Goal: Task Accomplishment & Management: Use online tool/utility

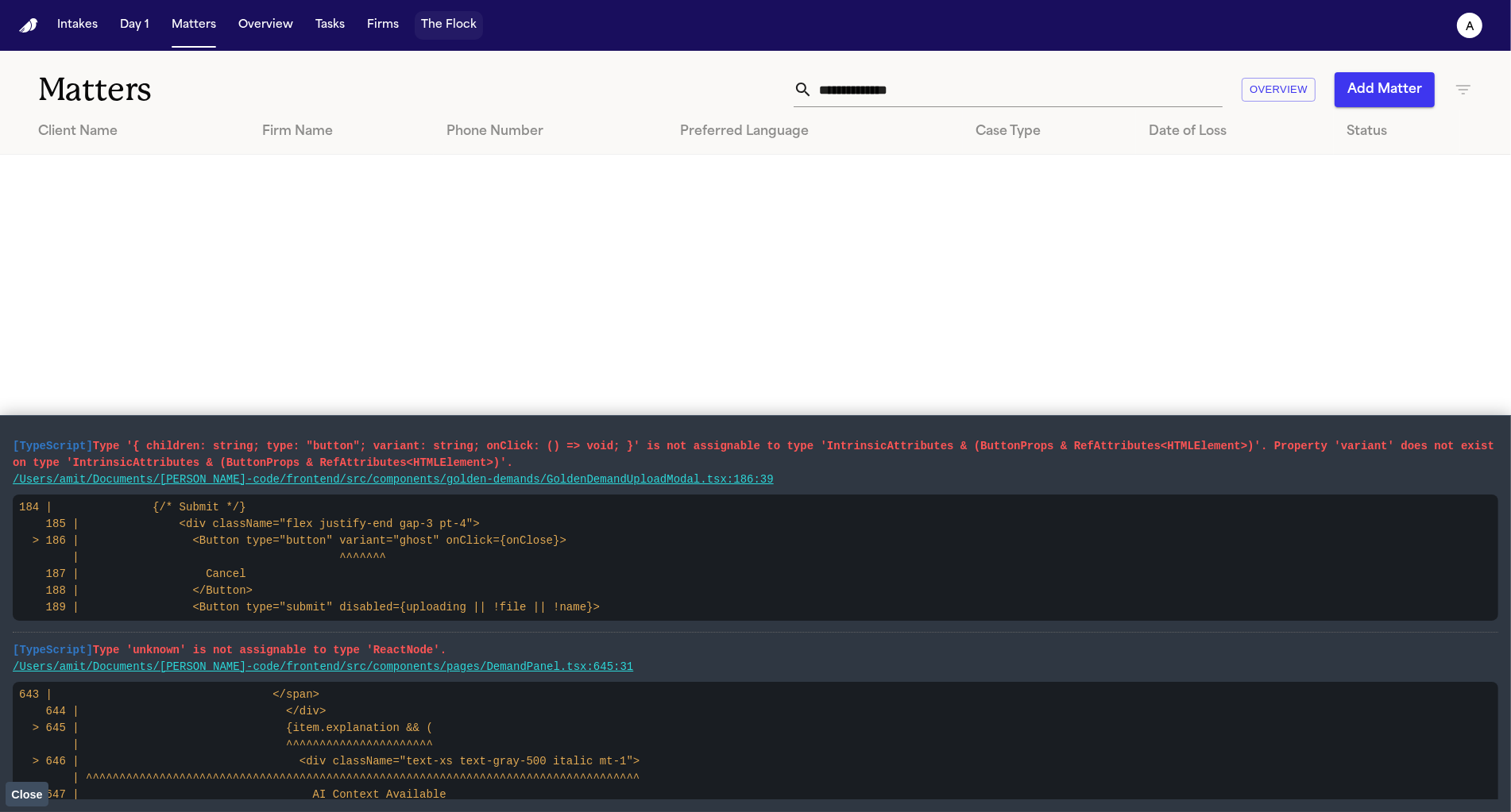
click at [444, 38] on button "The Flock" at bounding box center [448, 25] width 69 height 29
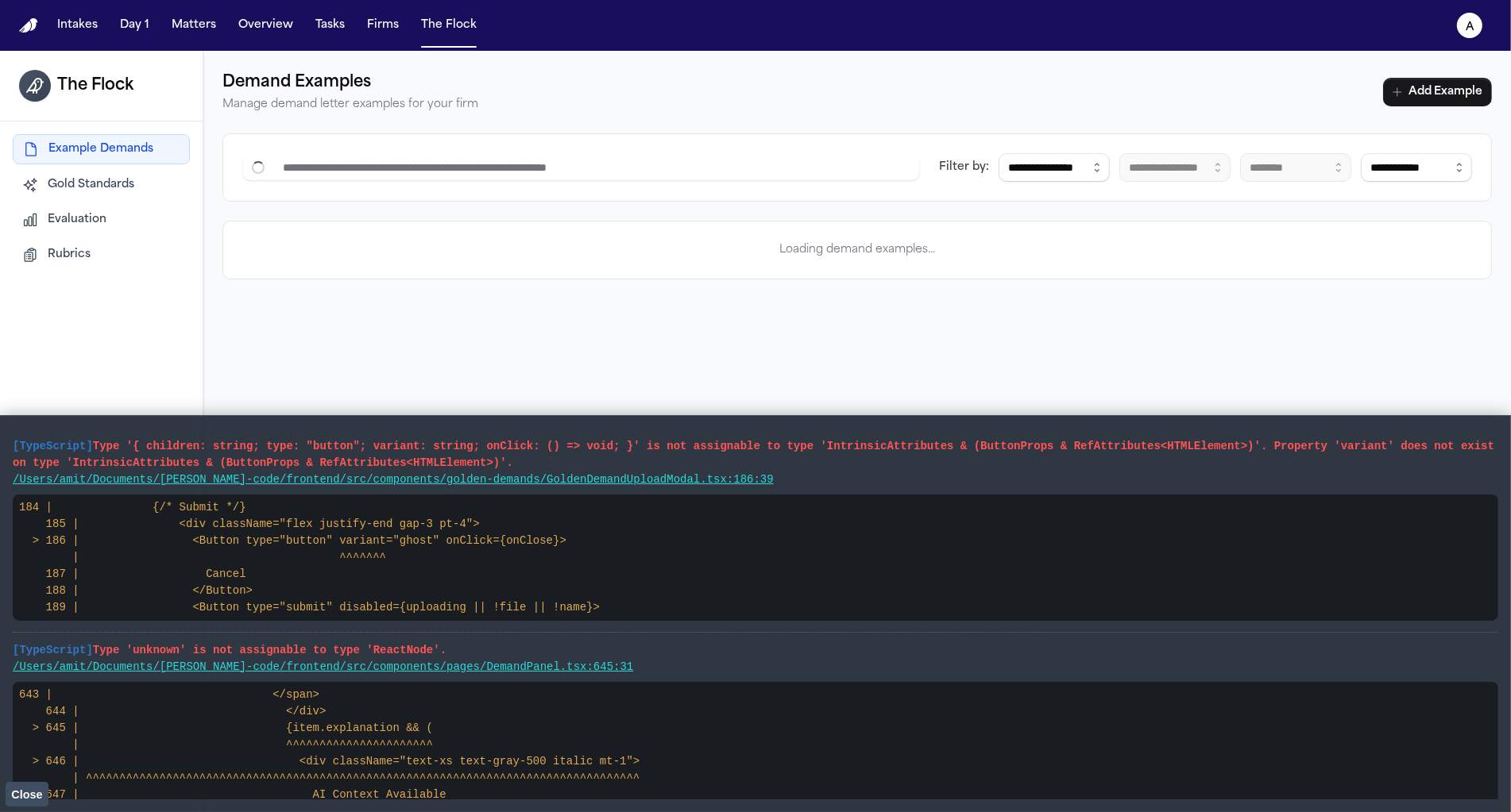
click at [80, 241] on button "Rubrics" at bounding box center [101, 256] width 177 height 29
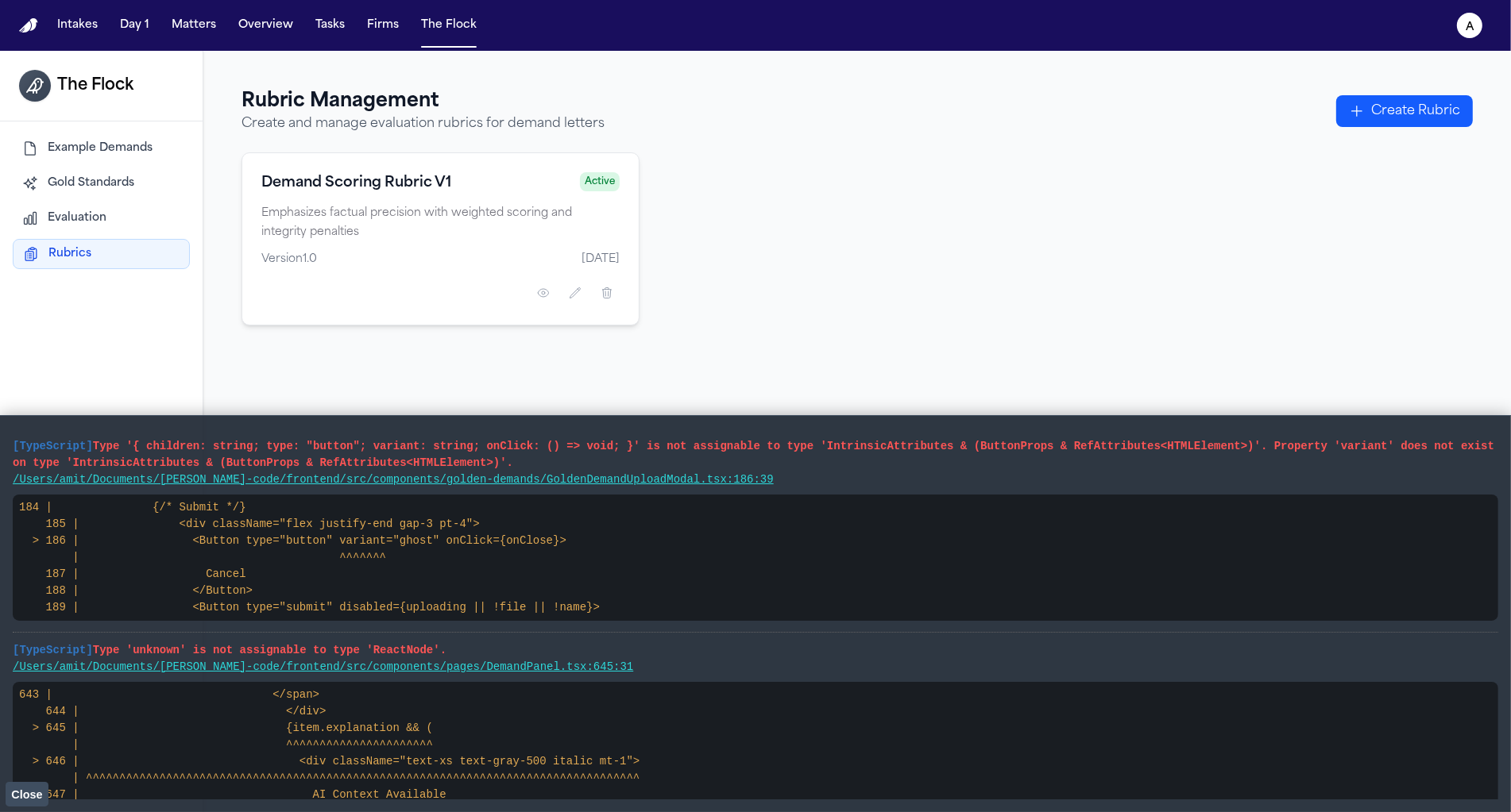
click at [77, 218] on span "Evaluation" at bounding box center [76, 218] width 59 height 15
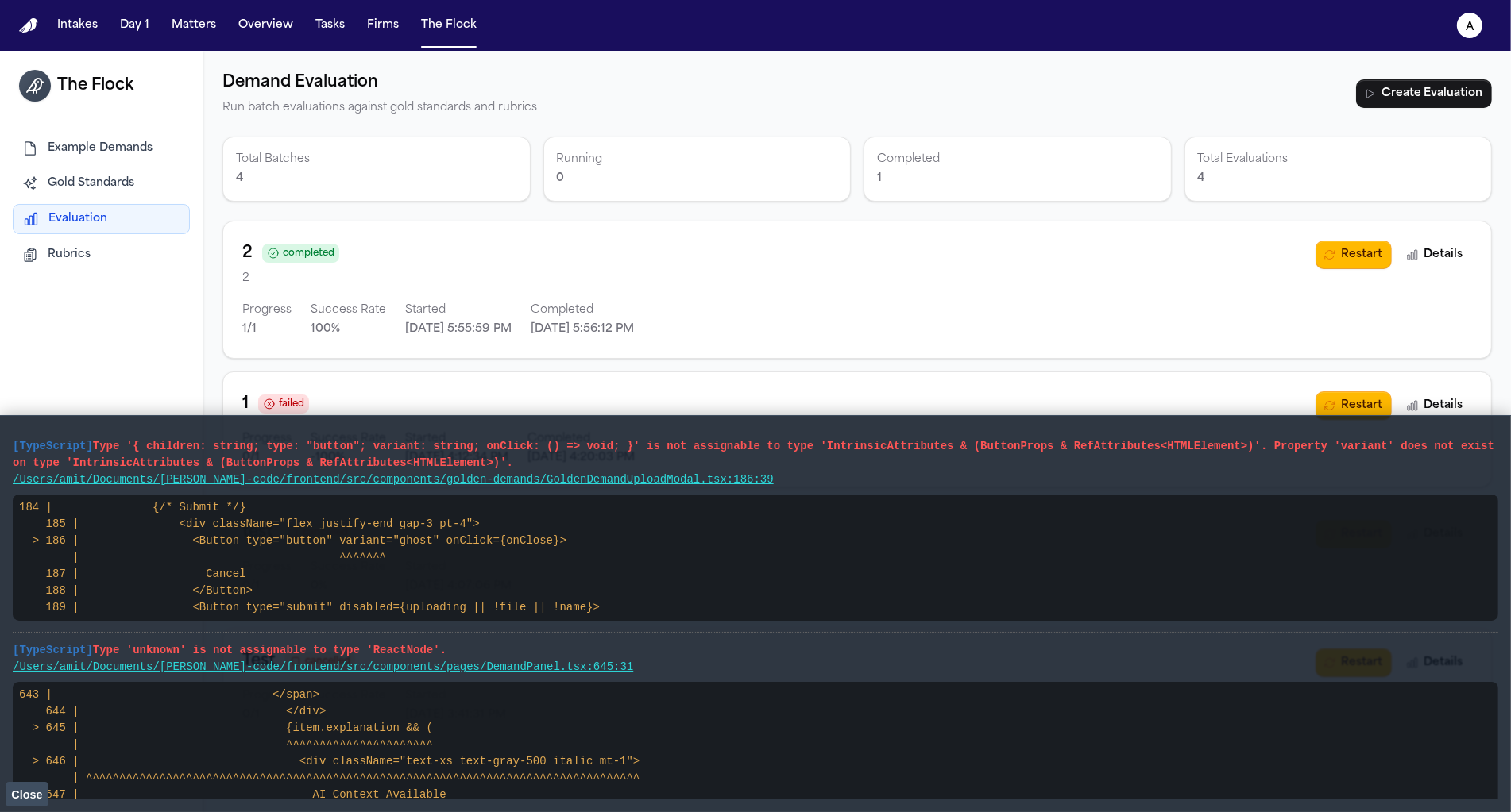
click at [38, 781] on span "Close" at bounding box center [26, 795] width 31 height 13
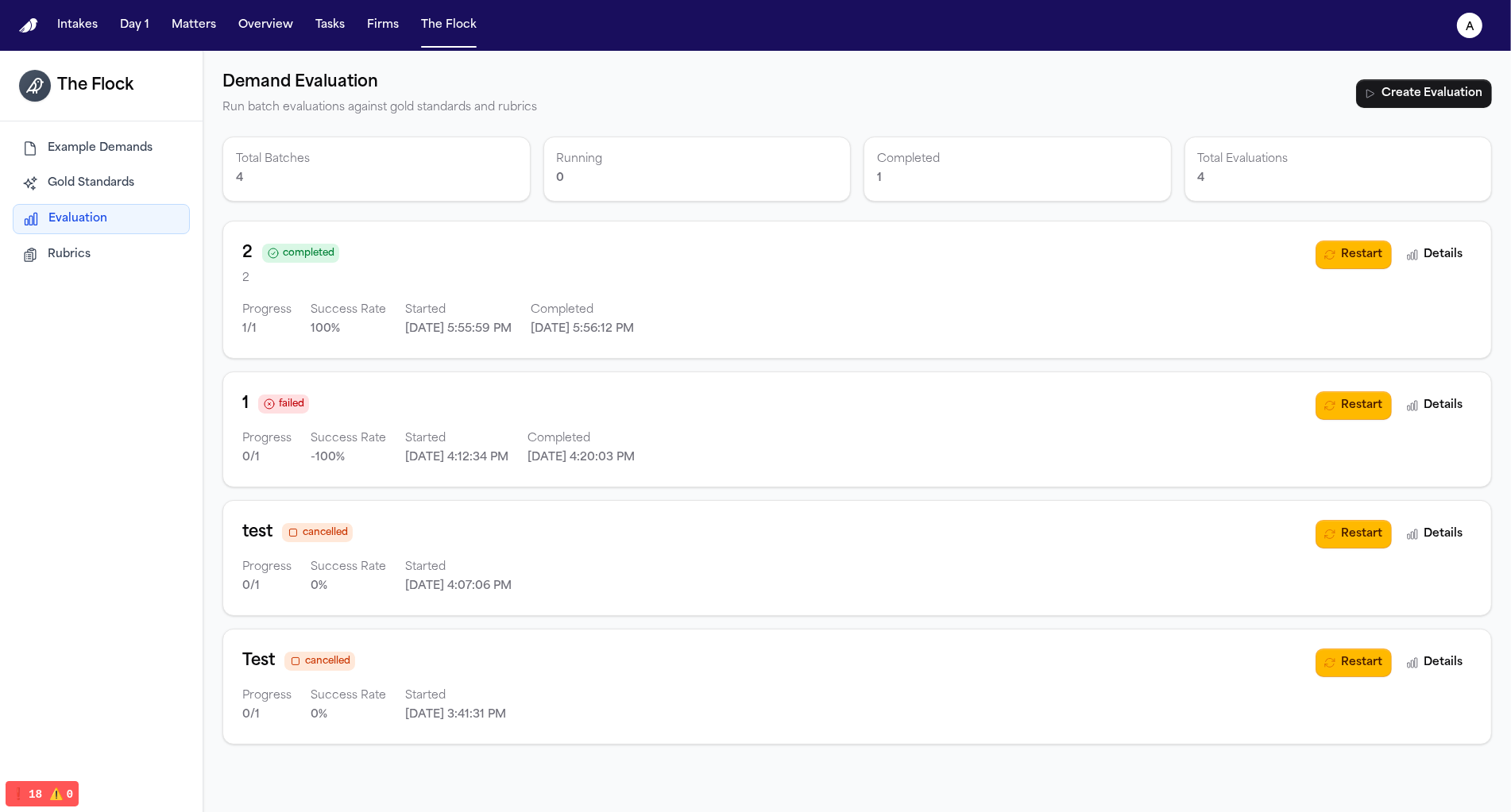
click at [836, 248] on div "2 completed" at bounding box center [778, 254] width 1073 height 25
click at [836, 250] on icon "button" at bounding box center [1329, 255] width 13 height 13
click at [836, 253] on icon "button" at bounding box center [1343, 255] width 7 height 8
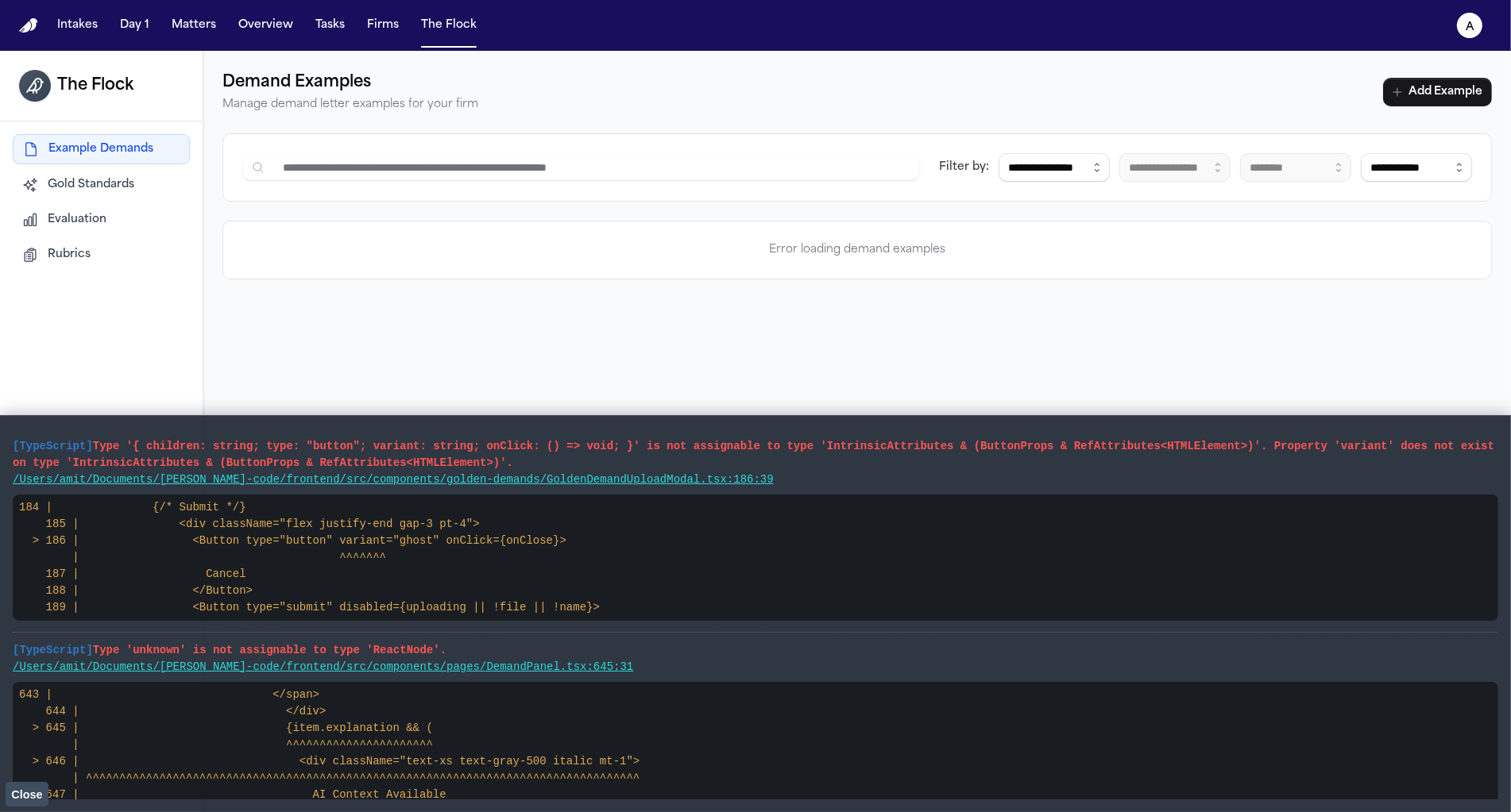
click at [123, 261] on button "Rubrics" at bounding box center [101, 256] width 177 height 29
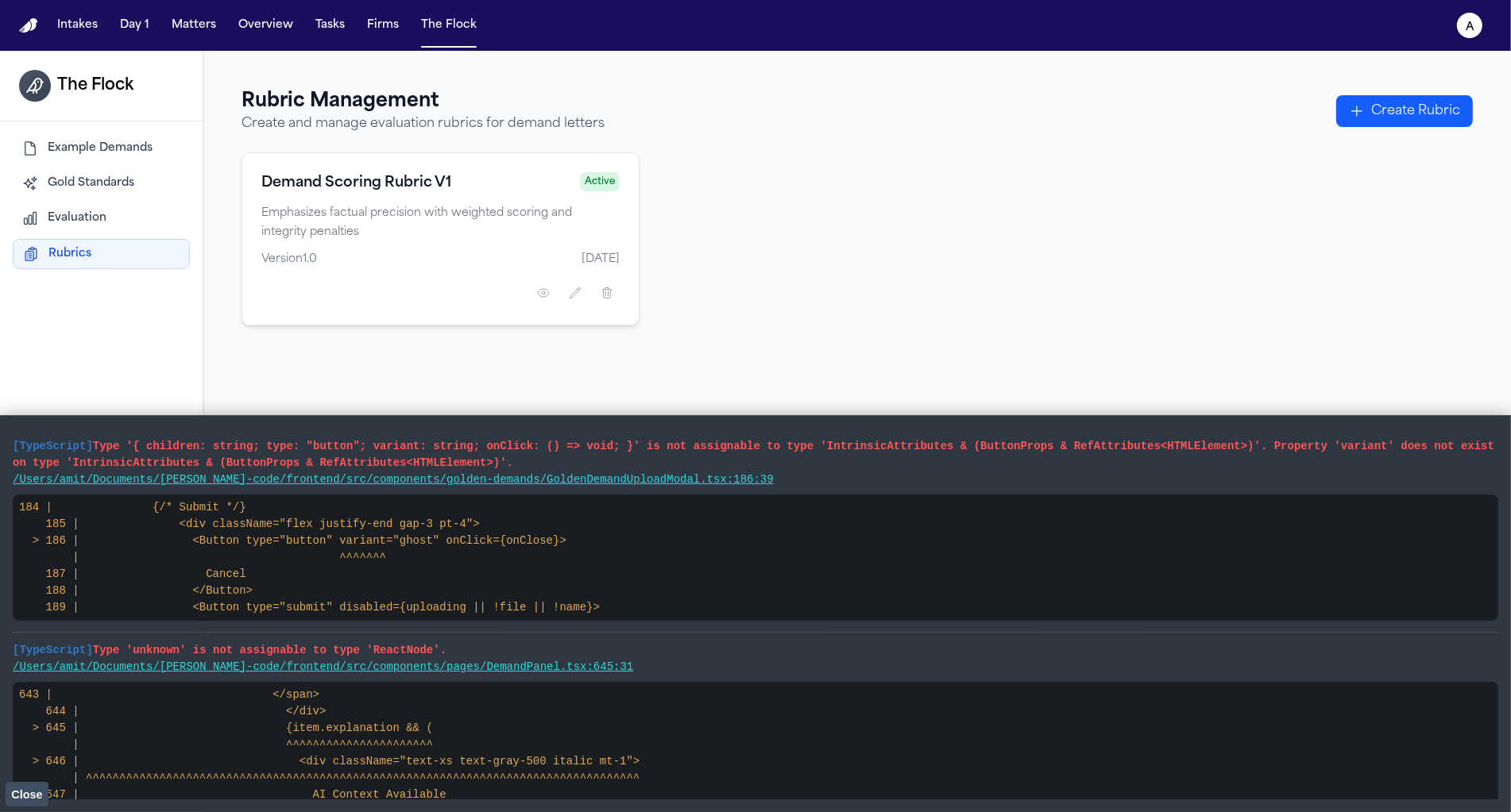
click at [122, 224] on button "Evaluation" at bounding box center [101, 219] width 177 height 29
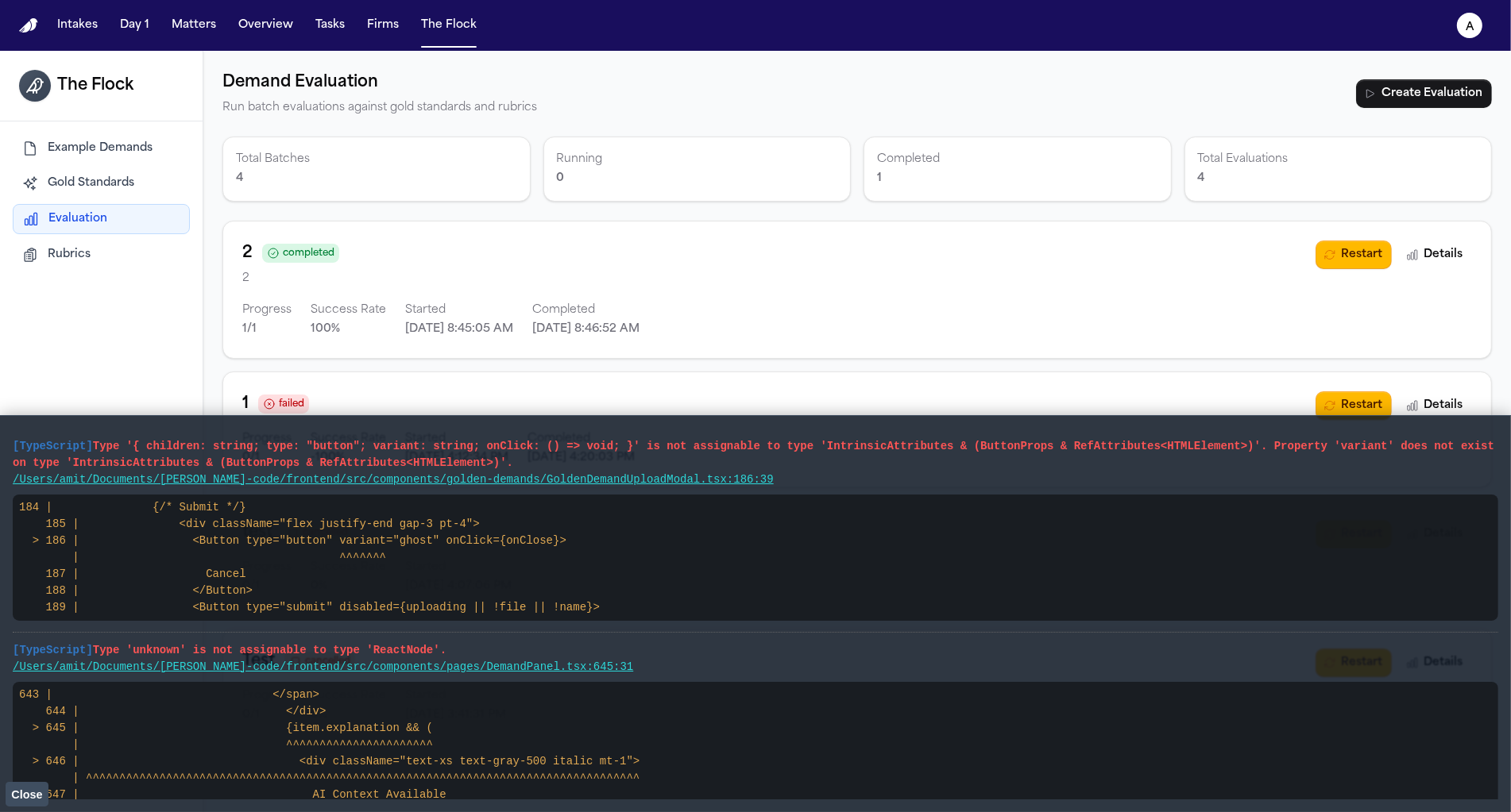
click at [1314, 256] on div "2 completed" at bounding box center [778, 254] width 1073 height 25
click at [1355, 250] on button "Restart" at bounding box center [1353, 256] width 76 height 29
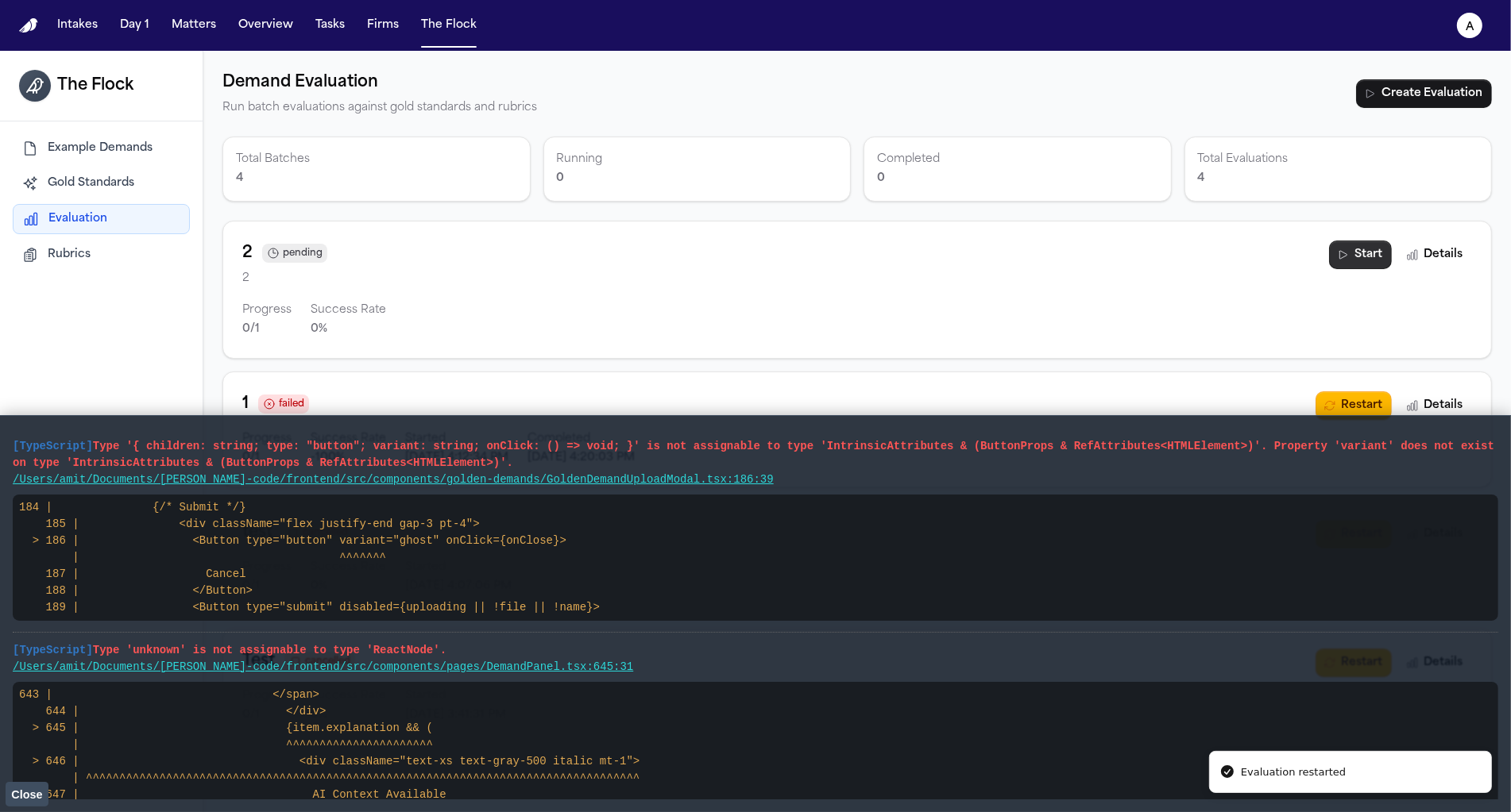
click at [1355, 250] on button "Start" at bounding box center [1360, 256] width 63 height 29
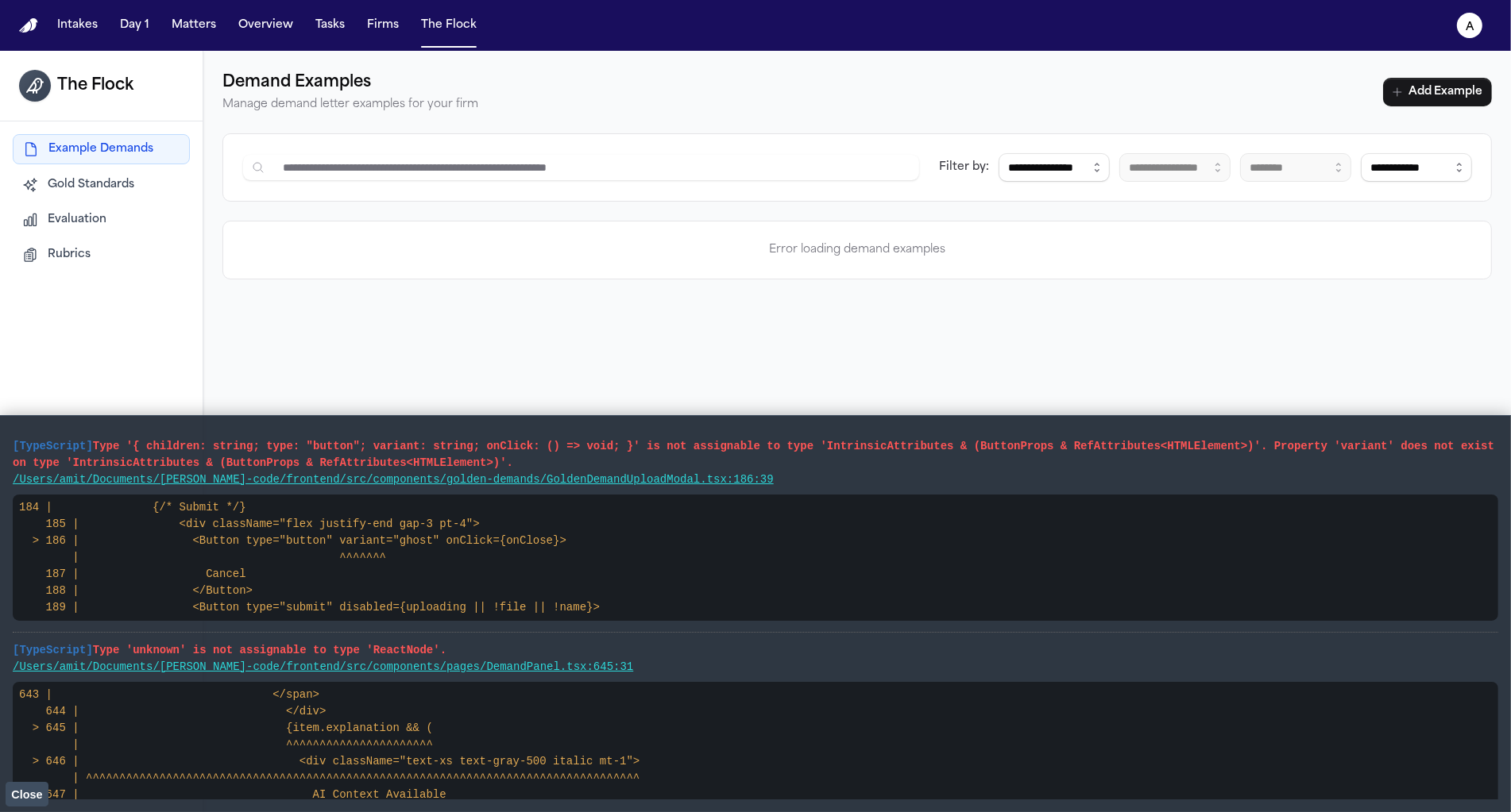
click at [92, 261] on button "Rubrics" at bounding box center [101, 256] width 177 height 29
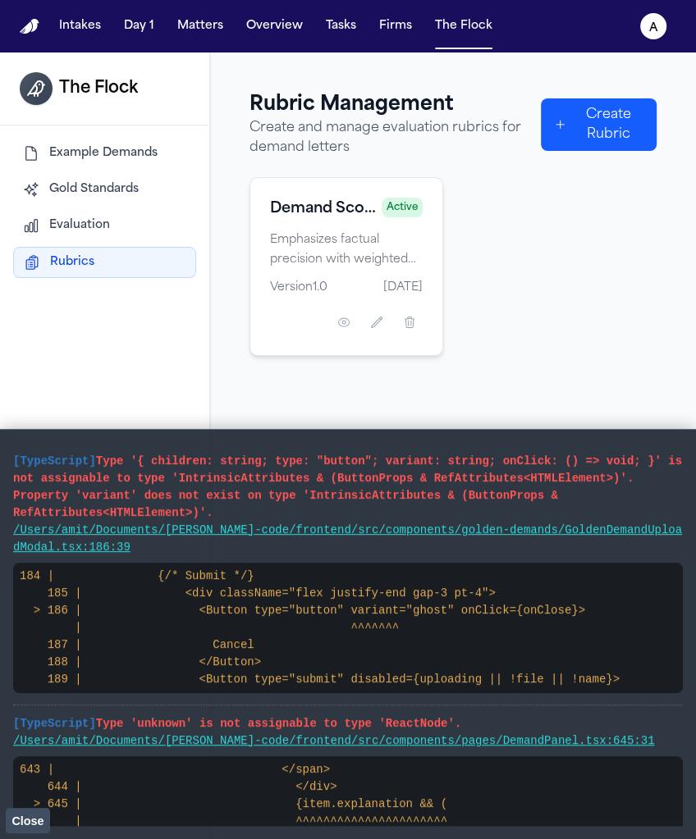
click at [39, 817] on span "Close" at bounding box center [27, 821] width 32 height 13
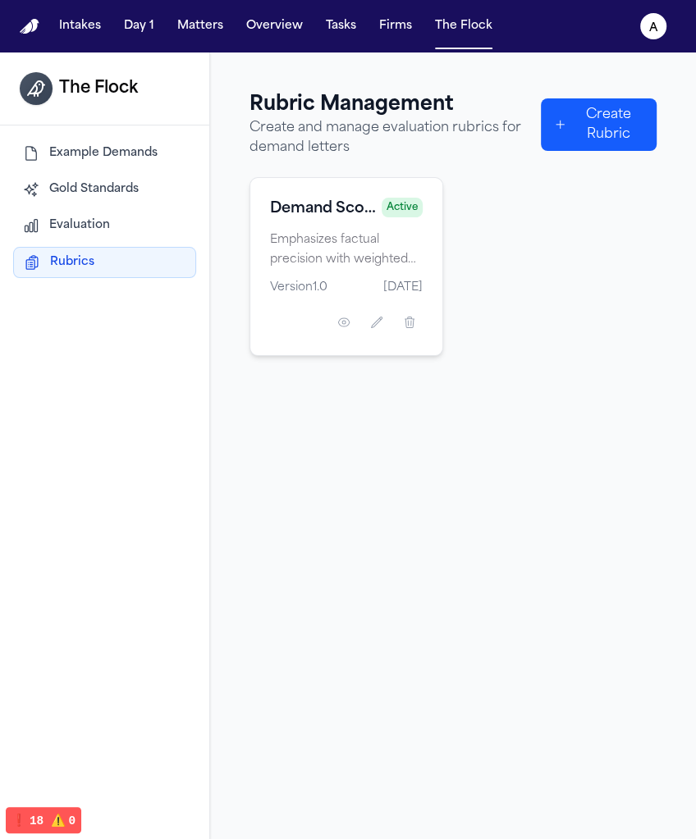
click at [91, 158] on span "Example Demands" at bounding box center [103, 153] width 108 height 16
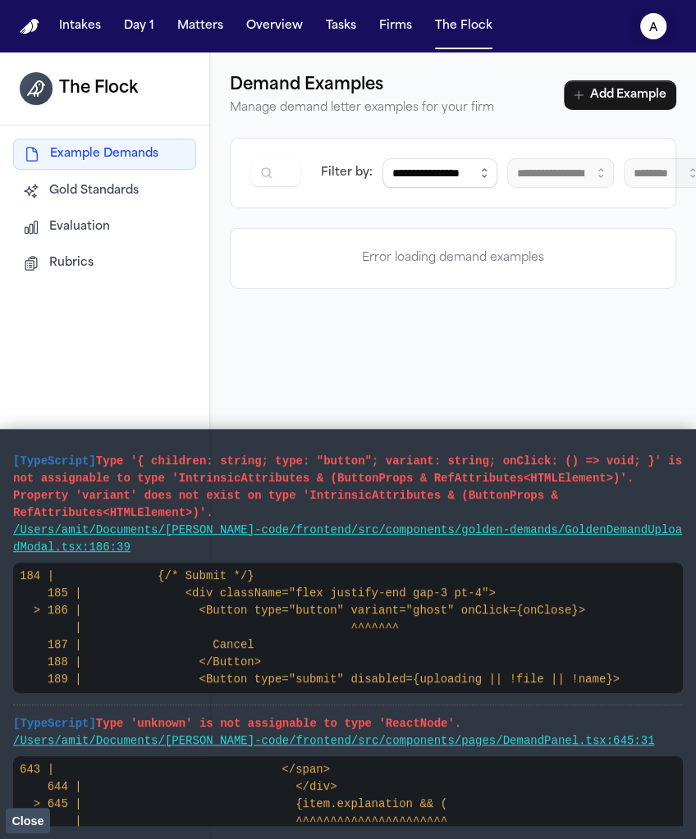
click at [646, 16] on icon "a" at bounding box center [653, 26] width 26 height 26
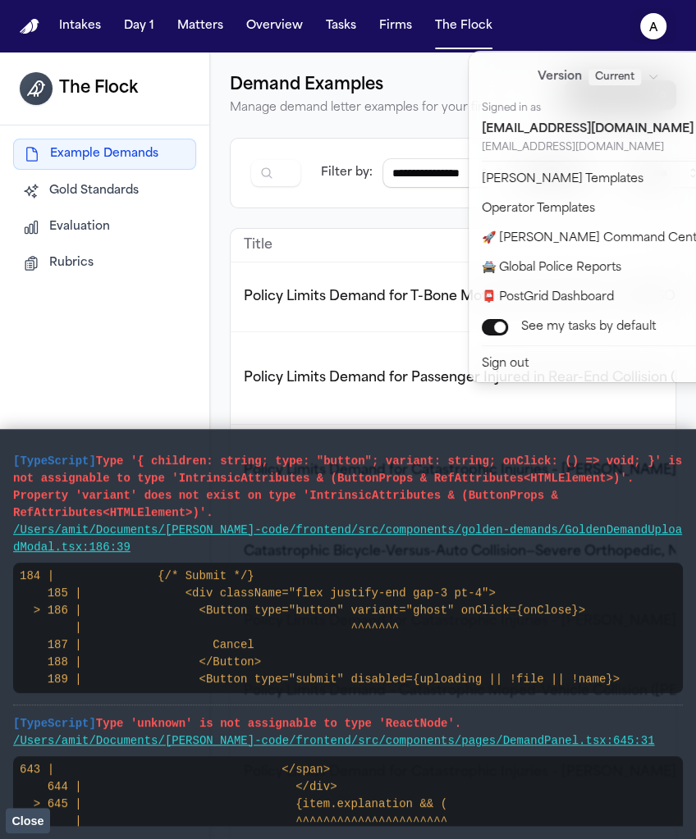
click at [285, 225] on div "**********" at bounding box center [348, 419] width 696 height 839
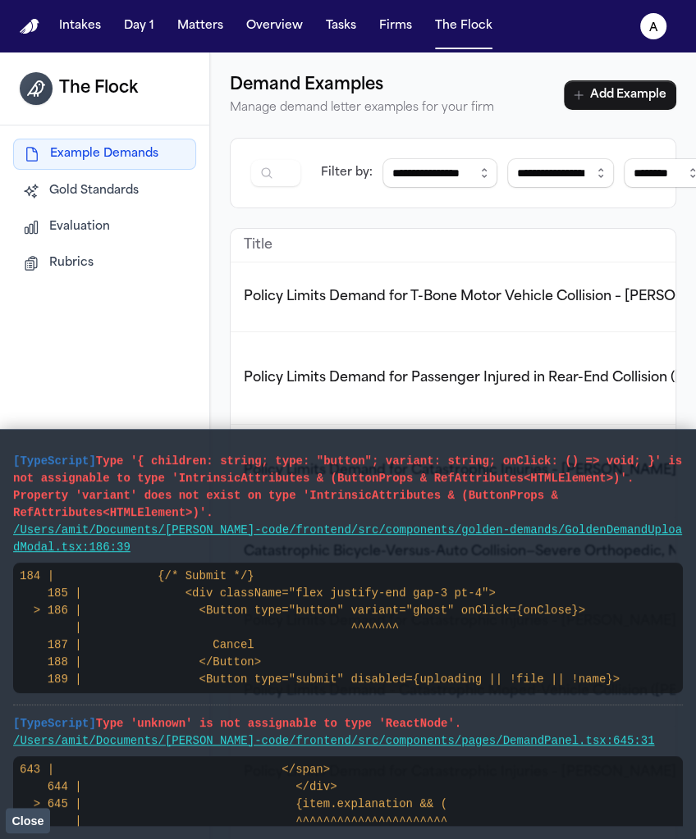
click at [97, 277] on div "Example Demands Gold Standards Evaluation Rubrics" at bounding box center [104, 209] width 209 height 166
click at [95, 274] on button "Rubrics" at bounding box center [104, 264] width 183 height 30
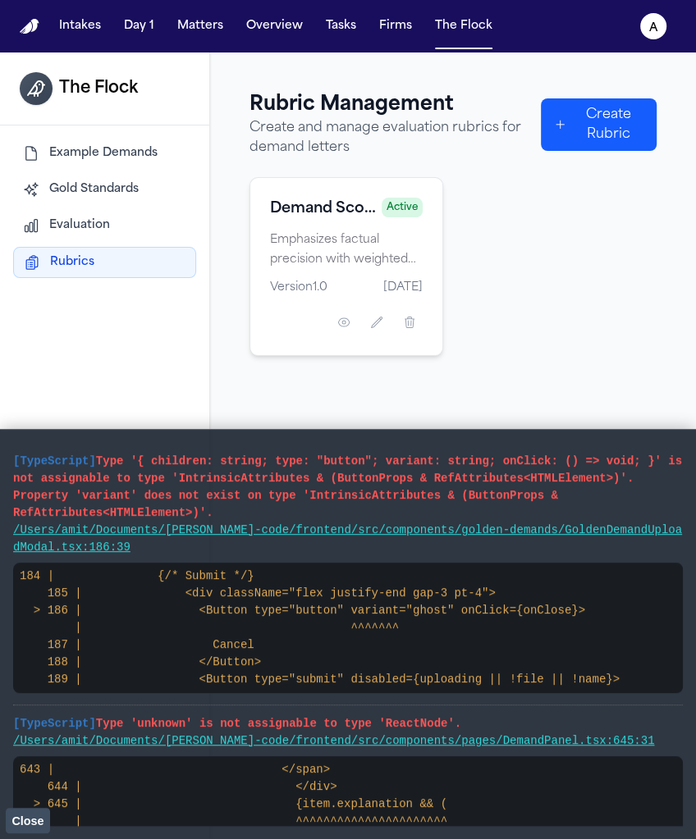
click at [40, 815] on span "Close" at bounding box center [27, 821] width 32 height 13
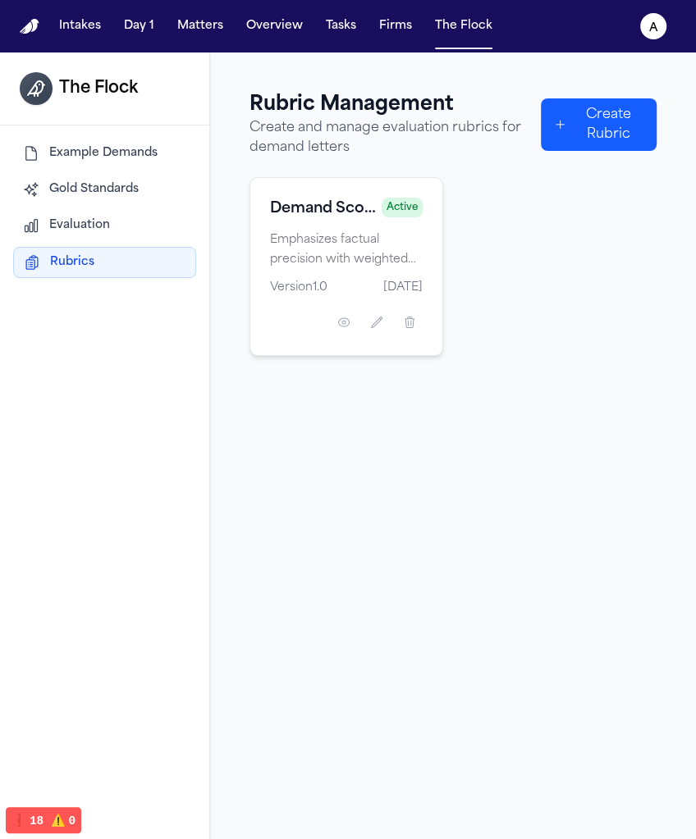
click at [59, 224] on span "Evaluation" at bounding box center [79, 225] width 61 height 16
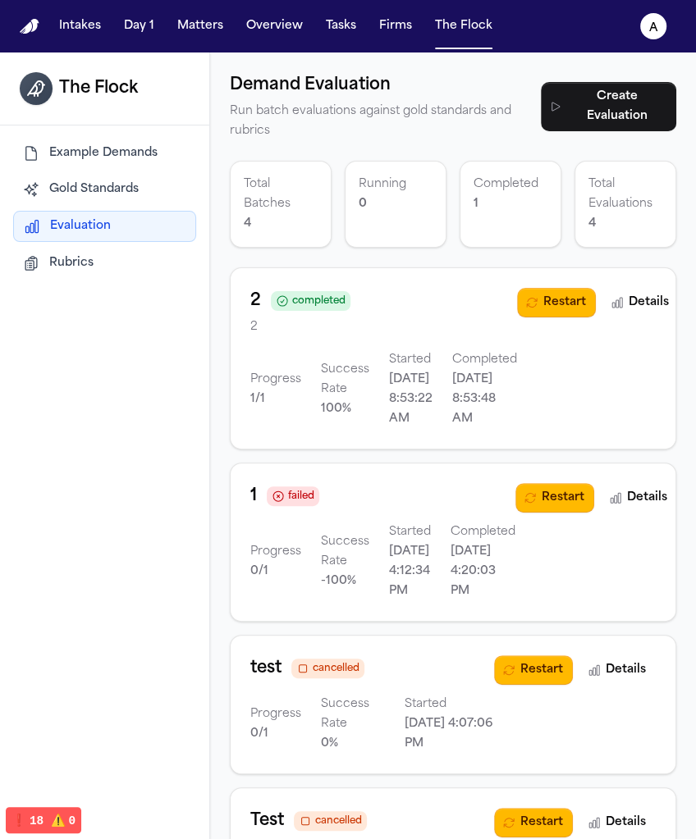
drag, startPoint x: 579, startPoint y: 300, endPoint x: 386, endPoint y: 373, distance: 206.2
click at [386, 377] on div "2 completed 2 Progress 1 / 1 Success Rate 100 % Started [DATE] 8:53:22 AM Compl…" at bounding box center [452, 358] width 405 height 141
click at [390, 307] on div "2 completed" at bounding box center [383, 301] width 267 height 26
click at [642, 304] on button "Details" at bounding box center [640, 303] width 76 height 30
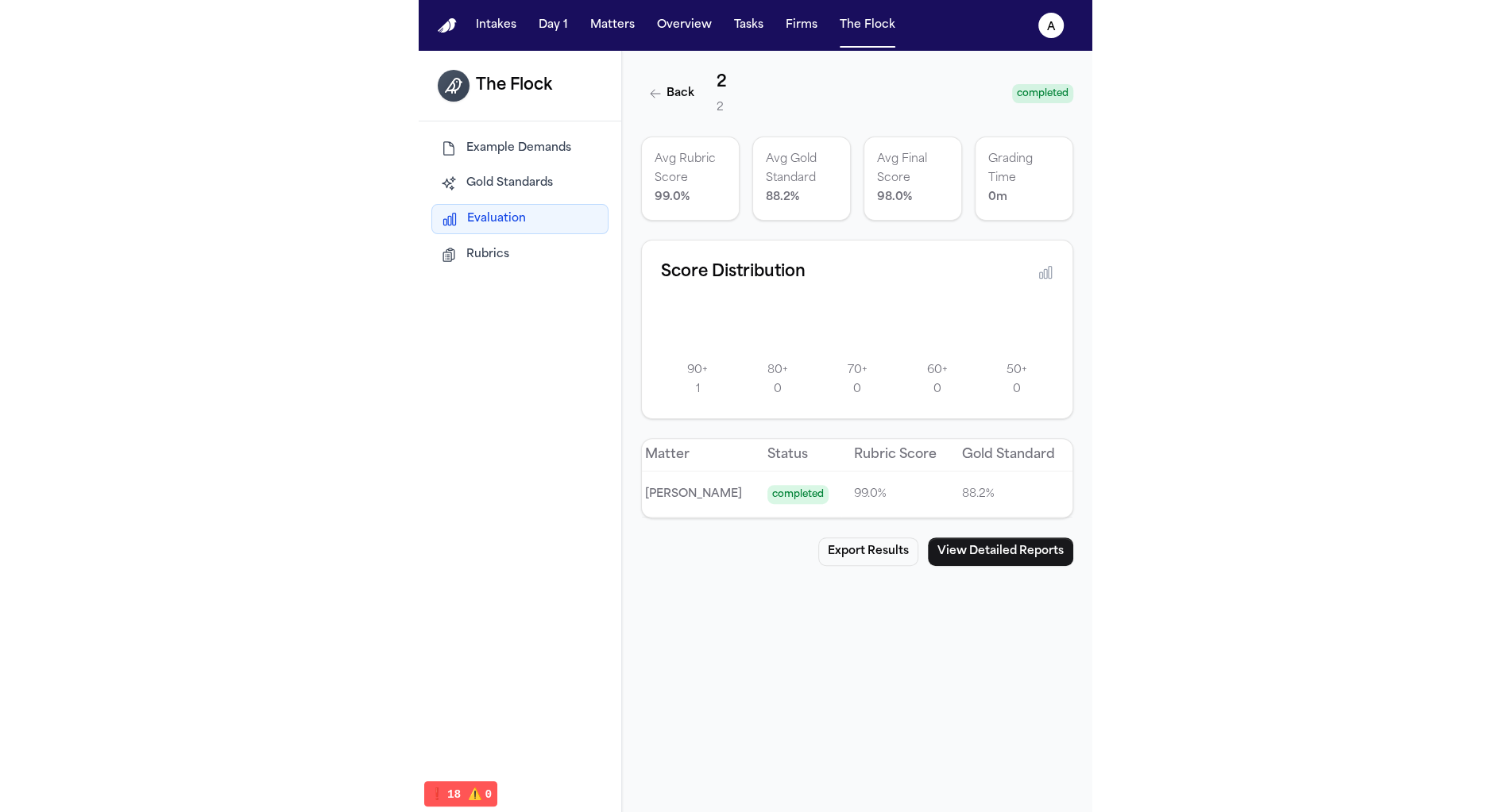
scroll to position [0, 158]
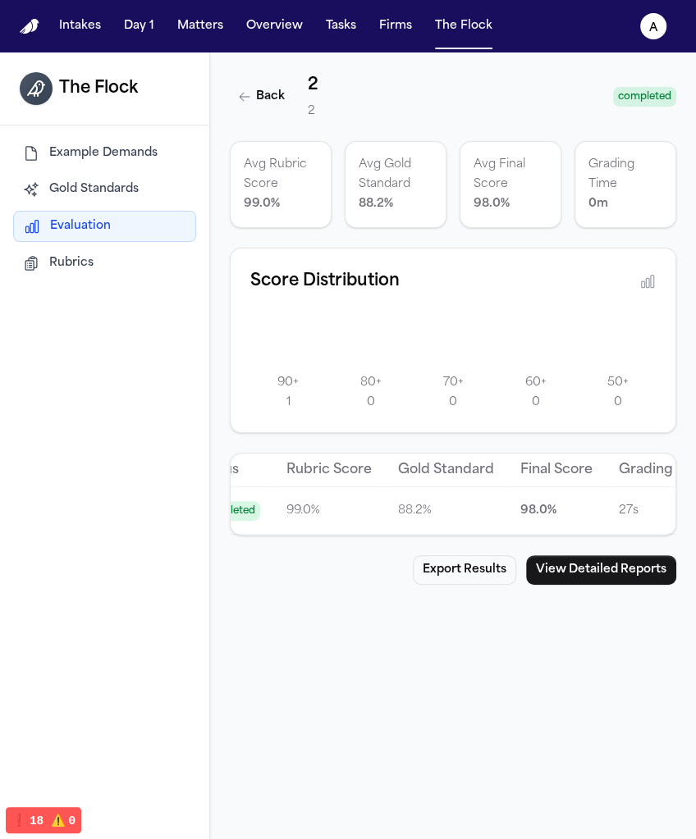
click at [520, 508] on p "98.0 %" at bounding box center [556, 511] width 72 height 20
click at [561, 507] on td "98.0 %" at bounding box center [556, 511] width 98 height 48
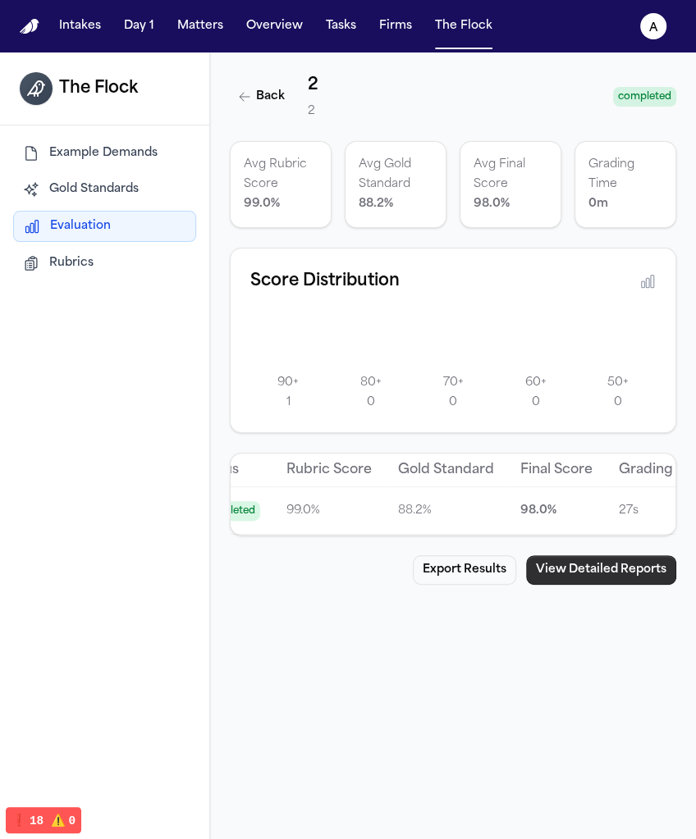
click at [588, 569] on button "View Detailed Reports" at bounding box center [601, 571] width 150 height 30
click at [596, 560] on button "View Detailed Reports" at bounding box center [601, 571] width 150 height 30
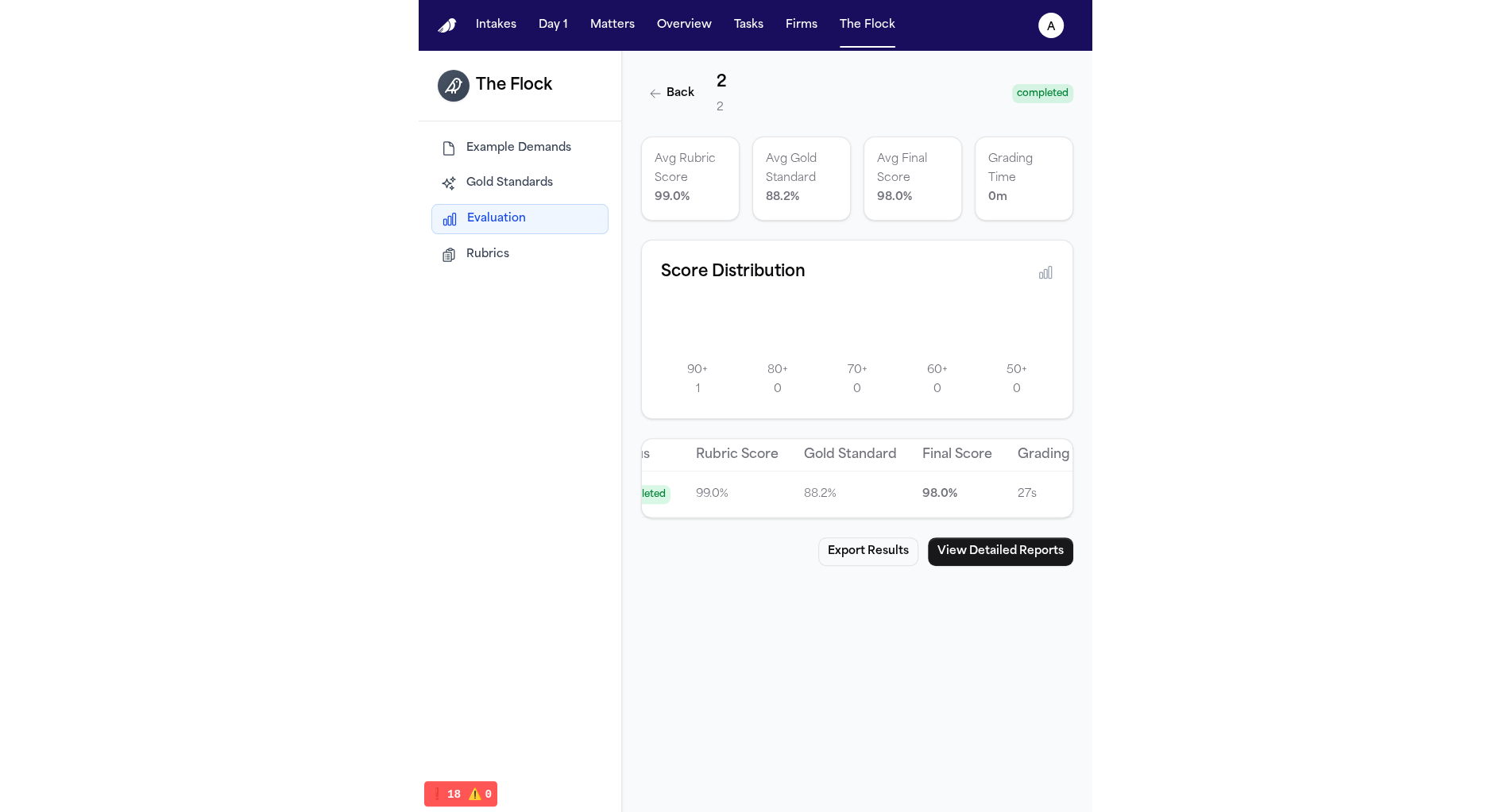
scroll to position [0, 0]
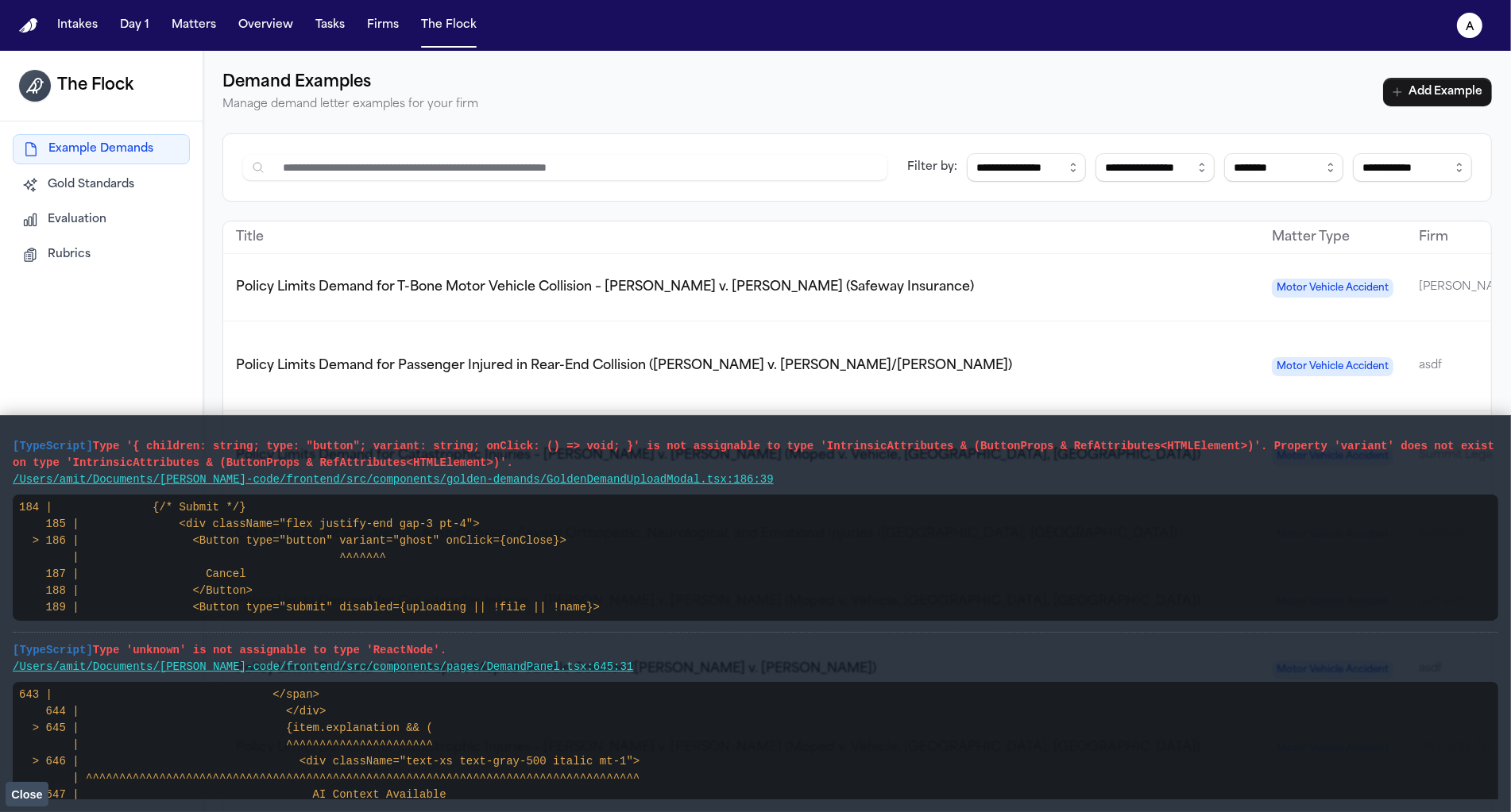
click at [65, 253] on span "Rubrics" at bounding box center [69, 255] width 43 height 15
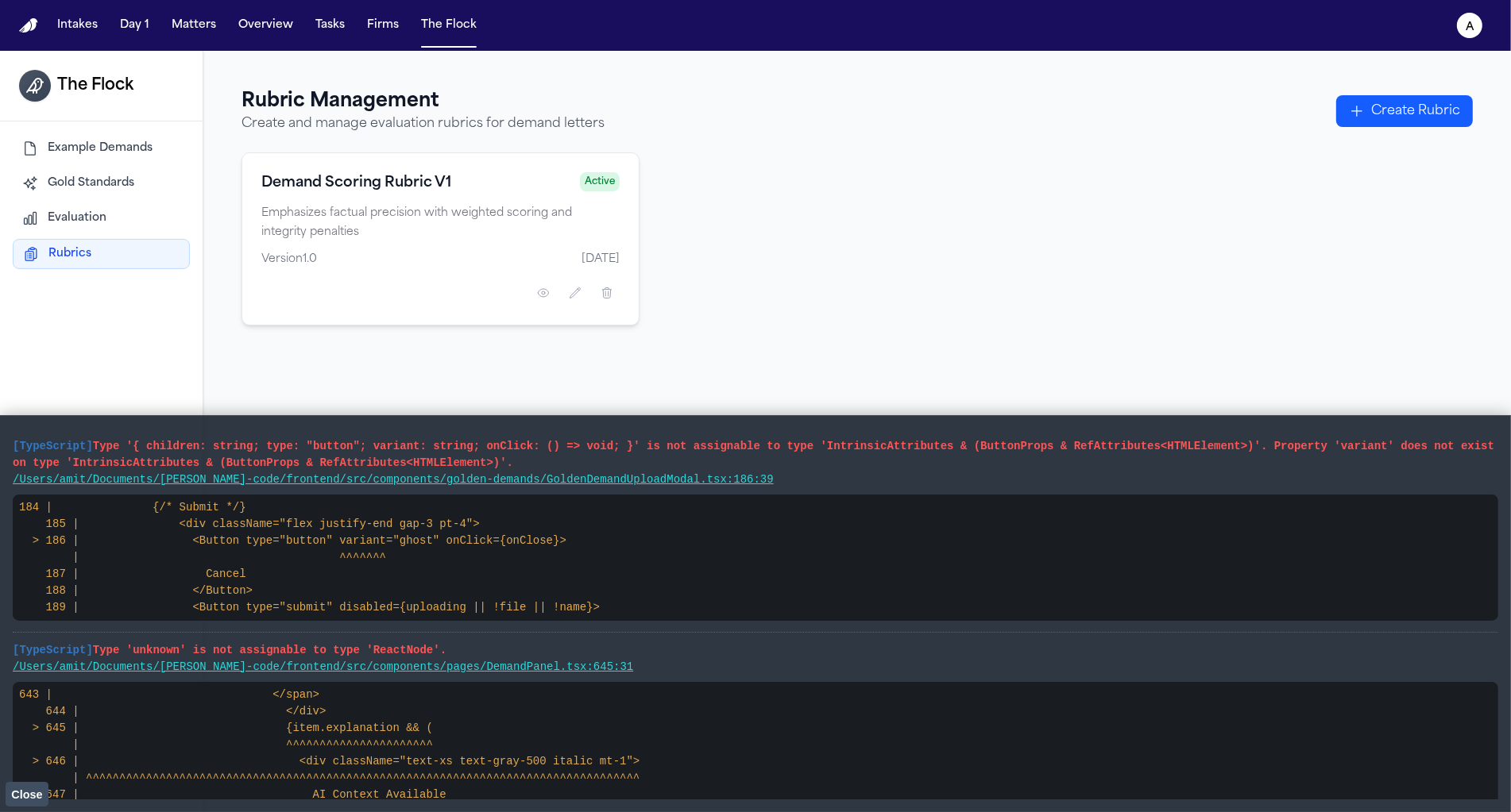
click at [73, 228] on button "Evaluation" at bounding box center [101, 219] width 177 height 29
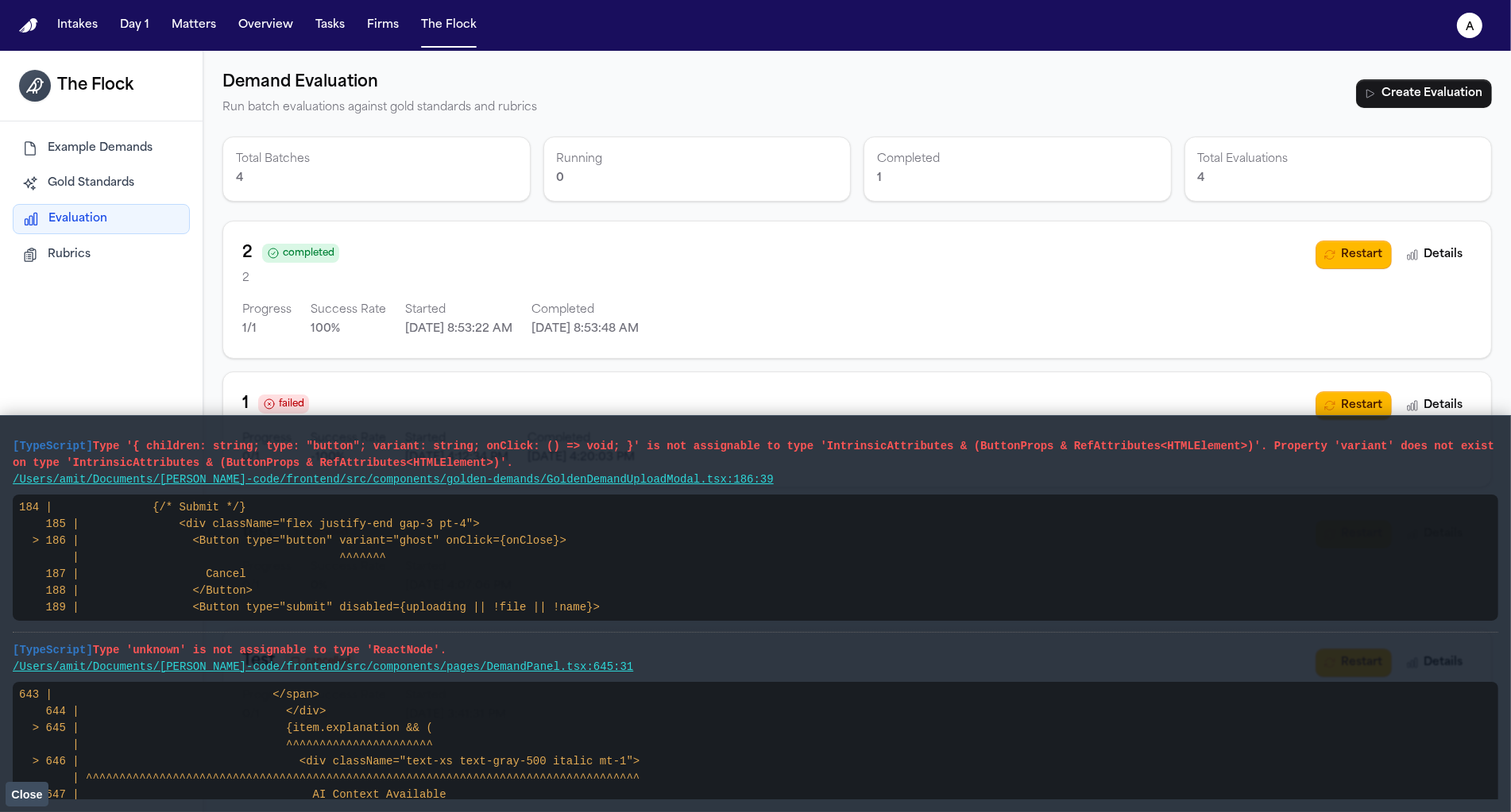
click at [476, 339] on div "2 completed 2 Progress 1 / 1 Success Rate 100 % Started 8/20/2025, 8:53:22 AM C…" at bounding box center [857, 289] width 1269 height 138
click at [472, 309] on p "Started" at bounding box center [458, 311] width 107 height 19
click at [1463, 257] on button "Details" at bounding box center [1435, 256] width 74 height 29
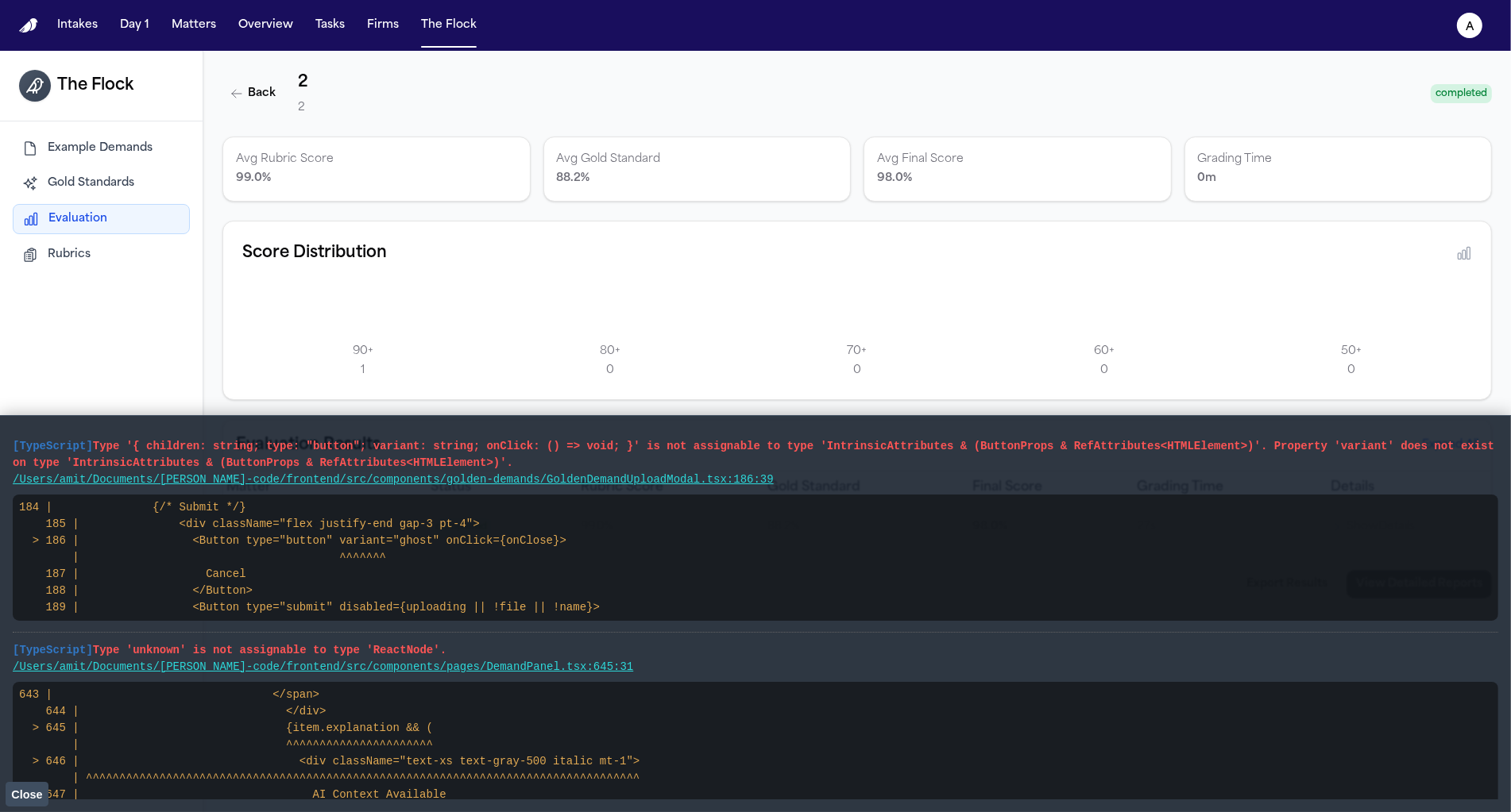
click at [28, 790] on span "Close" at bounding box center [26, 795] width 31 height 13
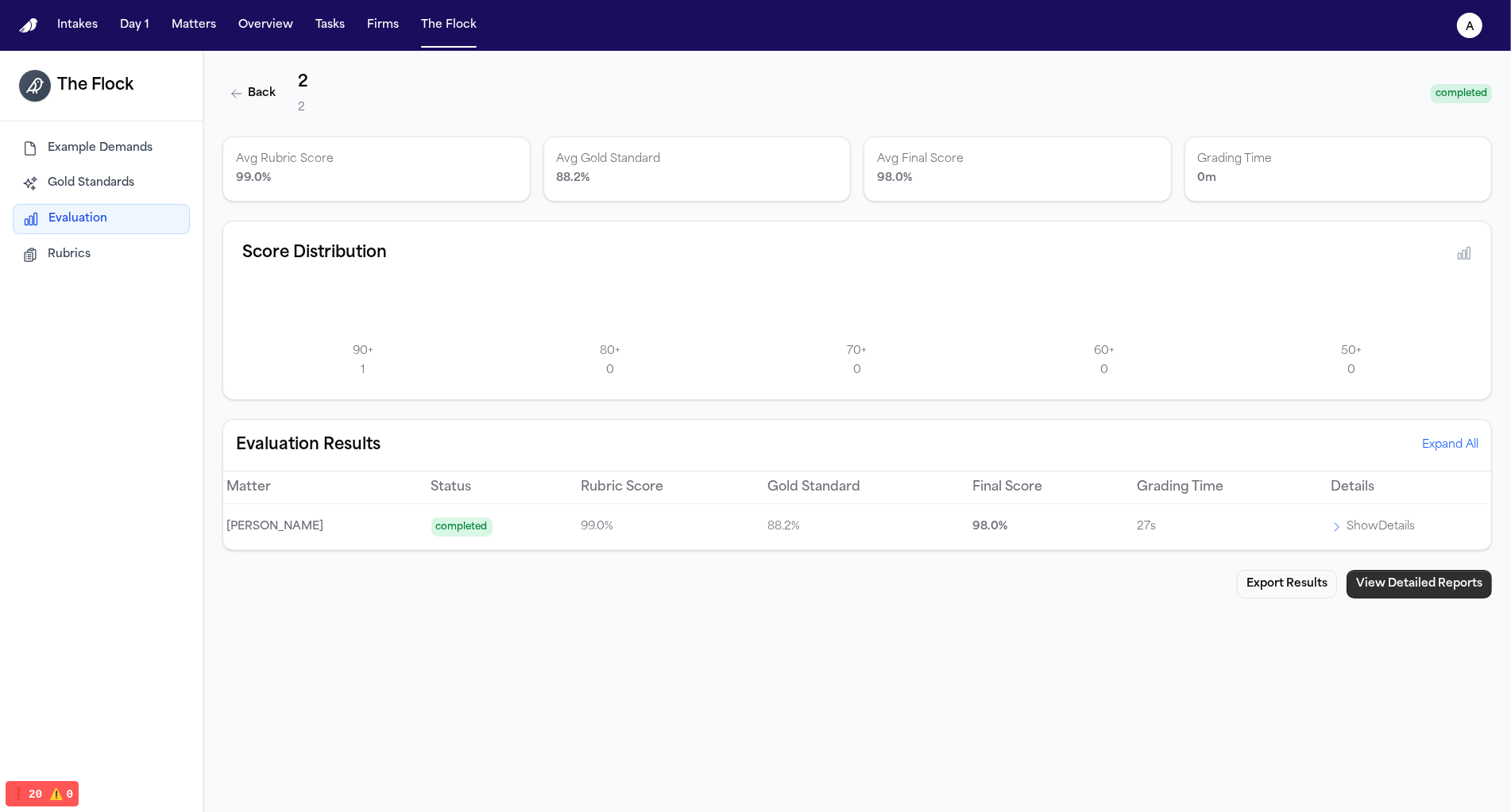
click at [1413, 582] on button "View Detailed Reports" at bounding box center [1419, 585] width 145 height 29
click at [1330, 538] on td "Show Details" at bounding box center [1404, 527] width 173 height 46
click at [1330, 532] on button "Show Details" at bounding box center [1372, 527] width 84 height 19
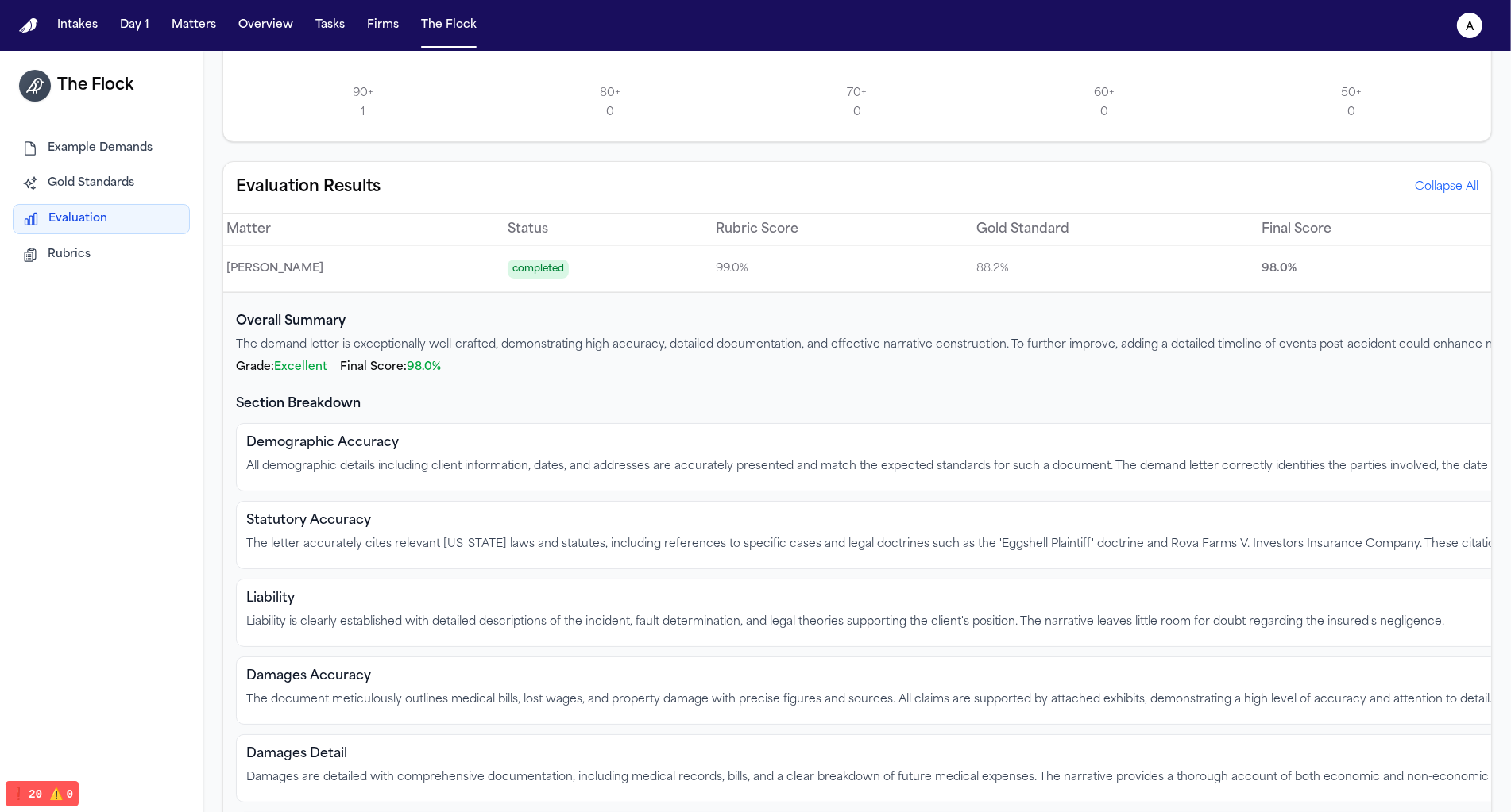
scroll to position [644, 0]
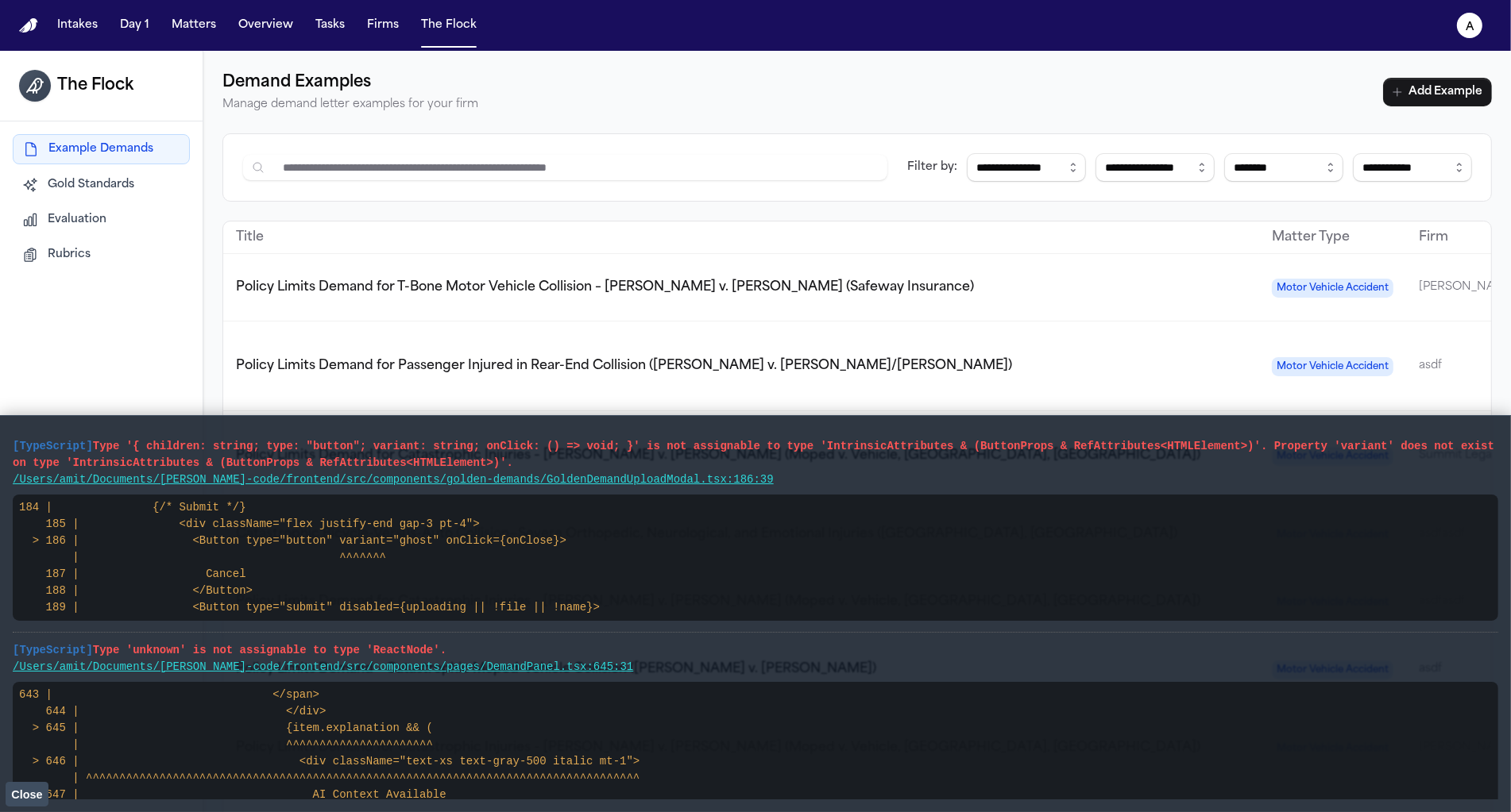
click at [46, 223] on button "Evaluation" at bounding box center [101, 221] width 177 height 29
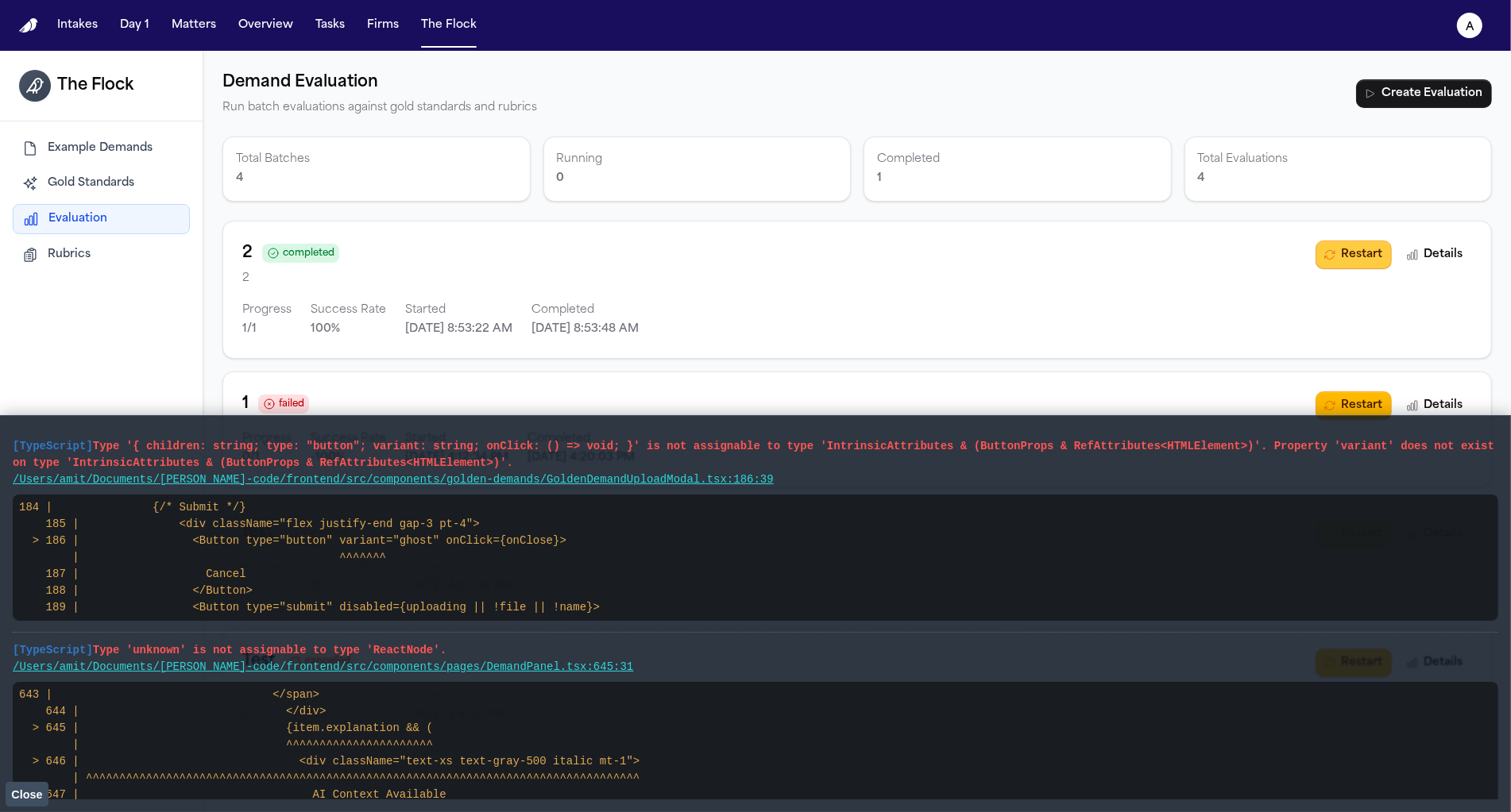
click at [1362, 256] on button "Restart" at bounding box center [1353, 256] width 76 height 29
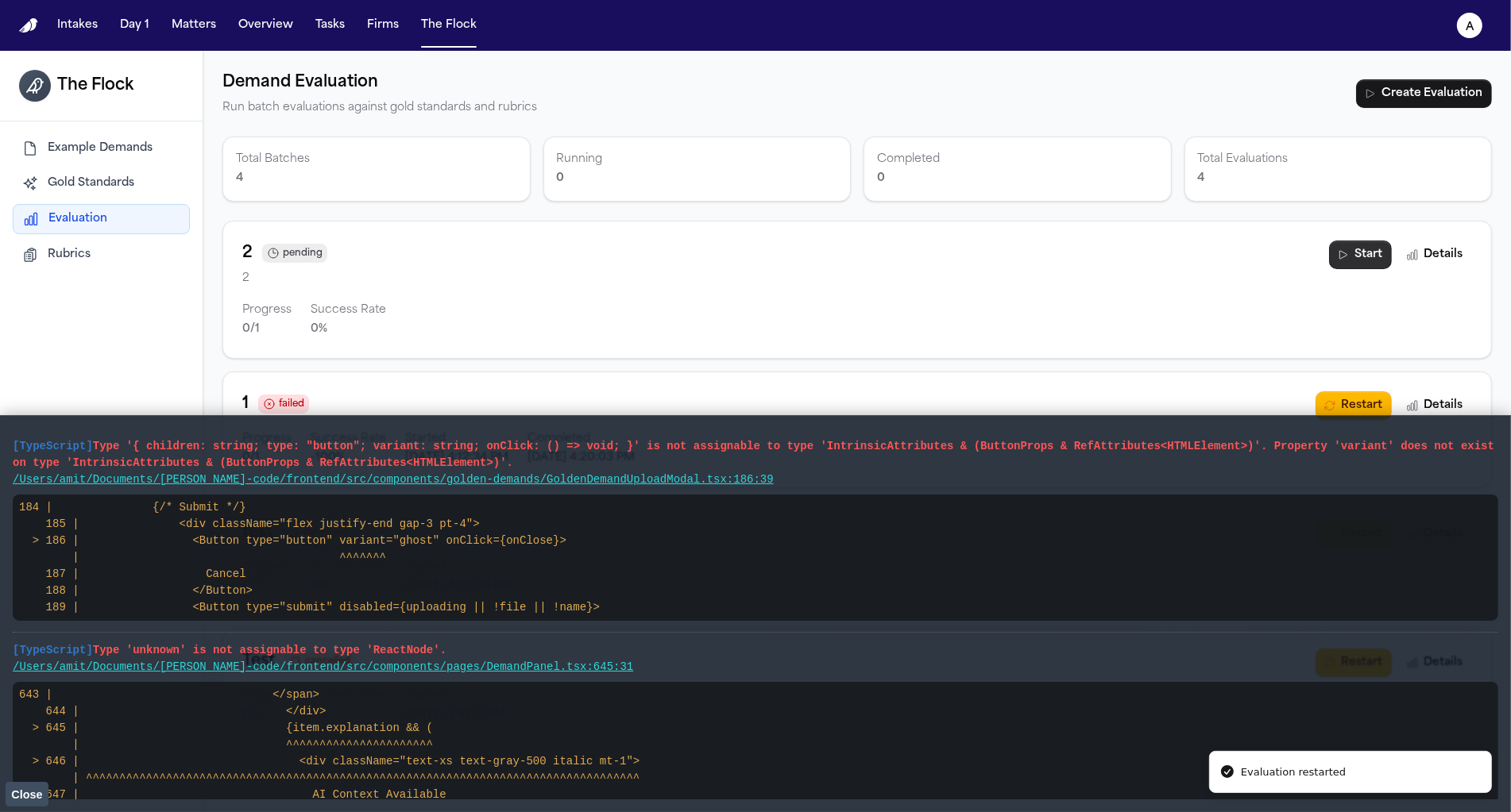
click at [1362, 256] on button "Start" at bounding box center [1360, 256] width 63 height 29
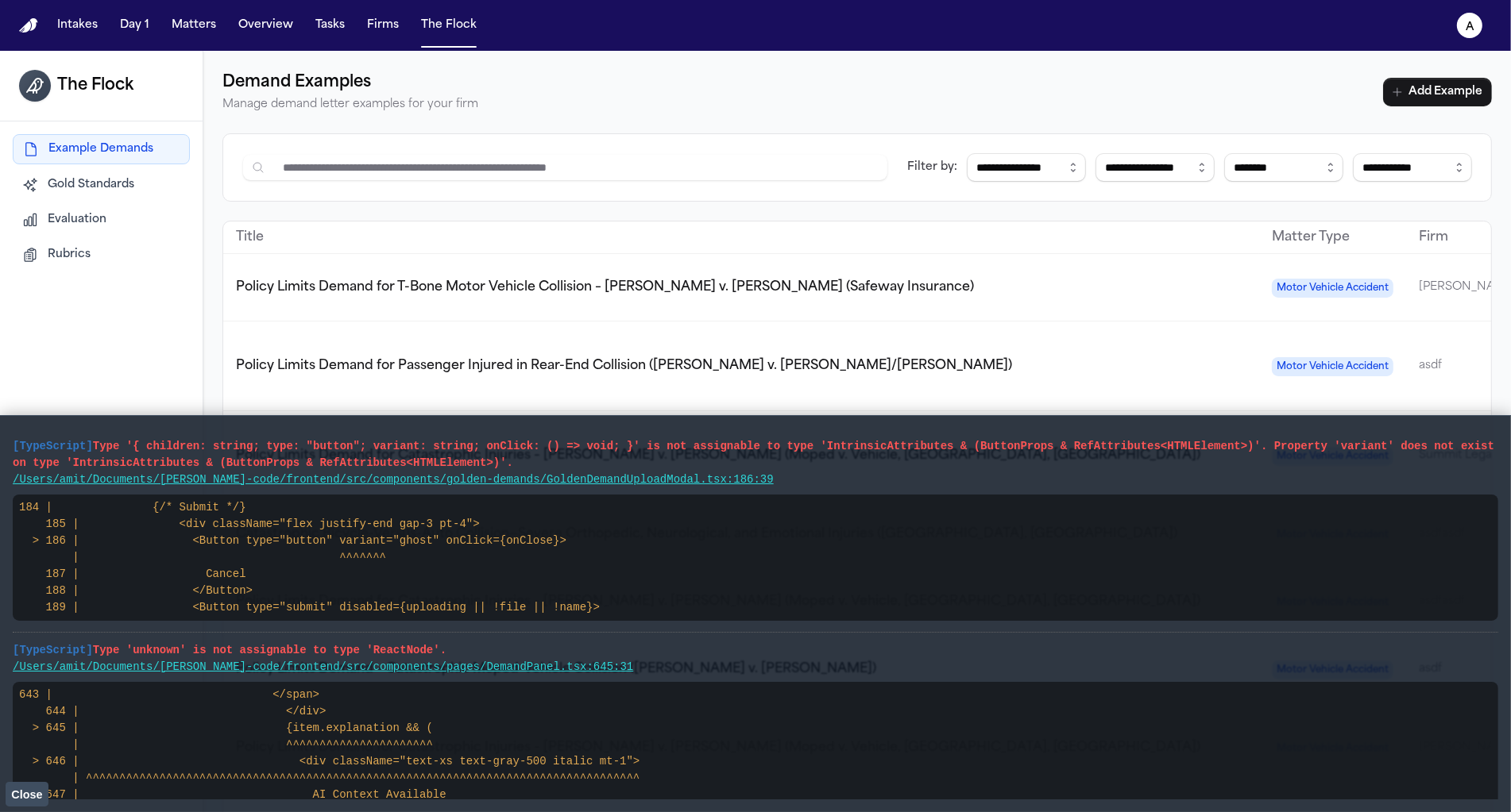
click at [123, 232] on div "Example Demands Gold Standards Evaluation Rubrics" at bounding box center [101, 201] width 177 height 135
click at [118, 242] on button "Rubrics" at bounding box center [101, 256] width 177 height 29
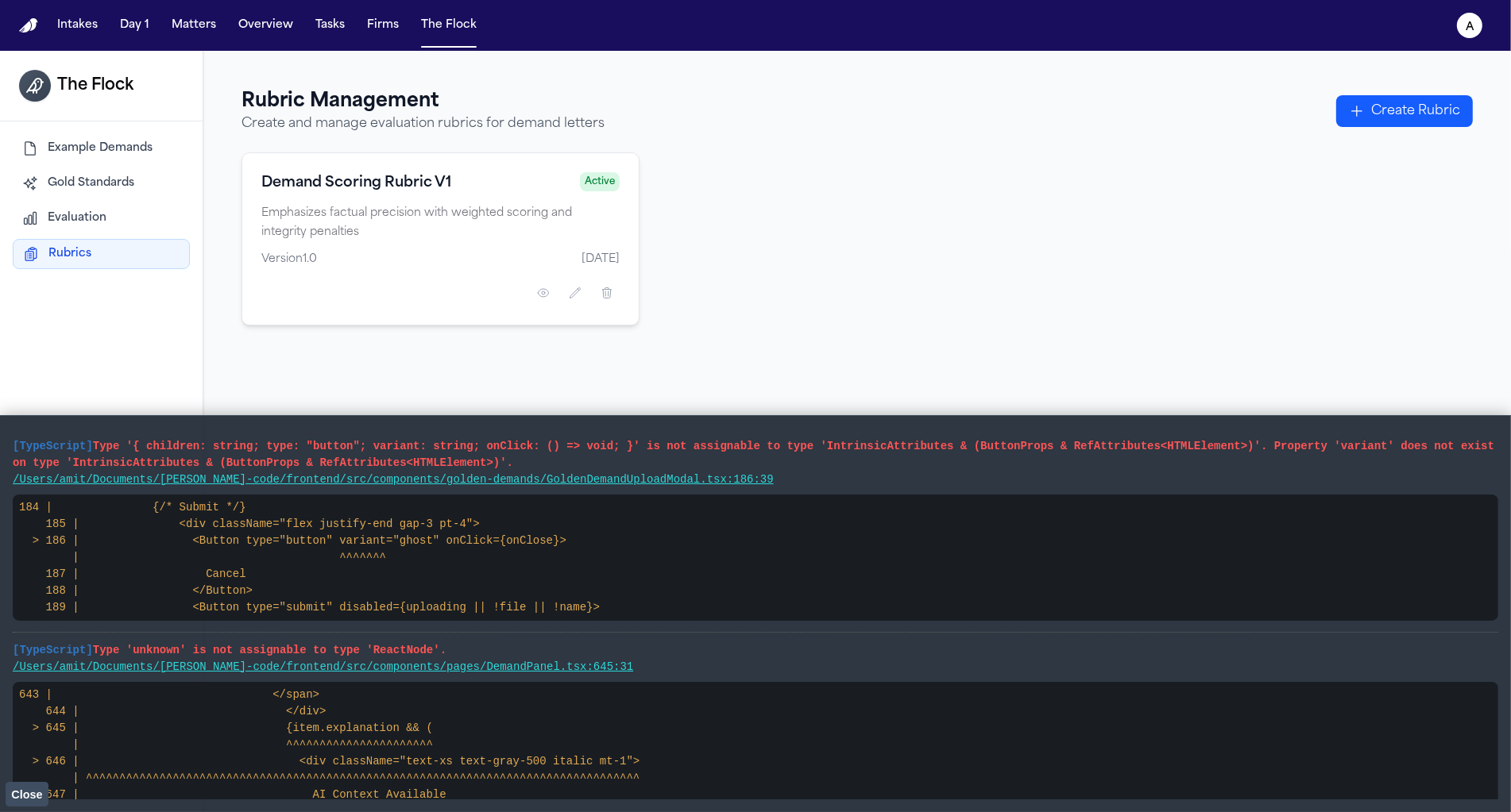
click at [118, 226] on button "Evaluation" at bounding box center [101, 219] width 177 height 29
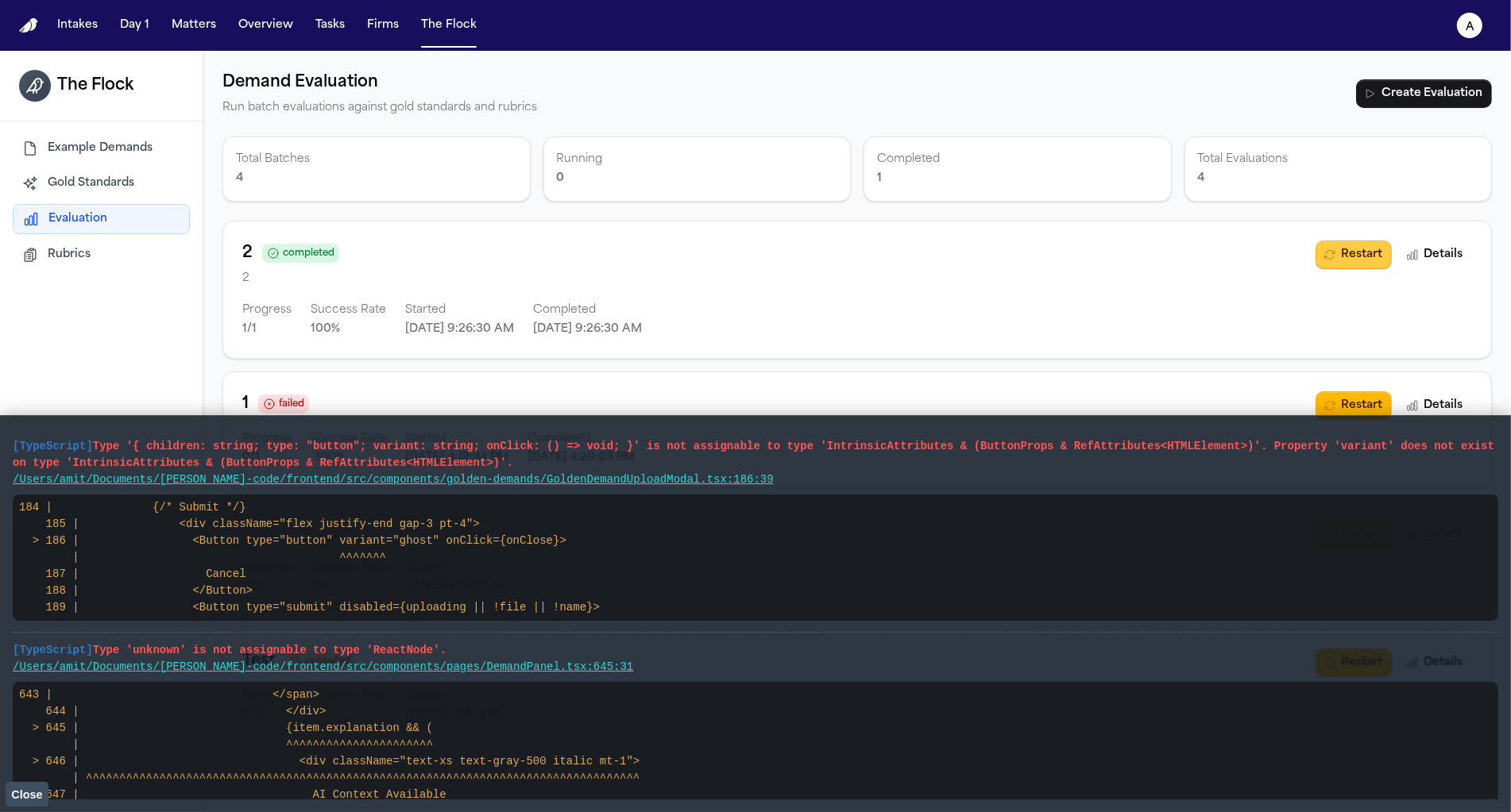
click at [1354, 256] on button "Restart" at bounding box center [1353, 256] width 76 height 29
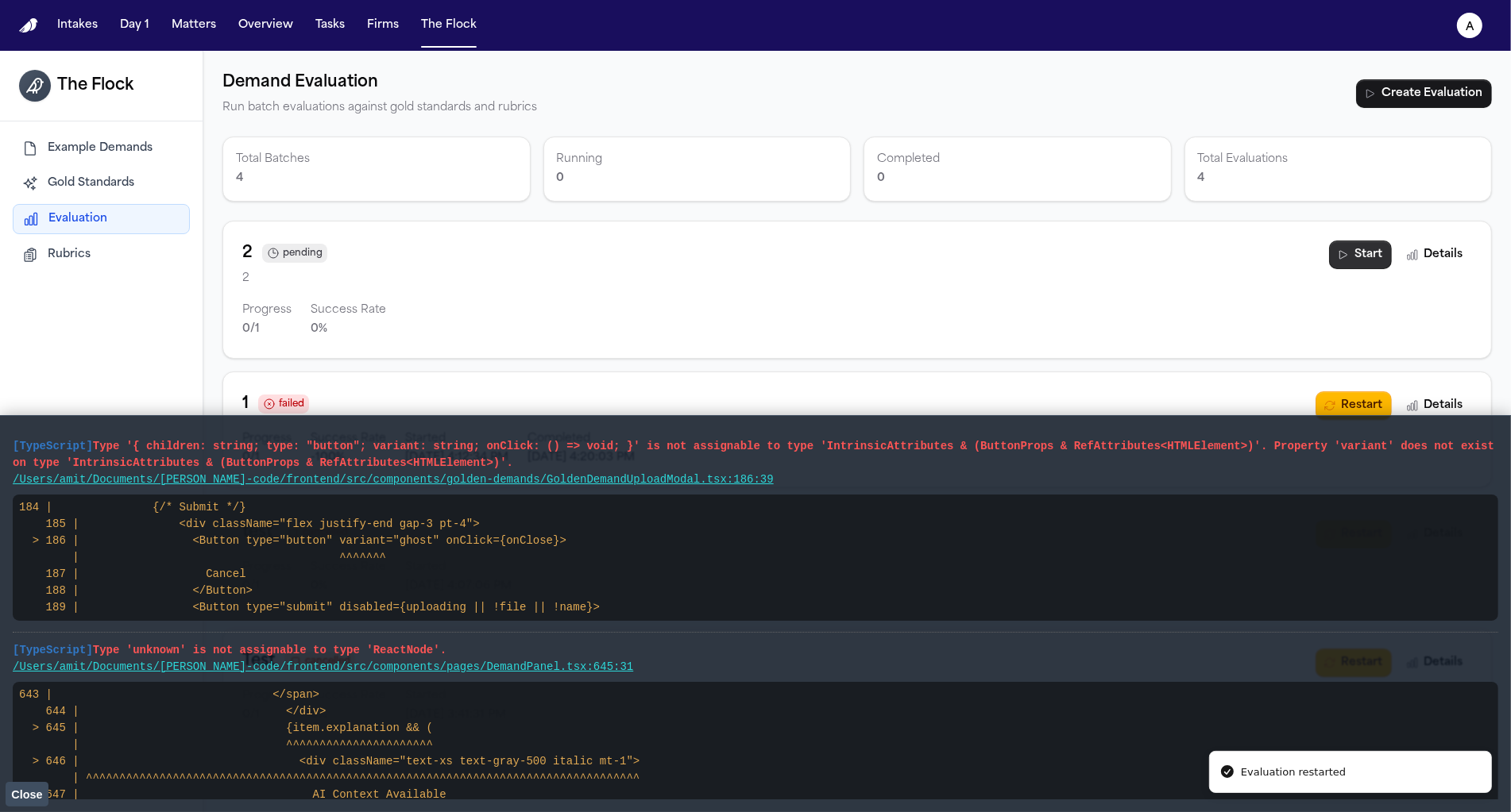
click at [1354, 256] on button "Start" at bounding box center [1360, 256] width 63 height 29
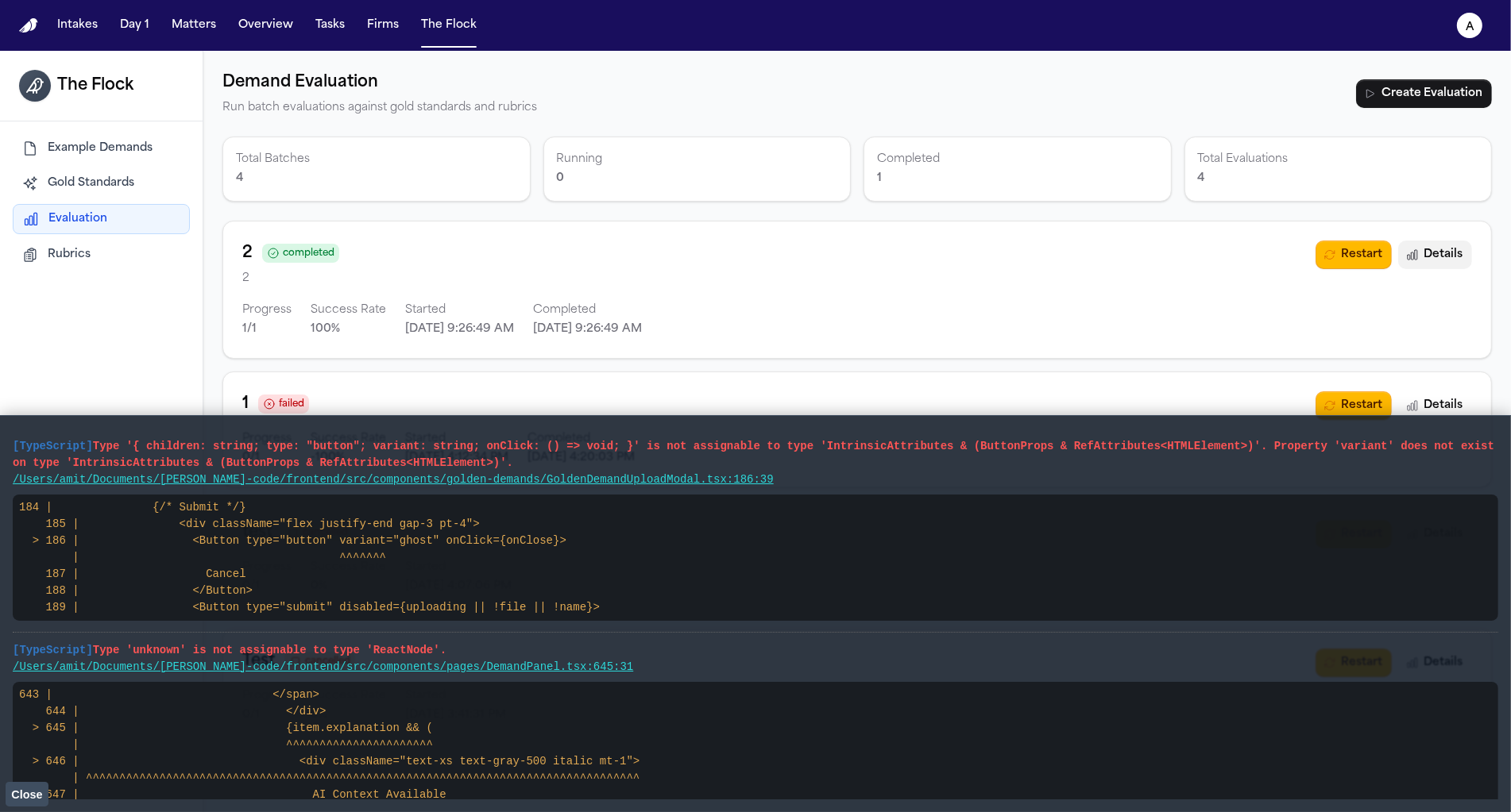
click at [1424, 259] on button "Details" at bounding box center [1435, 256] width 74 height 29
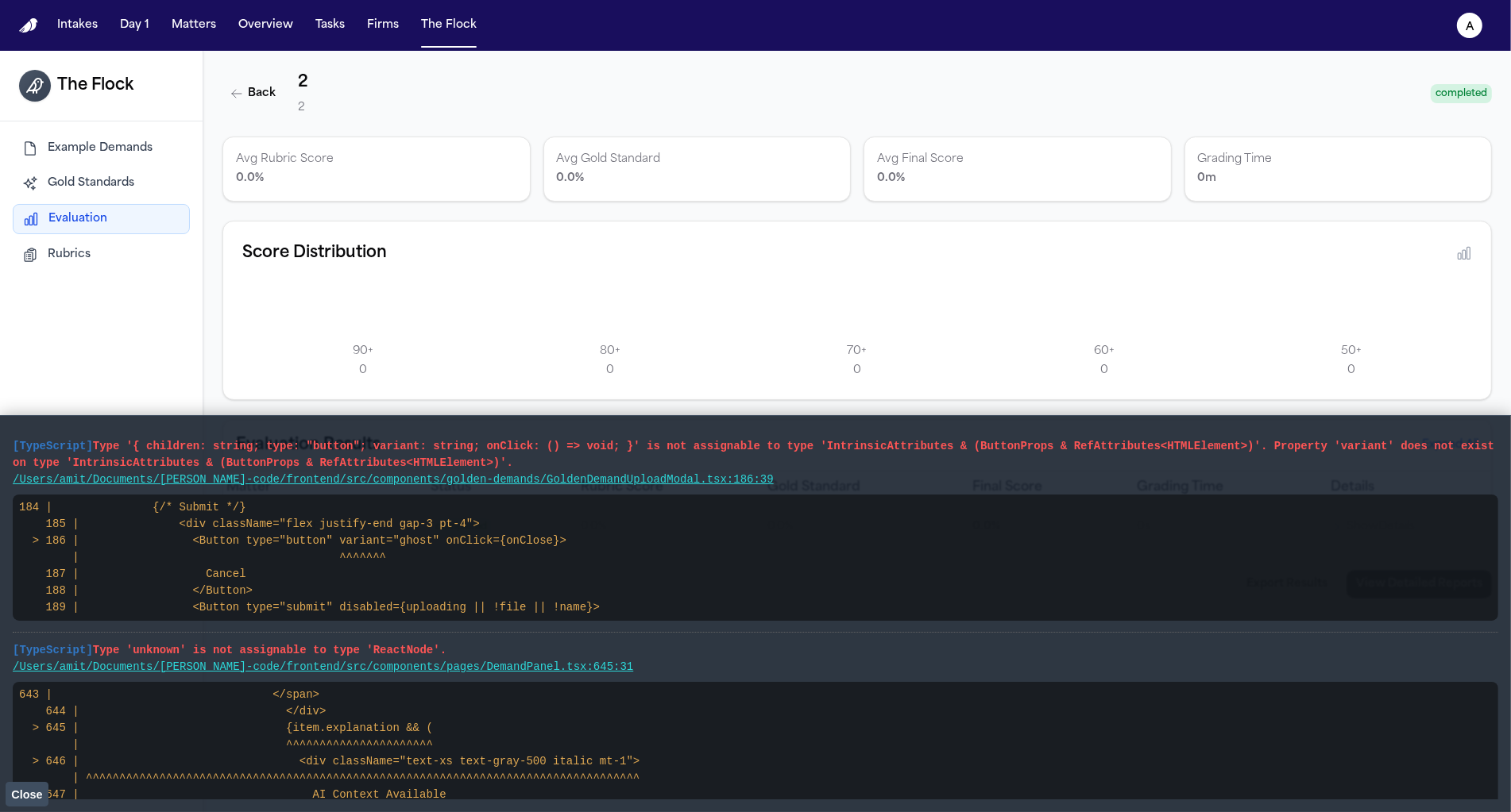
scroll to position [50, 0]
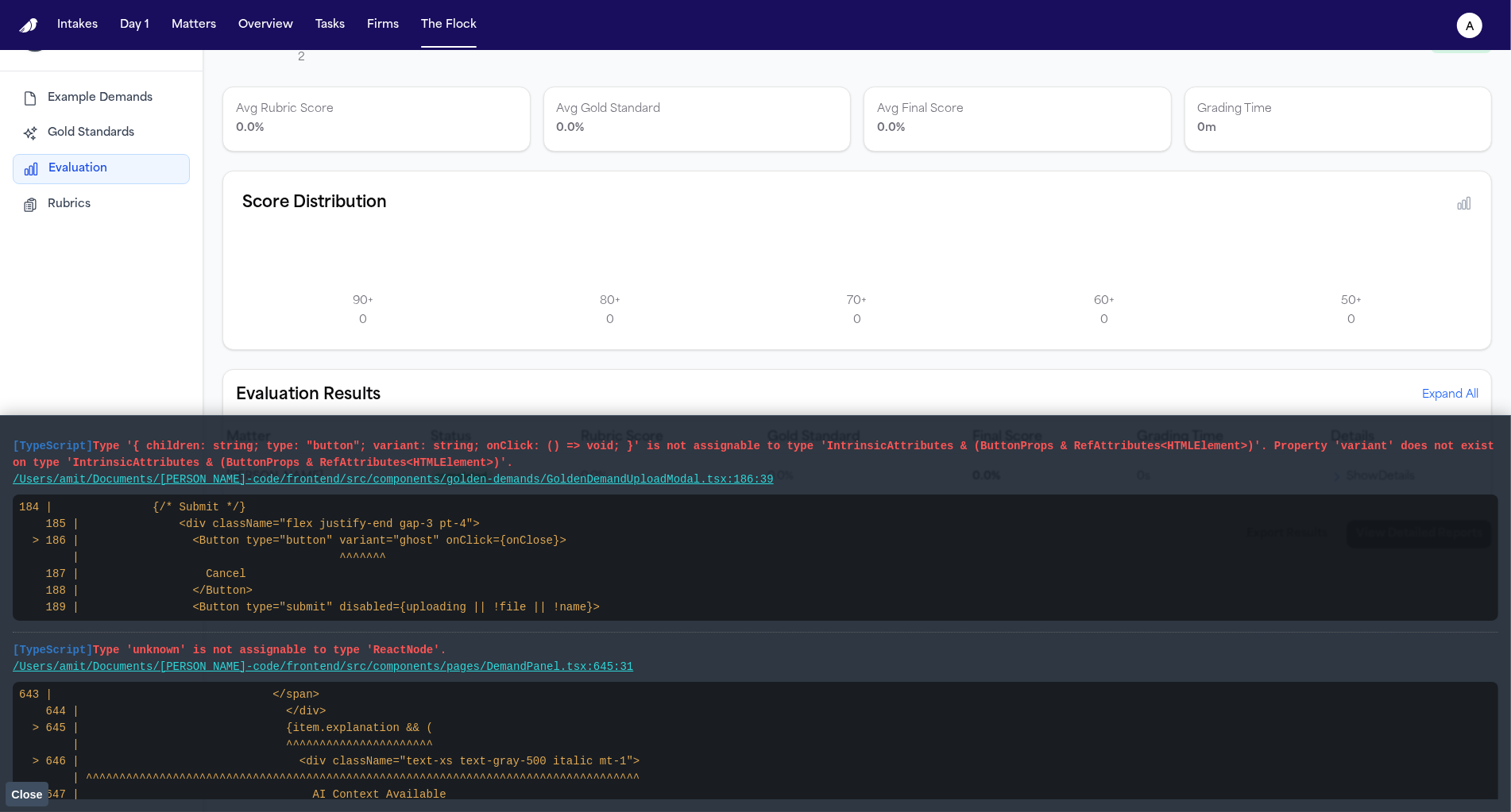
click at [33, 797] on span "Close" at bounding box center [26, 795] width 31 height 13
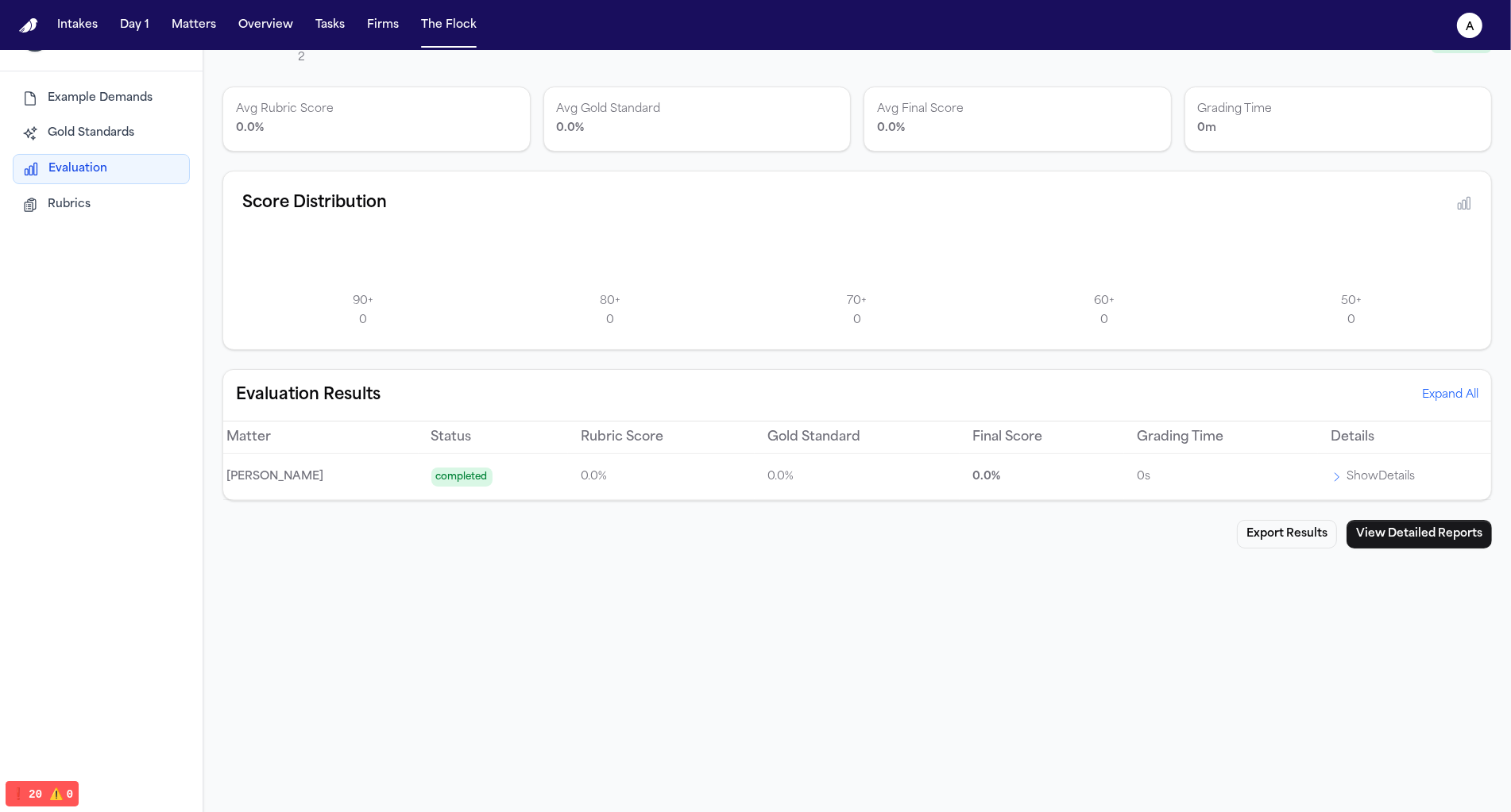
click at [1365, 471] on p "Show Details" at bounding box center [1380, 477] width 69 height 19
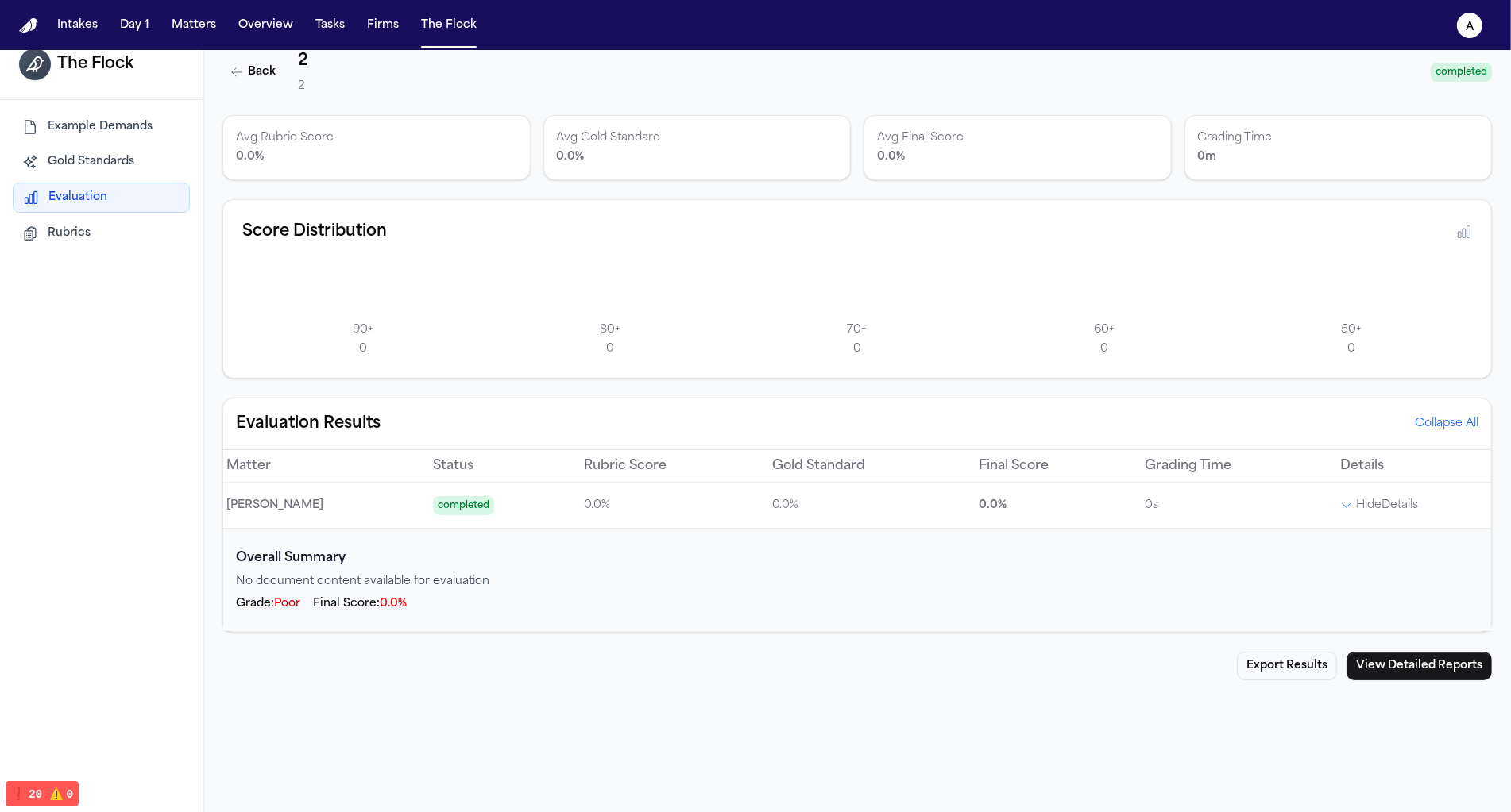
scroll to position [15, 0]
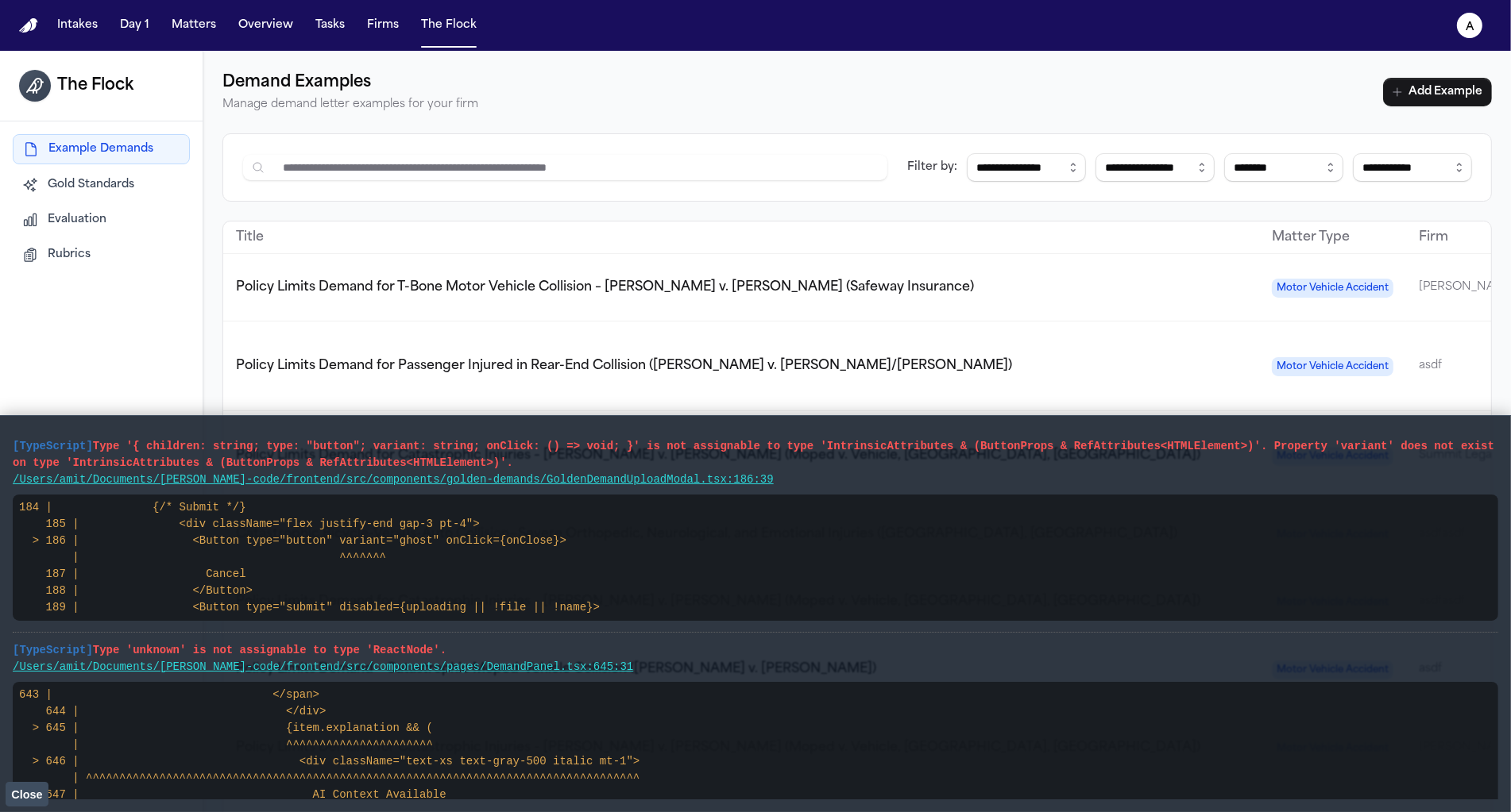
click at [135, 252] on button "Rubrics" at bounding box center [101, 256] width 177 height 29
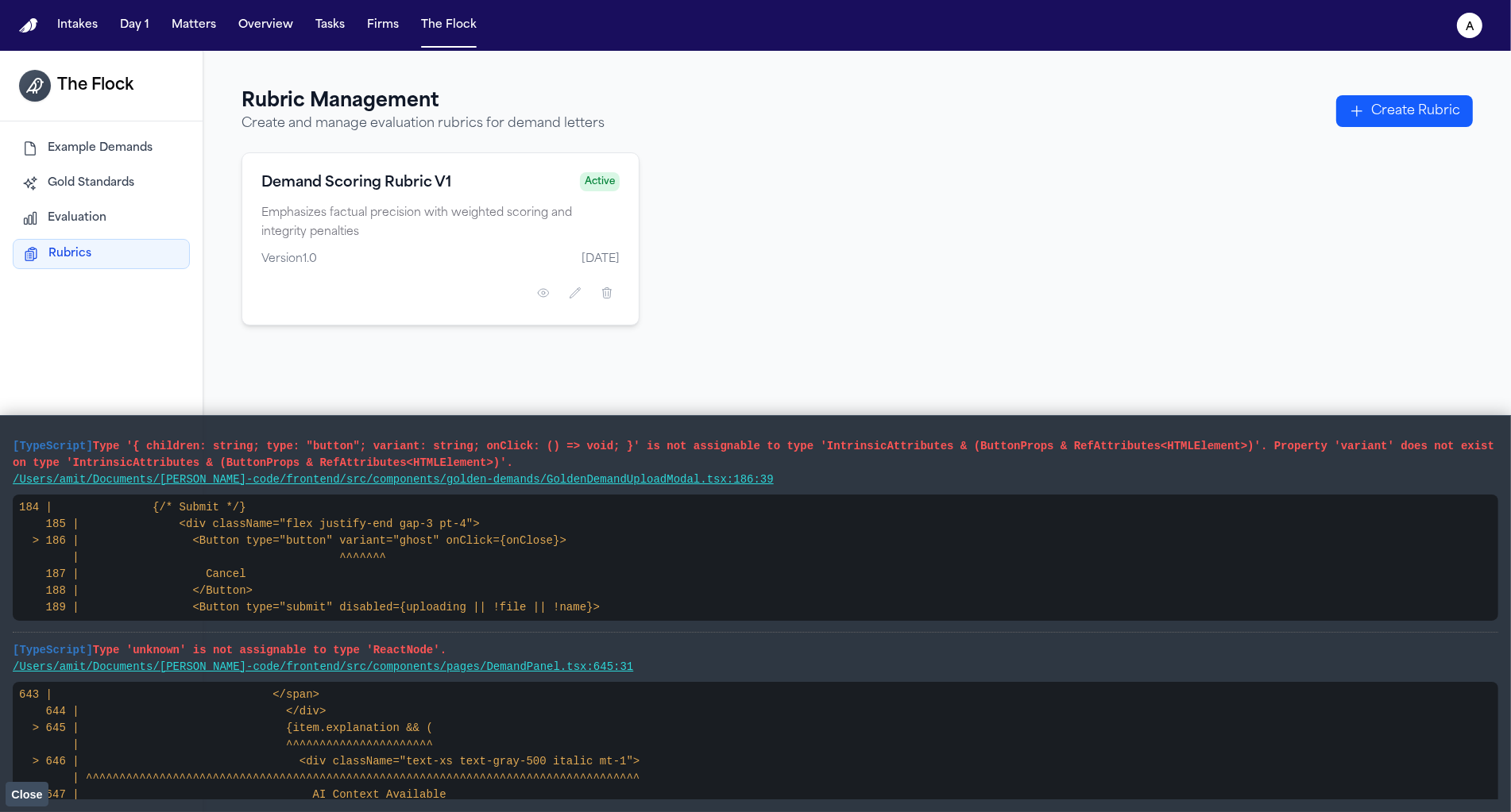
click at [106, 212] on button "Evaluation" at bounding box center [101, 219] width 177 height 29
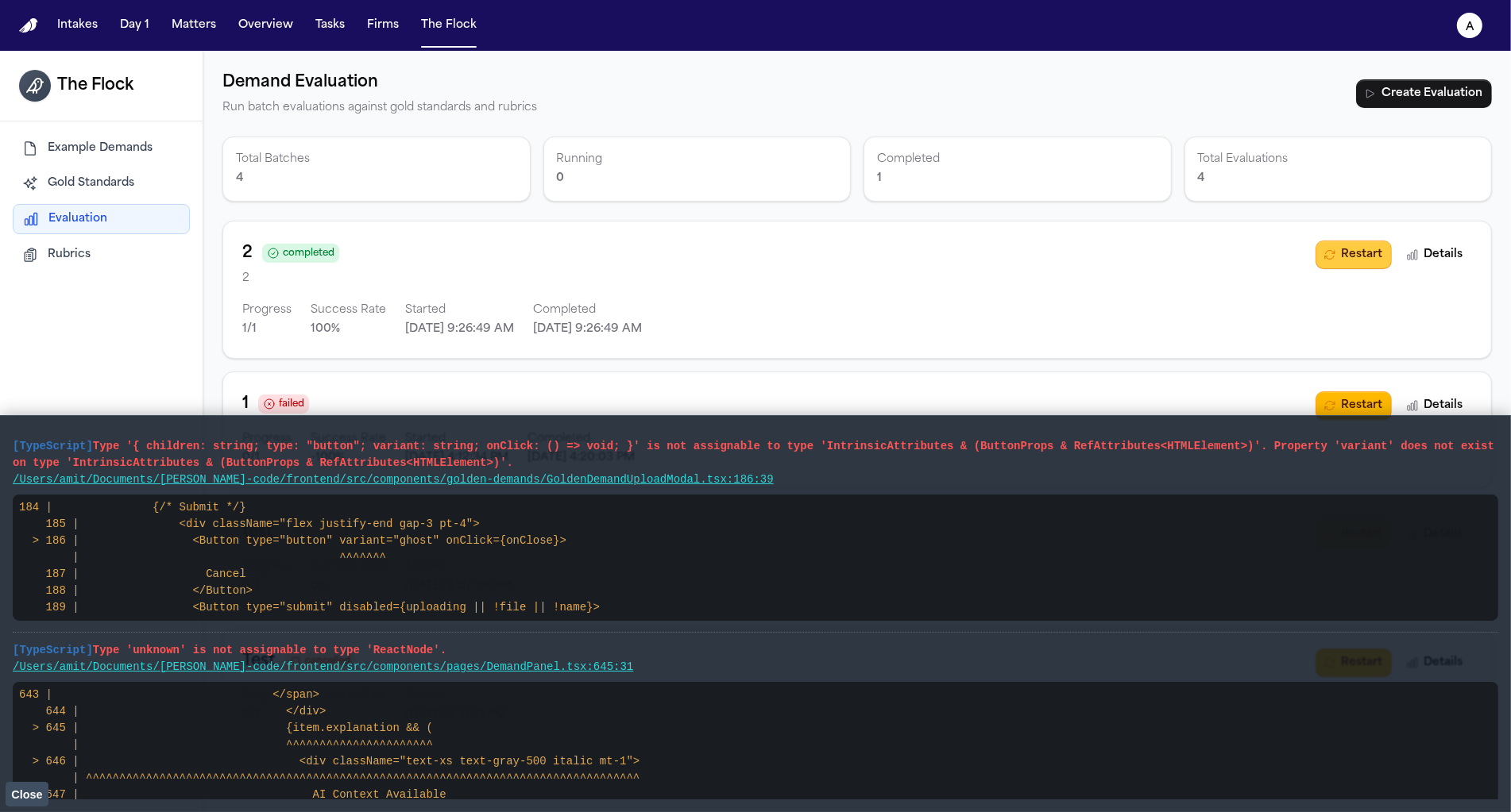
click at [1345, 256] on button "Restart" at bounding box center [1353, 256] width 76 height 29
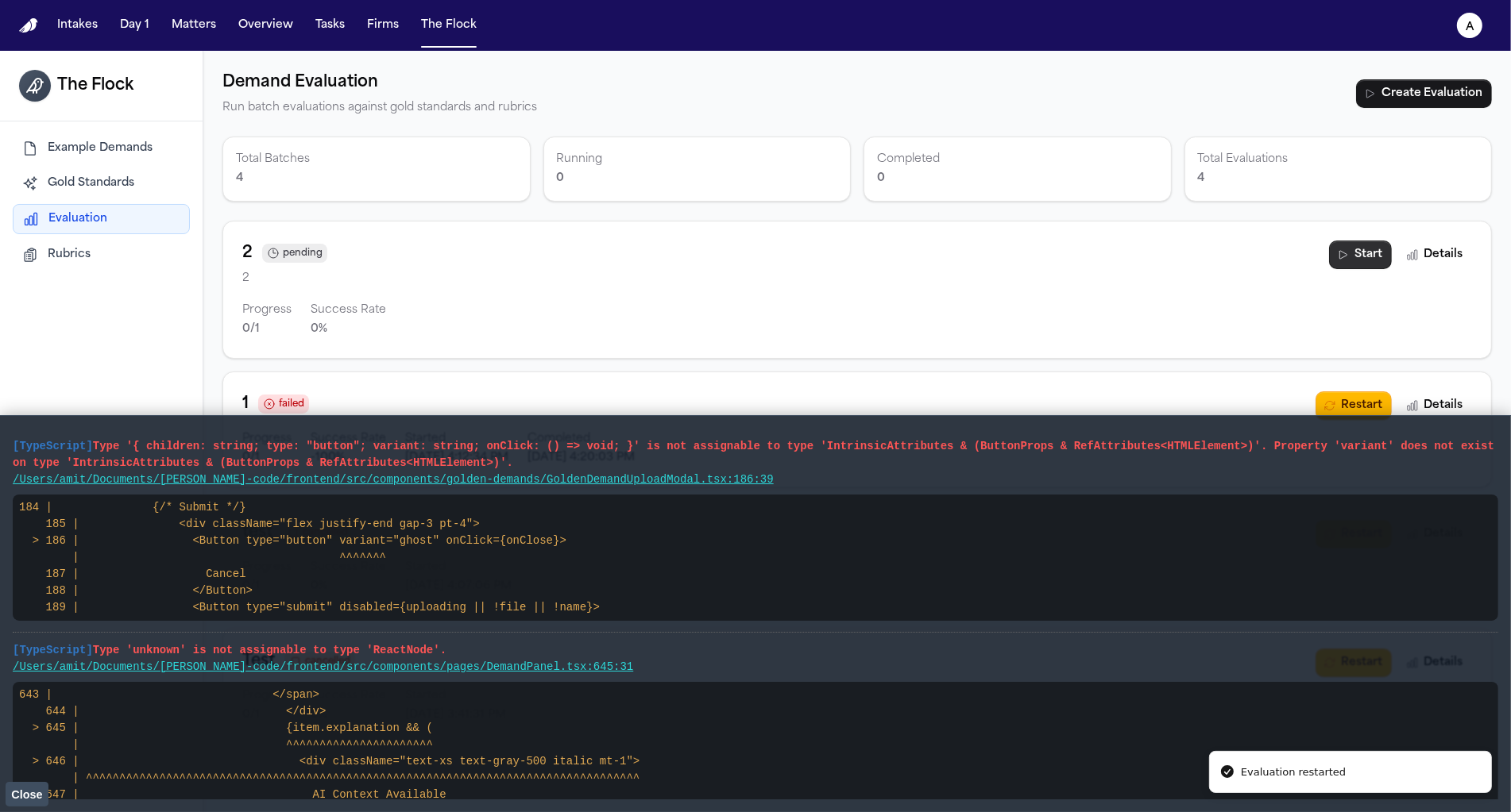
click at [1345, 256] on icon "button" at bounding box center [1343, 255] width 13 height 13
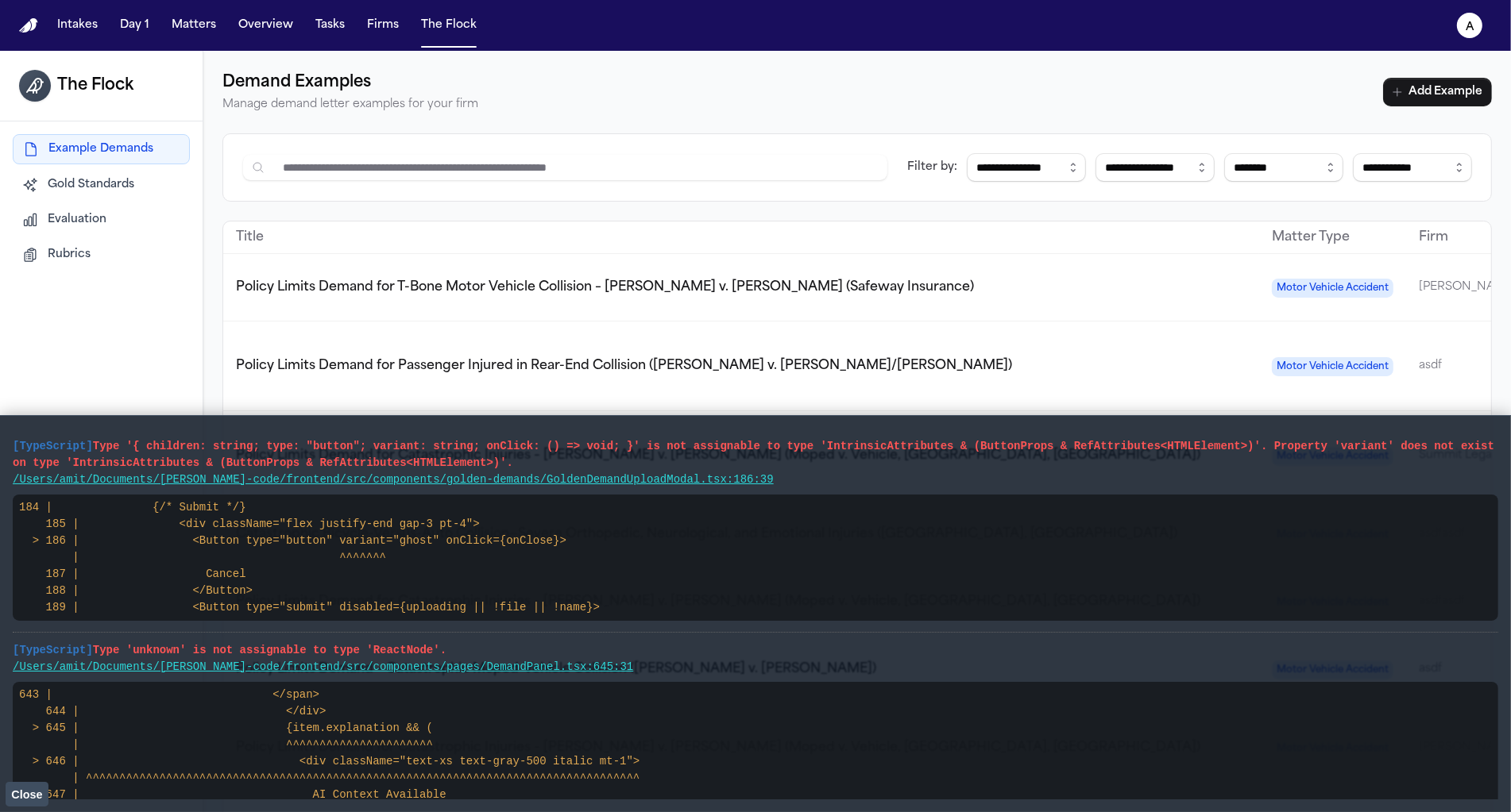
click at [89, 259] on span "Rubrics" at bounding box center [69, 255] width 43 height 15
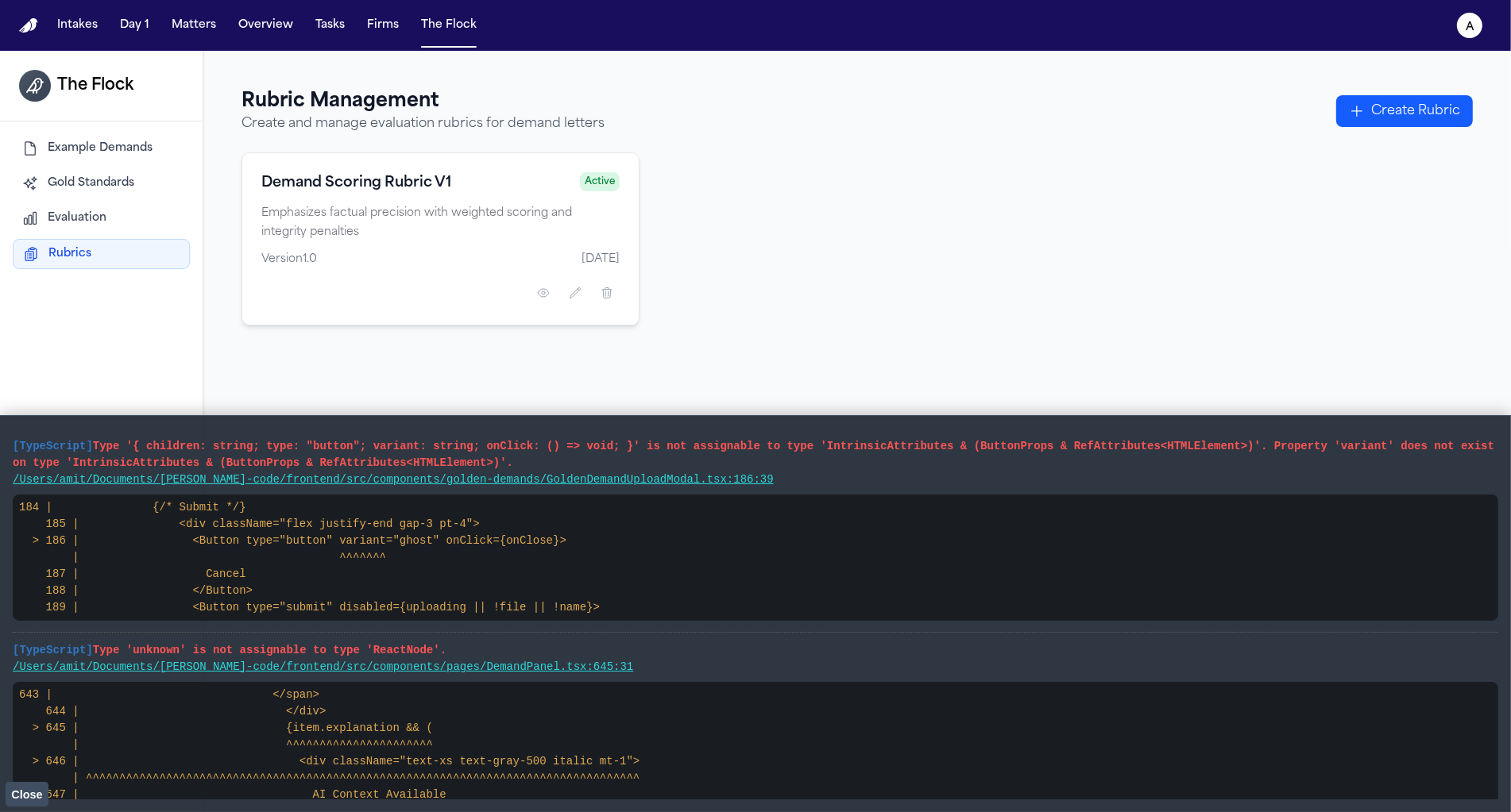
click at [88, 224] on span "Evaluation" at bounding box center [76, 218] width 59 height 15
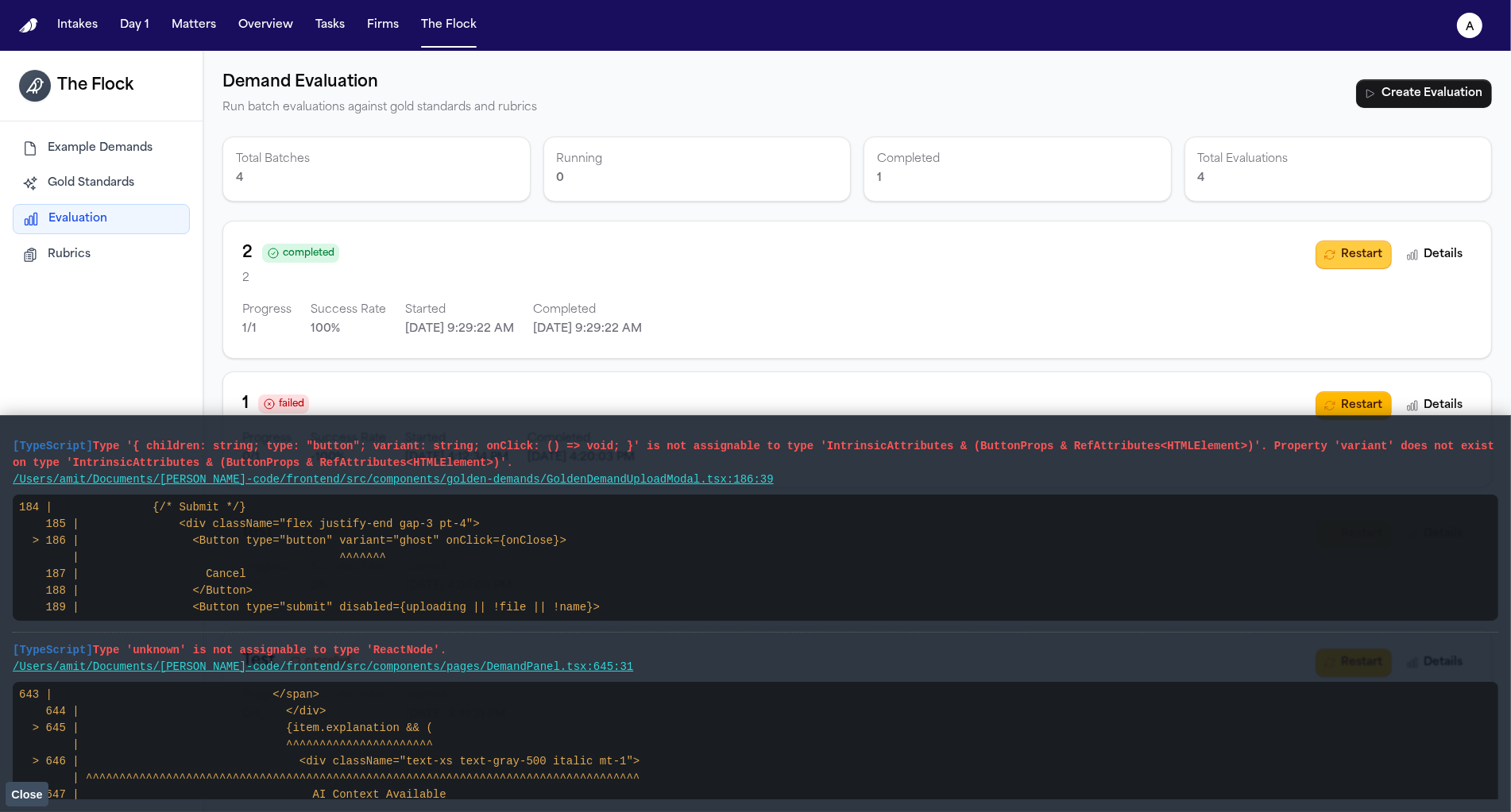
click at [1335, 263] on button "Restart" at bounding box center [1353, 256] width 76 height 29
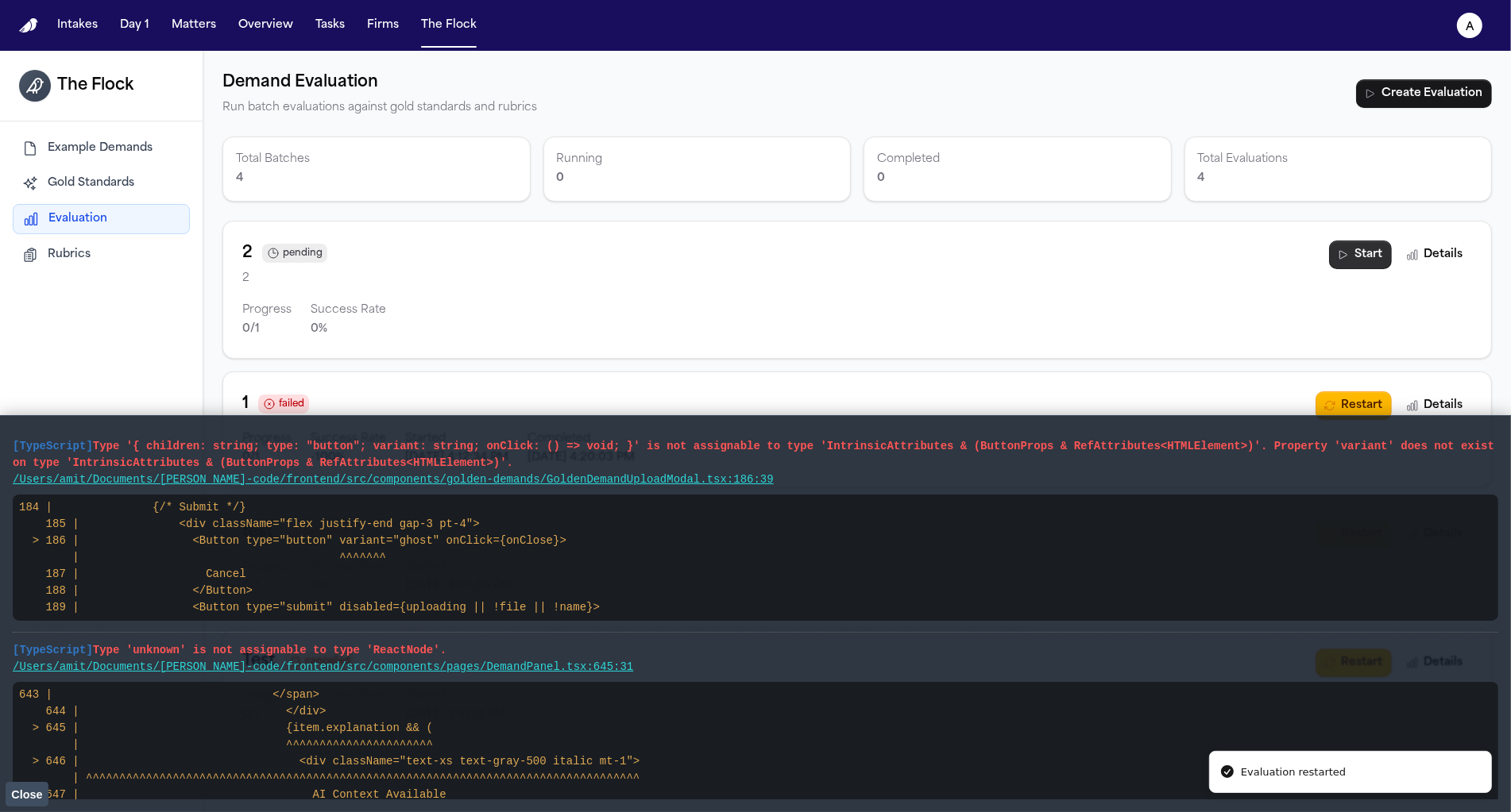
click at [1335, 263] on button "Start" at bounding box center [1360, 256] width 63 height 29
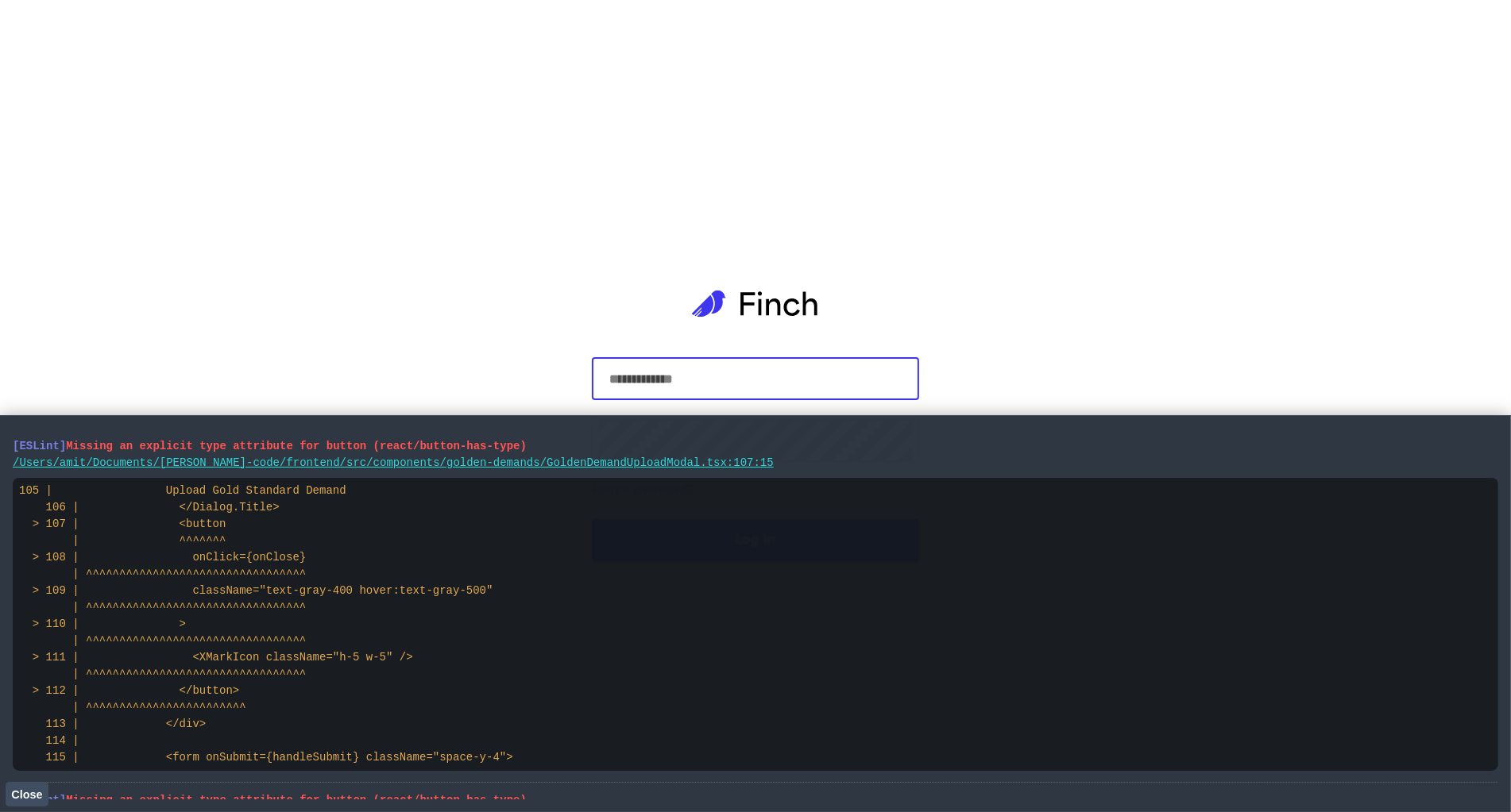
type input "**********"
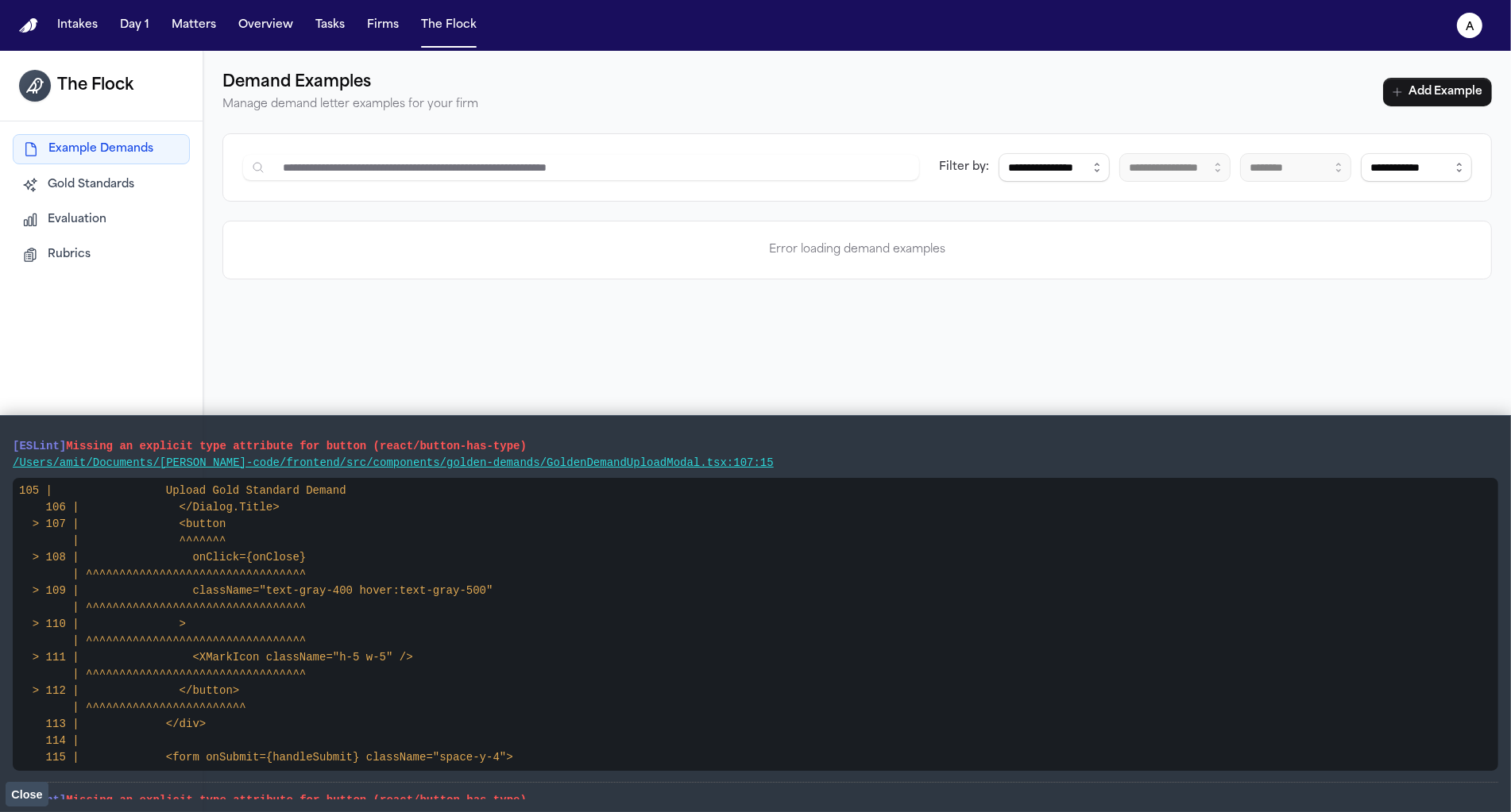
click at [38, 262] on button "Rubrics" at bounding box center [101, 256] width 177 height 29
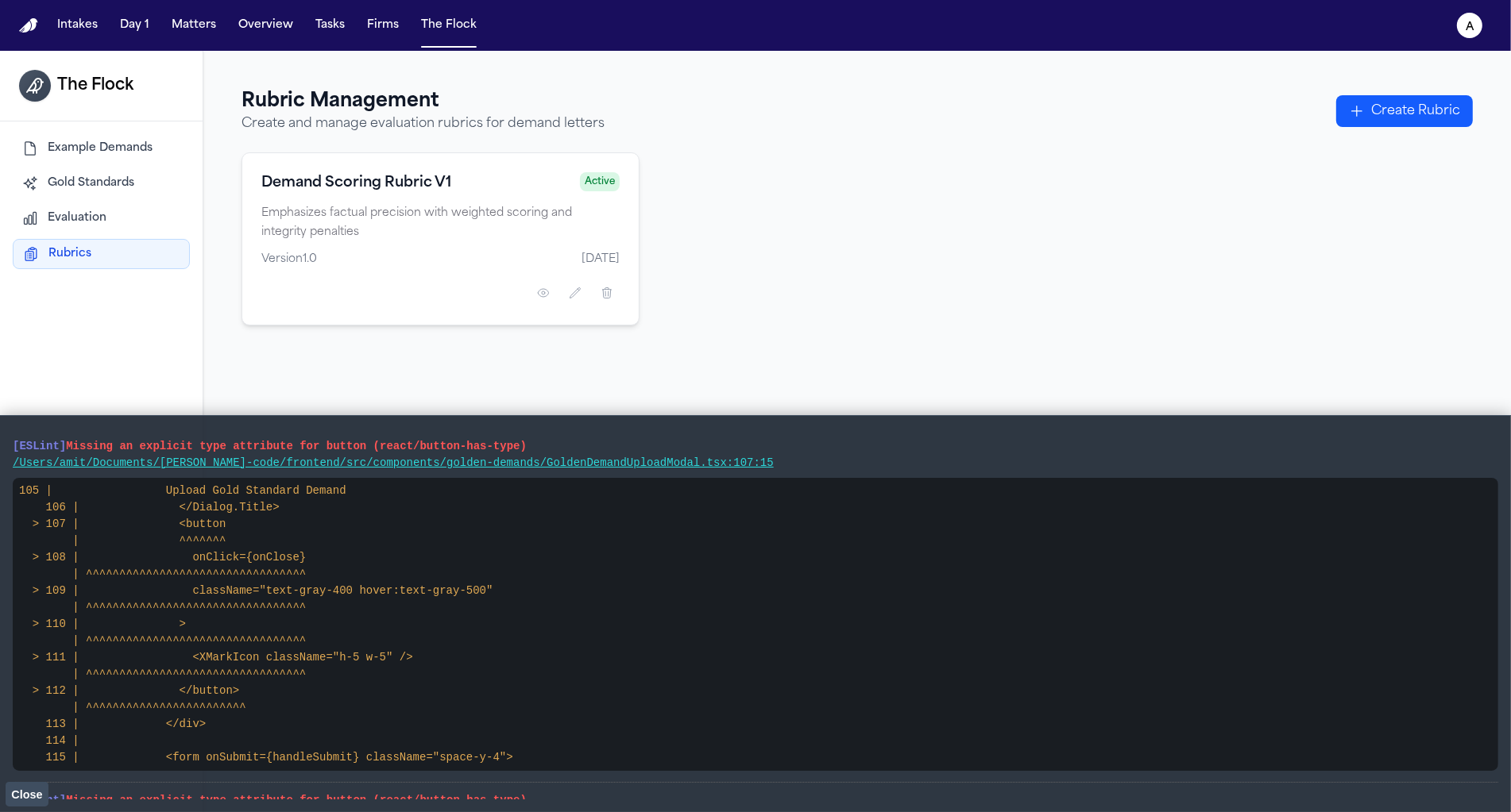
click at [72, 226] on span "Evaluation" at bounding box center [76, 218] width 59 height 15
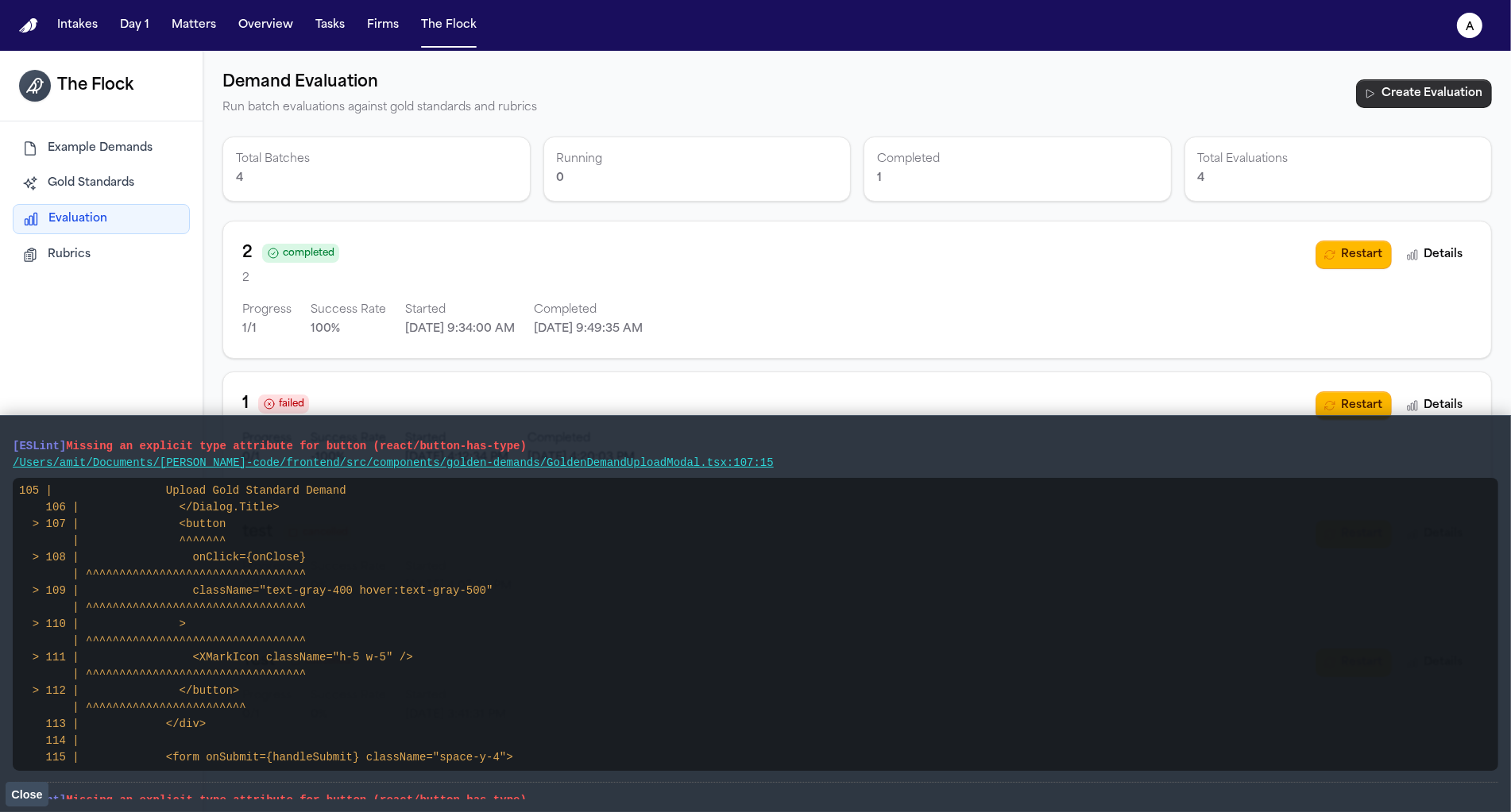
click at [1458, 93] on button "Create Evaluation" at bounding box center [1424, 94] width 136 height 29
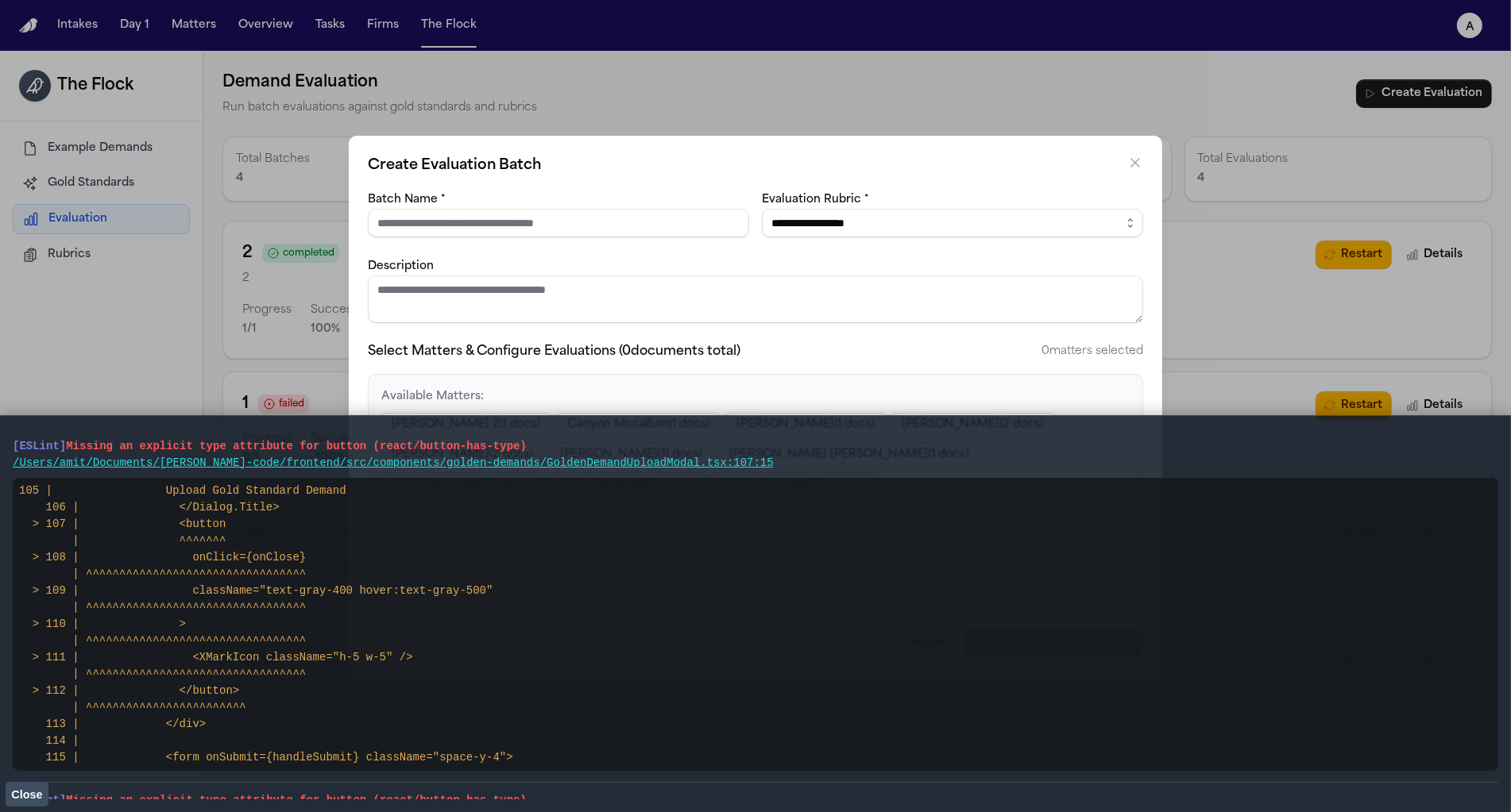
click at [11, 799] on button "Close" at bounding box center [27, 794] width 43 height 24
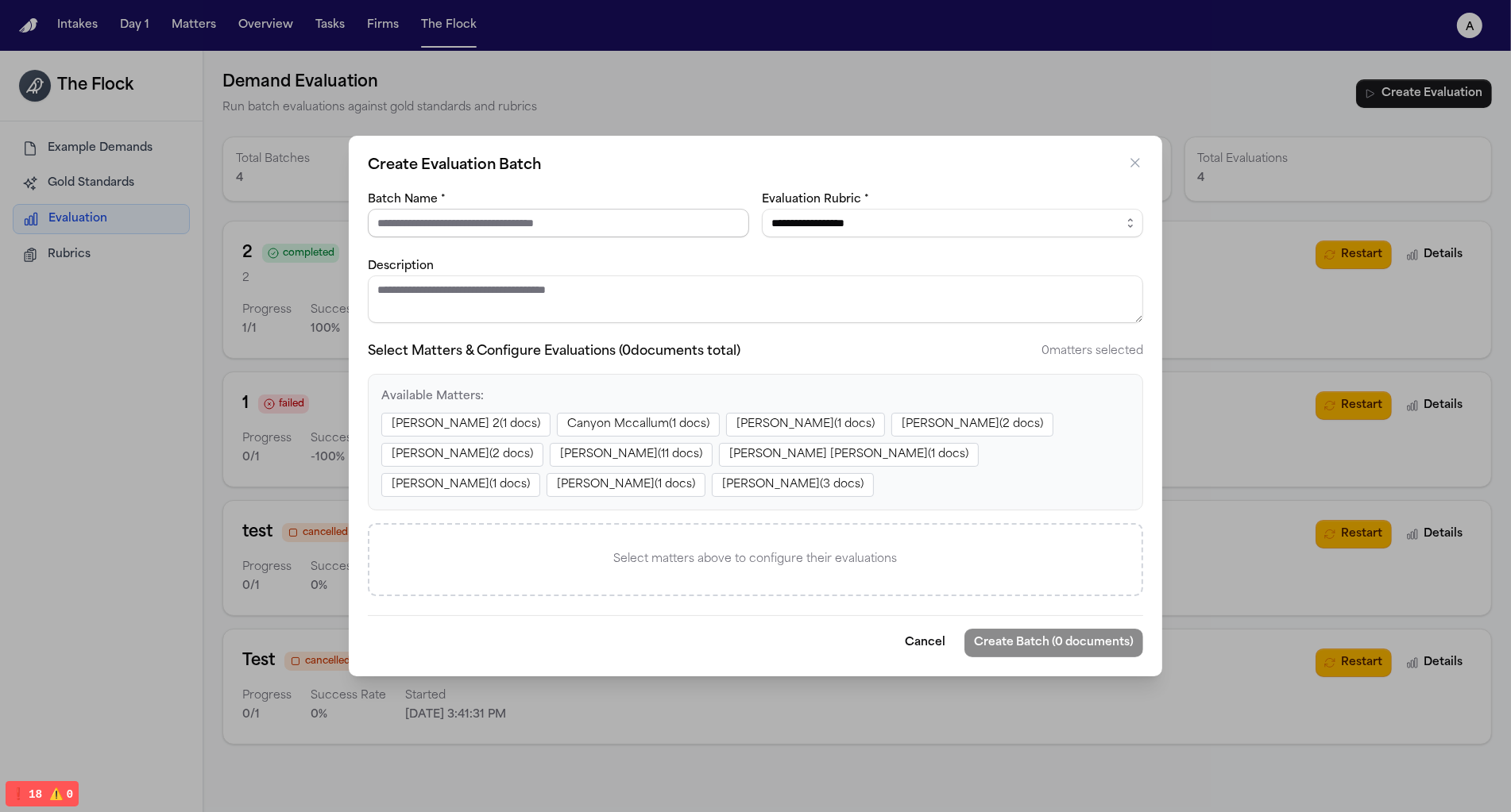
click at [576, 216] on input "Batch Name *" at bounding box center [559, 224] width 381 height 29
type input "******"
click at [991, 223] on select "**********" at bounding box center [952, 224] width 381 height 29
select select "**********"
click at [762, 211] on select "**********" at bounding box center [952, 224] width 381 height 29
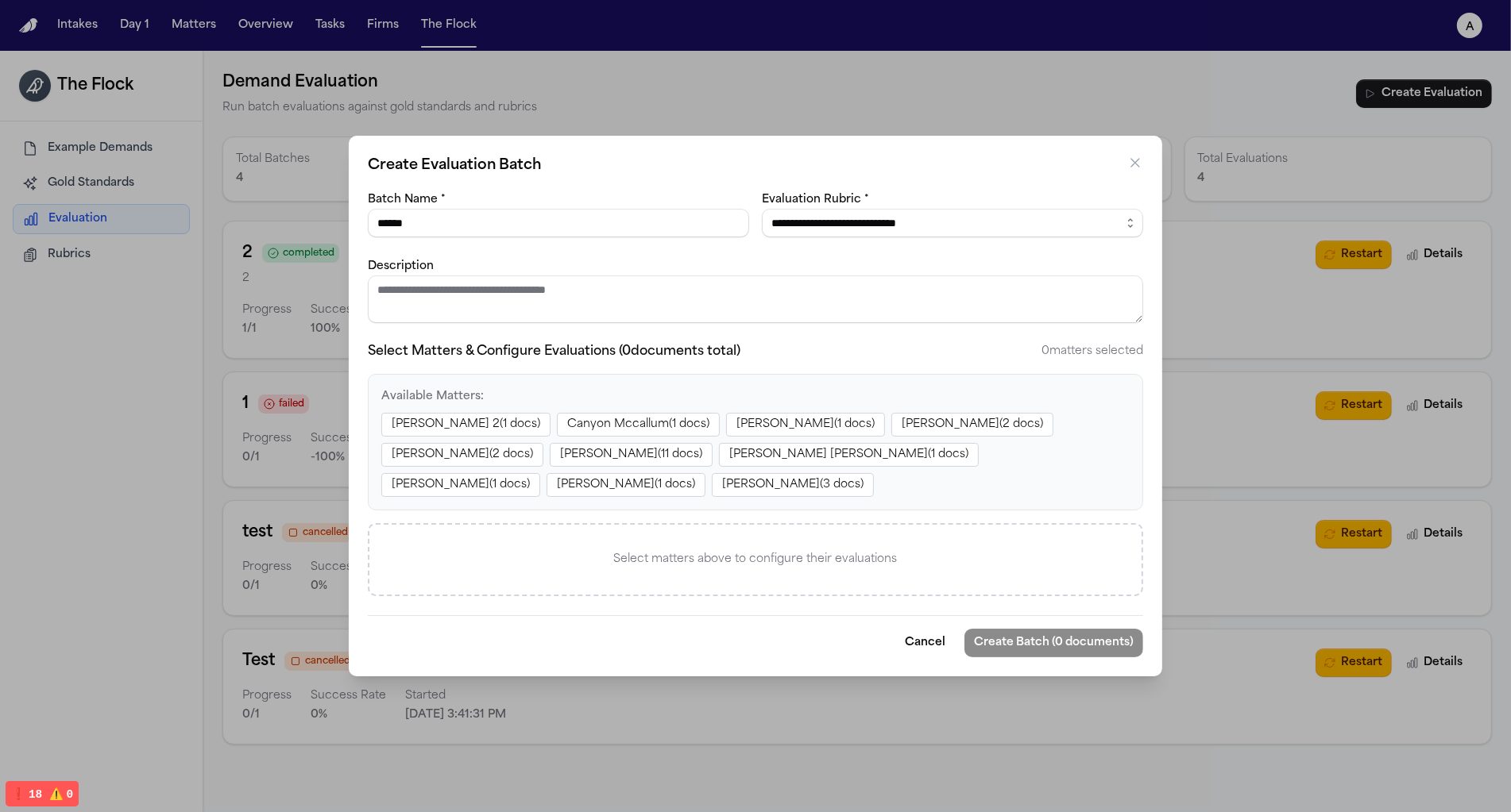
click at [775, 291] on textarea "Description" at bounding box center [755, 299] width 775 height 47
click at [811, 378] on div "Available Matters: Juan Molina 2 ( 1 docs) Canyon Mccallum ( 1 docs) Juan Molin…" at bounding box center [755, 441] width 775 height 136
click at [446, 430] on button "Juan Molina 2 ( 1 docs)" at bounding box center [466, 425] width 169 height 24
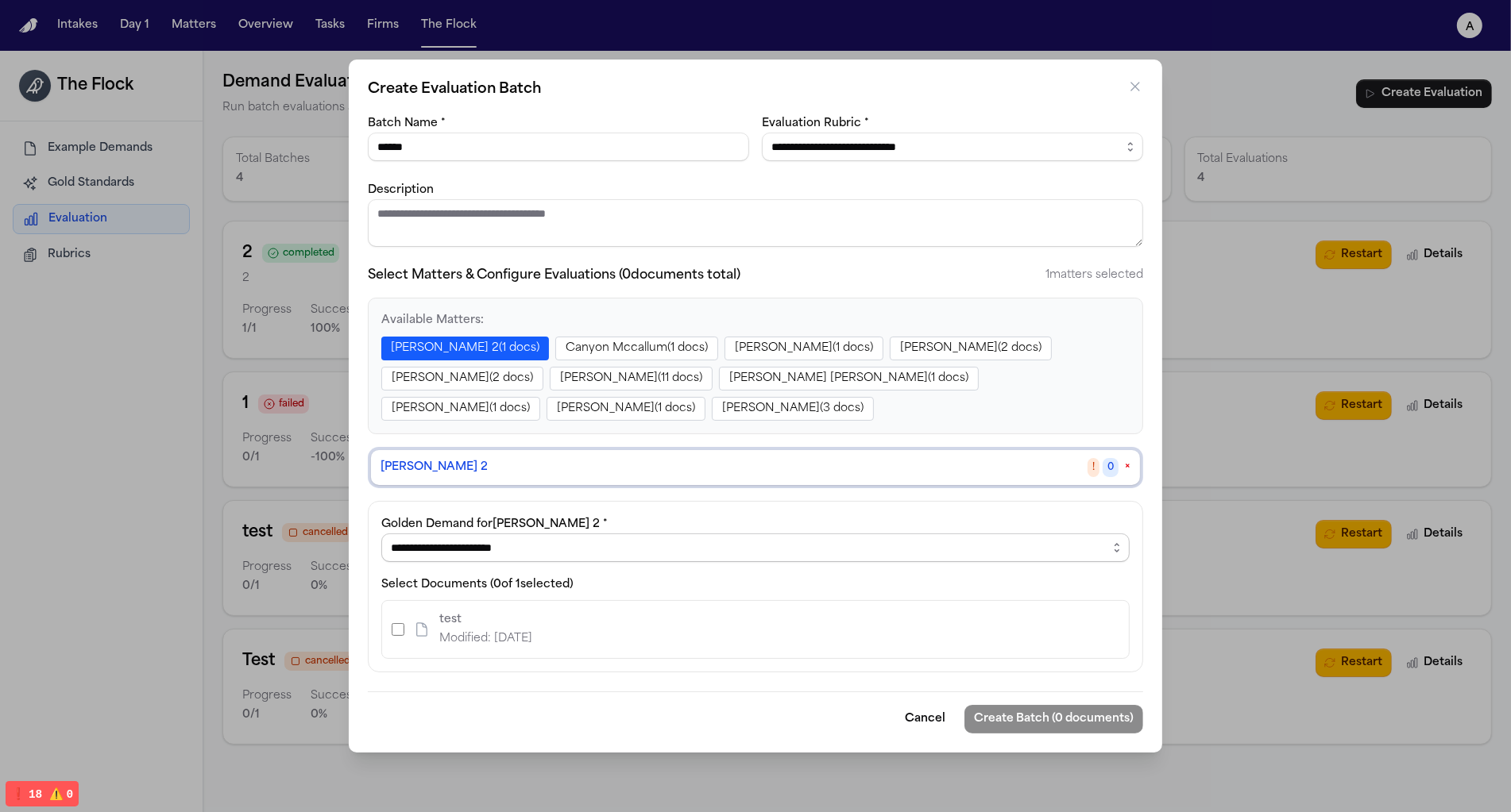
click at [474, 558] on select "**********" at bounding box center [755, 548] width 748 height 29
click at [724, 347] on button "Juan Molina ( 1 docs)" at bounding box center [803, 348] width 159 height 24
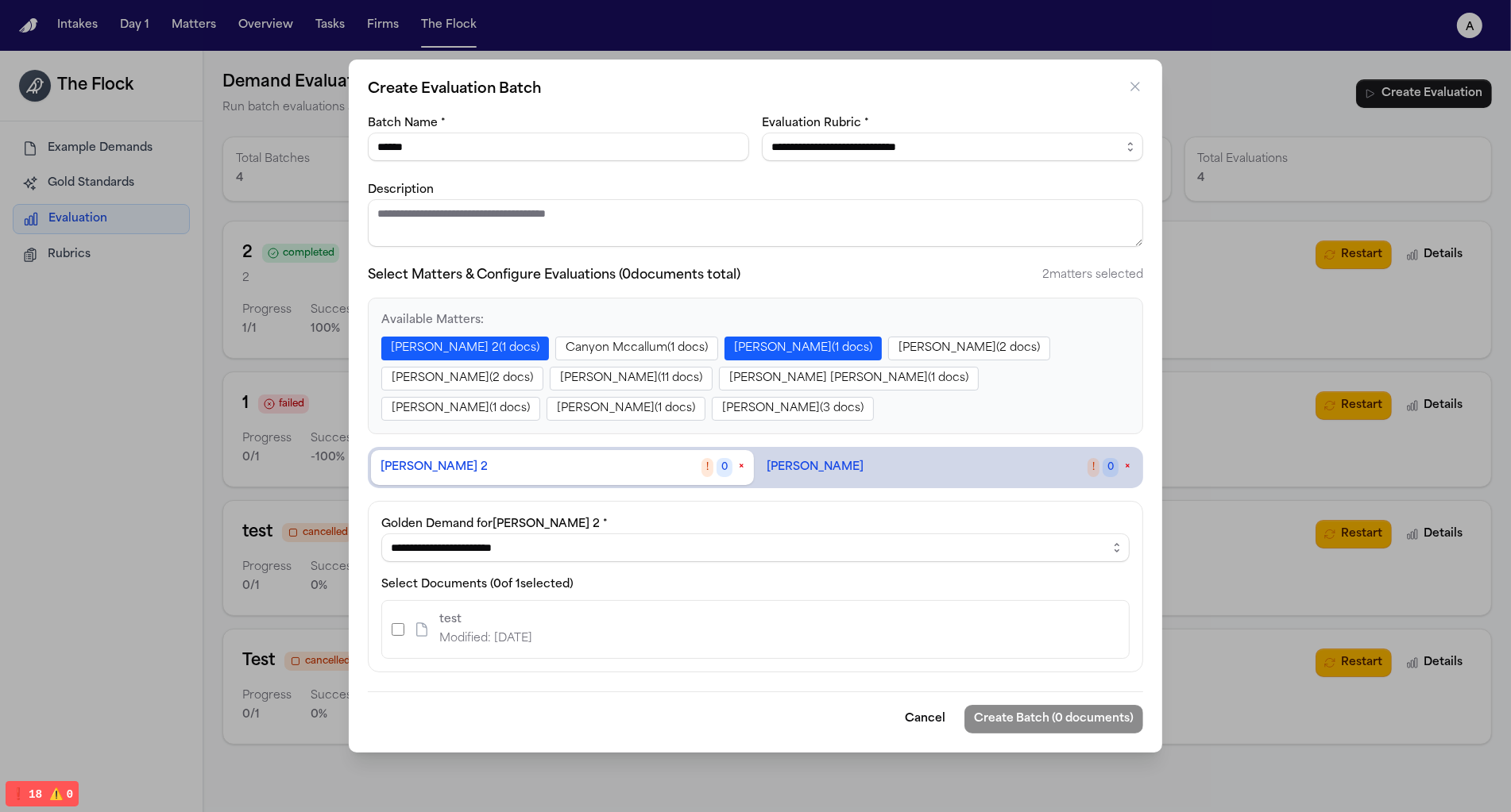
click at [749, 464] on button "Juan Molina 2 ! 0 ×" at bounding box center [562, 467] width 383 height 35
click at [744, 468] on button "Juan Molina 2 ! 0 ×" at bounding box center [562, 467] width 383 height 35
click at [1359, 135] on div "**********" at bounding box center [755, 406] width 1511 height 812
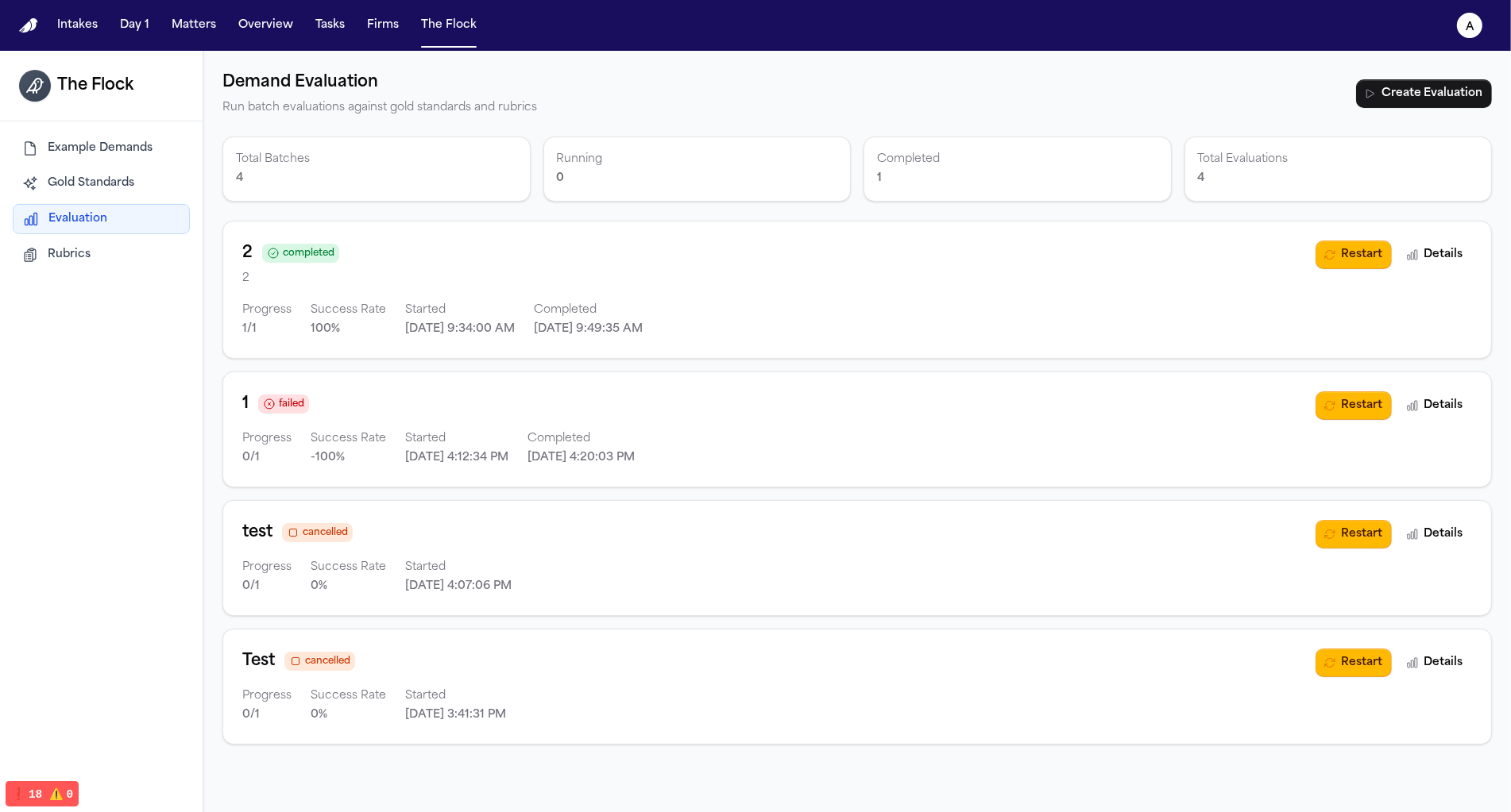
click at [224, 30] on div "Intakes Day 1 Matters Overview Tasks Firms The Flock" at bounding box center [267, 25] width 432 height 29
click at [213, 30] on button "Matters" at bounding box center [194, 25] width 57 height 29
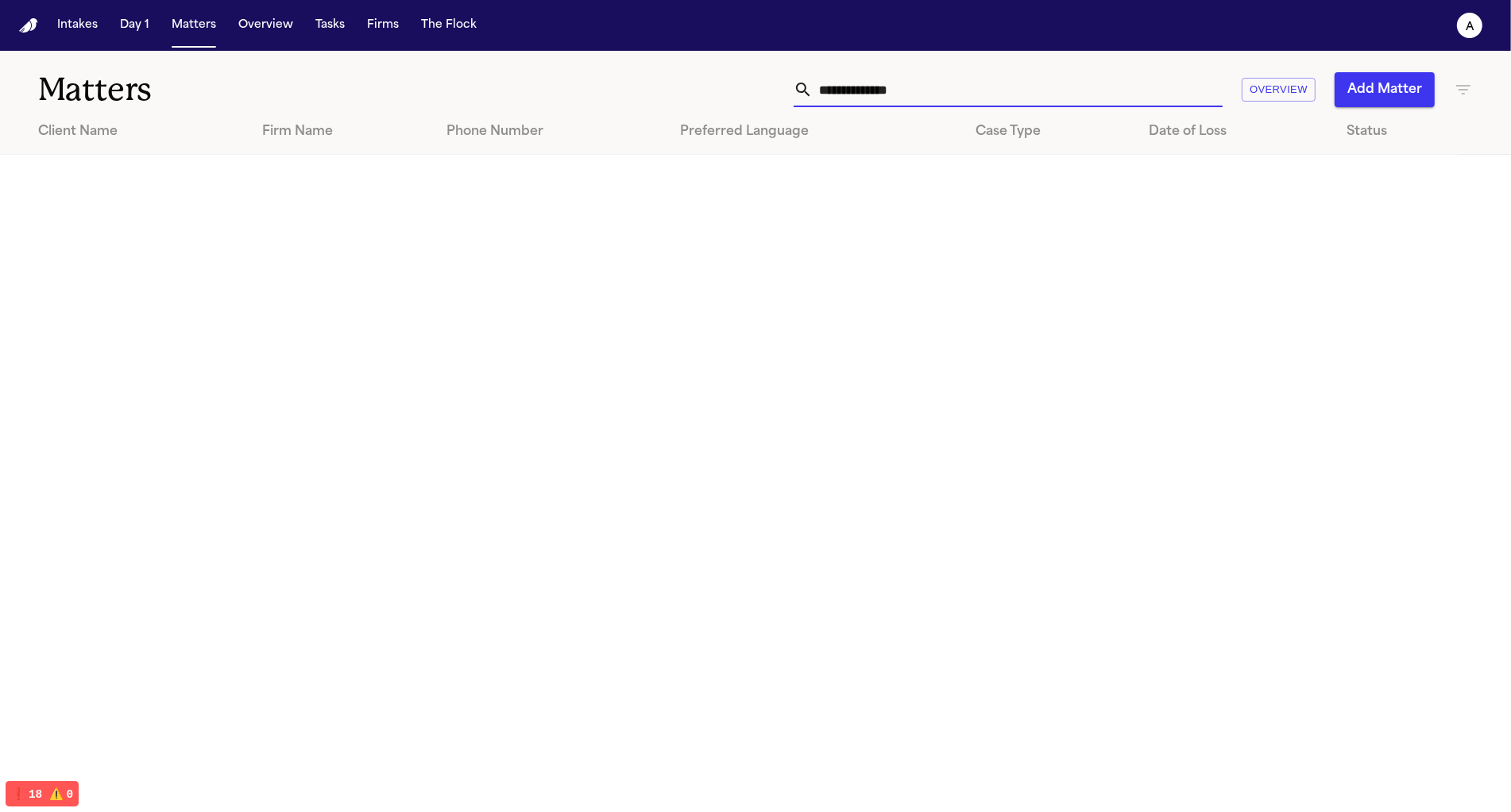
click at [923, 100] on input "text" at bounding box center [1016, 90] width 409 height 35
type input "*****"
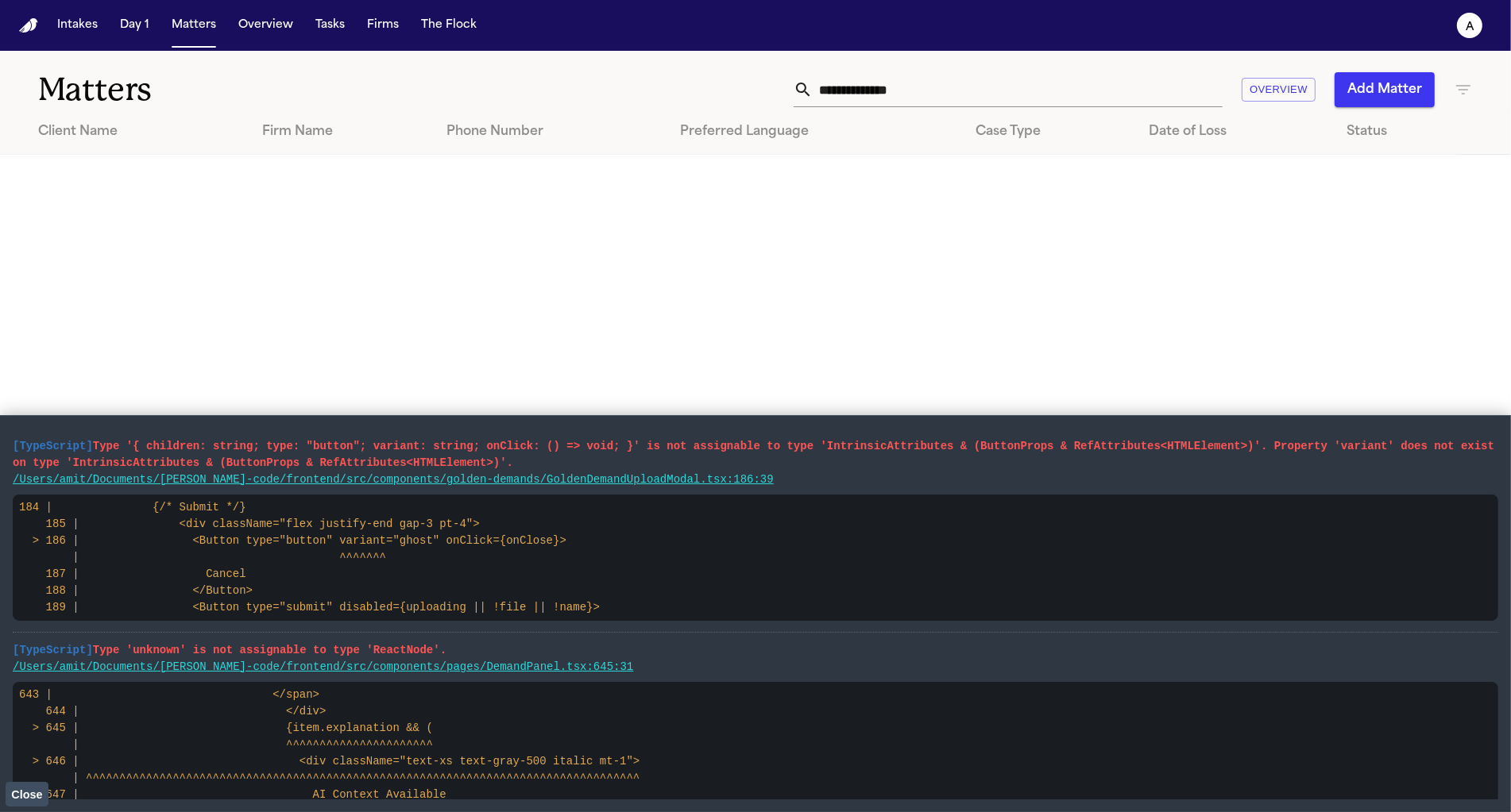
click at [28, 799] on span "Close" at bounding box center [26, 795] width 31 height 13
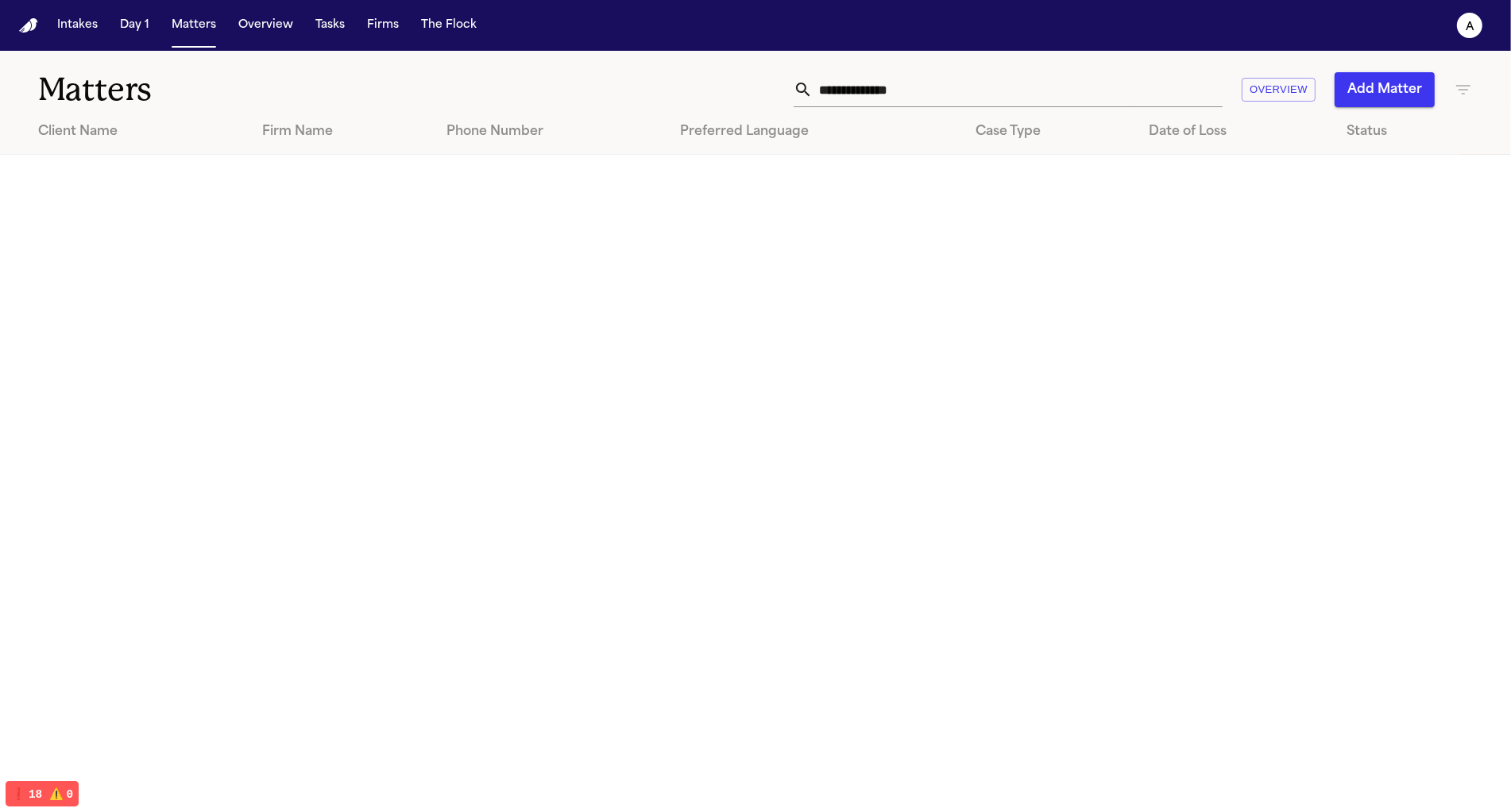
click at [857, 84] on input "text" at bounding box center [1016, 90] width 409 height 35
click at [93, 26] on button "Intakes" at bounding box center [77, 25] width 53 height 29
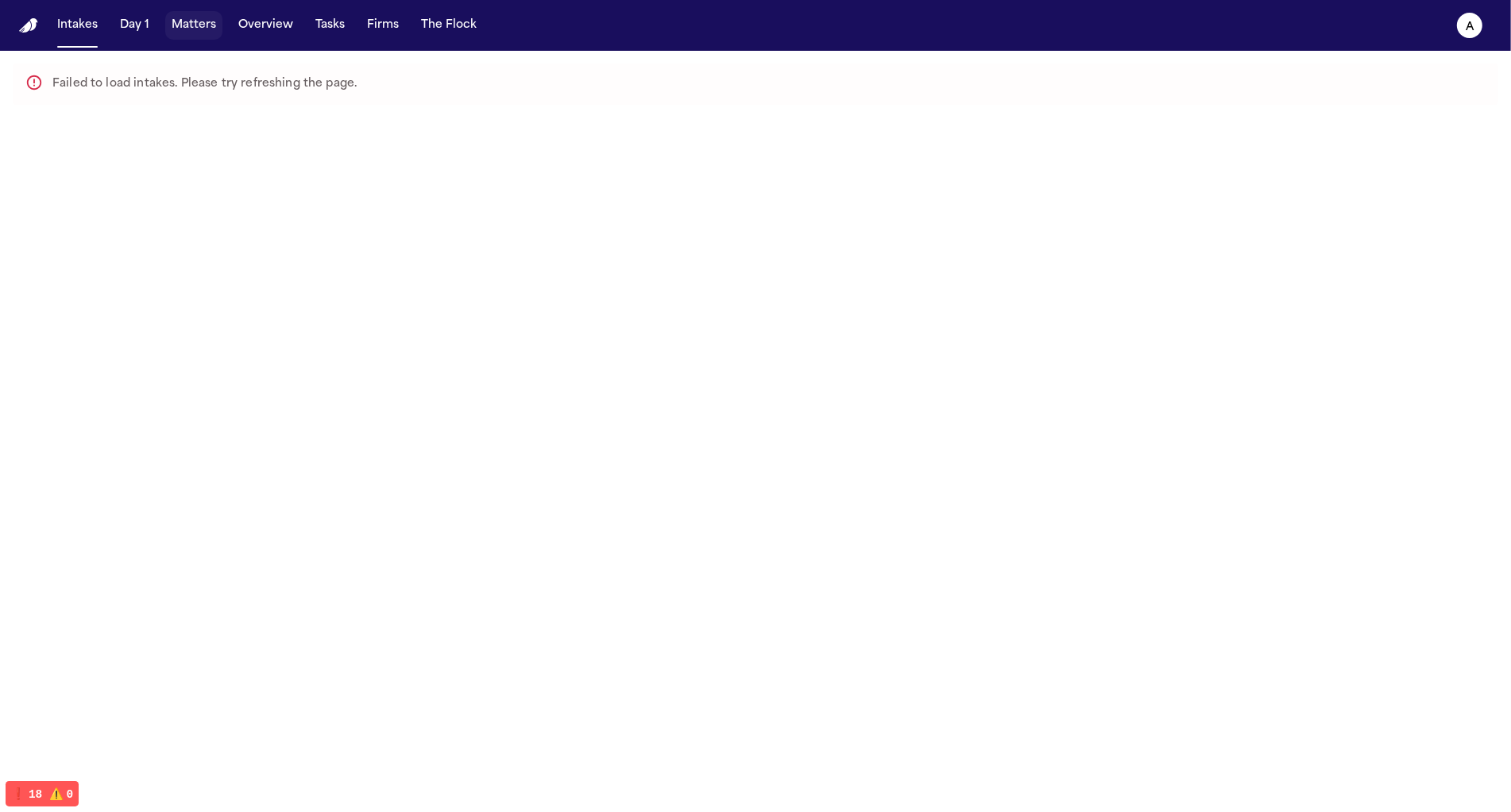
click at [199, 26] on button "Matters" at bounding box center [194, 25] width 57 height 29
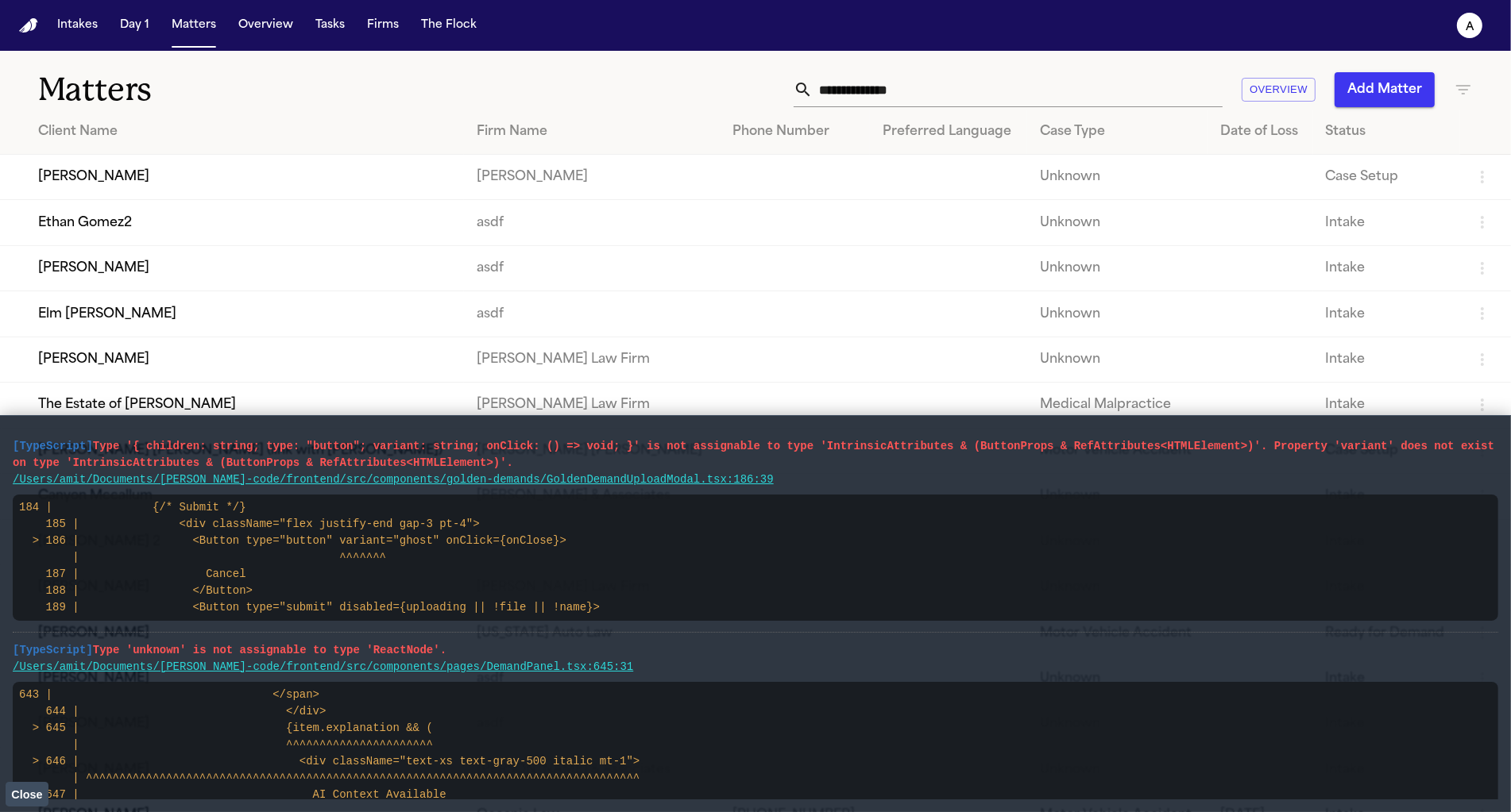
click at [33, 798] on span "Close" at bounding box center [26, 795] width 31 height 13
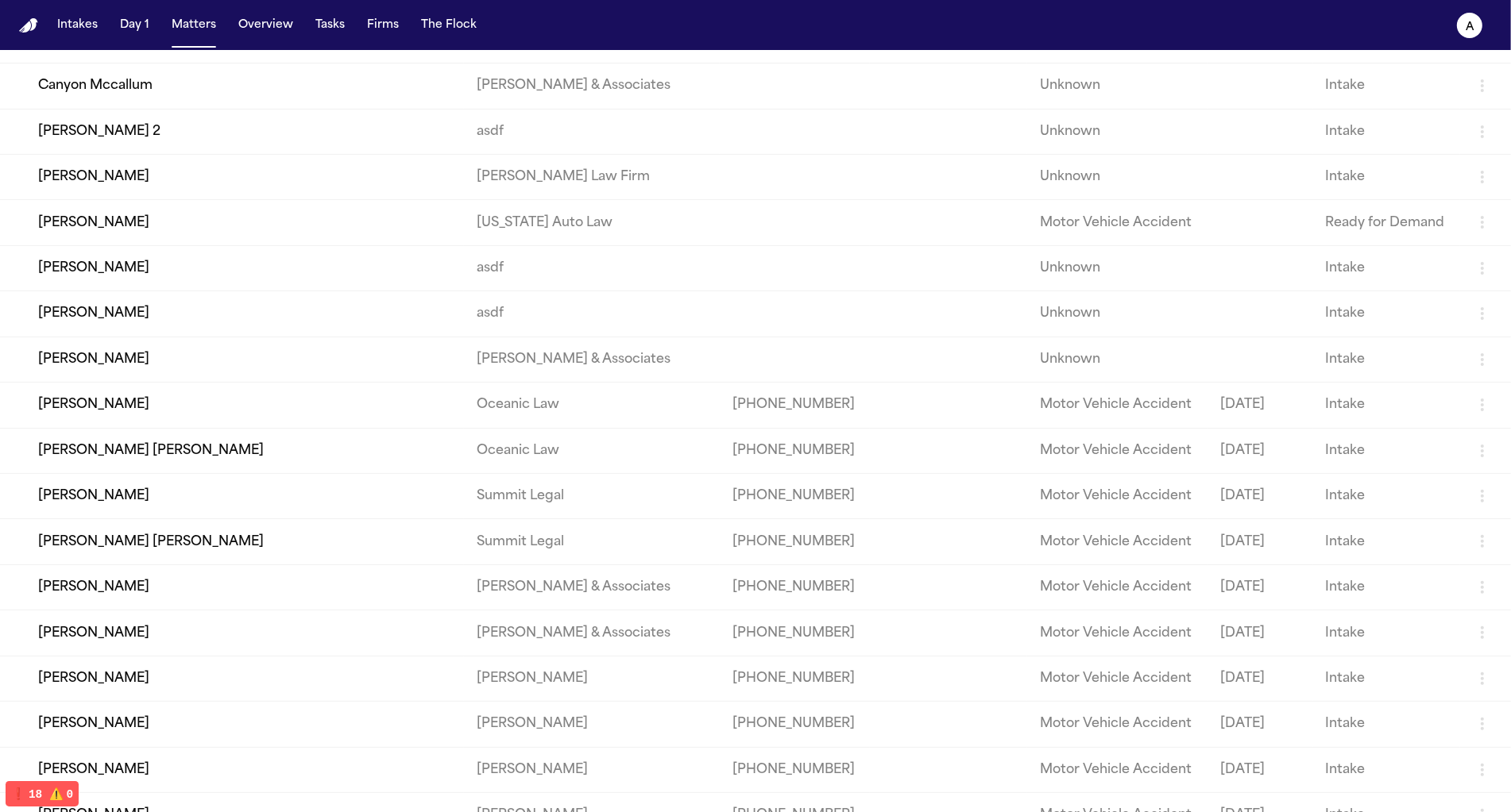
scroll to position [713, 0]
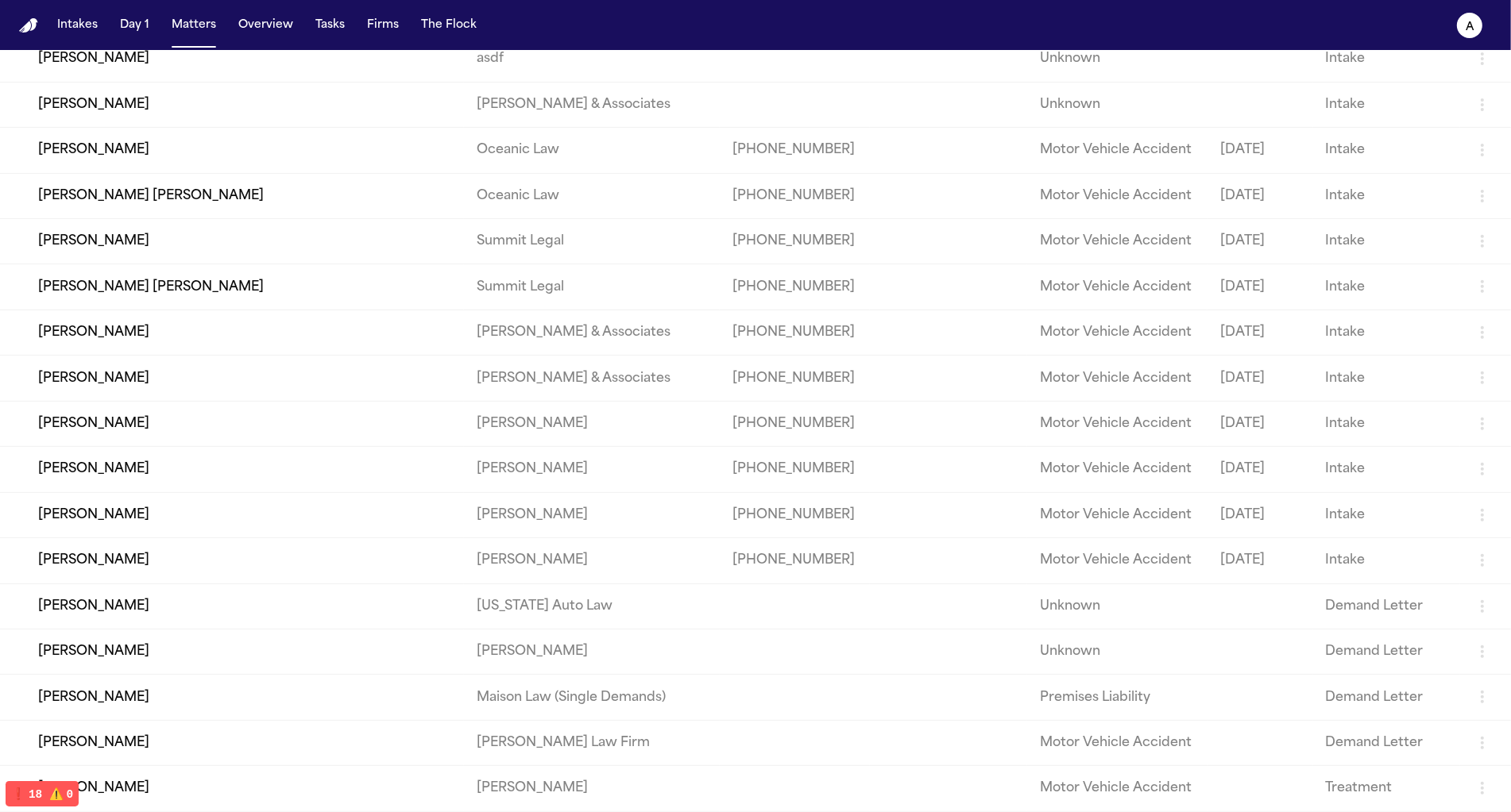
click at [195, 664] on td "Zahra Khan" at bounding box center [231, 651] width 464 height 45
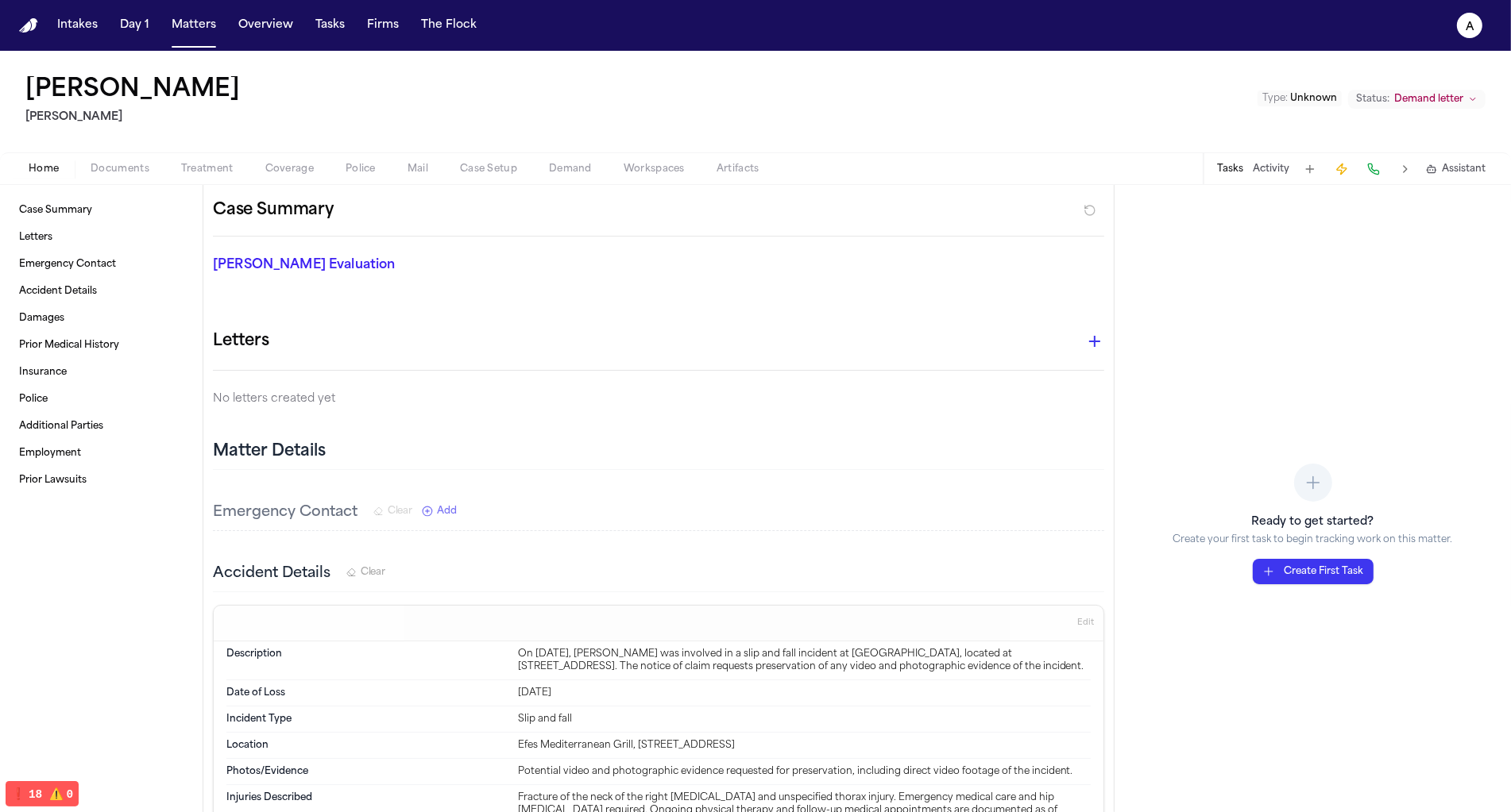
click at [447, 42] on nav "Intakes Day 1 Matters Overview Tasks Firms The Flock a" at bounding box center [755, 25] width 1511 height 51
click at [442, 27] on button "The Flock" at bounding box center [448, 25] width 69 height 29
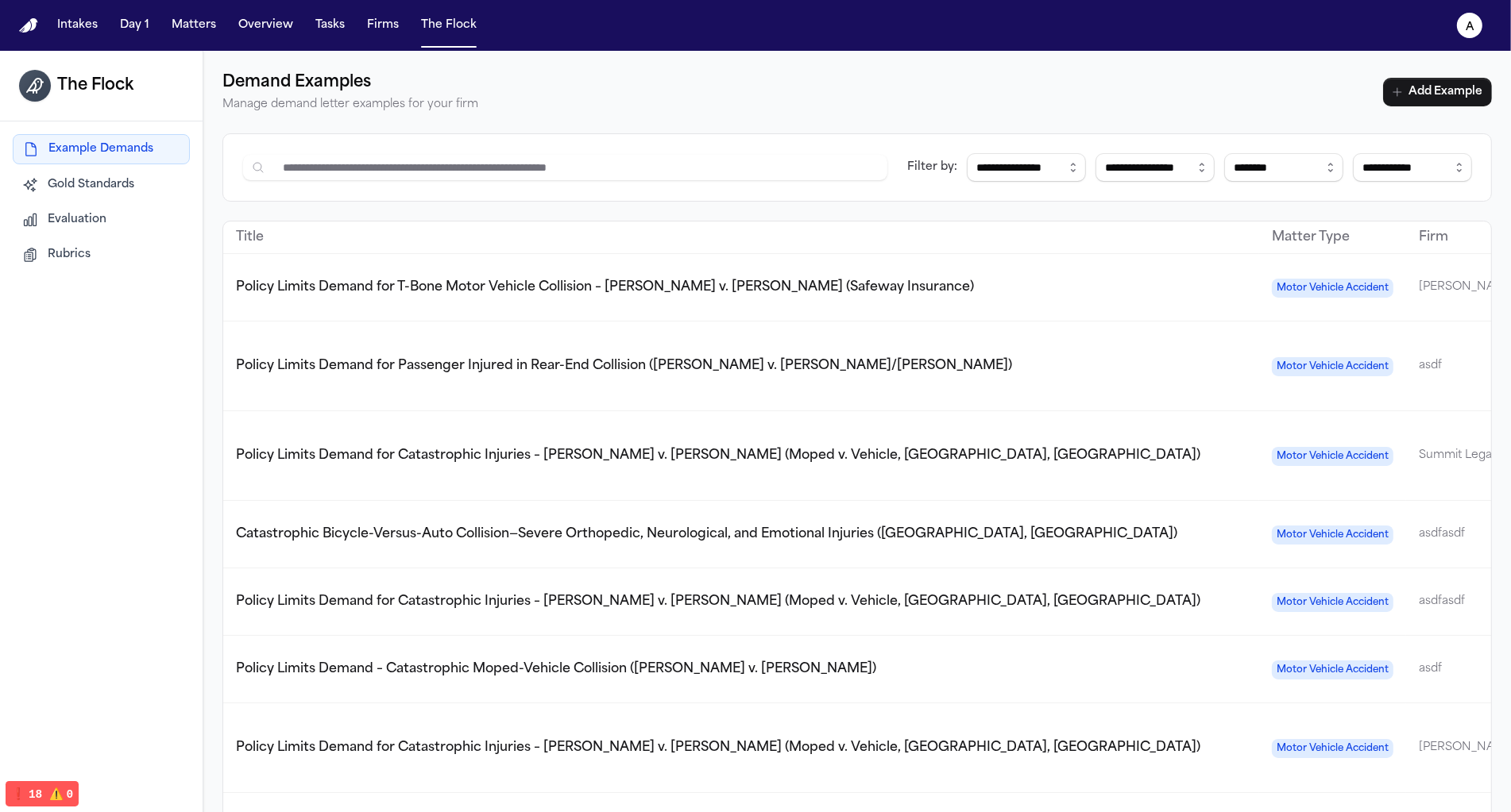
click at [94, 219] on span "Evaluation" at bounding box center [76, 220] width 59 height 15
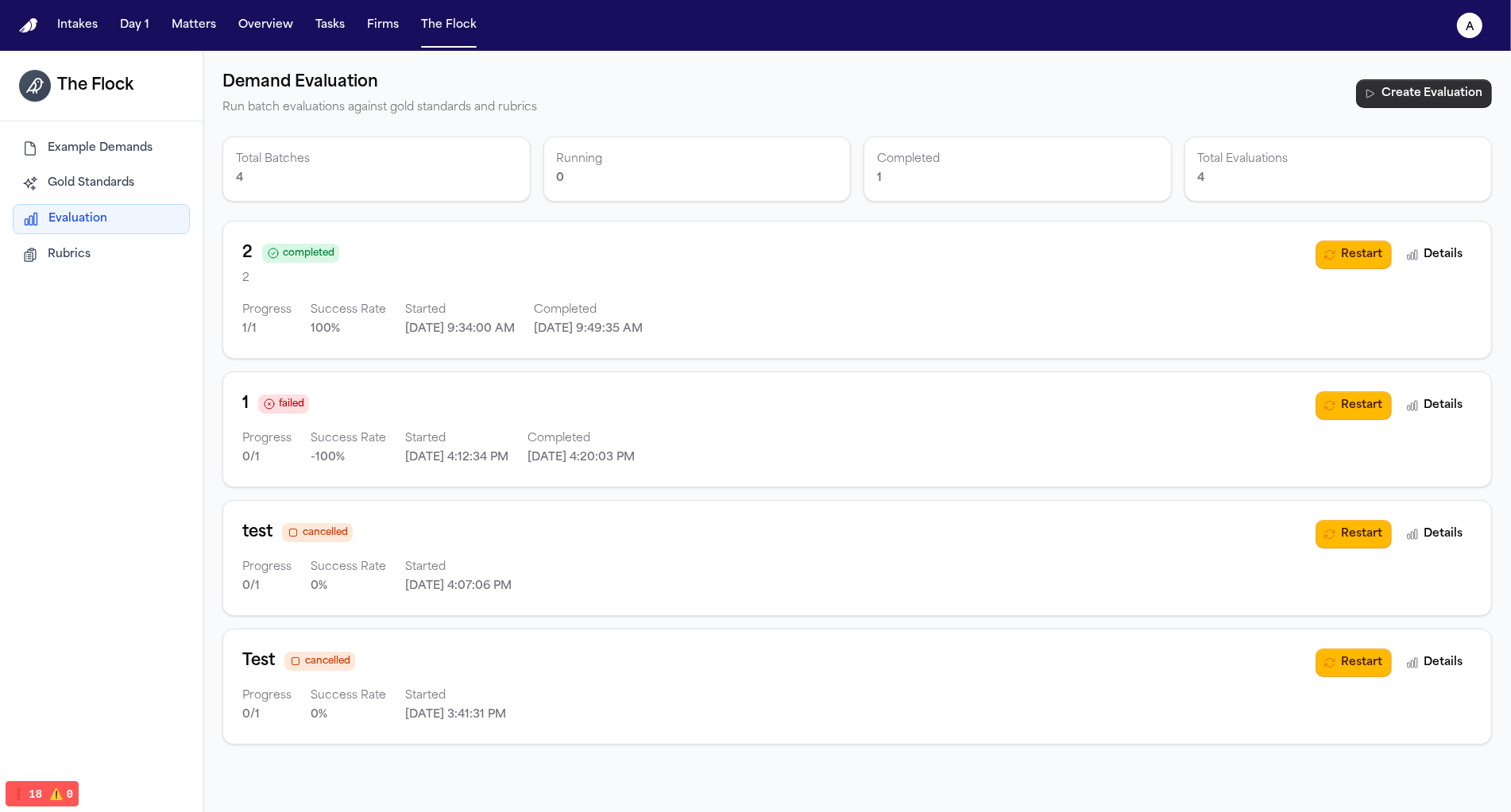
click at [1386, 103] on button "Create Evaluation" at bounding box center [1424, 94] width 136 height 29
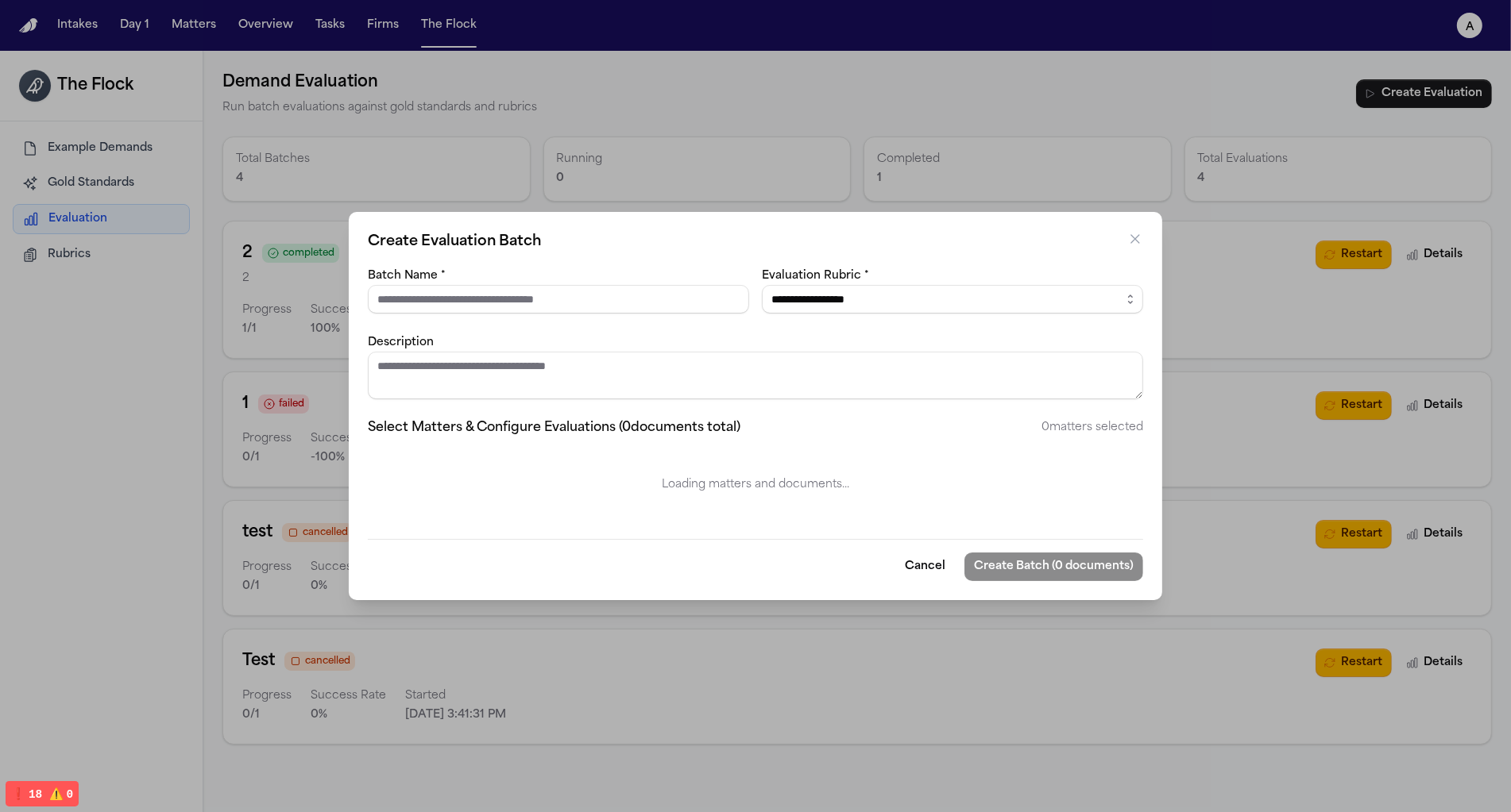
click at [591, 290] on input "Batch Name *" at bounding box center [559, 300] width 381 height 29
click at [796, 313] on select "**********" at bounding box center [952, 300] width 381 height 29
select select "**********"
click at [762, 286] on select "**********" at bounding box center [952, 300] width 381 height 29
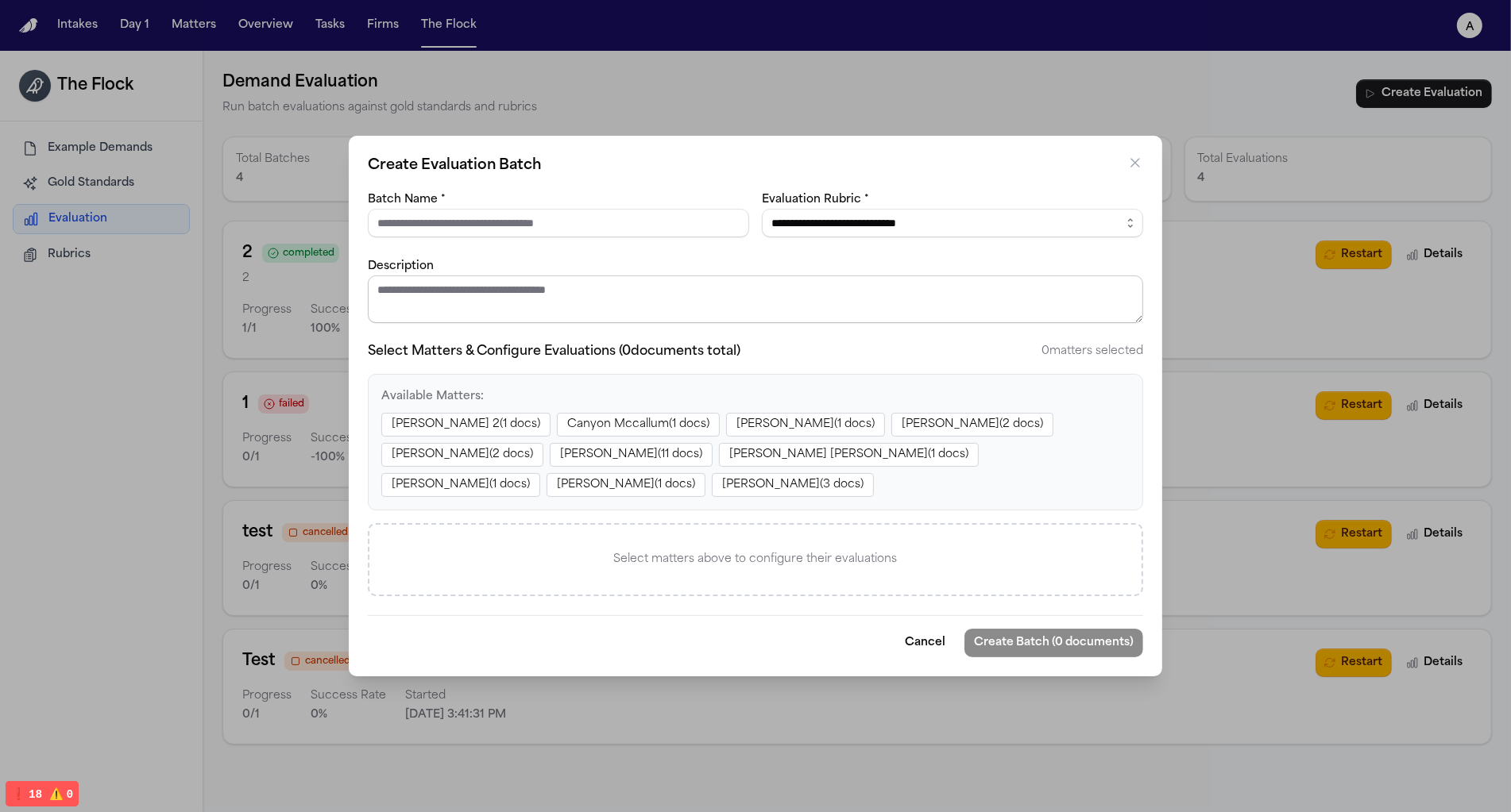
click at [604, 300] on form "**********" at bounding box center [755, 423] width 775 height 467
click at [579, 379] on div "Available Matters: Juan Molina 2 ( 1 docs) Canyon Mccallum ( 1 docs) Juan Molin…" at bounding box center [755, 441] width 775 height 136
click at [902, 212] on select "**********" at bounding box center [952, 224] width 381 height 29
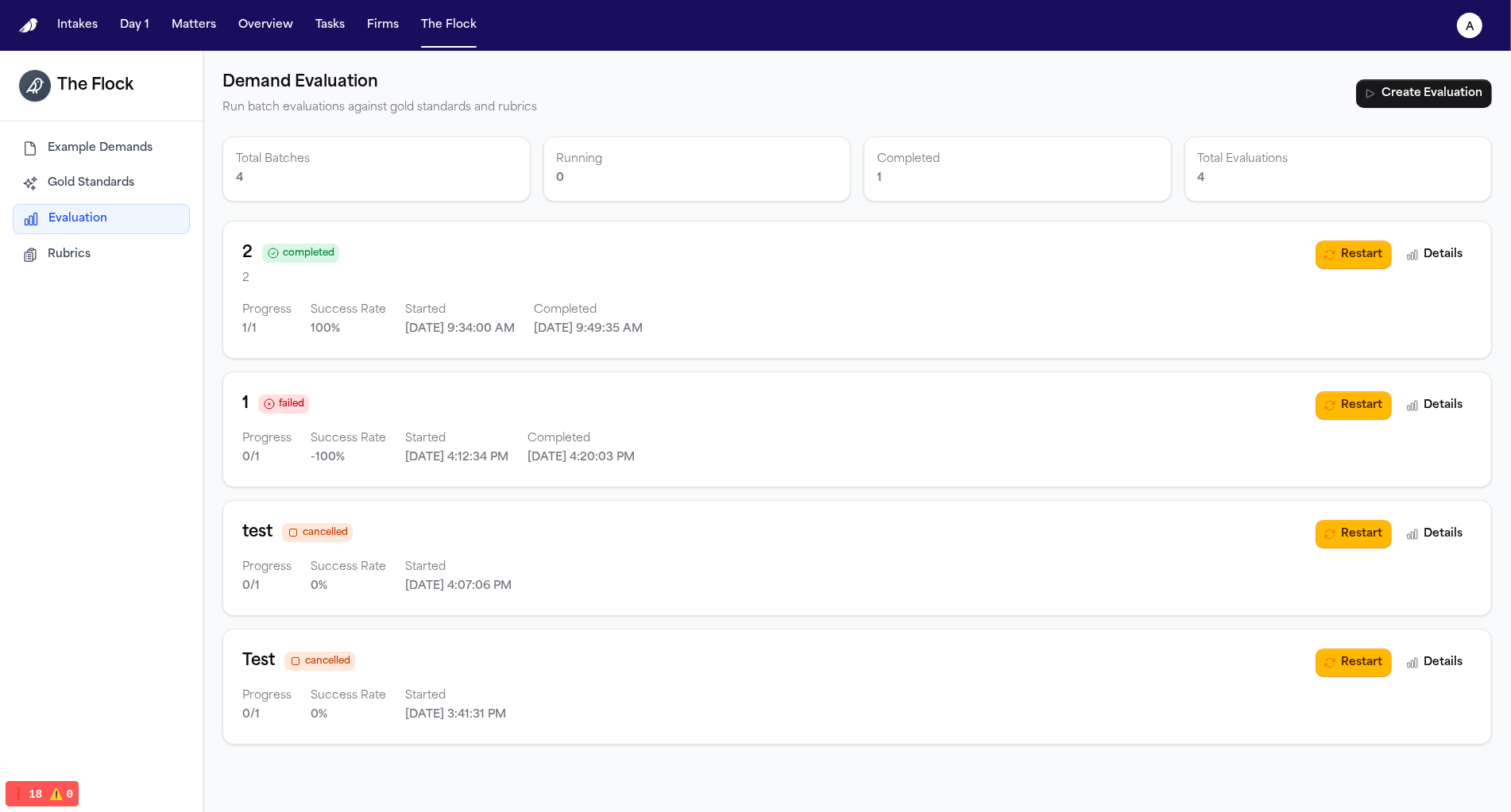
click at [110, 154] on span "Example Demands" at bounding box center [100, 148] width 105 height 15
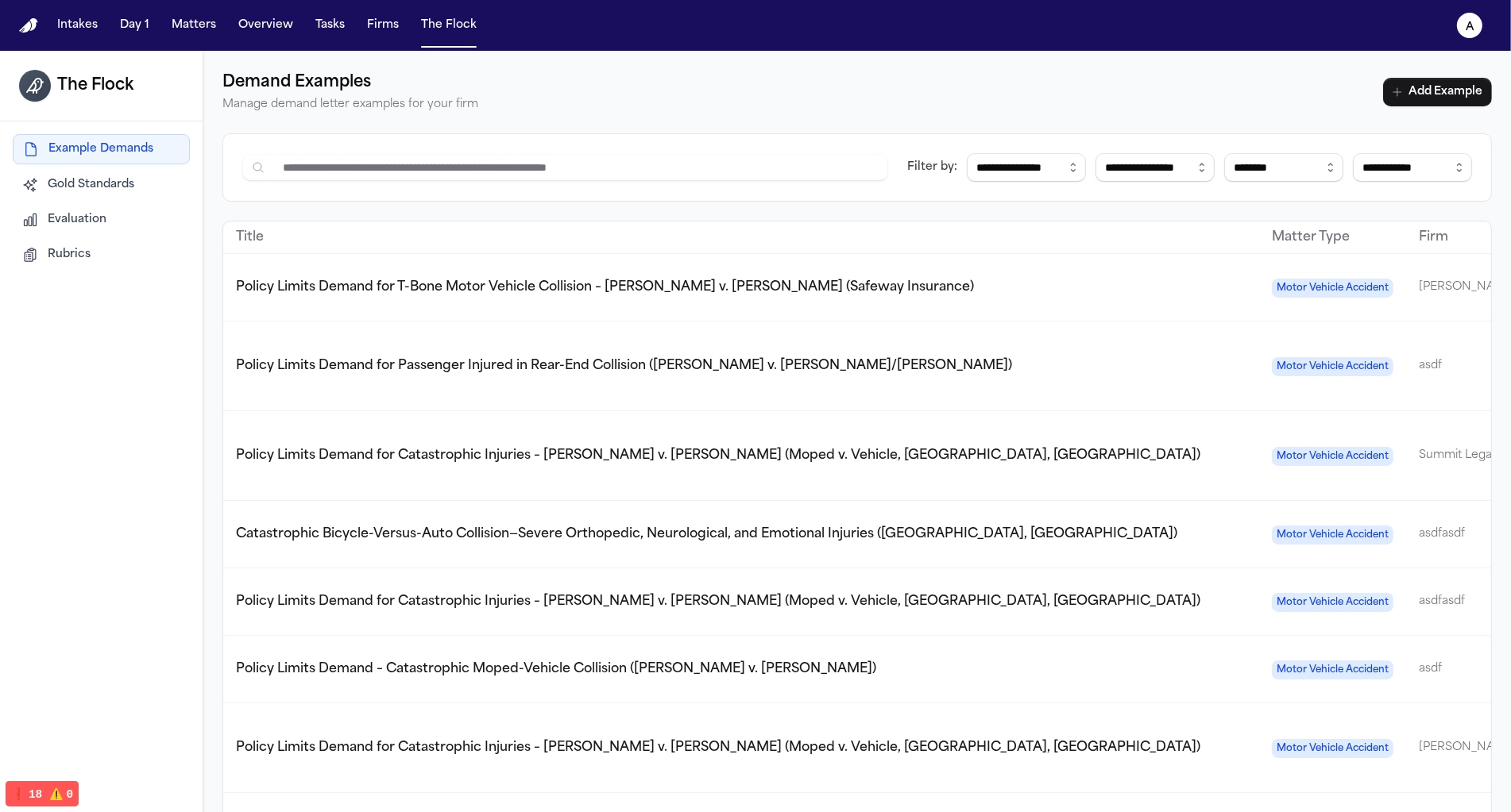
click at [91, 232] on button "Evaluation" at bounding box center [101, 221] width 177 height 29
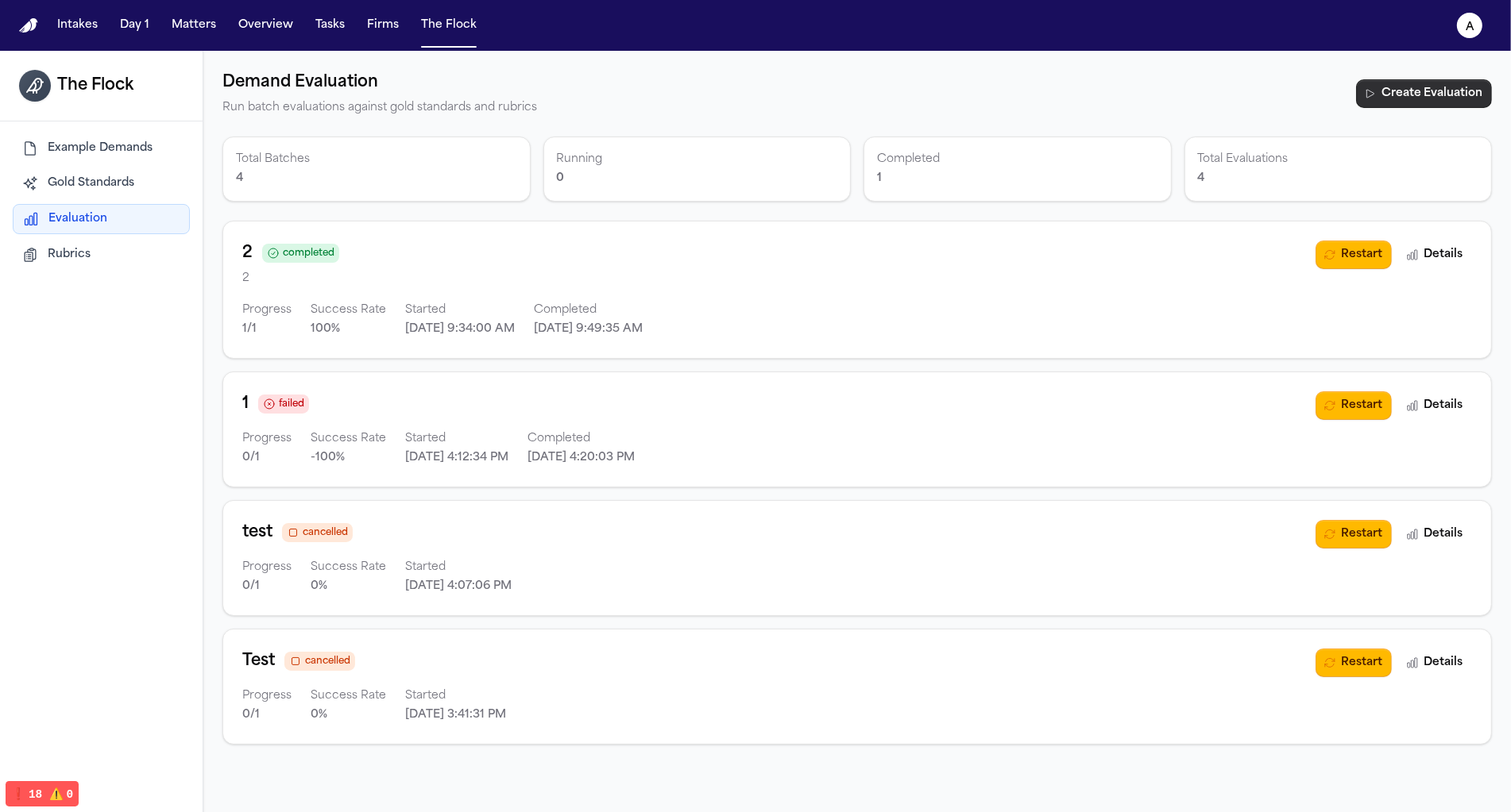
click at [1445, 104] on button "Create Evaluation" at bounding box center [1424, 94] width 136 height 29
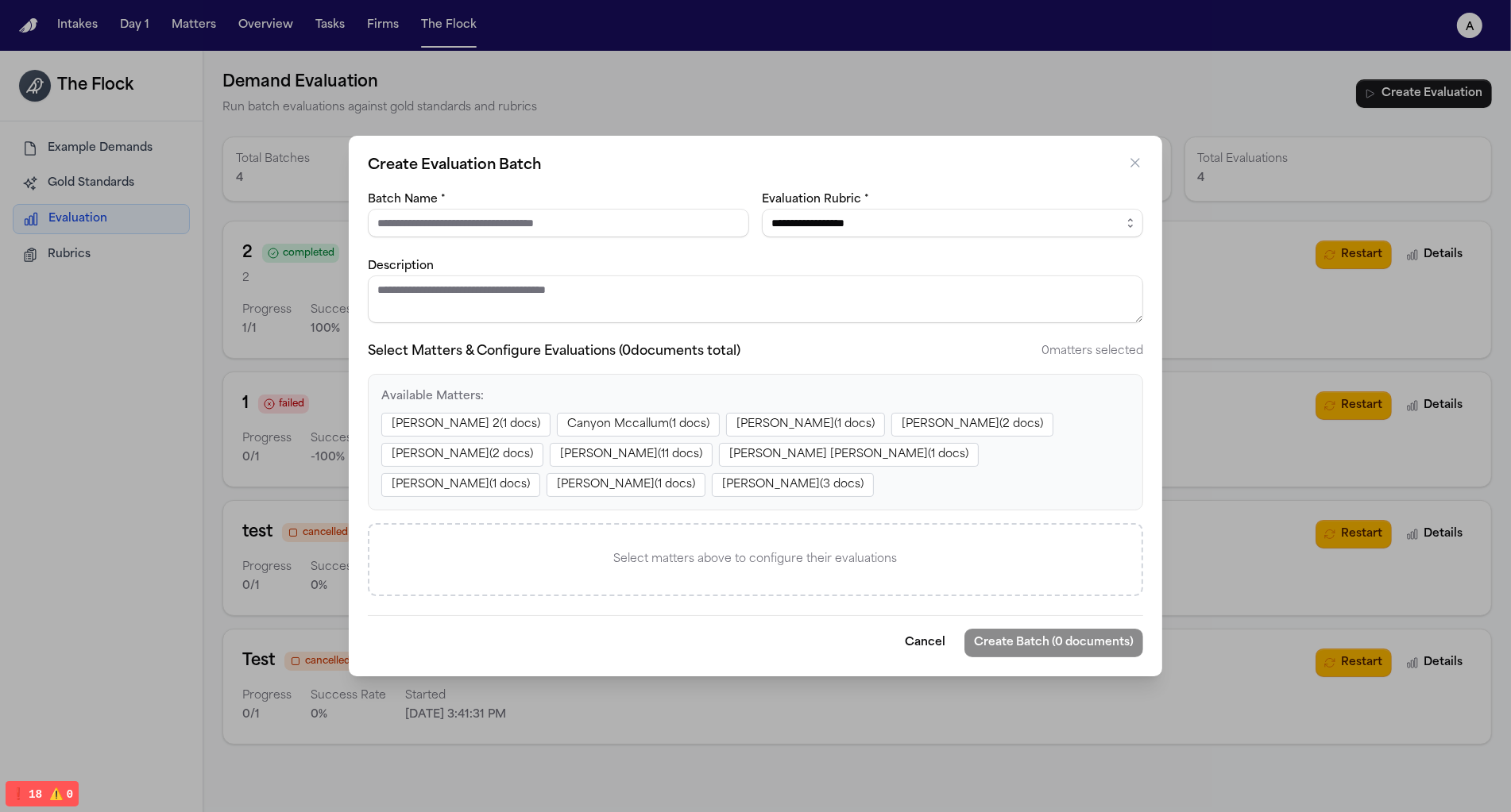
click at [874, 471] on div "Juan Molina 2 ( 1 docs) Canyon Mccallum ( 1 docs) Juan Molina ( 1 docs) Vanessa…" at bounding box center [755, 455] width 748 height 84
click at [873, 479] on div "Juan Molina 2 ( 1 docs) Canyon Mccallum ( 1 docs) Juan Molina ( 1 docs) Vanessa…" at bounding box center [755, 455] width 748 height 84
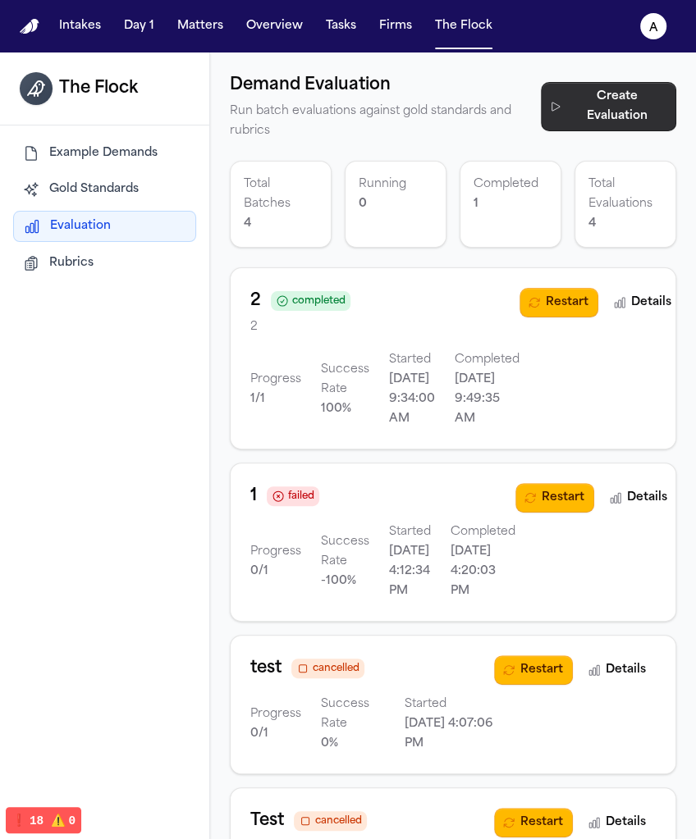
click at [601, 114] on button "Create Evaluation" at bounding box center [608, 106] width 135 height 49
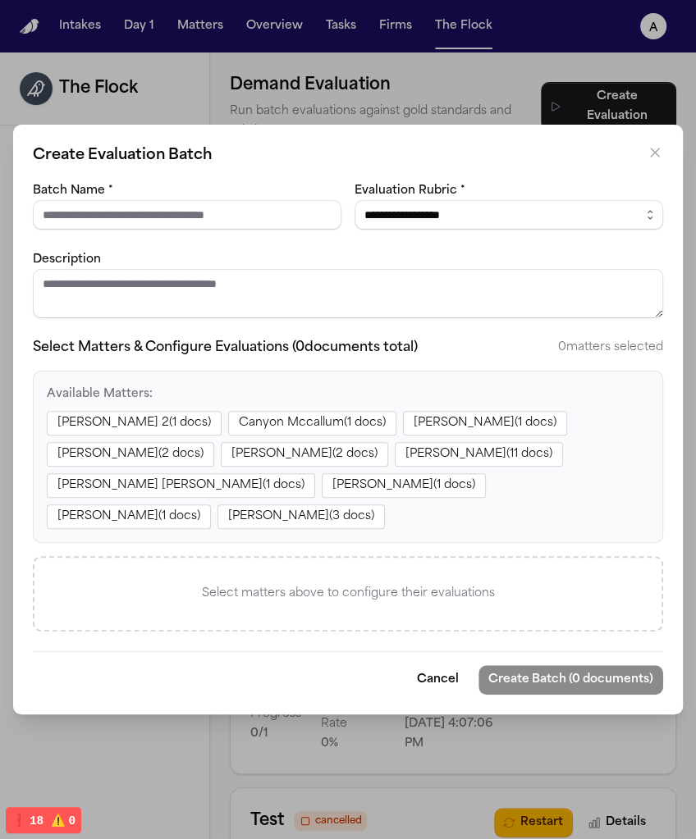
click at [436, 31] on div "**********" at bounding box center [348, 419] width 696 height 839
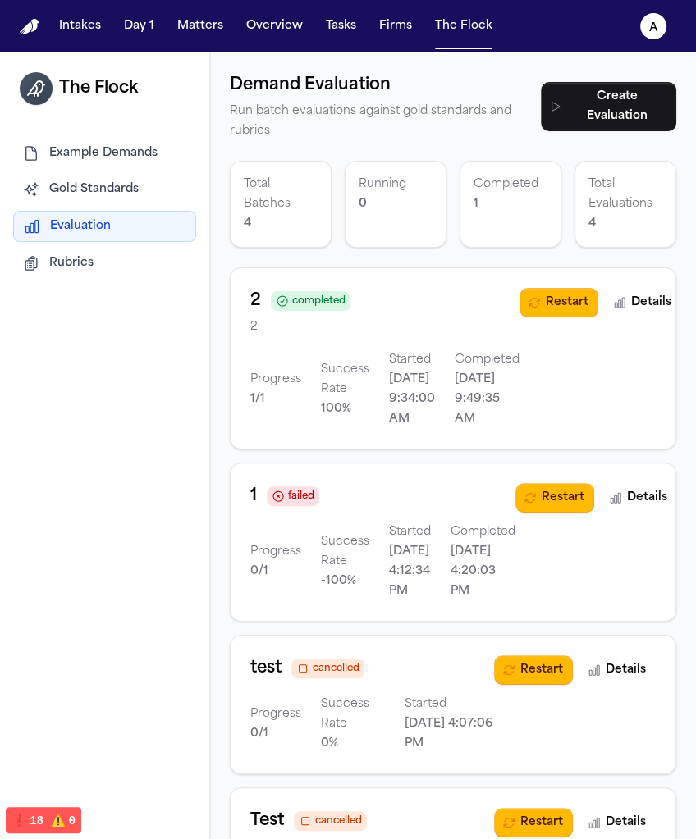
click at [171, 34] on button "Matters" at bounding box center [200, 26] width 59 height 30
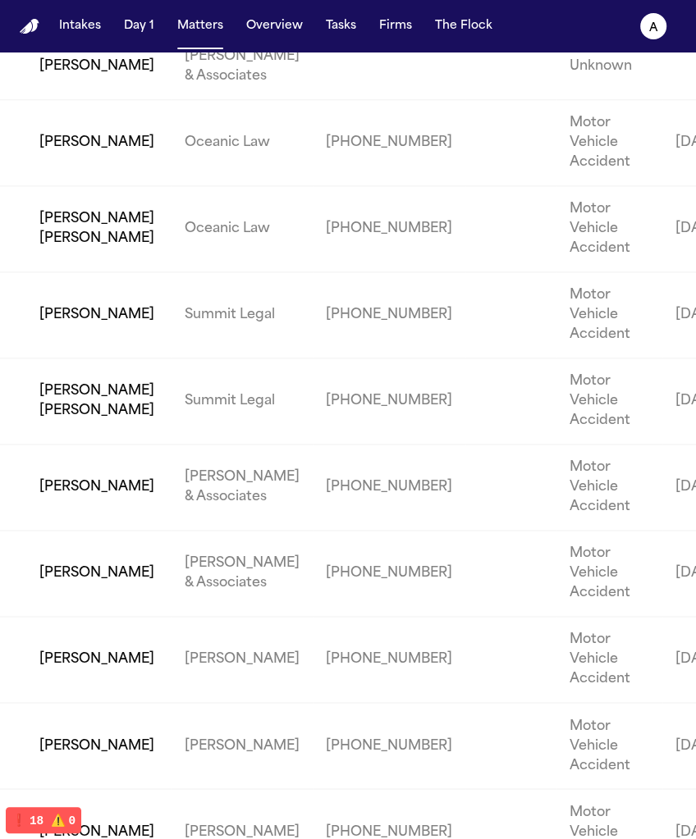
scroll to position [1703, 0]
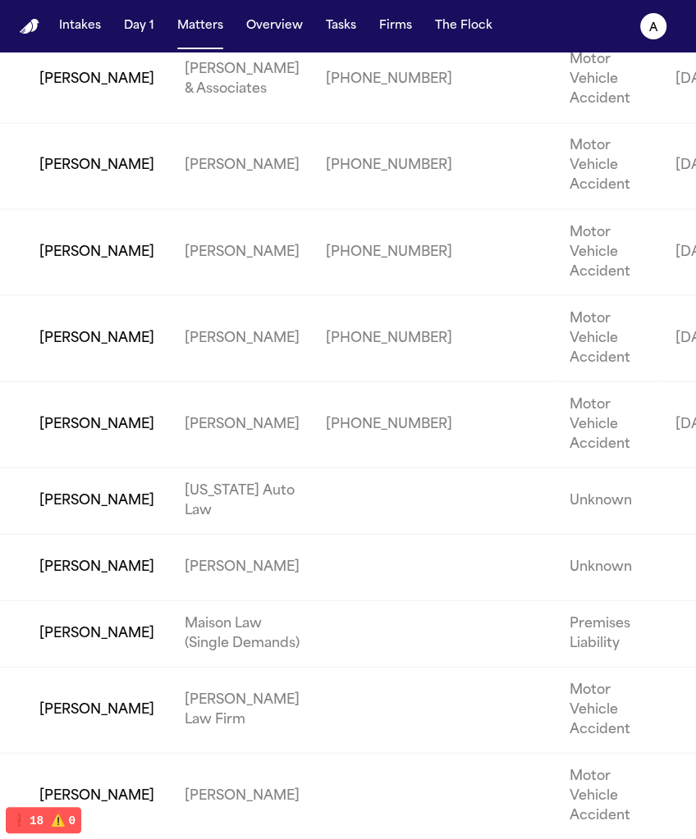
click at [102, 548] on td "[PERSON_NAME]" at bounding box center [85, 566] width 171 height 66
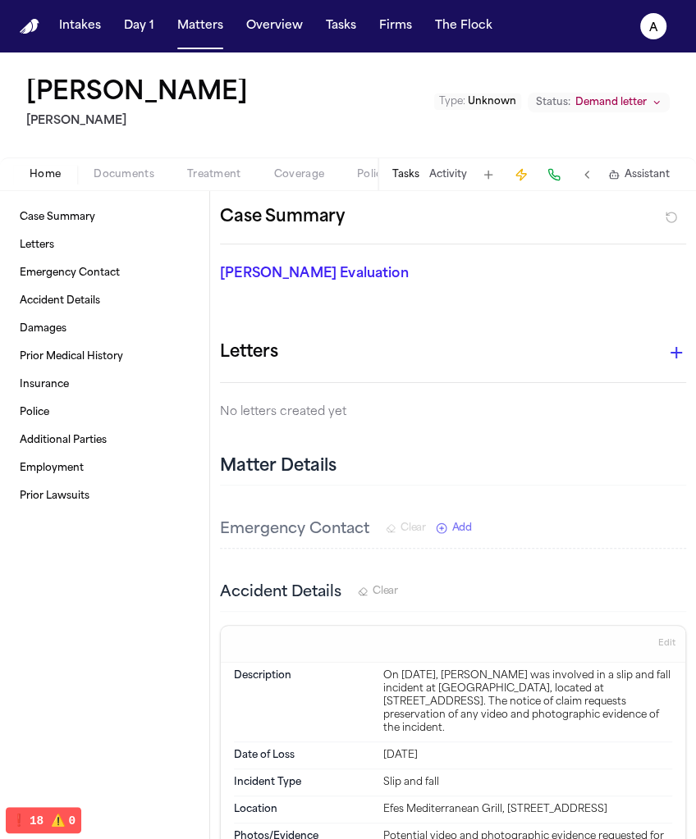
scroll to position [0, 420]
click at [247, 178] on div "Home Documents Treatment Coverage Police Mail Case Setup Demand Workspaces Arti…" at bounding box center [195, 175] width 364 height 20
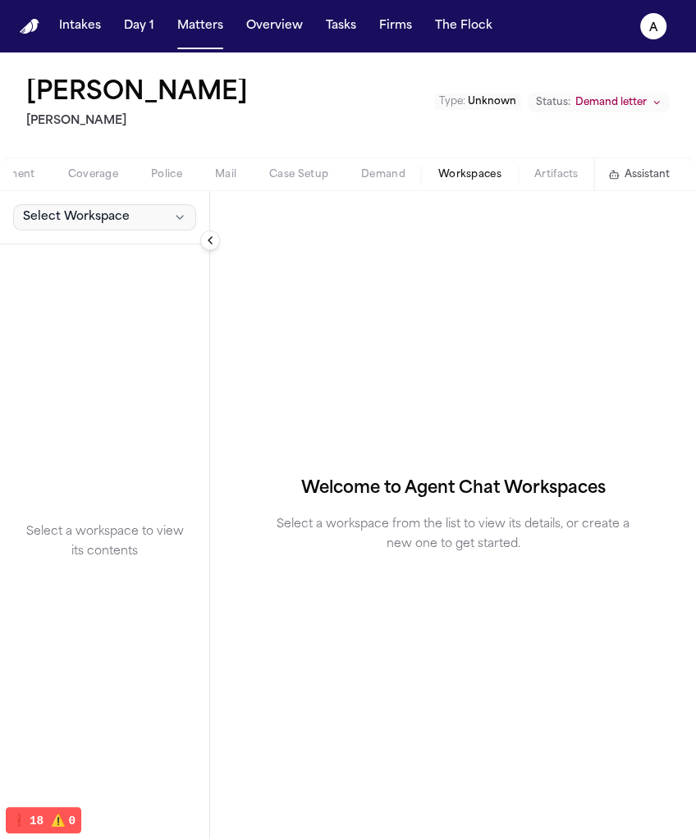
click at [109, 217] on span "Select Workspace" at bounding box center [76, 217] width 107 height 16
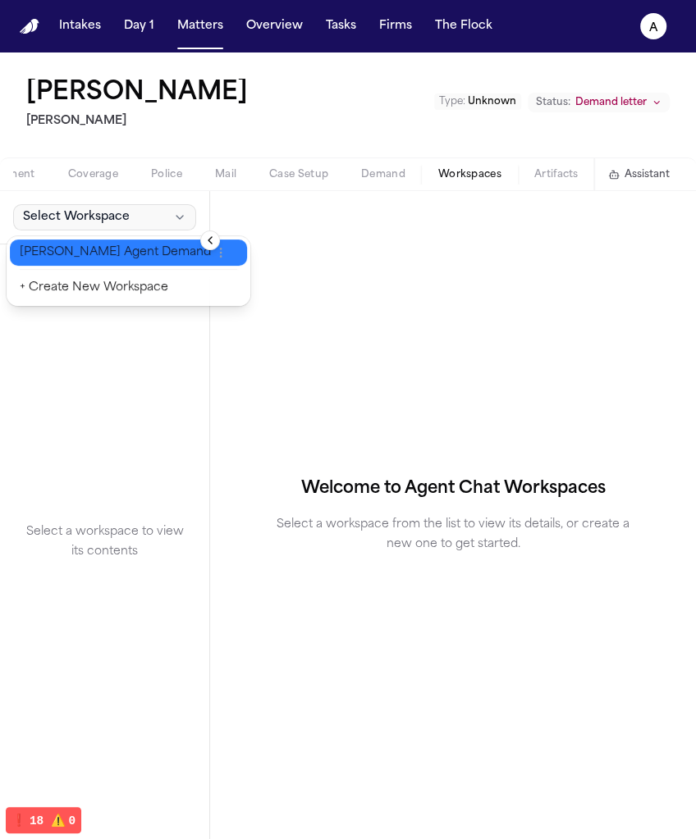
click at [105, 253] on span "Finch Agent Demand" at bounding box center [115, 253] width 191 height 16
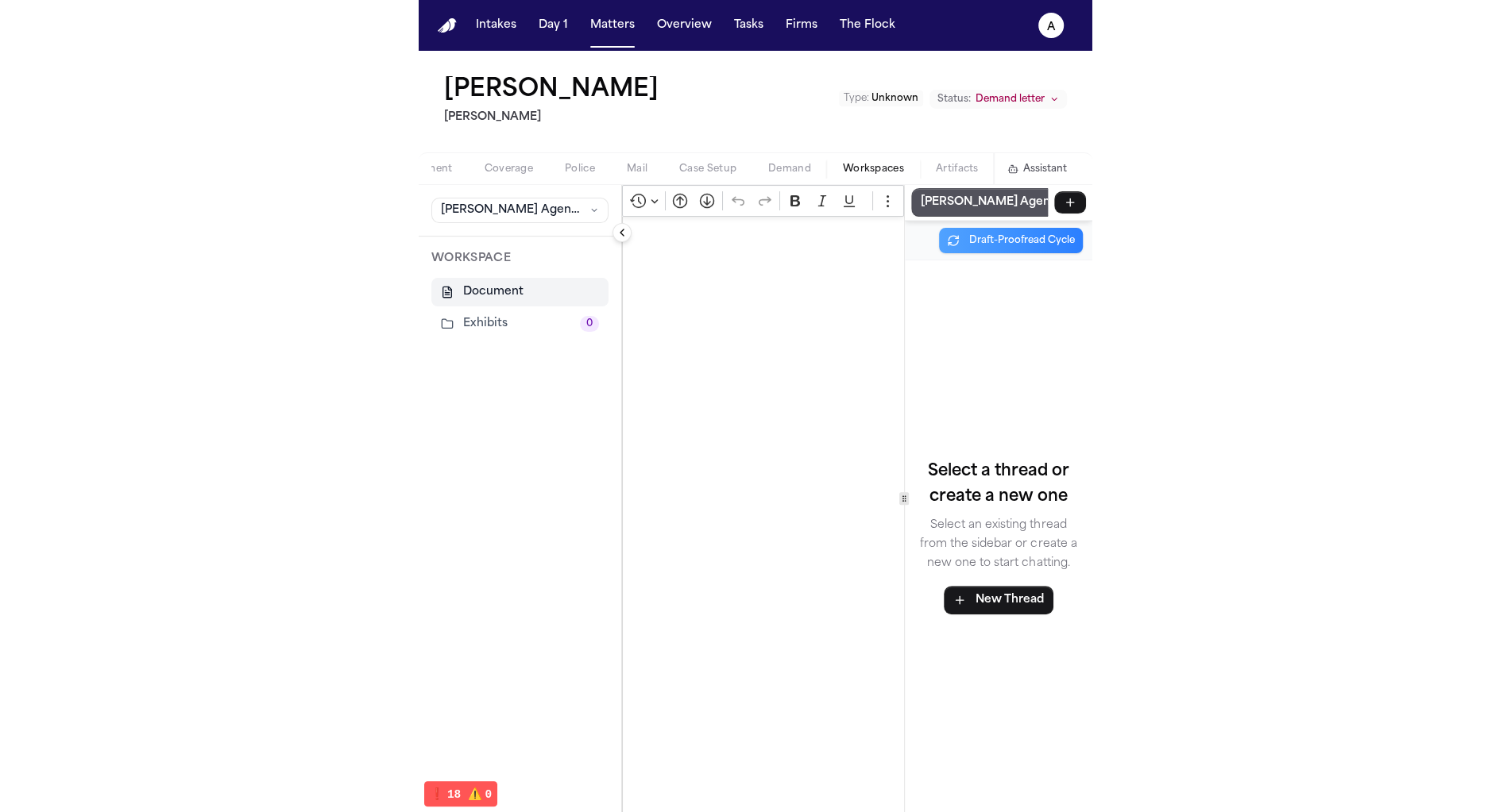
scroll to position [0, 0]
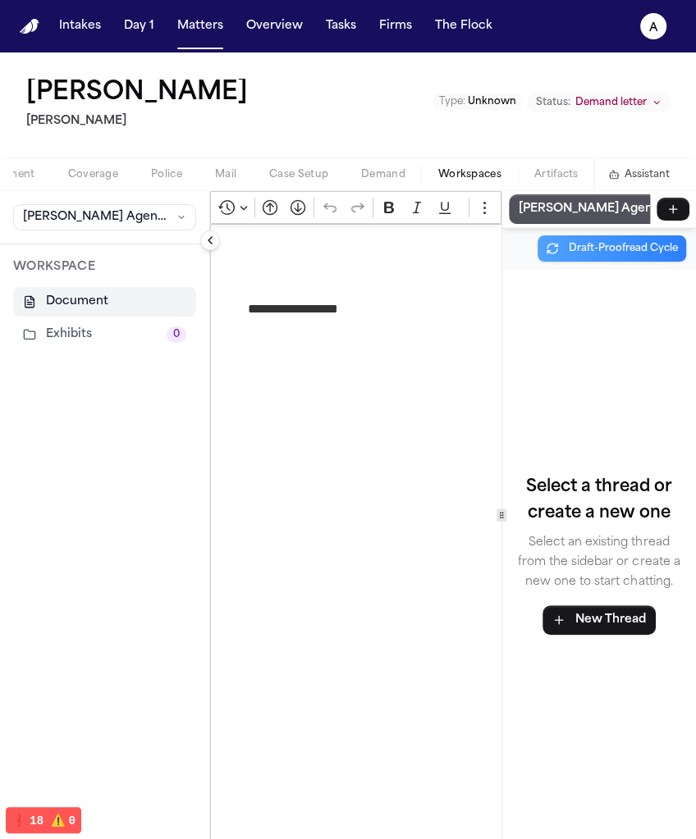
click at [374, 178] on span "Demand" at bounding box center [383, 174] width 44 height 13
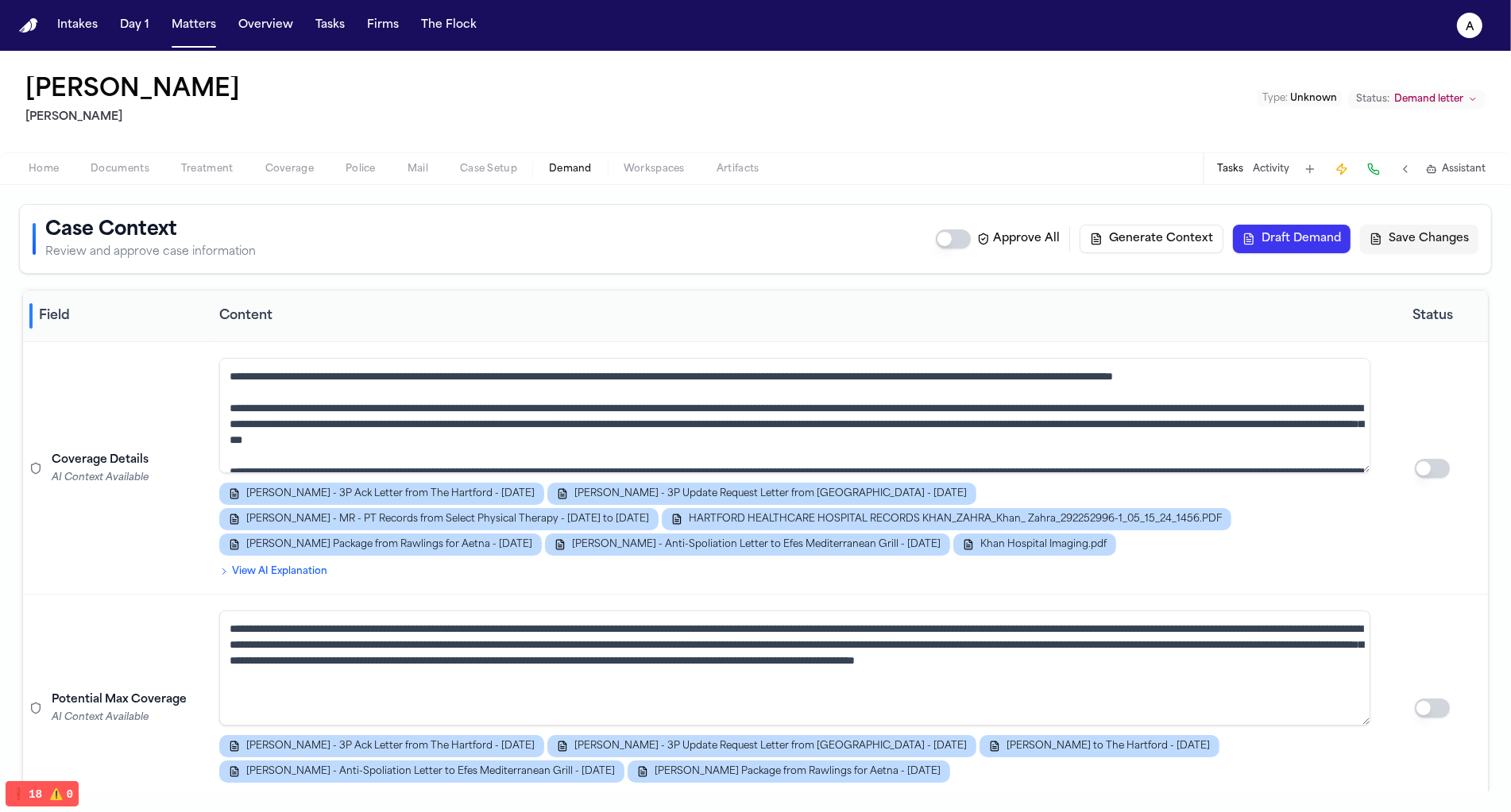
click at [1295, 232] on button "Draft Demand" at bounding box center [1291, 239] width 117 height 29
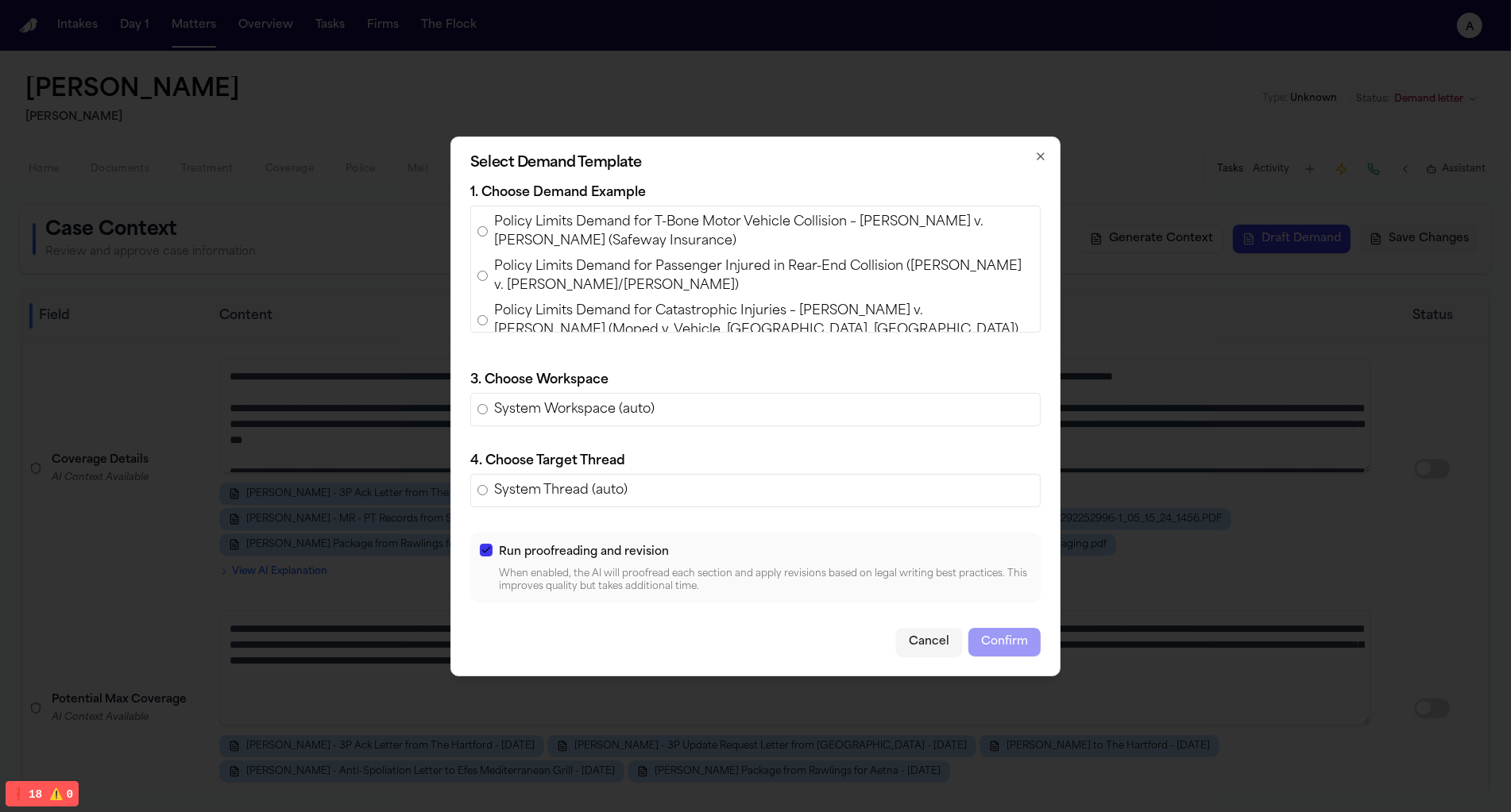
click at [648, 219] on span "Policy Limits Demand for T-Bone Motor Vehicle Collision – [PERSON_NAME] v. [PER…" at bounding box center [763, 231] width 539 height 38
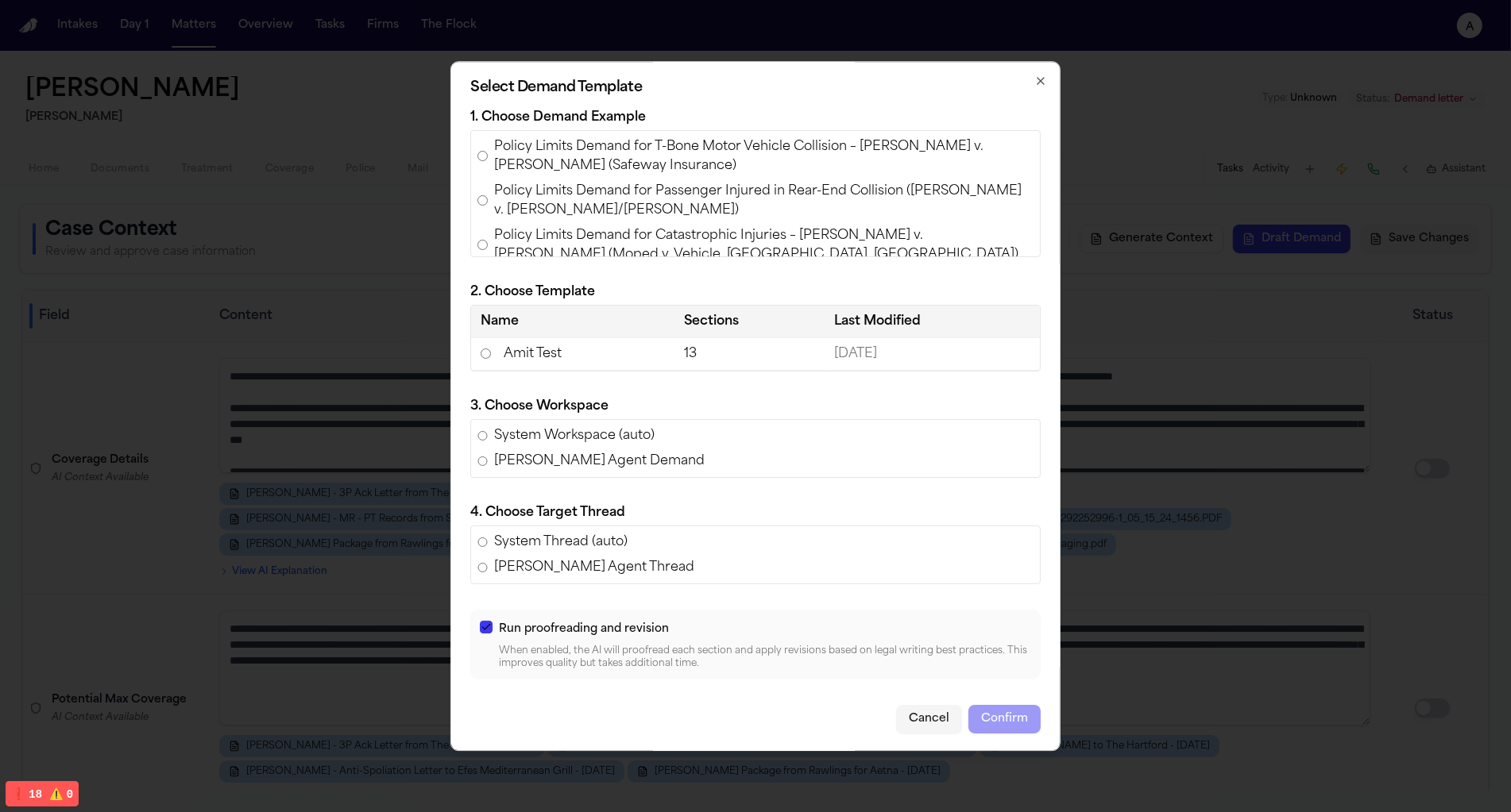
click at [622, 362] on td "Amit Test" at bounding box center [573, 355] width 203 height 33
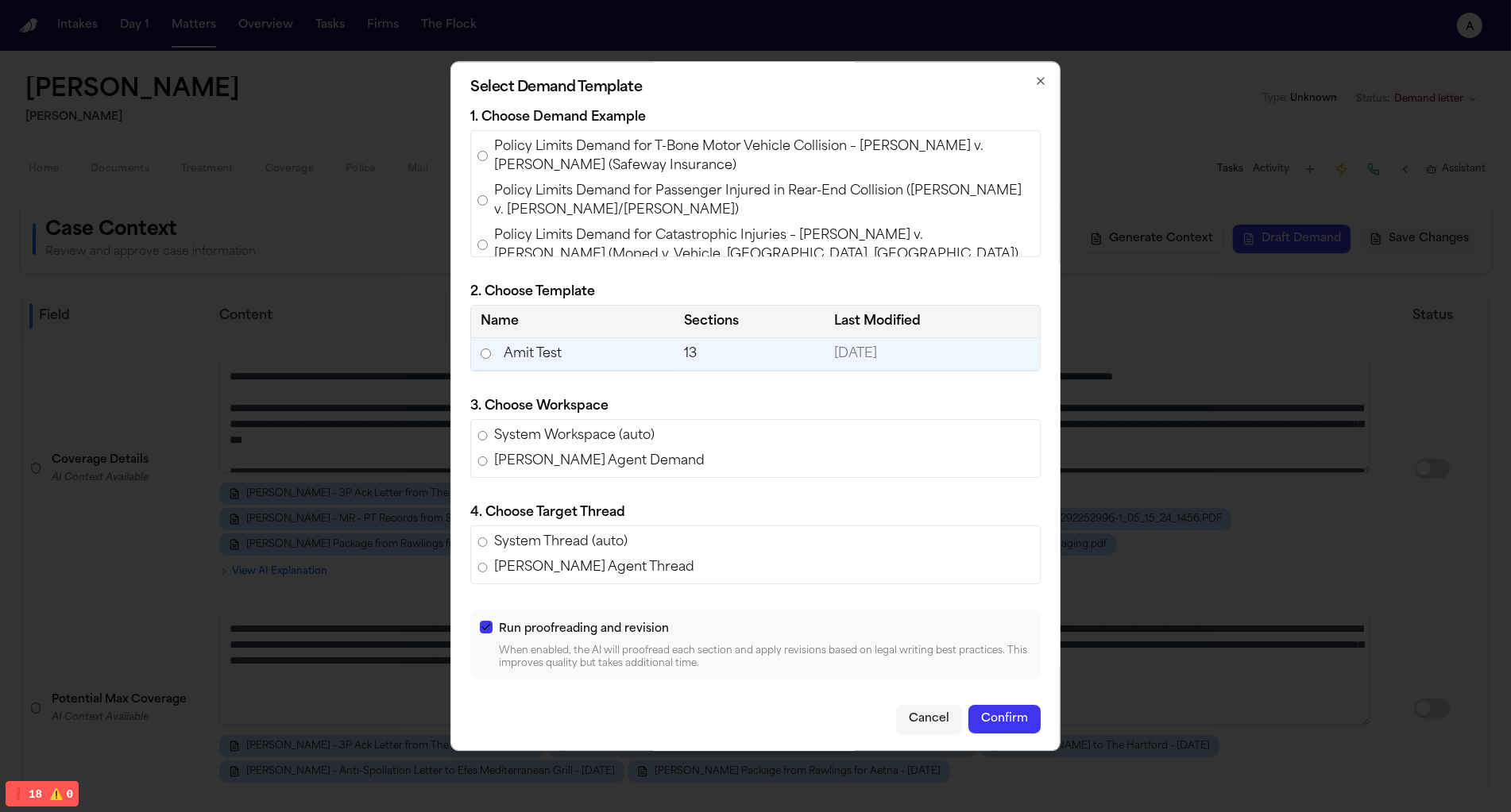
click at [994, 709] on button "Confirm" at bounding box center [1004, 720] width 73 height 29
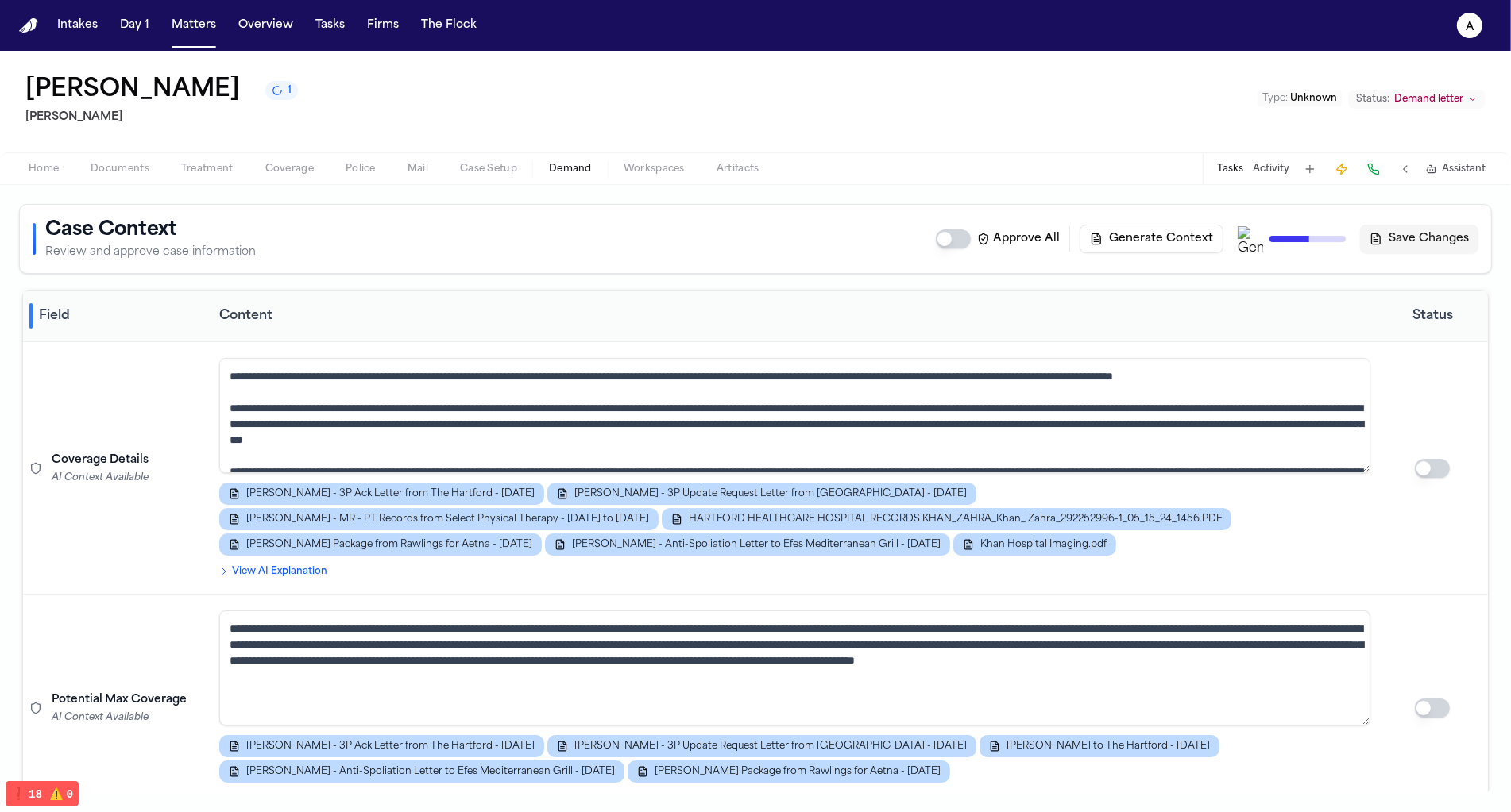
click at [631, 180] on div "Home Documents Treatment Coverage Police Mail Case Setup Demand Workspaces Arti…" at bounding box center [755, 168] width 1511 height 32
click at [1450, 175] on span "Assistant" at bounding box center [1463, 168] width 44 height 13
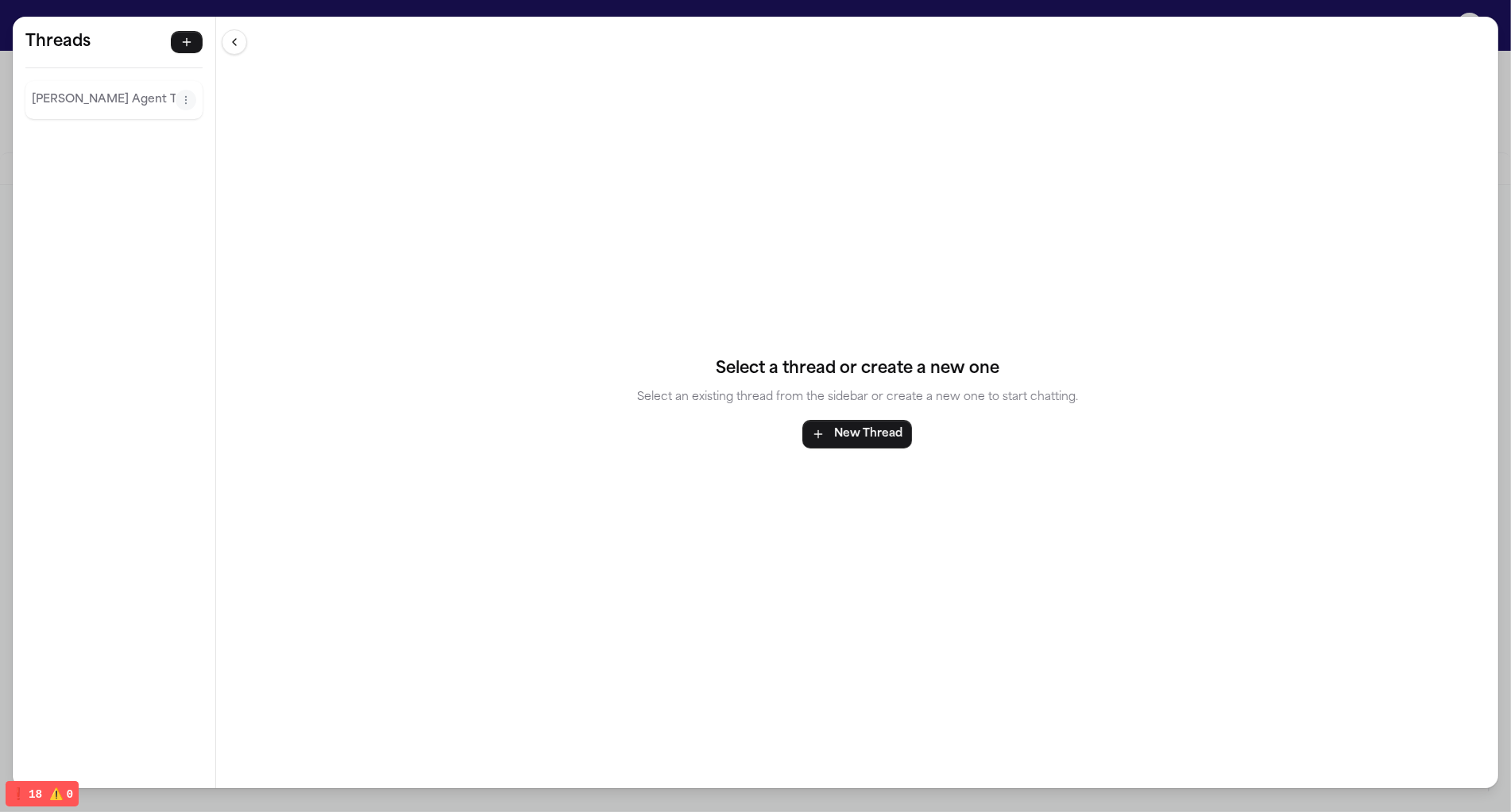
click at [76, 93] on p "Finch Agent Thread" at bounding box center [104, 101] width 144 height 19
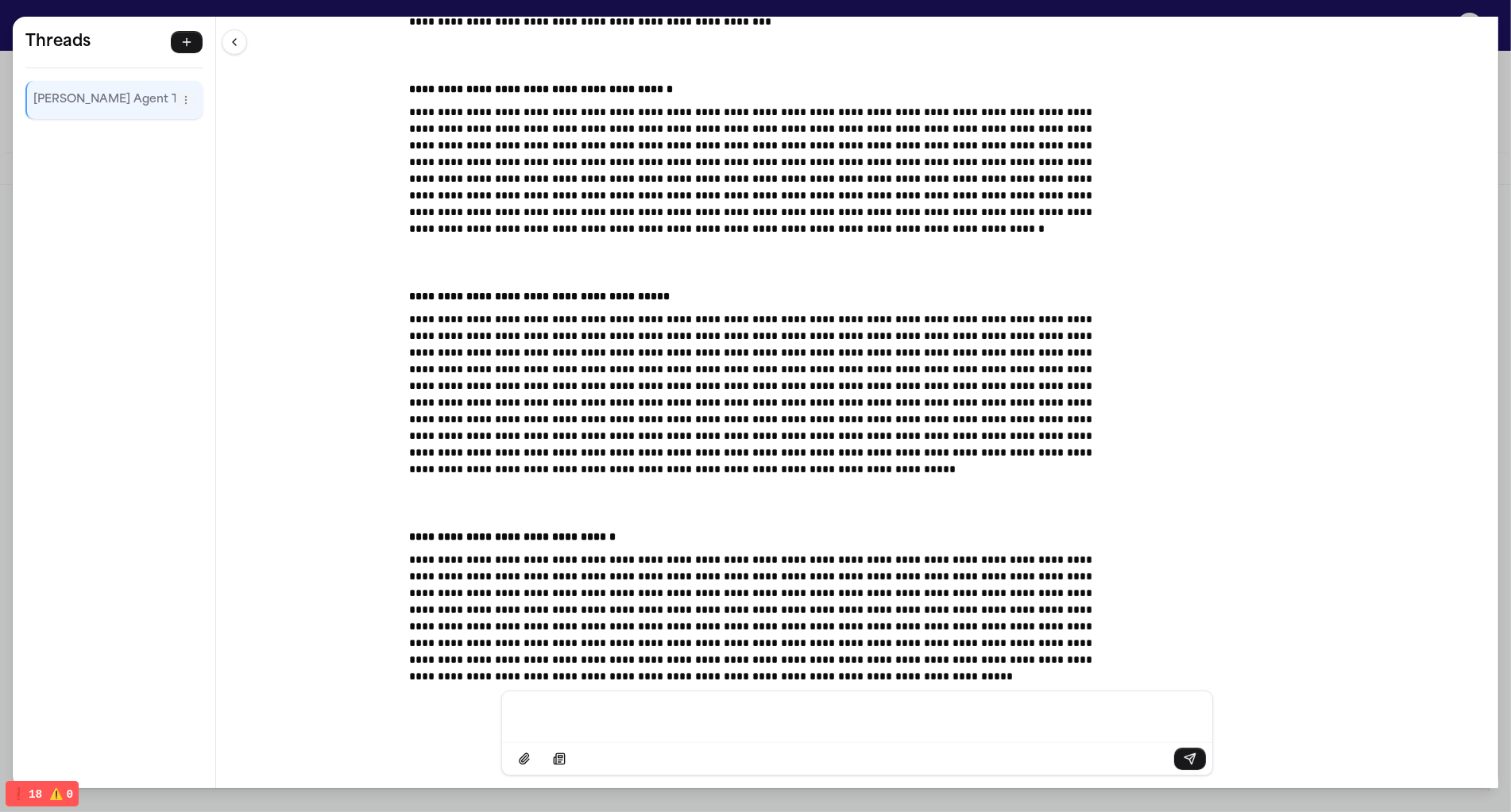
scroll to position [33162, 0]
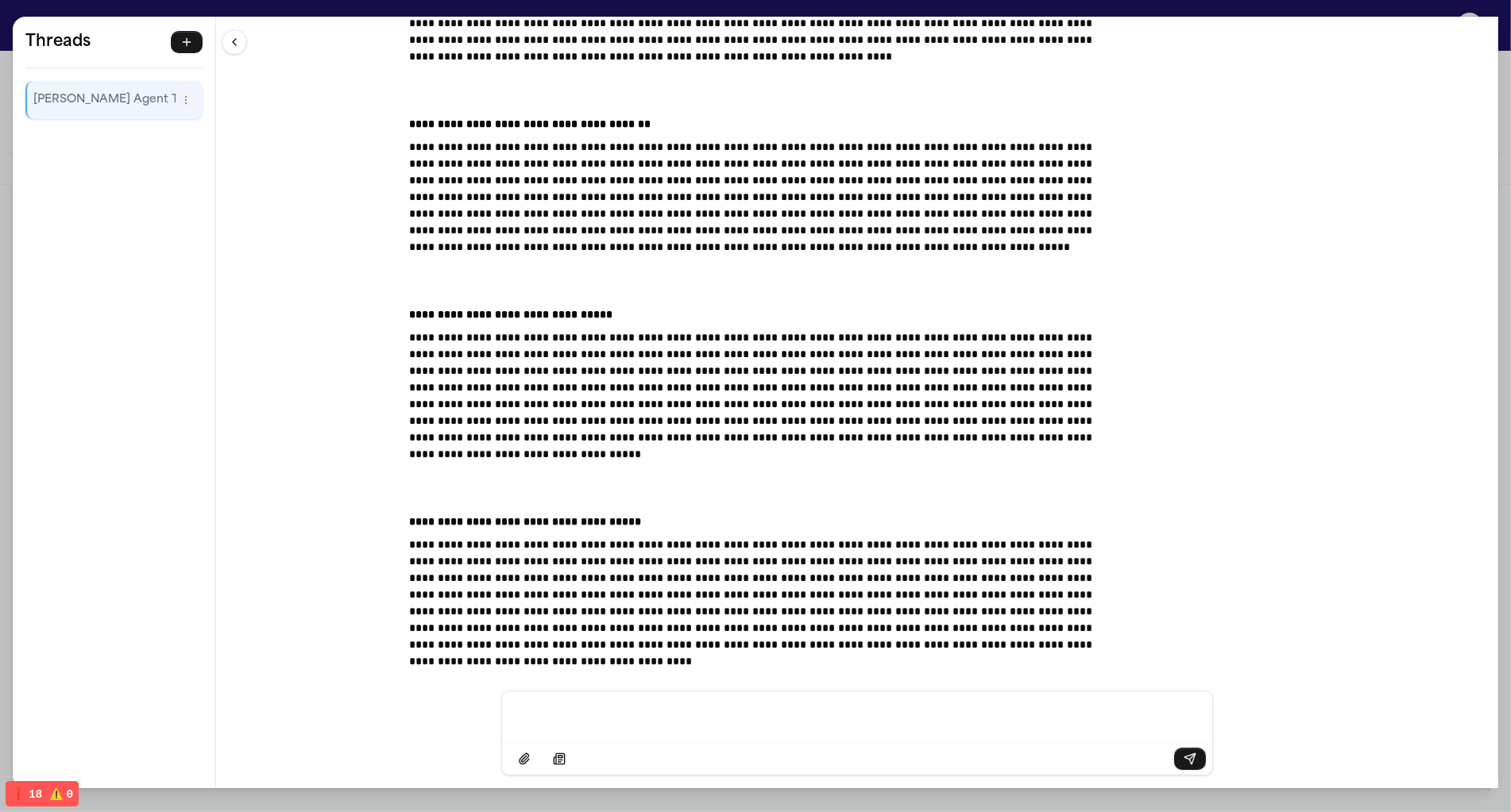
click at [896, 8] on div "**********" at bounding box center [755, 406] width 1511 height 812
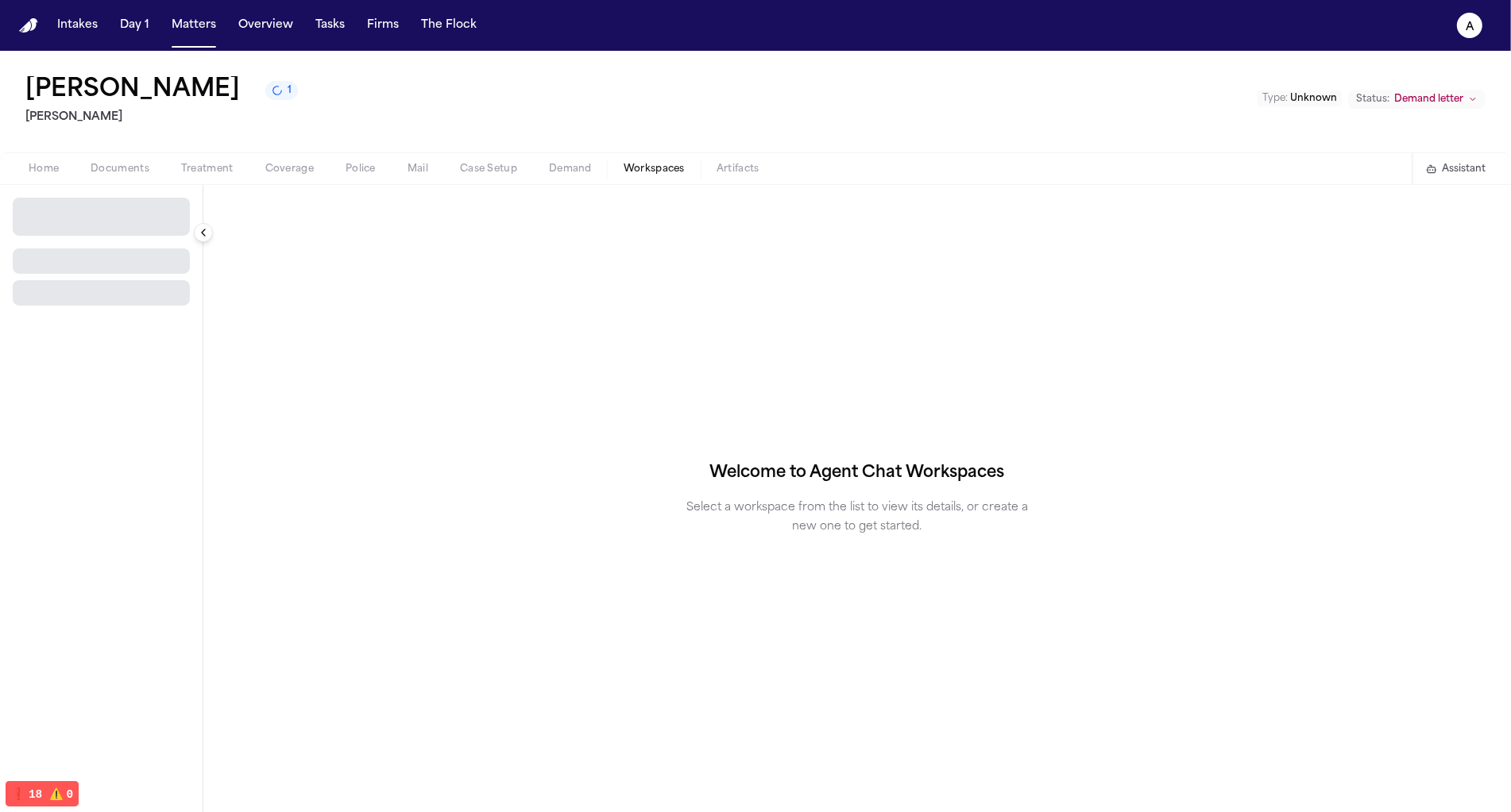
click at [632, 175] on span "Workspaces" at bounding box center [653, 168] width 61 height 13
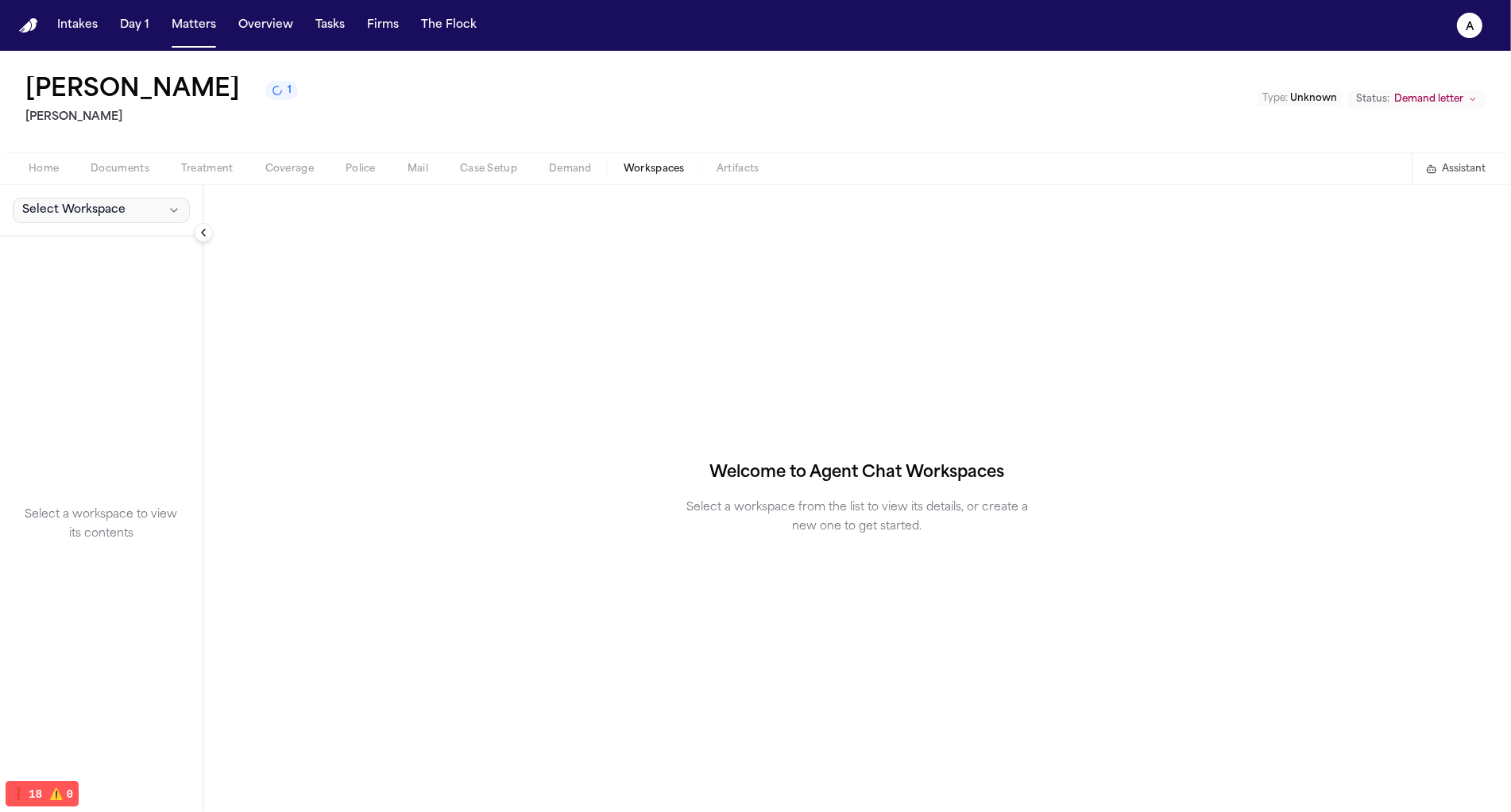
click at [179, 207] on icon "button" at bounding box center [173, 210] width 13 height 13
click at [125, 236] on button "Finch Agent Demand" at bounding box center [124, 245] width 229 height 25
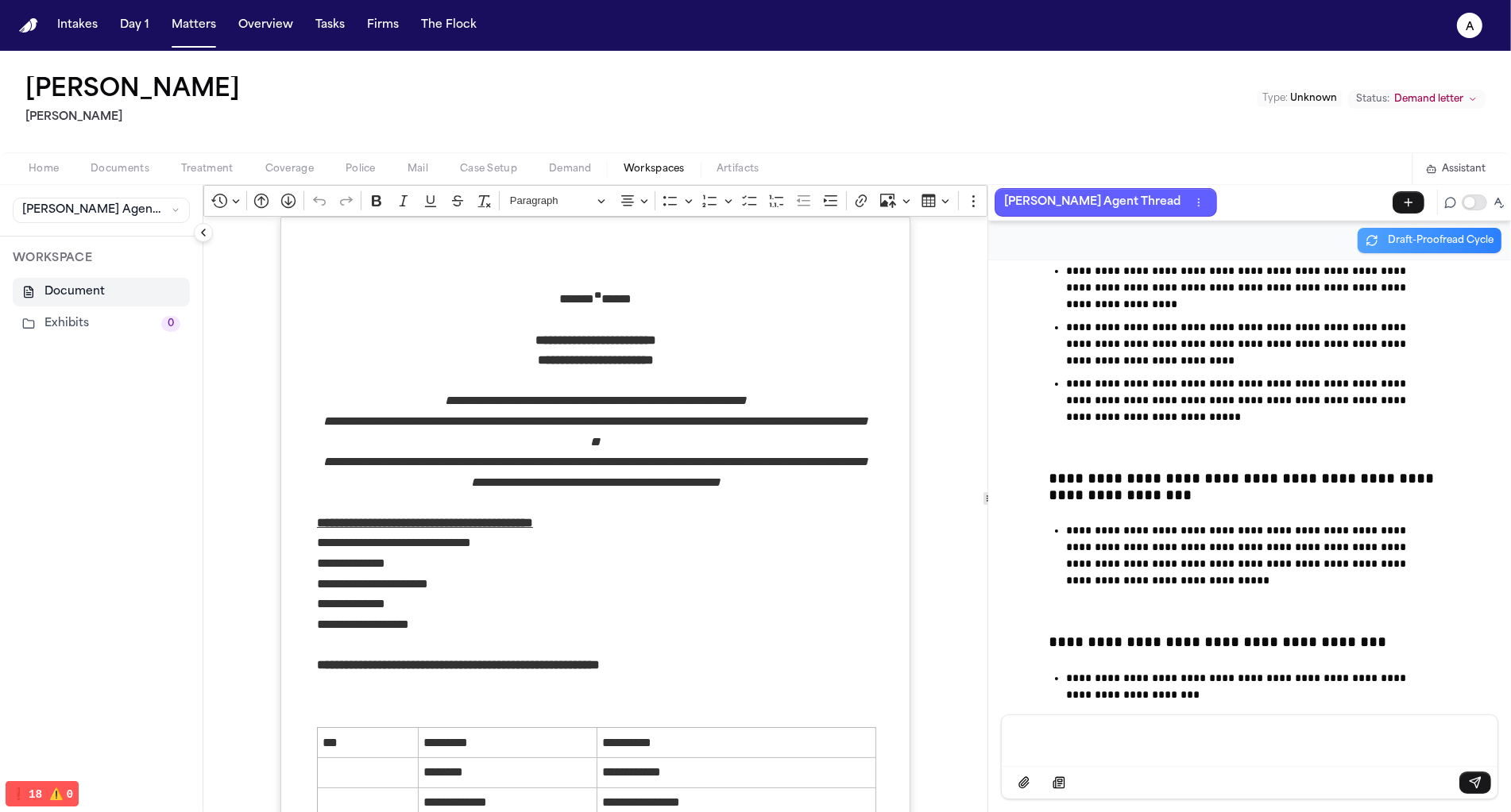
scroll to position [71240, 0]
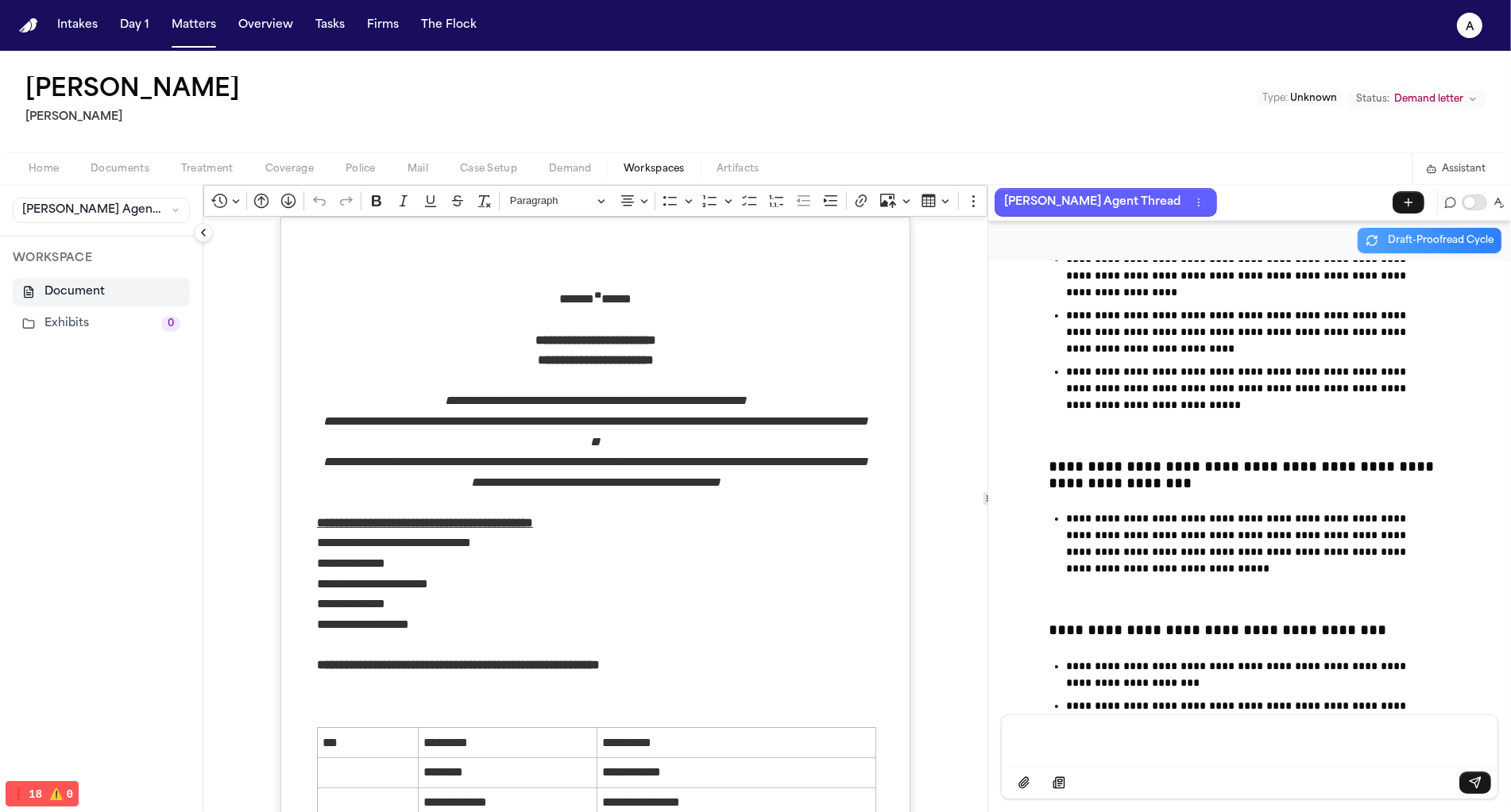
click at [451, 35] on button "The Flock" at bounding box center [448, 25] width 69 height 29
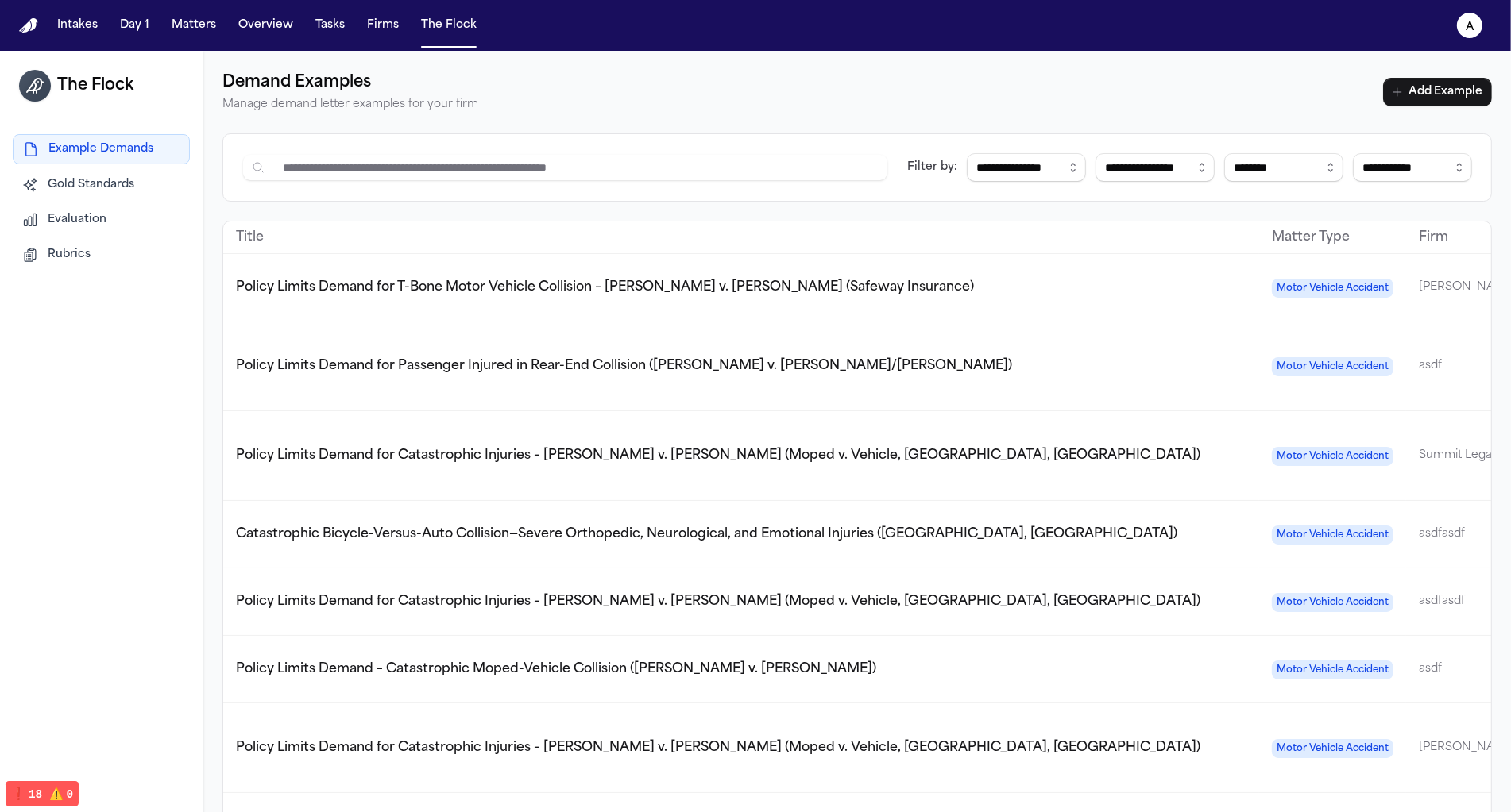
click at [111, 252] on button "Rubrics" at bounding box center [101, 256] width 177 height 29
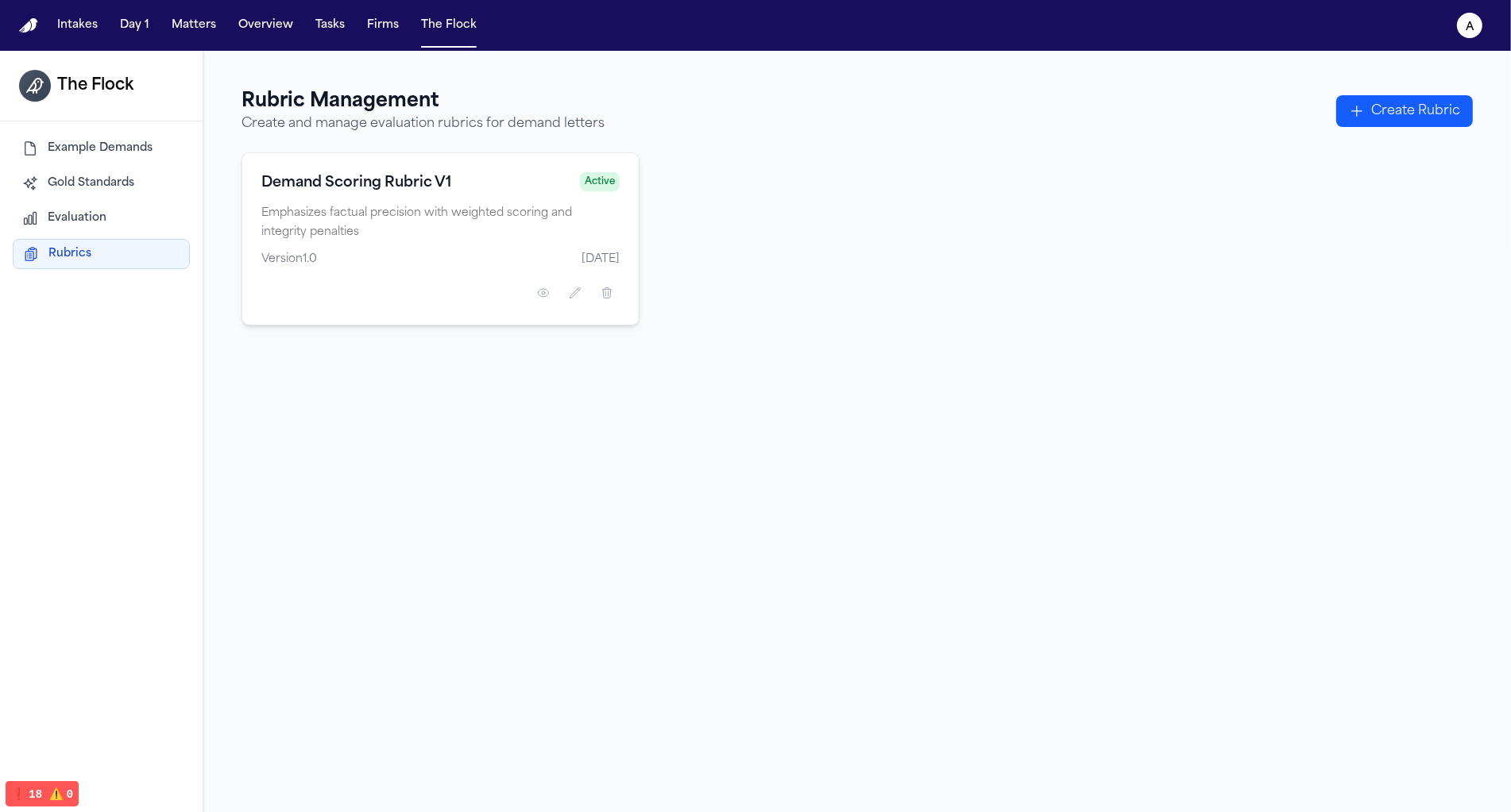
click at [108, 232] on div "Example Demands Gold Standards Evaluation Rubrics" at bounding box center [101, 201] width 177 height 135
click at [106, 222] on button "Evaluation" at bounding box center [101, 219] width 177 height 29
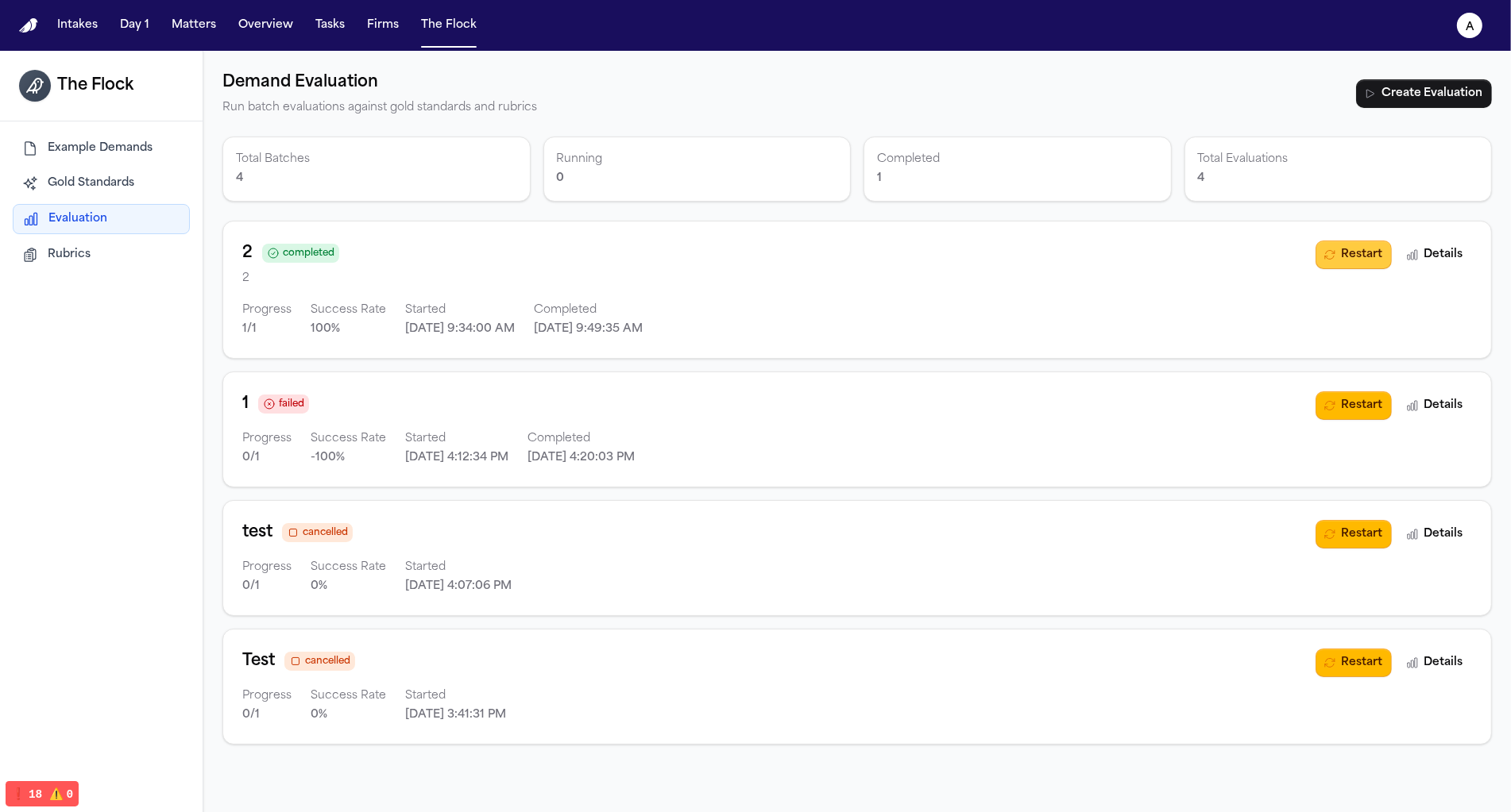
click at [1348, 254] on button "Restart" at bounding box center [1353, 256] width 76 height 29
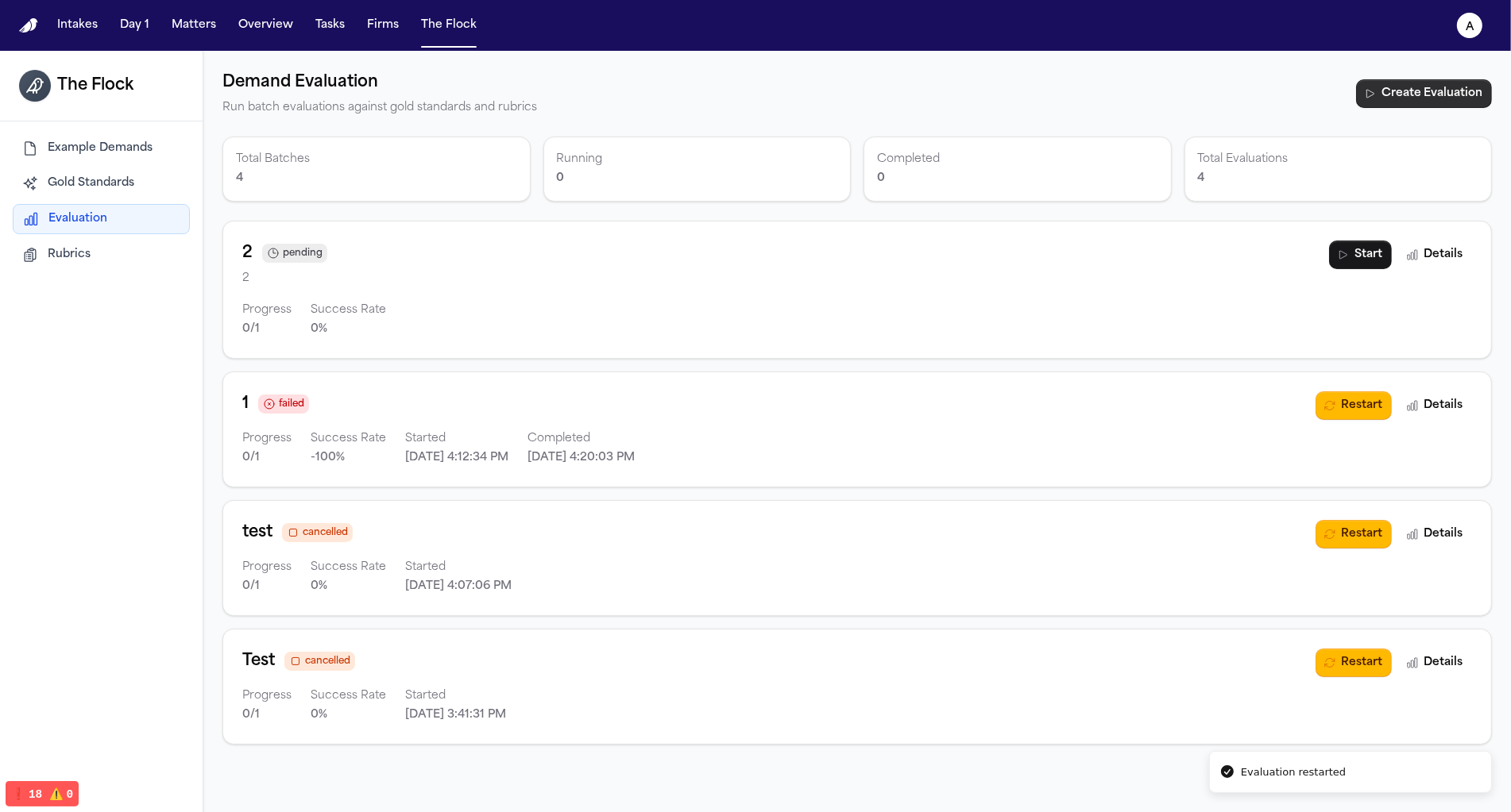
click at [1430, 96] on button "Create Evaluation" at bounding box center [1424, 94] width 136 height 29
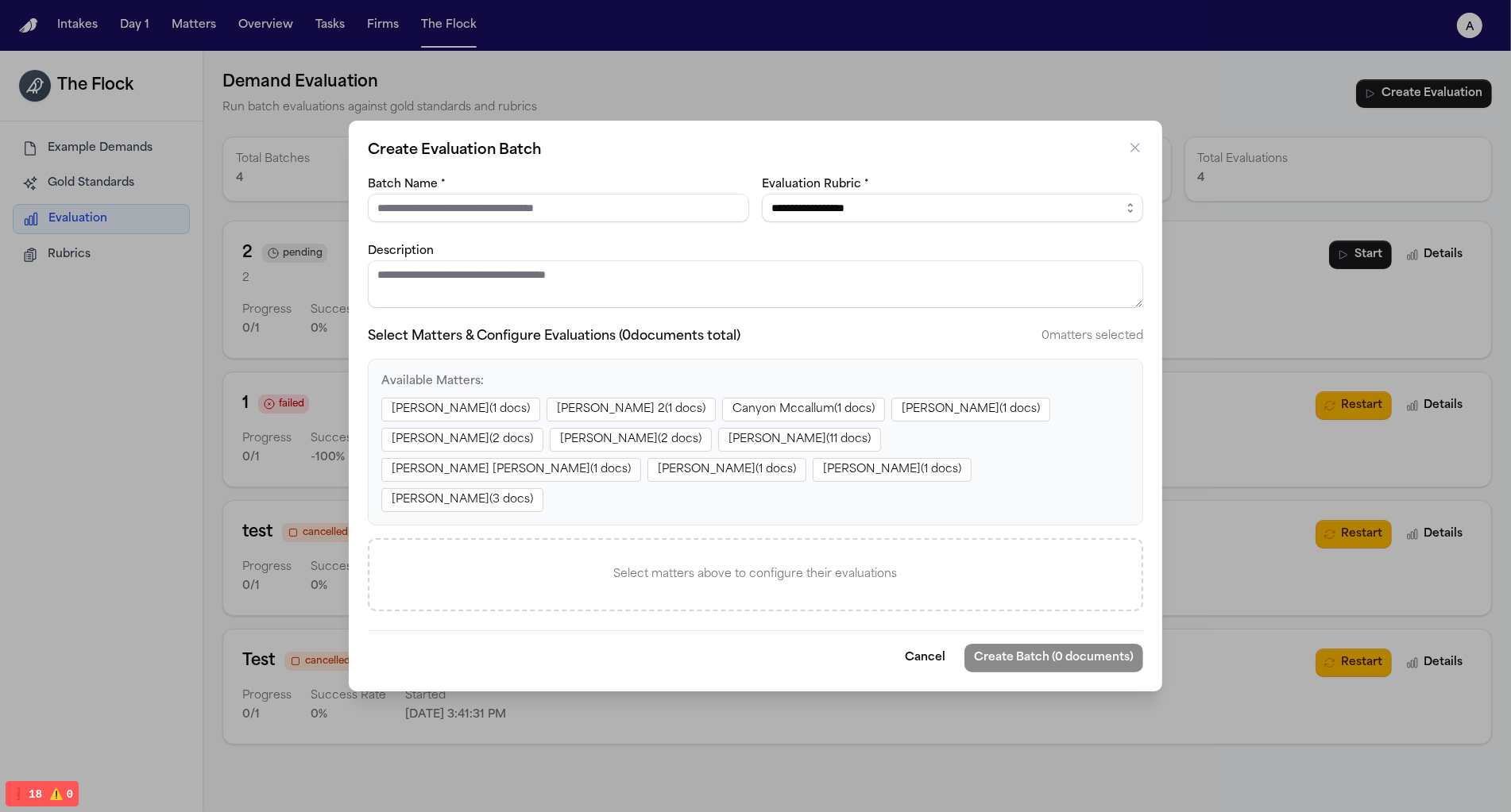
click at [441, 422] on button "Zahra Khan ( 1 docs)" at bounding box center [461, 409] width 159 height 24
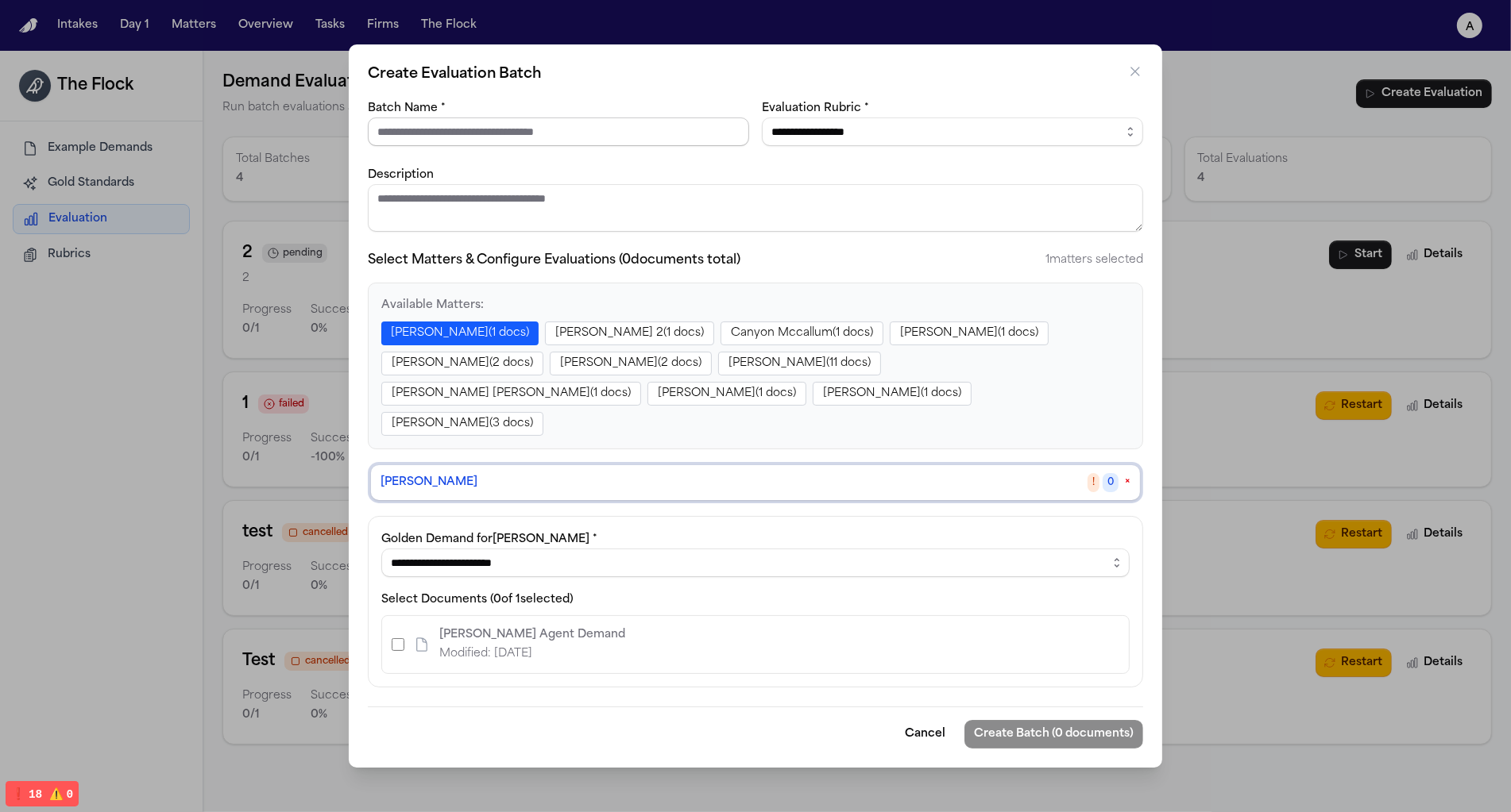
click at [499, 145] on input "Batch Name *" at bounding box center [559, 132] width 381 height 29
type input "********"
click at [905, 146] on select "**********" at bounding box center [952, 132] width 381 height 29
select select "**********"
click at [762, 135] on select "**********" at bounding box center [952, 132] width 381 height 29
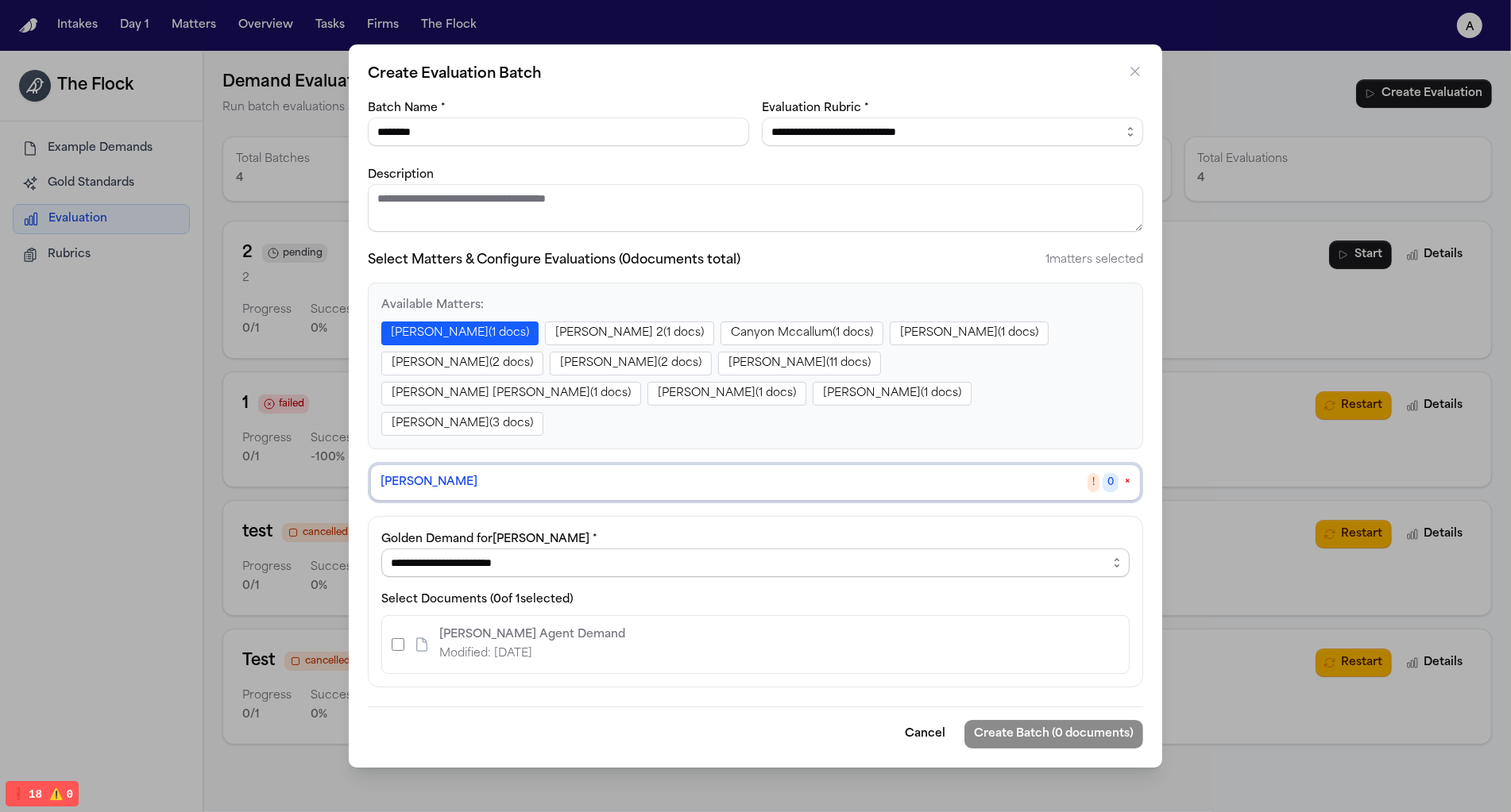
click at [553, 549] on select "**********" at bounding box center [755, 563] width 748 height 29
select select "**********"
click at [381, 549] on select "**********" at bounding box center [755, 563] width 748 height 29
click at [386, 622] on div "Finch Agent Demand Modified: 8/20/2025" at bounding box center [755, 645] width 746 height 57
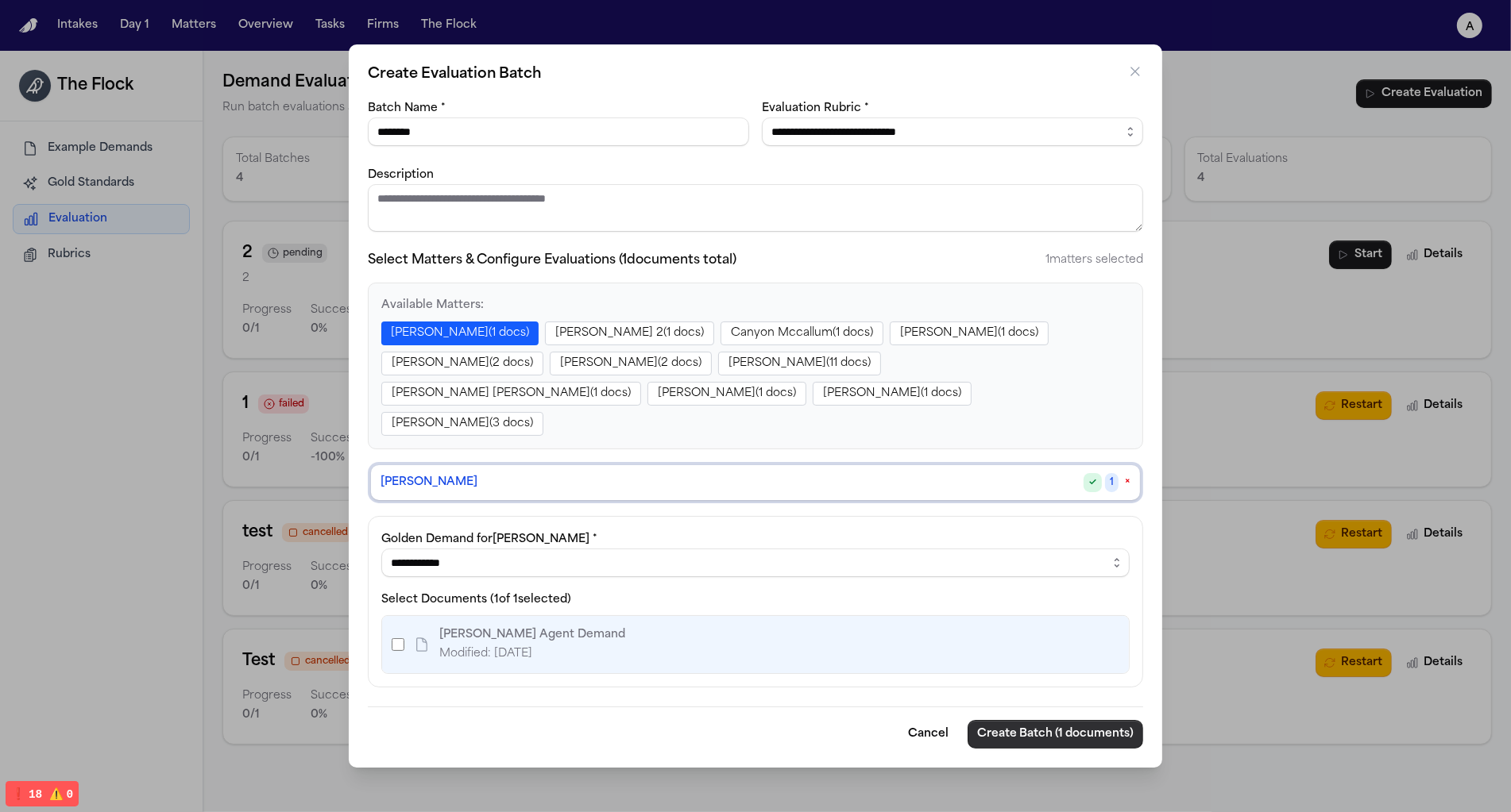
click at [1020, 727] on button "Create Batch (1 documents)" at bounding box center [1054, 735] width 175 height 29
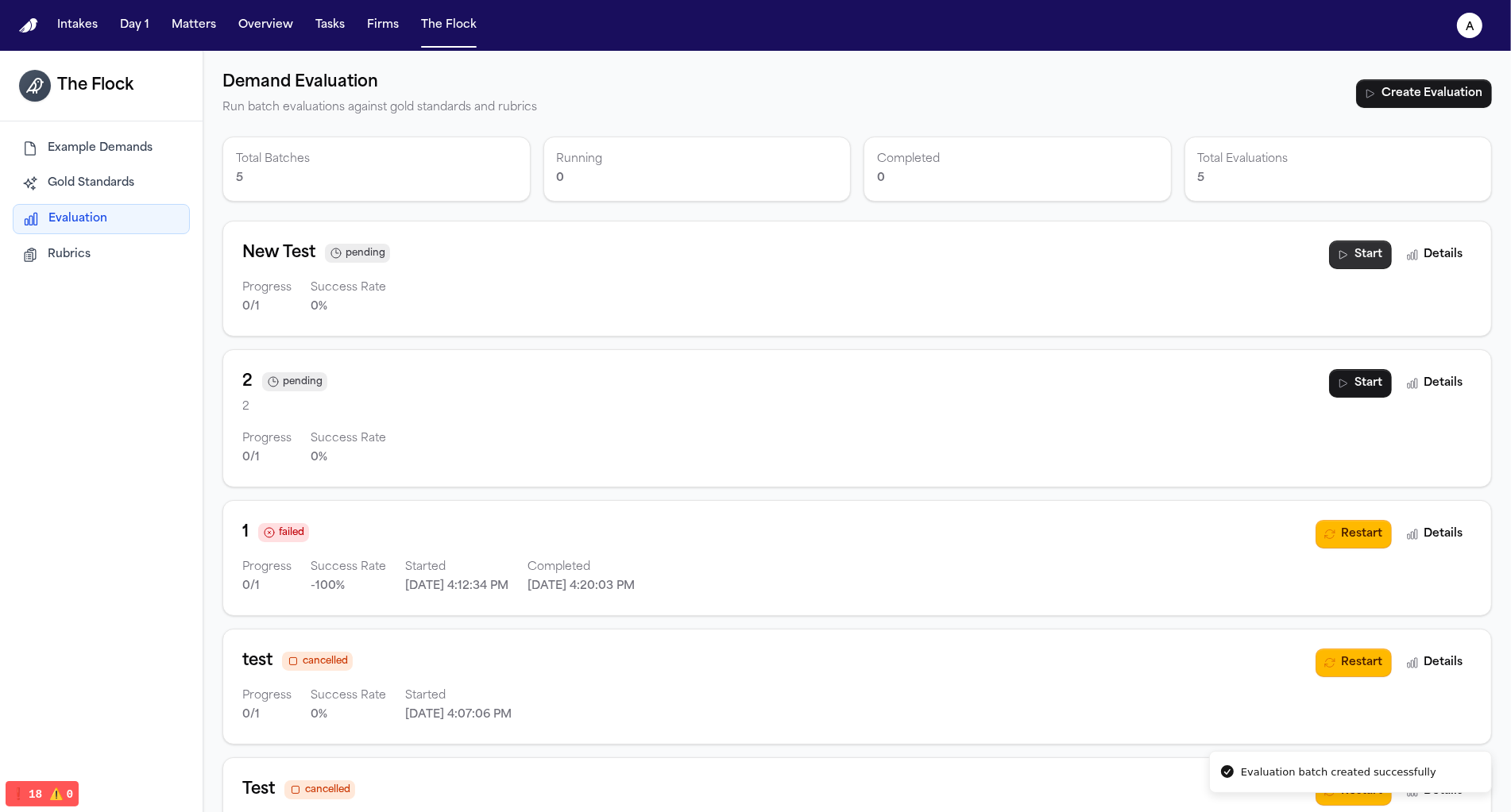
click at [1357, 259] on button "Start" at bounding box center [1360, 256] width 63 height 29
click at [517, 258] on div "New Test completed" at bounding box center [778, 254] width 1073 height 25
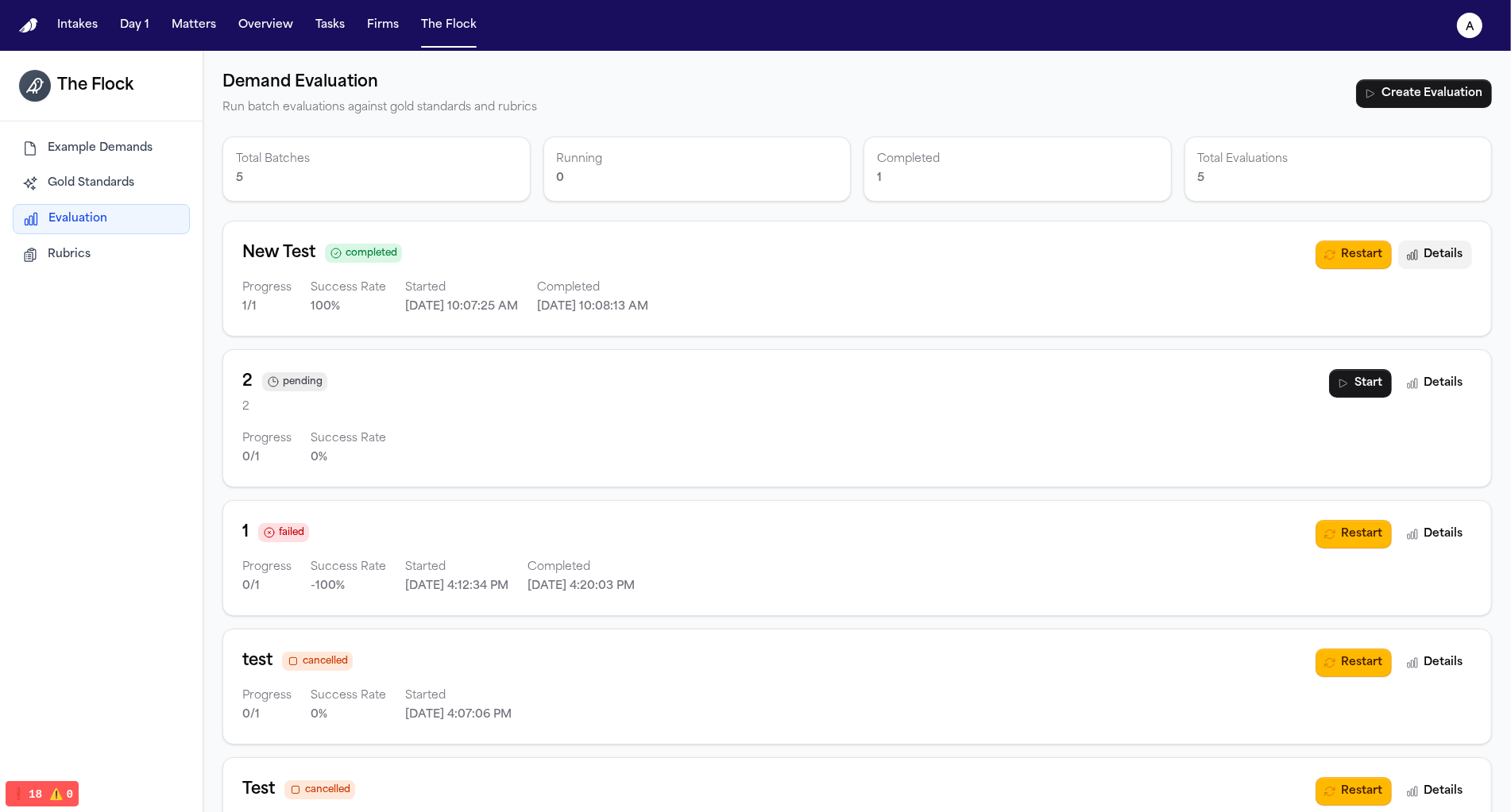
click at [1429, 255] on button "Details" at bounding box center [1435, 256] width 74 height 29
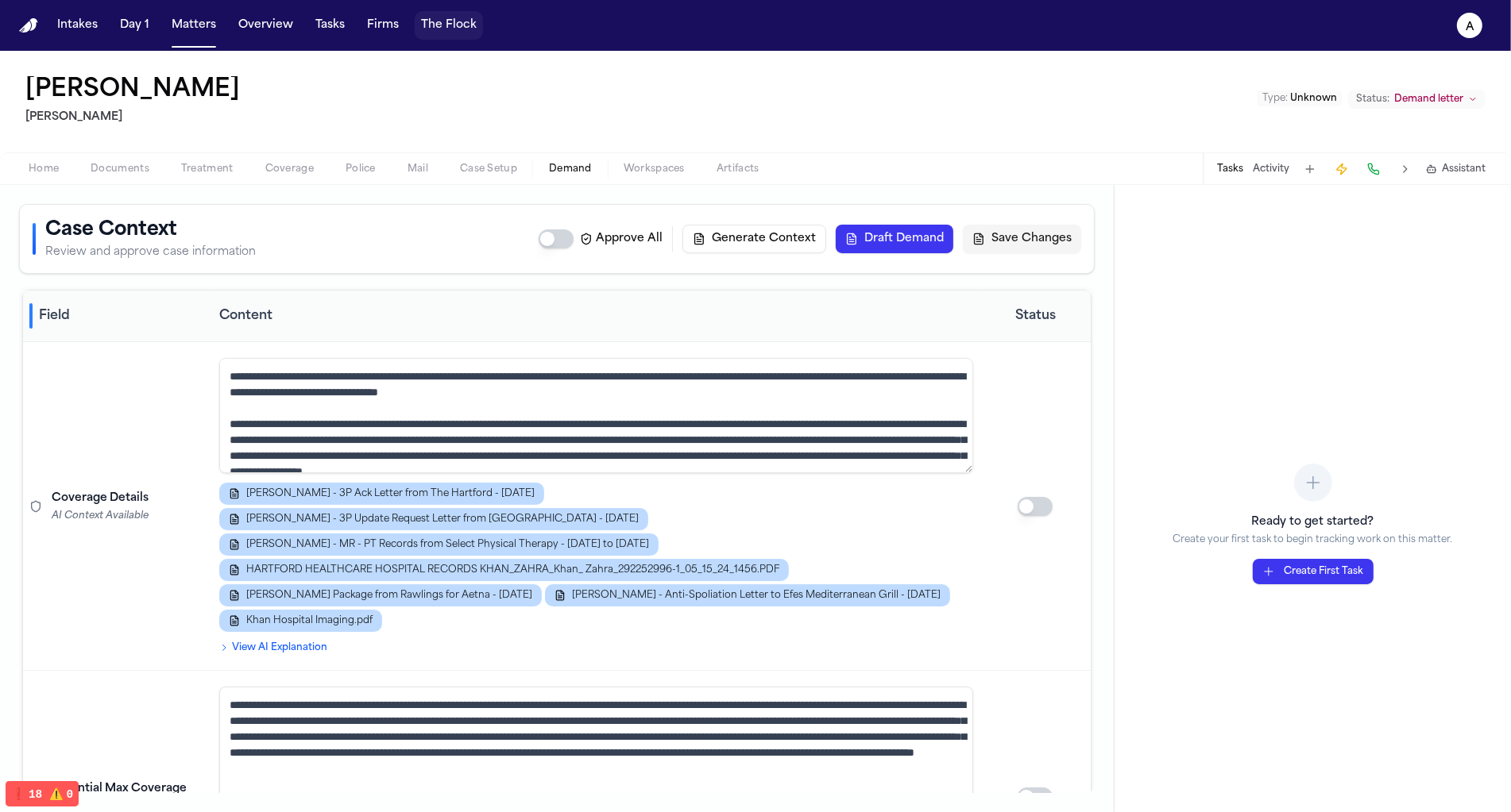
click at [440, 15] on button "The Flock" at bounding box center [448, 25] width 69 height 29
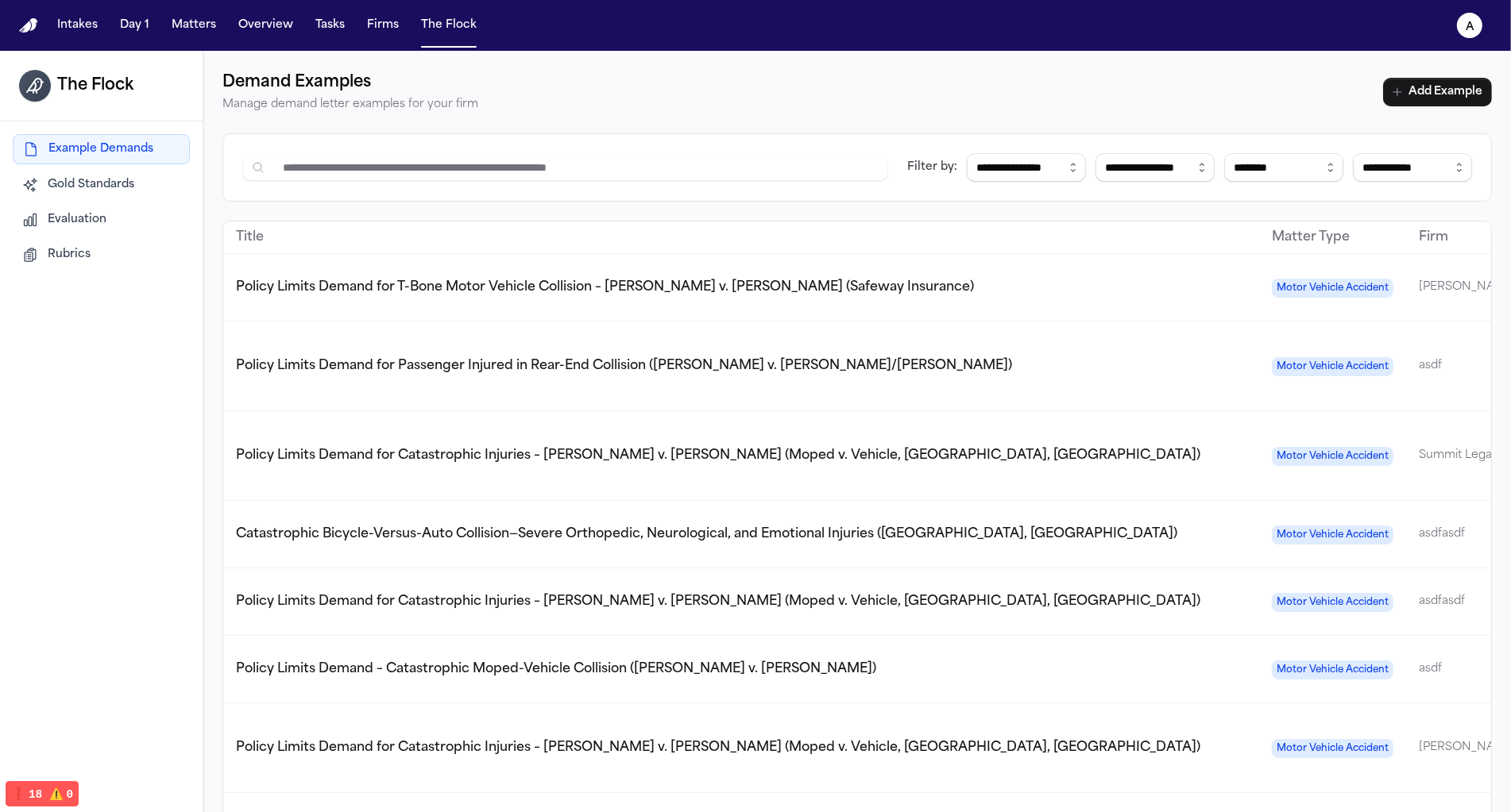
click at [101, 225] on span "Evaluation" at bounding box center [76, 220] width 59 height 15
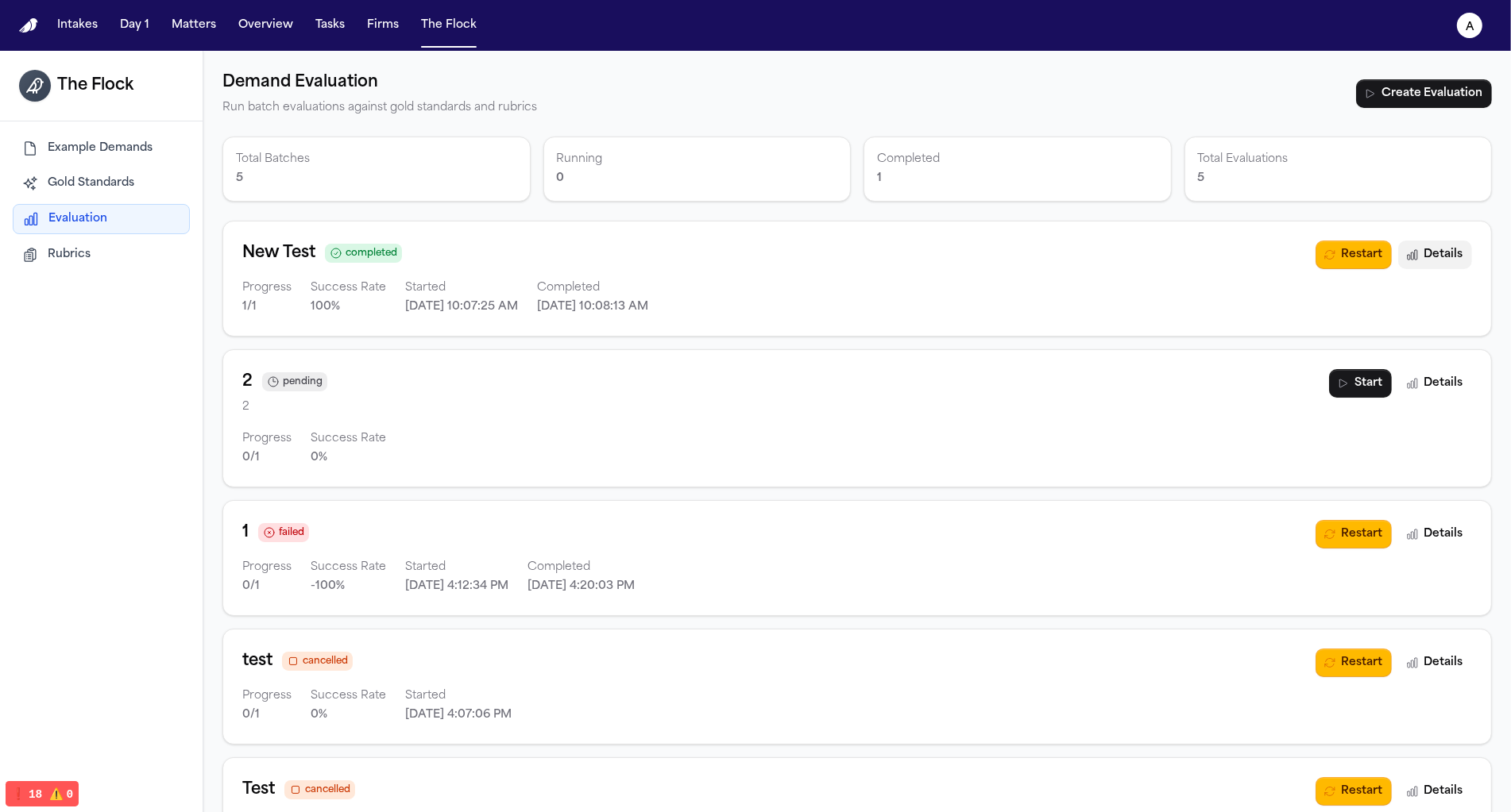
click at [1448, 255] on button "Details" at bounding box center [1435, 256] width 74 height 29
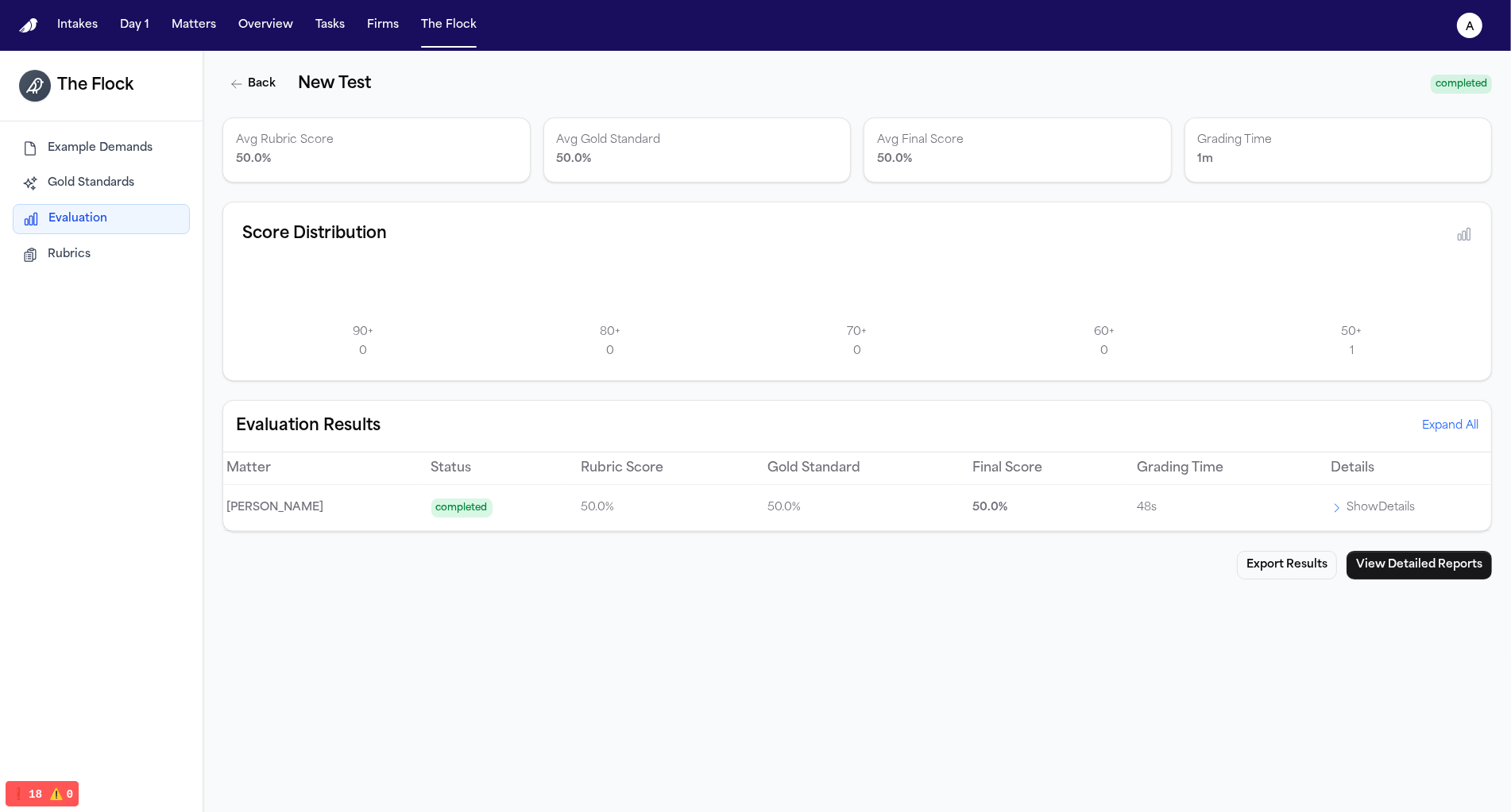
click at [1350, 502] on p "Show Details" at bounding box center [1380, 508] width 69 height 19
click at [1340, 511] on icon at bounding box center [1345, 508] width 13 height 13
click at [1383, 560] on button "View Detailed Reports" at bounding box center [1419, 565] width 145 height 29
click at [1331, 515] on td "Show Details" at bounding box center [1404, 508] width 173 height 46
click at [1330, 502] on icon at bounding box center [1336, 508] width 13 height 13
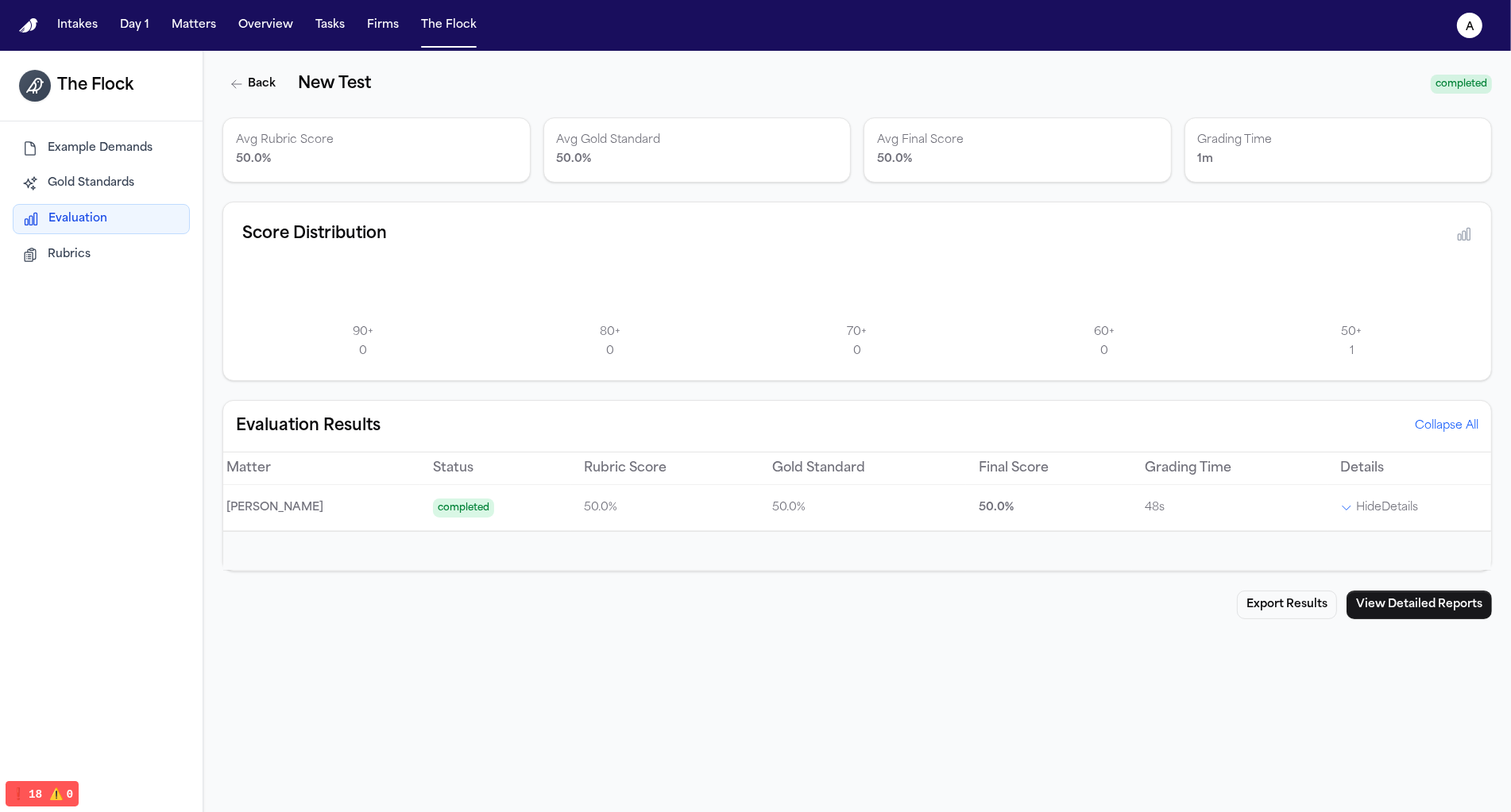
click at [1356, 507] on p "Hide Details" at bounding box center [1387, 508] width 62 height 19
click at [1350, 507] on p "Show Details" at bounding box center [1380, 508] width 69 height 19
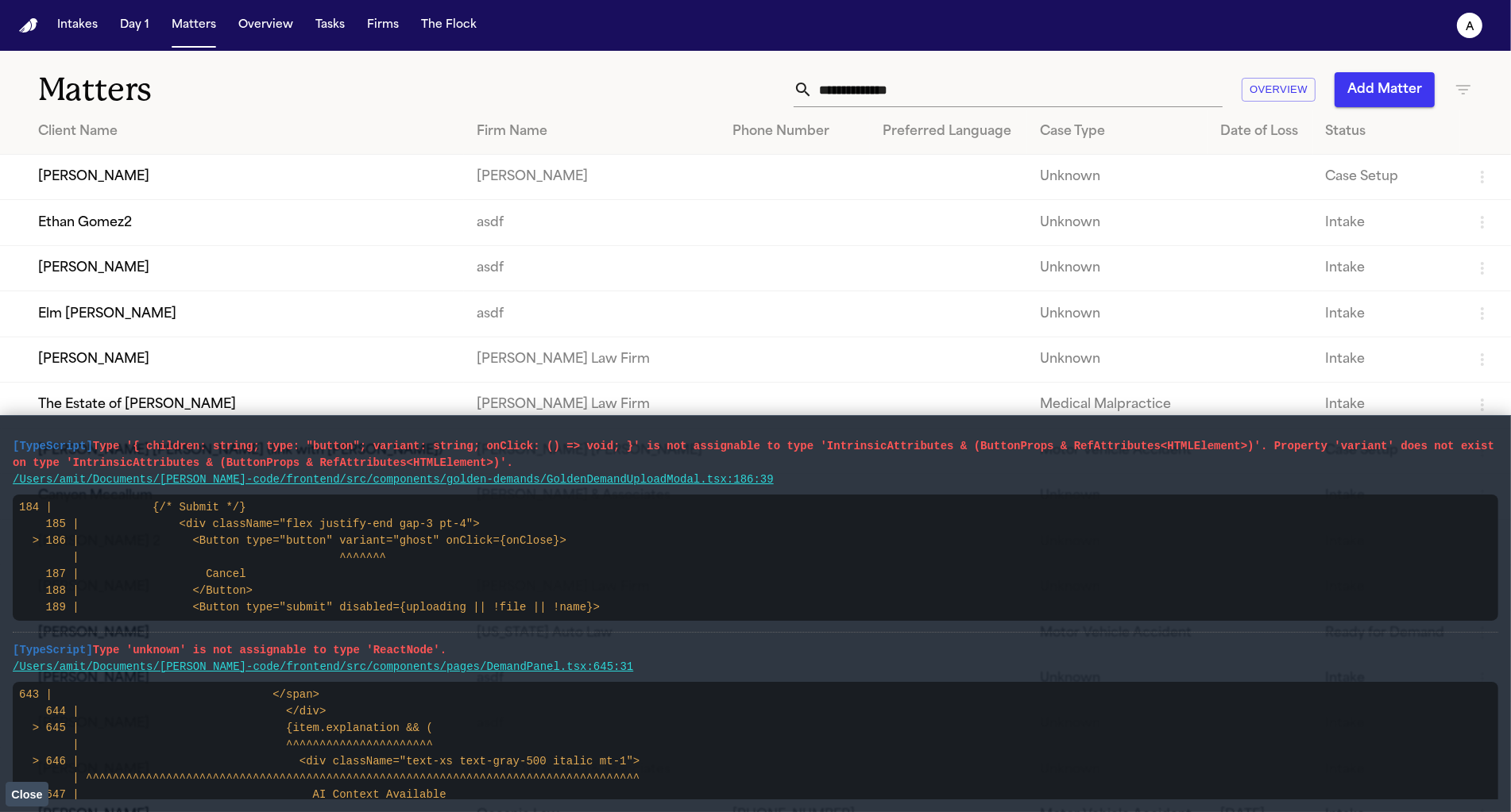
click at [455, 41] on nav "Intakes Day 1 Matters Overview Tasks Firms The Flock a" at bounding box center [755, 25] width 1511 height 51
click at [454, 36] on button "The Flock" at bounding box center [448, 25] width 69 height 29
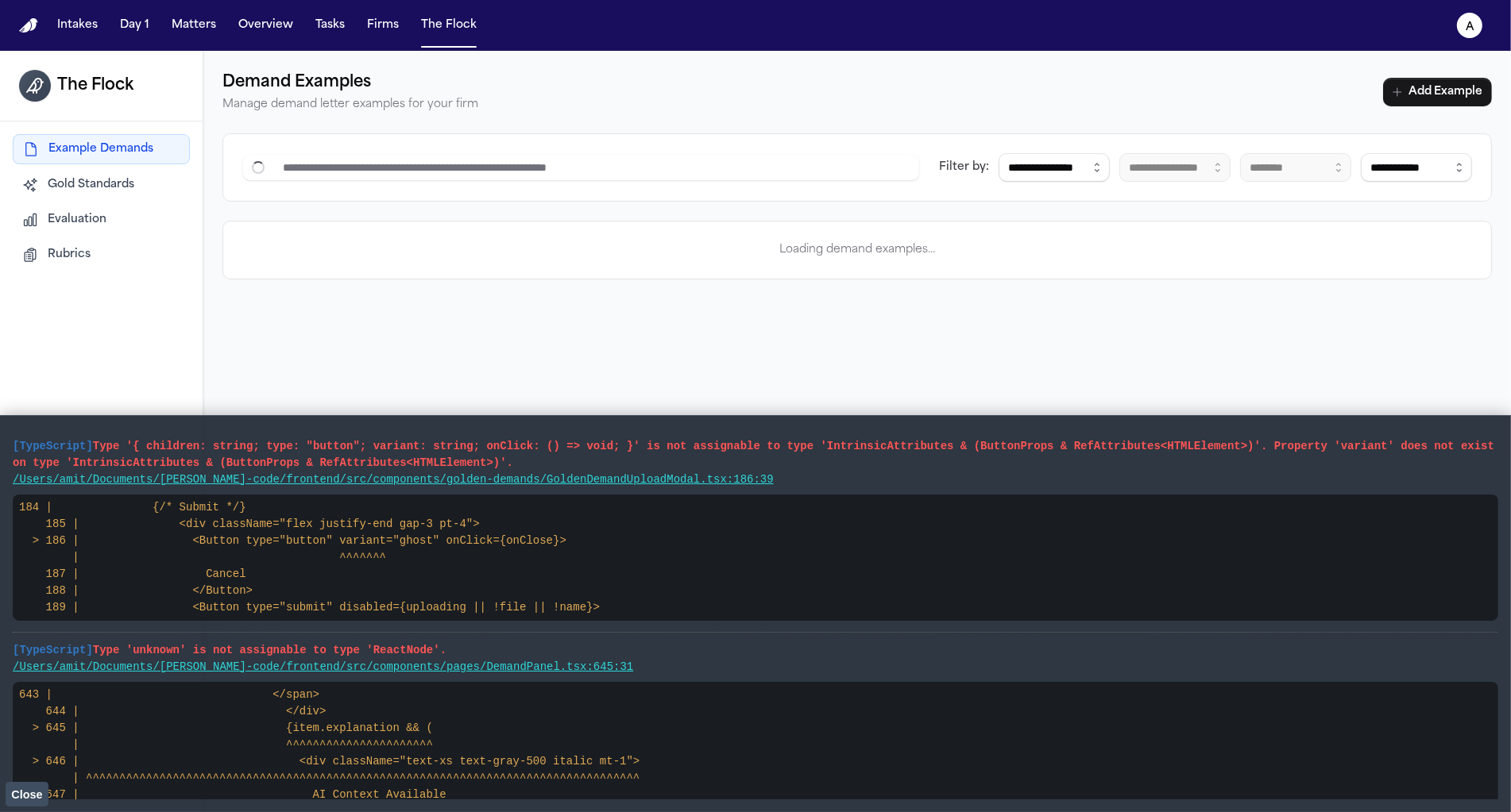
click at [119, 201] on div "Example Demands Gold Standards Evaluation Rubrics" at bounding box center [101, 201] width 177 height 135
click at [111, 222] on button "Evaluation" at bounding box center [101, 221] width 177 height 29
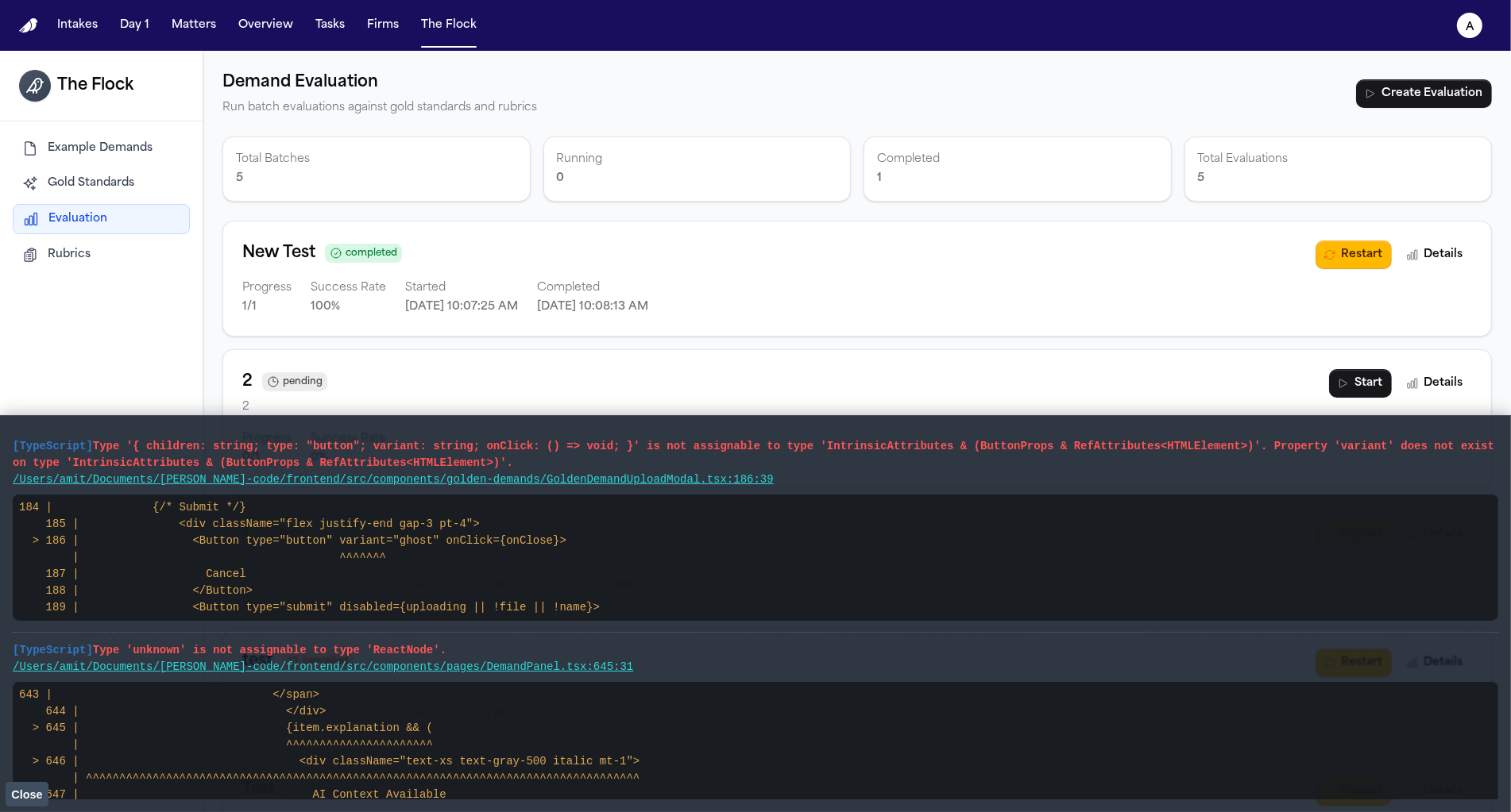
click at [23, 807] on main "[TypeScript] Type '{ children: string; type: "button"; variant: string; onClick…" at bounding box center [755, 614] width 1511 height 397
click at [23, 796] on span "Close" at bounding box center [26, 795] width 31 height 13
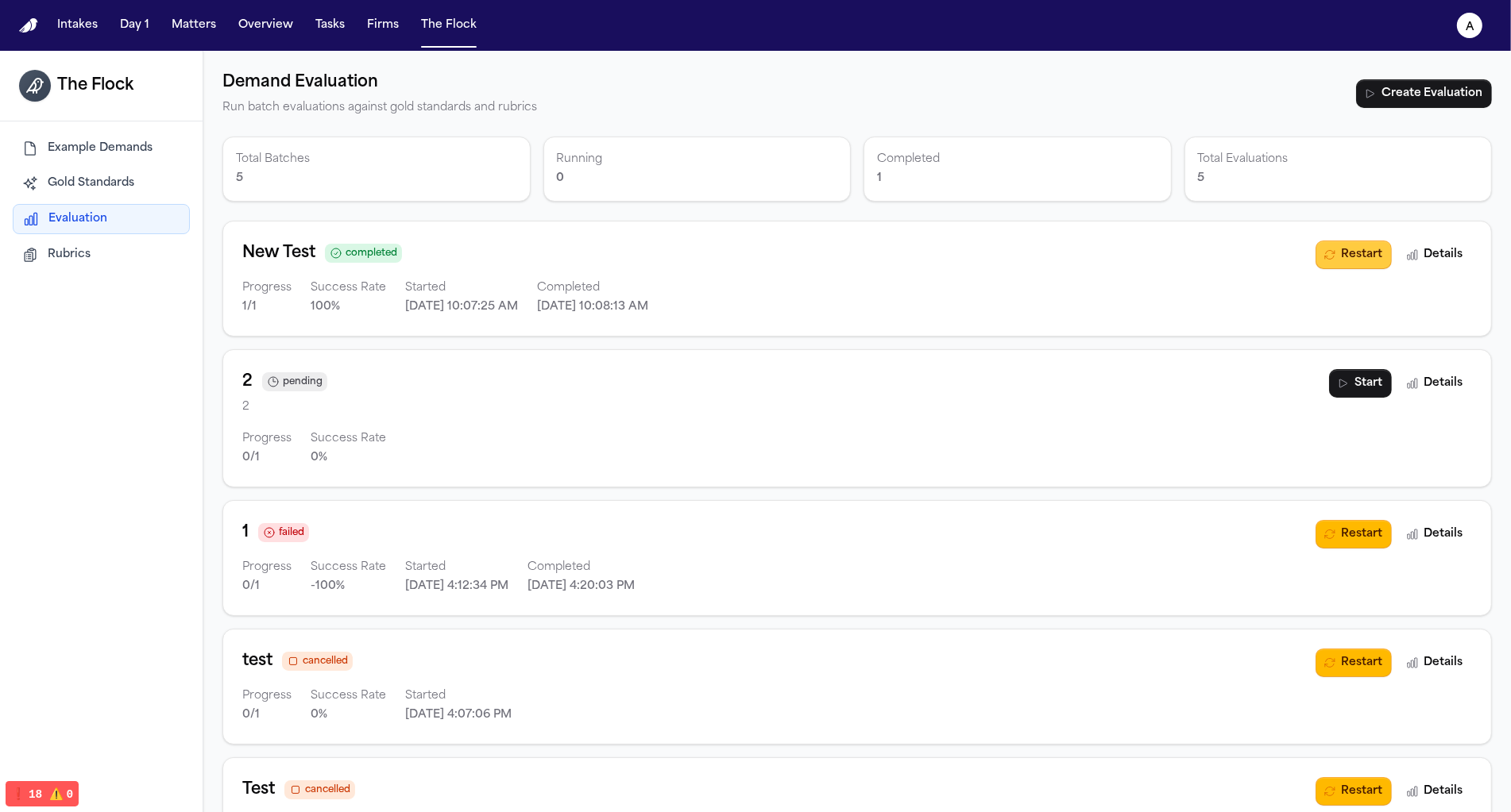
click at [1341, 243] on button "Restart" at bounding box center [1353, 256] width 76 height 29
click at [1466, 264] on button "Details" at bounding box center [1435, 256] width 74 height 29
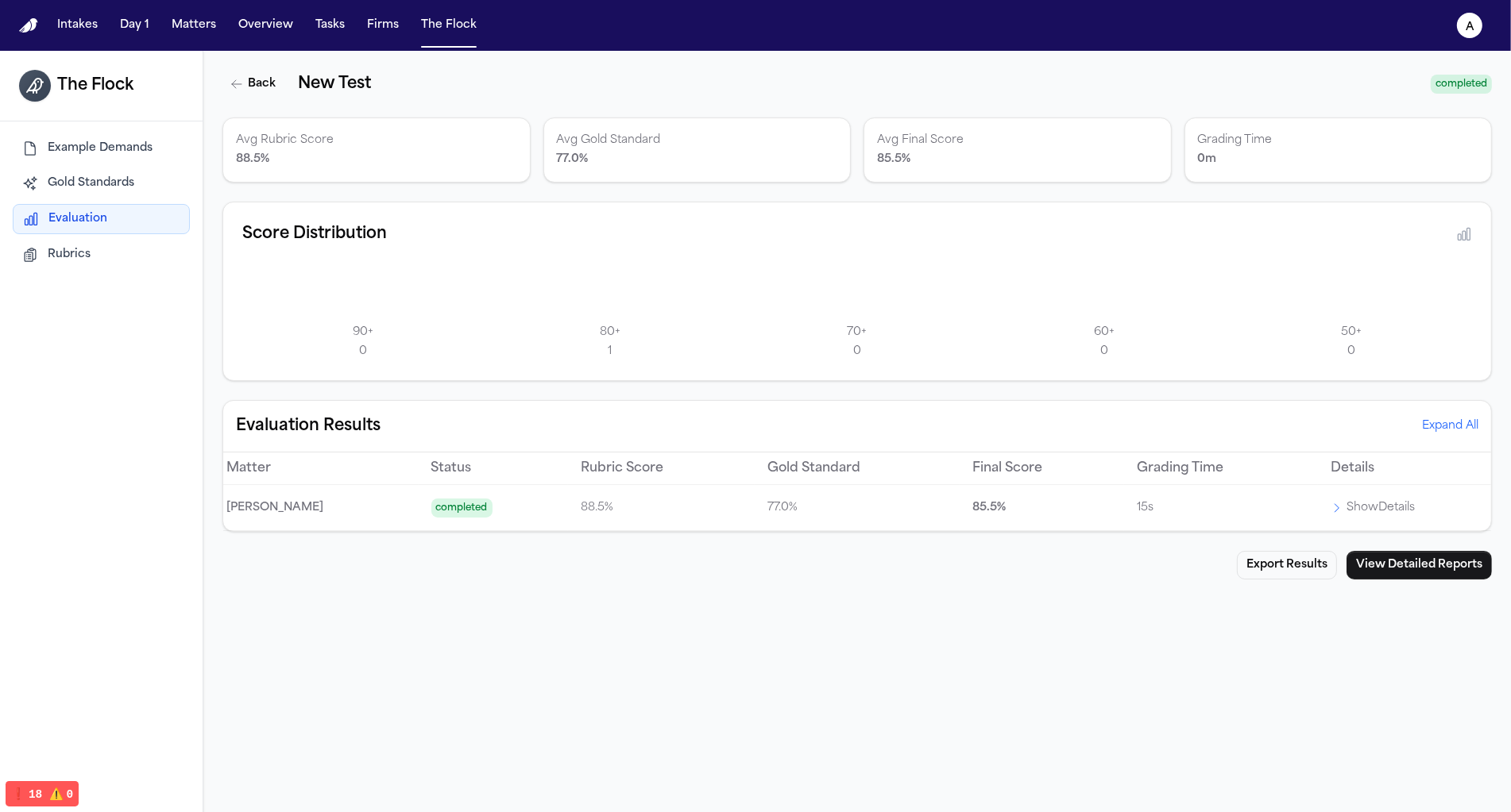
click at [1357, 505] on p "Show Details" at bounding box center [1380, 508] width 69 height 19
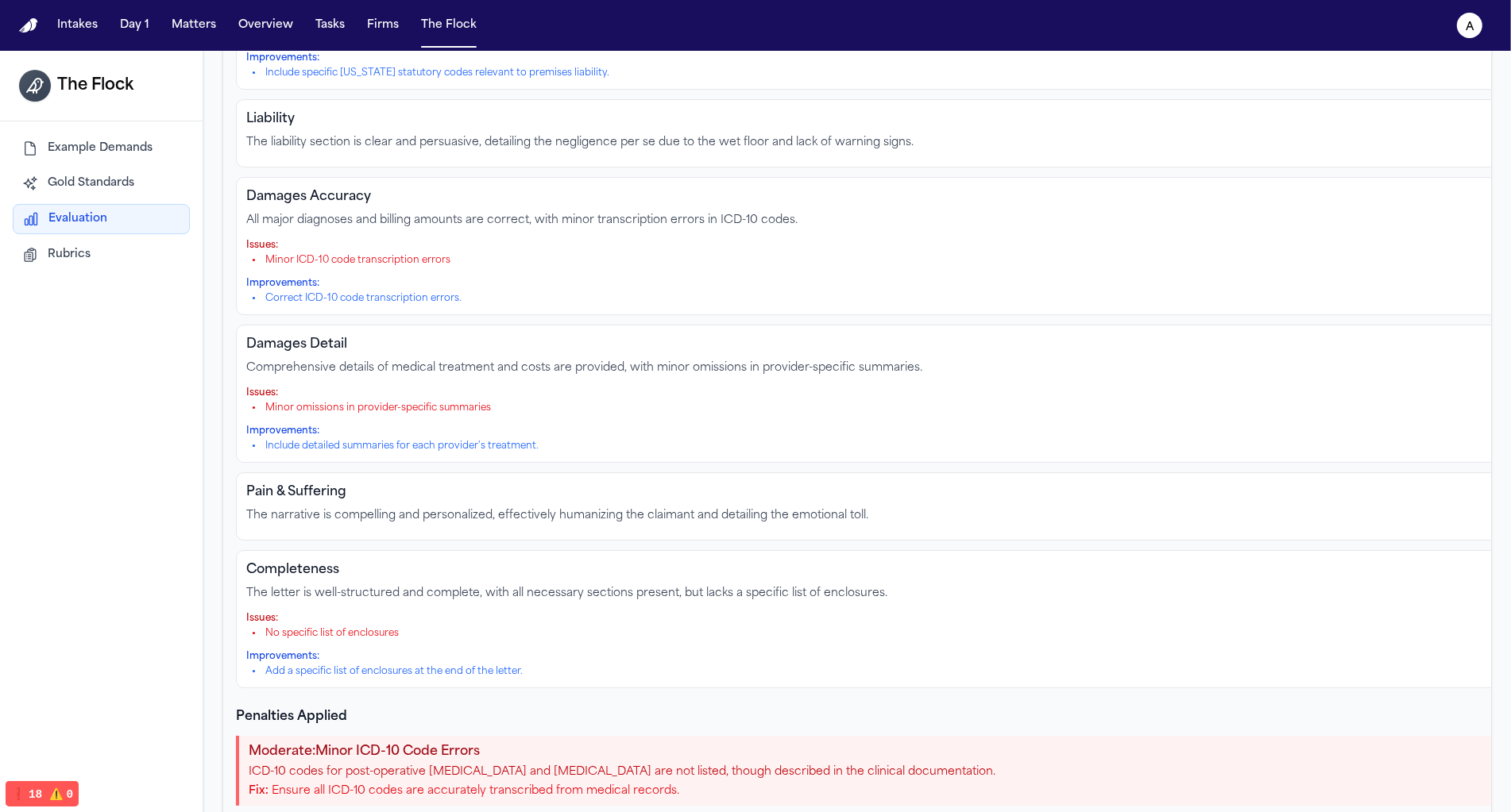
scroll to position [715, 0]
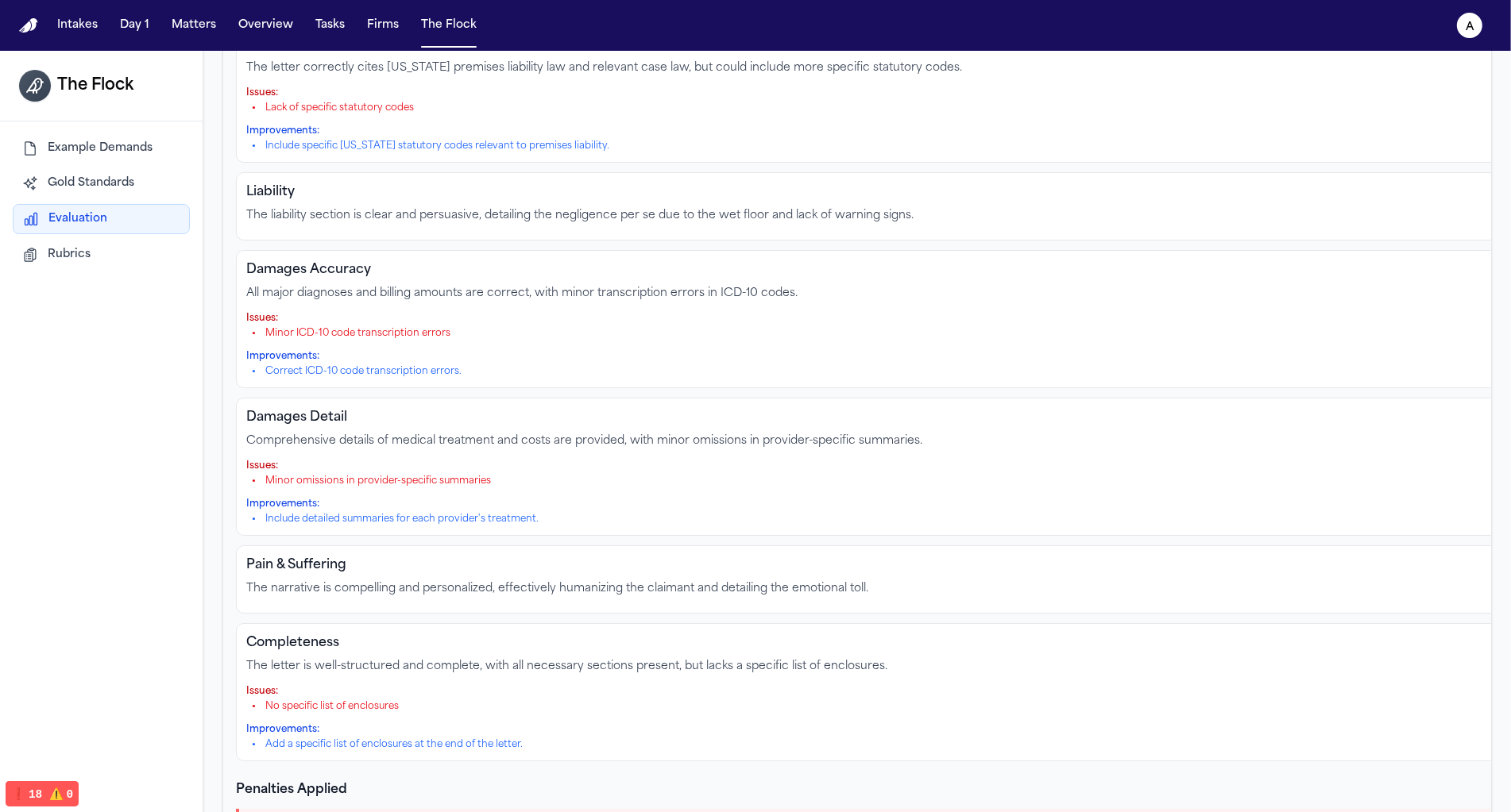
click at [812, 423] on div "Damages Detail 15 % weight 14 / 15 Comprehensive details of medical treatment a…" at bounding box center [1044, 466] width 1617 height 138
click at [812, 434] on p "Comprehensive details of medical treatment and costs are provided, with minor o…" at bounding box center [1044, 441] width 1597 height 15
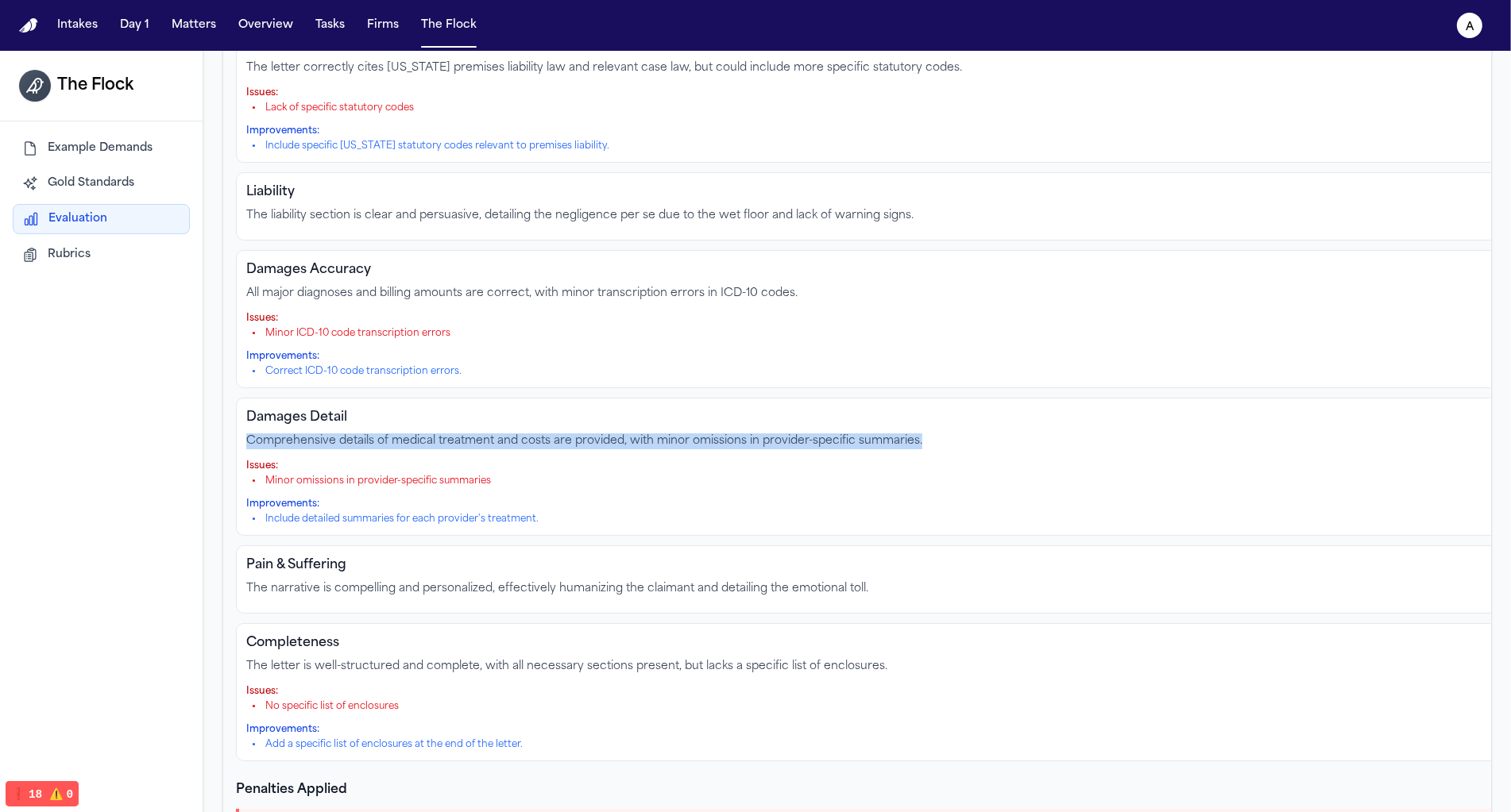
click at [812, 434] on p "Comprehensive details of medical treatment and costs are provided, with minor o…" at bounding box center [1044, 441] width 1597 height 15
click at [812, 444] on div "Damages Detail 15 % weight 14 / 15 Comprehensive details of medical treatment a…" at bounding box center [1044, 466] width 1617 height 138
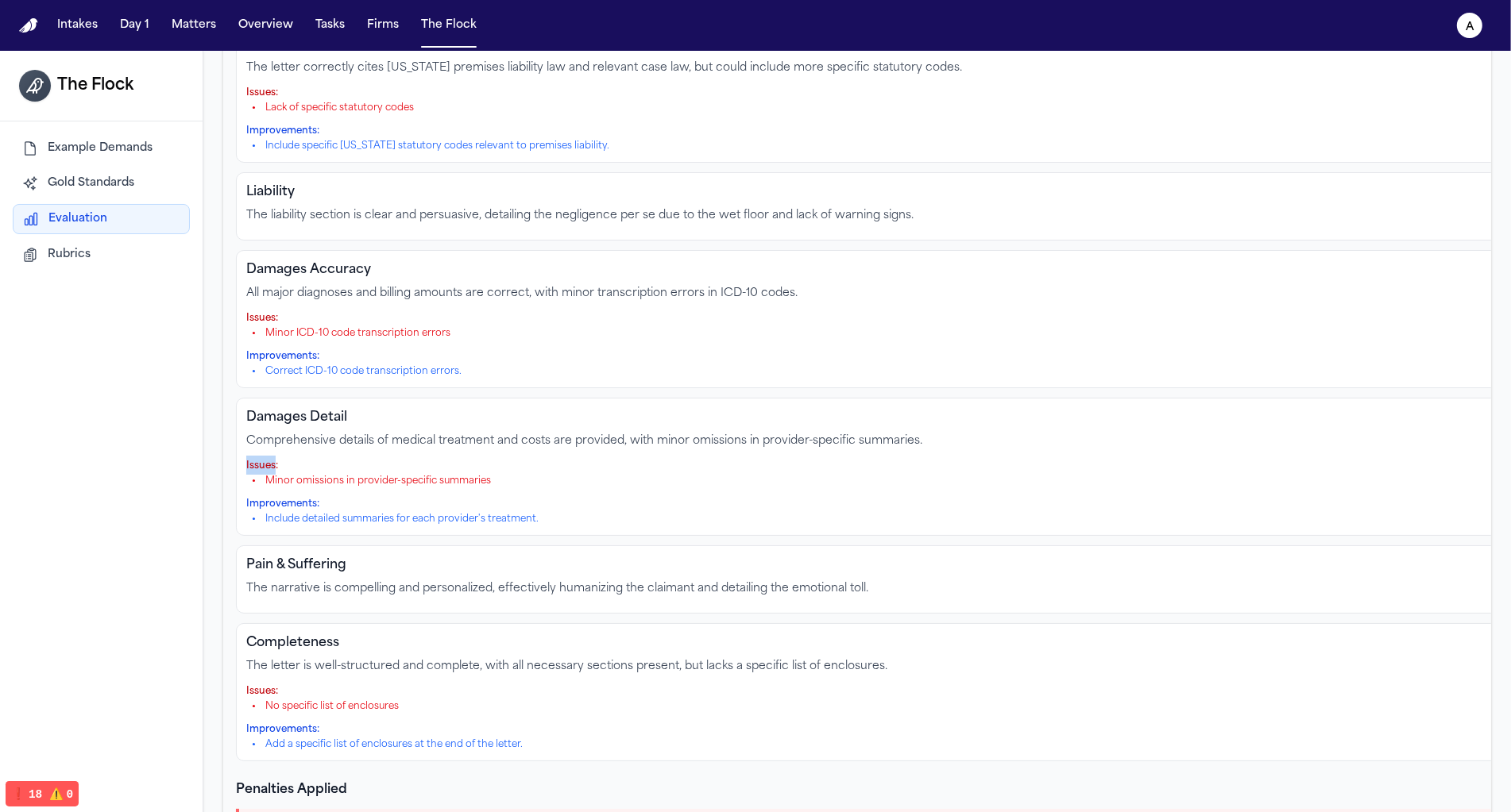
click at [812, 444] on div "Damages Detail 15 % weight 14 / 15 Comprehensive details of medical treatment a…" at bounding box center [1044, 466] width 1617 height 138
click at [812, 475] on li "Minor omissions in provider-specific summaries" at bounding box center [1048, 481] width 1591 height 13
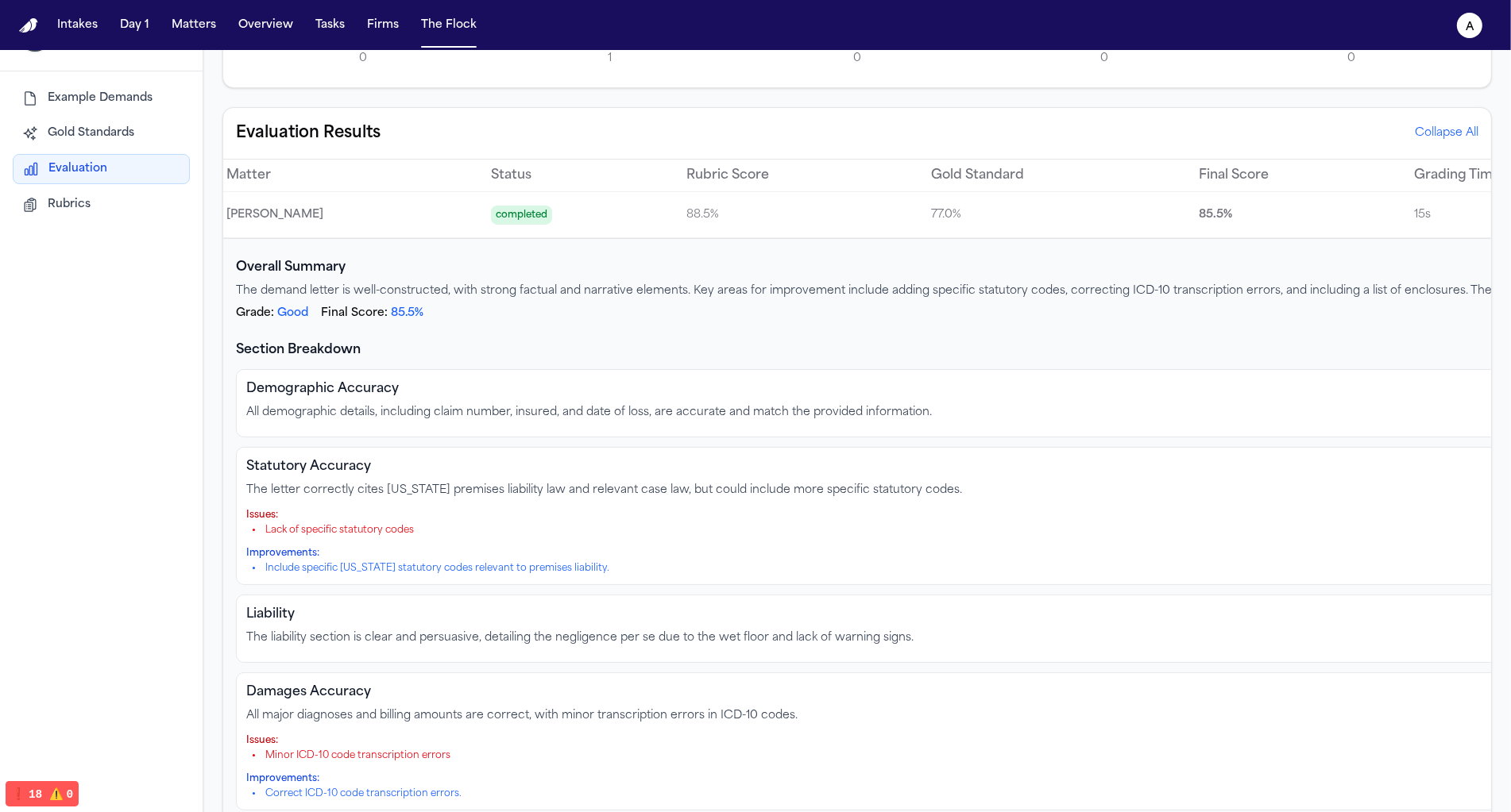
scroll to position [244, 0]
click at [59, 204] on span "Rubrics" at bounding box center [69, 205] width 43 height 15
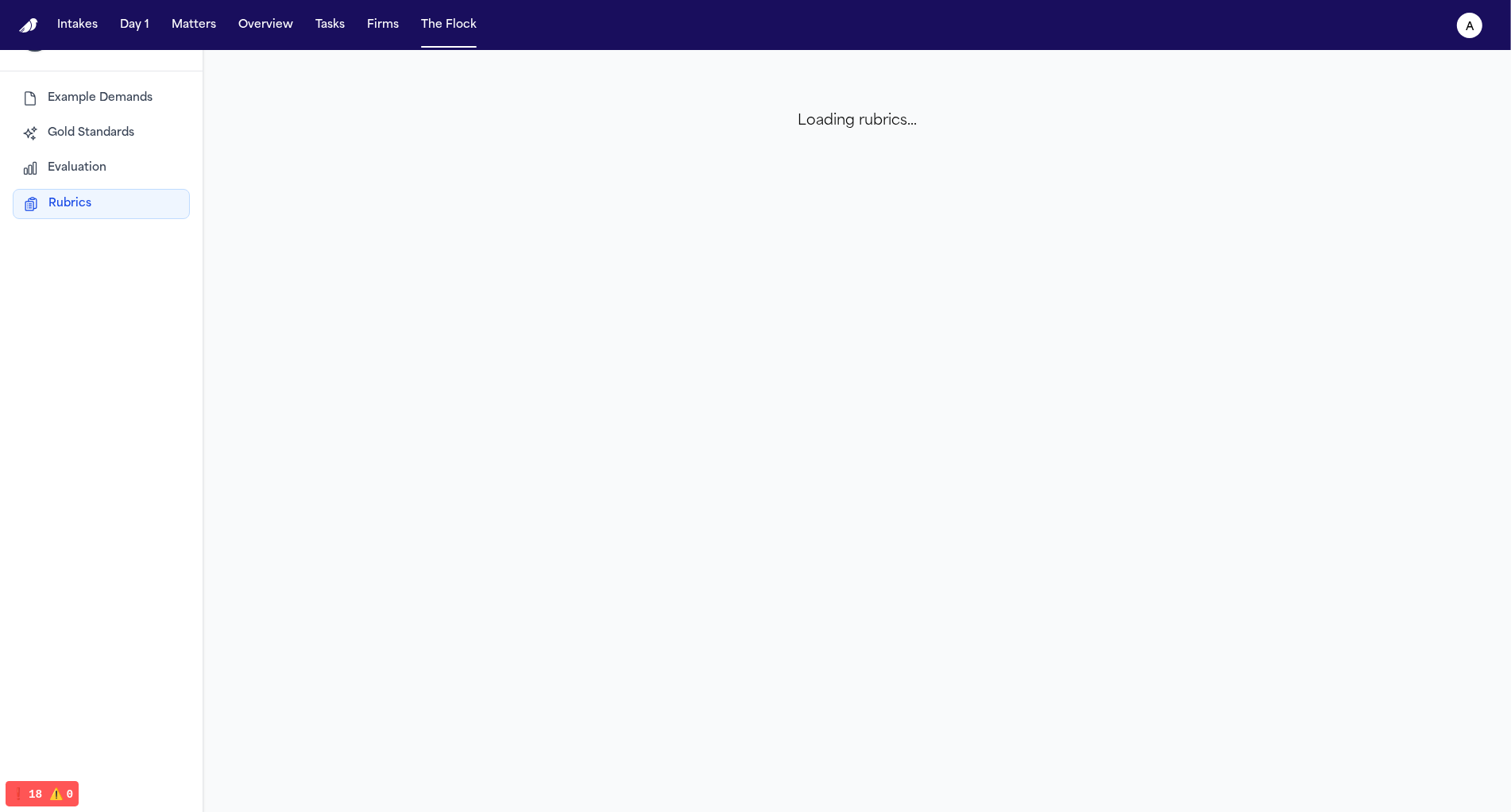
scroll to position [0, 0]
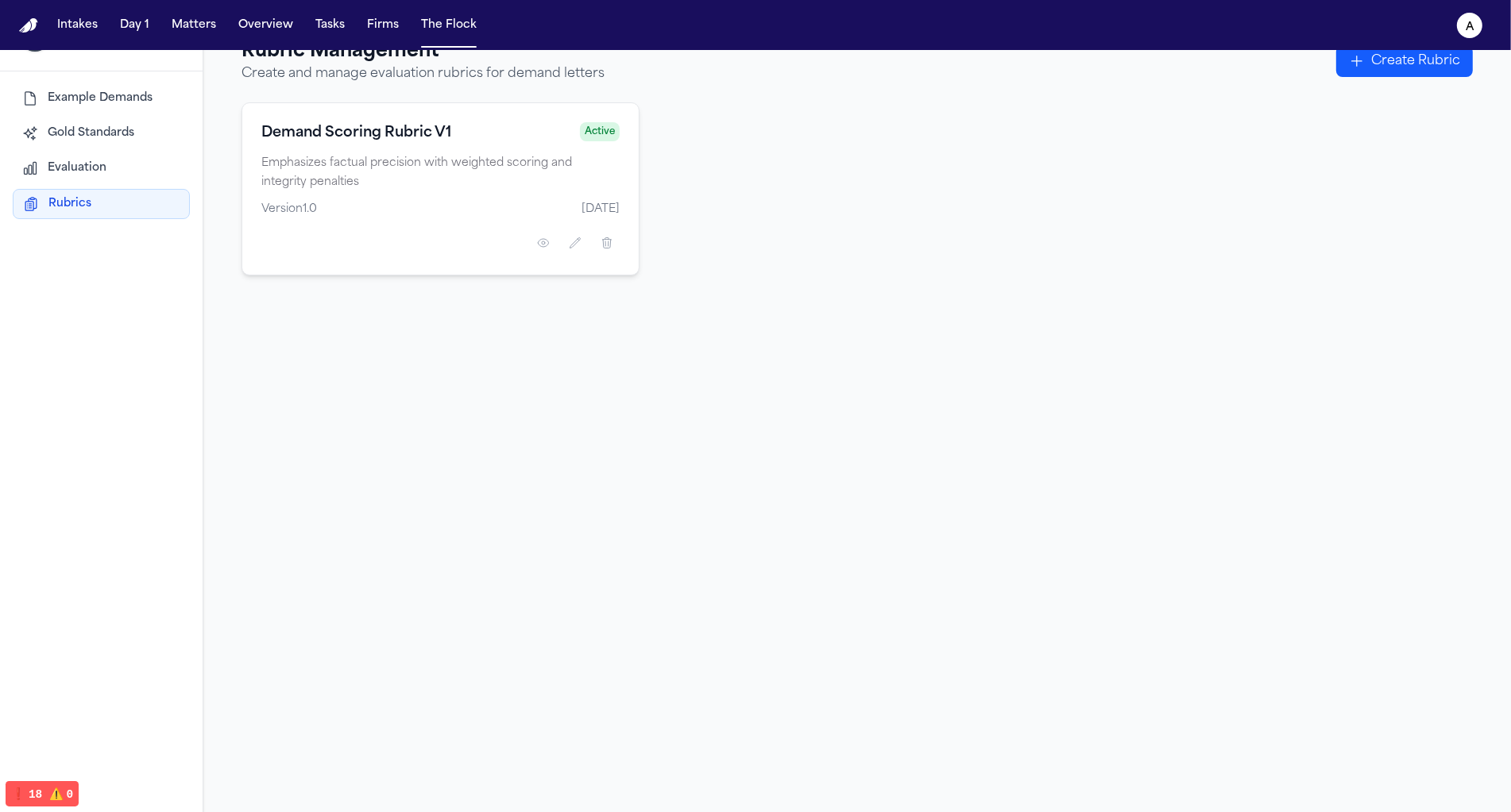
click at [499, 122] on div "Demand Scoring Rubric V1 Active" at bounding box center [440, 133] width 358 height 22
click at [60, 161] on span "Evaluation" at bounding box center [76, 168] width 59 height 15
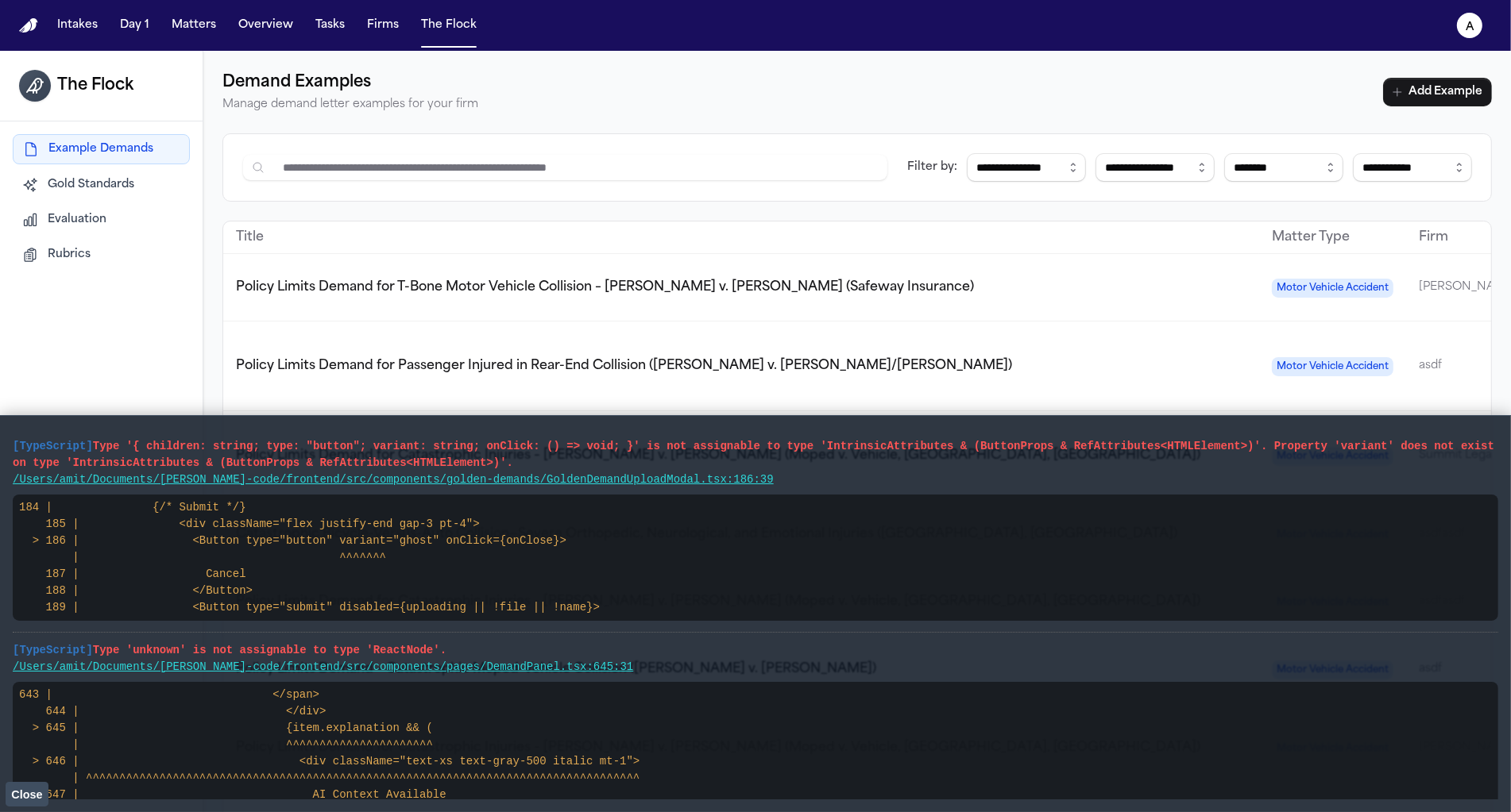
click at [768, 299] on td "Policy Limits Demand for T-Bone Motor Vehicle Collision – Angelica Luna v. Noem…" at bounding box center [741, 288] width 1036 height 68
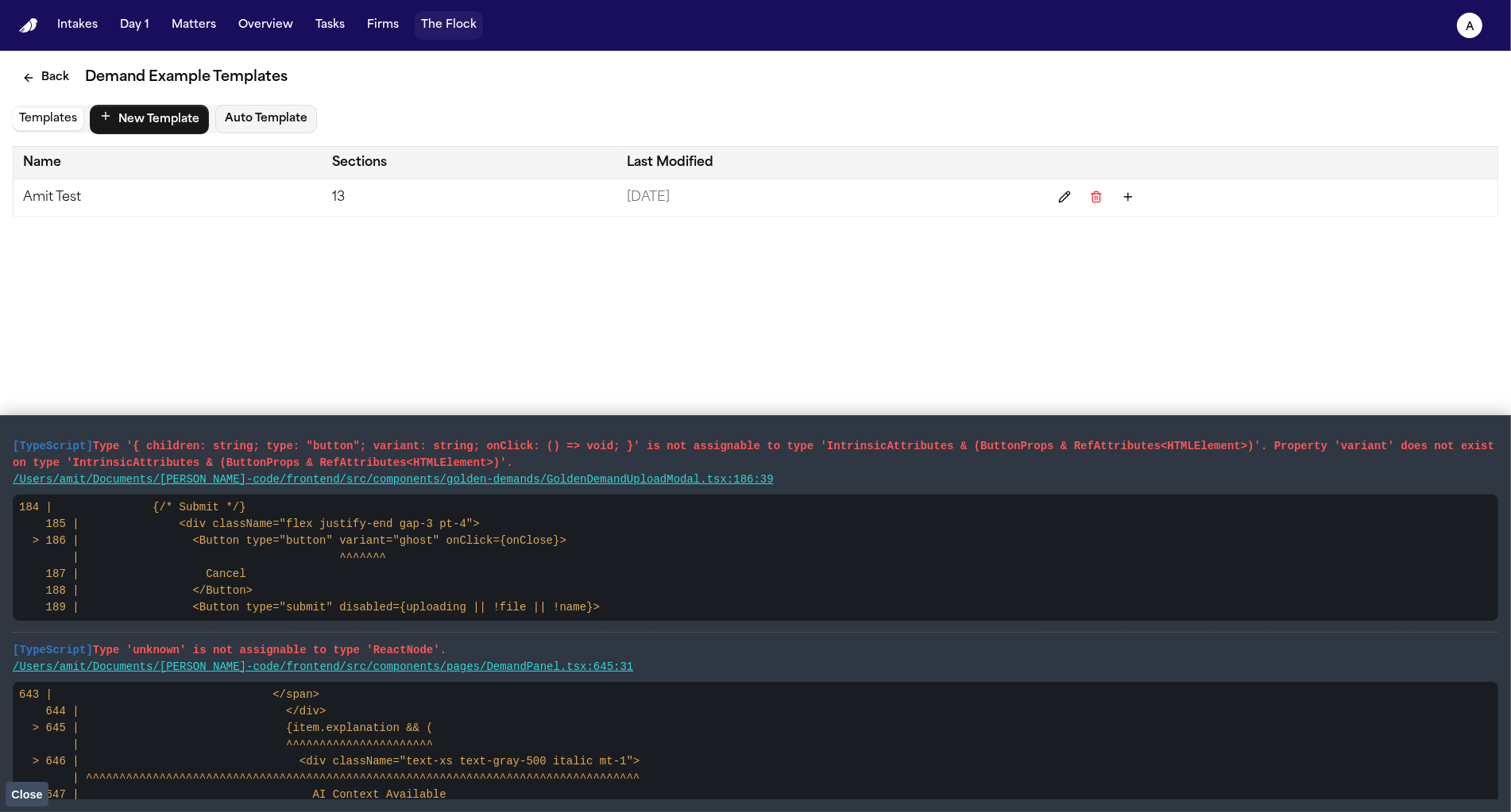
click at [455, 34] on button "The Flock" at bounding box center [448, 25] width 69 height 29
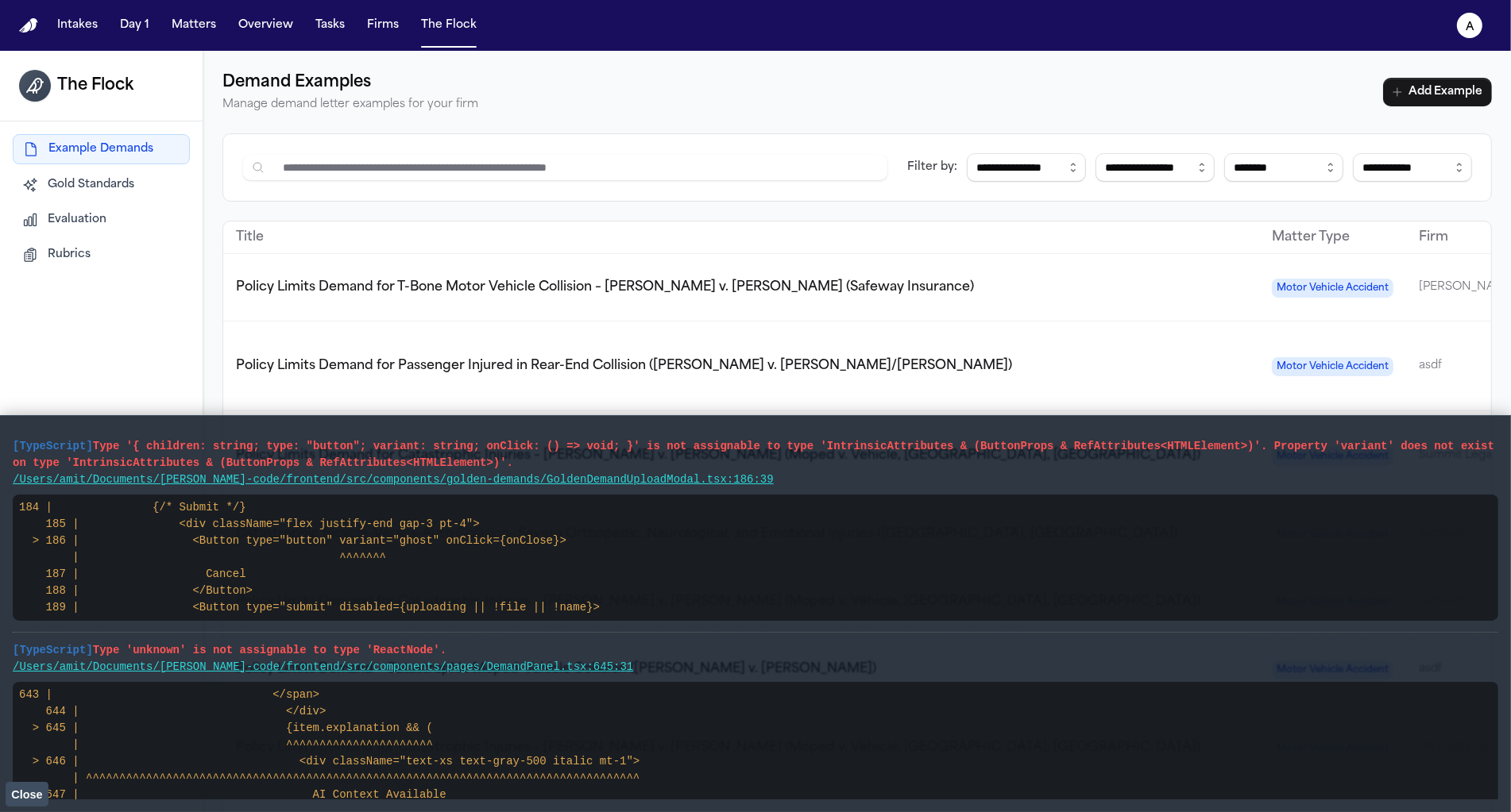
click at [15, 791] on span "Close" at bounding box center [26, 795] width 31 height 13
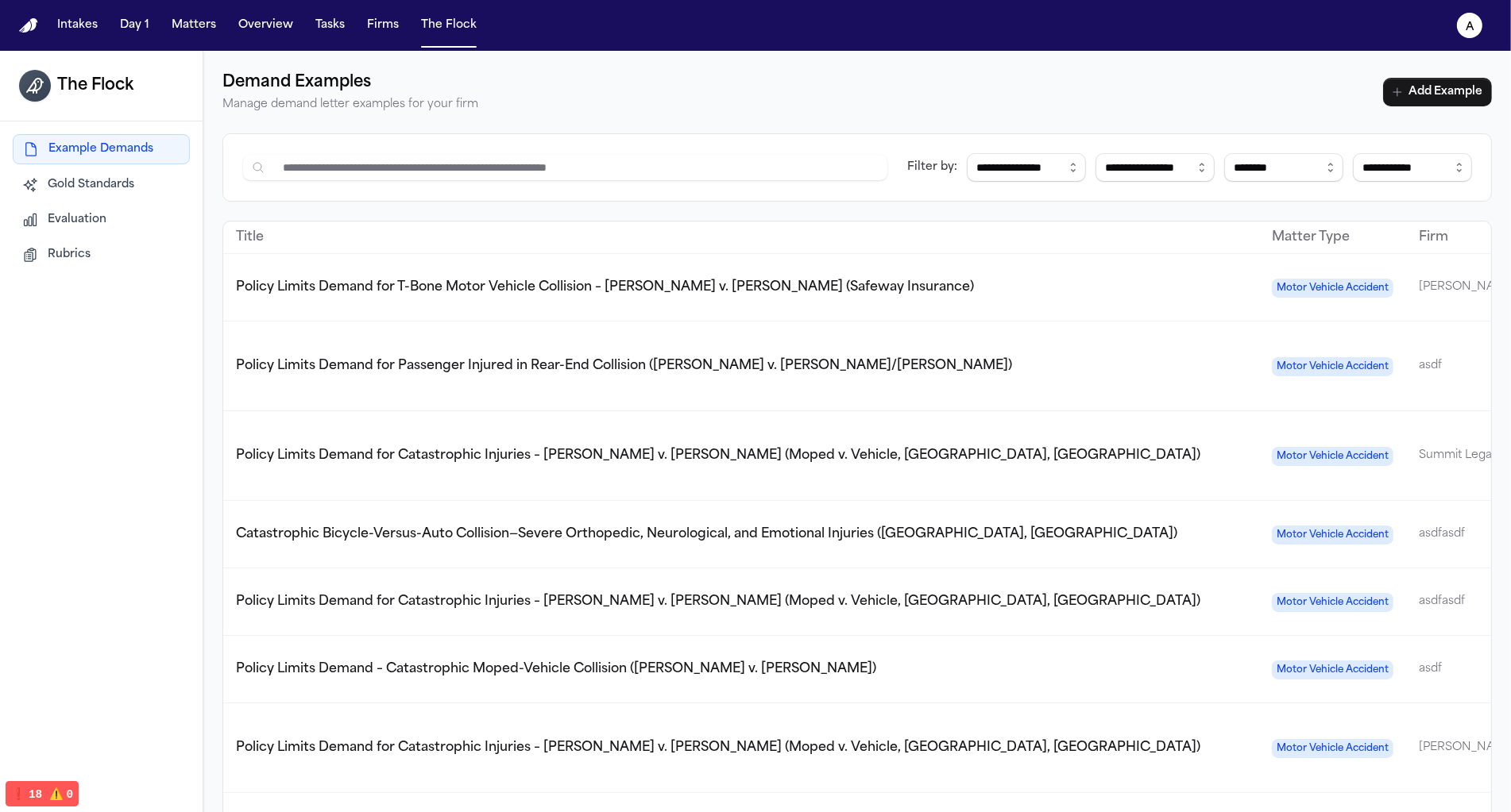
click at [56, 251] on span "Rubrics" at bounding box center [69, 255] width 43 height 15
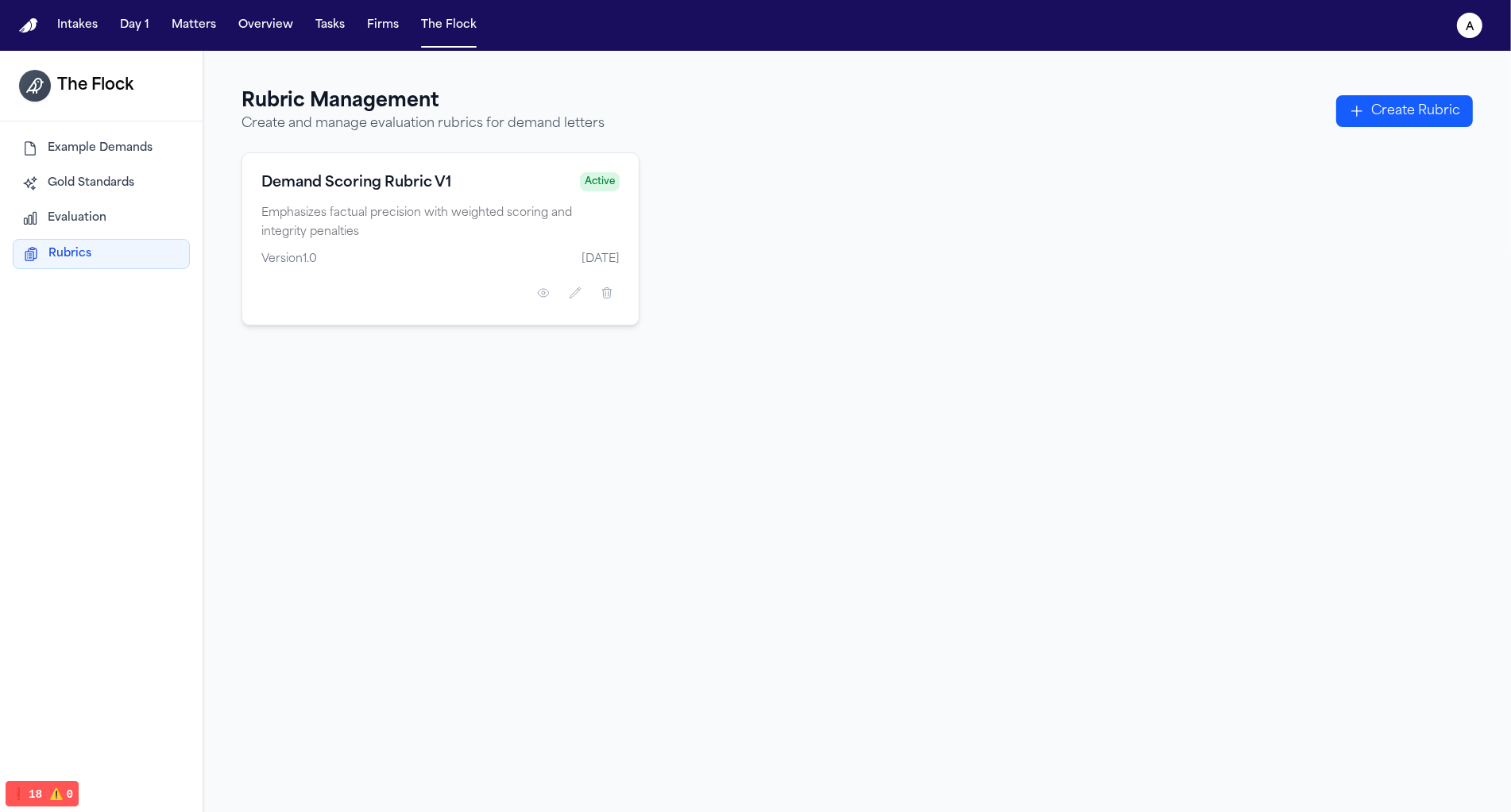
click at [69, 215] on span "Evaluation" at bounding box center [76, 218] width 59 height 15
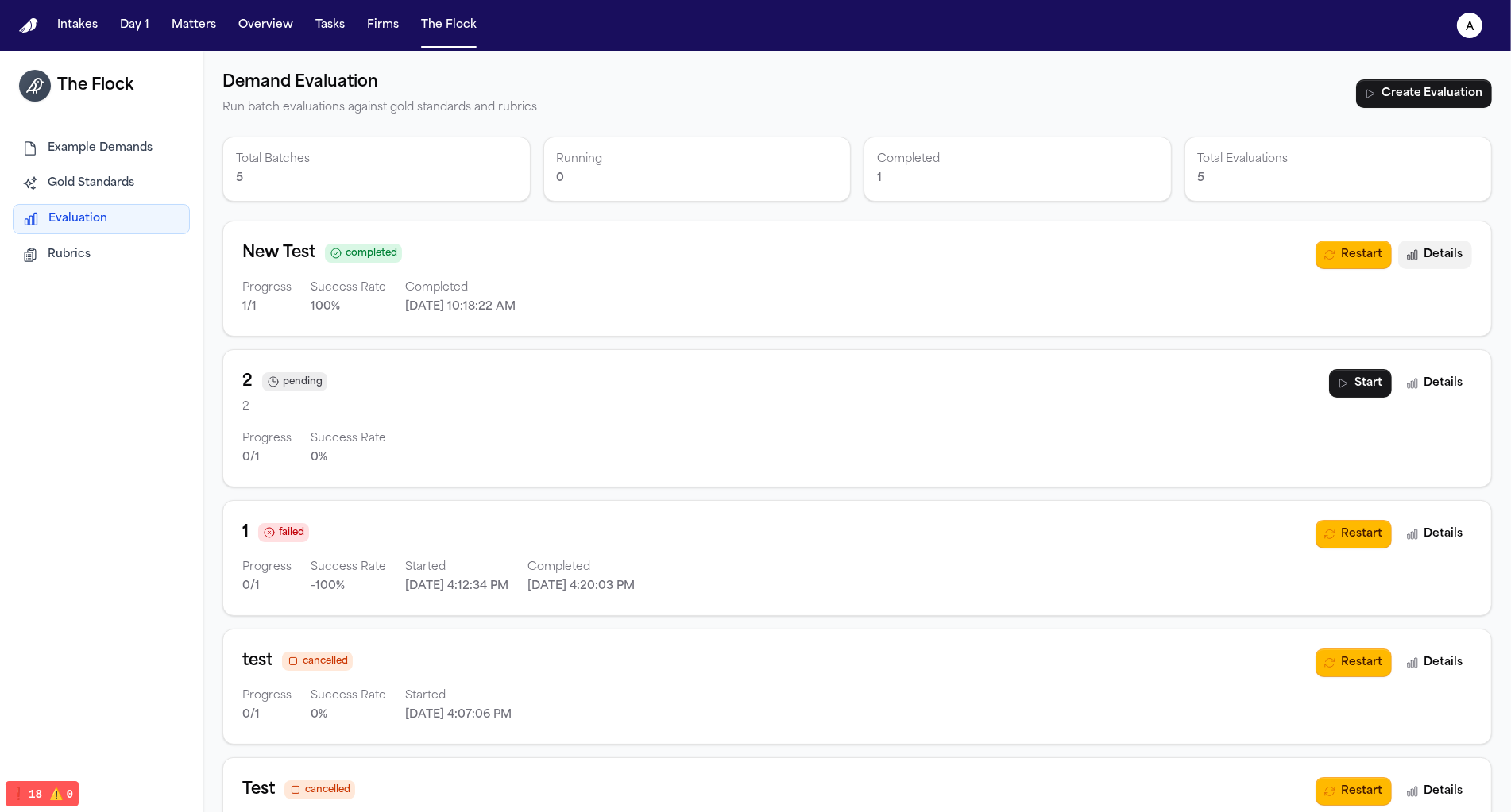
click at [1456, 256] on button "Details" at bounding box center [1435, 256] width 74 height 29
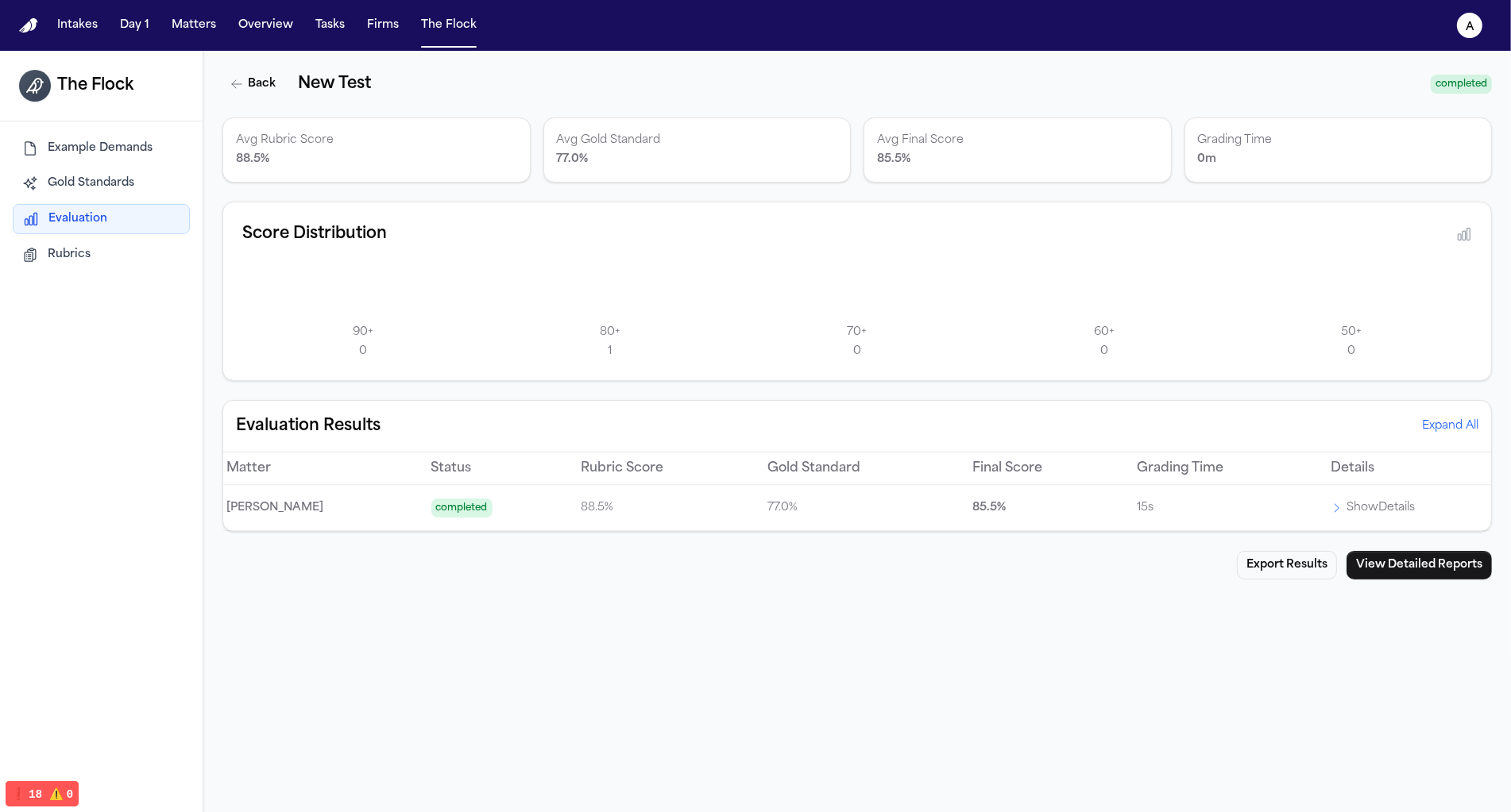
click at [1359, 503] on p "Show Details" at bounding box center [1380, 508] width 69 height 19
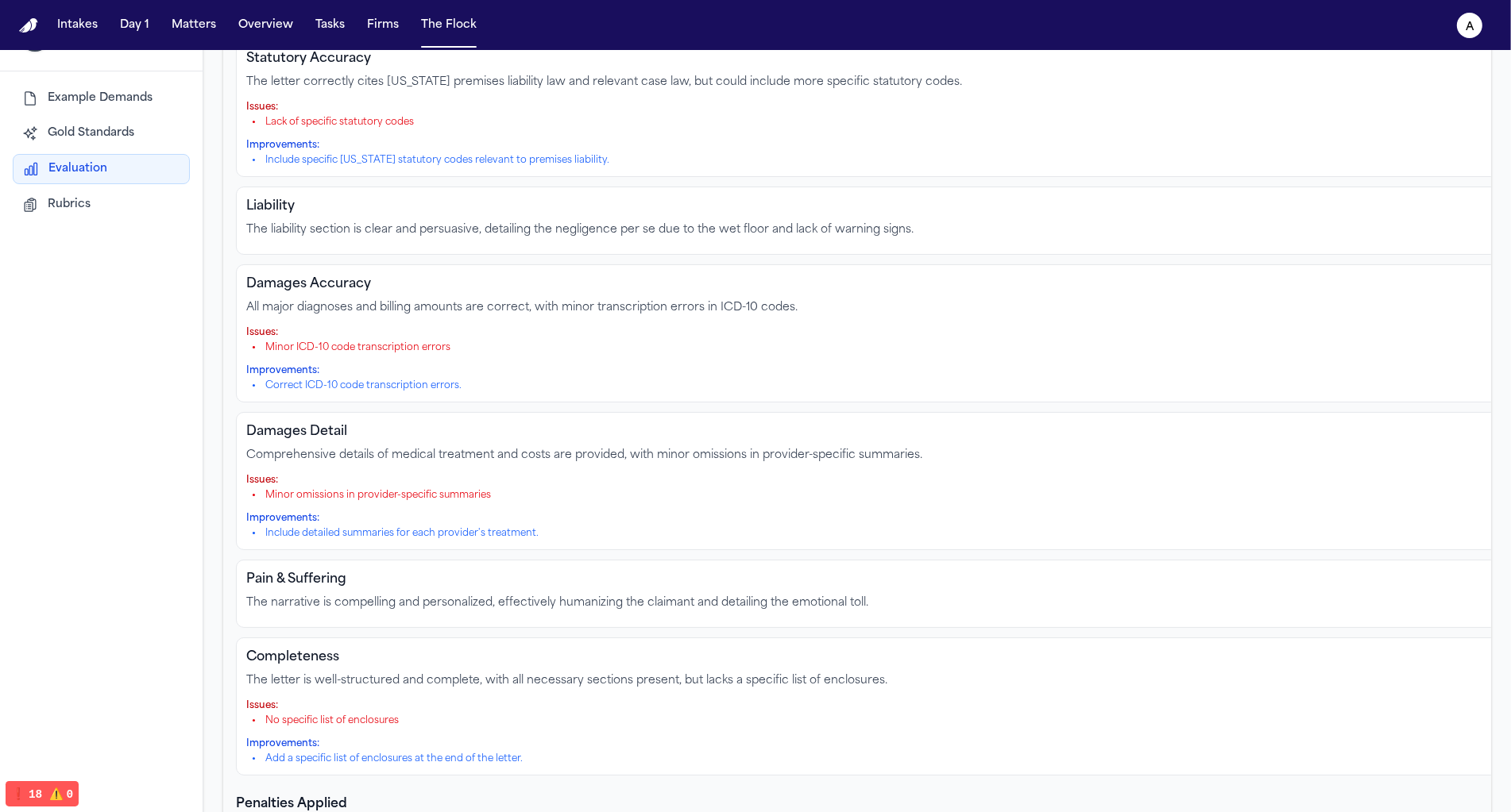
scroll to position [649, 0]
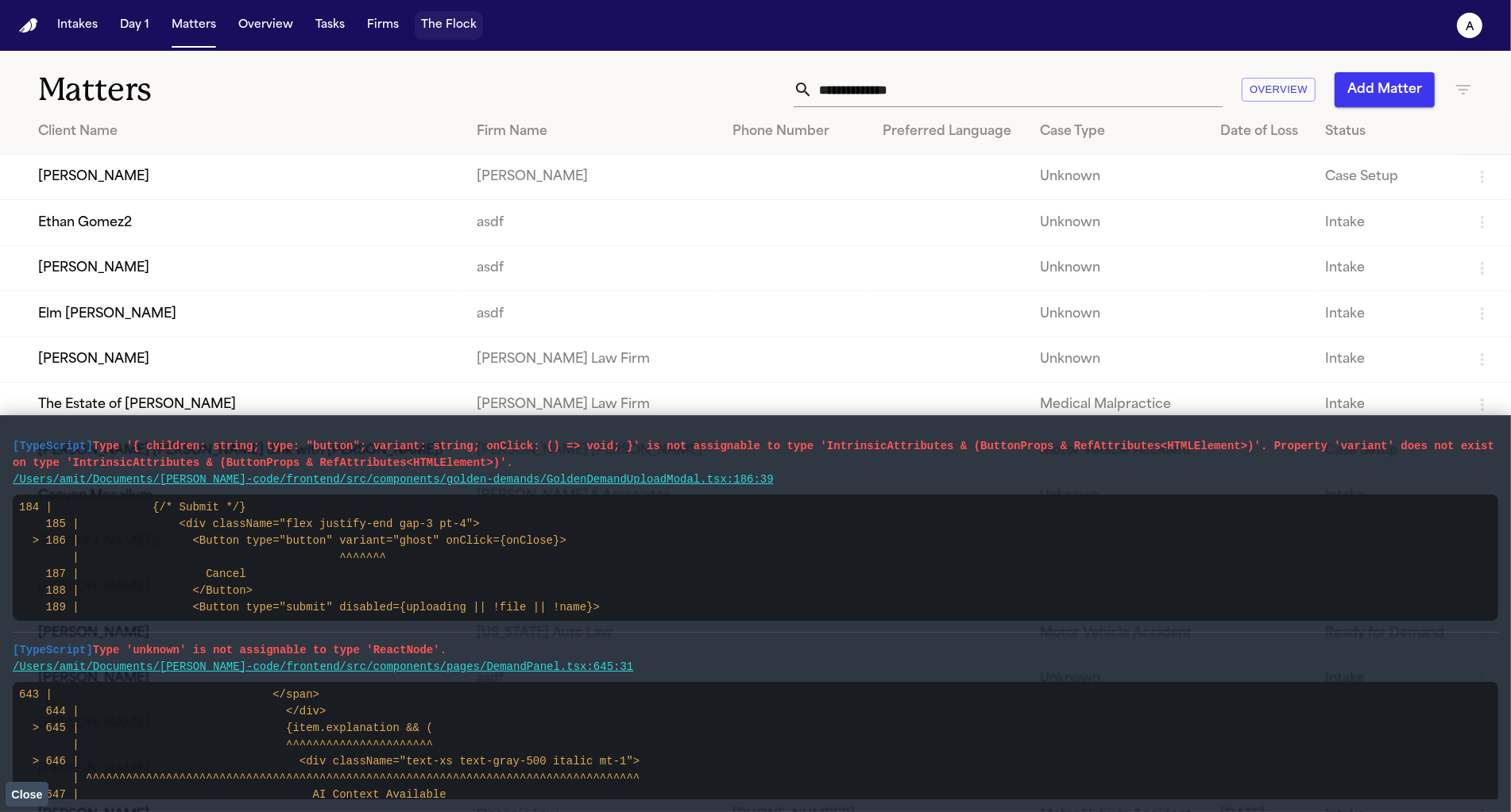
click at [439, 18] on button "The Flock" at bounding box center [448, 25] width 69 height 29
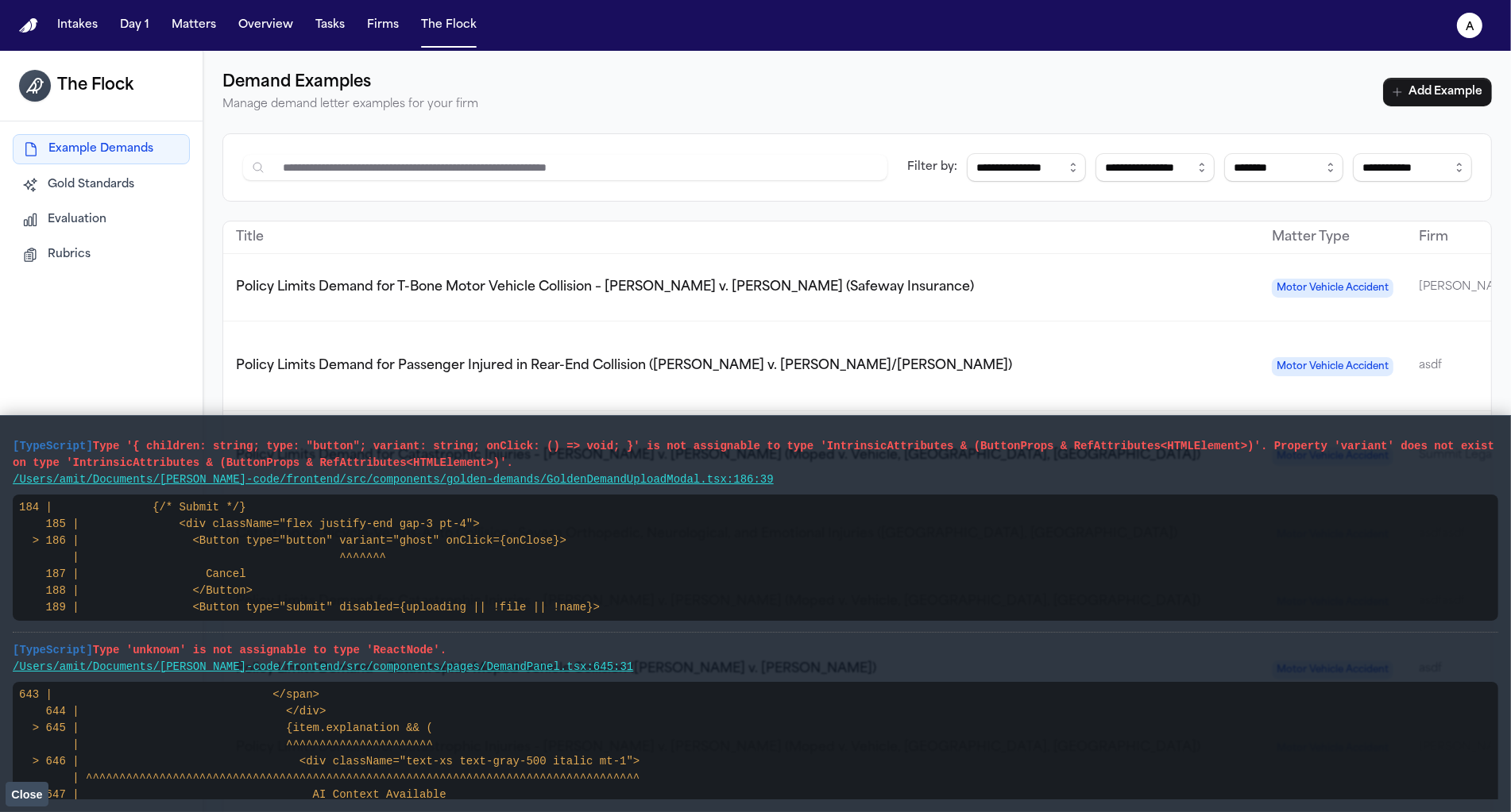
click at [33, 790] on span "Close" at bounding box center [26, 795] width 31 height 13
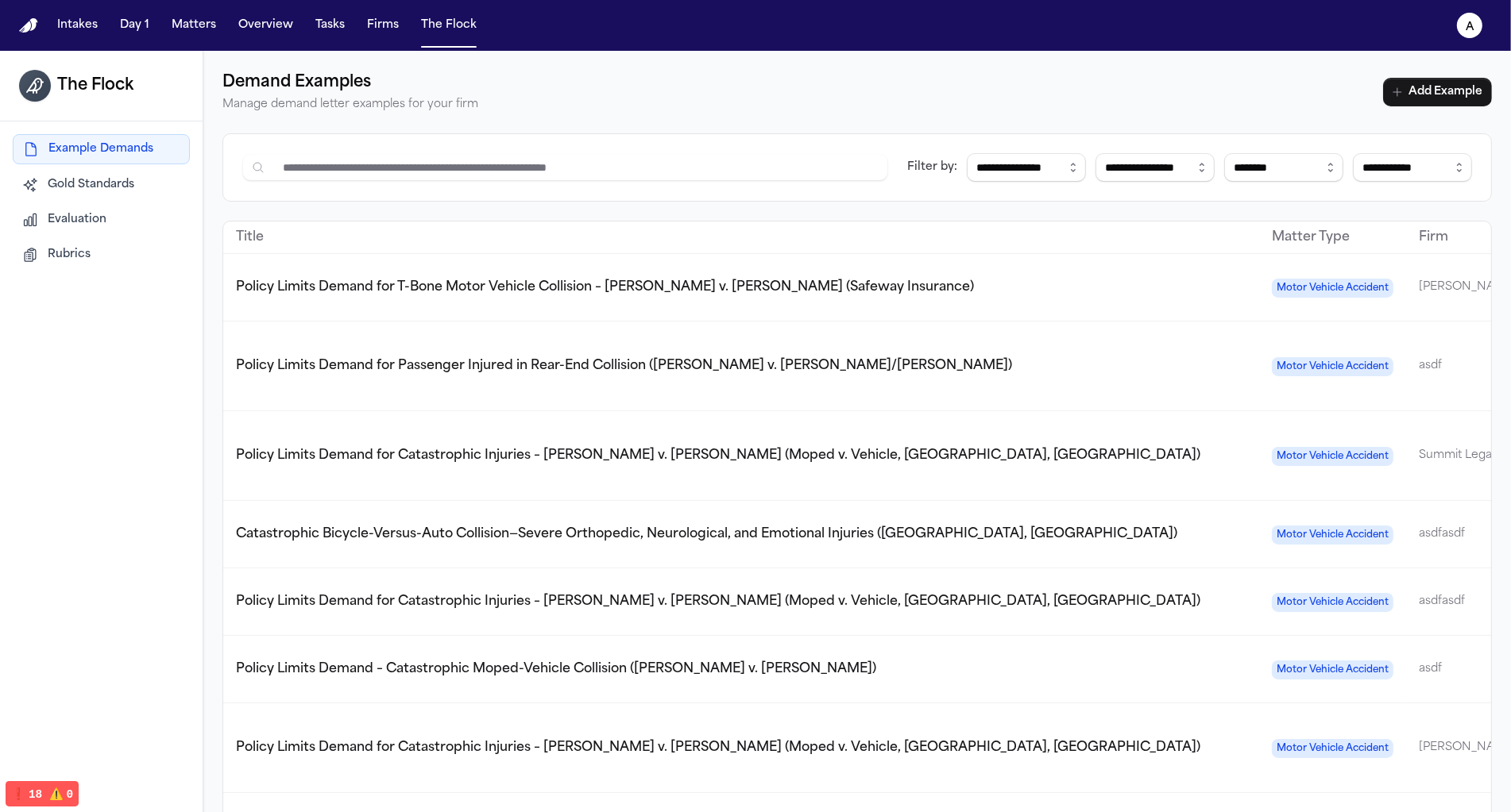
click at [87, 267] on button "Rubrics" at bounding box center [101, 256] width 177 height 29
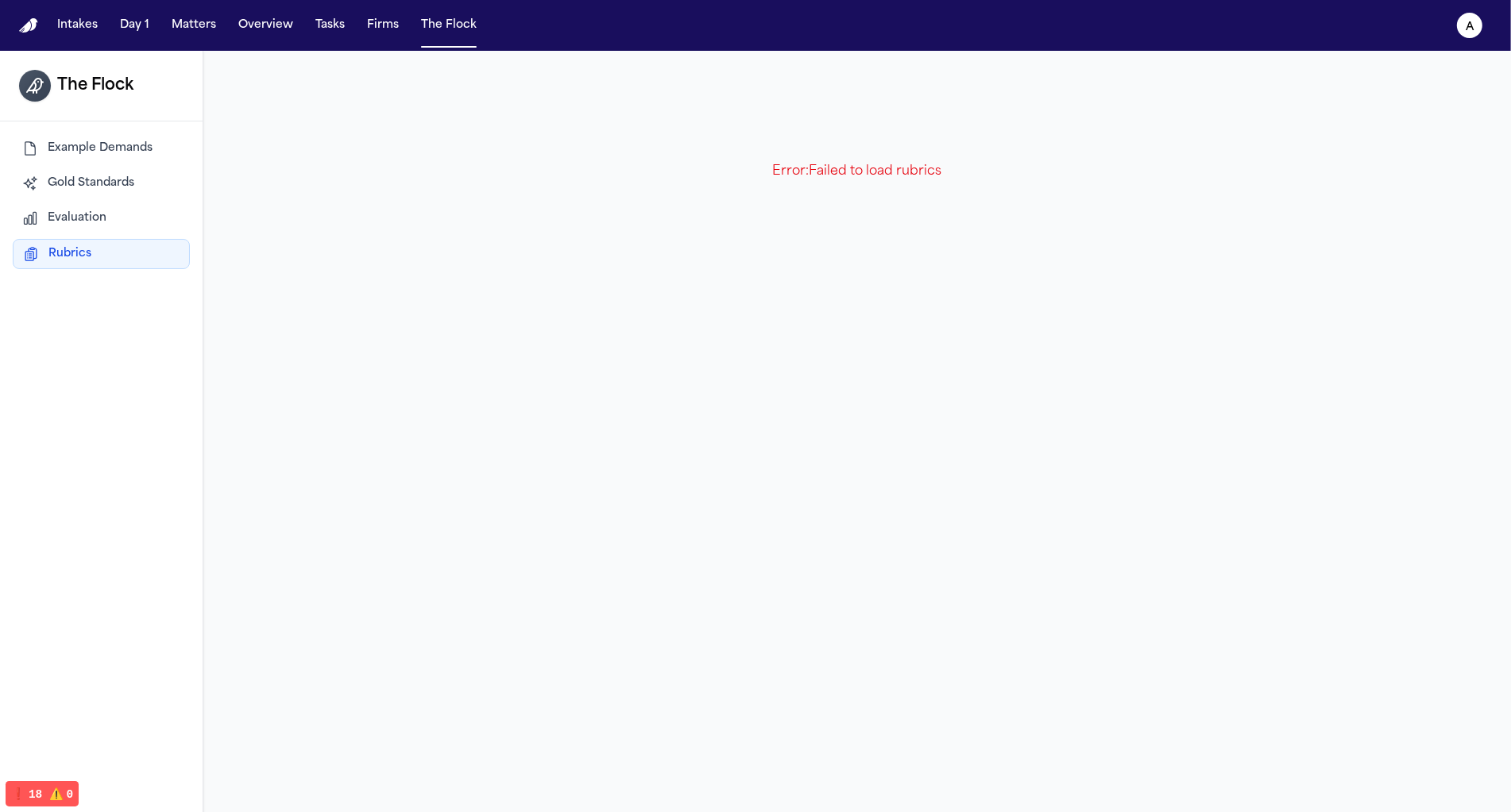
click at [108, 206] on button "Evaluation" at bounding box center [101, 219] width 177 height 29
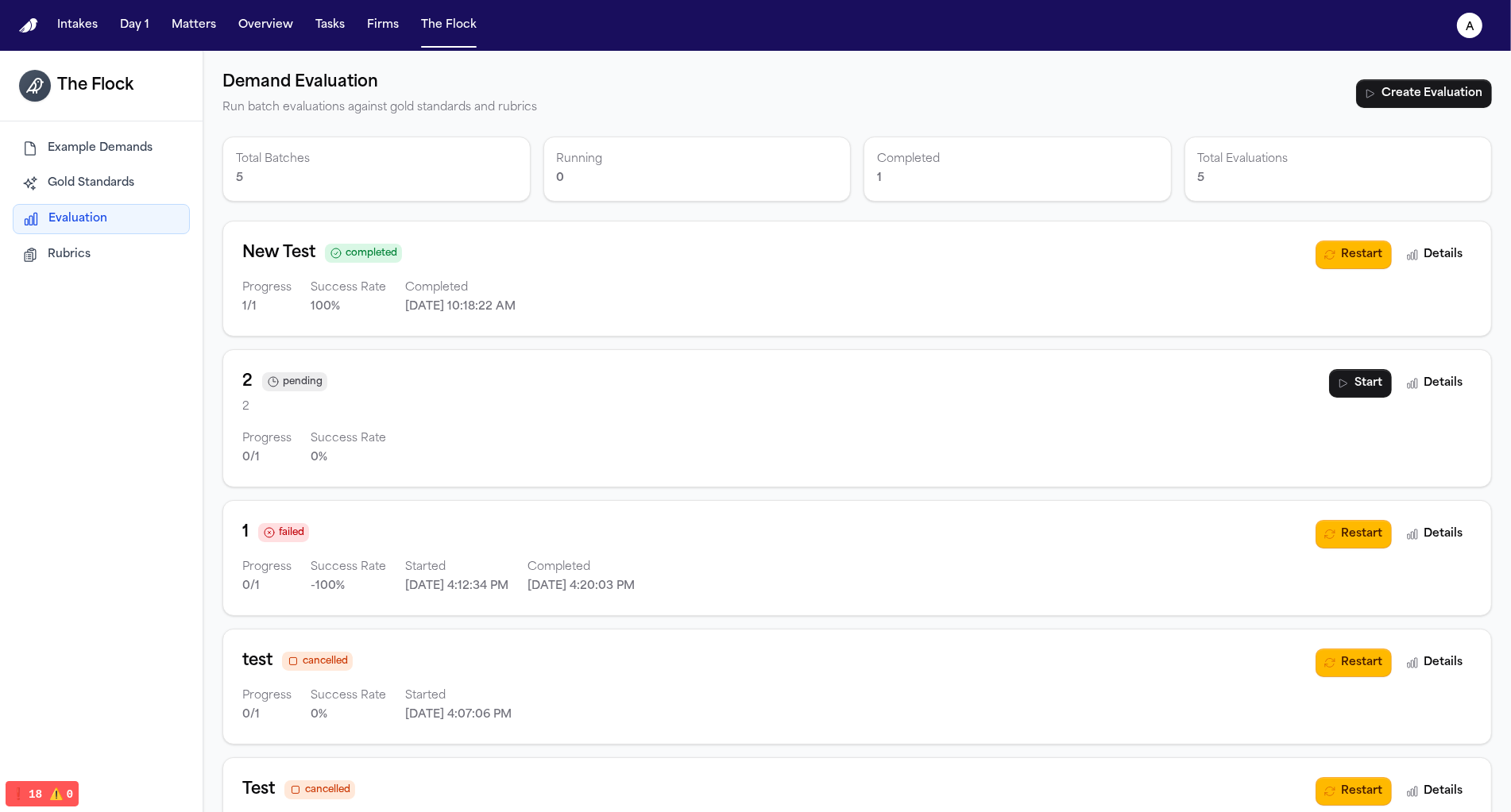
click at [82, 259] on span "Rubrics" at bounding box center [69, 255] width 43 height 15
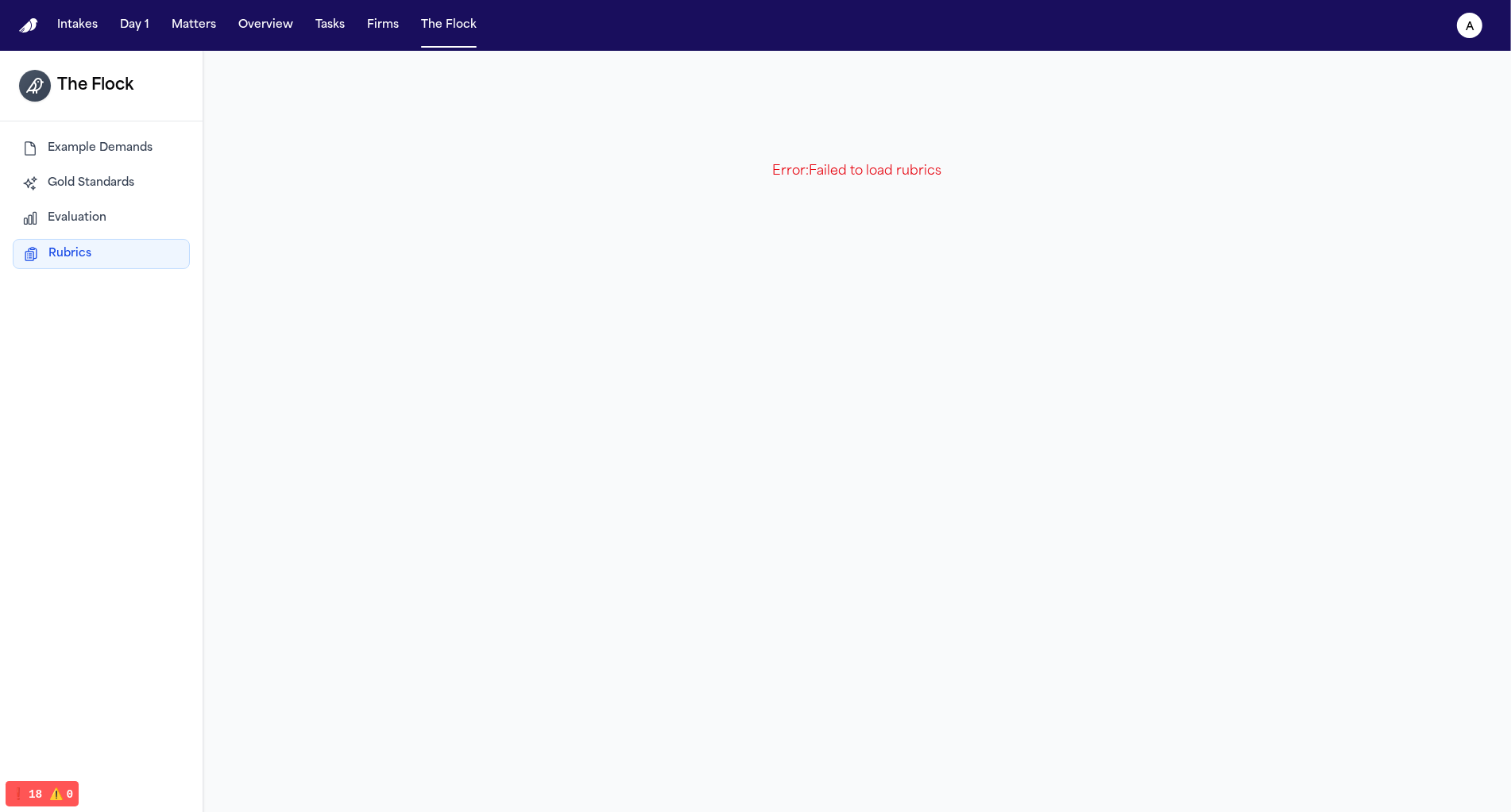
click at [622, 162] on div "Error: Failed to load rubrics" at bounding box center [857, 171] width 1269 height 203
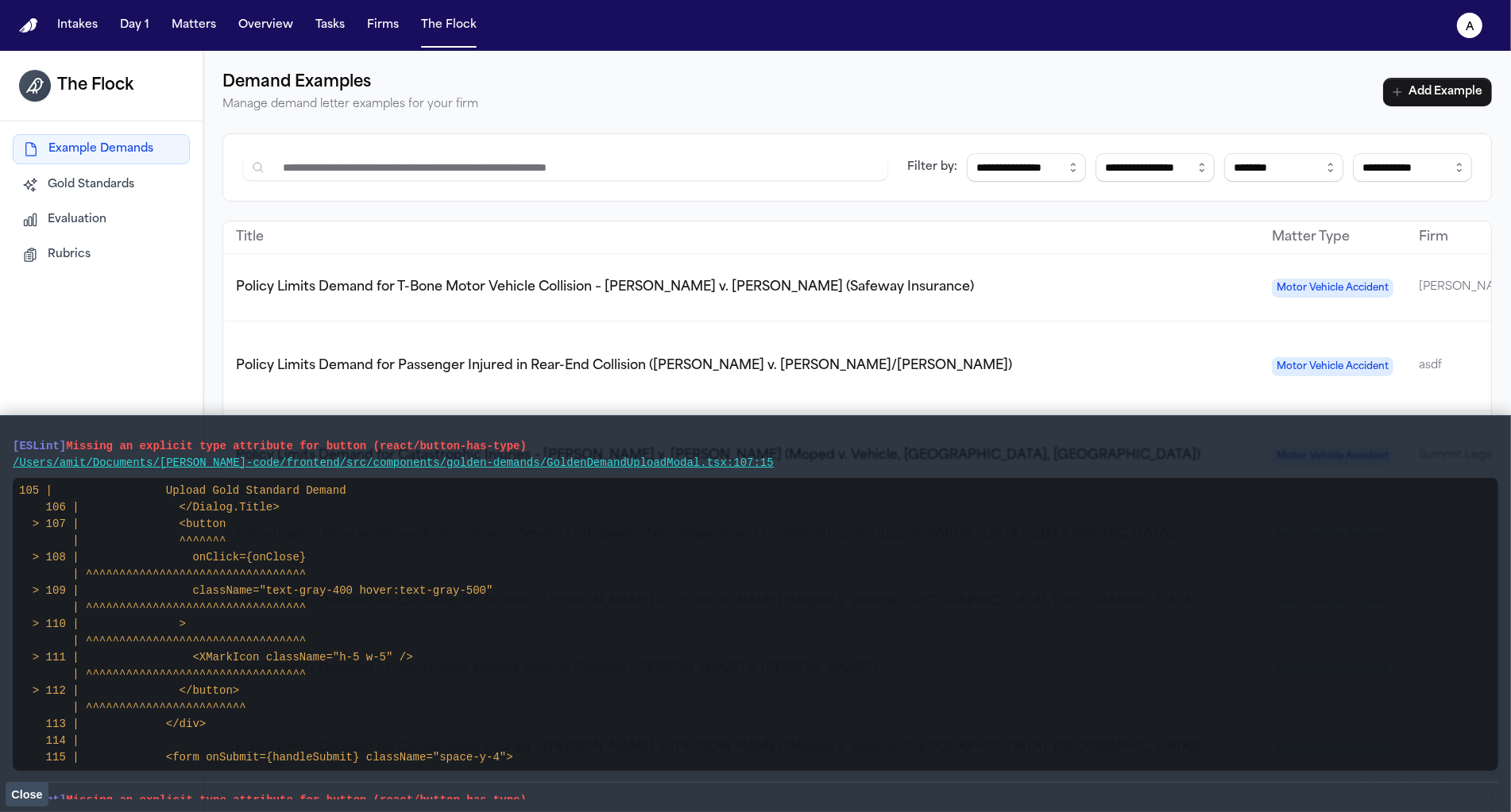
click at [124, 223] on button "Evaluation" at bounding box center [101, 221] width 177 height 29
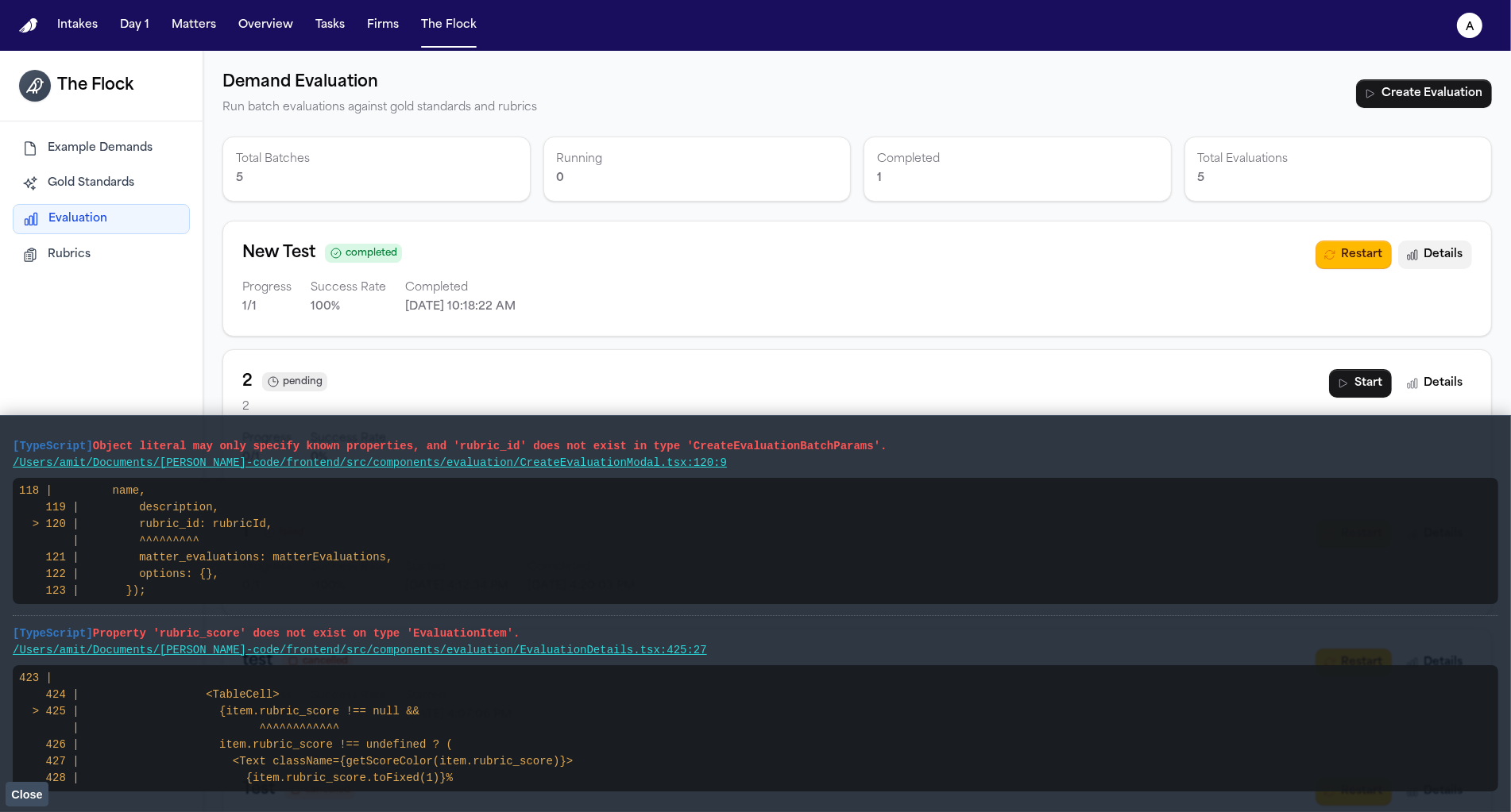
click at [1442, 262] on button "Details" at bounding box center [1435, 256] width 74 height 29
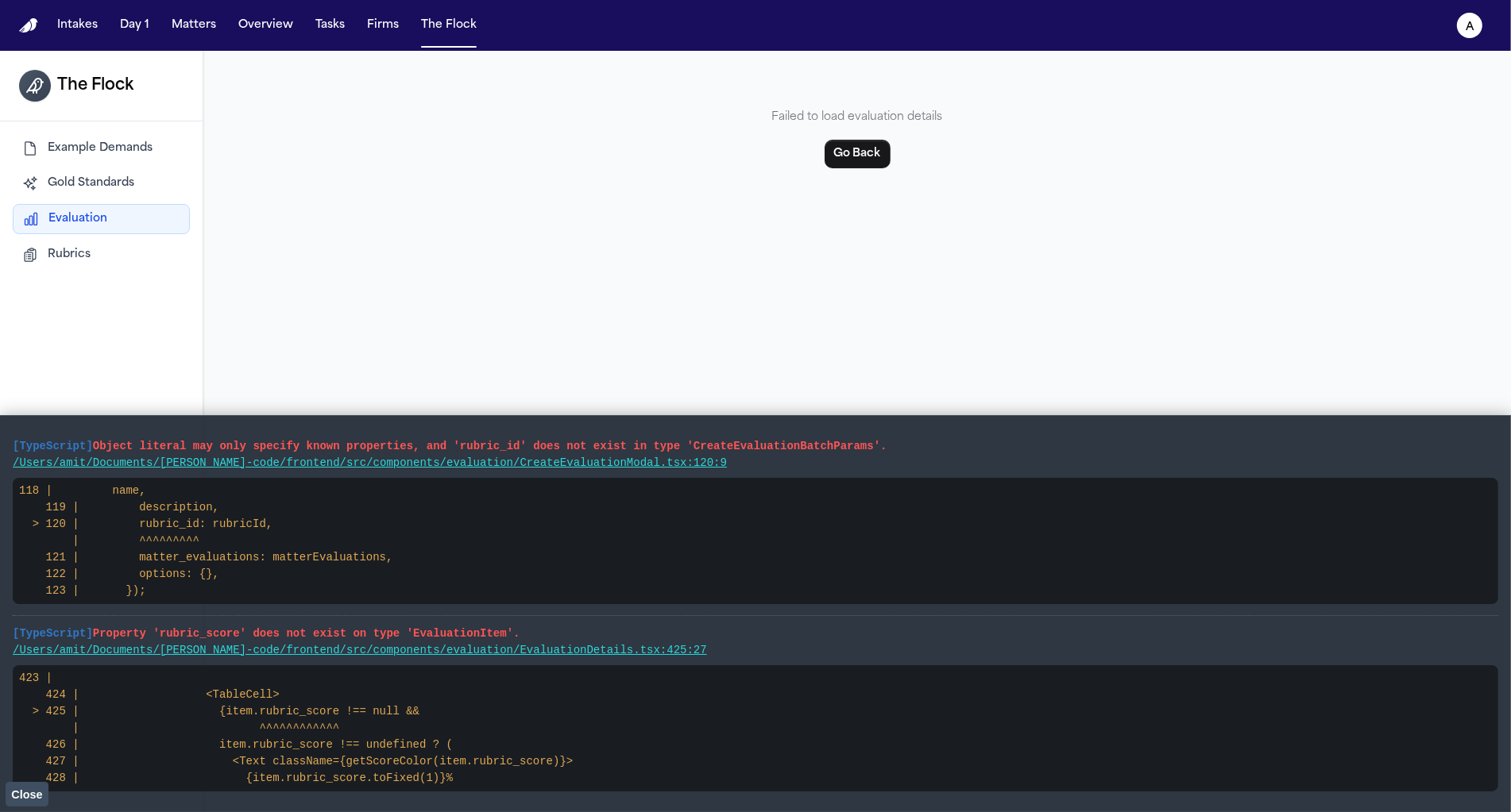
click at [30, 798] on span "Close" at bounding box center [26, 795] width 31 height 13
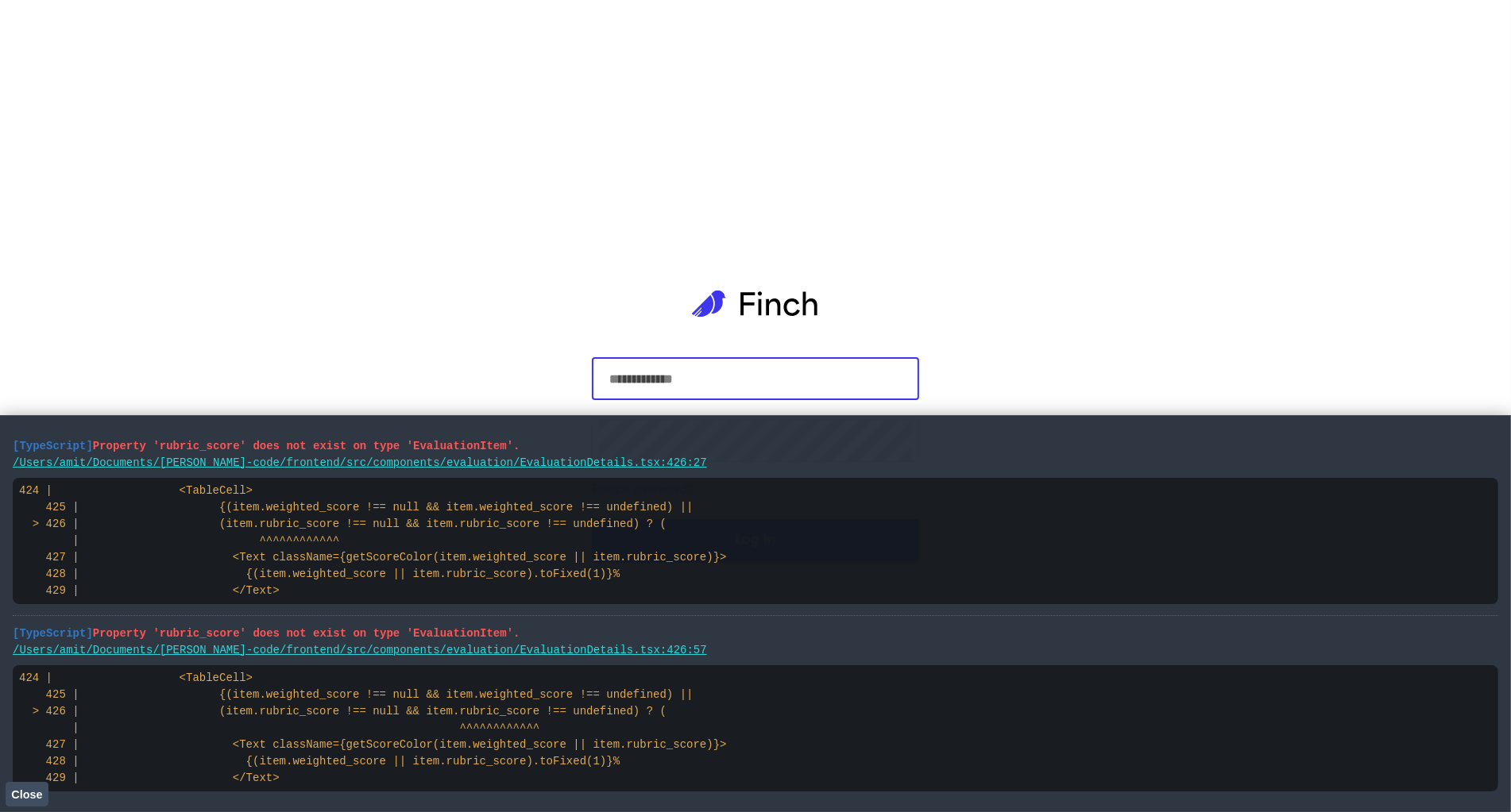
type input "**********"
click at [22, 800] on span "Close" at bounding box center [26, 795] width 31 height 13
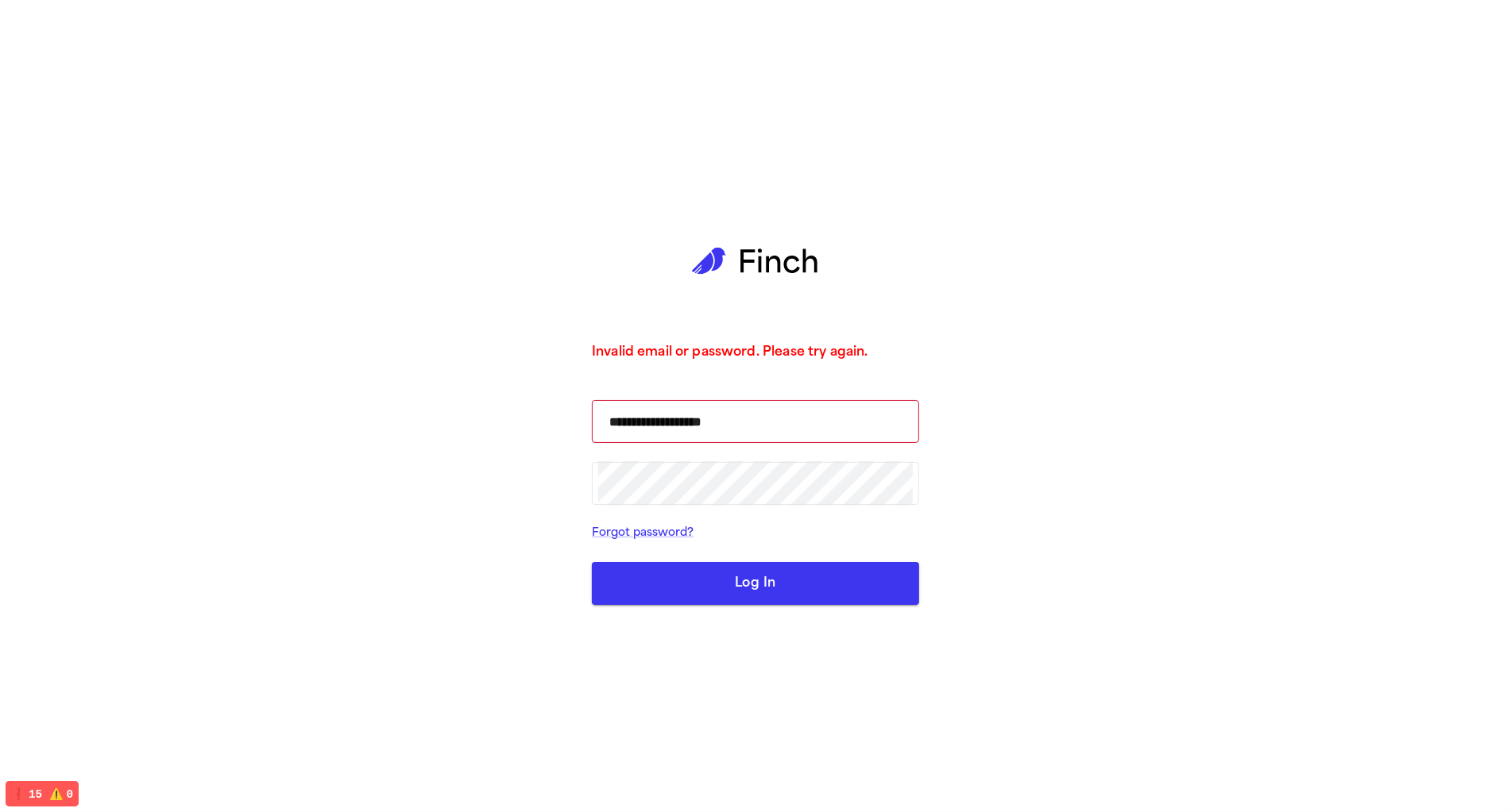
click at [696, 580] on button "Log In" at bounding box center [755, 584] width 327 height 43
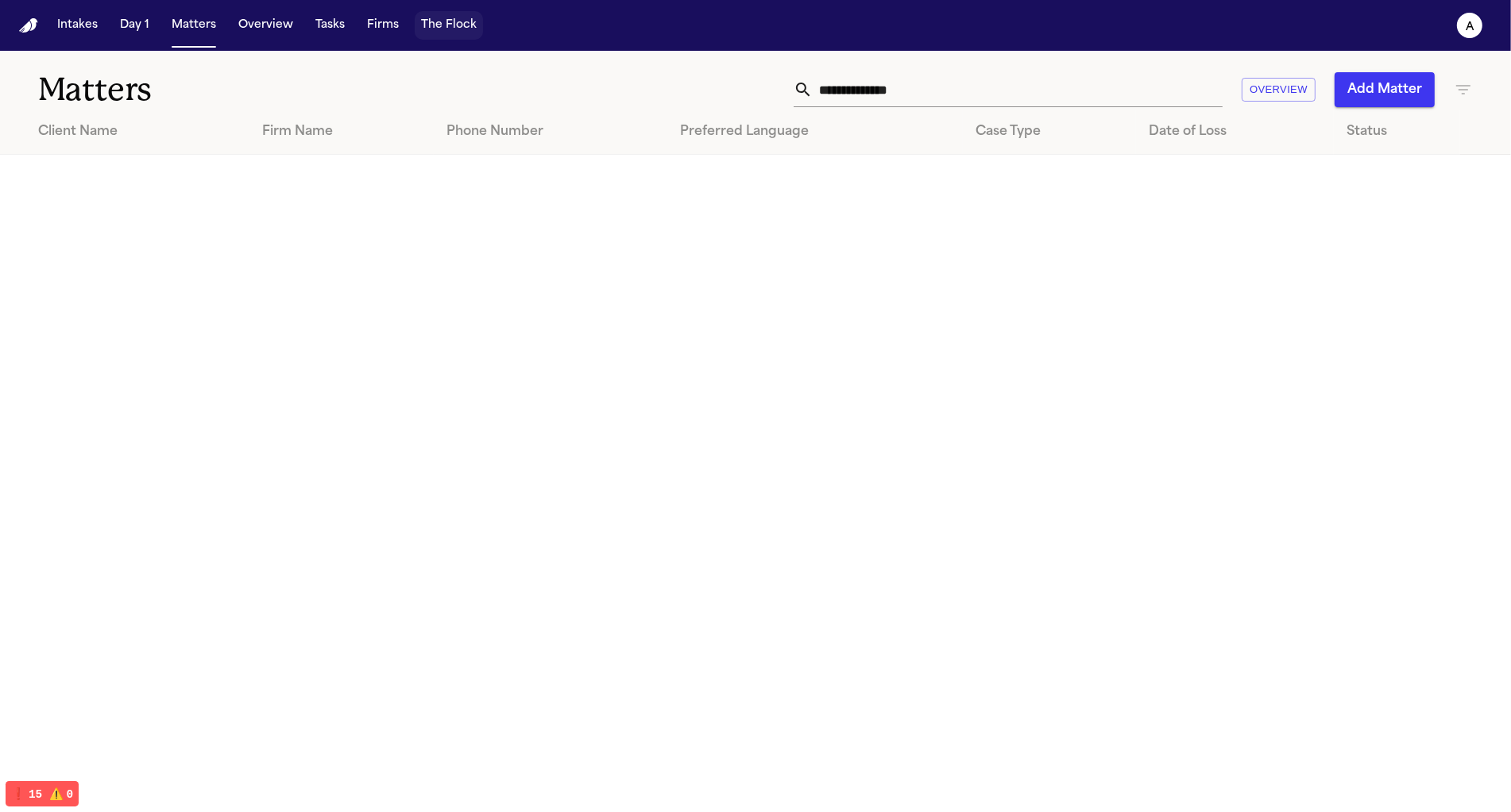
click at [449, 22] on button "The Flock" at bounding box center [448, 25] width 69 height 29
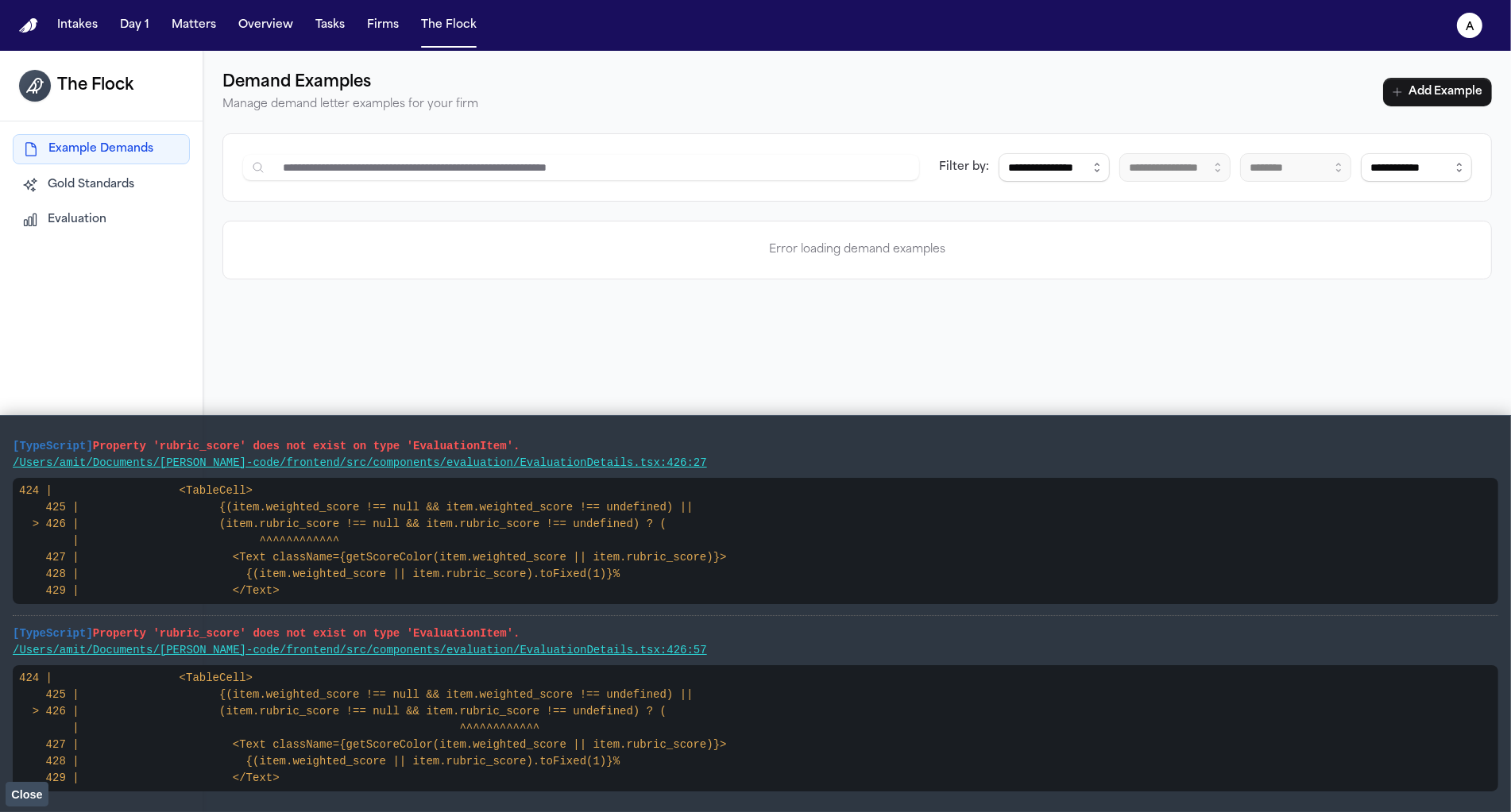
click at [105, 449] on span "Property 'rubric_score' does not exist on type 'EvaluationItem'." at bounding box center [306, 446] width 427 height 13
click at [533, 636] on pre "[TypeScript] Property 'rubric_score' does not exist on type 'EvaluationItem'." at bounding box center [755, 634] width 1485 height 16
drag, startPoint x: 533, startPoint y: 636, endPoint x: 41, endPoint y: 440, distance: 529.6
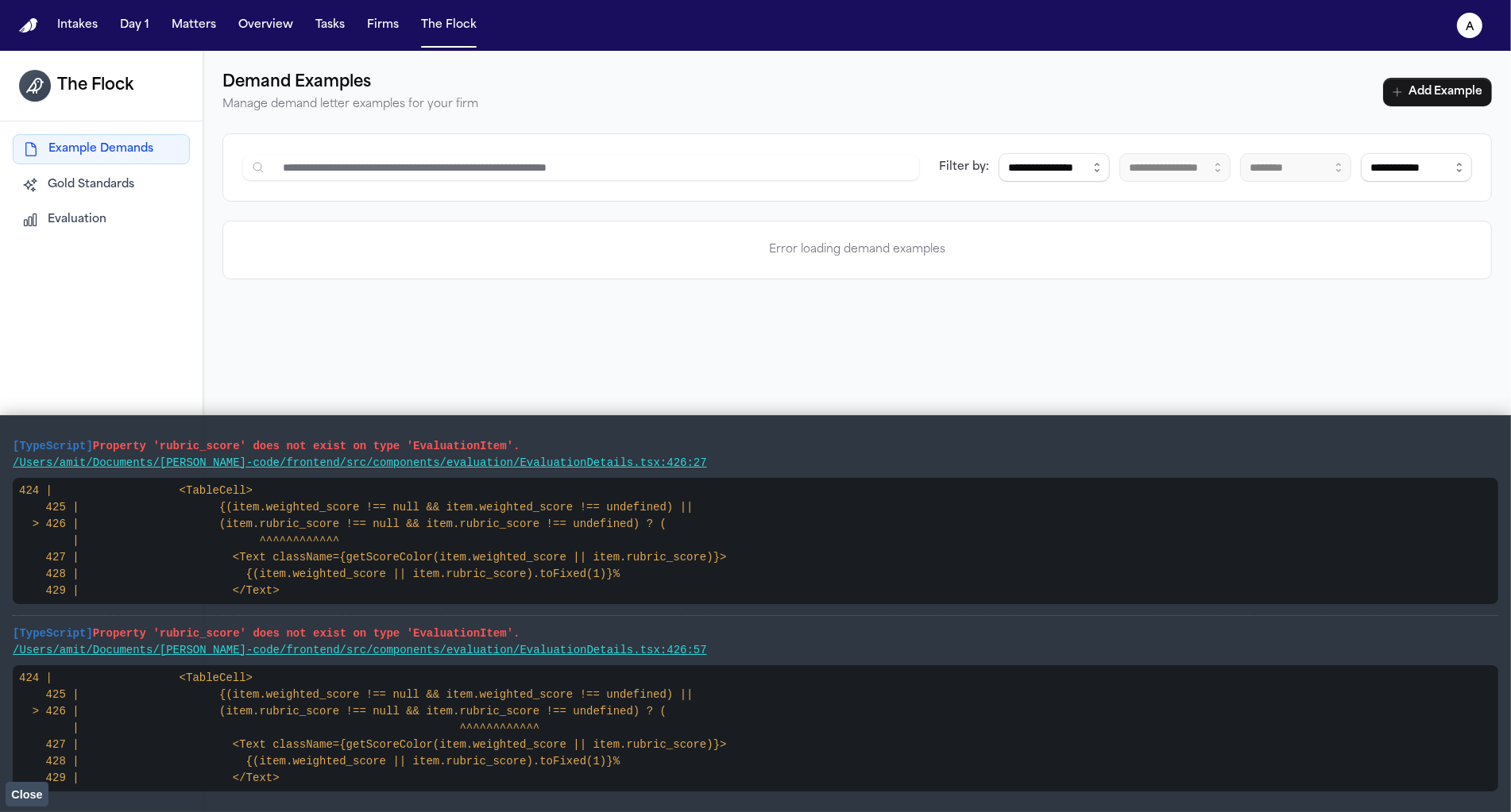
click at [14, 445] on span "[TypeScript]" at bounding box center [52, 446] width 80 height 13
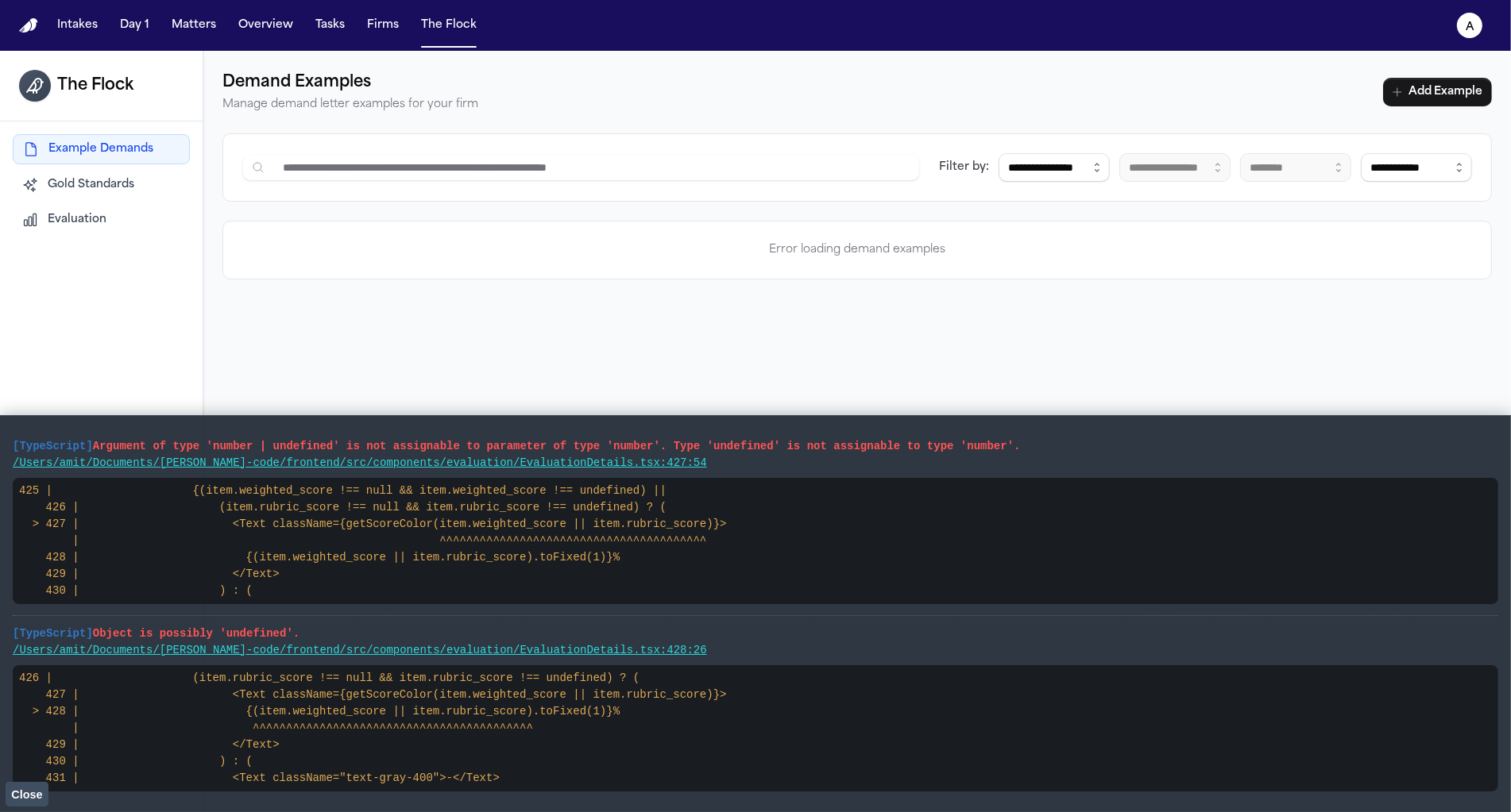
drag, startPoint x: 22, startPoint y: 441, endPoint x: 507, endPoint y: 657, distance: 530.9
click at [700, 658] on li "[TypeScript] Object is possibly 'undefined'. /Users/amit/Documents/finch-code/f…" at bounding box center [755, 710] width 1485 height 188
click at [1074, 356] on div "**********" at bounding box center [857, 457] width 1308 height 812
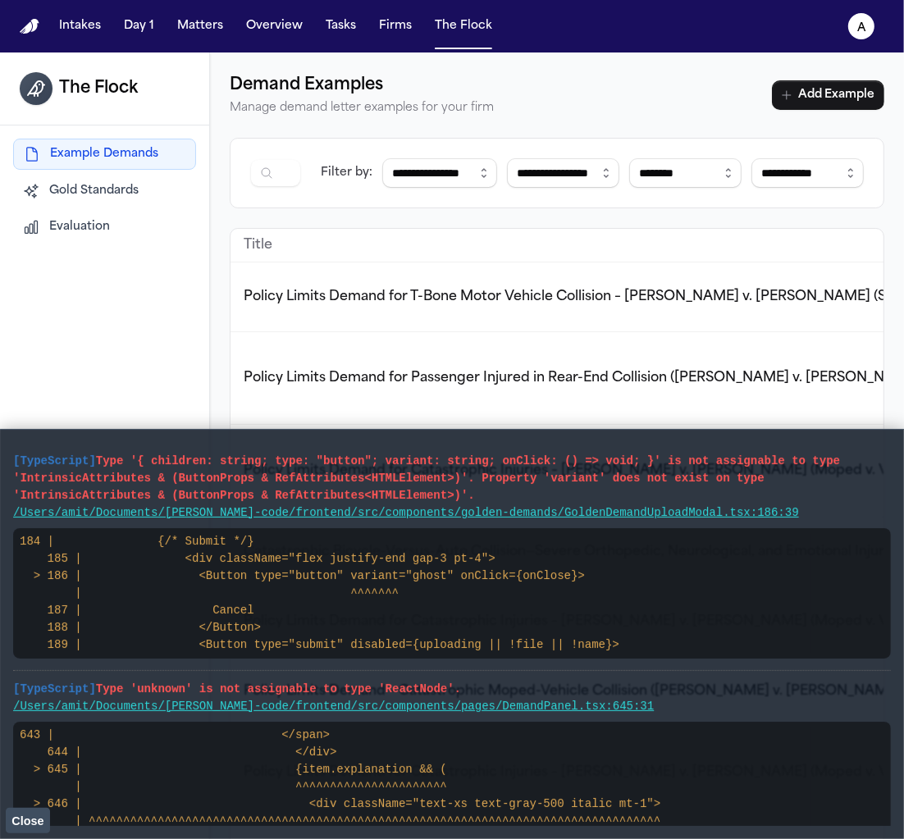
click at [84, 373] on div "The Flock Example Demands Gold Standards Evaluation" at bounding box center [105, 472] width 210 height 839
click at [30, 818] on span "Close" at bounding box center [27, 821] width 32 height 13
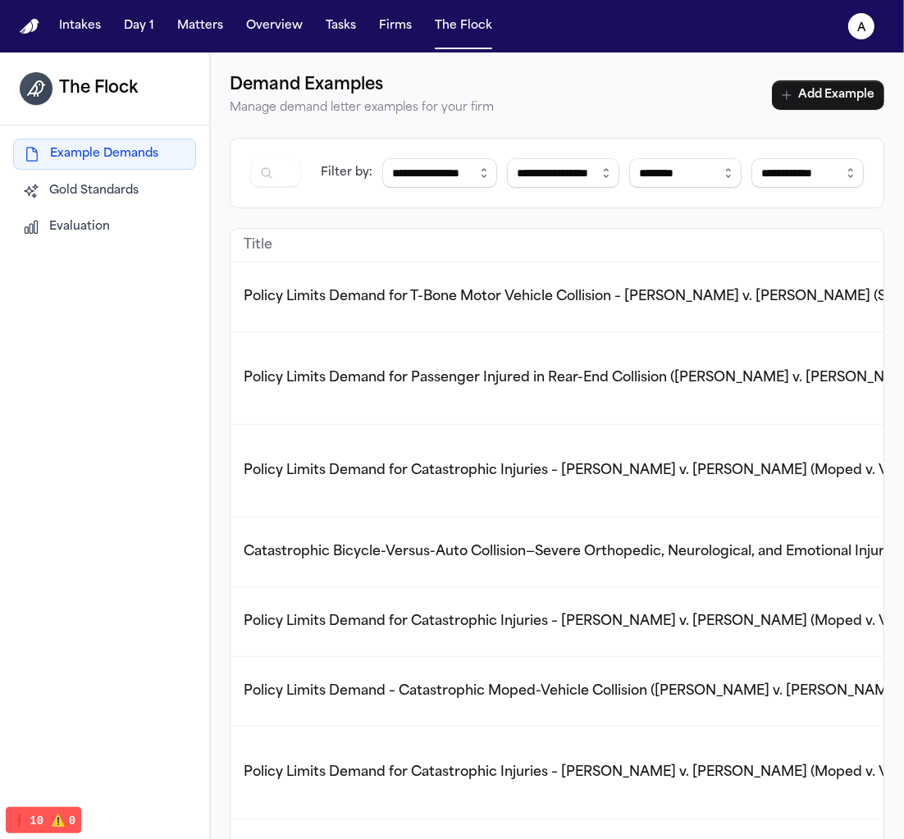
click at [86, 226] on span "Evaluation" at bounding box center [79, 227] width 61 height 16
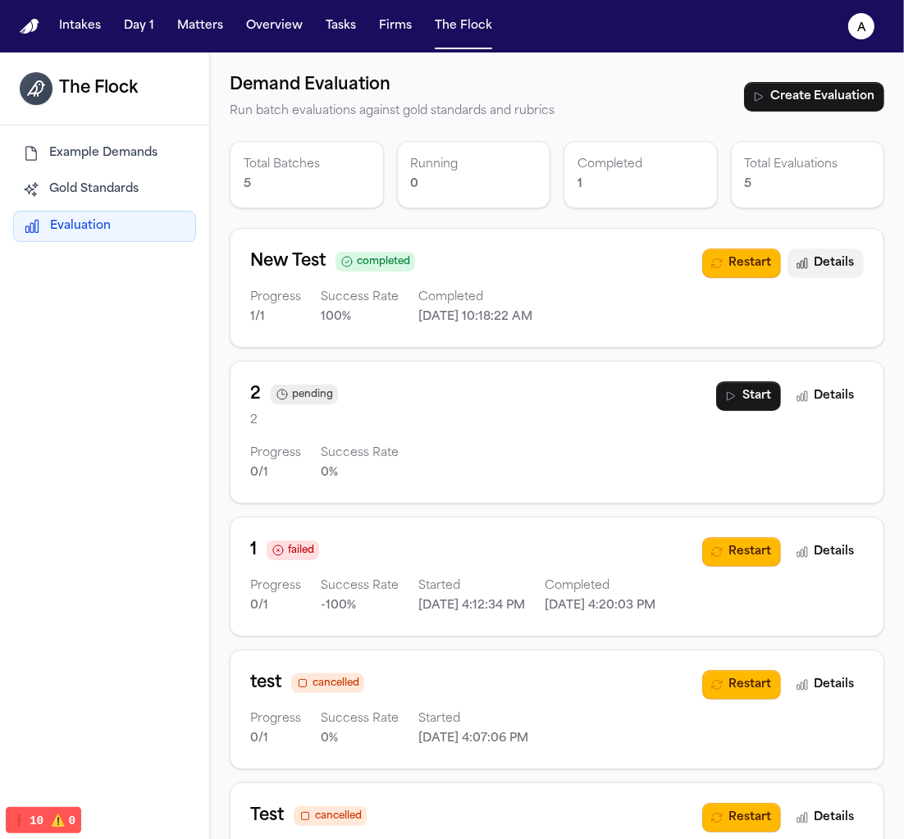
click at [806, 267] on icon "button" at bounding box center [802, 263] width 13 height 13
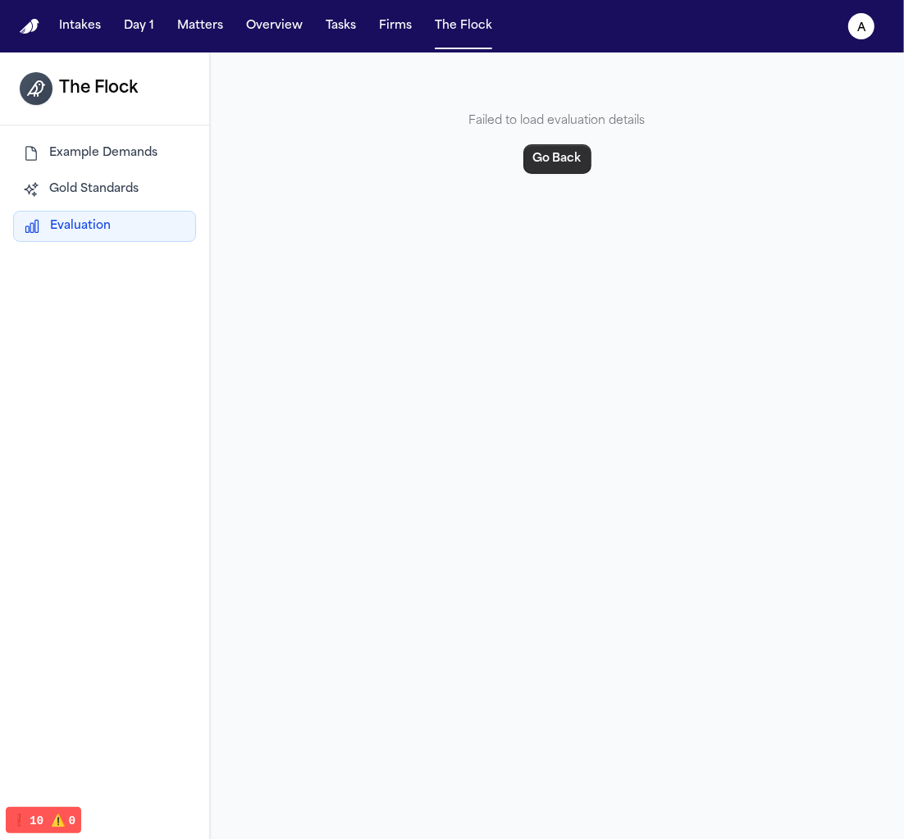
click at [555, 148] on button "Go Back" at bounding box center [558, 159] width 68 height 30
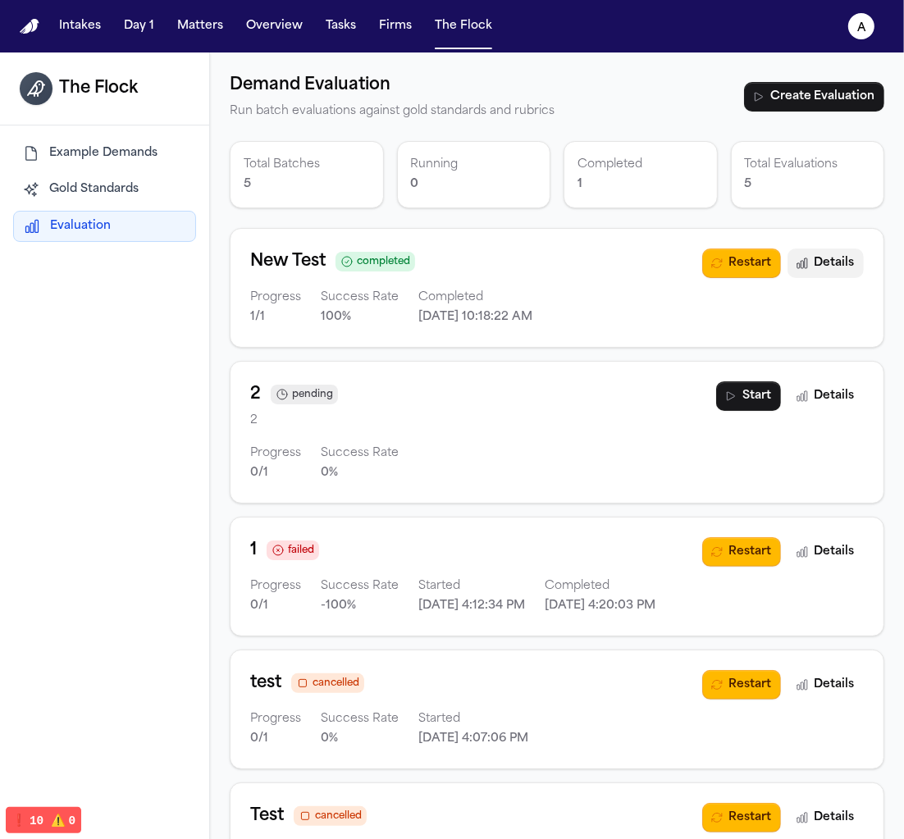
click at [845, 270] on button "Details" at bounding box center [826, 264] width 76 height 30
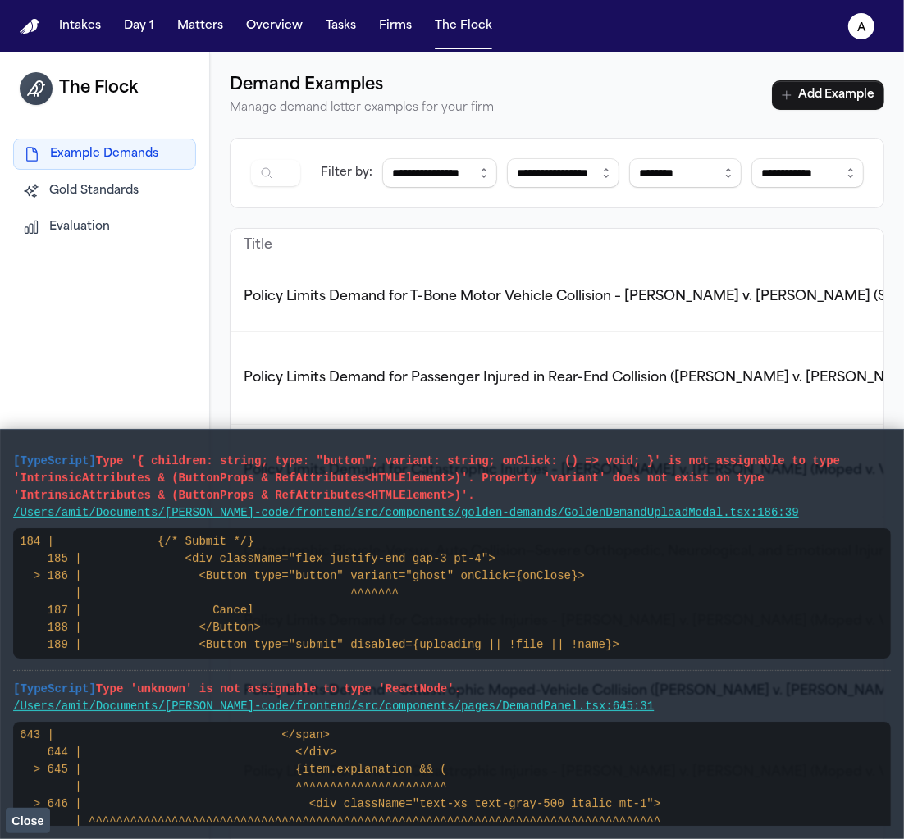
click at [108, 222] on span "Evaluation" at bounding box center [79, 227] width 61 height 16
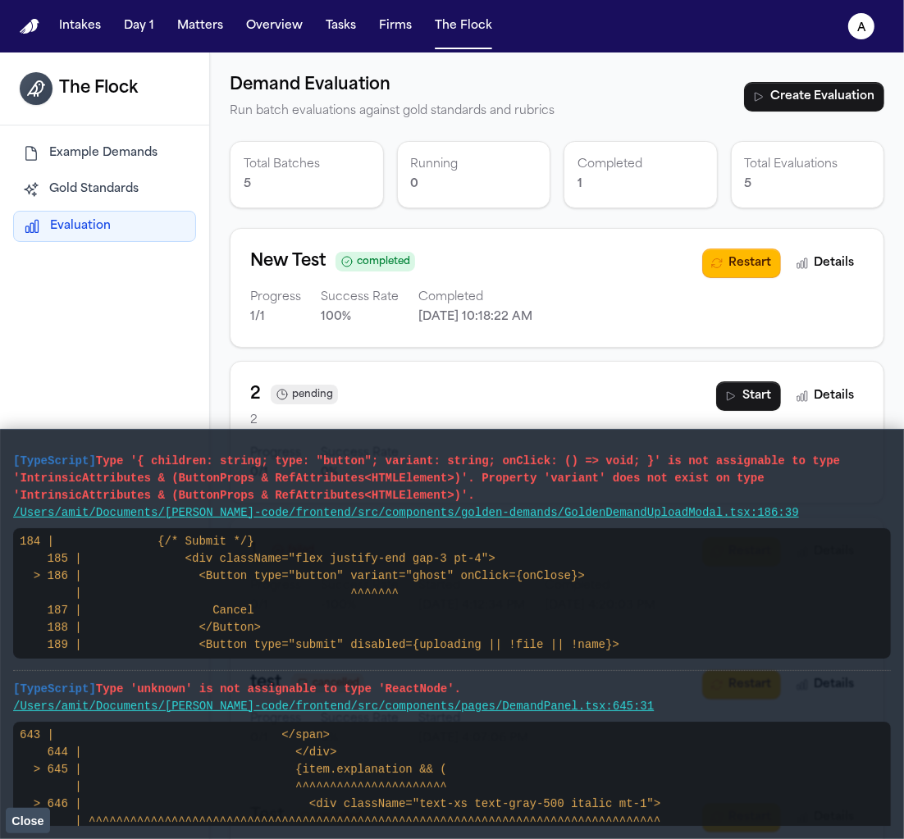
click at [24, 825] on span "Close" at bounding box center [27, 821] width 32 height 13
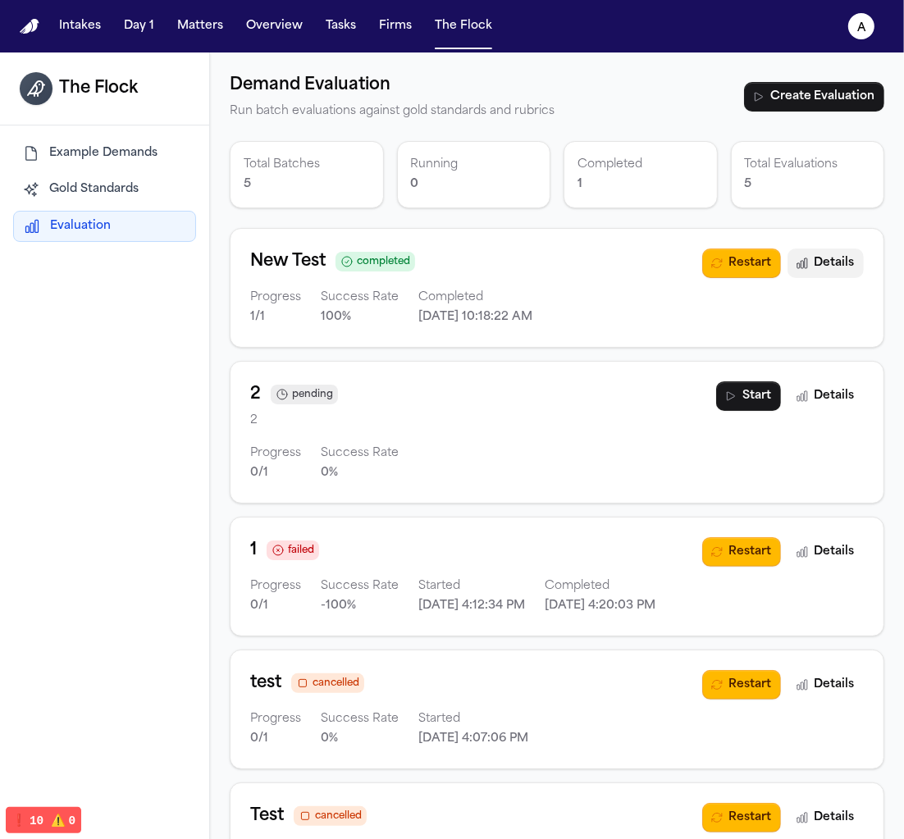
click at [804, 268] on button "Details" at bounding box center [826, 264] width 76 height 30
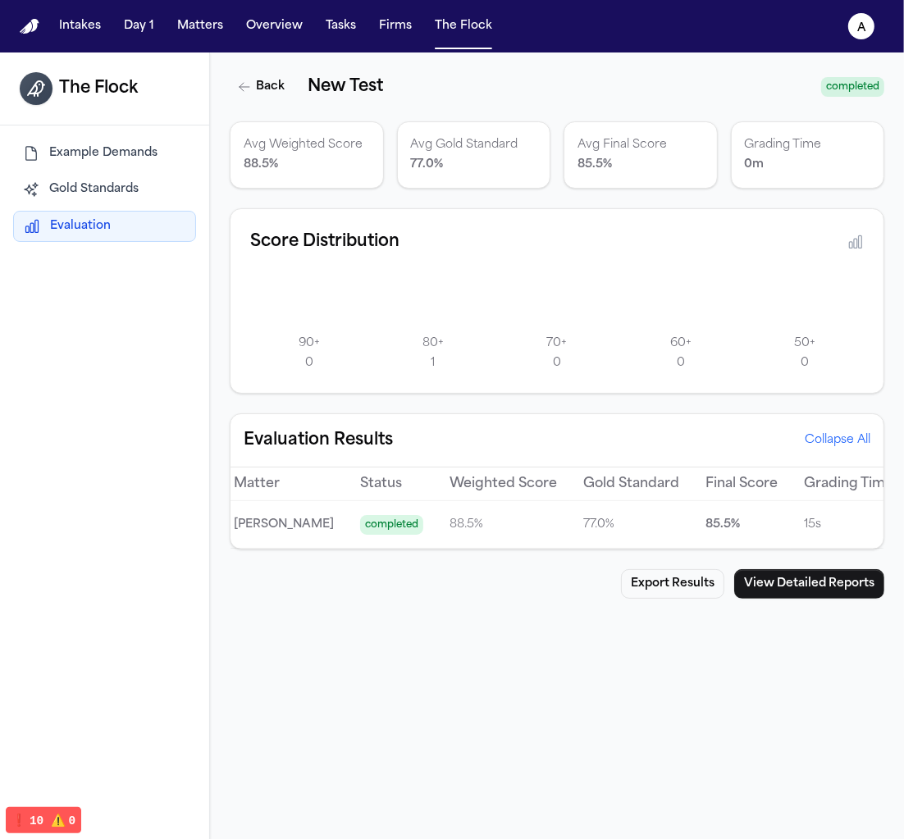
click at [794, 507] on td "15 s" at bounding box center [849, 525] width 116 height 48
click at [798, 576] on button "View Detailed Reports" at bounding box center [809, 584] width 150 height 30
click at [584, 488] on th "Gold Standard" at bounding box center [631, 485] width 122 height 34
click at [584, 525] on p "77.0 %" at bounding box center [631, 525] width 96 height 20
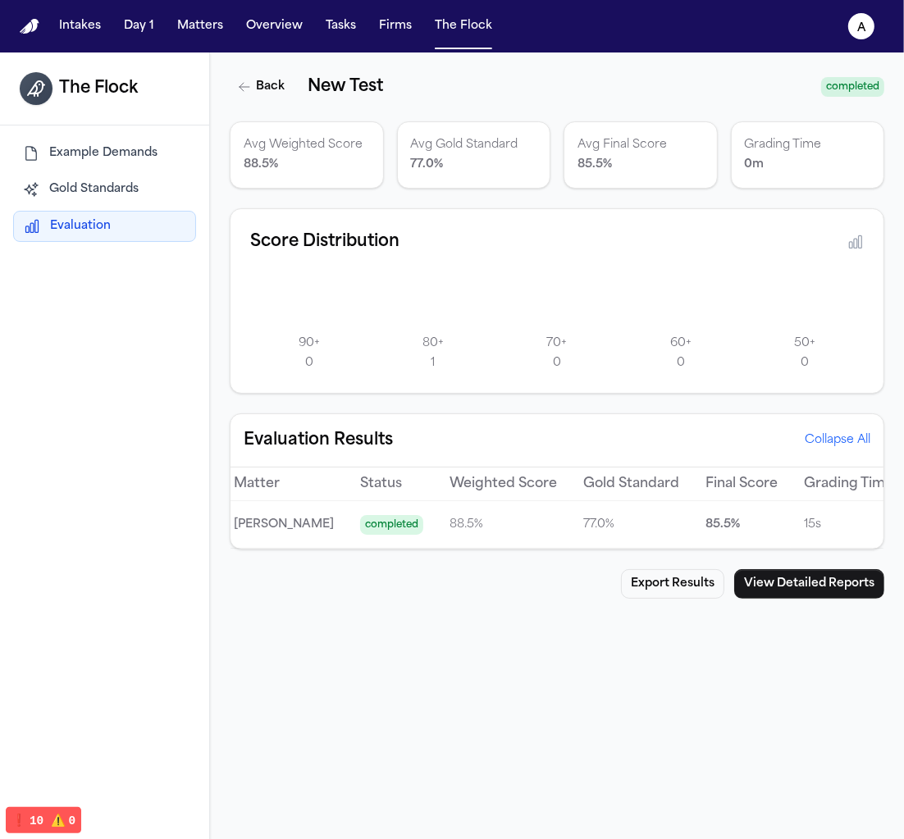
click at [855, 444] on button "Collapse All" at bounding box center [838, 440] width 66 height 16
click at [297, 550] on div "Back New Test completed Avg Weighted Score 88.5 % Avg Gold Standard 77.0 % Avg …" at bounding box center [557, 335] width 655 height 527
click at [360, 518] on span "completed" at bounding box center [391, 525] width 63 height 20
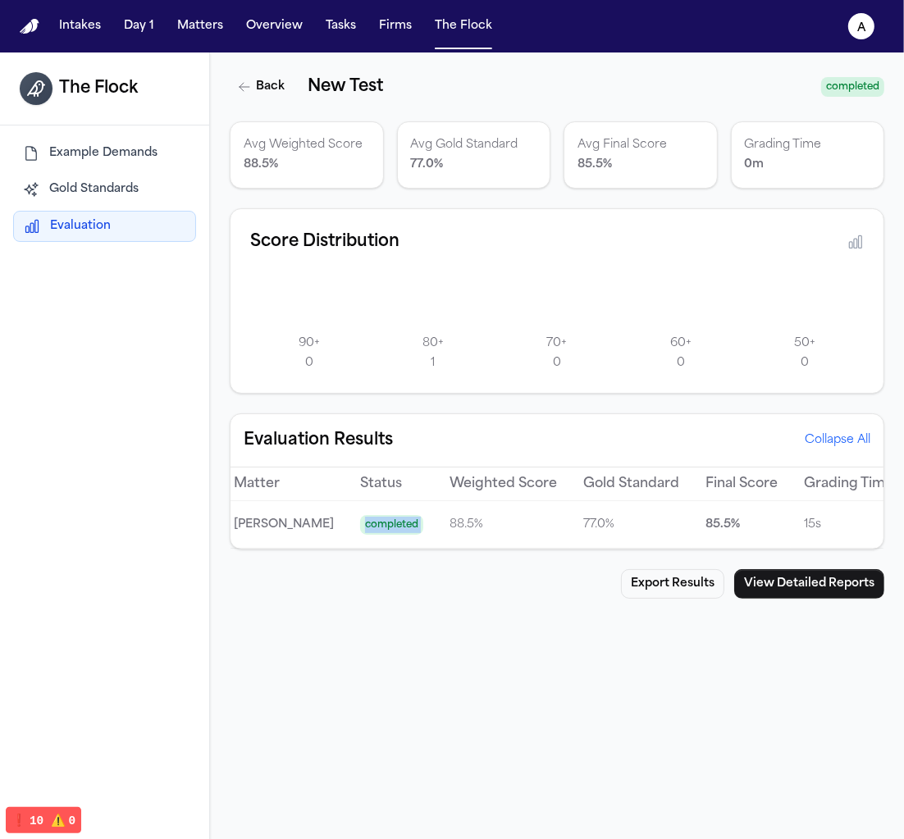
click at [360, 518] on span "completed" at bounding box center [391, 525] width 63 height 20
click at [360, 532] on span "completed" at bounding box center [391, 525] width 63 height 20
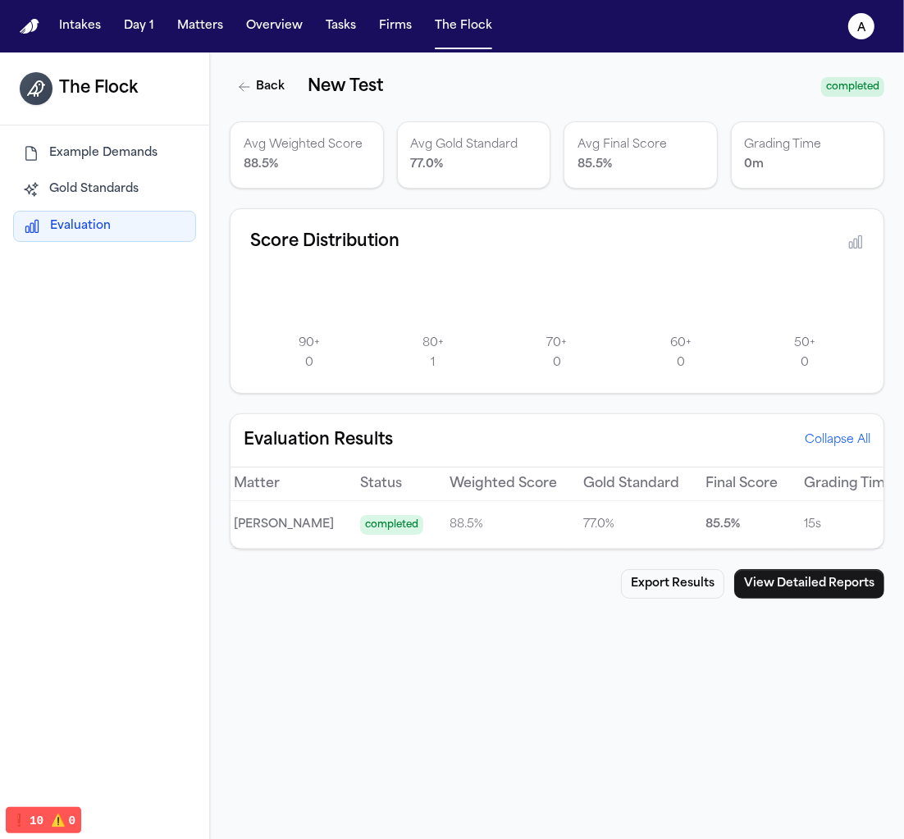
click at [336, 602] on div "Back New Test completed Avg Weighted Score 88.5 % Avg Gold Standard 77.0 % Avg …" at bounding box center [557, 472] width 694 height 839
click at [791, 520] on td "15 s" at bounding box center [849, 525] width 116 height 48
click at [271, 85] on button "Back" at bounding box center [262, 87] width 65 height 30
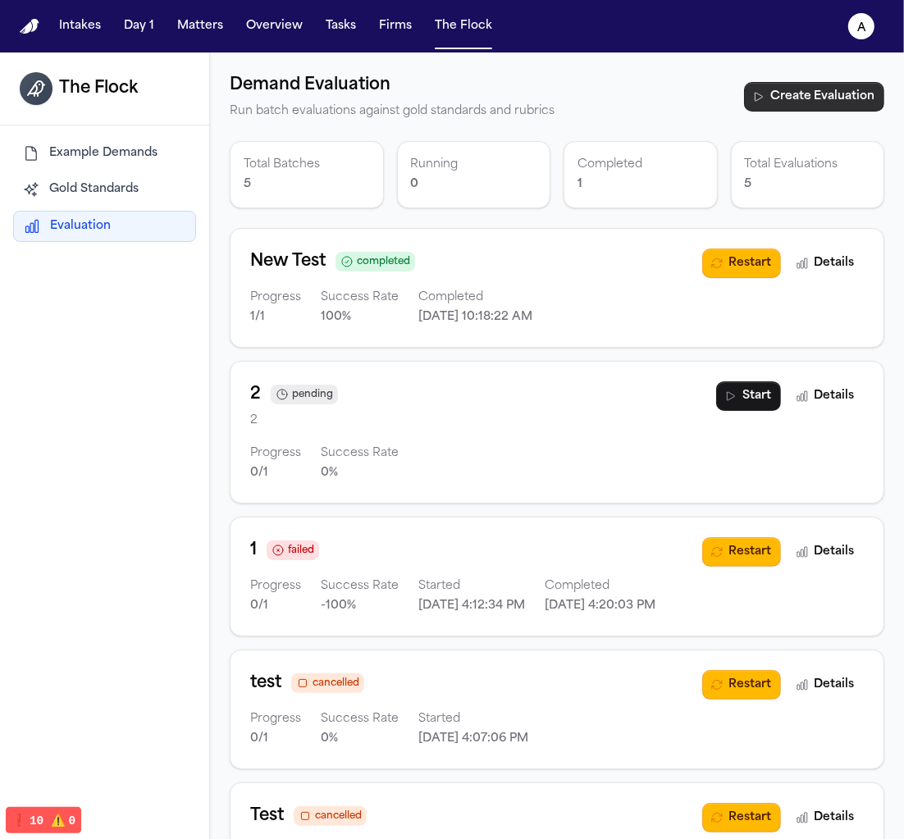
click at [839, 98] on button "Create Evaluation" at bounding box center [814, 97] width 140 height 30
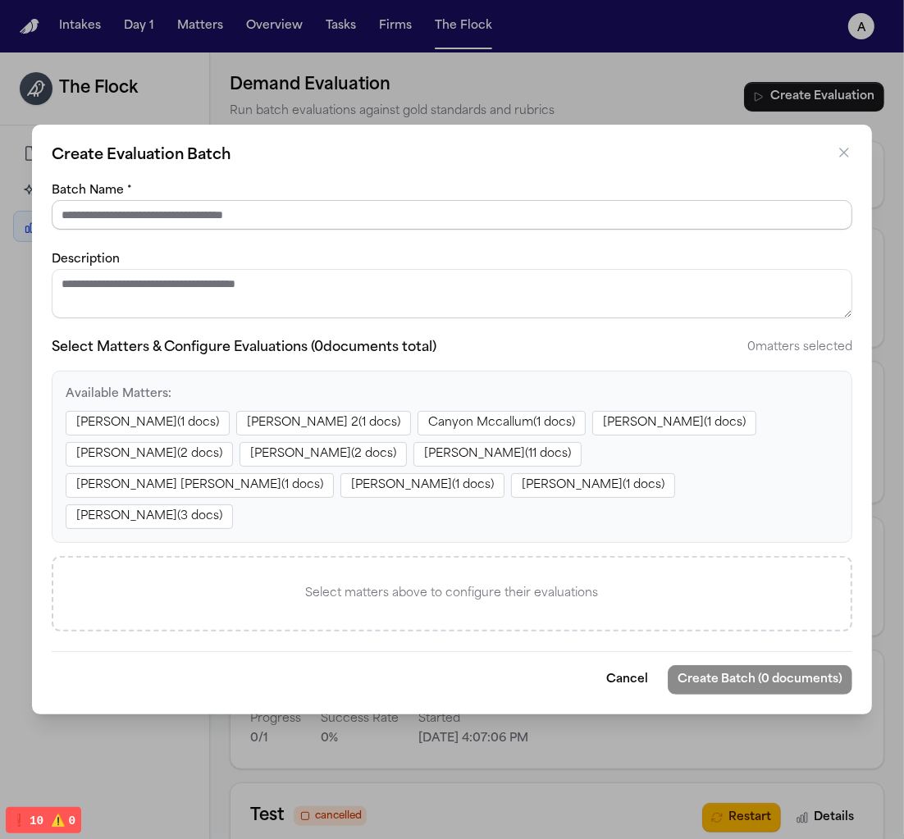
click at [365, 230] on input "Batch Name *" at bounding box center [452, 215] width 801 height 30
type input "**********"
click at [647, 318] on textarea "Description" at bounding box center [452, 293] width 801 height 49
click at [150, 436] on button "Zahra Khan ( 1 docs)" at bounding box center [148, 423] width 164 height 25
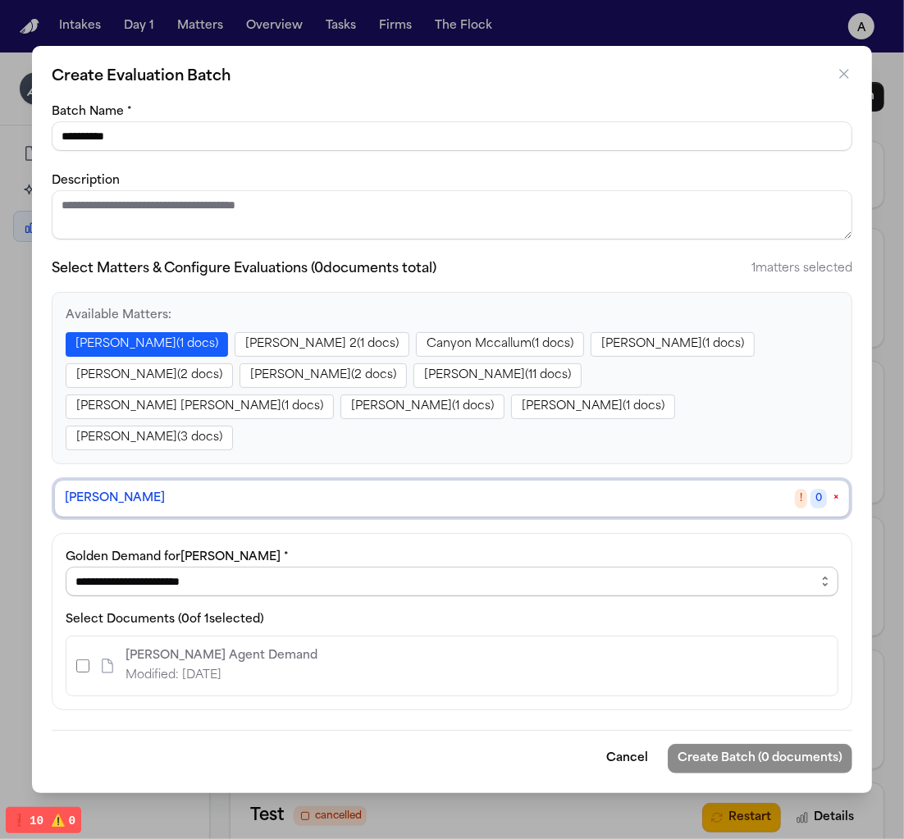
click at [149, 567] on select "**********" at bounding box center [452, 582] width 773 height 30
select select "**********"
click at [66, 567] on select "**********" at bounding box center [452, 582] width 773 height 30
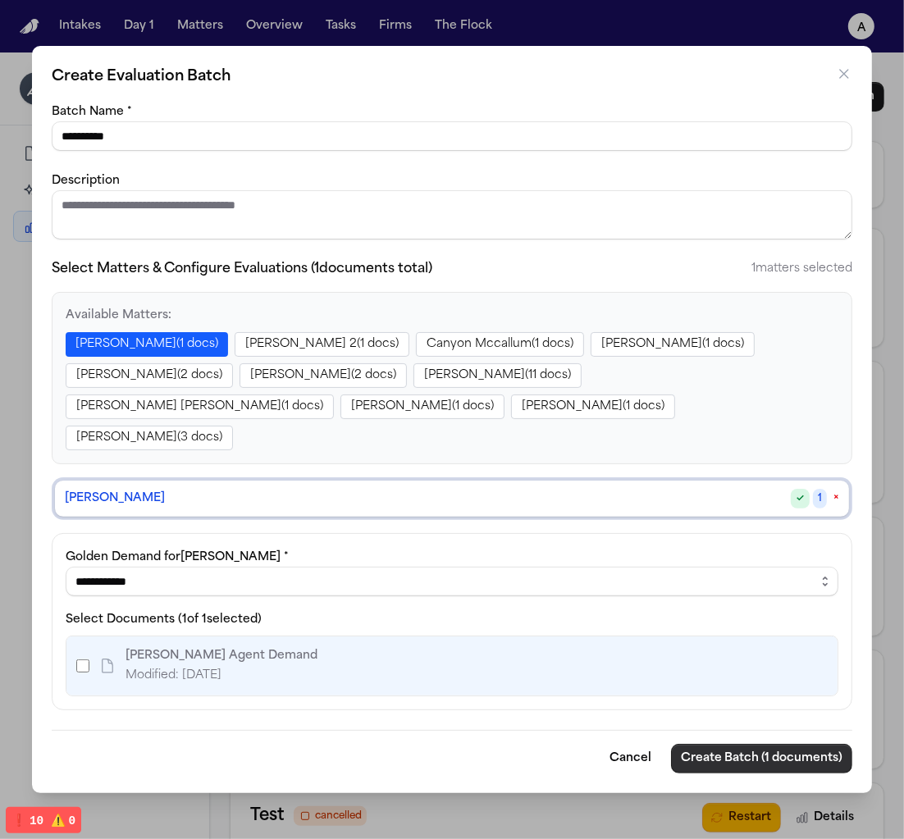
click at [733, 746] on button "Create Batch (1 documents)" at bounding box center [761, 759] width 181 height 30
click at [762, 744] on button "Create Batch (1 documents)" at bounding box center [761, 759] width 181 height 30
click at [823, 744] on button "Create Batch (1 documents)" at bounding box center [761, 759] width 181 height 30
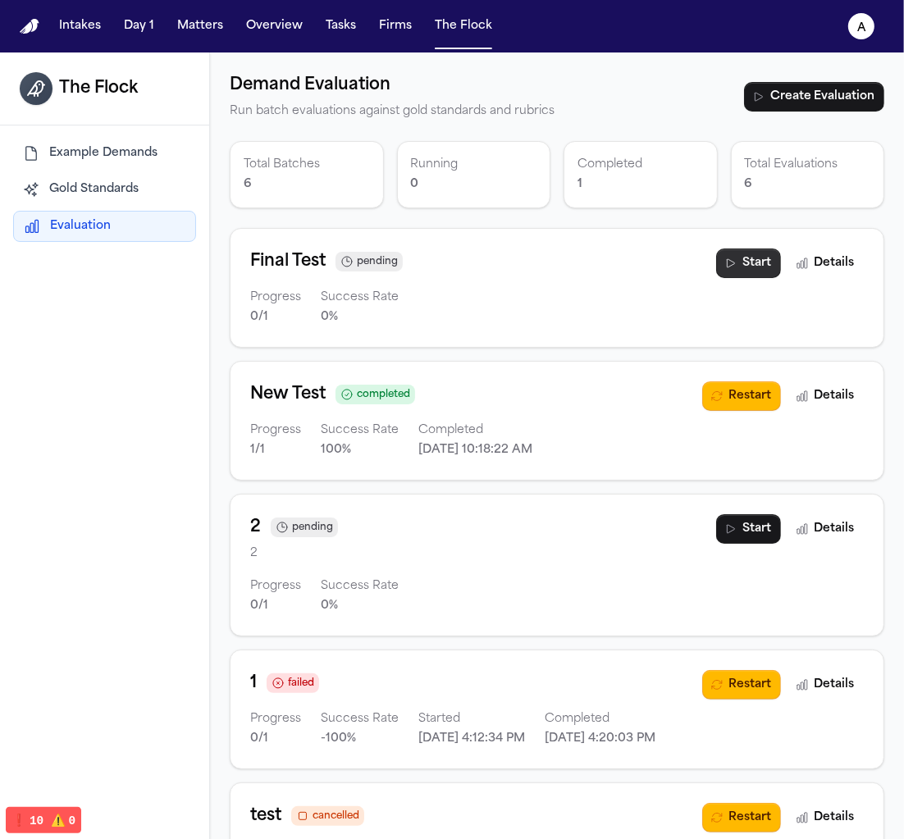
click at [763, 264] on button "Start" at bounding box center [748, 264] width 65 height 30
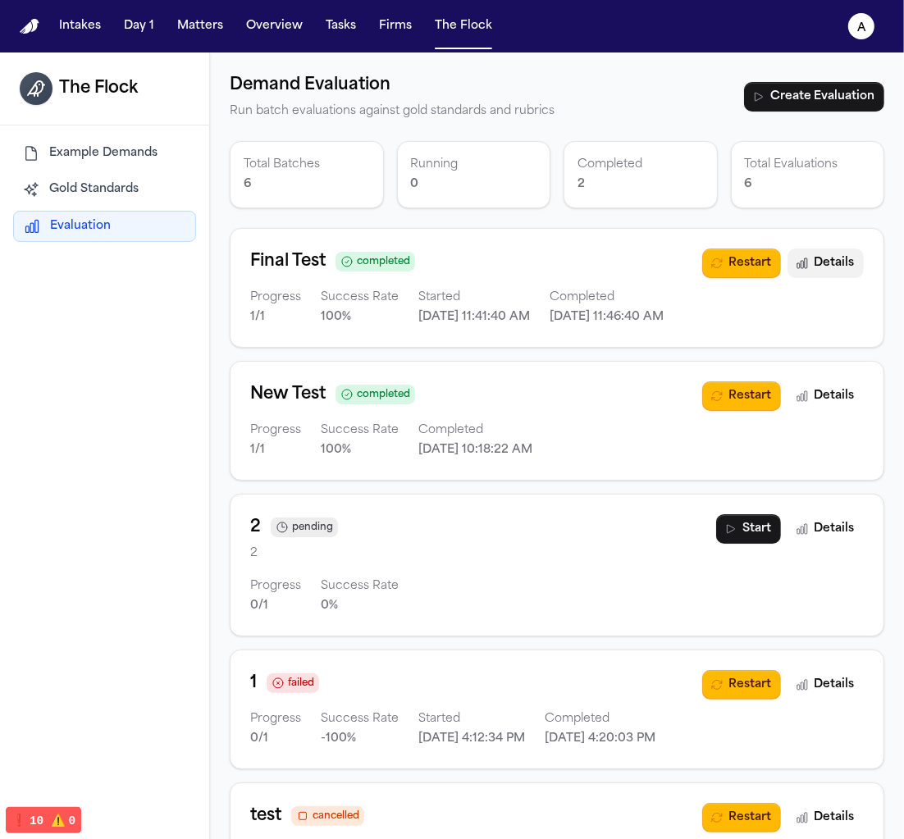
click at [842, 258] on button "Details" at bounding box center [826, 264] width 76 height 30
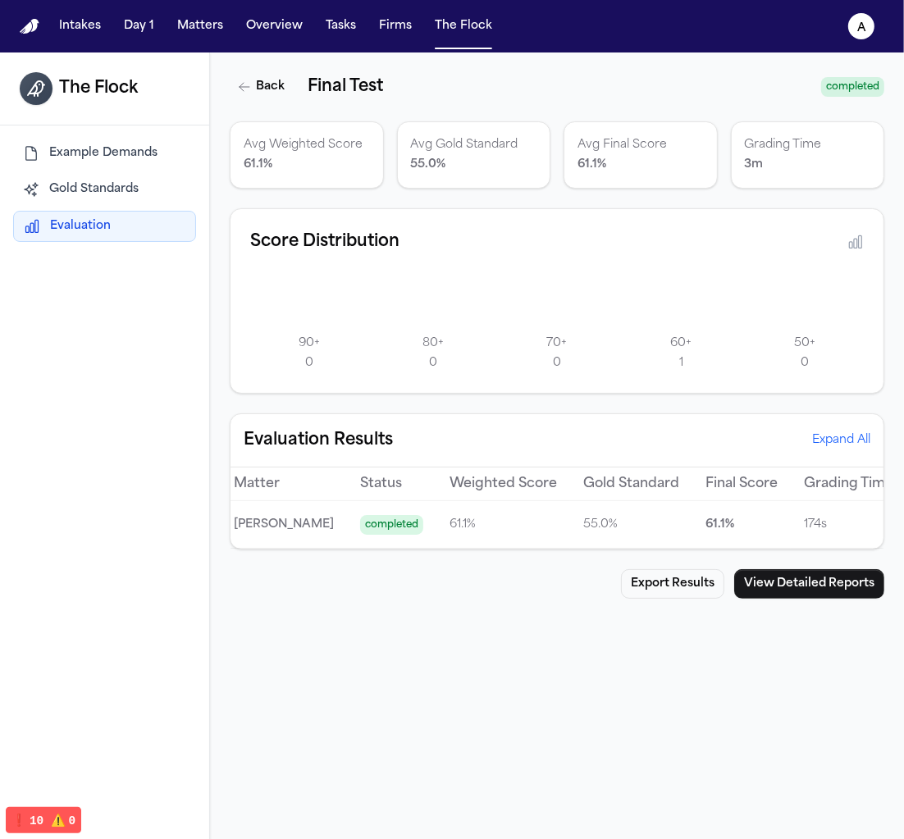
click at [804, 522] on p "174 s" at bounding box center [848, 525] width 89 height 20
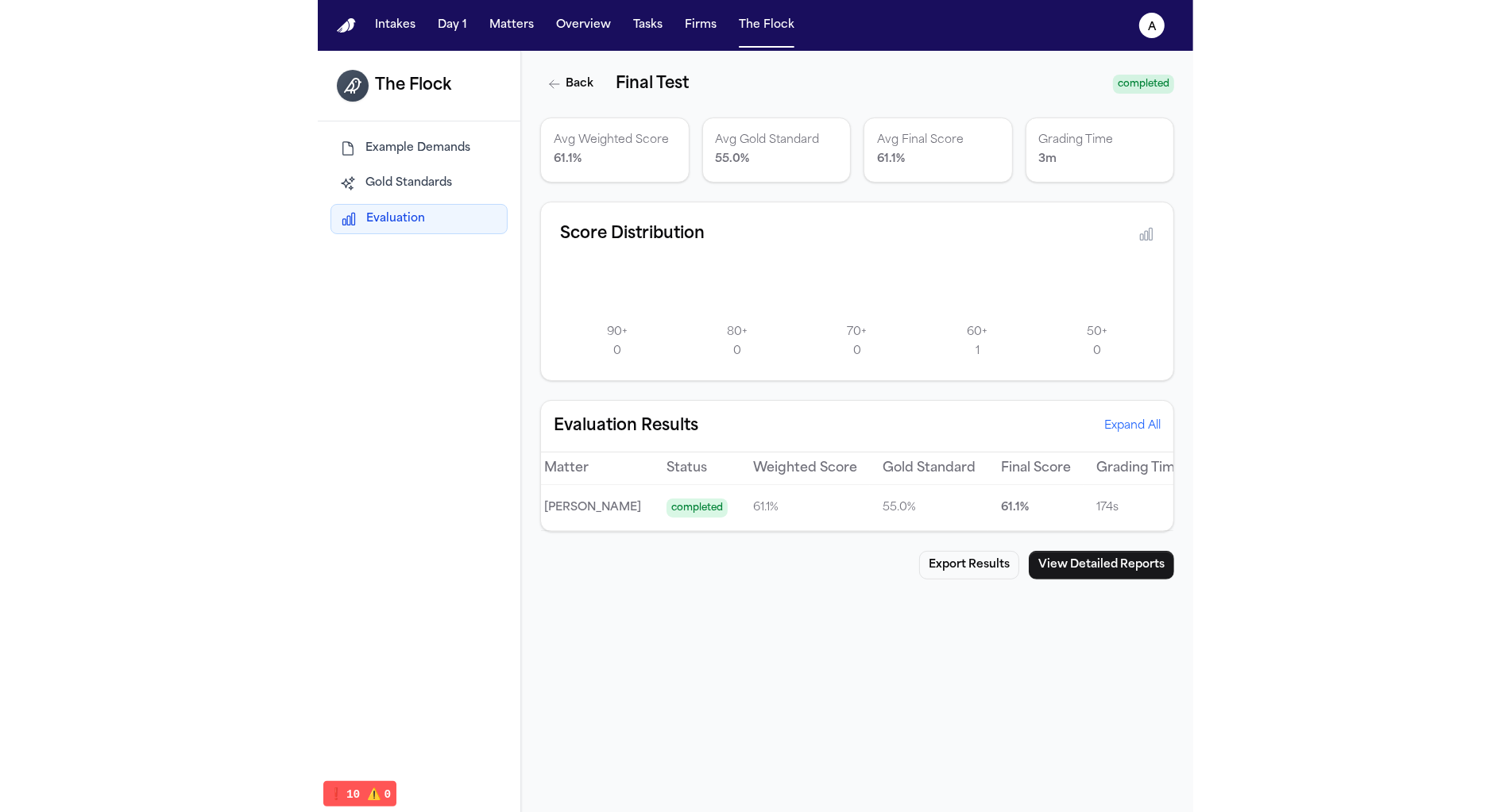
scroll to position [0, 91]
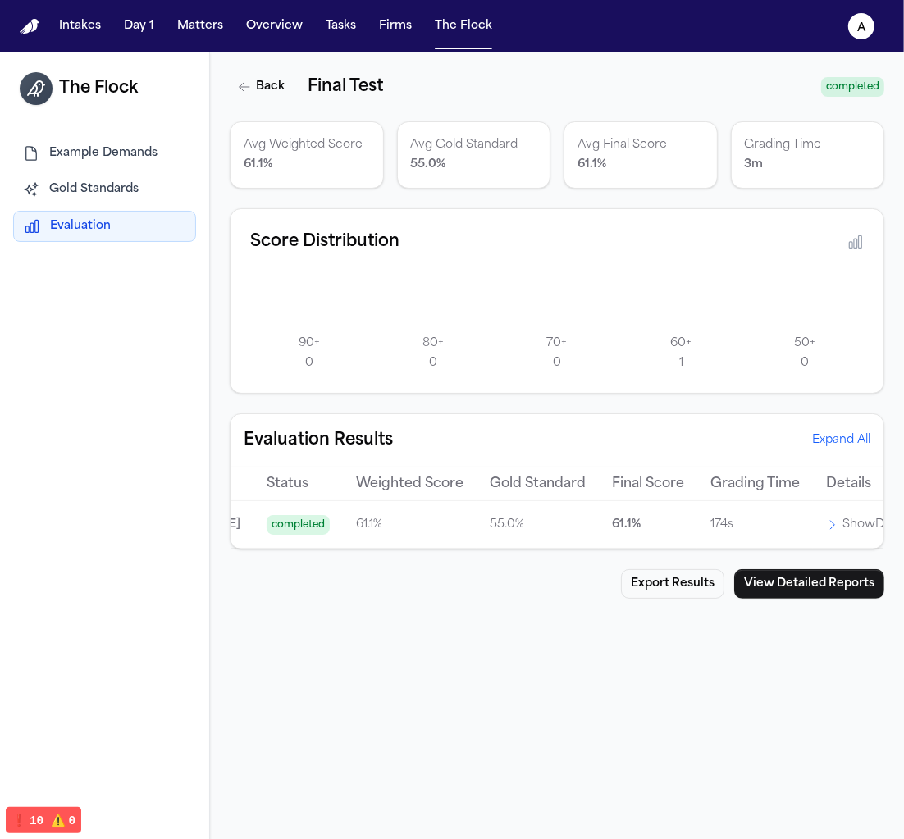
click at [843, 520] on p "Show Details" at bounding box center [878, 525] width 71 height 20
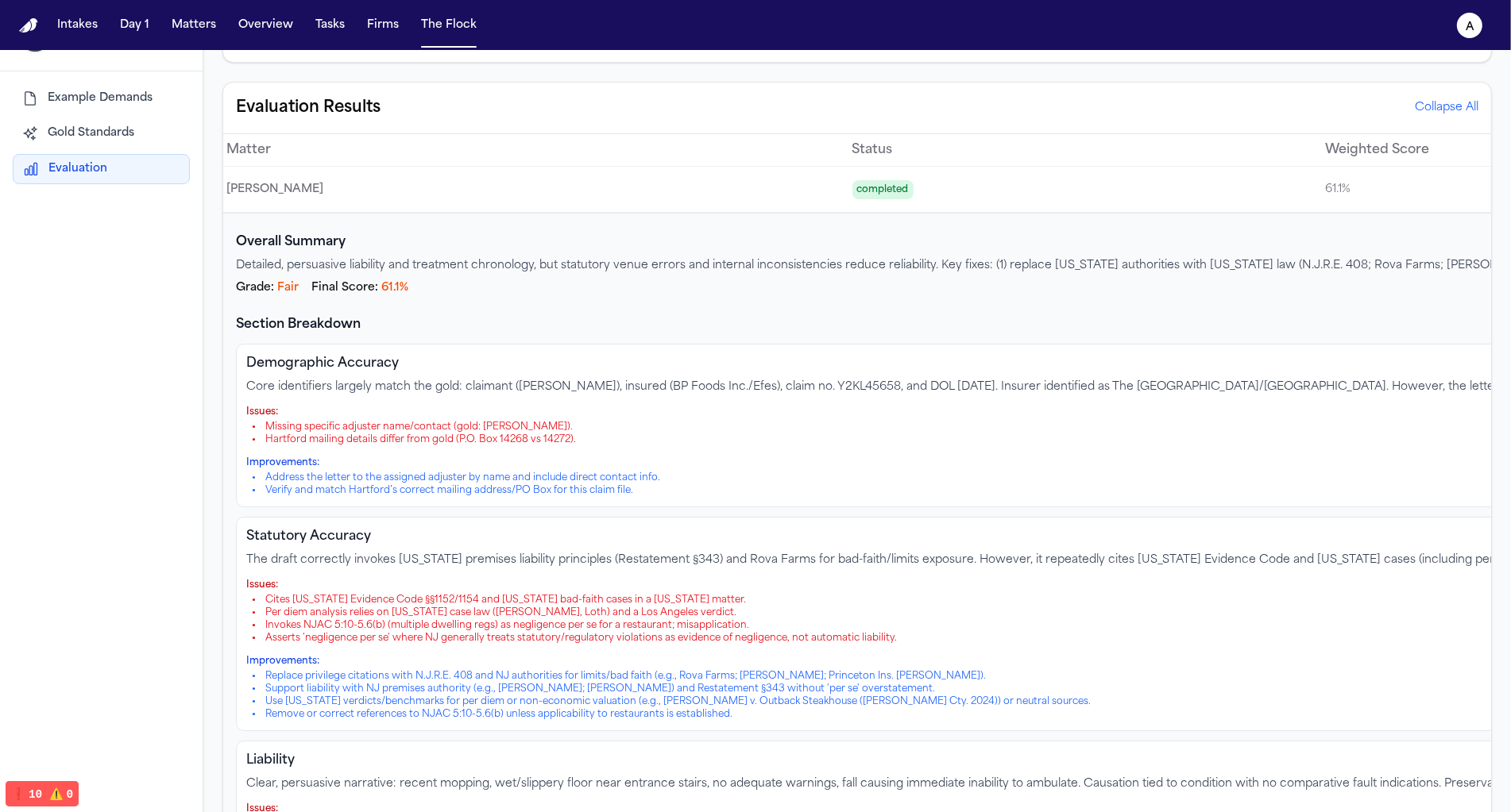
scroll to position [270, 0]
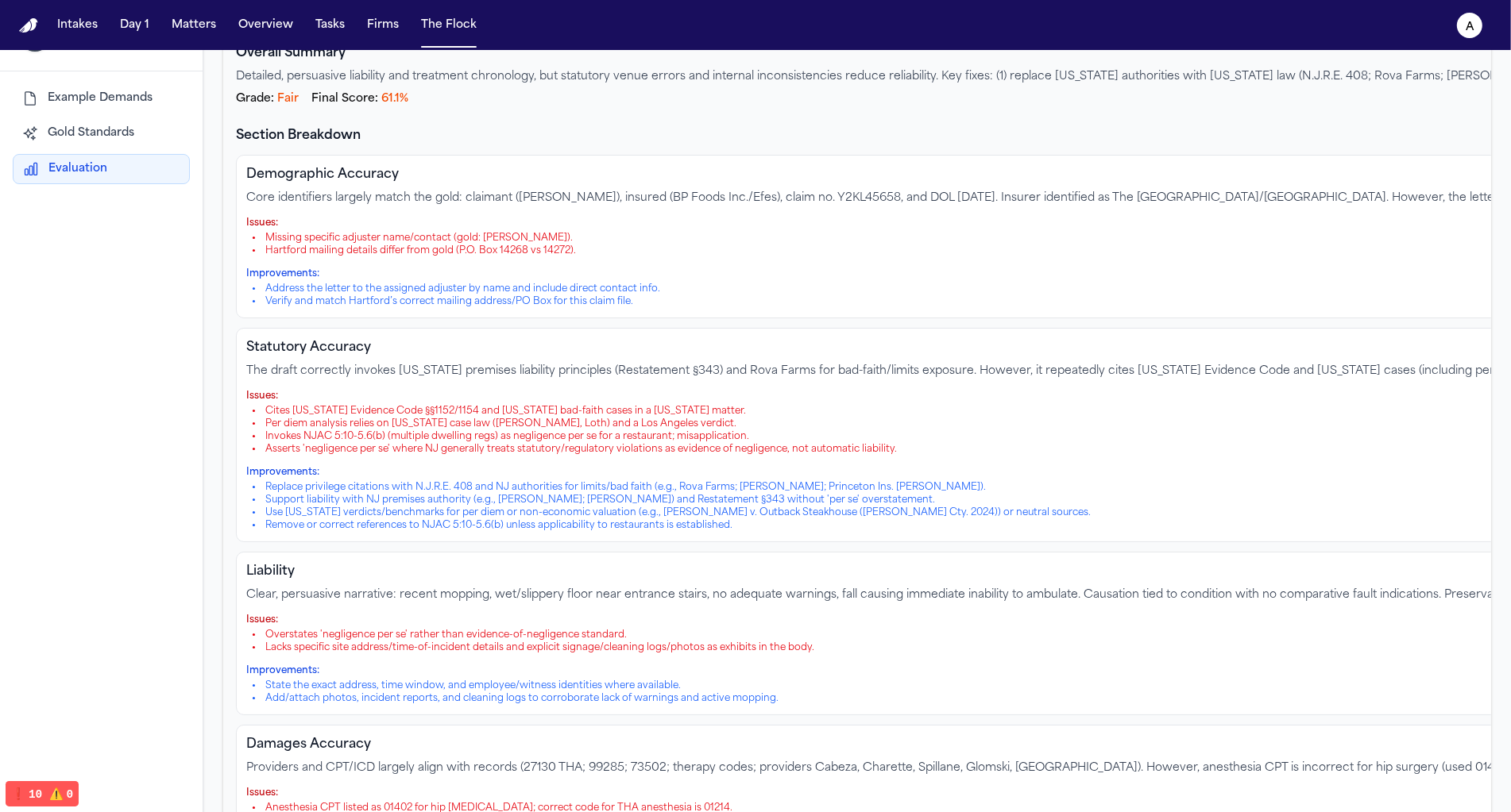
scroll to position [462, 0]
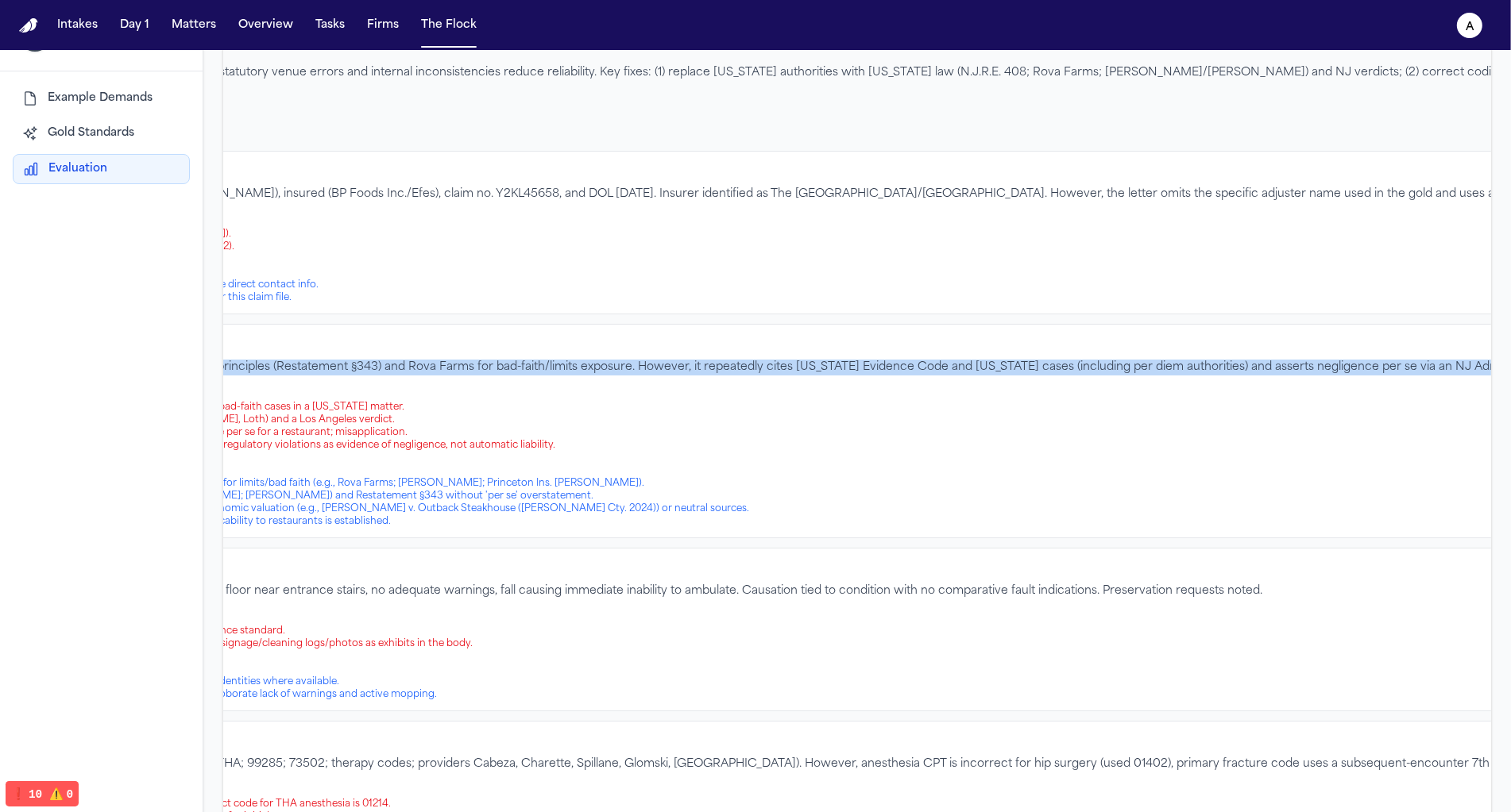
scroll to position [0, 0]
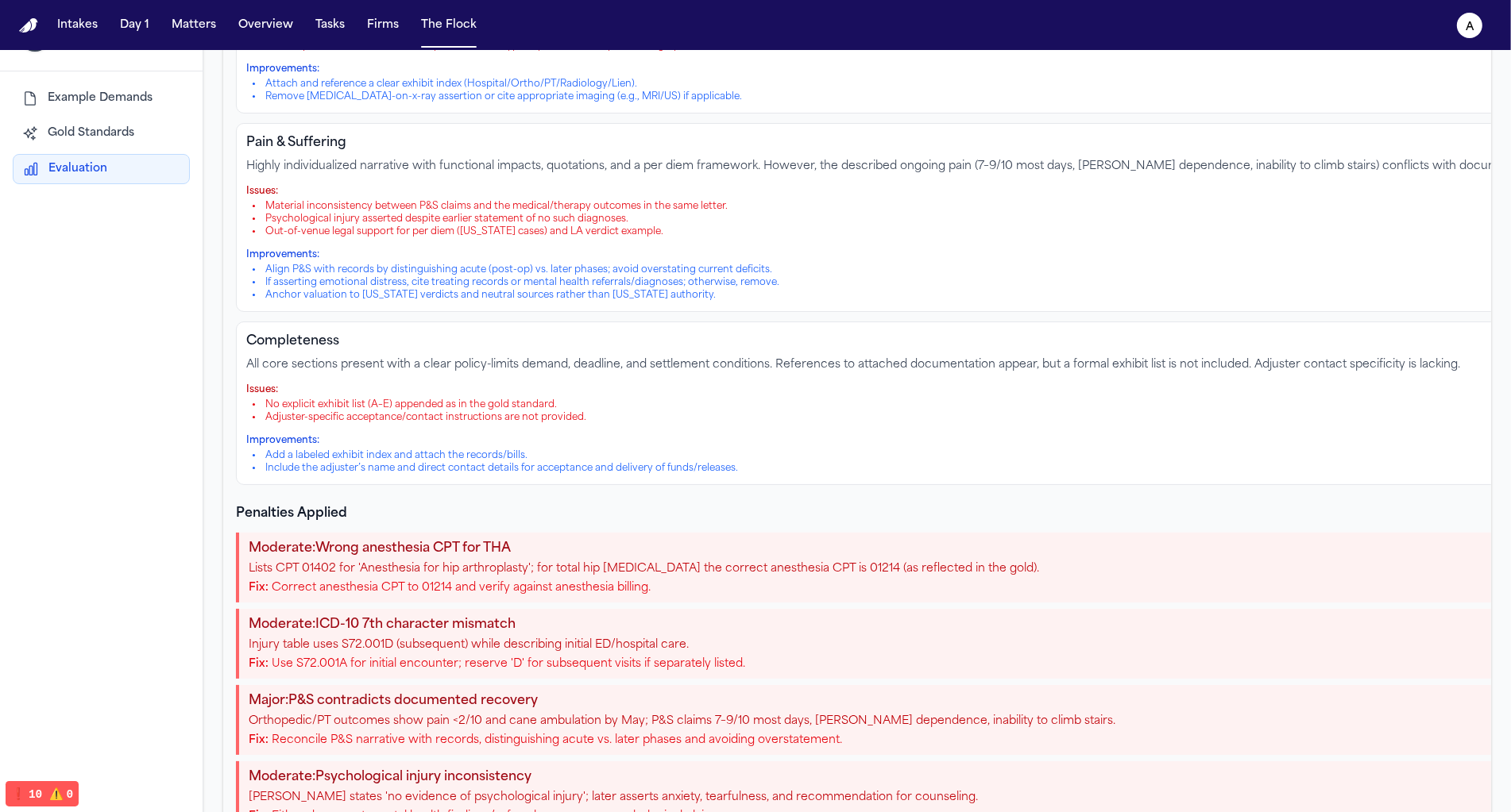
scroll to position [1729, 0]
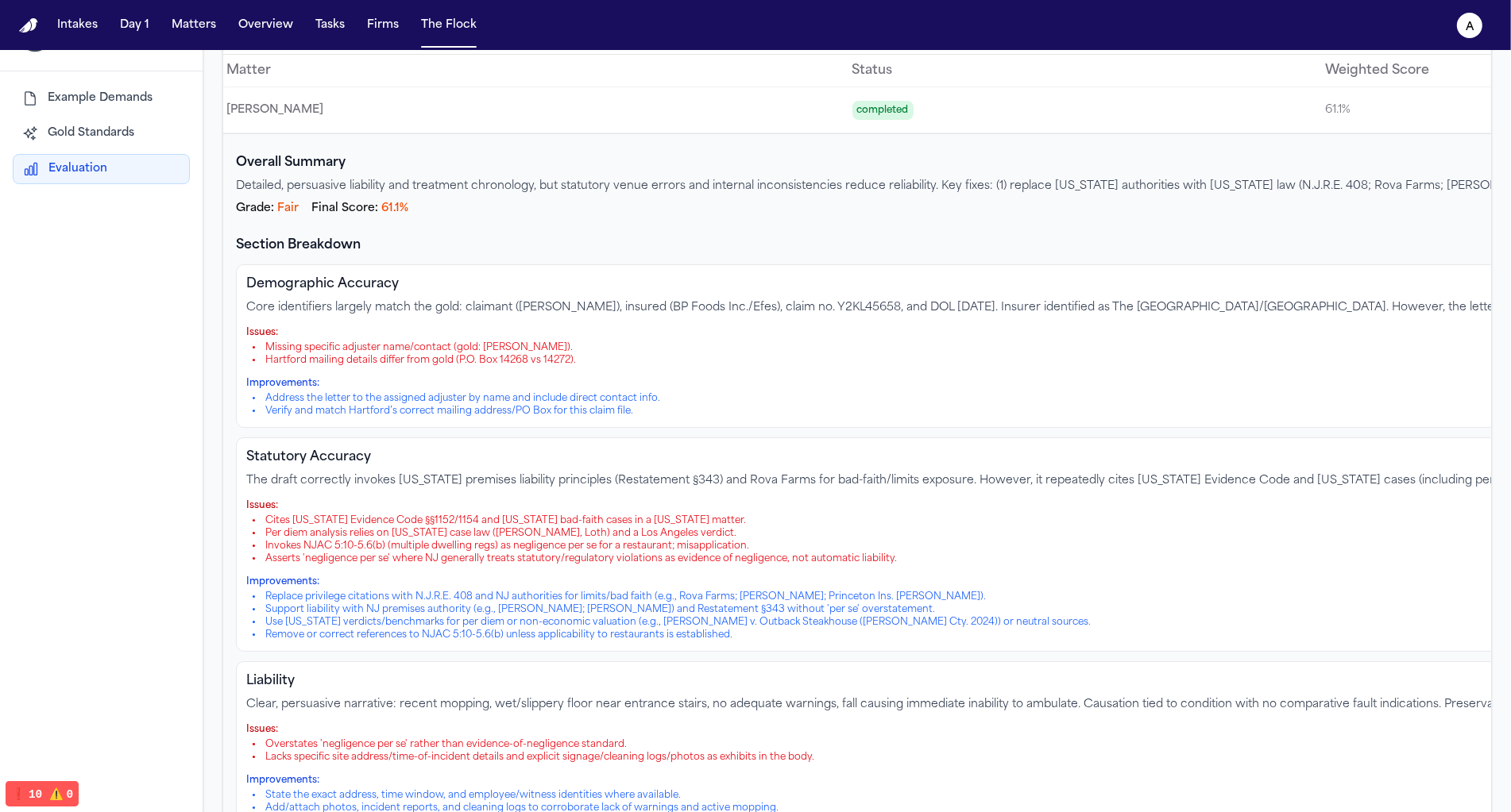
scroll to position [0, 0]
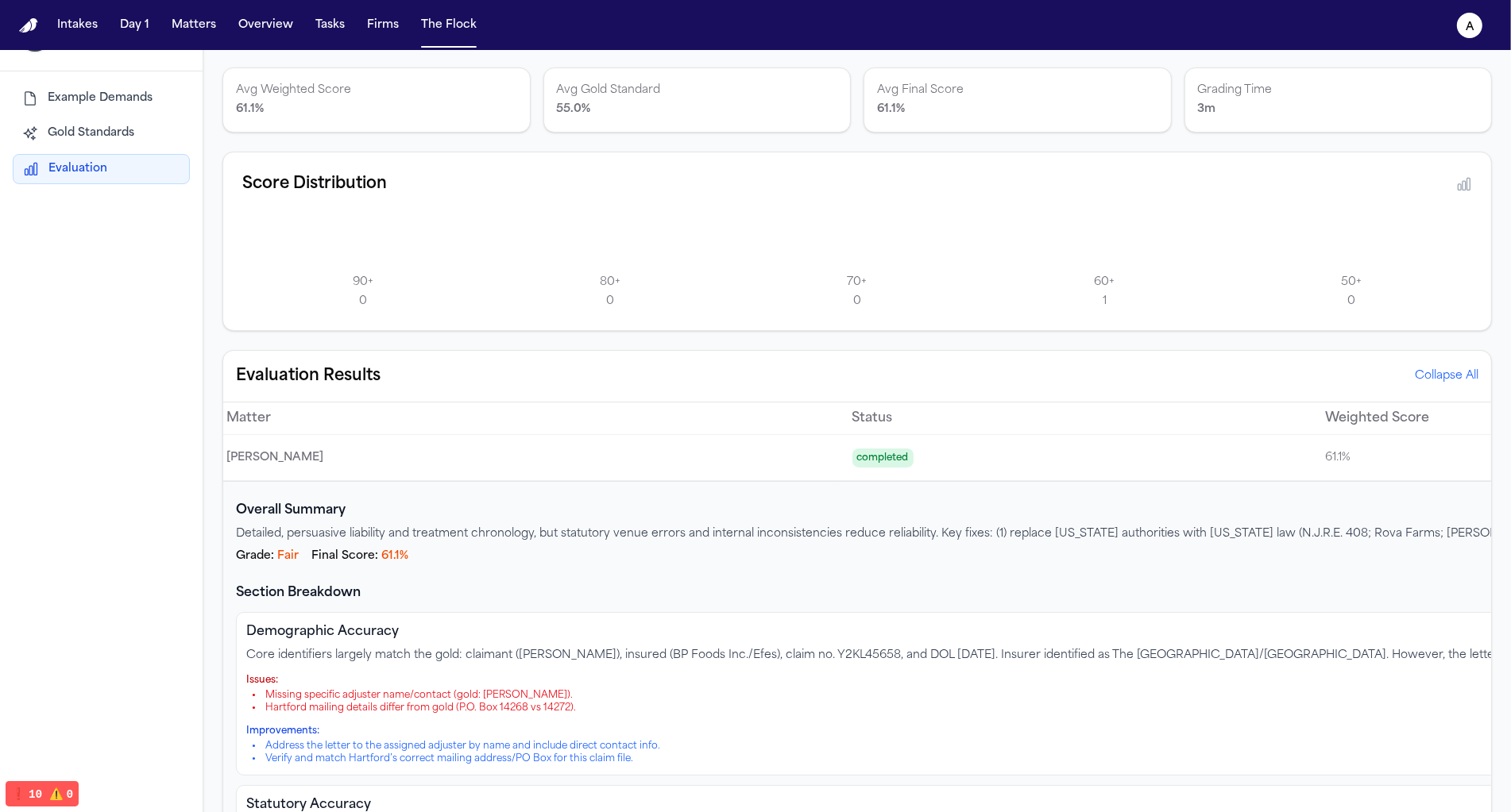
click at [874, 376] on button "Collapse All" at bounding box center [1446, 376] width 64 height 15
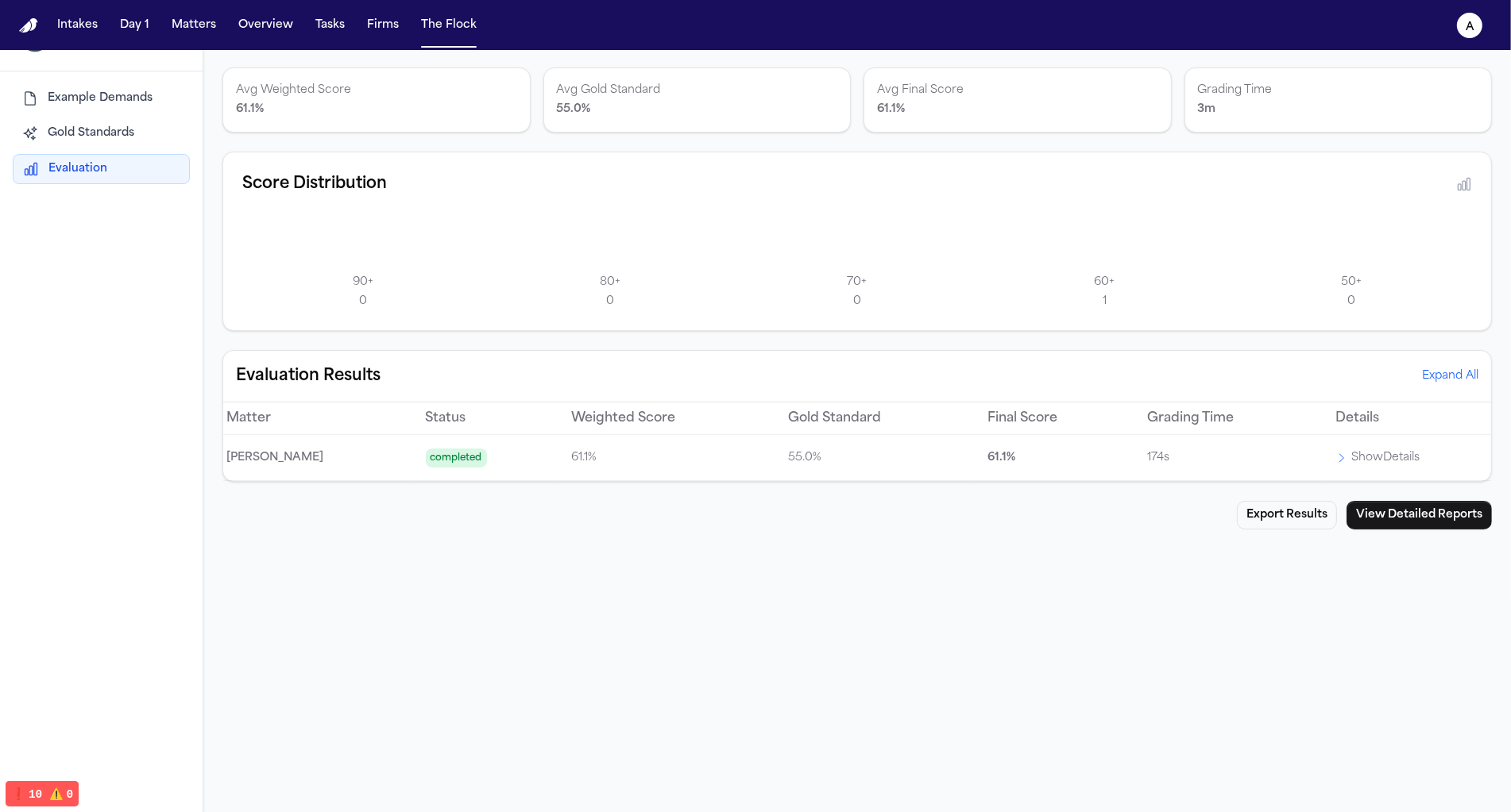
click at [788, 454] on p "55.0 %" at bounding box center [874, 459] width 173 height 19
click at [874, 376] on button "Expand All" at bounding box center [1450, 376] width 56 height 15
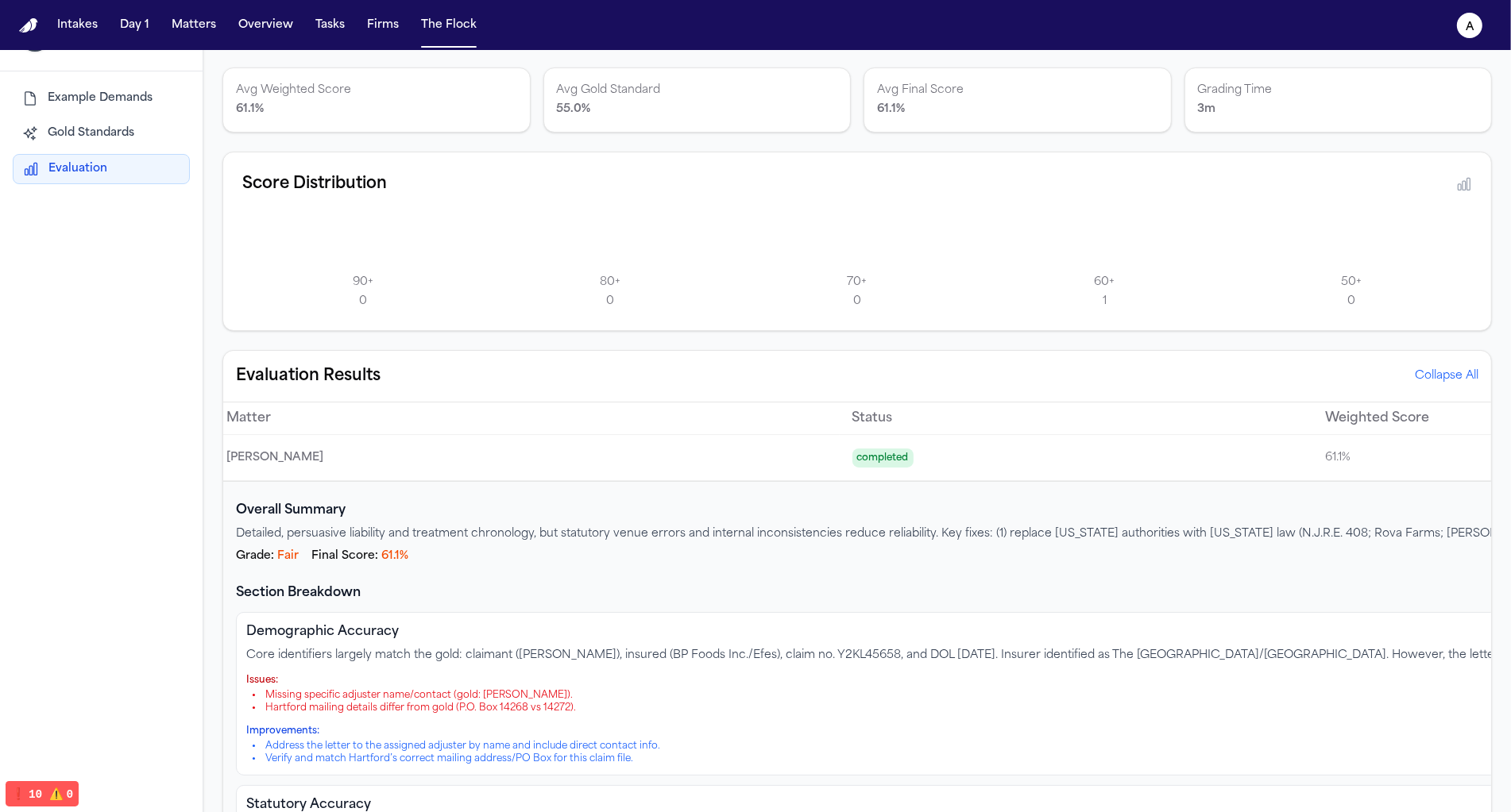
click at [839, 440] on td "completed" at bounding box center [1075, 459] width 472 height 46
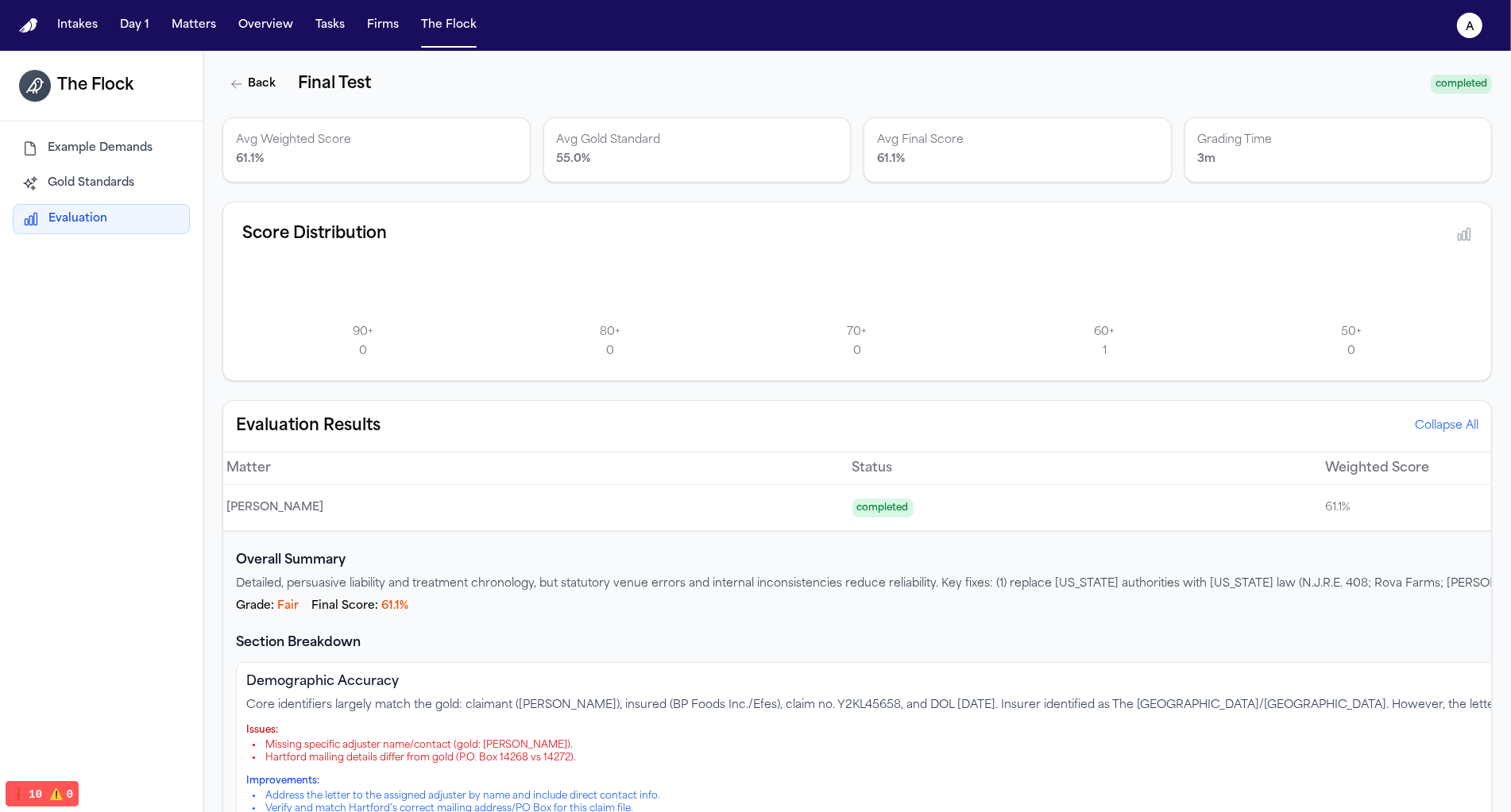
click at [573, 141] on p "Avg Gold Standard" at bounding box center [697, 140] width 281 height 19
click at [874, 429] on button "Collapse All" at bounding box center [1446, 426] width 64 height 15
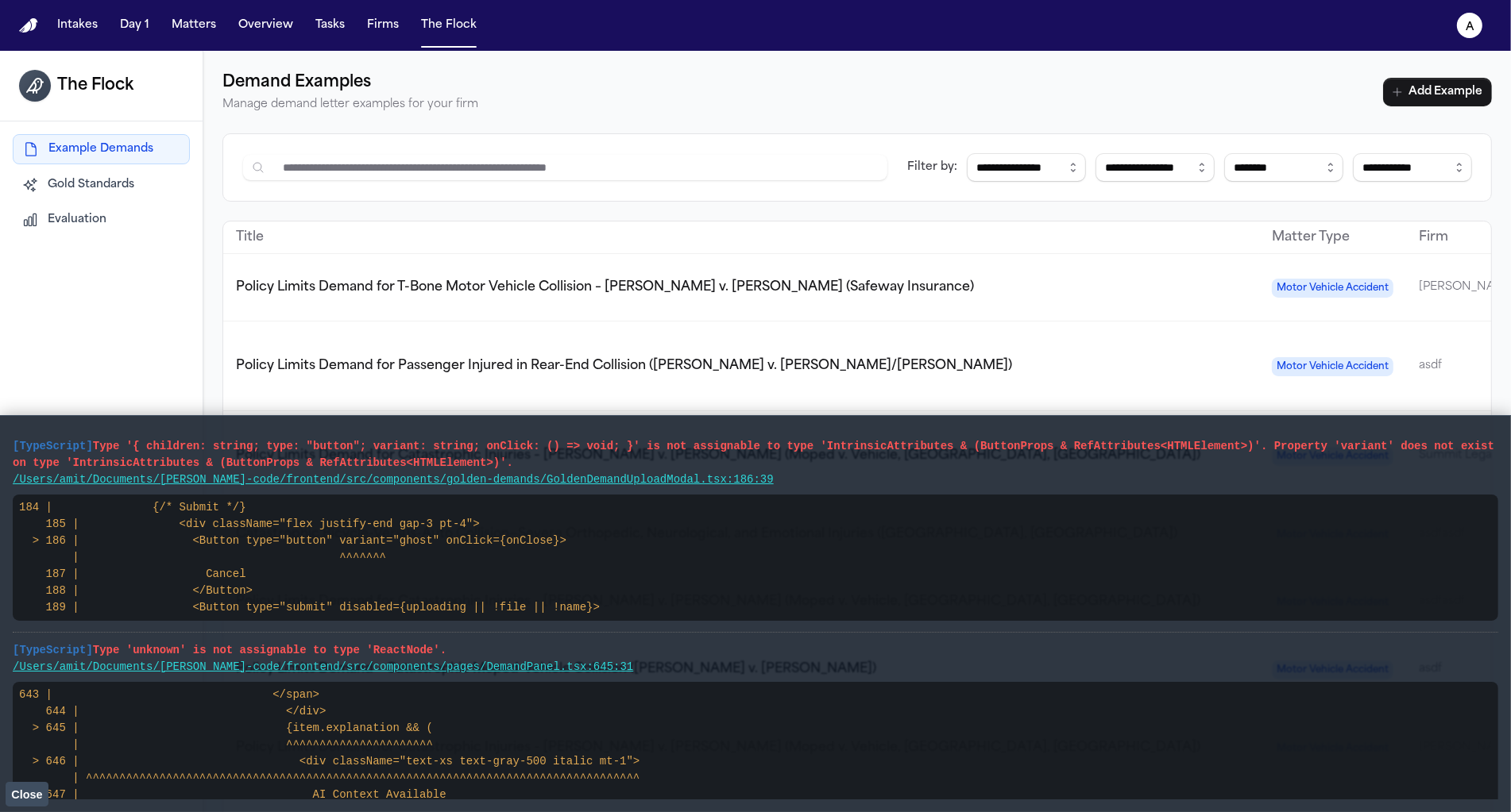
click at [87, 206] on button "Evaluation" at bounding box center [101, 221] width 177 height 29
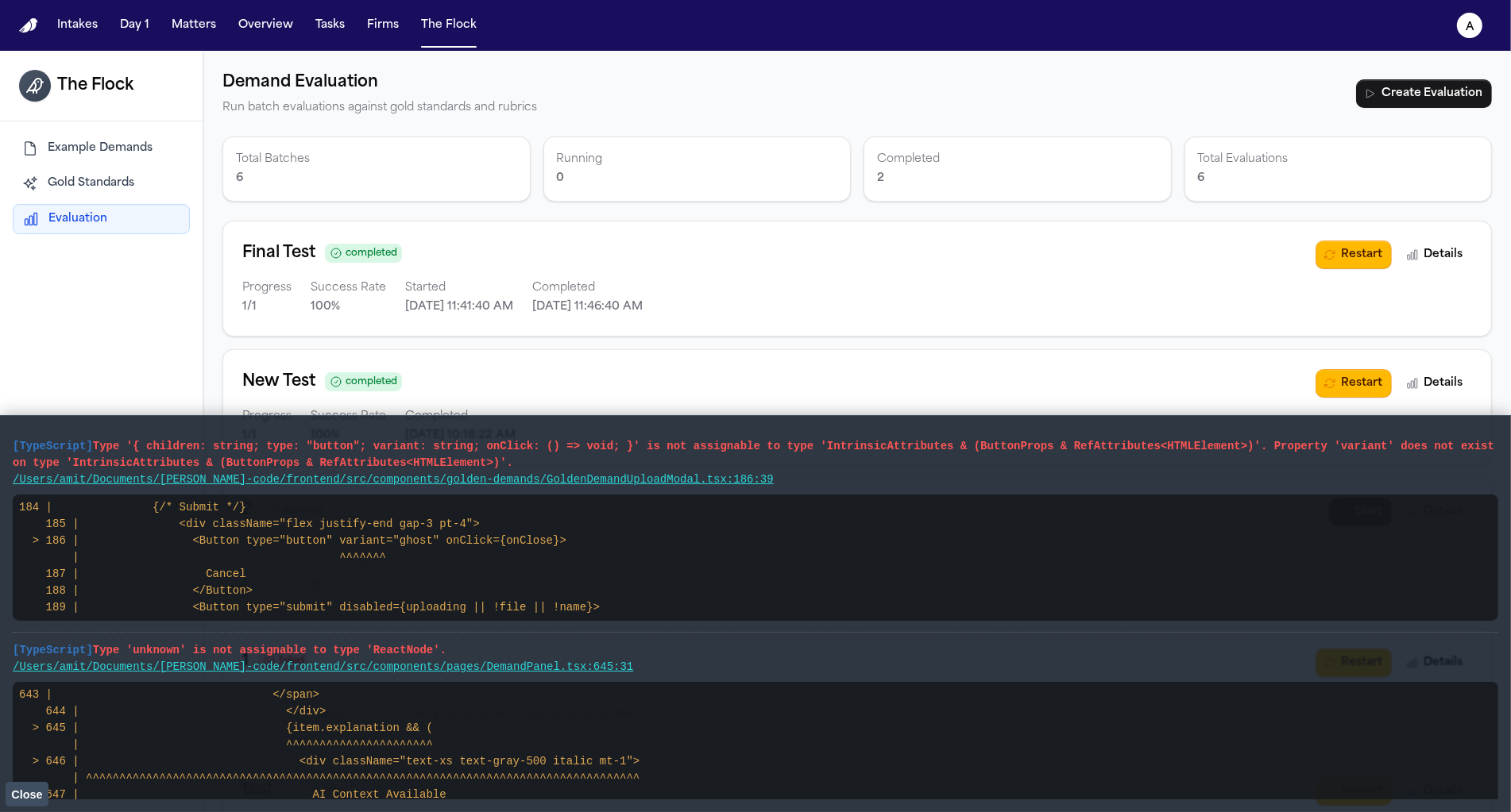
click at [30, 789] on span "Close" at bounding box center [26, 795] width 31 height 13
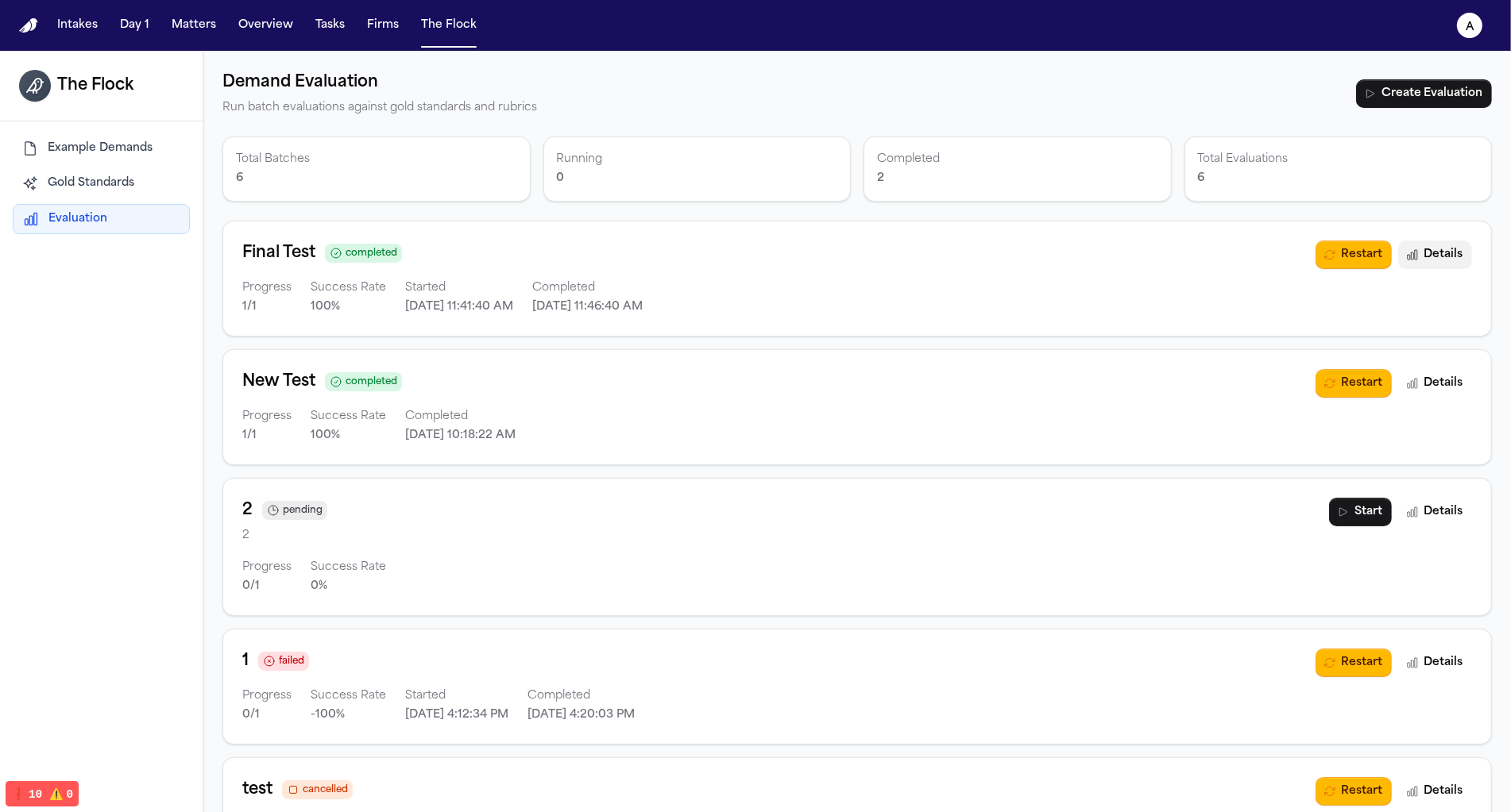
click at [1441, 257] on button "Details" at bounding box center [1435, 256] width 74 height 29
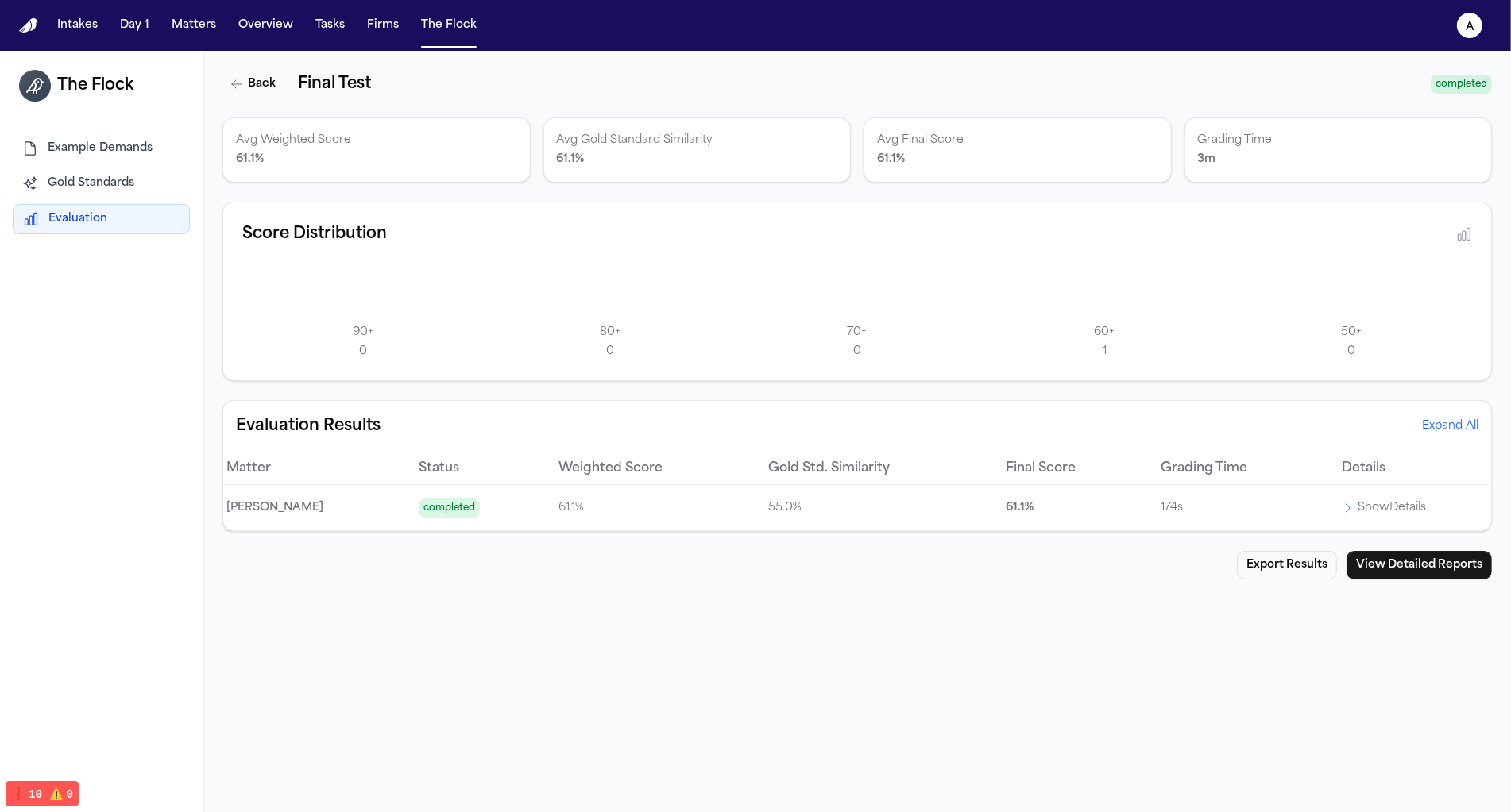
click at [606, 153] on p "61.1 %" at bounding box center [697, 160] width 281 height 19
click at [572, 132] on p "Avg Gold Standard Similarity" at bounding box center [697, 140] width 281 height 19
drag, startPoint x: 554, startPoint y: 141, endPoint x: 594, endPoint y: 175, distance: 52.5
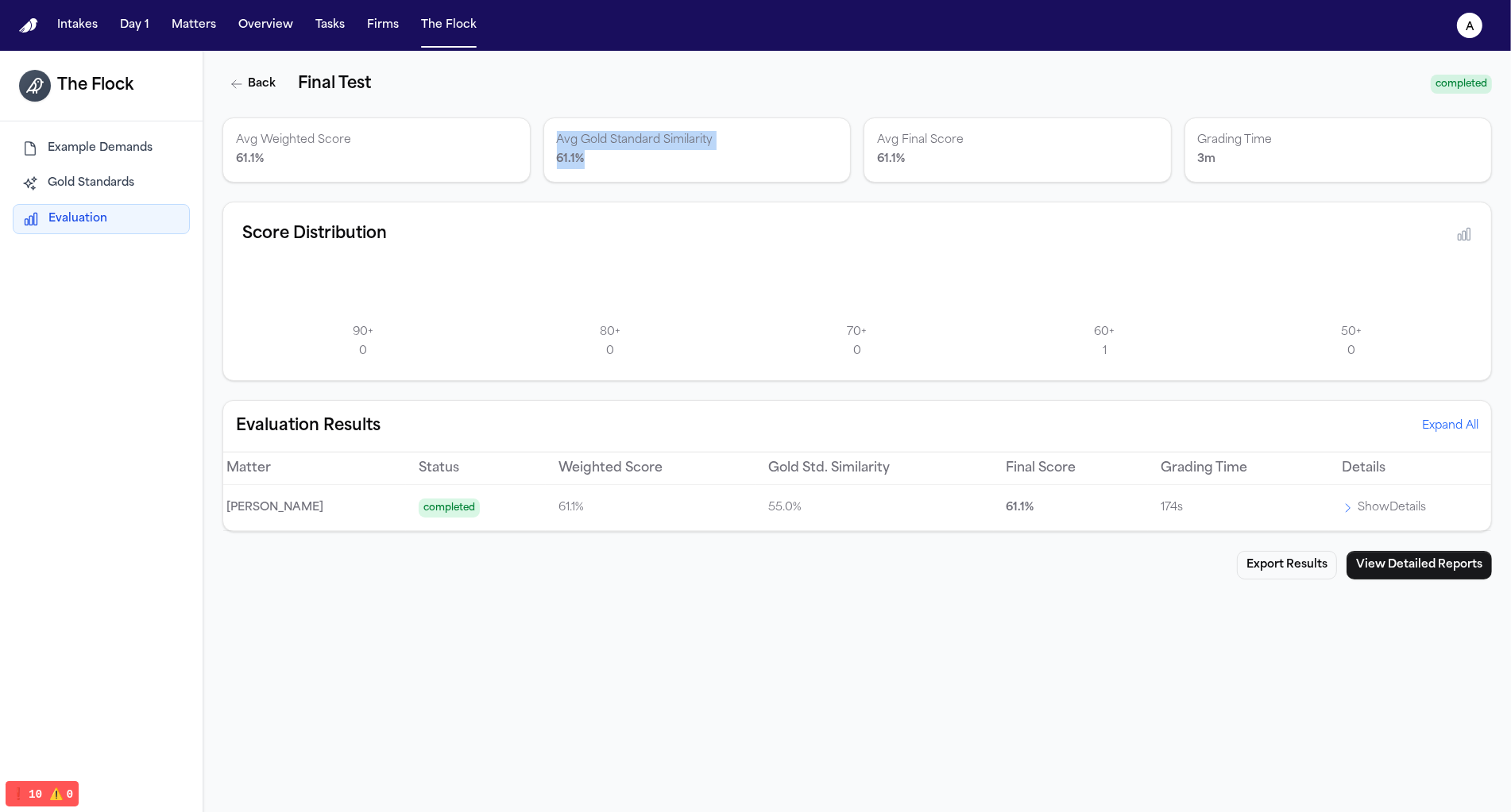
click at [594, 175] on div "Avg Gold Standard Similarity 61.1 %" at bounding box center [697, 149] width 308 height 65
copy div "Avg Gold Standard Similarity 61.1 %"
click at [627, 210] on div "Score Distribution 90 + 0 80 + 0 70 + 0 60 + 1 50 + 0" at bounding box center [857, 290] width 1269 height 179
click at [1369, 508] on p "Show Details" at bounding box center [1391, 508] width 69 height 19
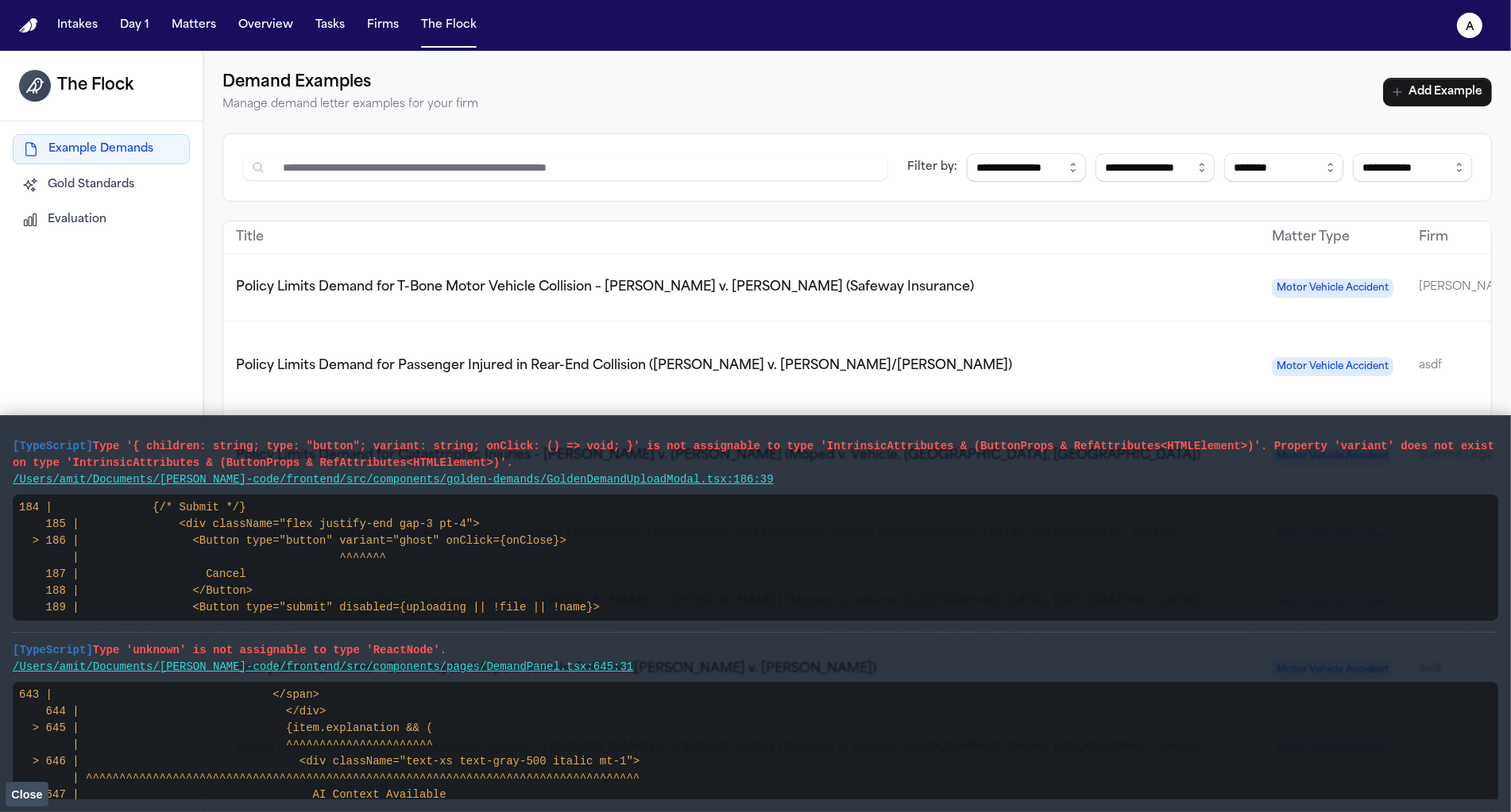
click at [33, 802] on button "Close" at bounding box center [27, 794] width 43 height 24
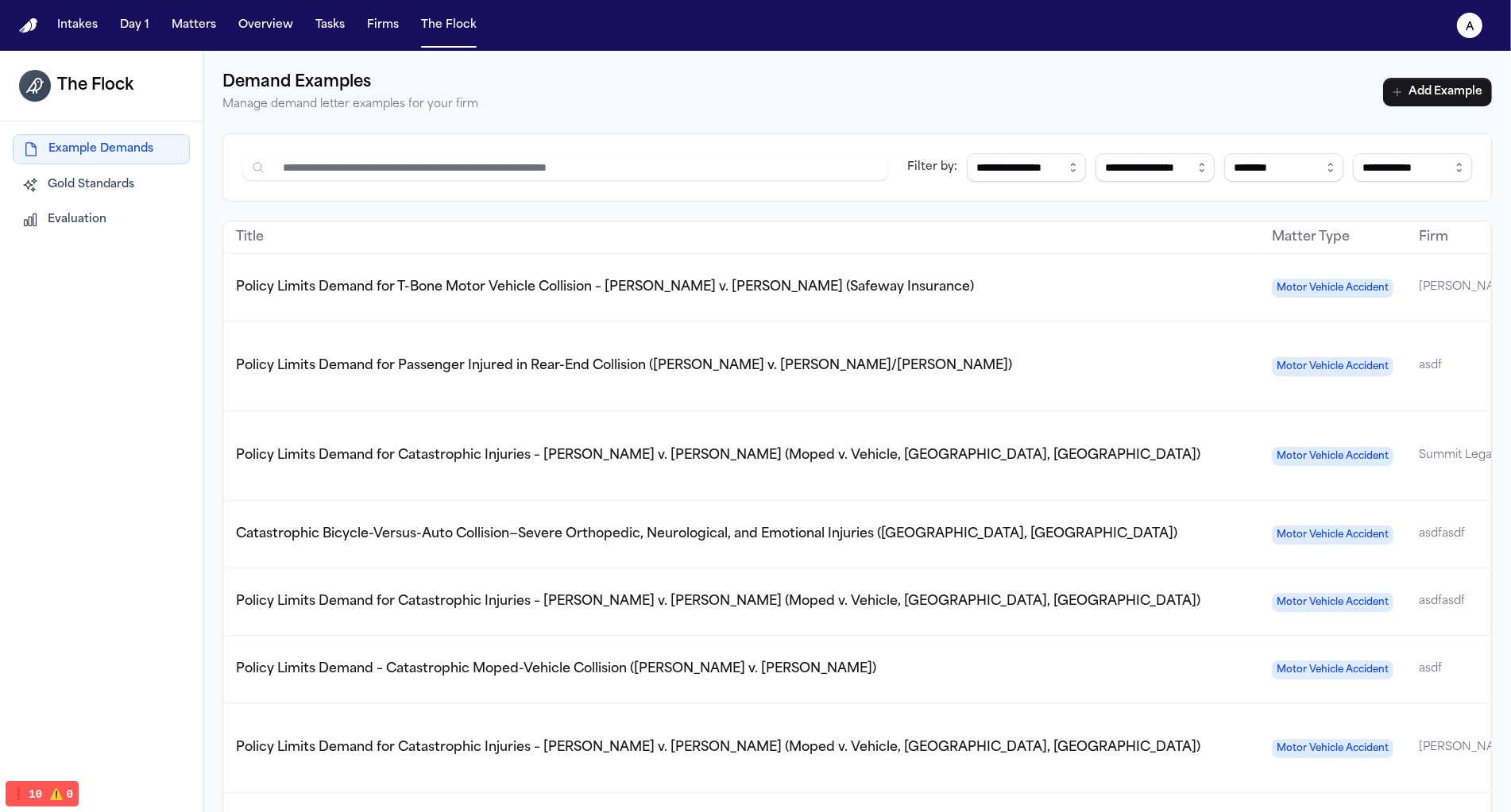
click at [95, 217] on span "Evaluation" at bounding box center [76, 220] width 59 height 15
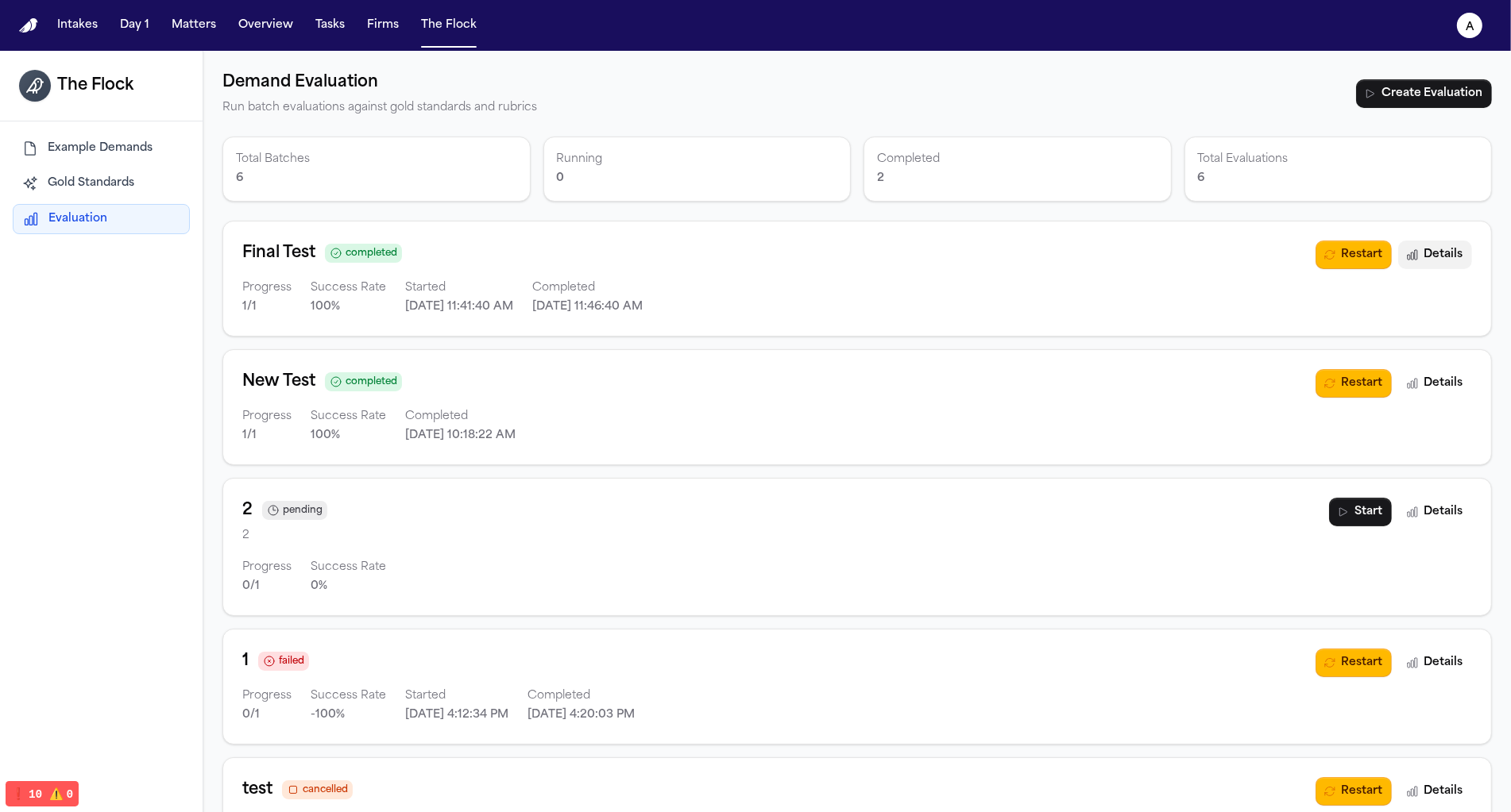
click at [1447, 250] on button "Details" at bounding box center [1435, 256] width 74 height 29
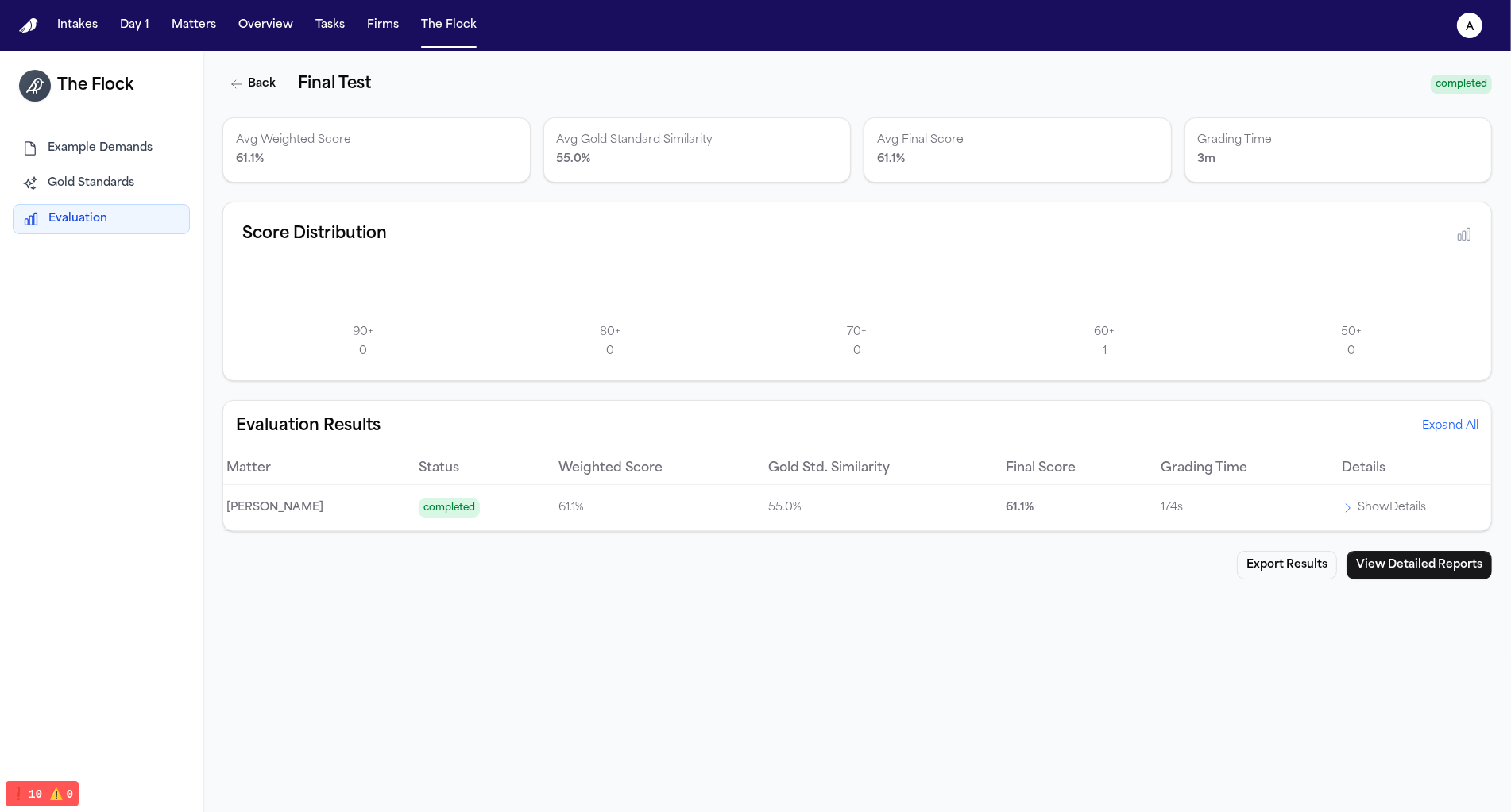
click at [937, 507] on p "55.0 %" at bounding box center [873, 508] width 212 height 19
click at [1396, 505] on p "Show Details" at bounding box center [1391, 508] width 69 height 19
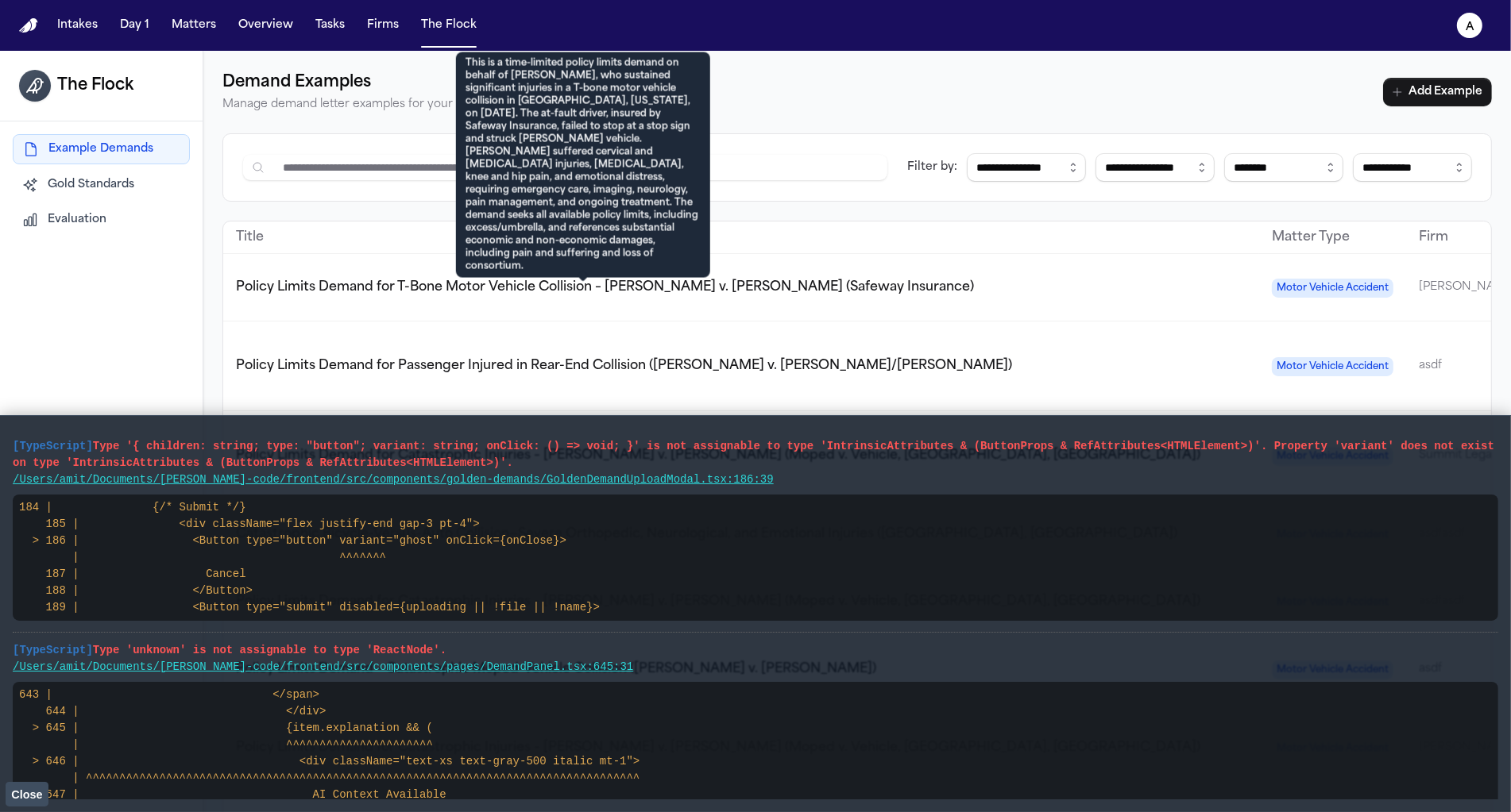
click at [520, 292] on span "Policy Limits Demand for T-Bone Motor Vehicle Collision – [PERSON_NAME] v. [PER…" at bounding box center [605, 286] width 738 height 13
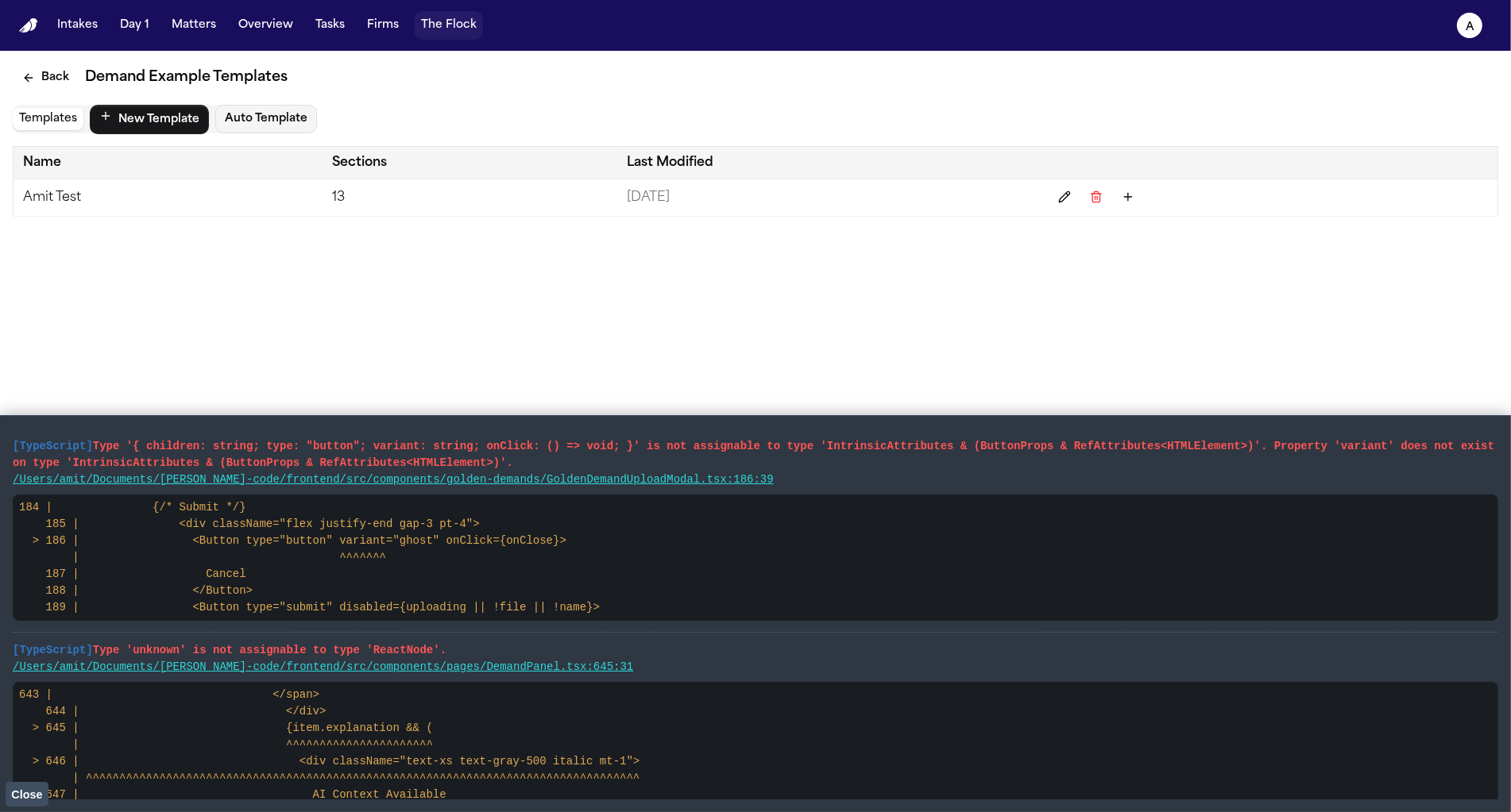
click at [442, 20] on button "The Flock" at bounding box center [448, 25] width 69 height 29
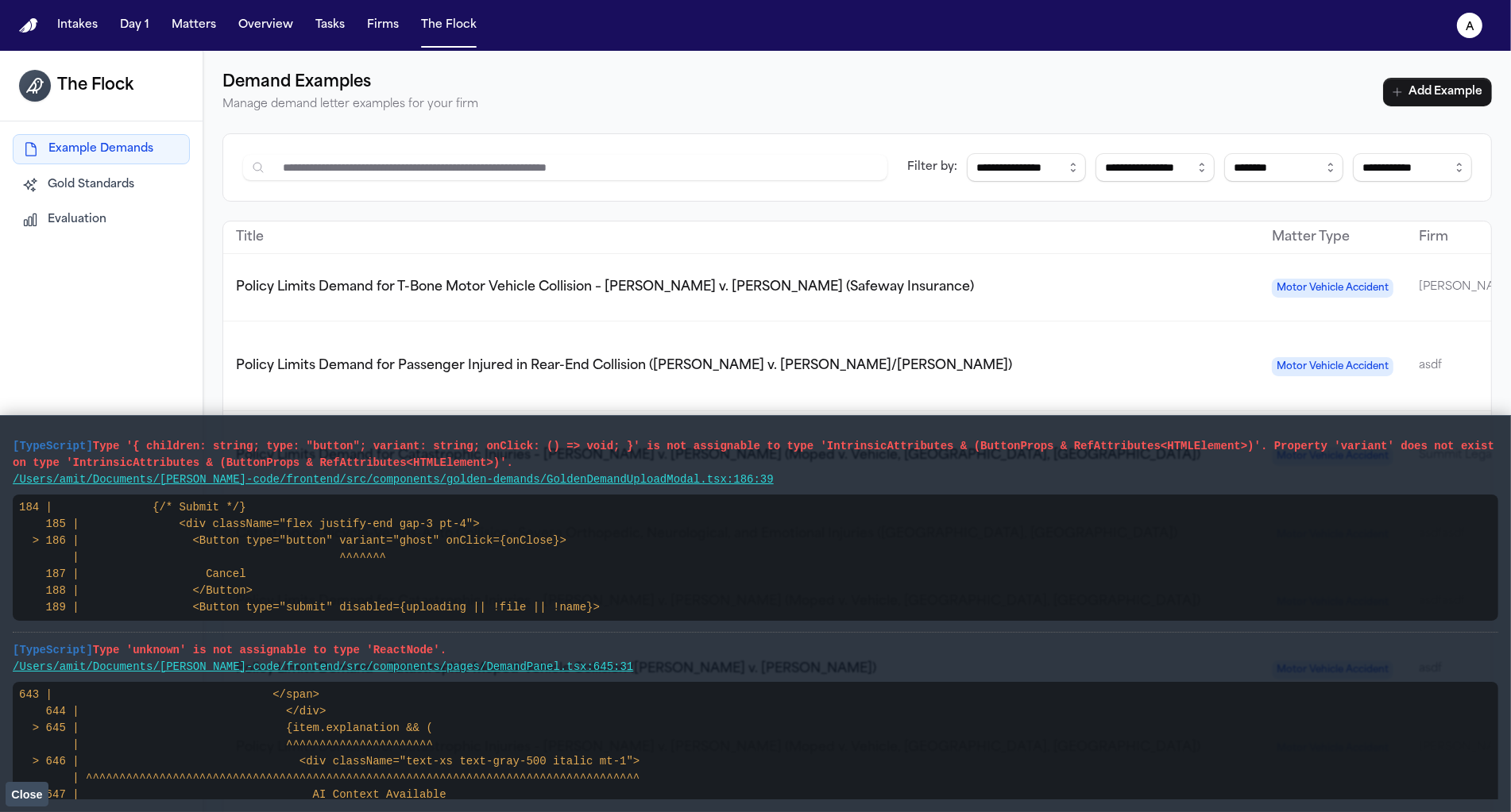
click at [121, 232] on button "Evaluation" at bounding box center [101, 221] width 177 height 29
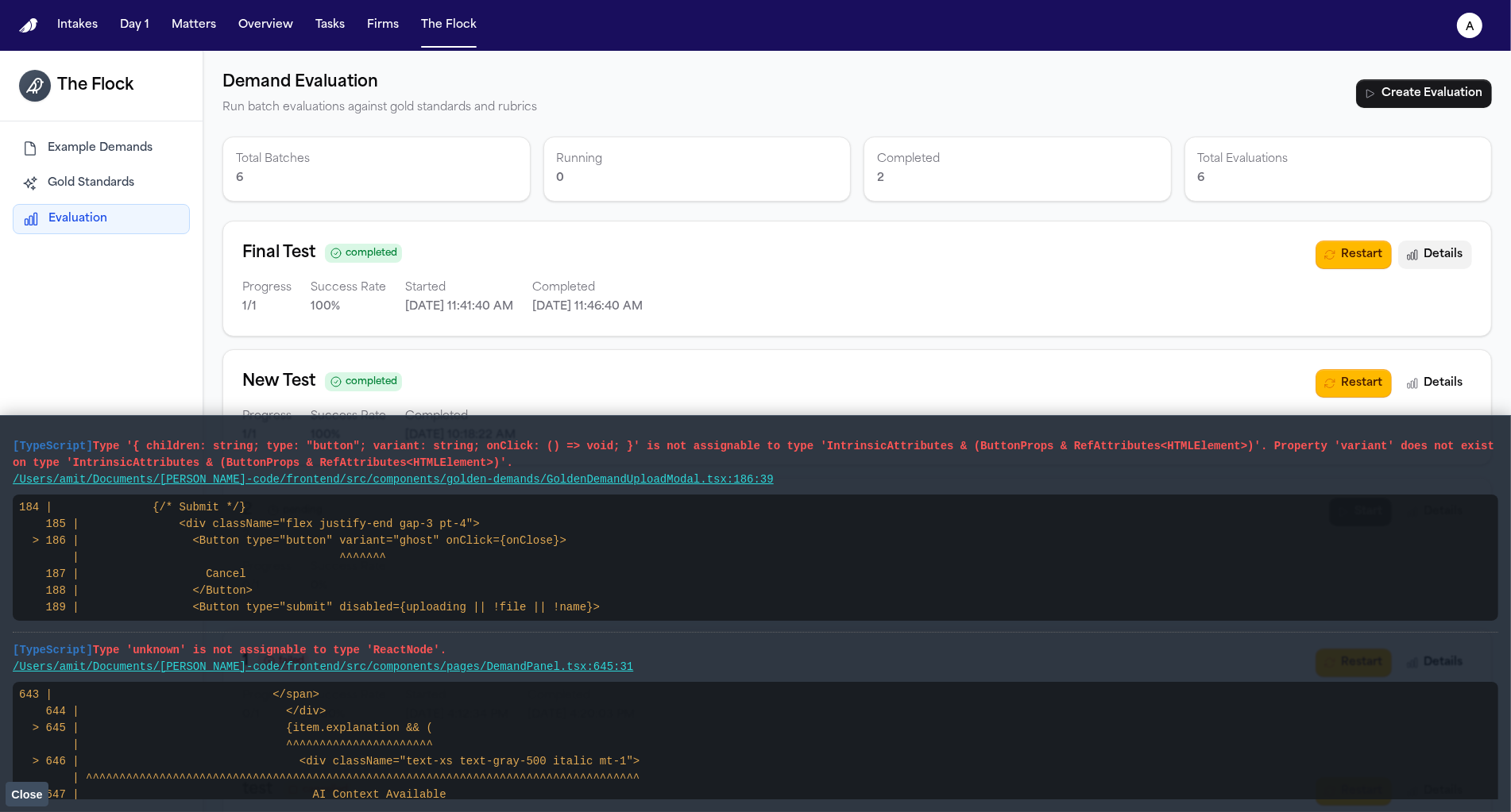
click at [1414, 250] on icon "button" at bounding box center [1411, 255] width 13 height 13
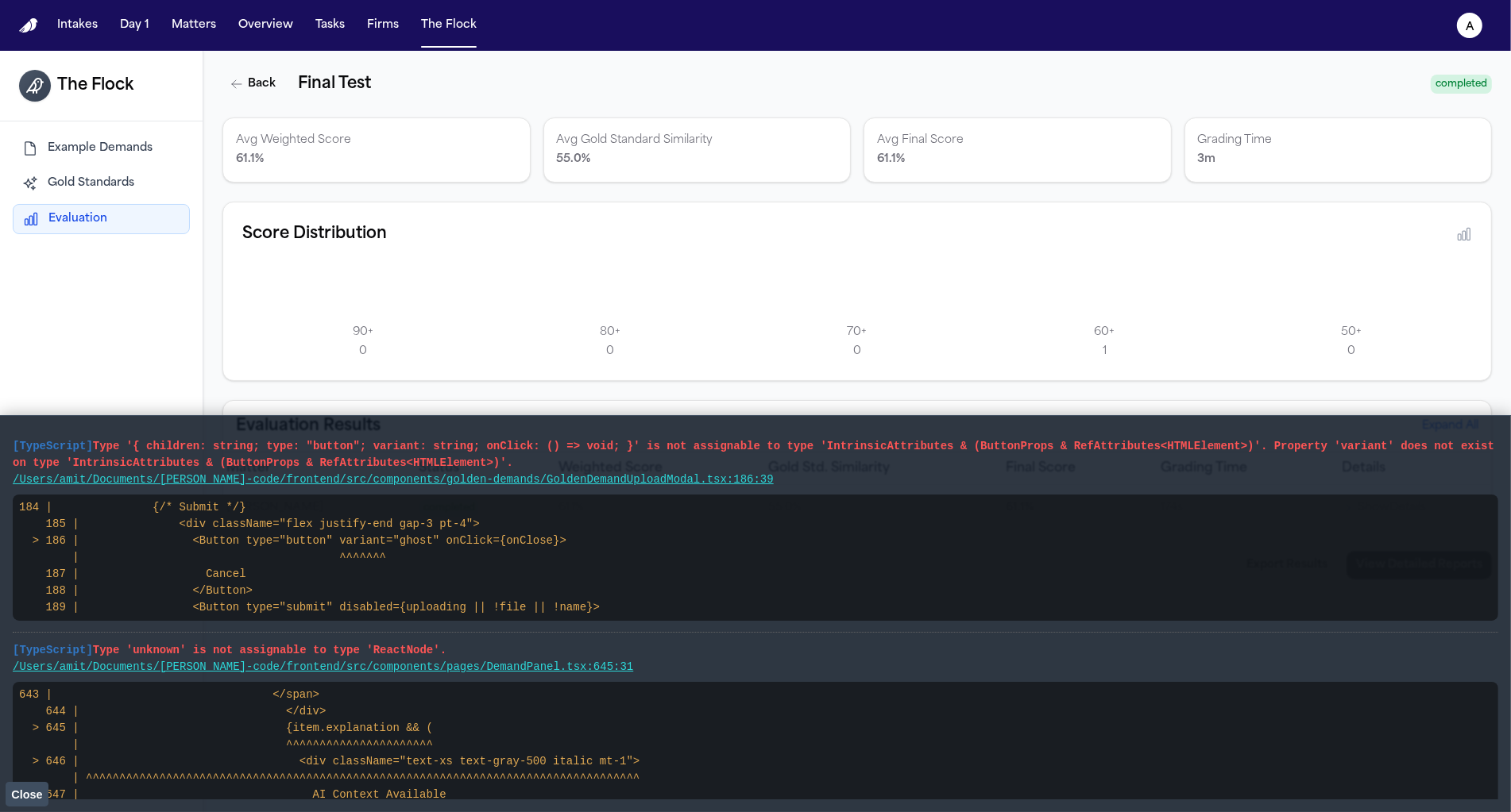
scroll to position [50, 0]
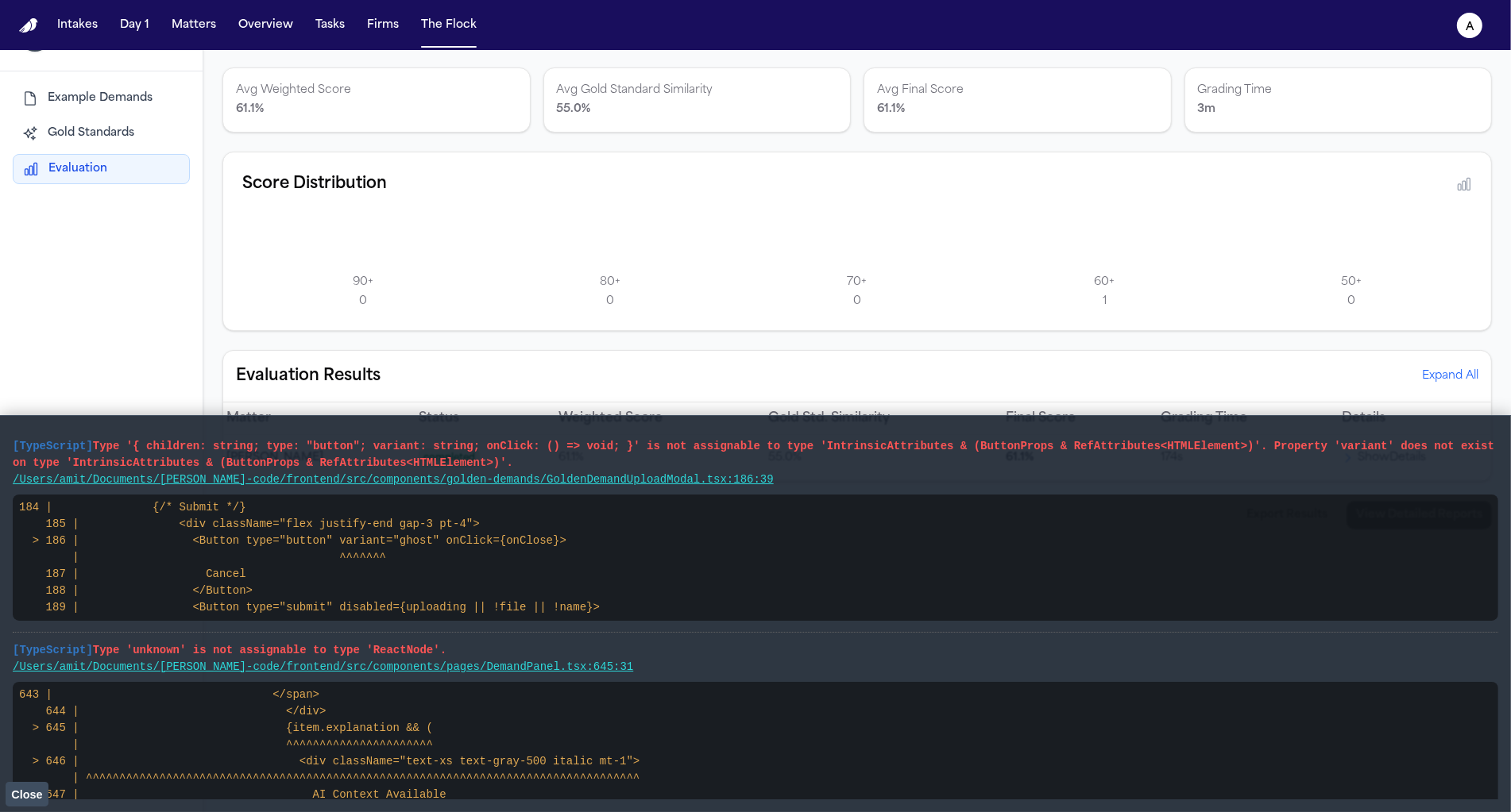
click at [41, 790] on span "Close" at bounding box center [26, 795] width 31 height 13
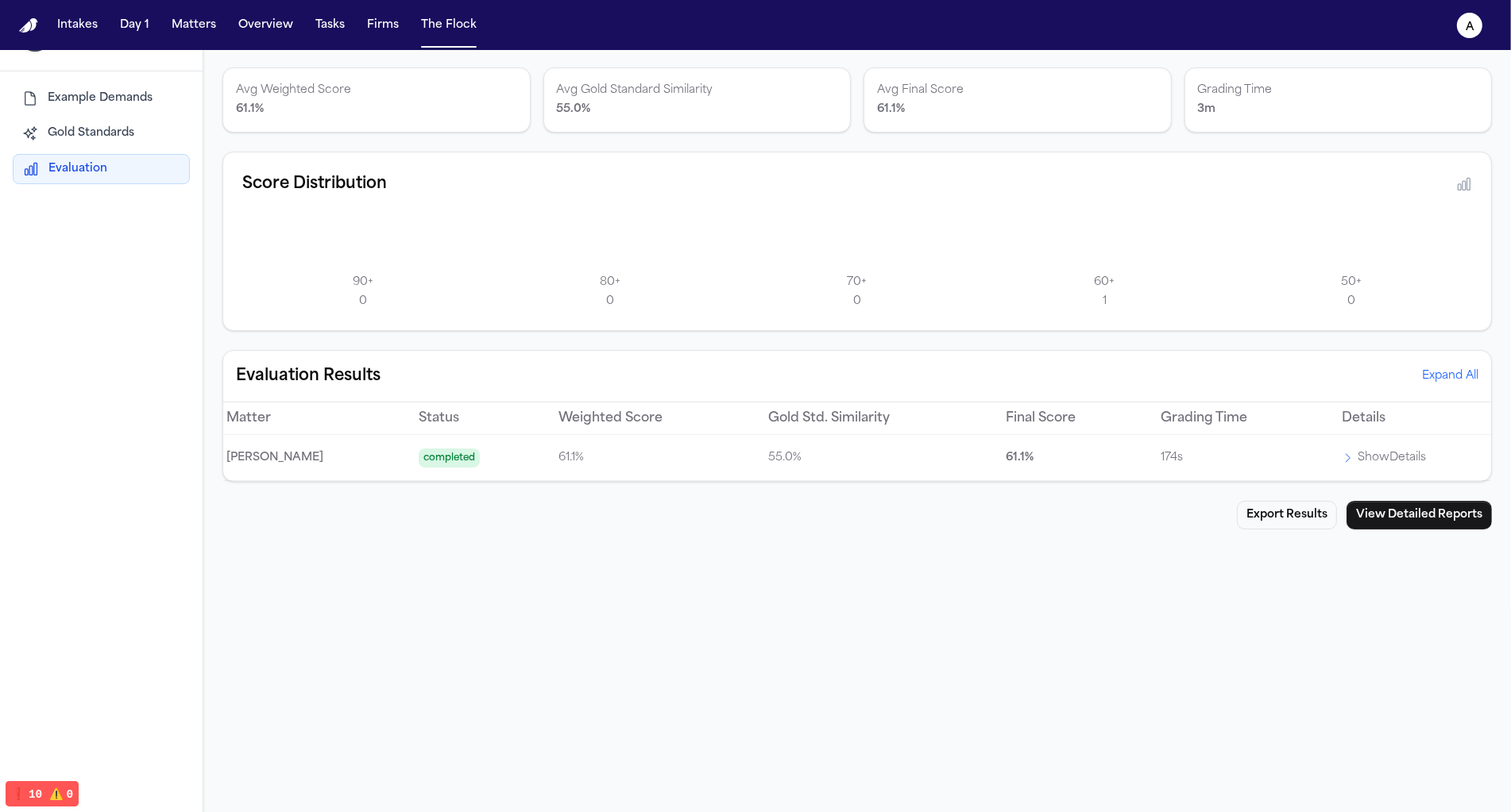
click at [1395, 451] on p "Show Details" at bounding box center [1391, 459] width 69 height 19
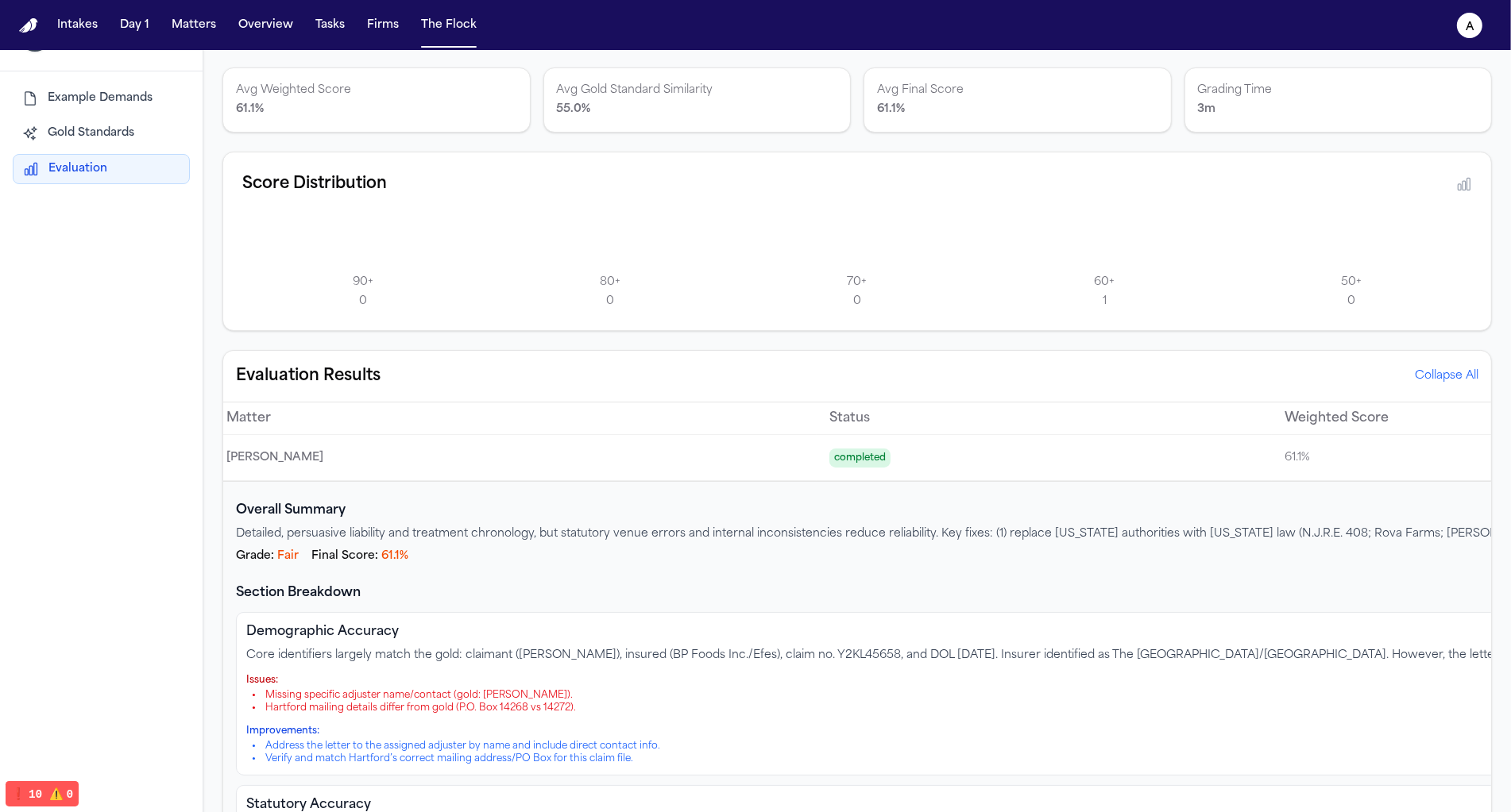
scroll to position [0, 0]
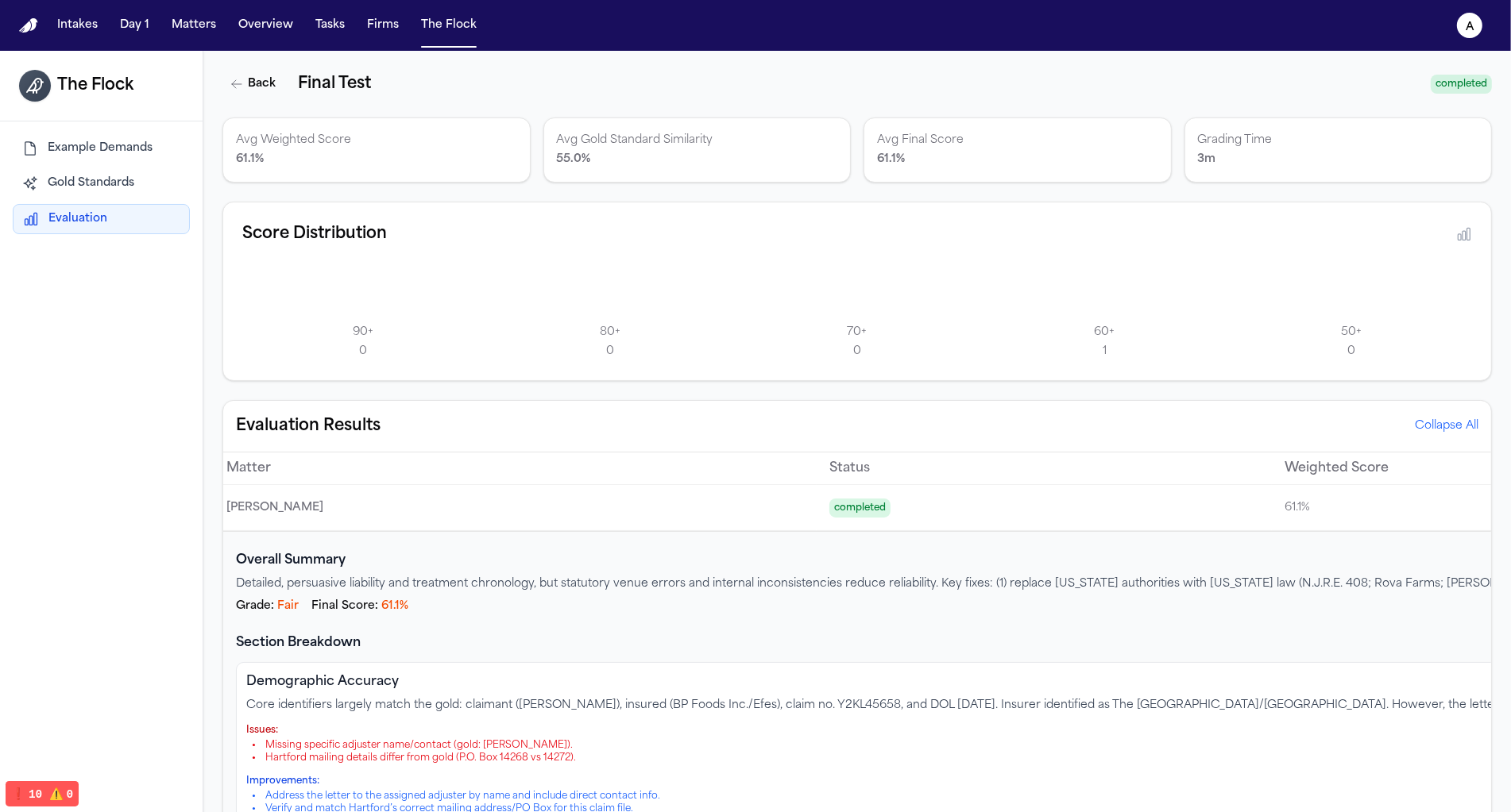
click at [1453, 242] on div "Score Distribution" at bounding box center [857, 234] width 1229 height 25
click at [1472, 226] on div "Score Distribution 90 + 0 80 + 0 70 + 0 60 + 1 50 + 0" at bounding box center [857, 290] width 1269 height 179
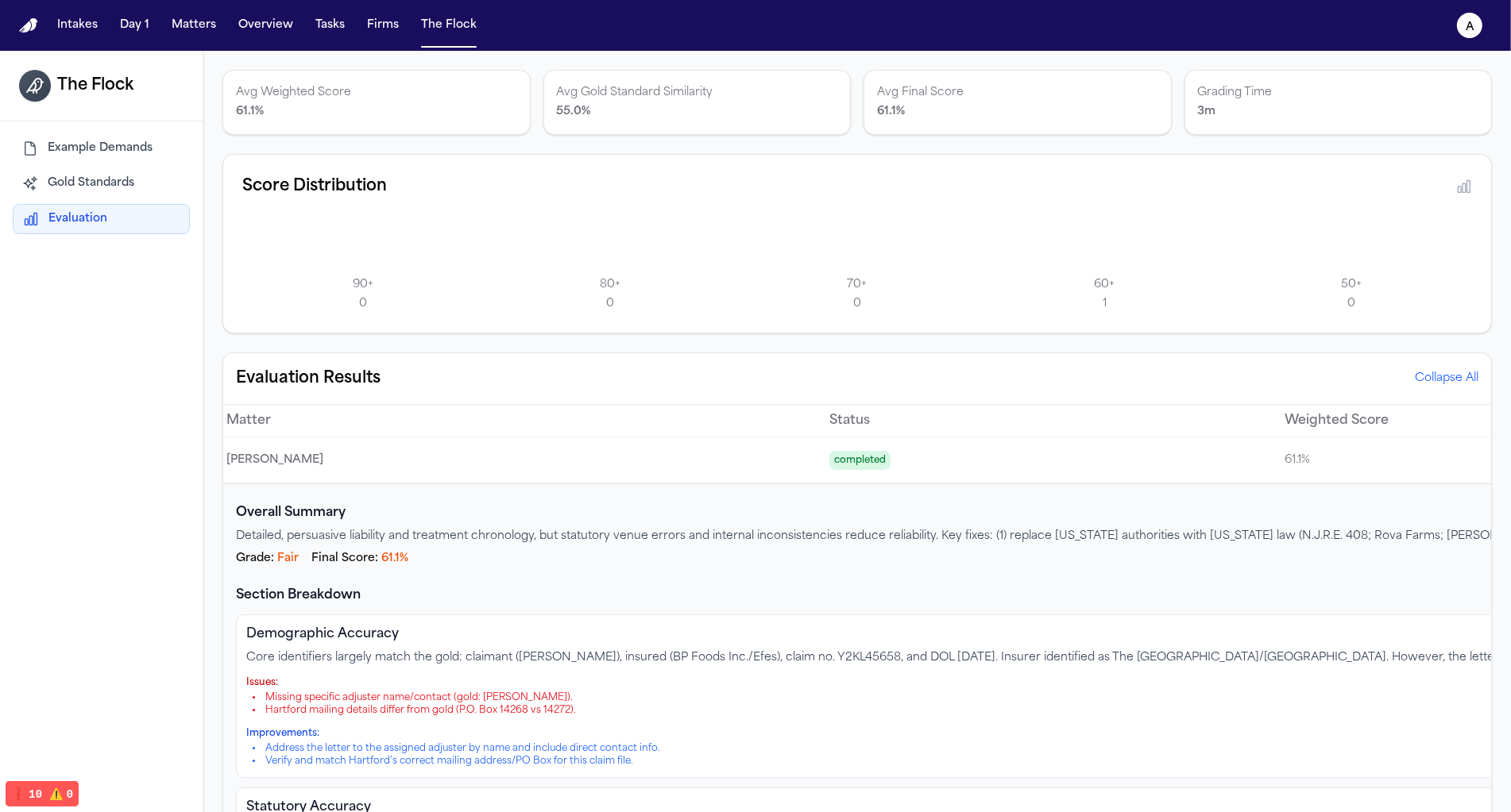
scroll to position [44, 0]
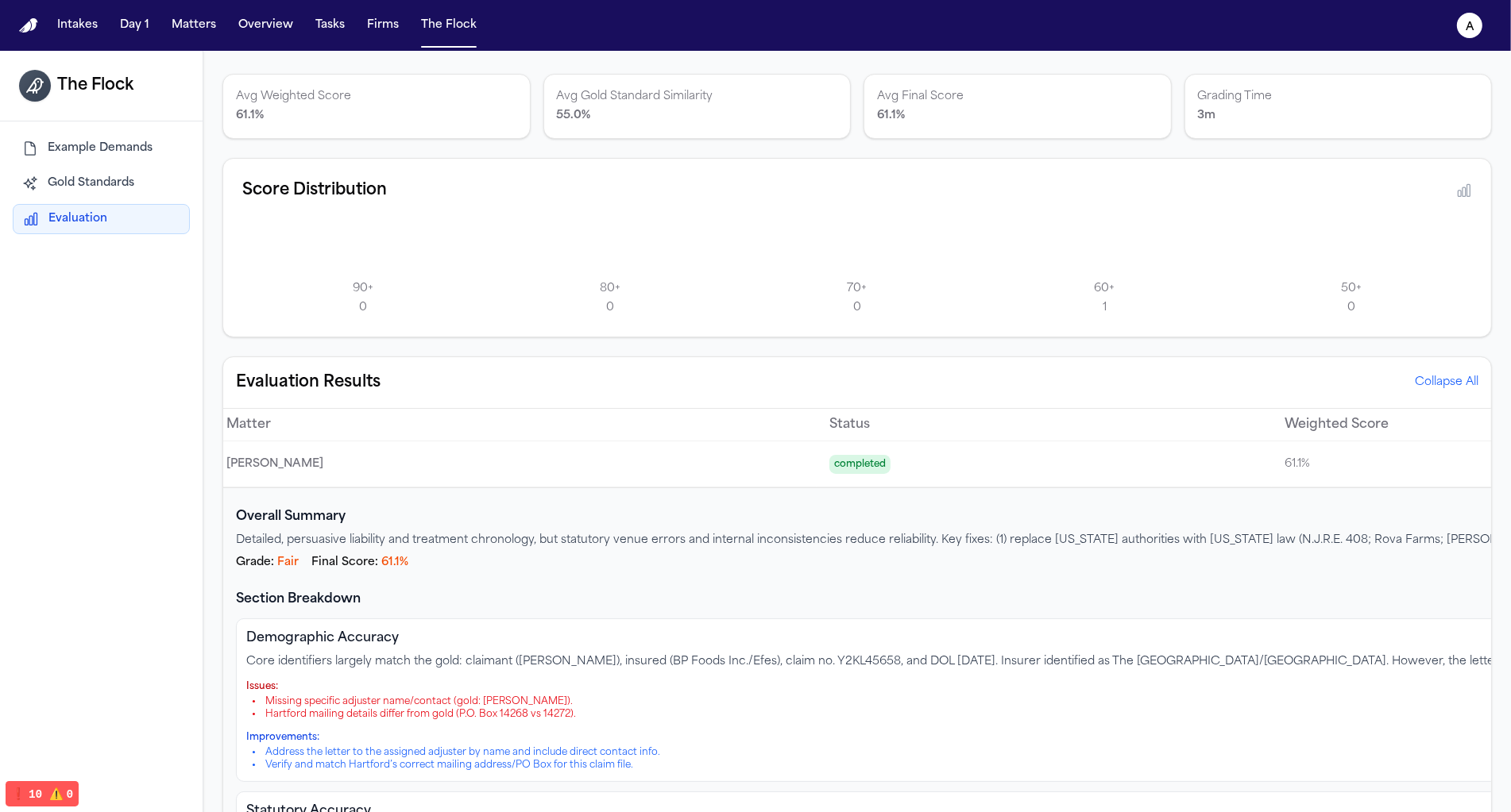
click at [1440, 383] on button "Collapse All" at bounding box center [1446, 382] width 64 height 15
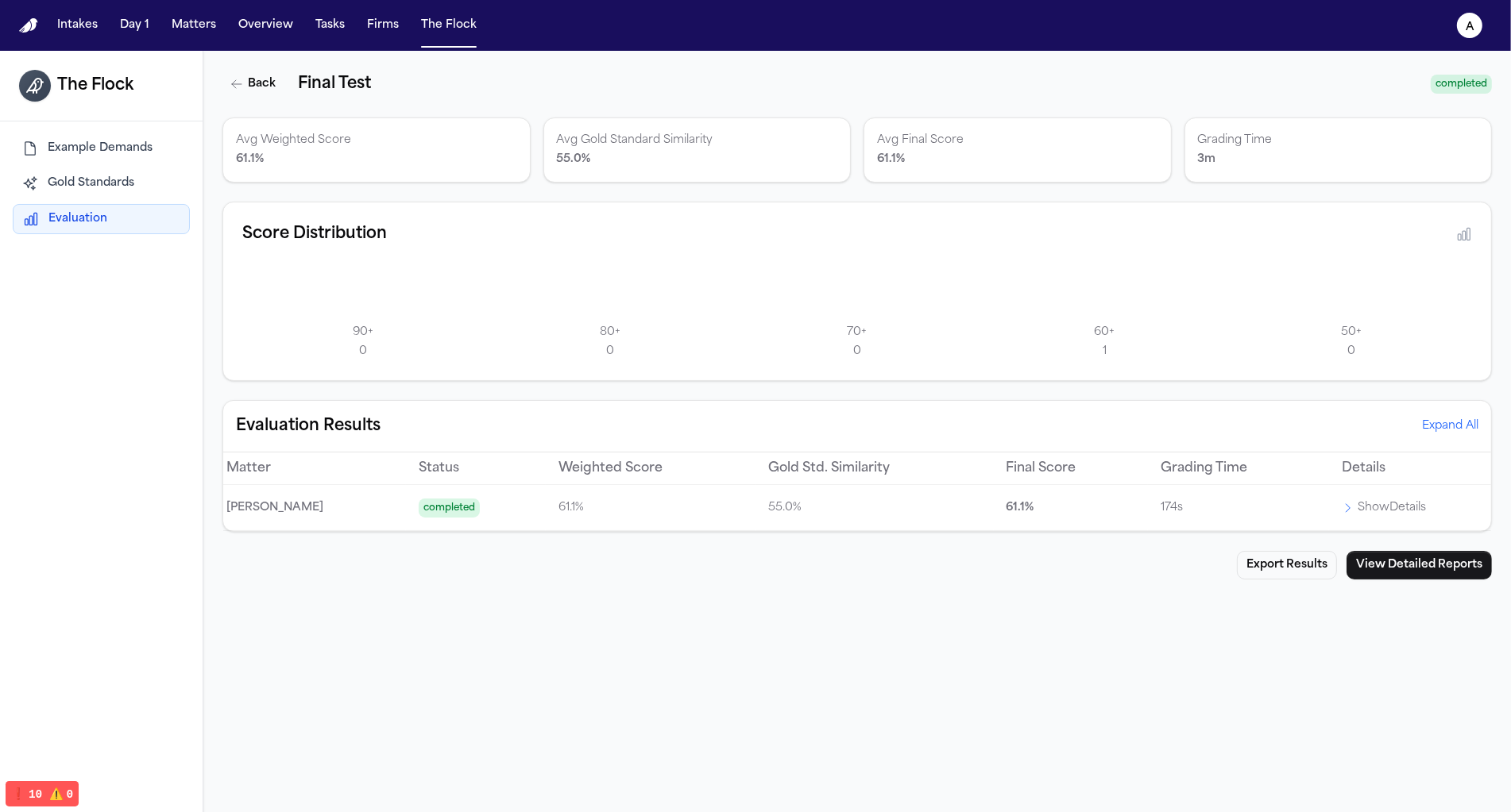
click at [1345, 465] on th "Details" at bounding box center [1409, 469] width 162 height 33
click at [1418, 569] on button "View Detailed Reports" at bounding box center [1419, 565] width 145 height 29
click at [1357, 499] on p "Show Details" at bounding box center [1391, 508] width 69 height 19
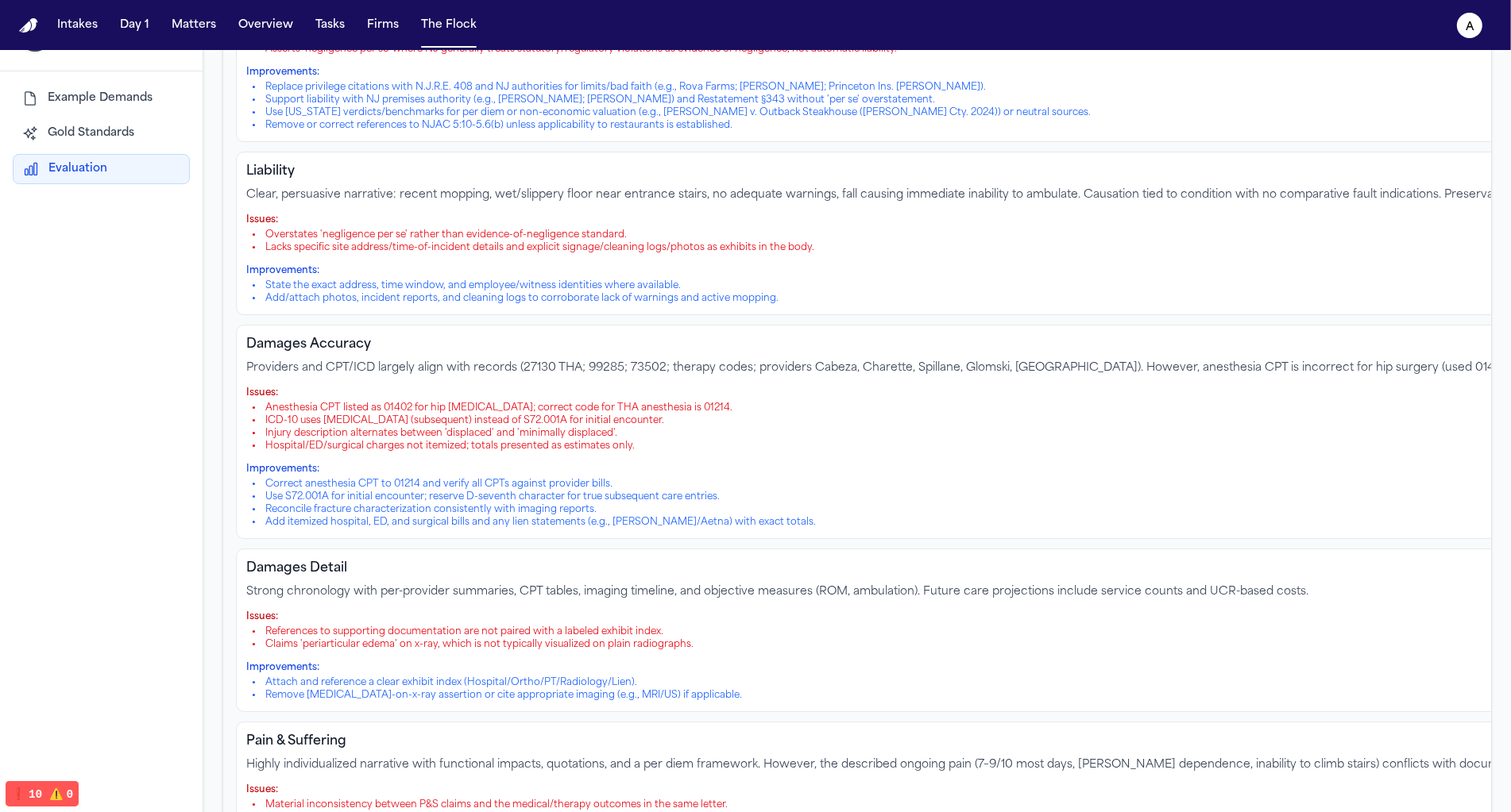
scroll to position [268, 0]
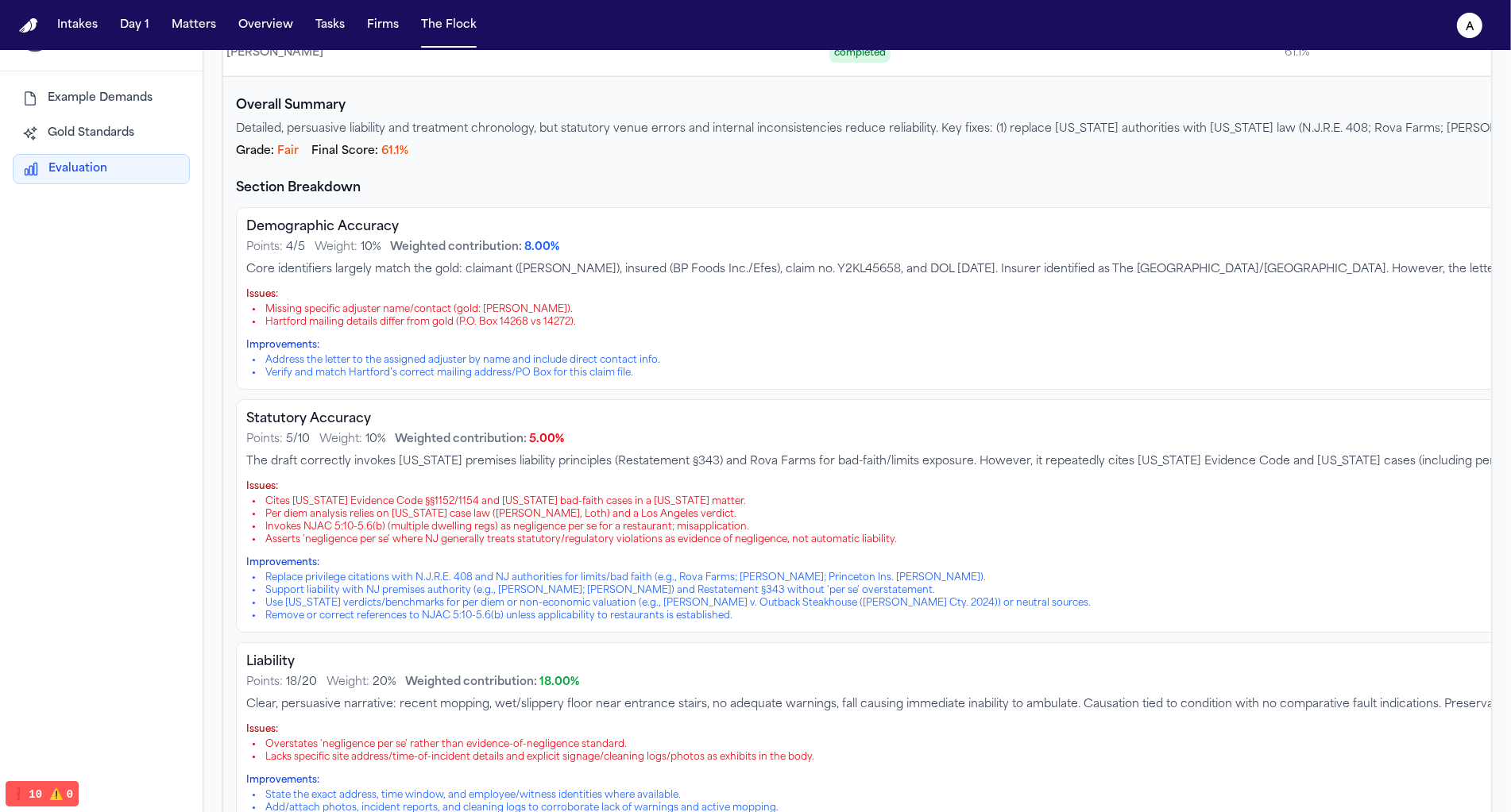
scroll to position [408, 0]
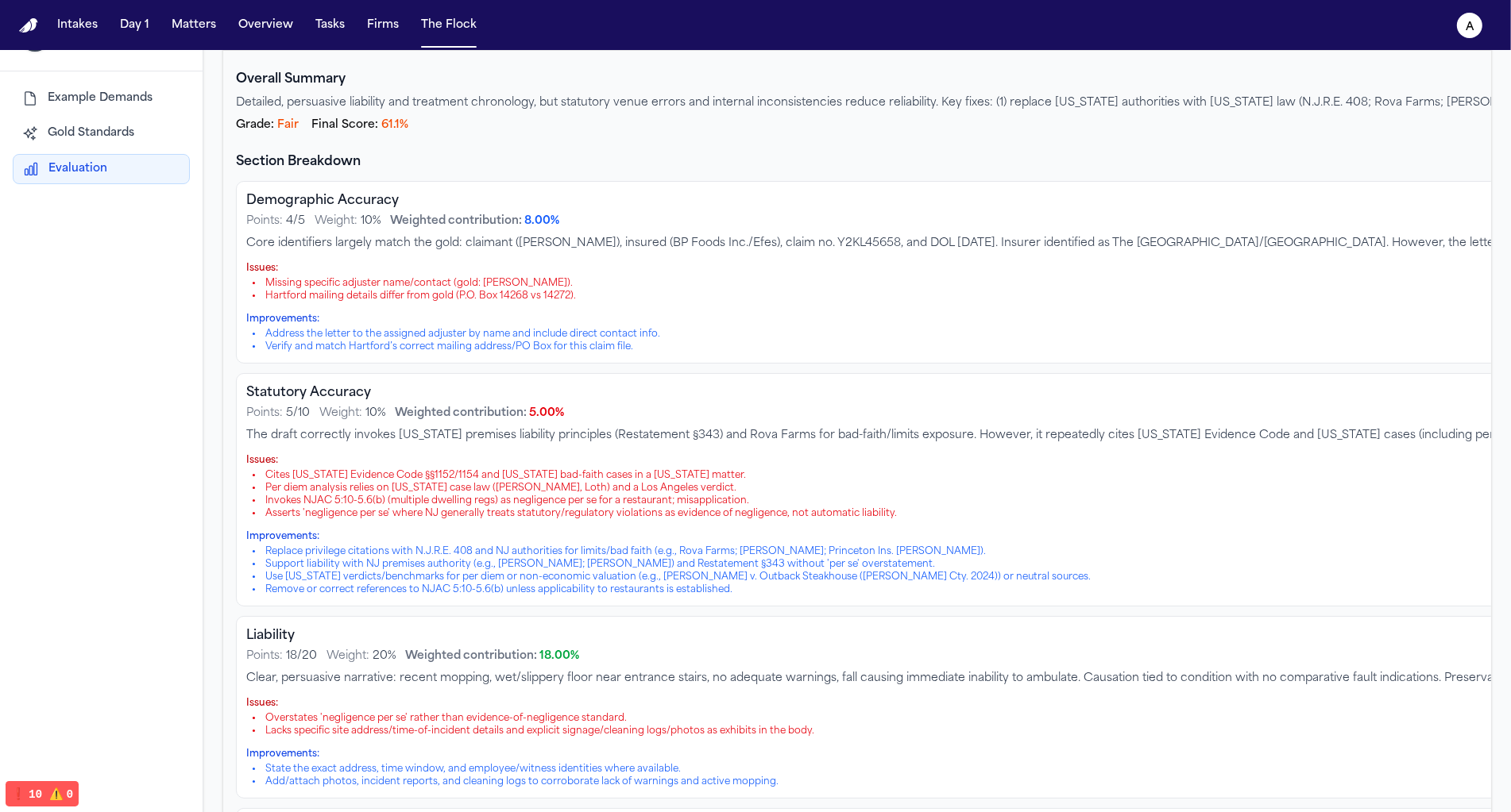
scroll to position [0, 0]
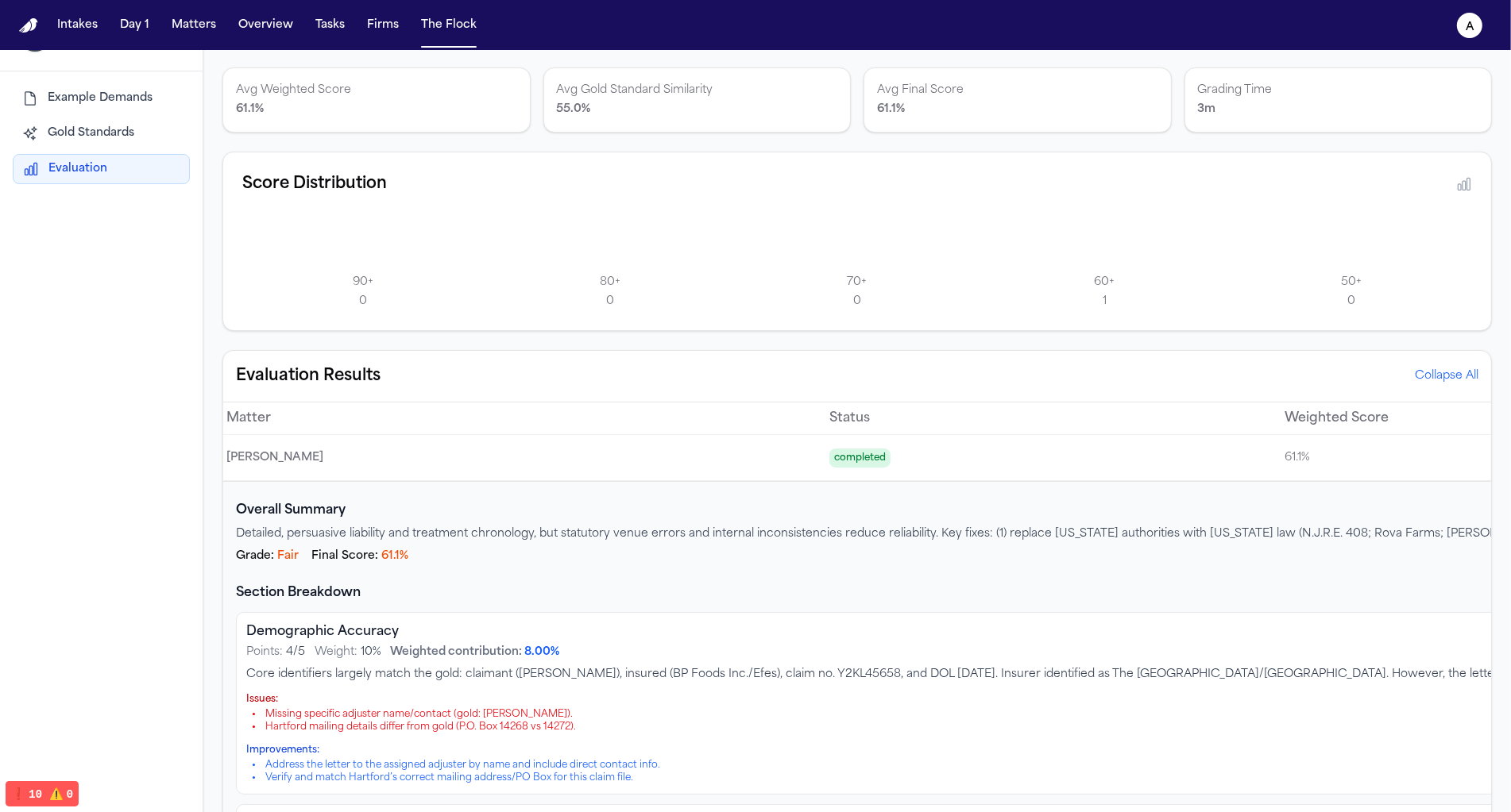
click at [1426, 370] on button "Collapse All" at bounding box center [1446, 376] width 64 height 15
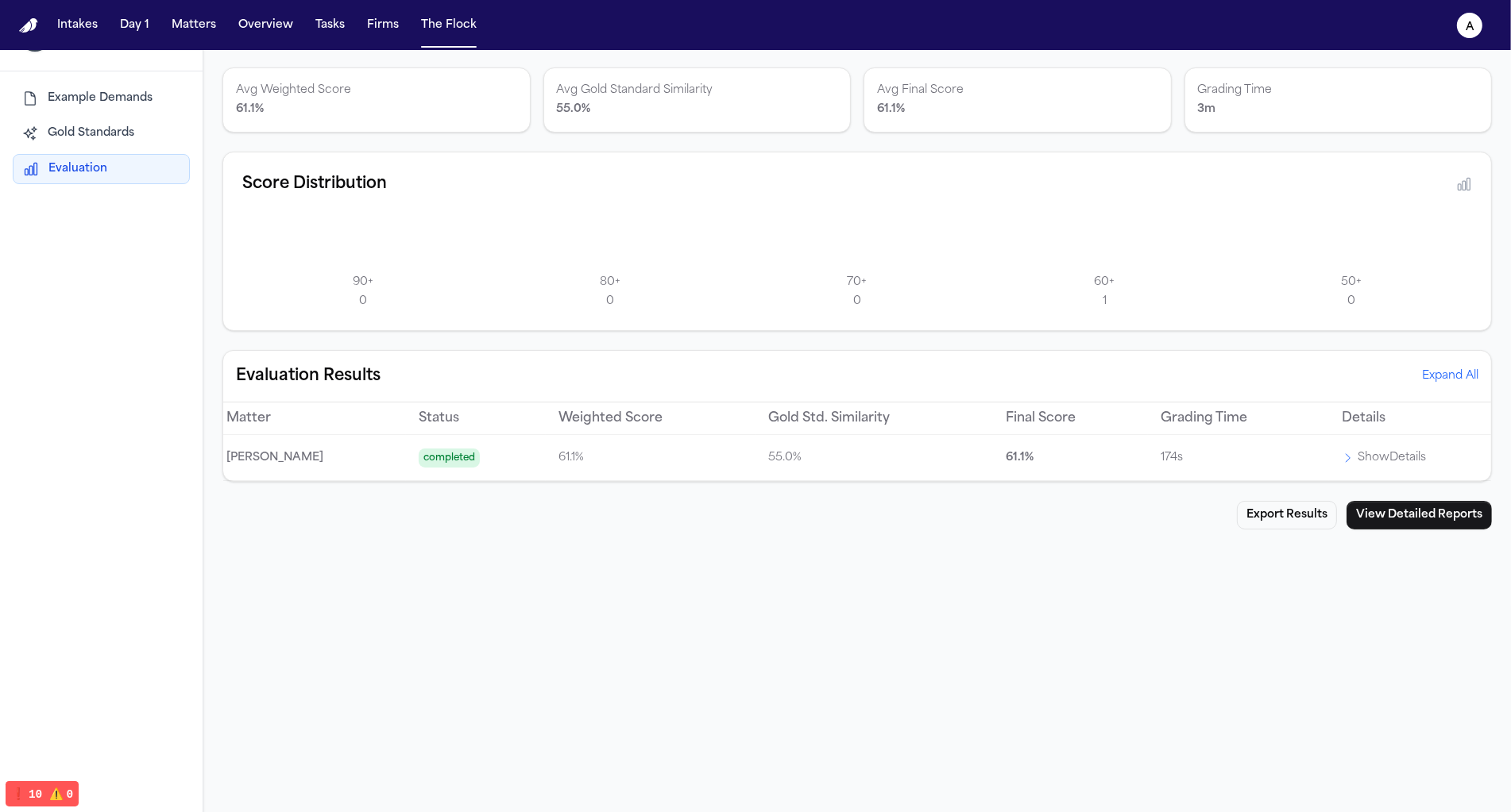
click at [806, 259] on div "90 + 0 80 + 0 70 + 0 60 + 1 50 + 0" at bounding box center [857, 260] width 1229 height 102
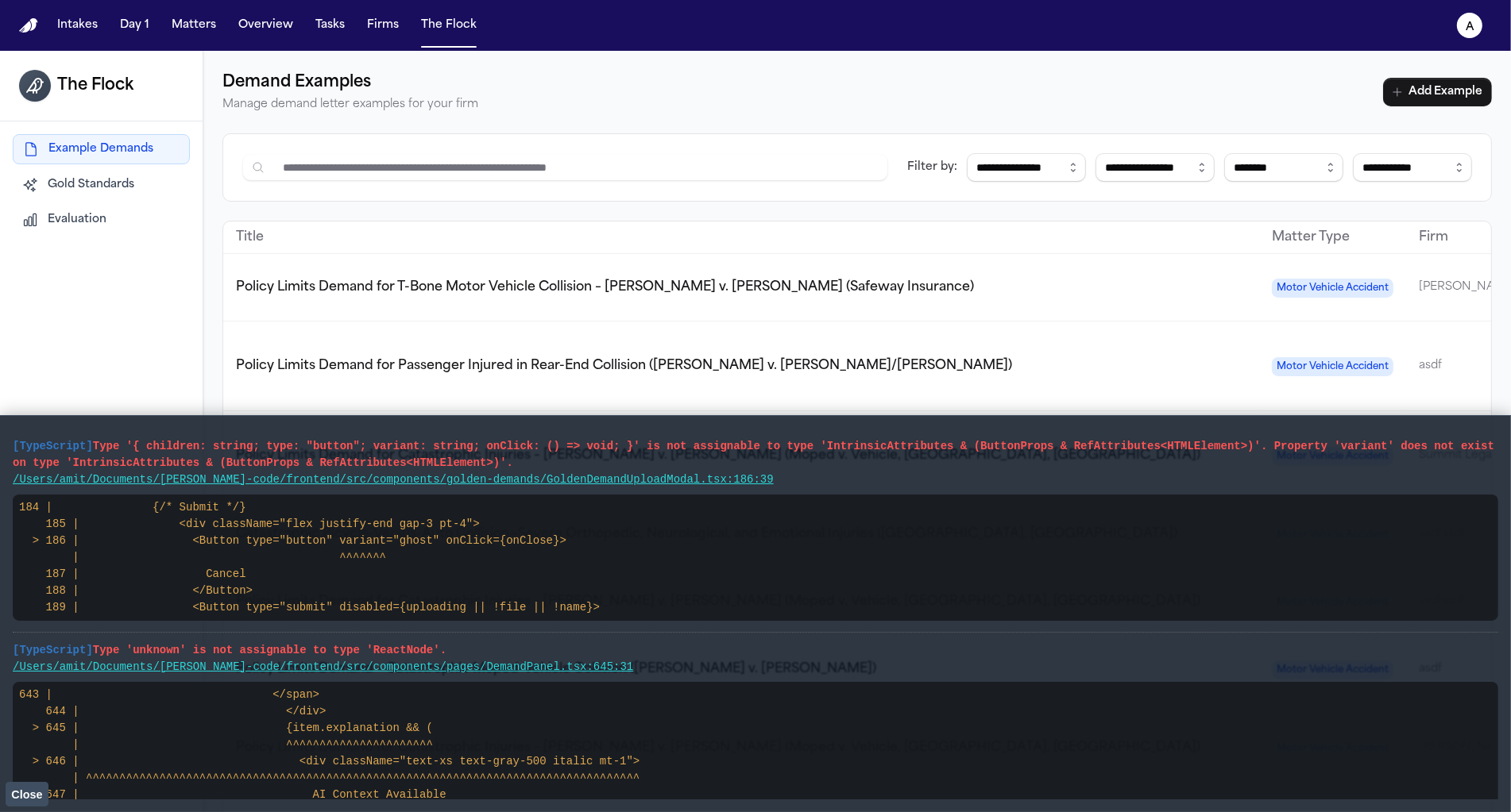
click at [90, 230] on button "Evaluation" at bounding box center [101, 221] width 177 height 29
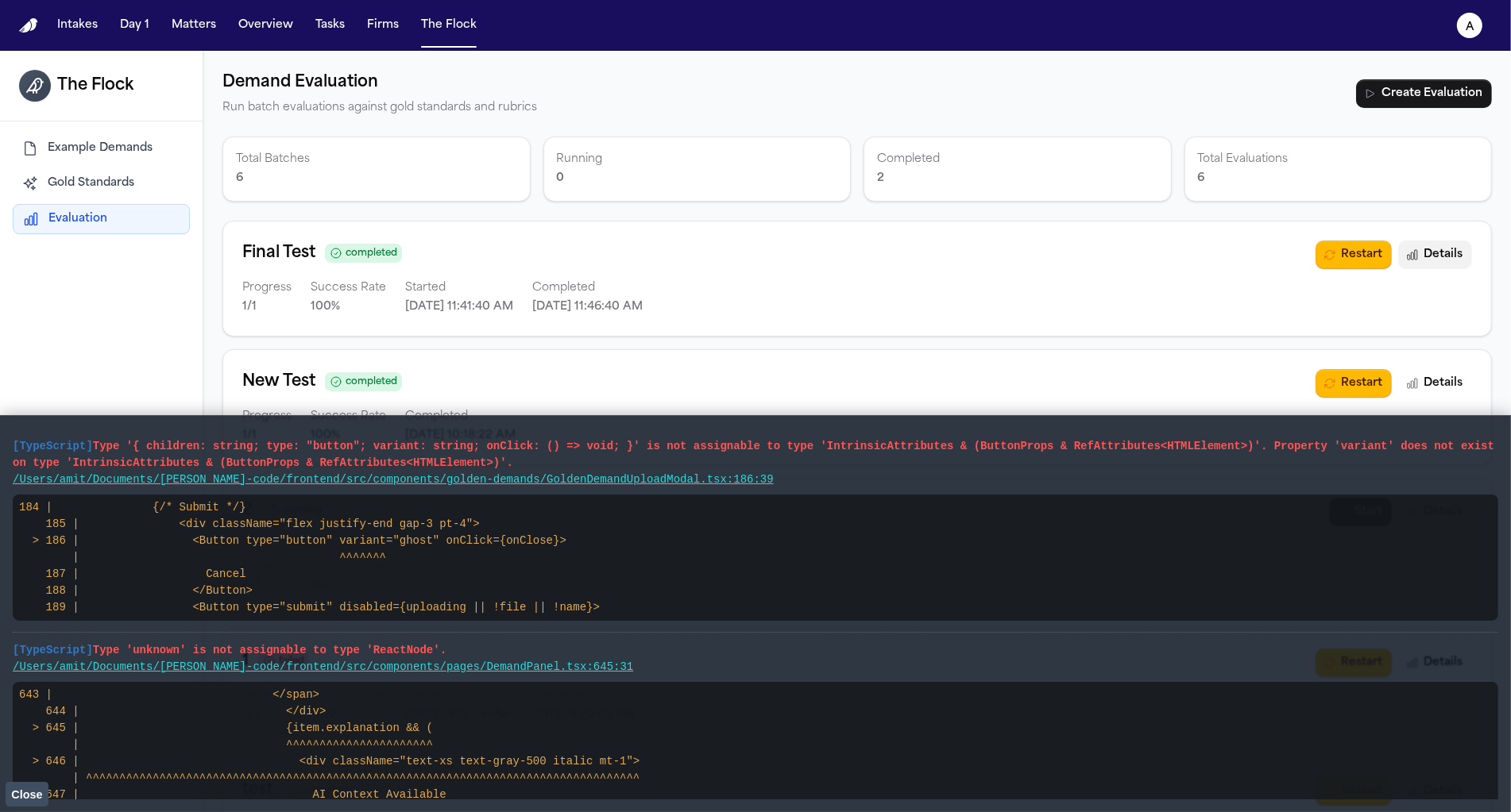
click at [1454, 255] on button "Details" at bounding box center [1435, 256] width 74 height 29
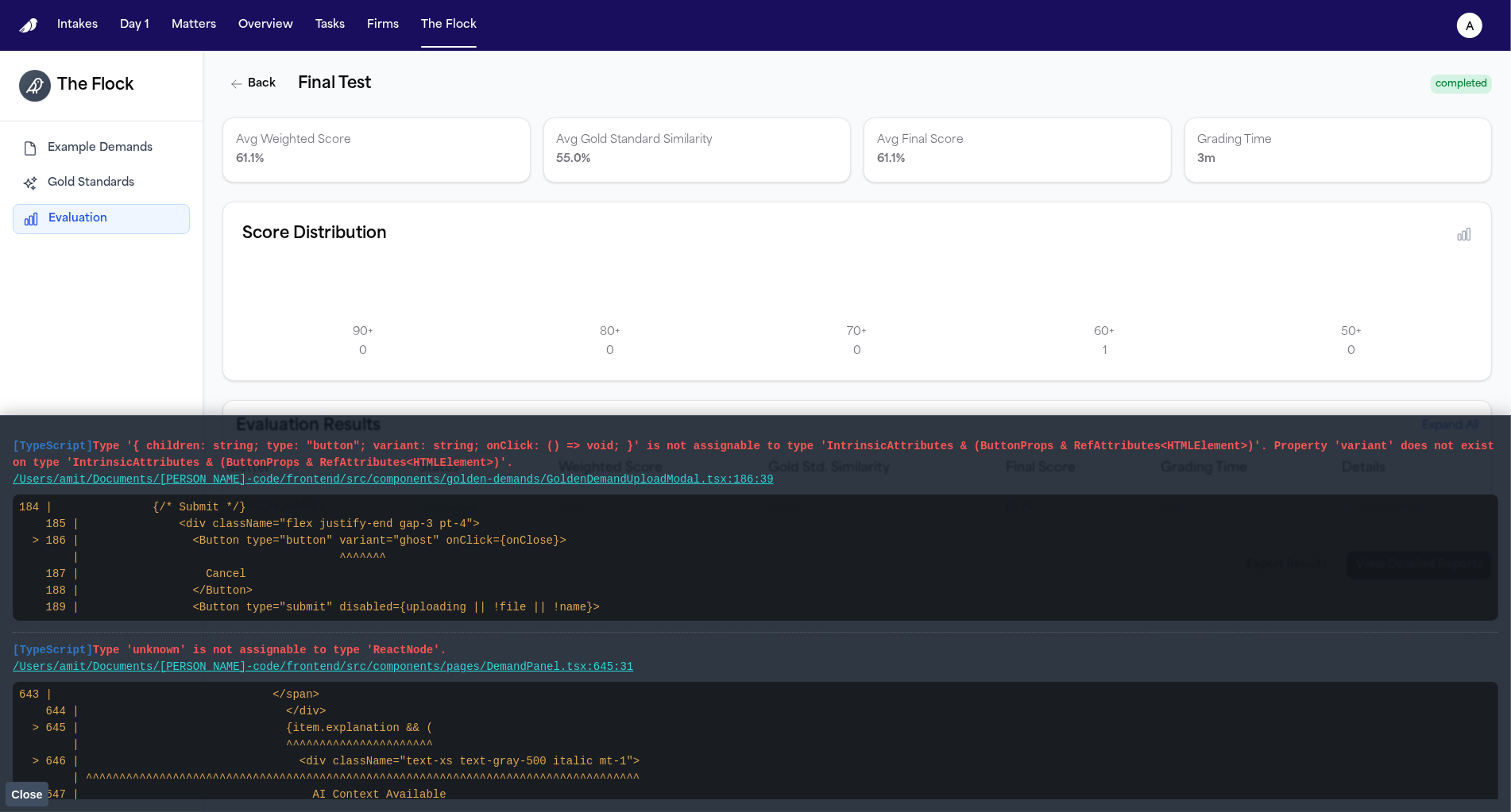
click at [28, 789] on span "Close" at bounding box center [26, 795] width 31 height 13
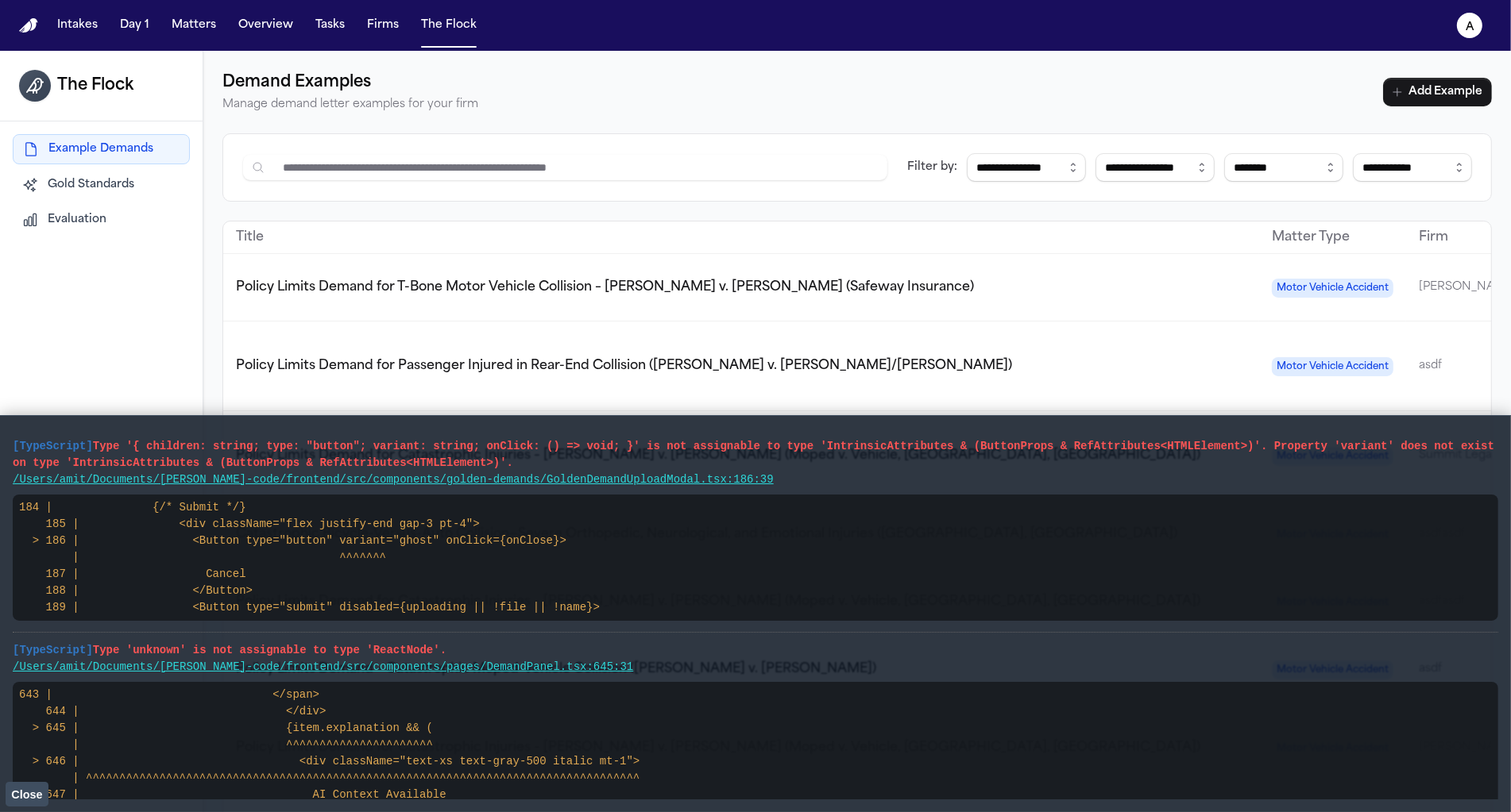
click at [25, 791] on span "Close" at bounding box center [26, 795] width 31 height 13
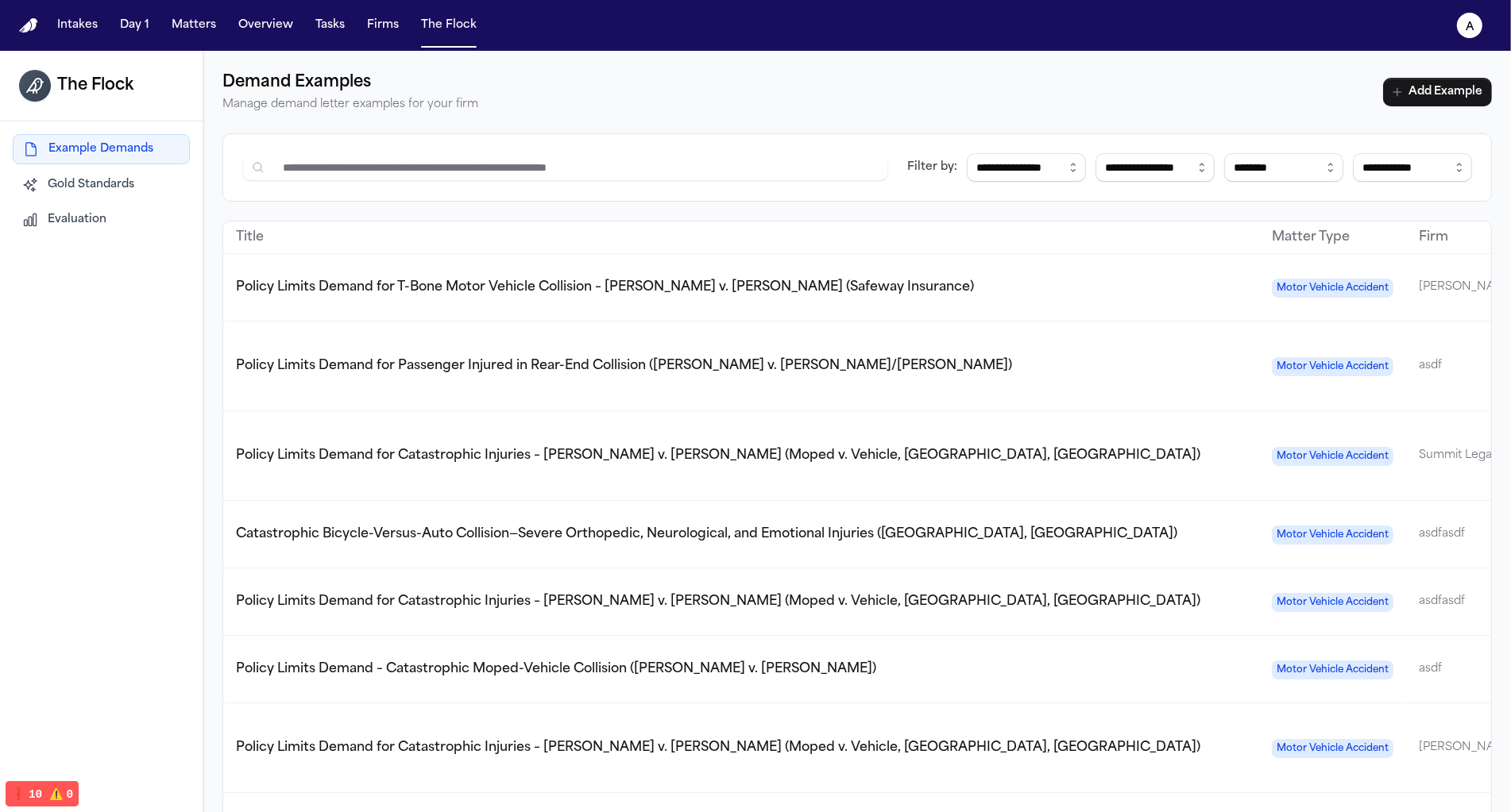
click at [88, 222] on span "Evaluation" at bounding box center [76, 220] width 59 height 15
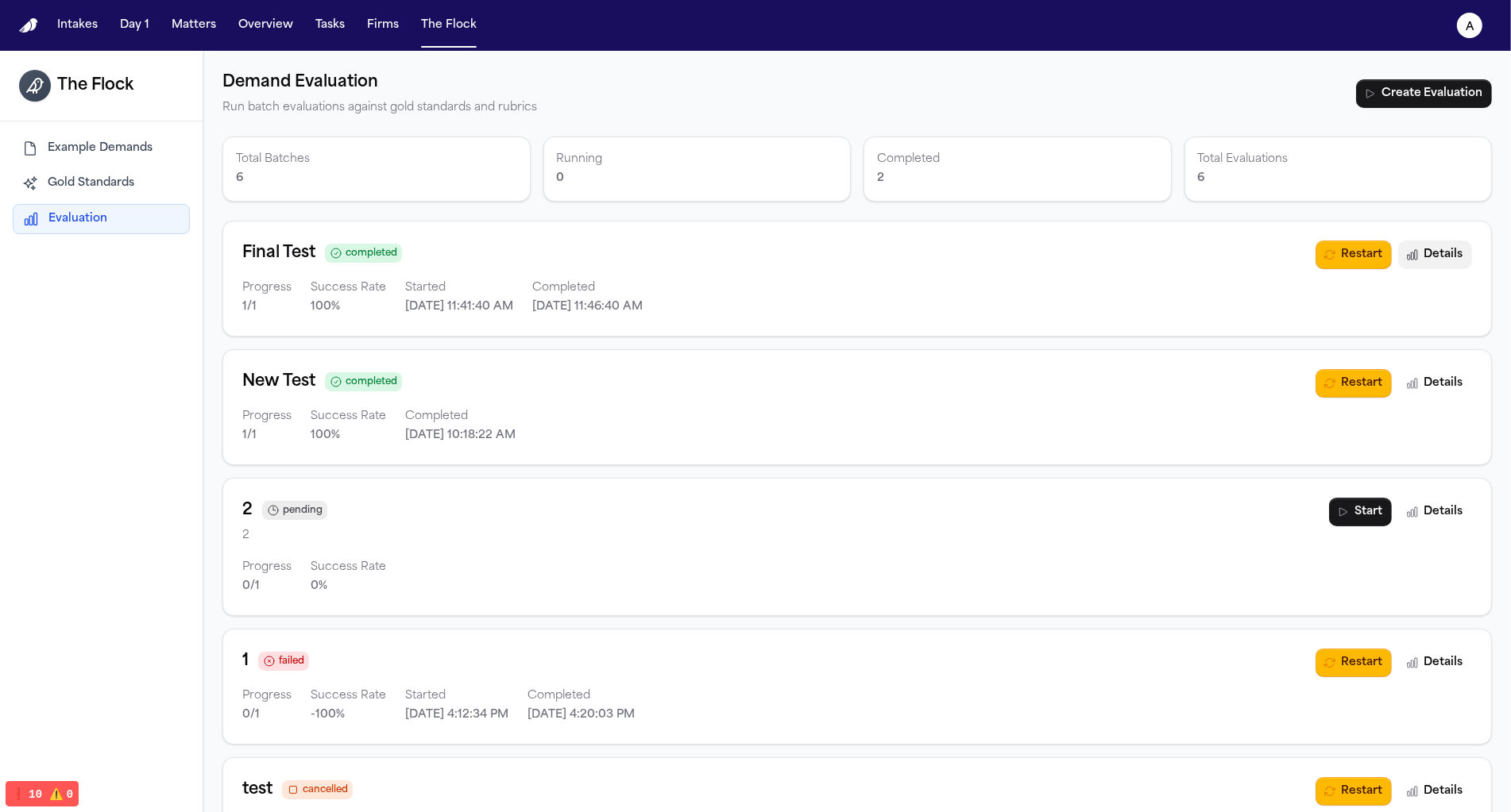
click at [1414, 252] on icon "button" at bounding box center [1412, 255] width 10 height 10
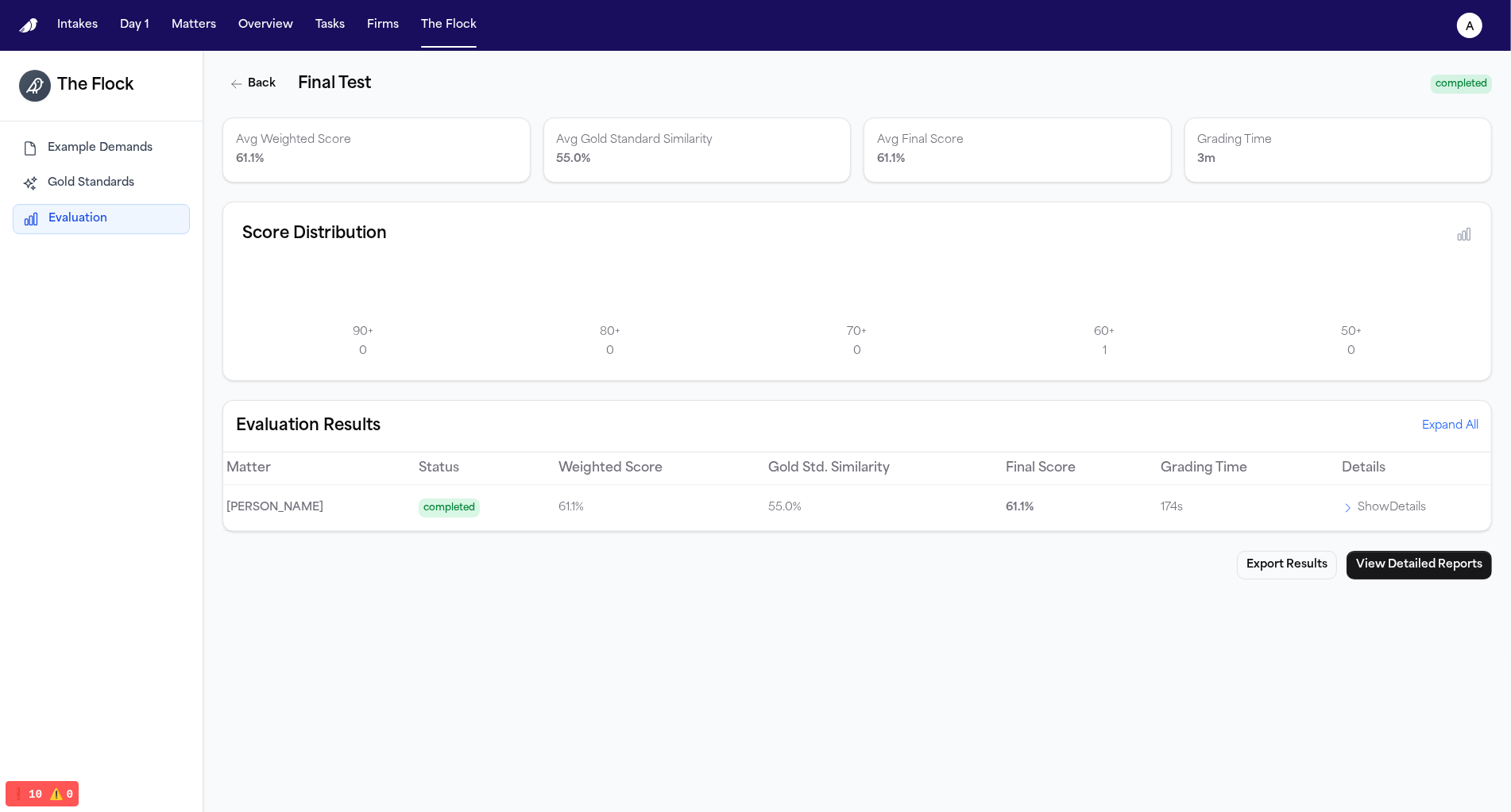
click at [1410, 501] on p "Show Details" at bounding box center [1391, 508] width 69 height 19
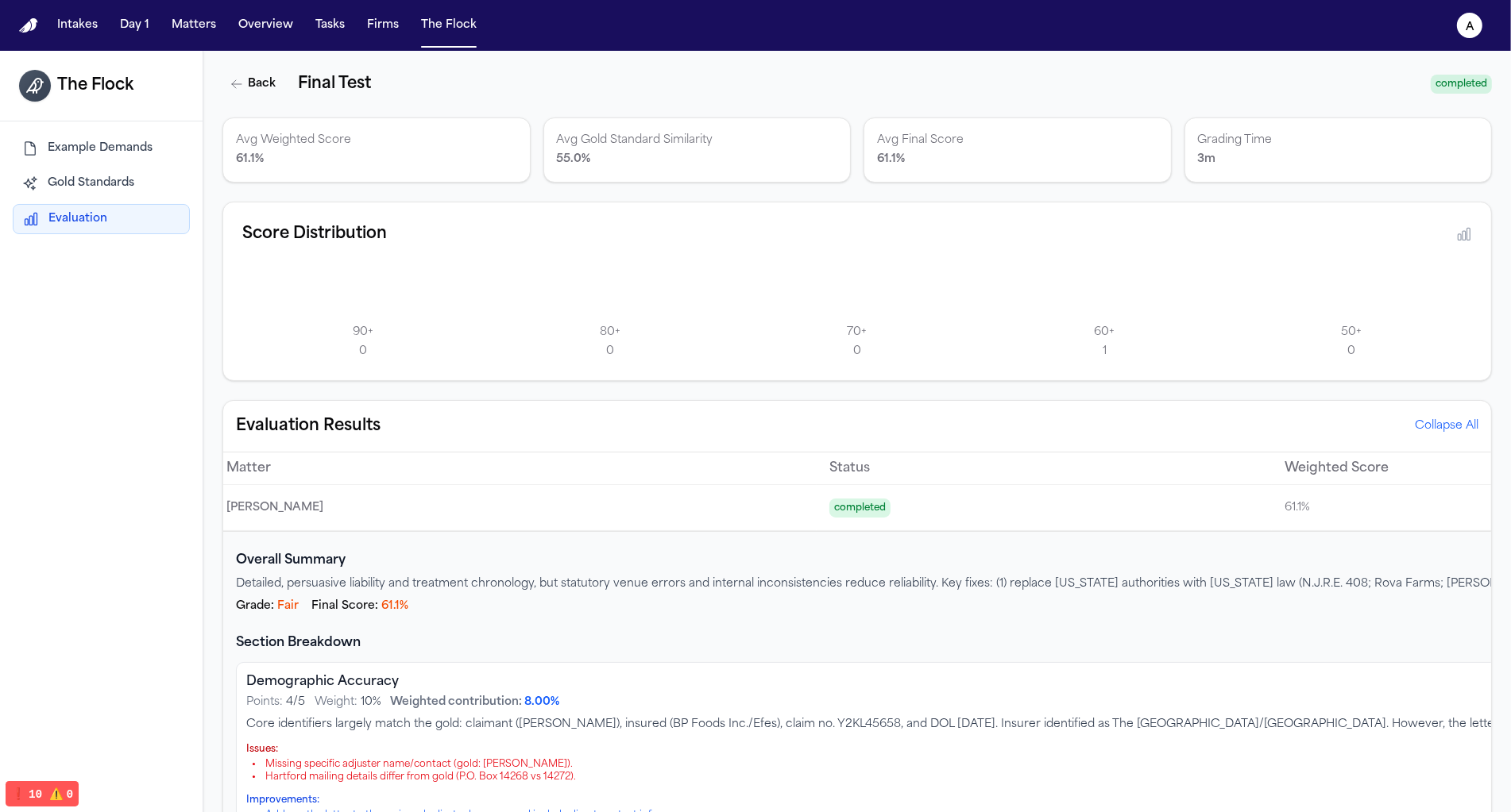
scroll to position [12, 0]
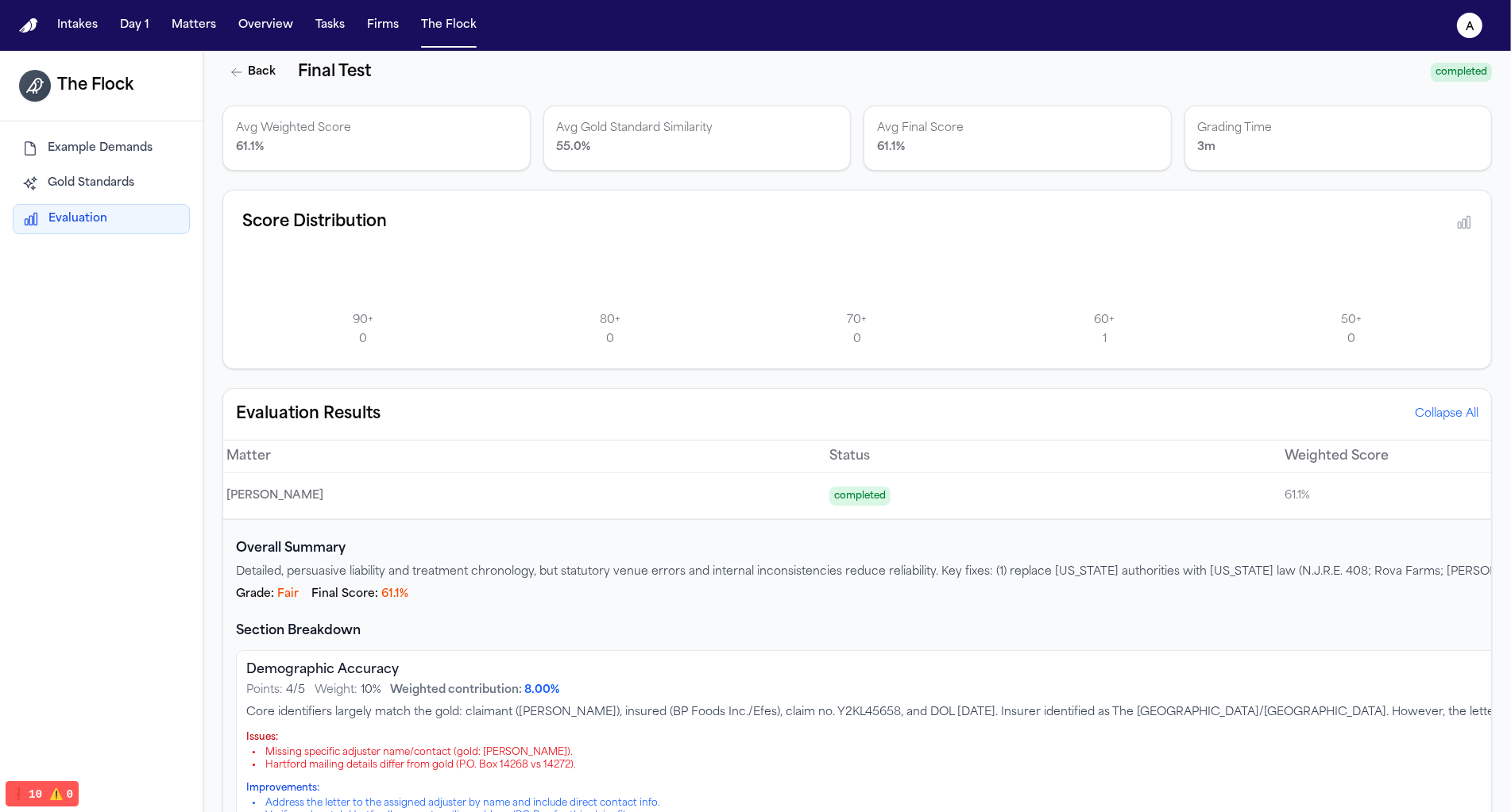
click at [1454, 406] on button "Collapse All" at bounding box center [1446, 414] width 64 height 15
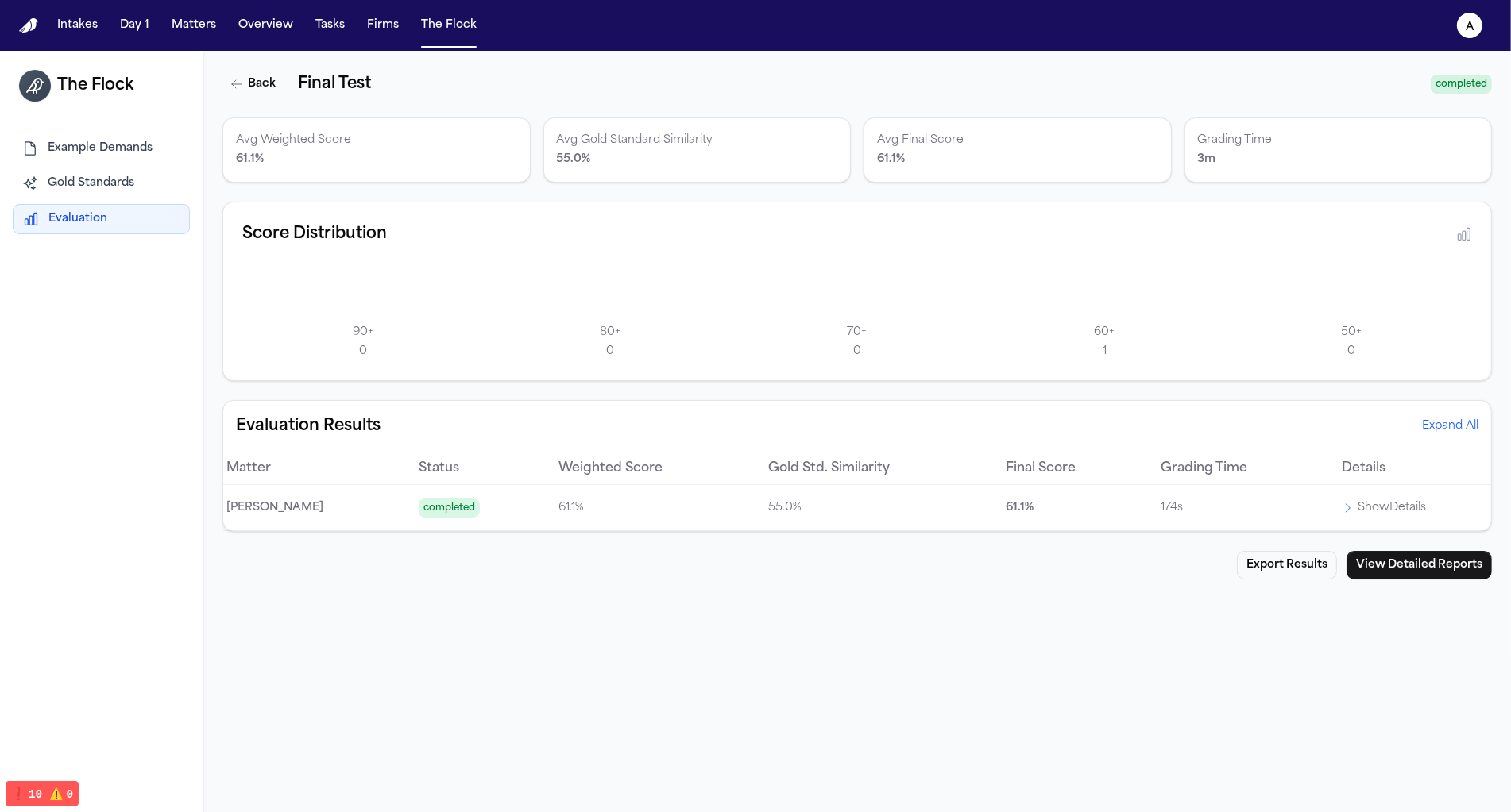
click at [1466, 228] on icon at bounding box center [1464, 234] width 15 height 15
click at [1378, 558] on button "View Detailed Reports" at bounding box center [1419, 565] width 145 height 29
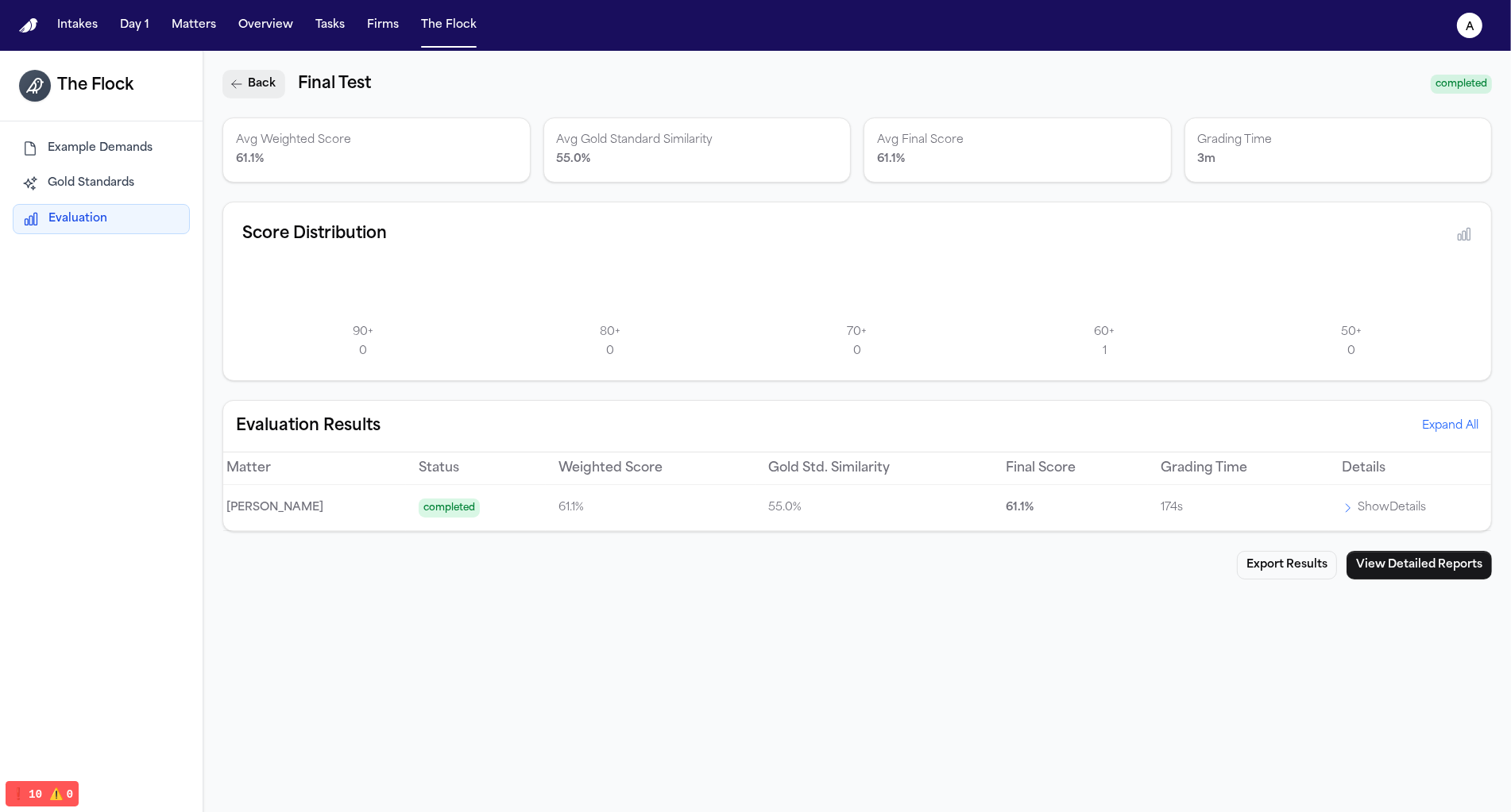
click at [230, 81] on icon "button" at bounding box center [236, 83] width 13 height 13
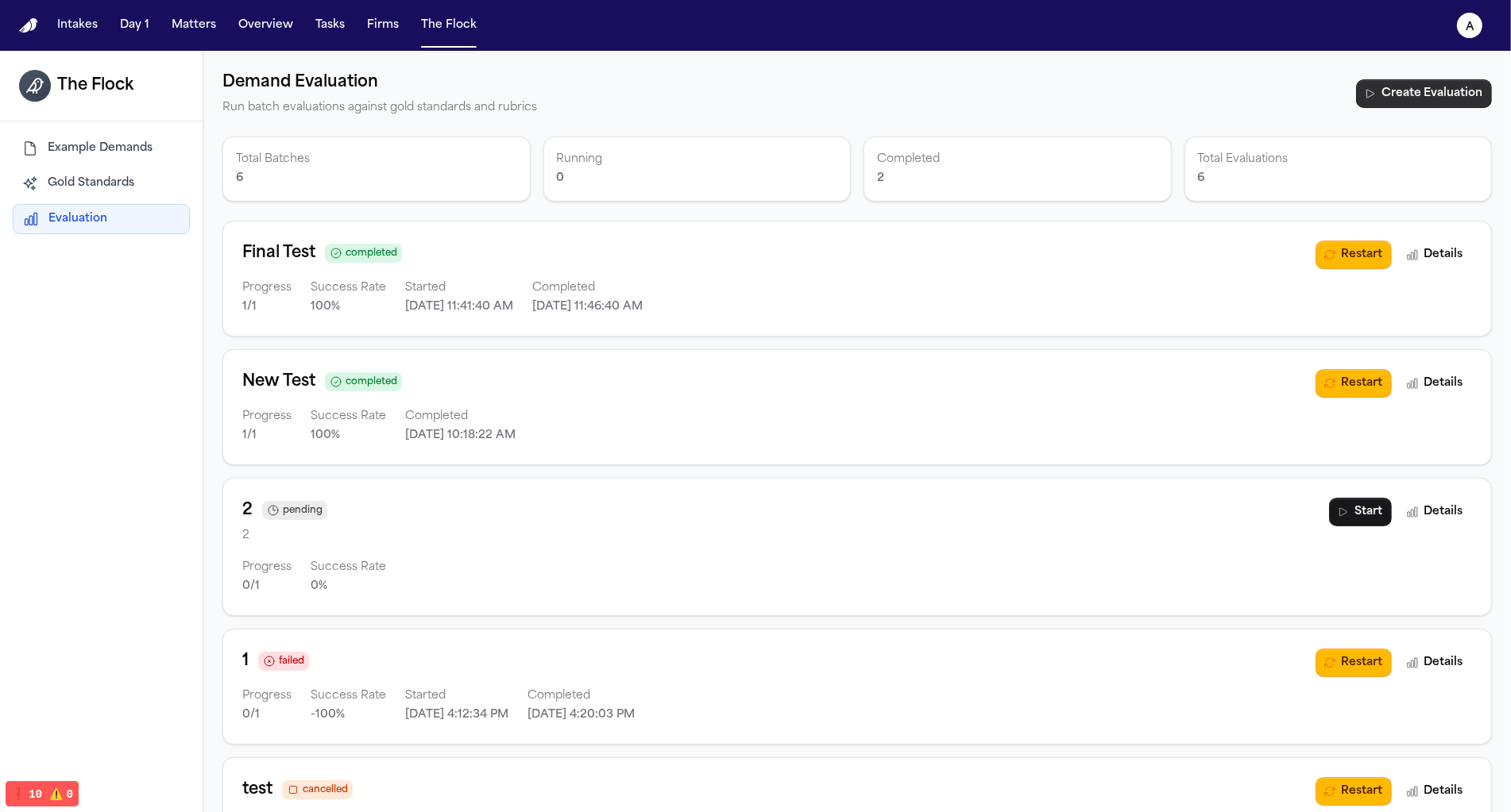
click at [1378, 95] on button "Create Evaluation" at bounding box center [1424, 94] width 136 height 29
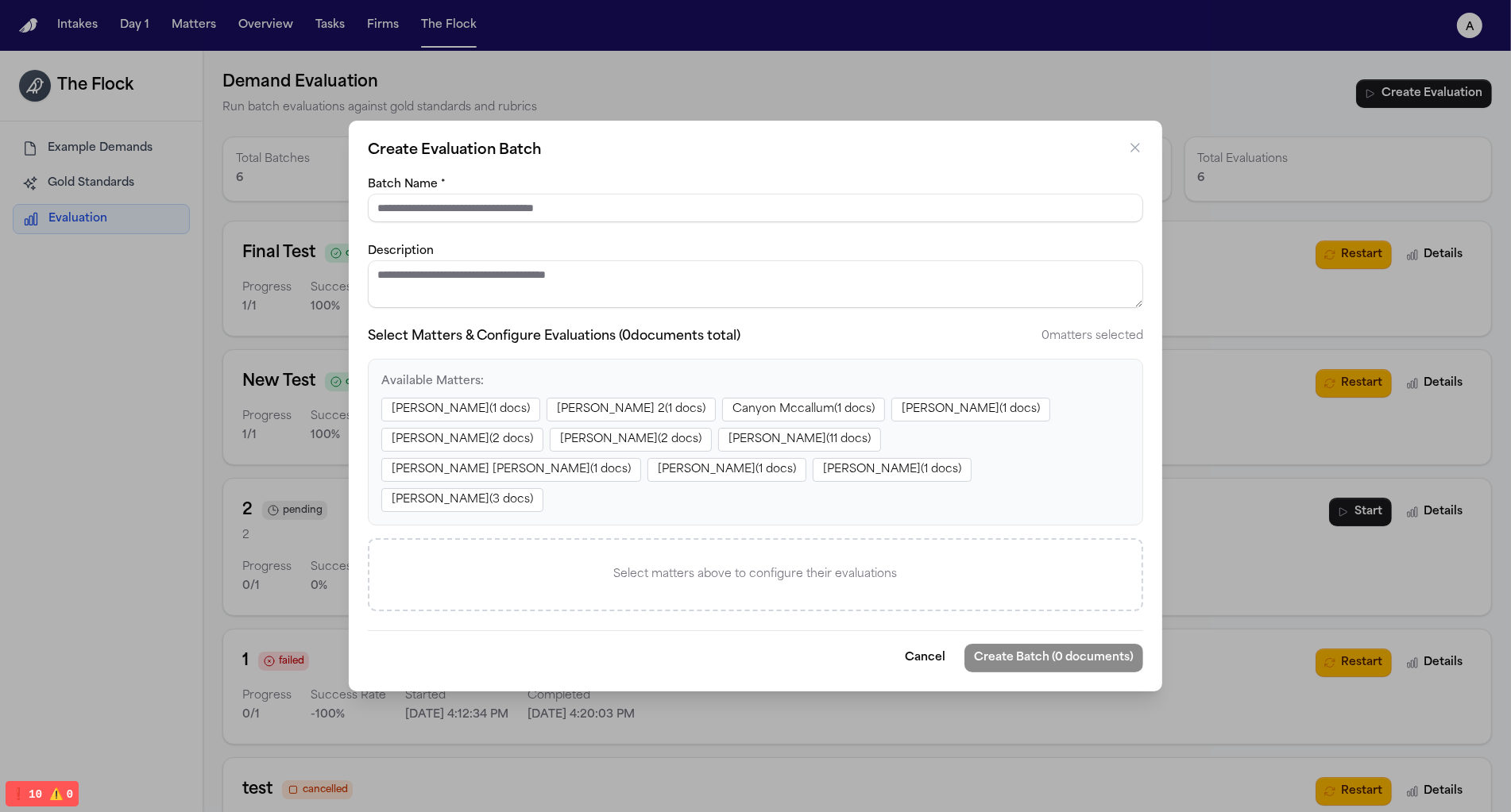
click at [618, 223] on input "Batch Name *" at bounding box center [755, 208] width 775 height 29
type input "*****"
click at [672, 290] on textarea "Description" at bounding box center [755, 284] width 775 height 47
click at [441, 422] on button "Zahra Khan ( 1 docs)" at bounding box center [461, 409] width 159 height 24
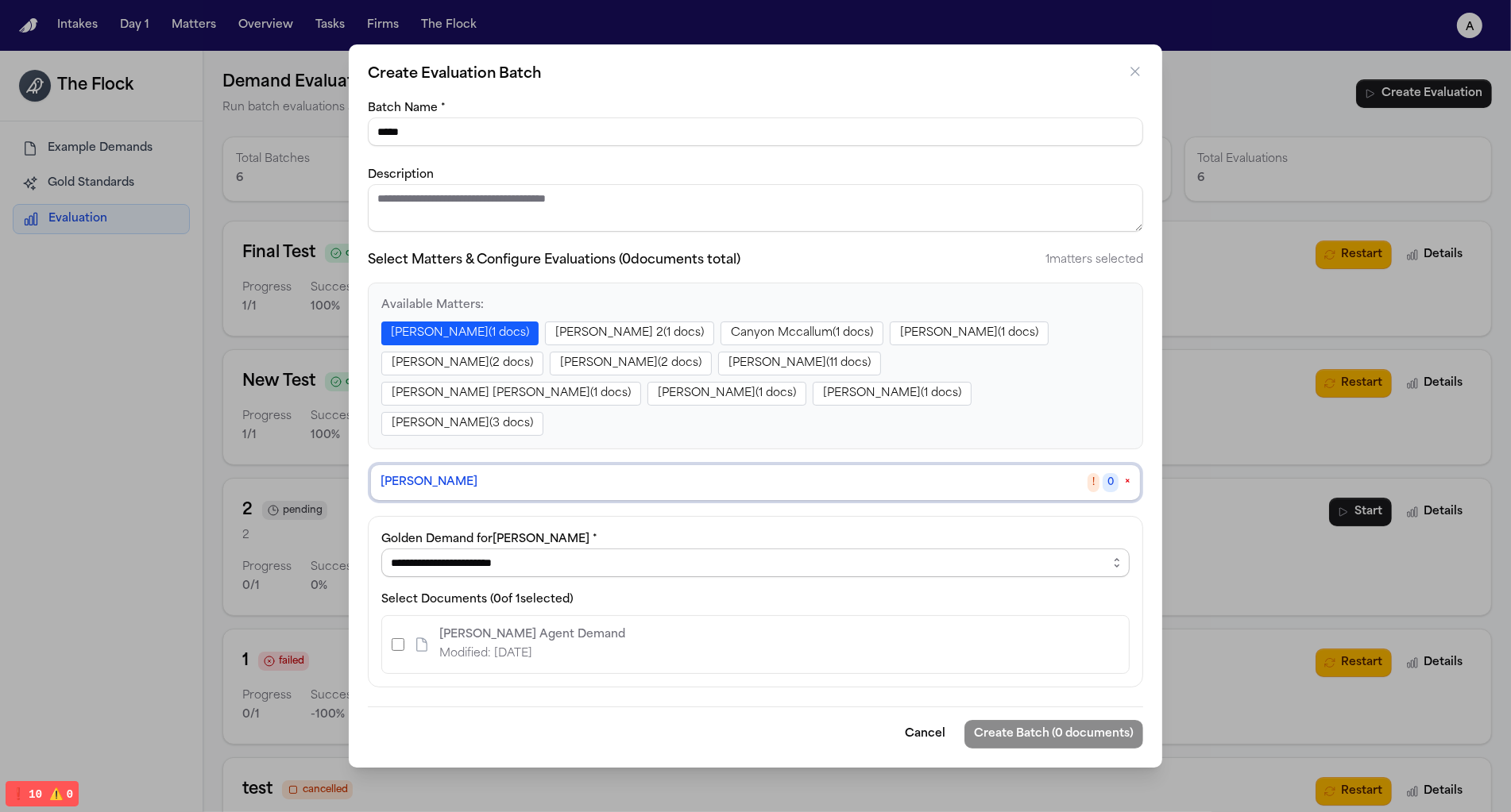
click at [470, 551] on select "**********" at bounding box center [755, 563] width 748 height 29
select select "**********"
click at [381, 549] on select "**********" at bounding box center [755, 563] width 748 height 29
click at [394, 626] on div "Finch Agent Demand Modified: 8/20/2025" at bounding box center [508, 645] width 233 height 38
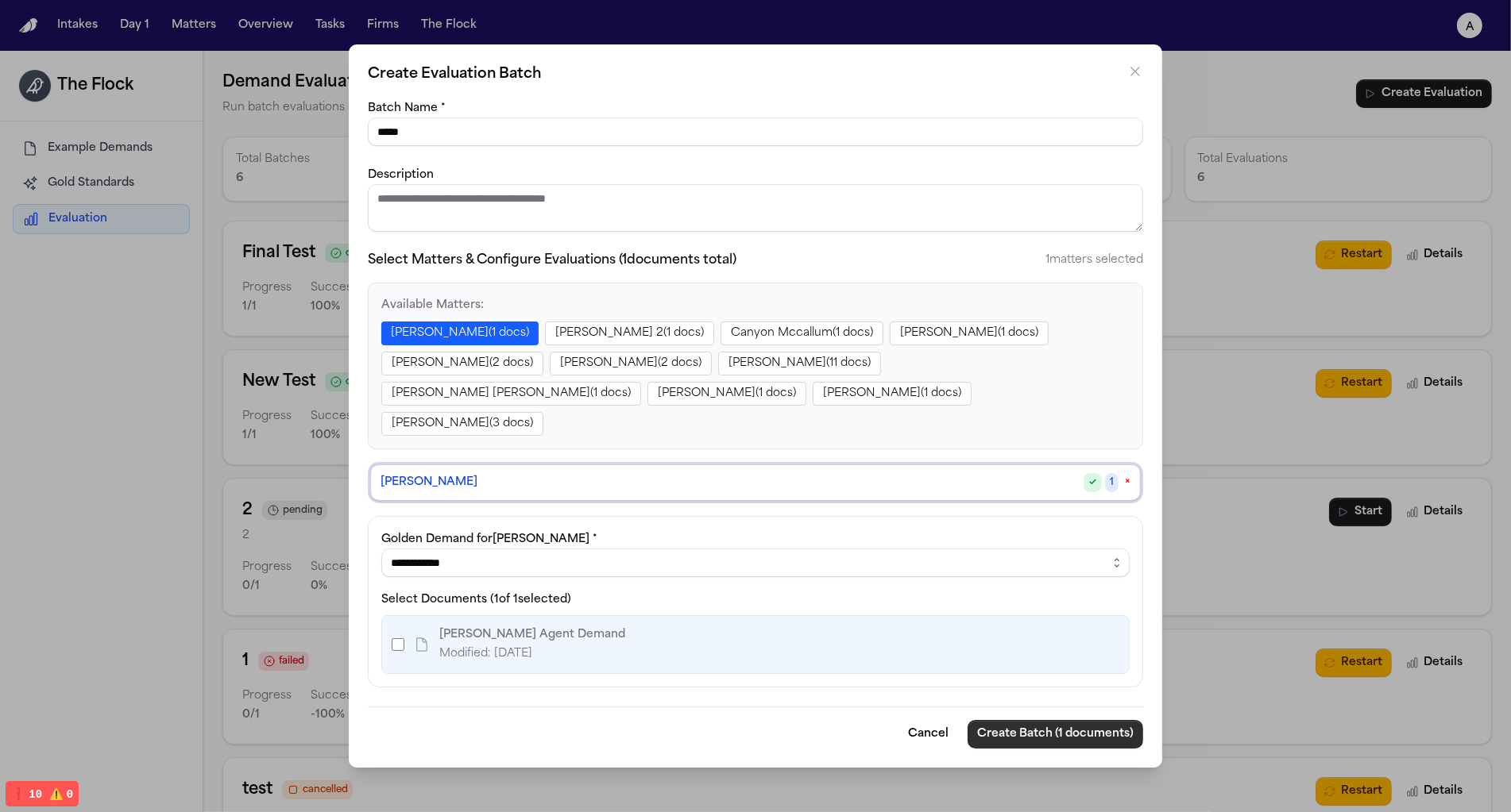
click at [1092, 720] on button "Create Batch (1 documents)" at bounding box center [1054, 735] width 175 height 29
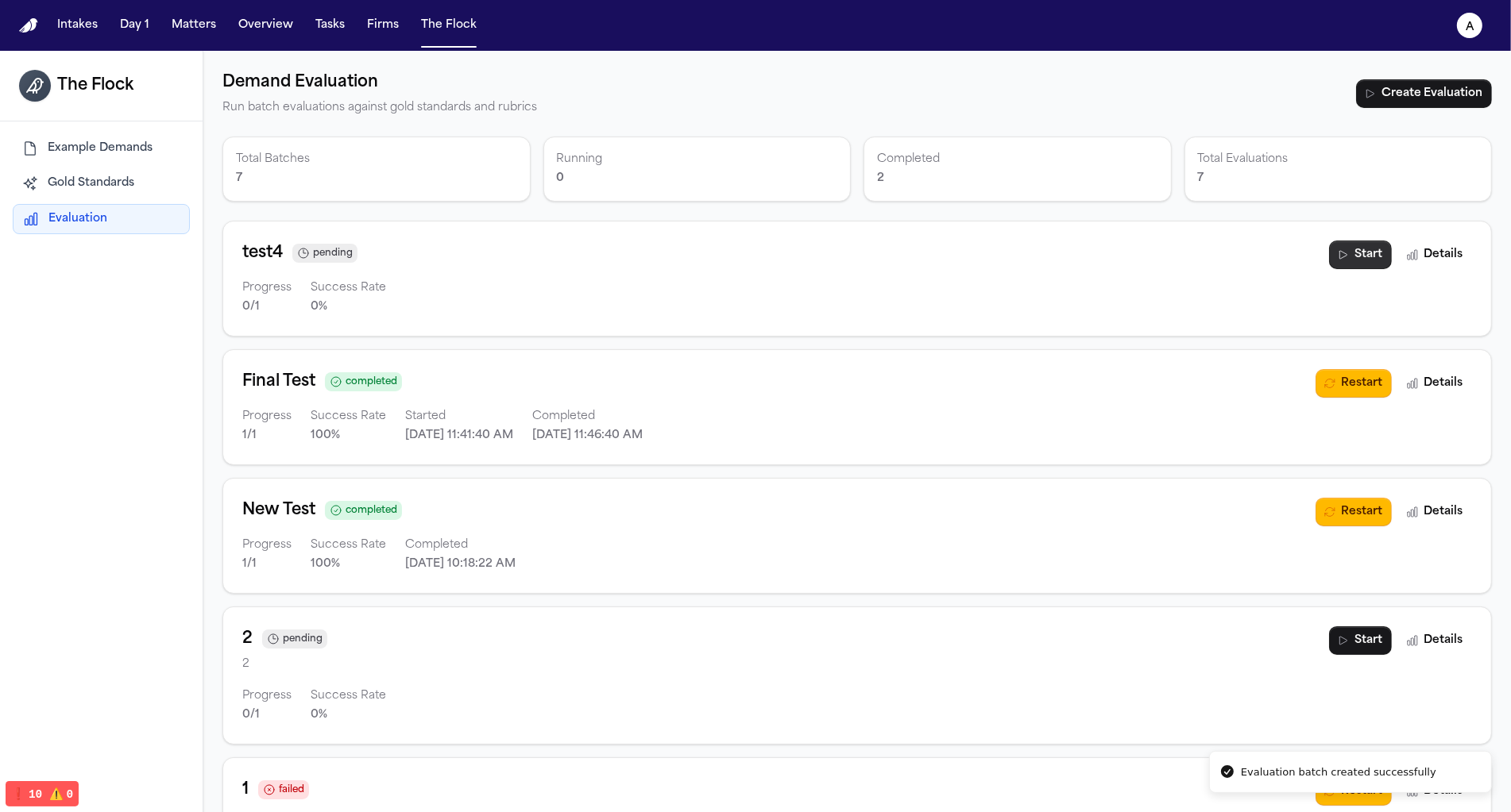
click at [1375, 250] on button "Start" at bounding box center [1360, 256] width 63 height 29
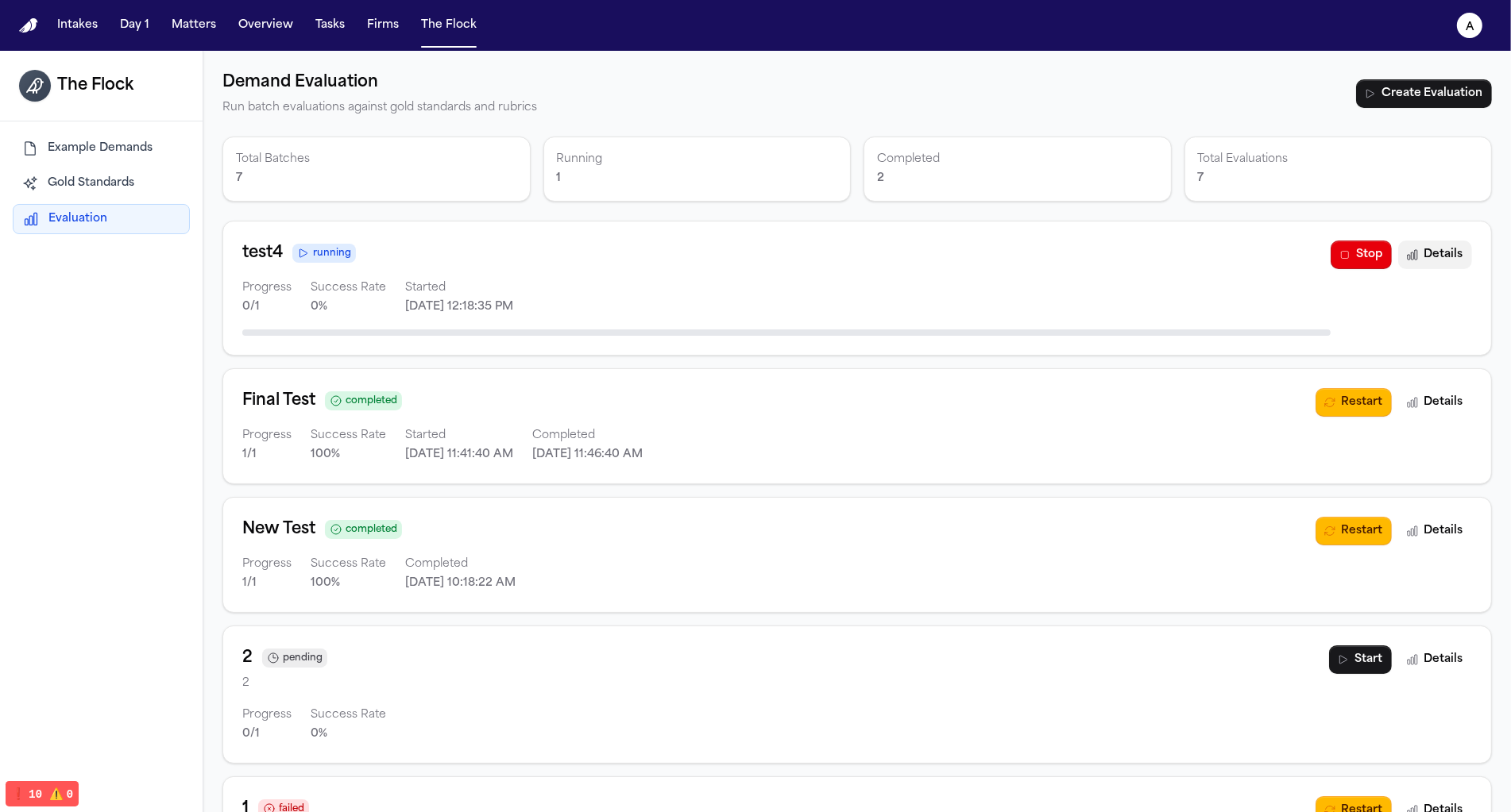
click at [1411, 259] on icon "button" at bounding box center [1411, 255] width 13 height 13
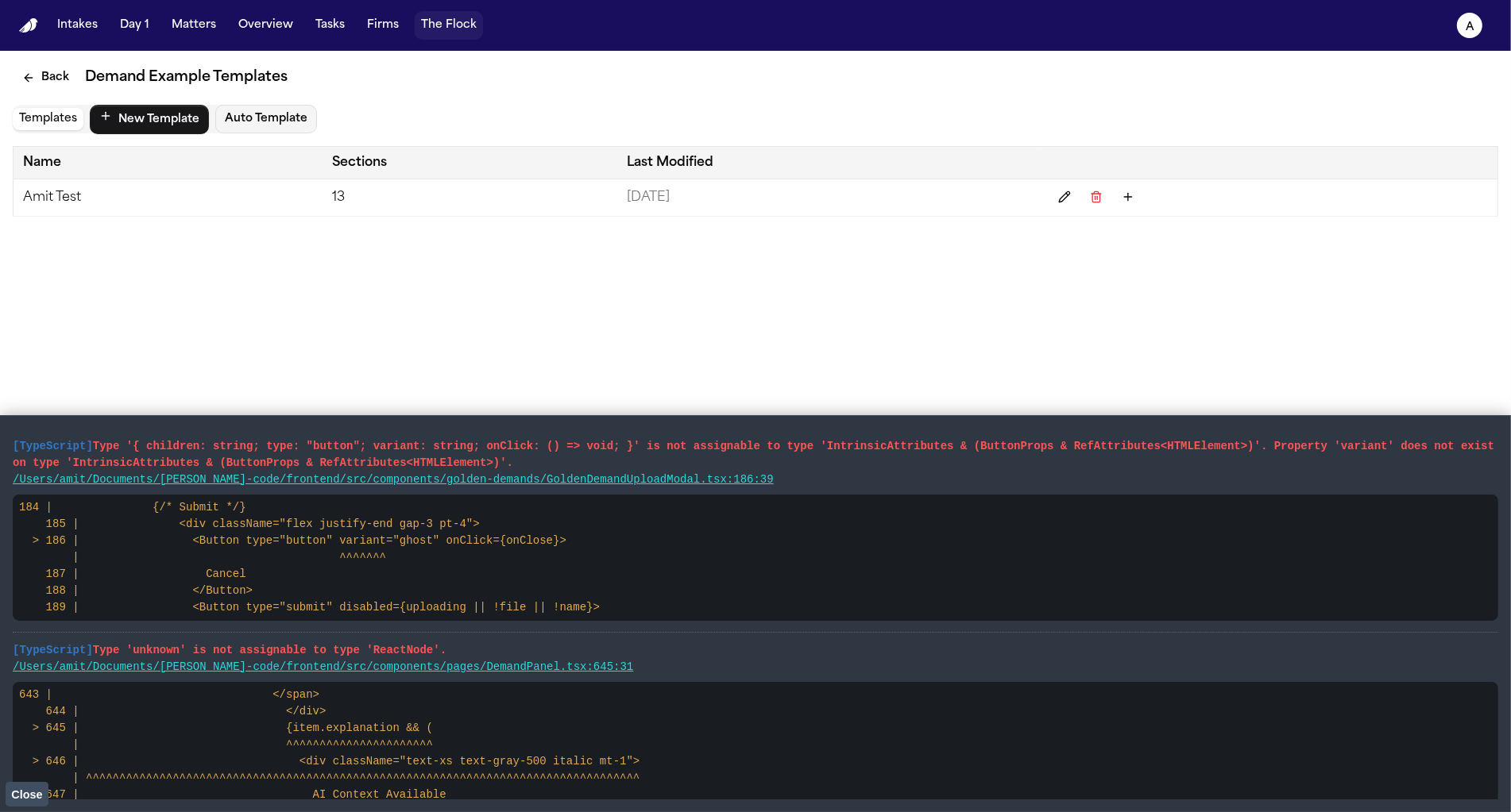
click at [433, 30] on button "The Flock" at bounding box center [448, 25] width 69 height 29
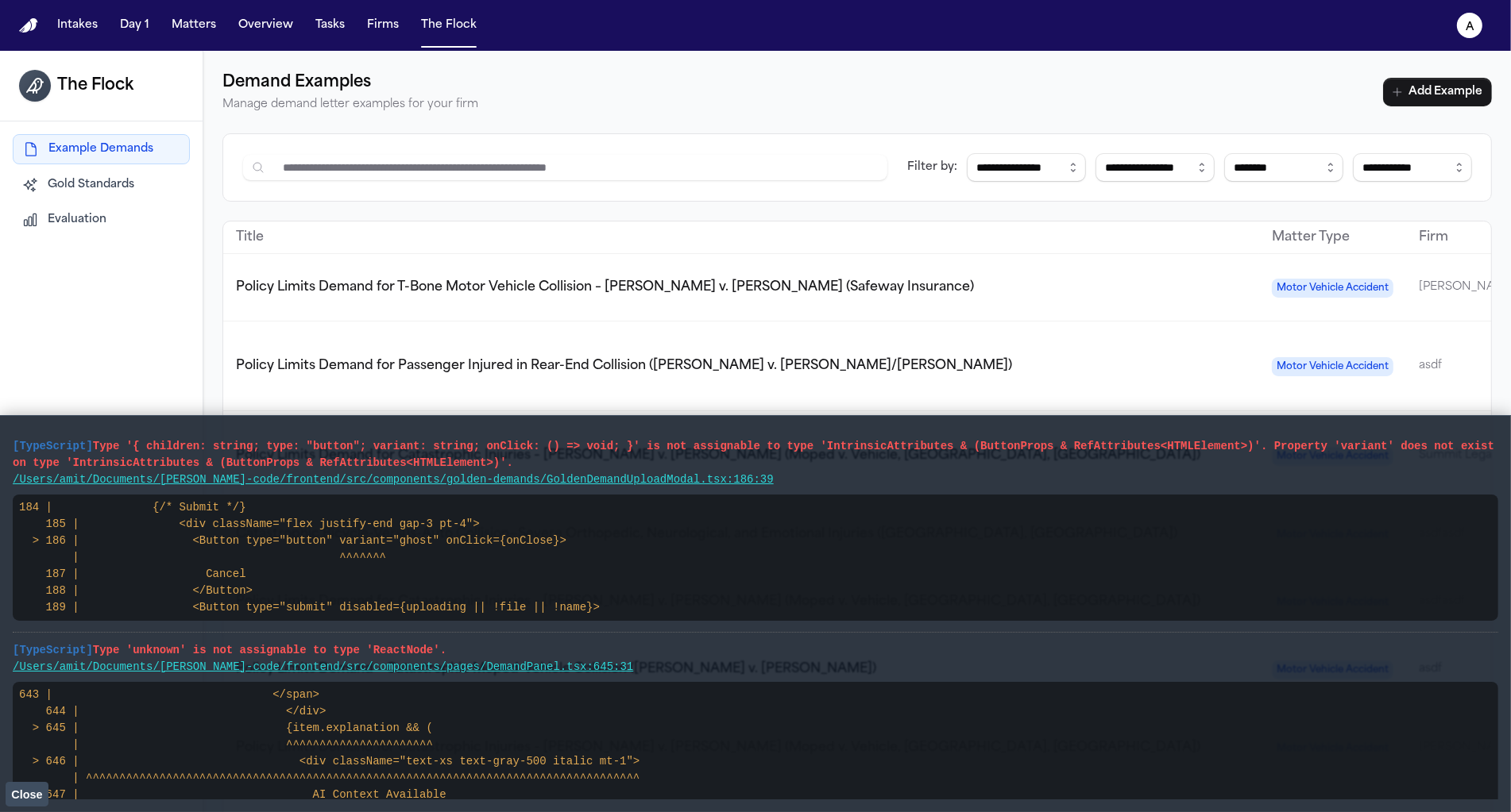
click at [48, 220] on span "Evaluation" at bounding box center [76, 220] width 59 height 15
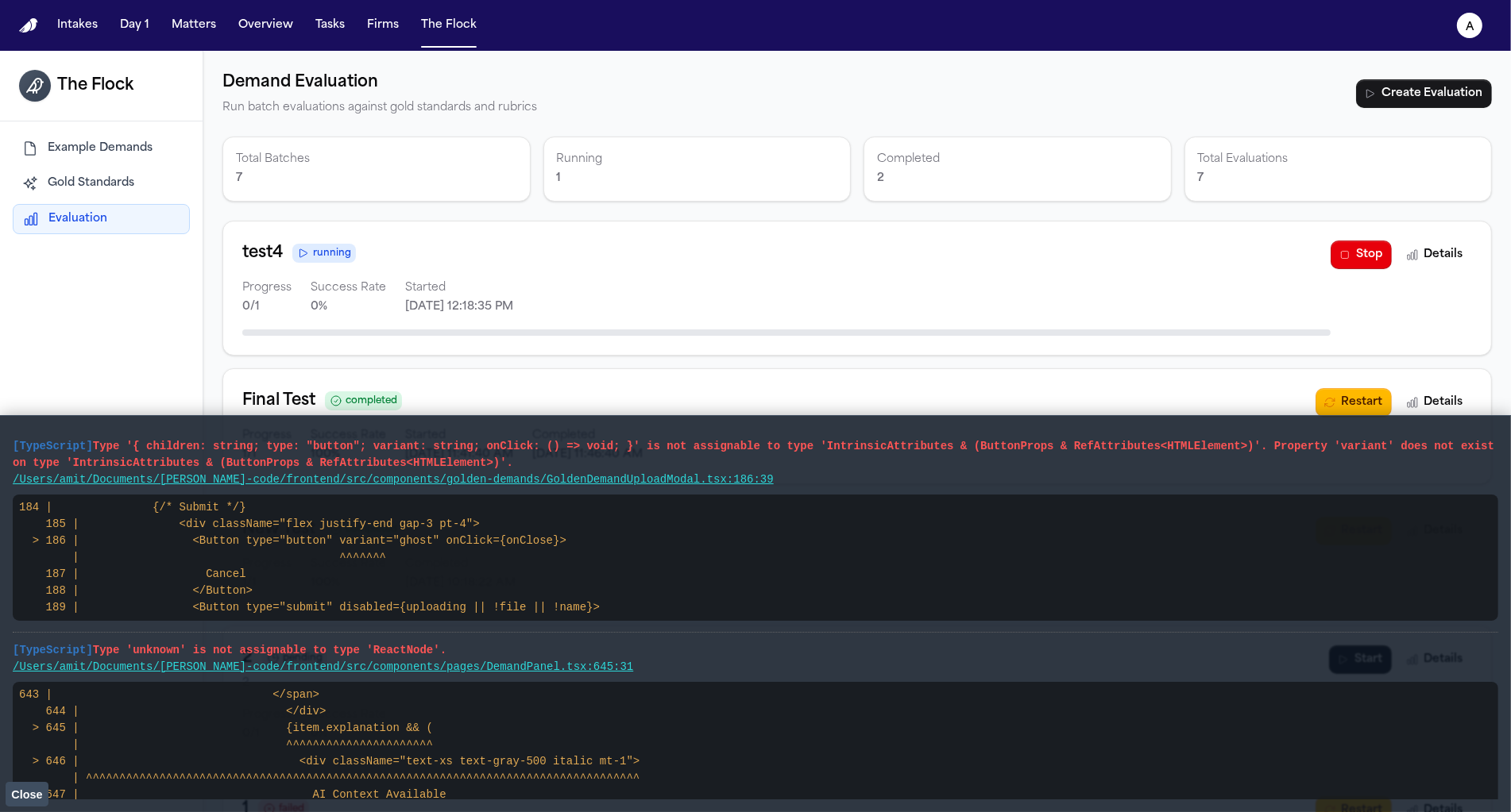
click at [42, 795] on span "Close" at bounding box center [26, 795] width 31 height 13
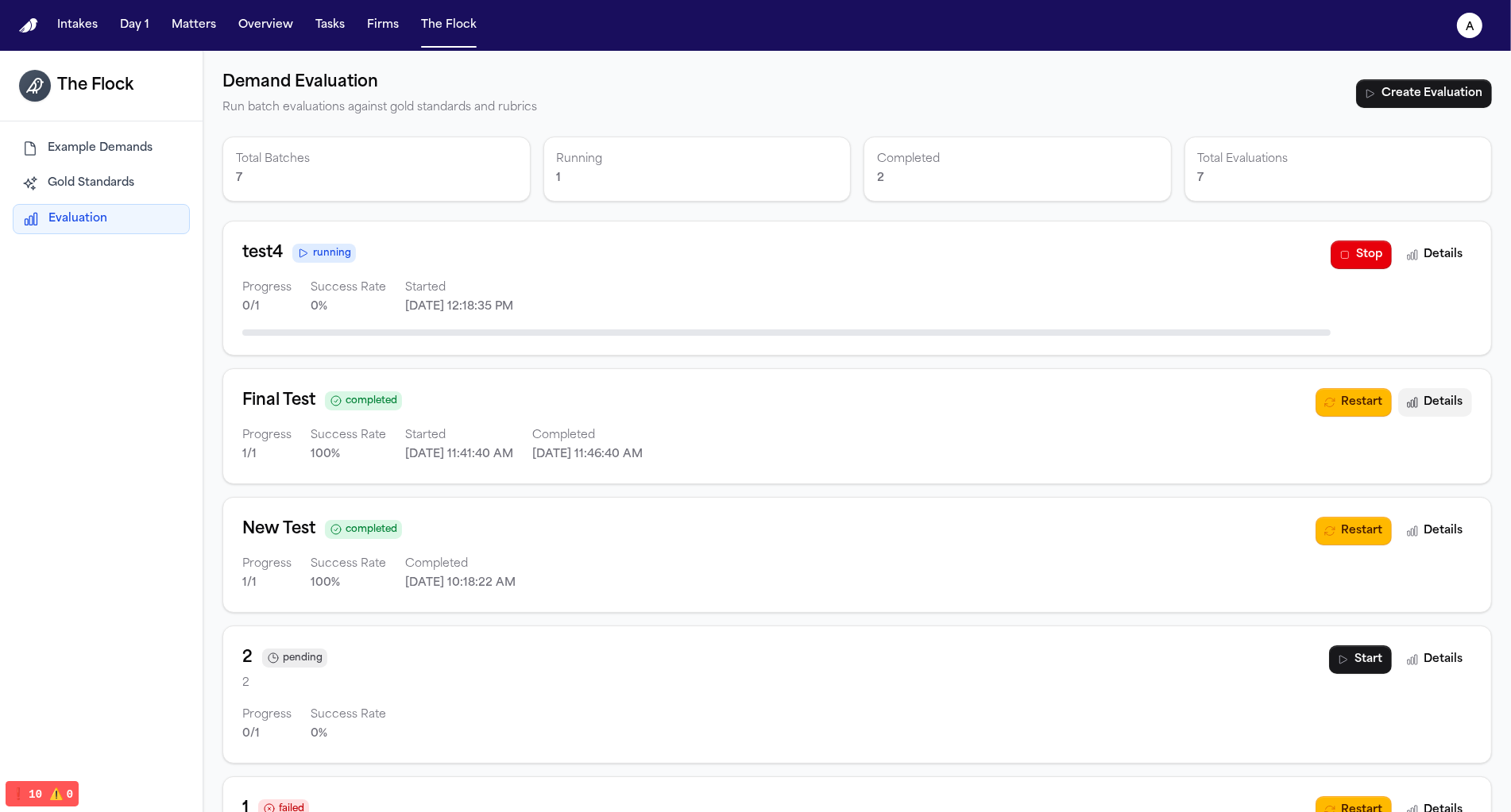
click at [1435, 407] on button "Details" at bounding box center [1435, 403] width 74 height 29
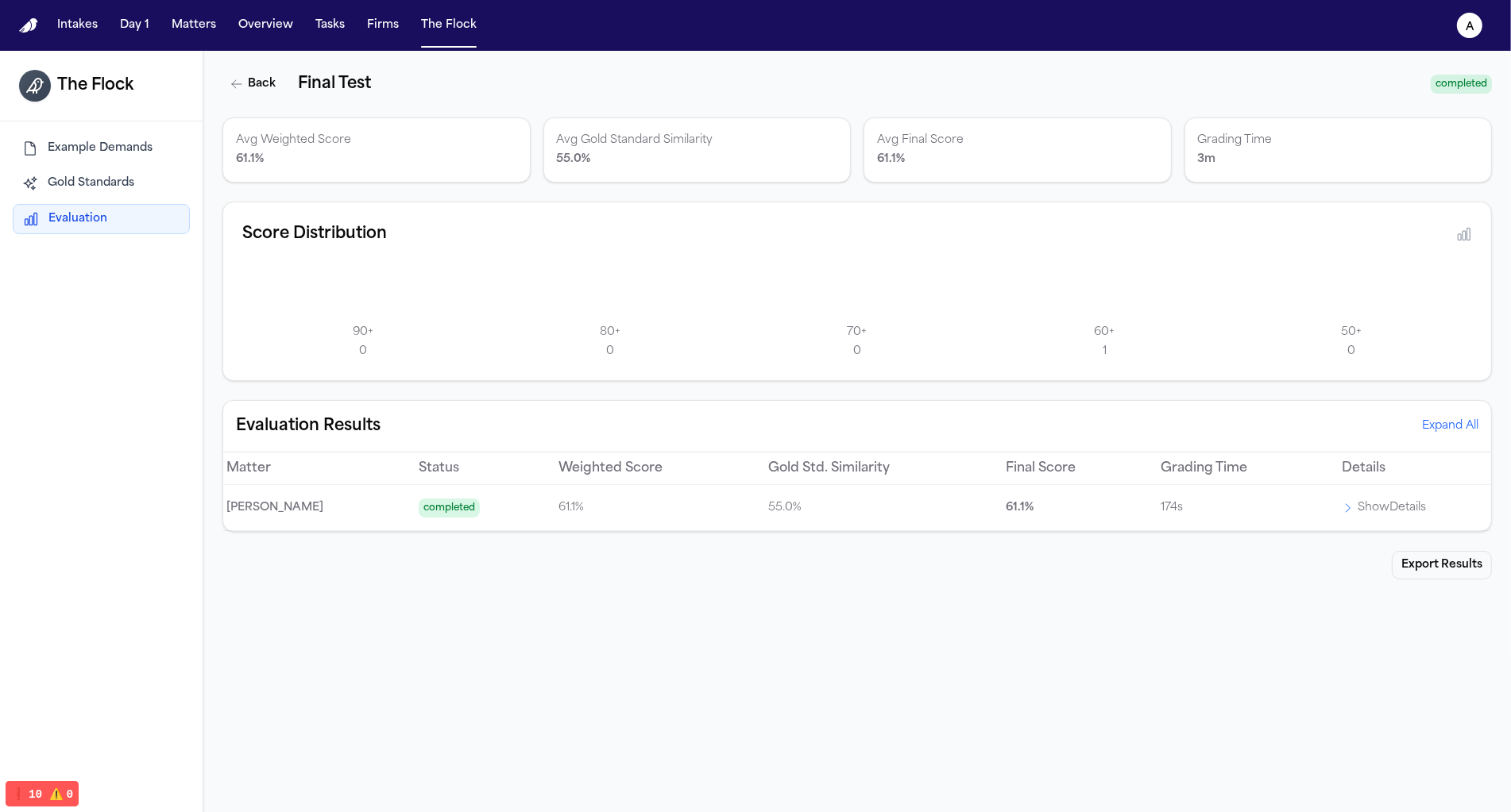
click at [1385, 508] on p "Show Details" at bounding box center [1391, 508] width 69 height 19
click at [1460, 231] on icon at bounding box center [1464, 234] width 15 height 15
click at [1376, 513] on p "Show Details" at bounding box center [1391, 508] width 69 height 19
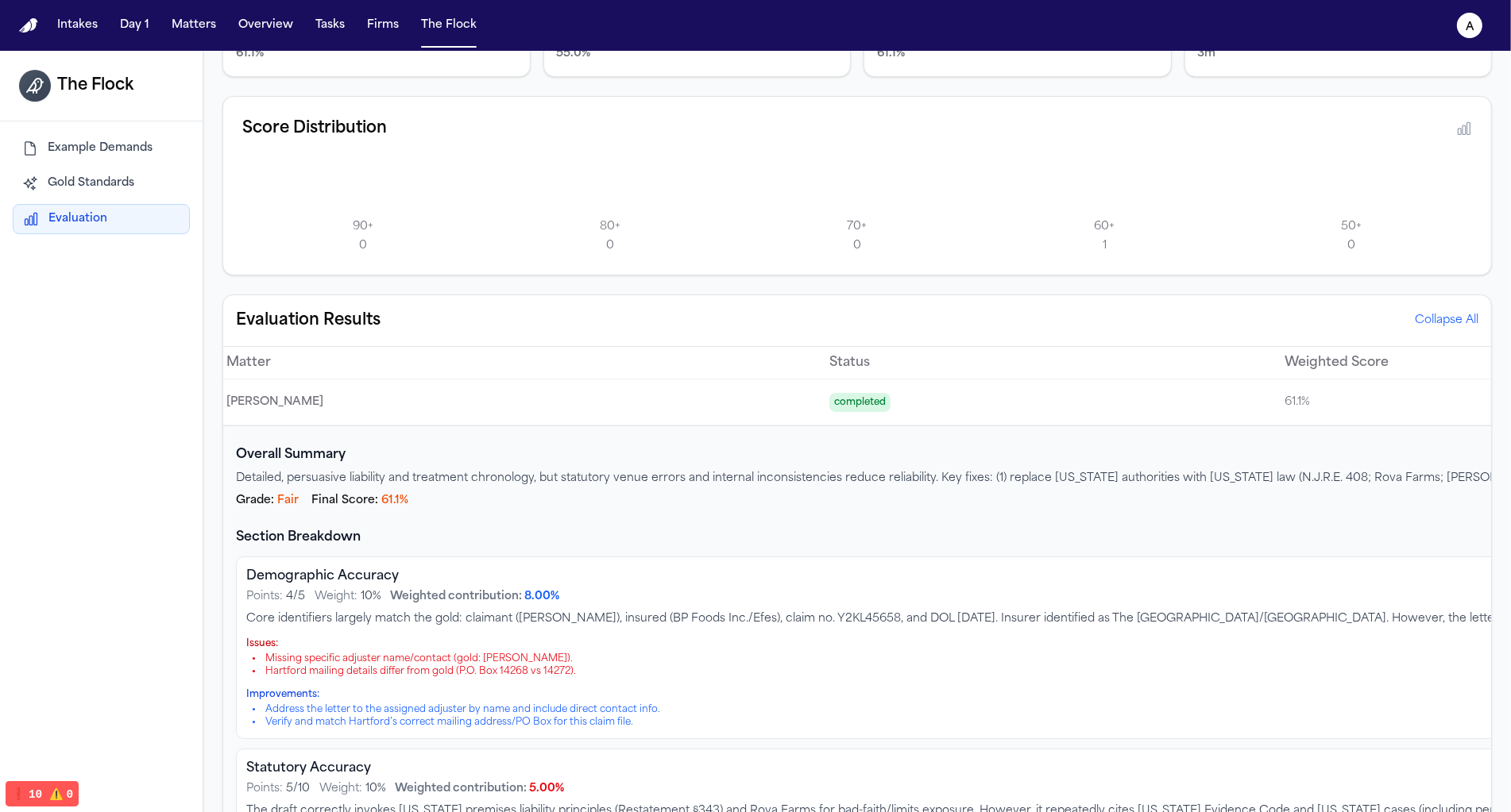
scroll to position [104, 0]
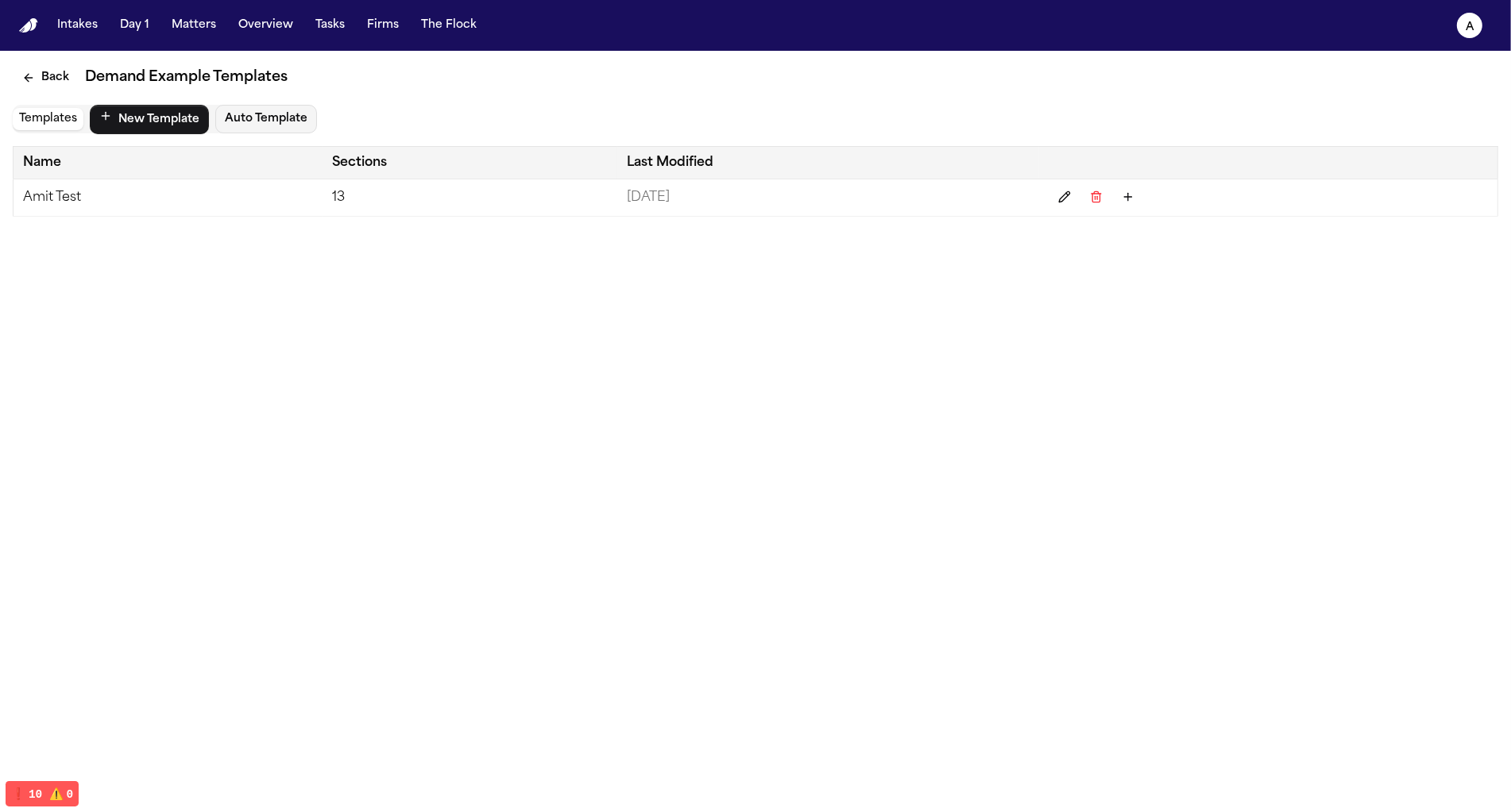
click at [429, 40] on nav "Intakes Day 1 Matters Overview Tasks Firms The Flock a" at bounding box center [755, 25] width 1511 height 51
click at [432, 33] on button "The Flock" at bounding box center [448, 25] width 69 height 29
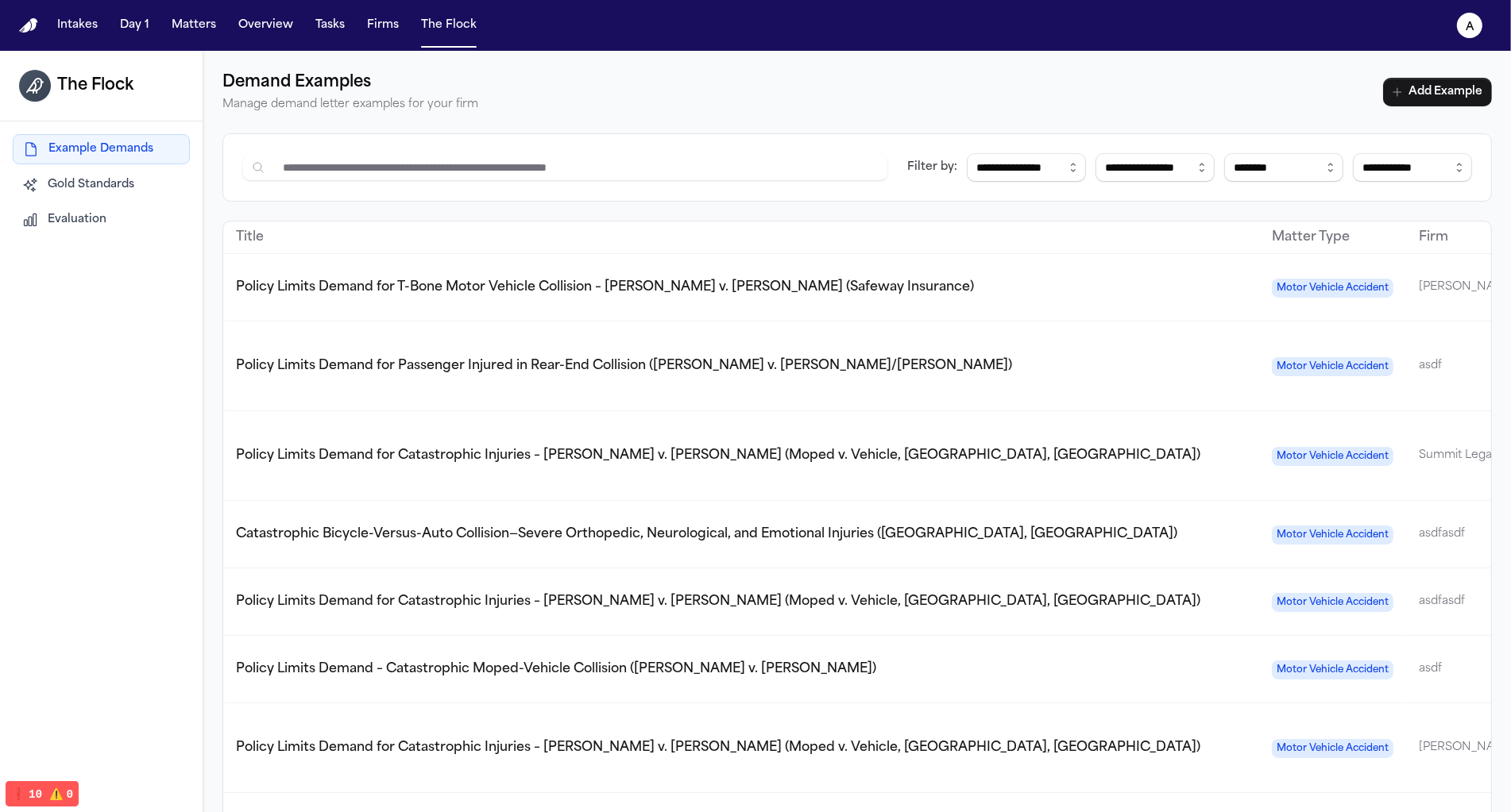
click at [35, 240] on div "Example Demands Gold Standards Evaluation" at bounding box center [101, 185] width 202 height 126
click at [45, 228] on button "Evaluation" at bounding box center [101, 221] width 177 height 29
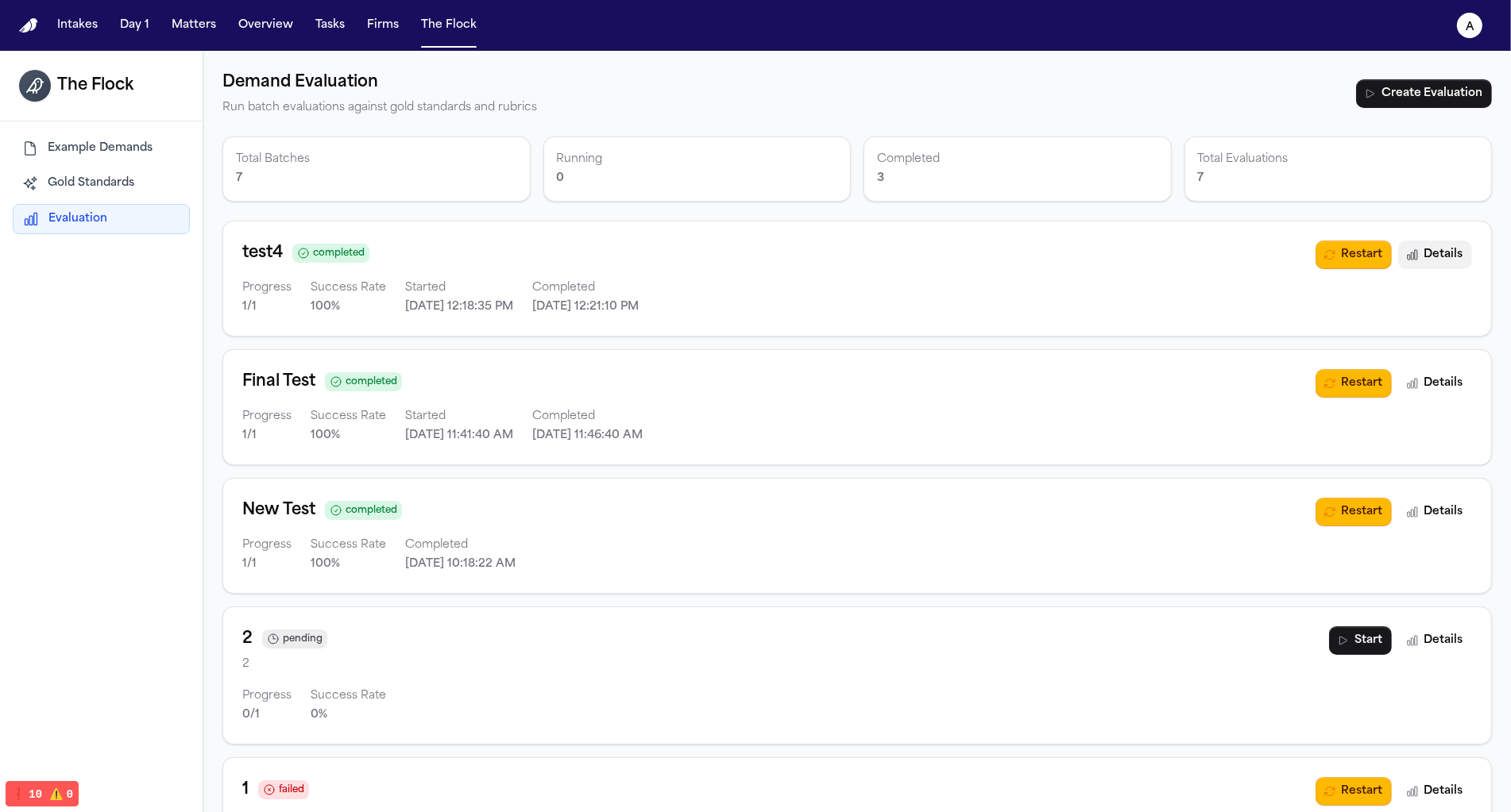
click at [1437, 259] on button "Details" at bounding box center [1435, 256] width 74 height 29
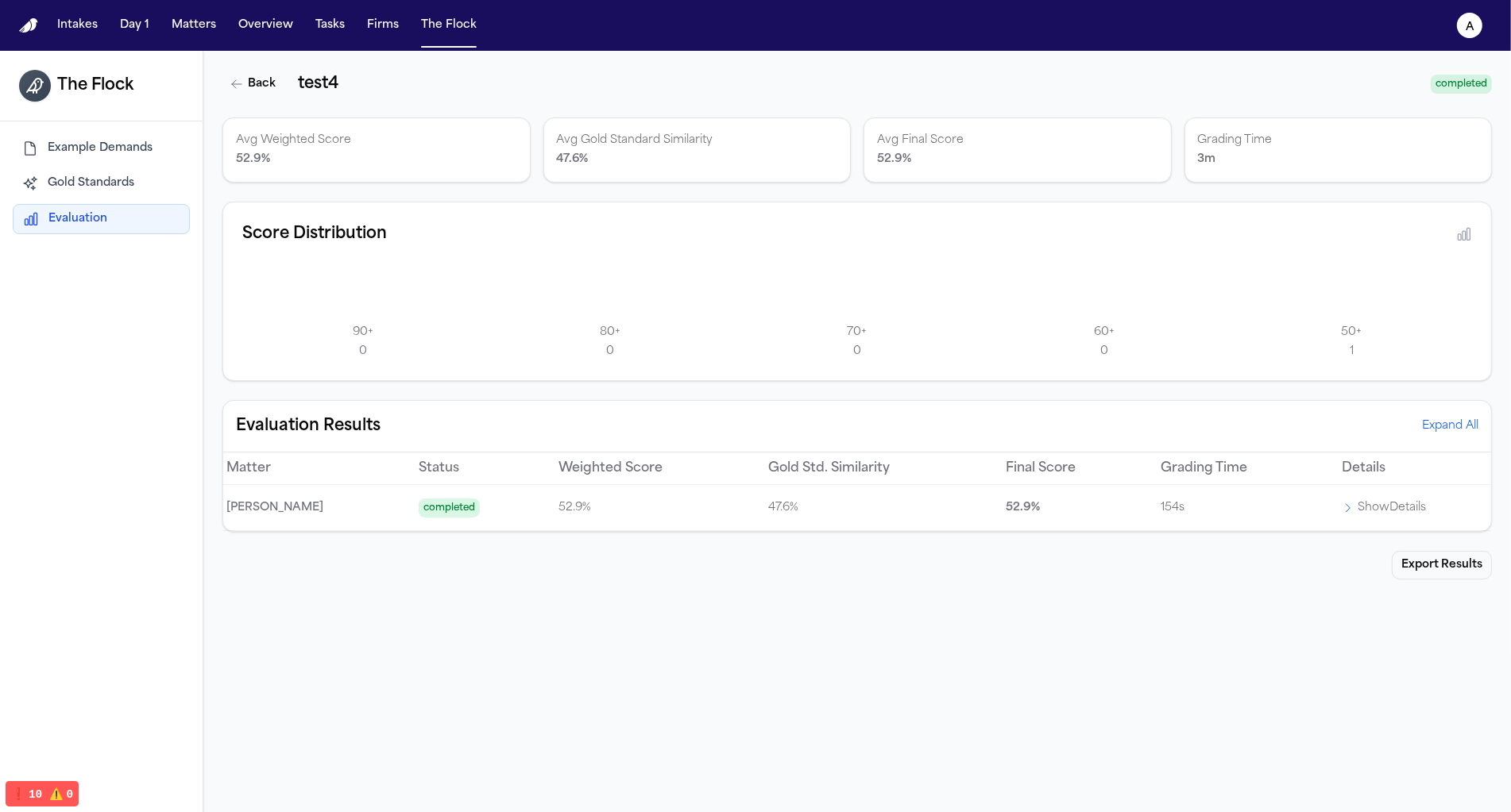
click at [1178, 321] on div "60 + 0" at bounding box center [1104, 341] width 241 height 42
click at [1398, 510] on p "Show Details" at bounding box center [1391, 508] width 69 height 19
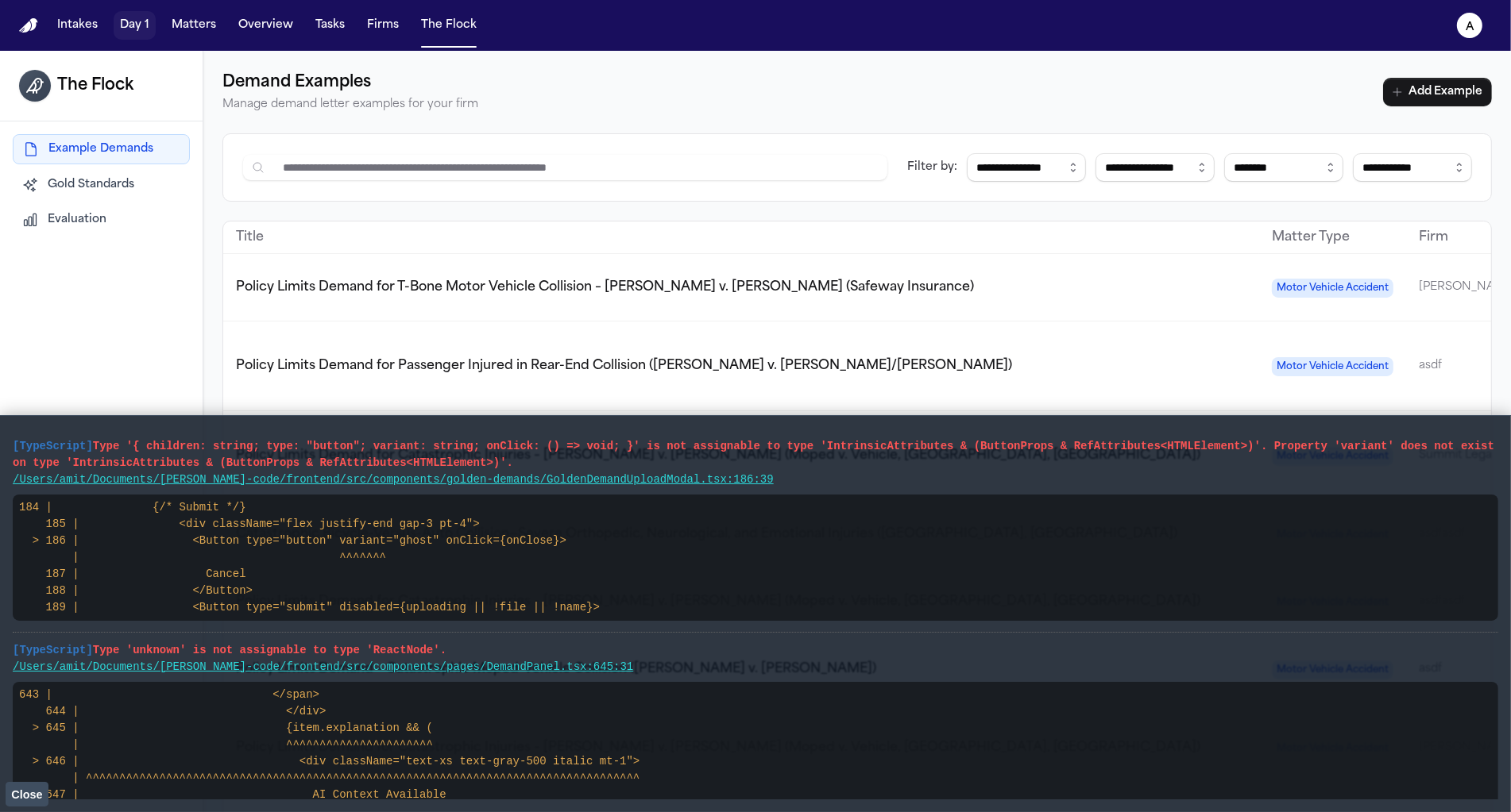
click at [125, 24] on button "Day 1" at bounding box center [134, 25] width 42 height 29
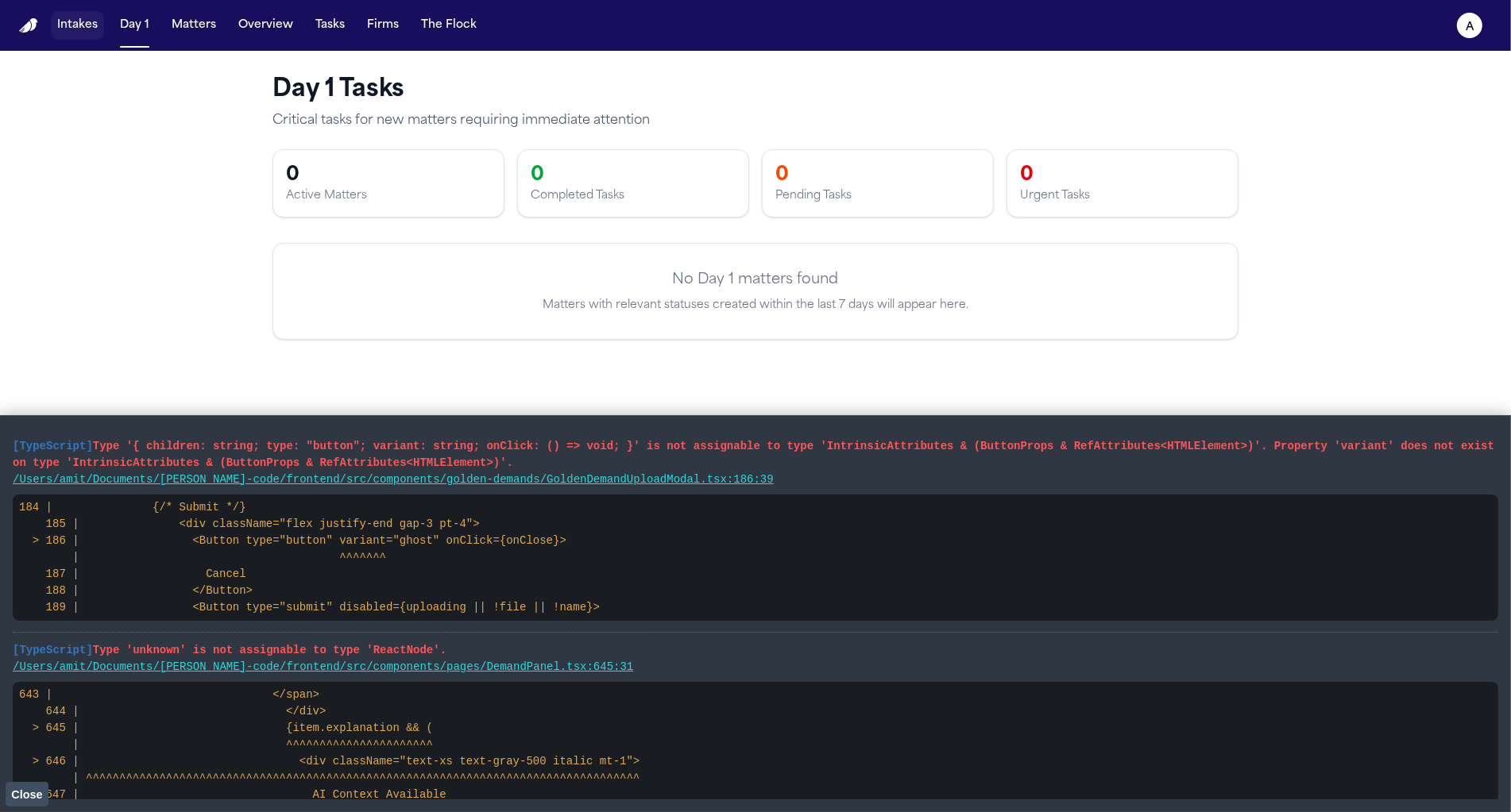
click at [82, 12] on button "Intakes" at bounding box center [77, 25] width 53 height 29
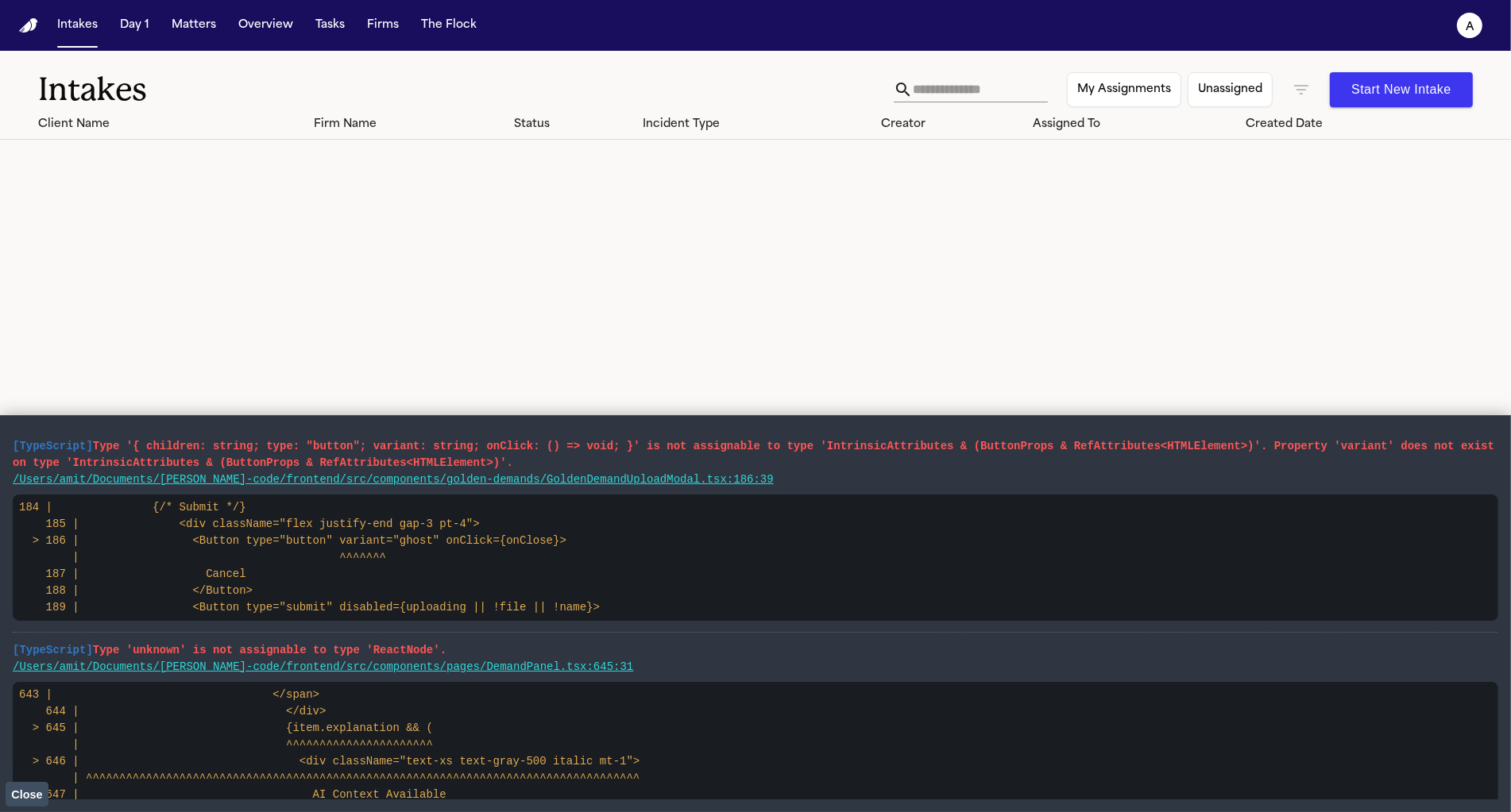
click at [35, 782] on button "Close" at bounding box center [27, 794] width 43 height 24
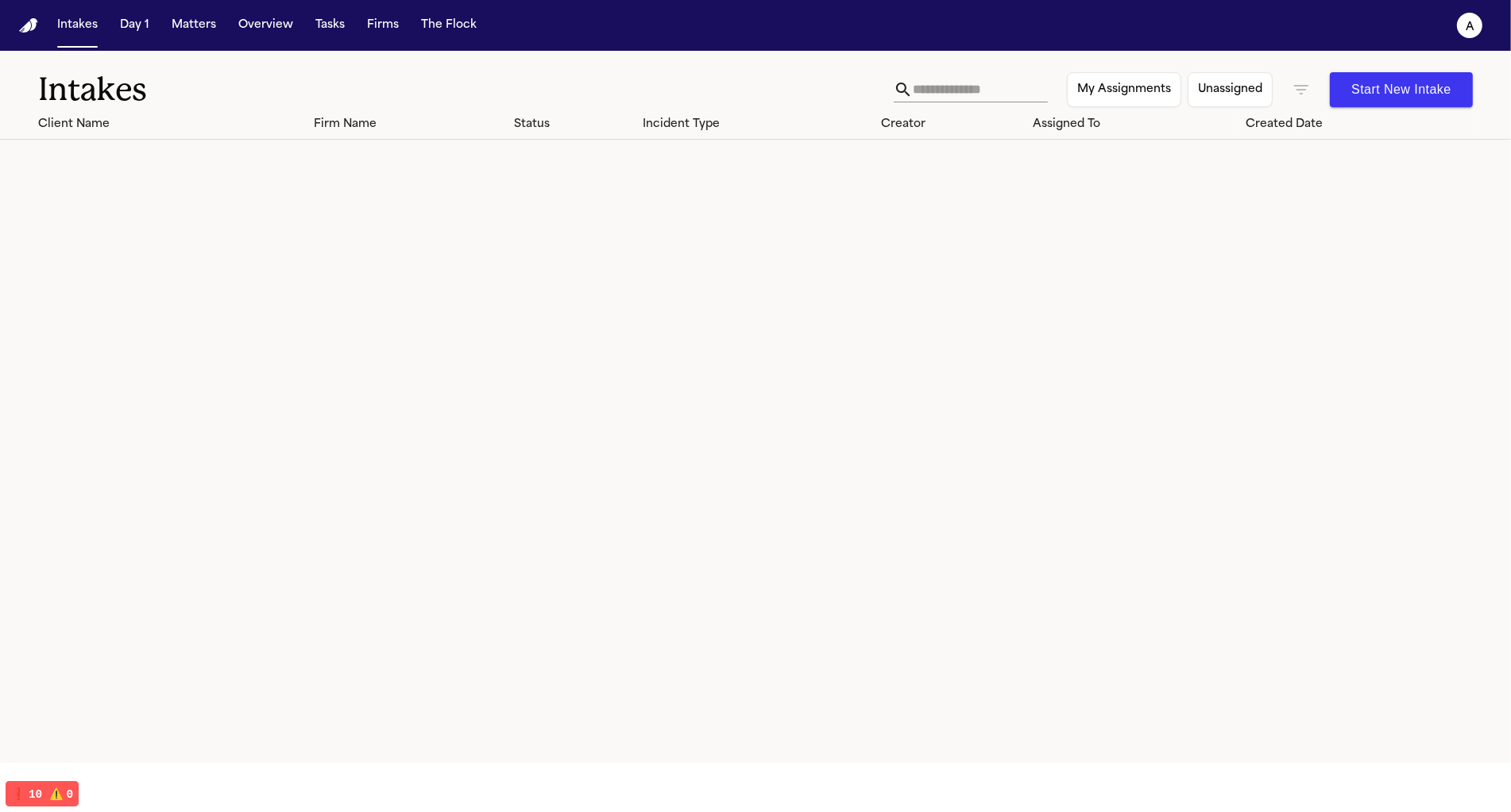
click at [182, 15] on button "Matters" at bounding box center [194, 25] width 57 height 29
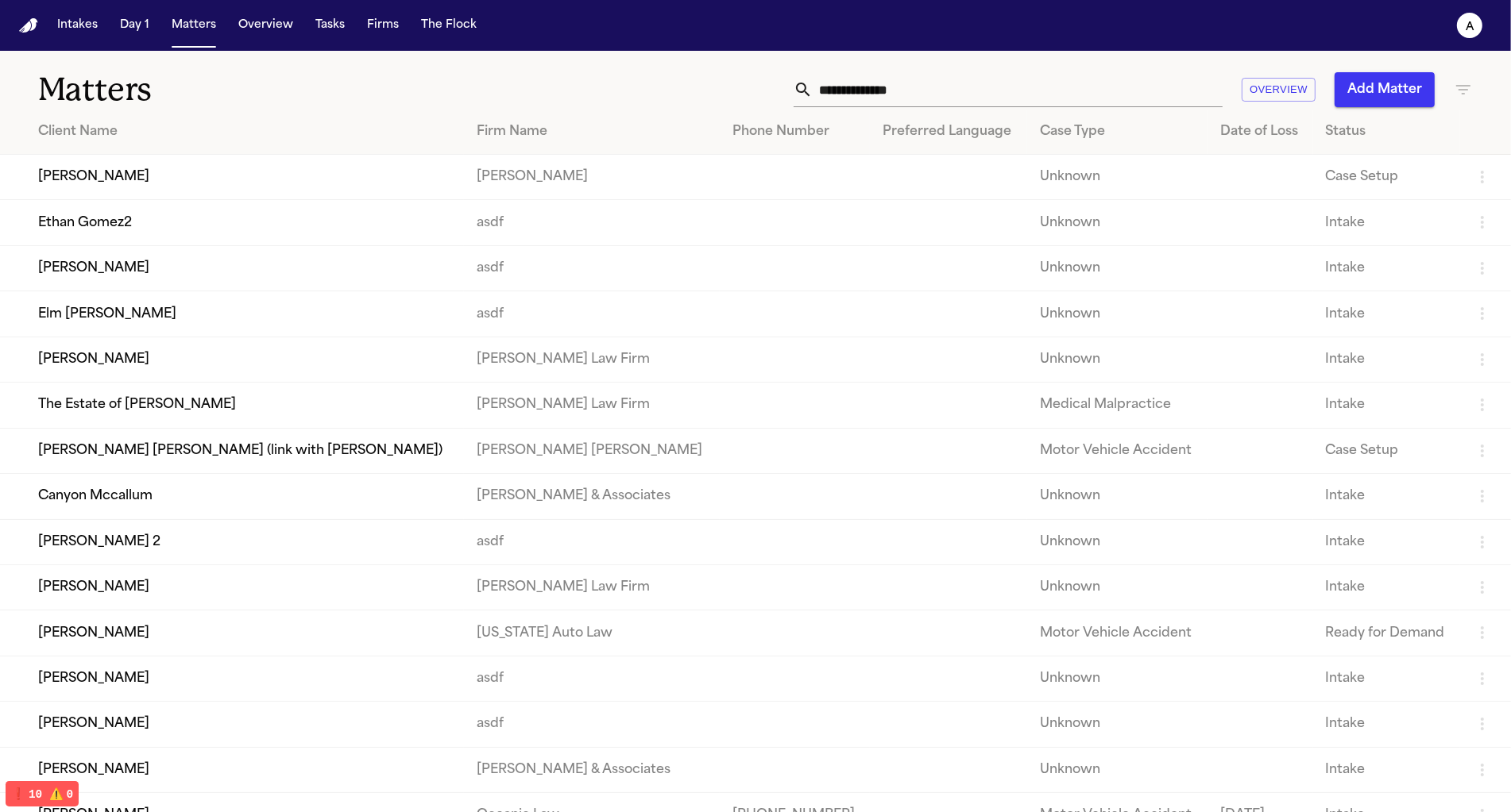
click at [161, 168] on td "[PERSON_NAME]" at bounding box center [231, 177] width 464 height 45
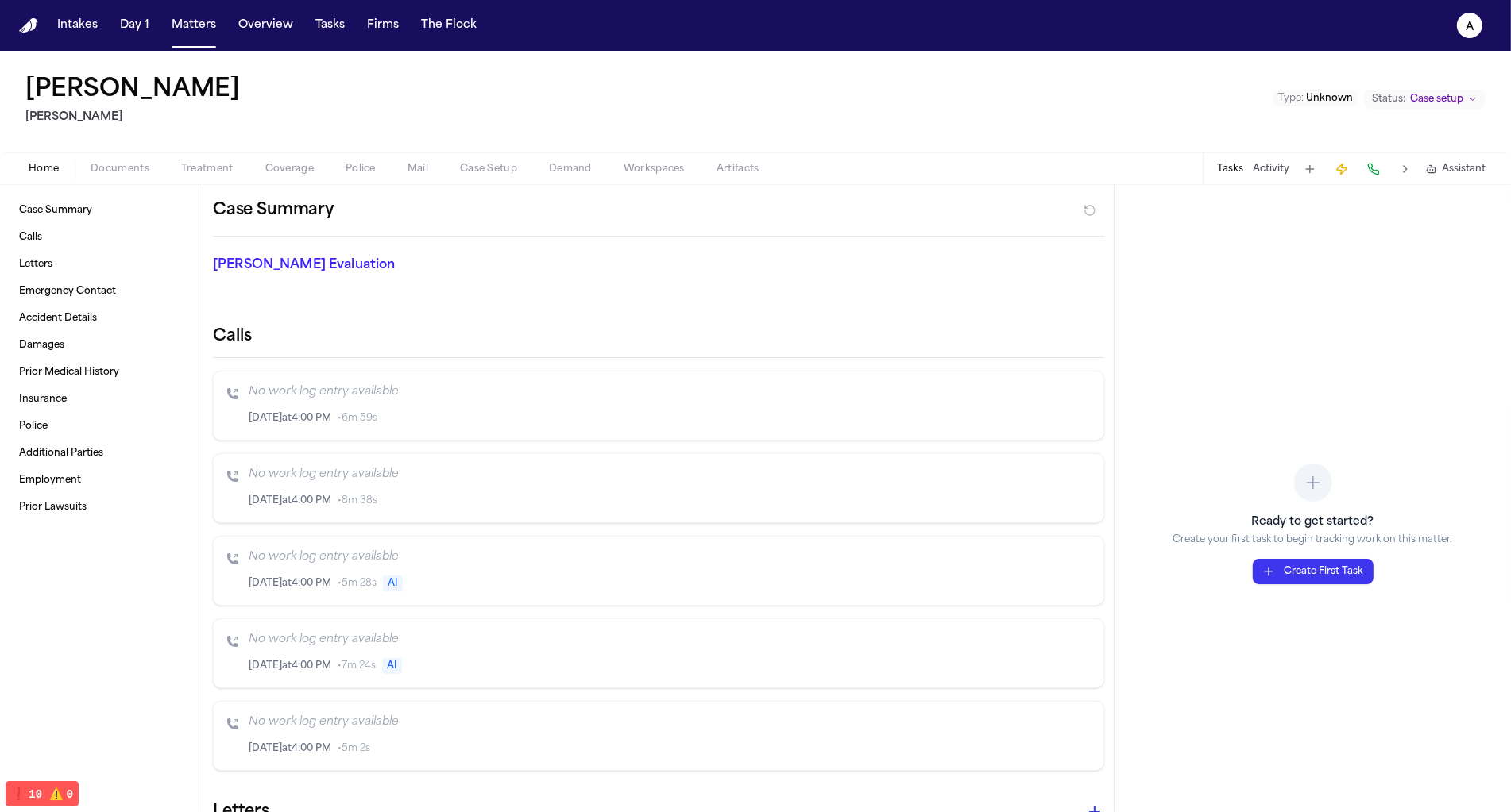
click at [49, 798] on span "❗️ 10" at bounding box center [61, 795] width 24 height 13
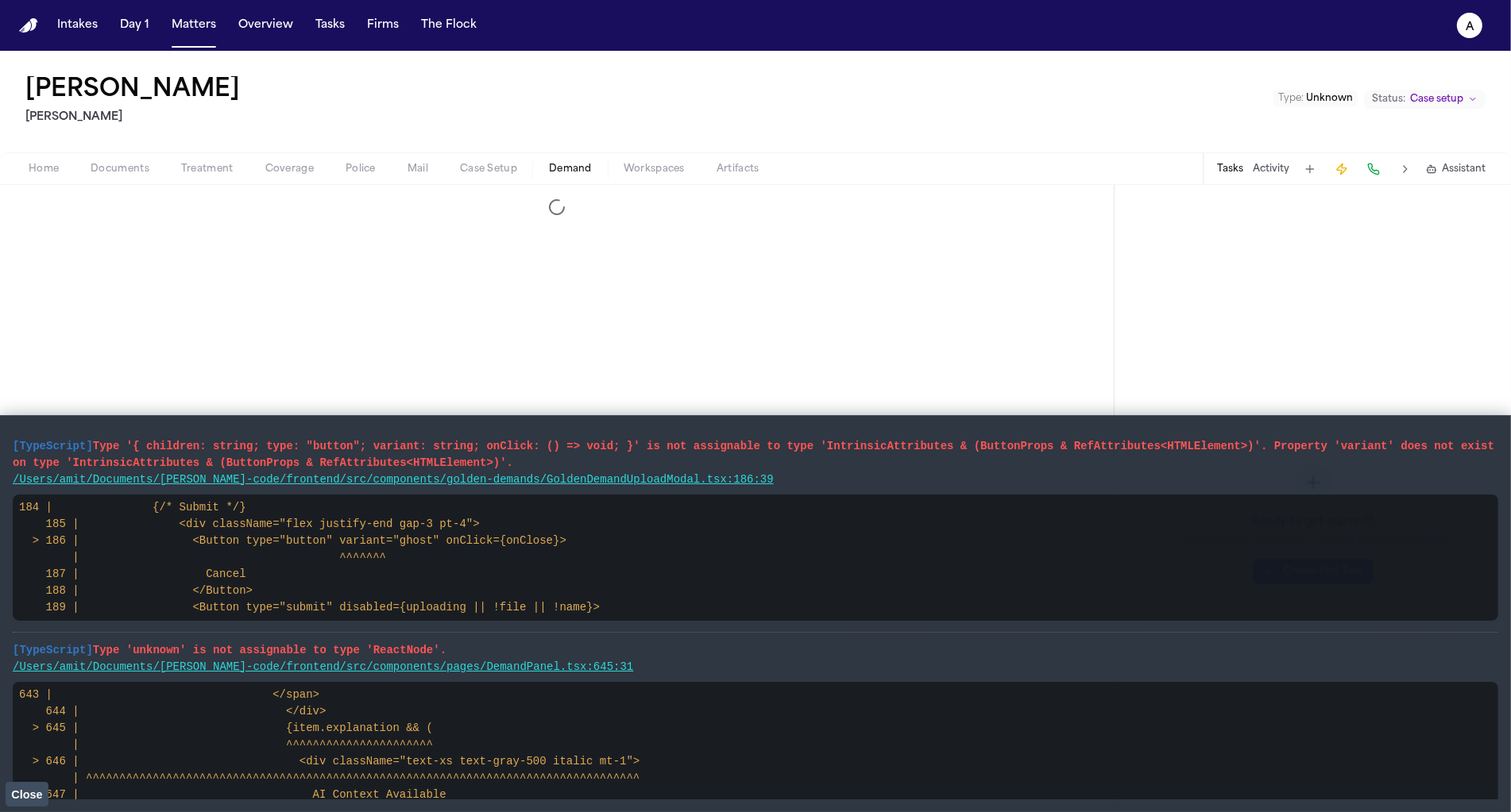
click at [559, 163] on span "Demand" at bounding box center [570, 168] width 43 height 13
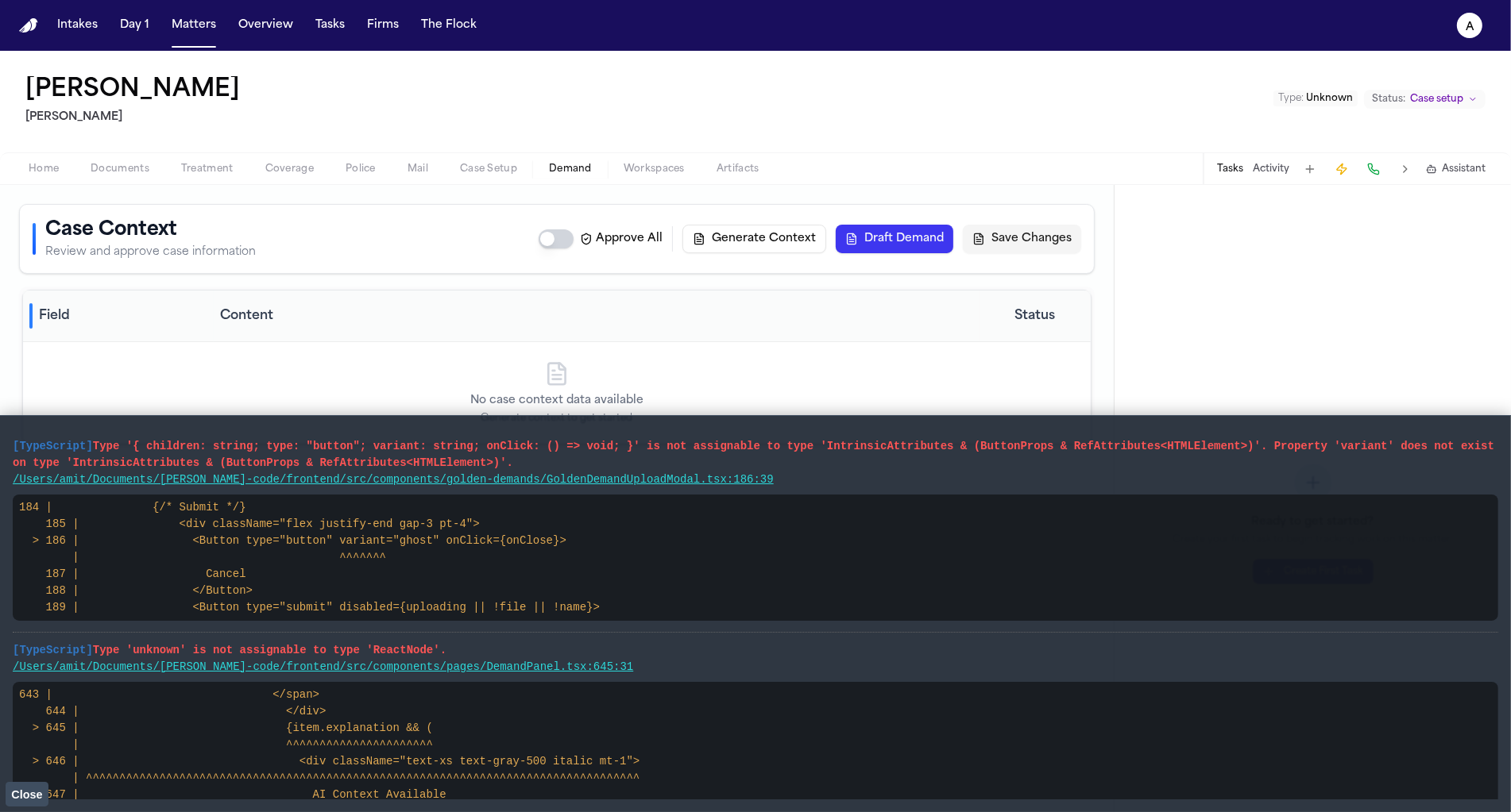
click at [677, 298] on th "Content" at bounding box center [596, 316] width 766 height 51
click at [32, 791] on span "Close" at bounding box center [26, 795] width 31 height 13
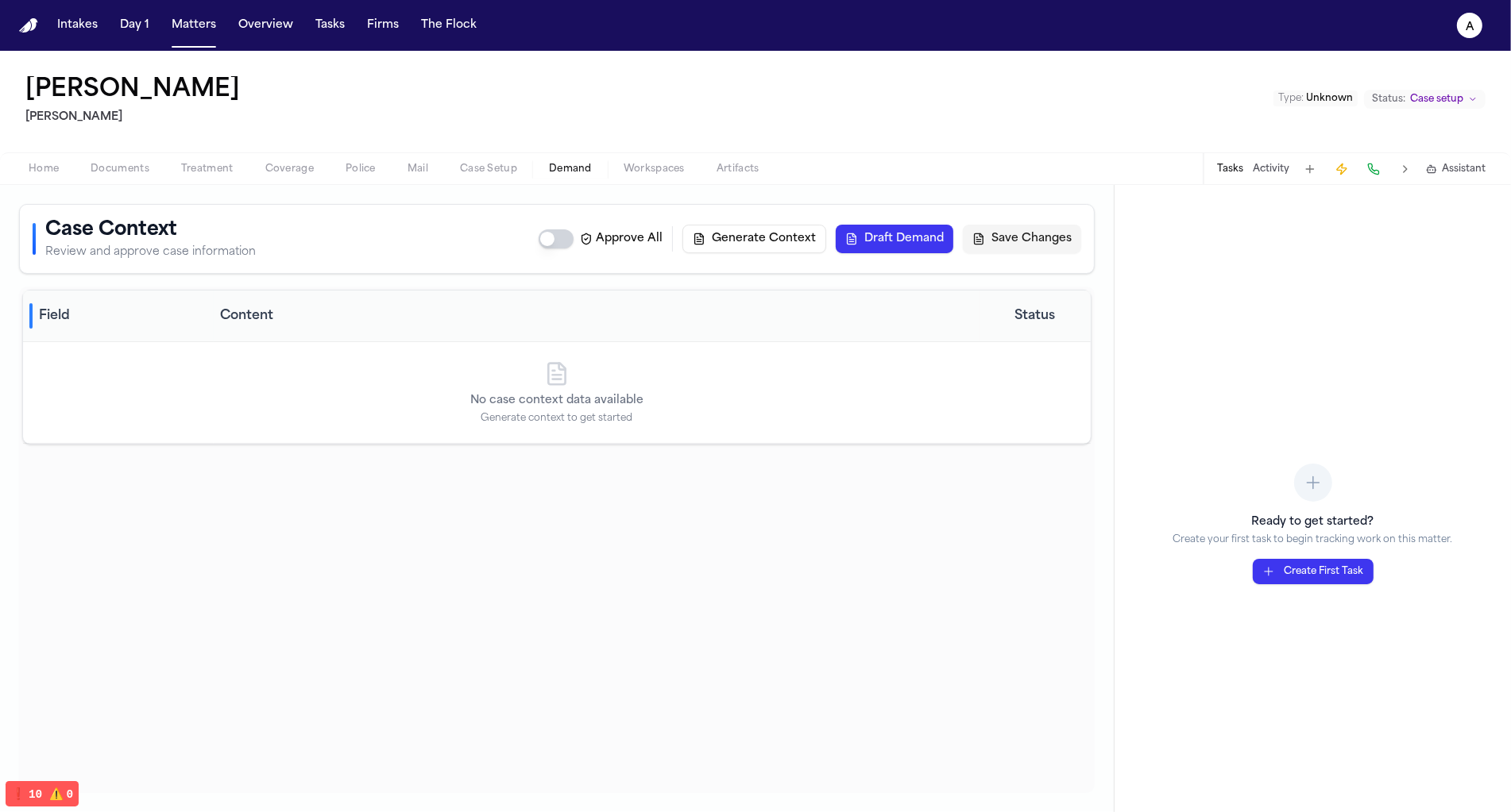
click at [653, 173] on span "Workspaces" at bounding box center [653, 168] width 61 height 13
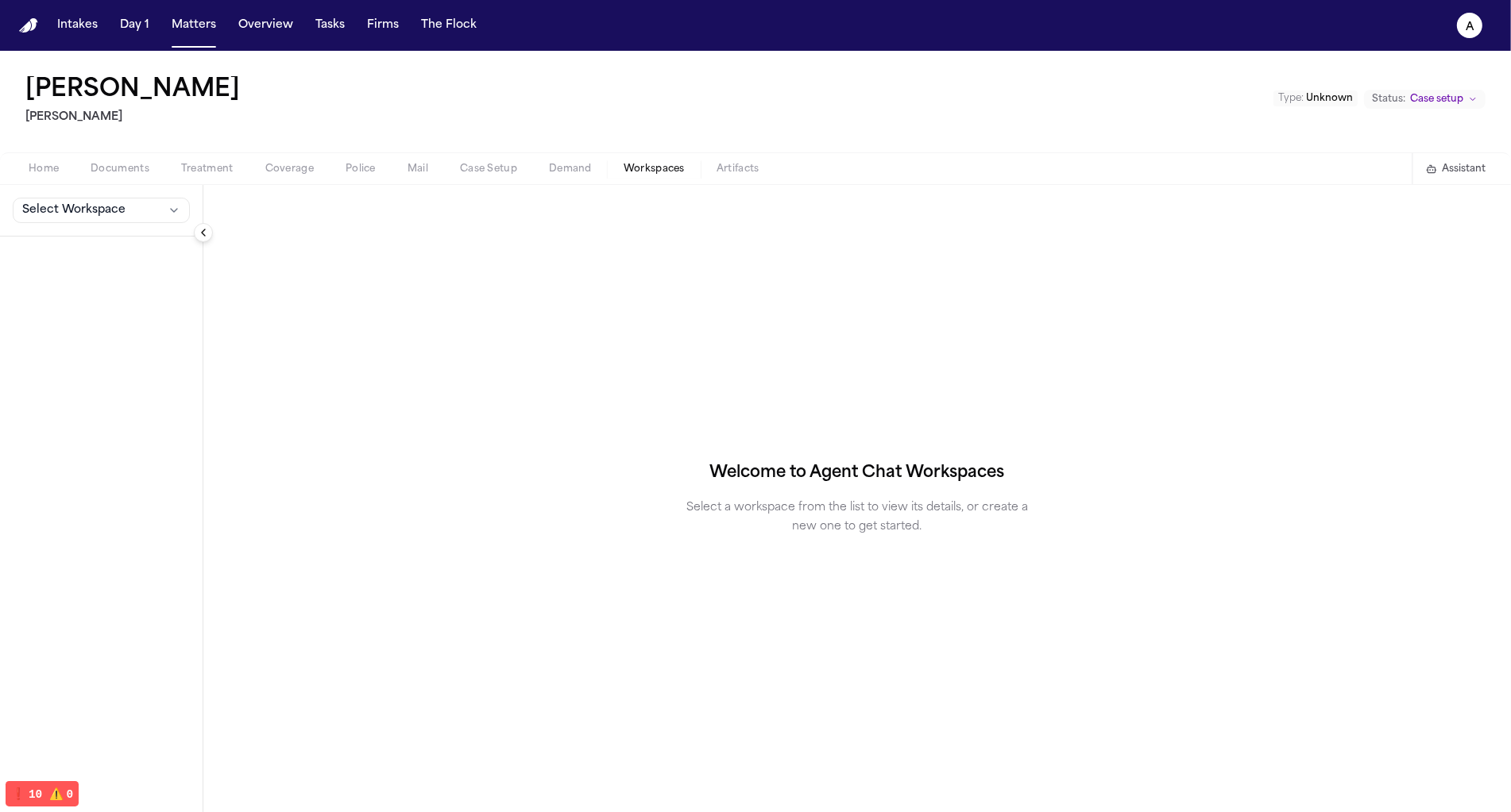
click at [112, 194] on div "Select Workspace" at bounding box center [101, 210] width 202 height 51
click at [112, 203] on span "Select Workspace" at bounding box center [74, 210] width 104 height 15
click at [112, 239] on button "+ Create New Workspace" at bounding box center [104, 247] width 188 height 29
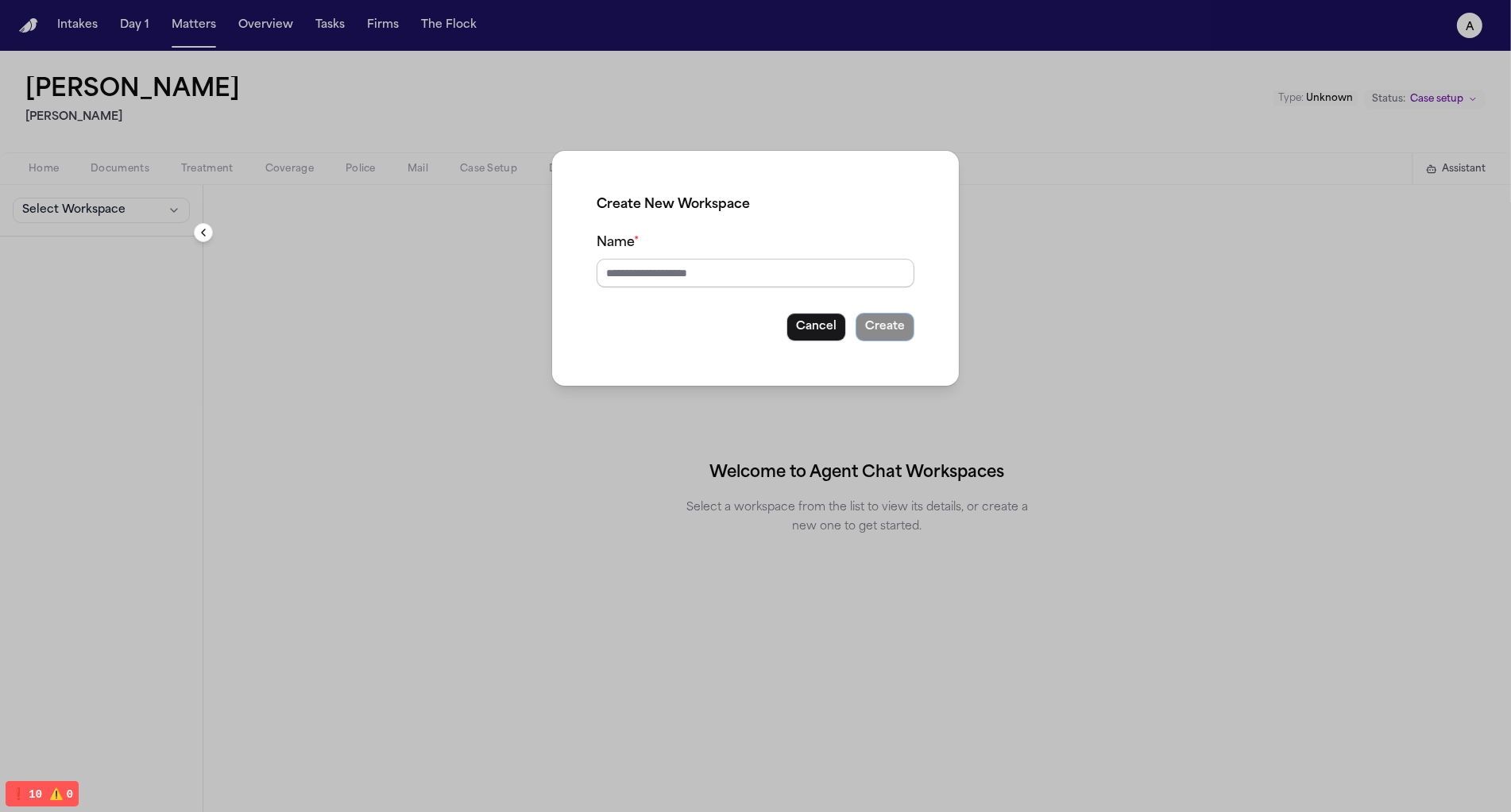
click at [642, 279] on input "Name *" at bounding box center [755, 274] width 317 height 29
type input "*"
type input "****"
click at [900, 321] on button "Create" at bounding box center [885, 327] width 59 height 29
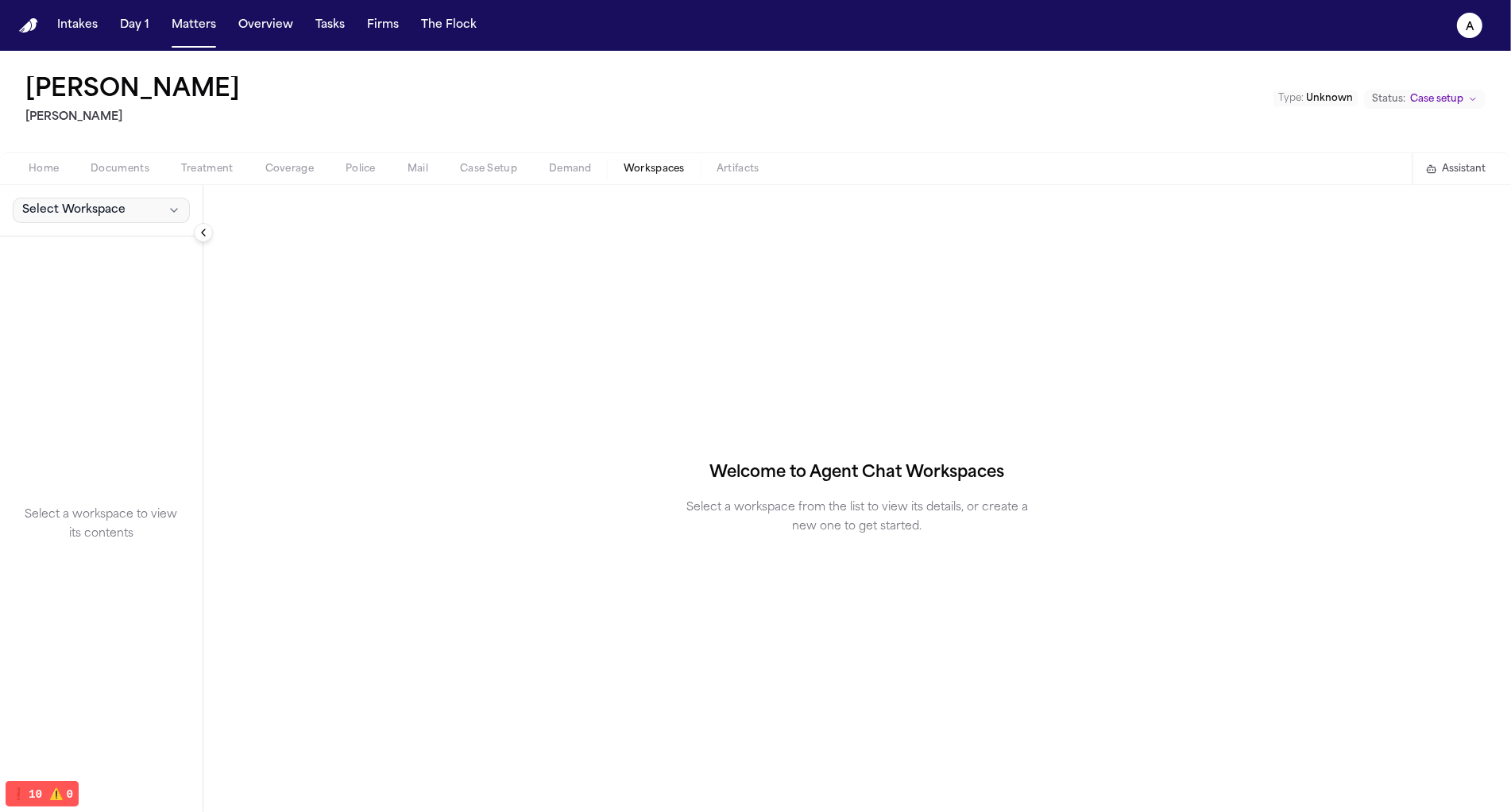
click at [139, 197] on button "Select Workspace" at bounding box center [101, 210] width 177 height 25
click at [130, 219] on button "Select Workspace" at bounding box center [101, 210] width 177 height 25
click at [129, 233] on div "Select Workspace" at bounding box center [101, 210] width 202 height 51
click at [129, 231] on div "Select Workspace" at bounding box center [101, 210] width 202 height 51
click at [129, 222] on button "Select Workspace" at bounding box center [101, 210] width 177 height 25
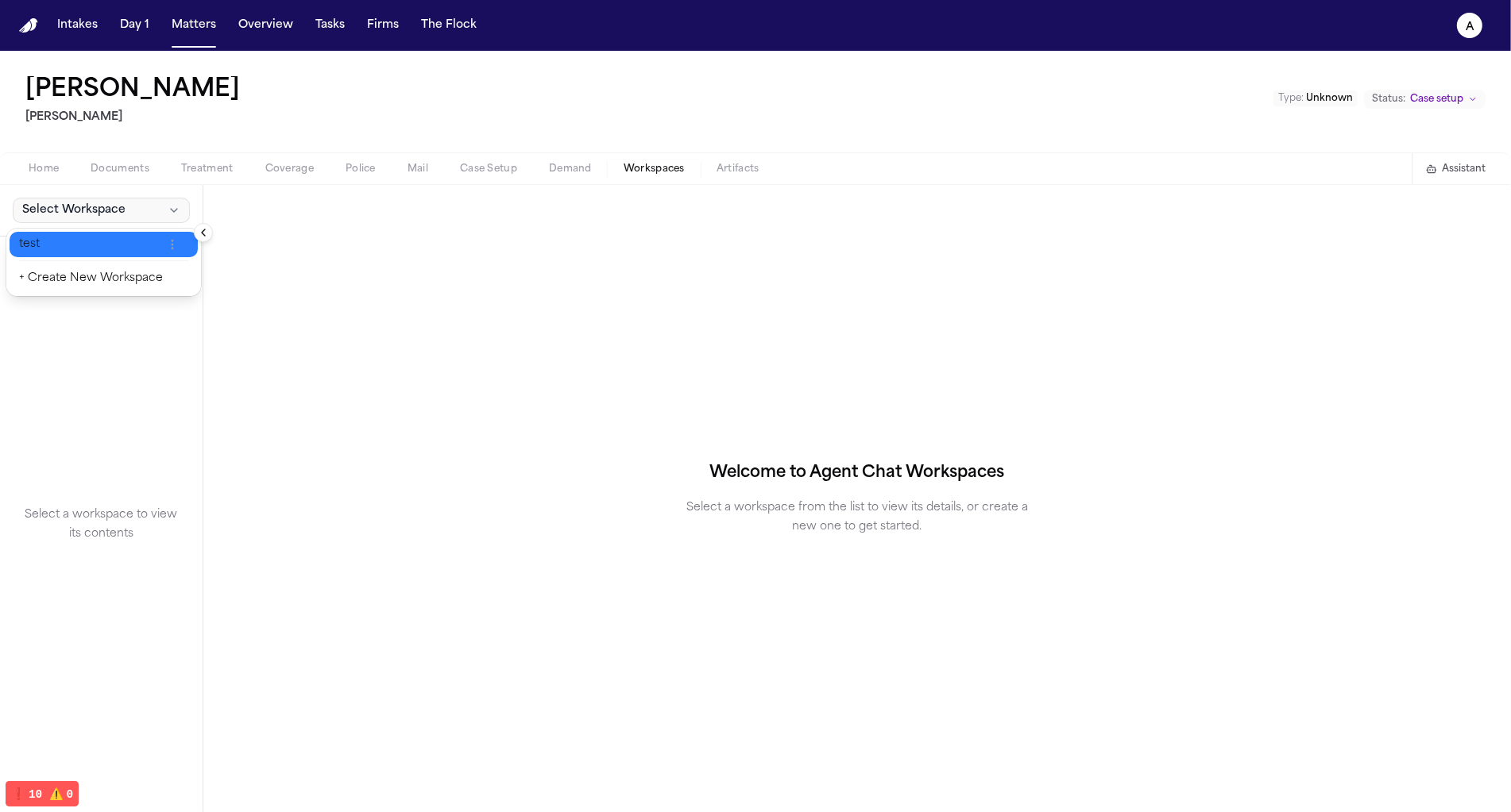
click at [129, 239] on span "test" at bounding box center [91, 245] width 144 height 15
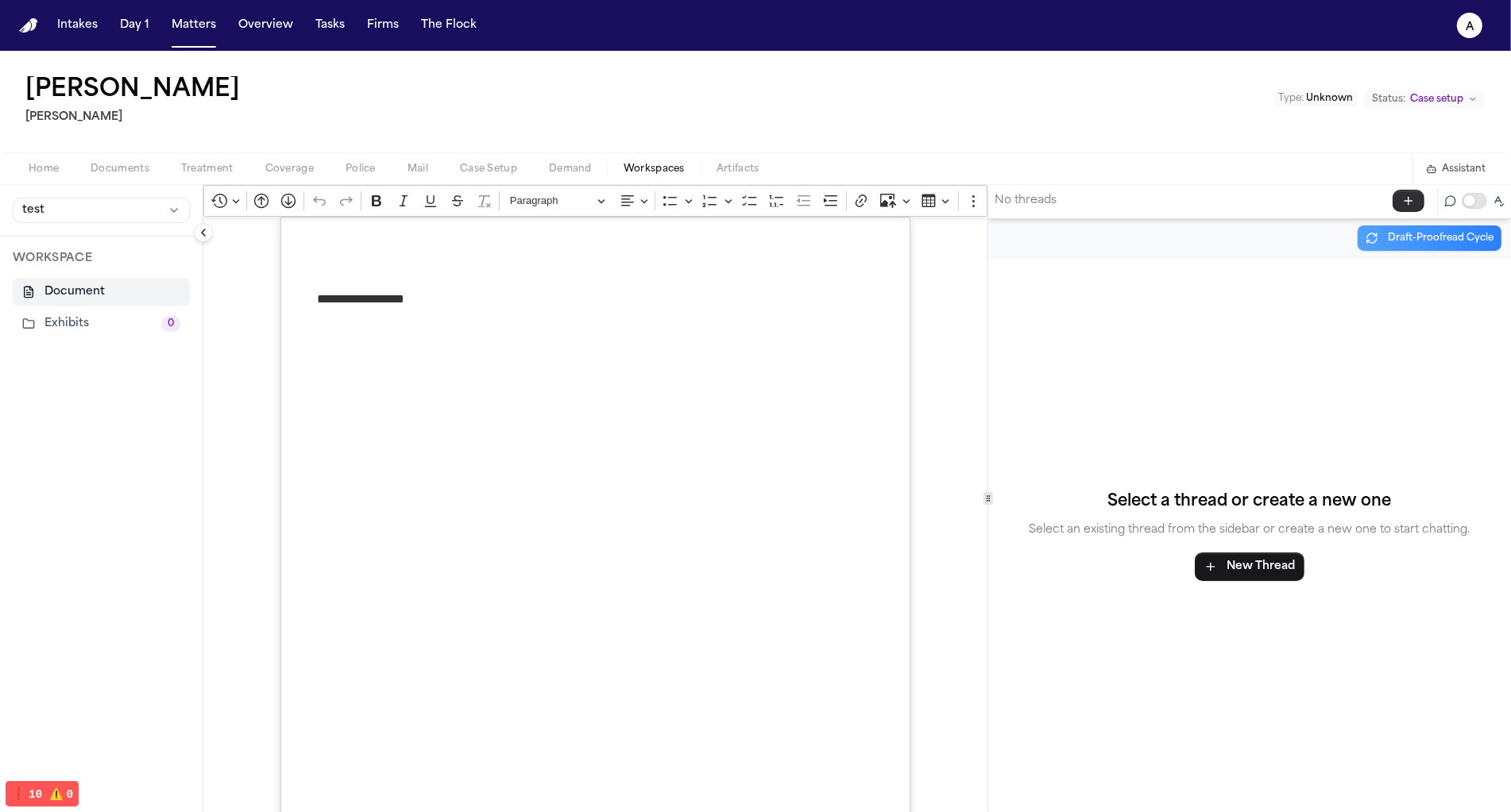
click at [1414, 201] on icon "button" at bounding box center [1407, 200] width 13 height 13
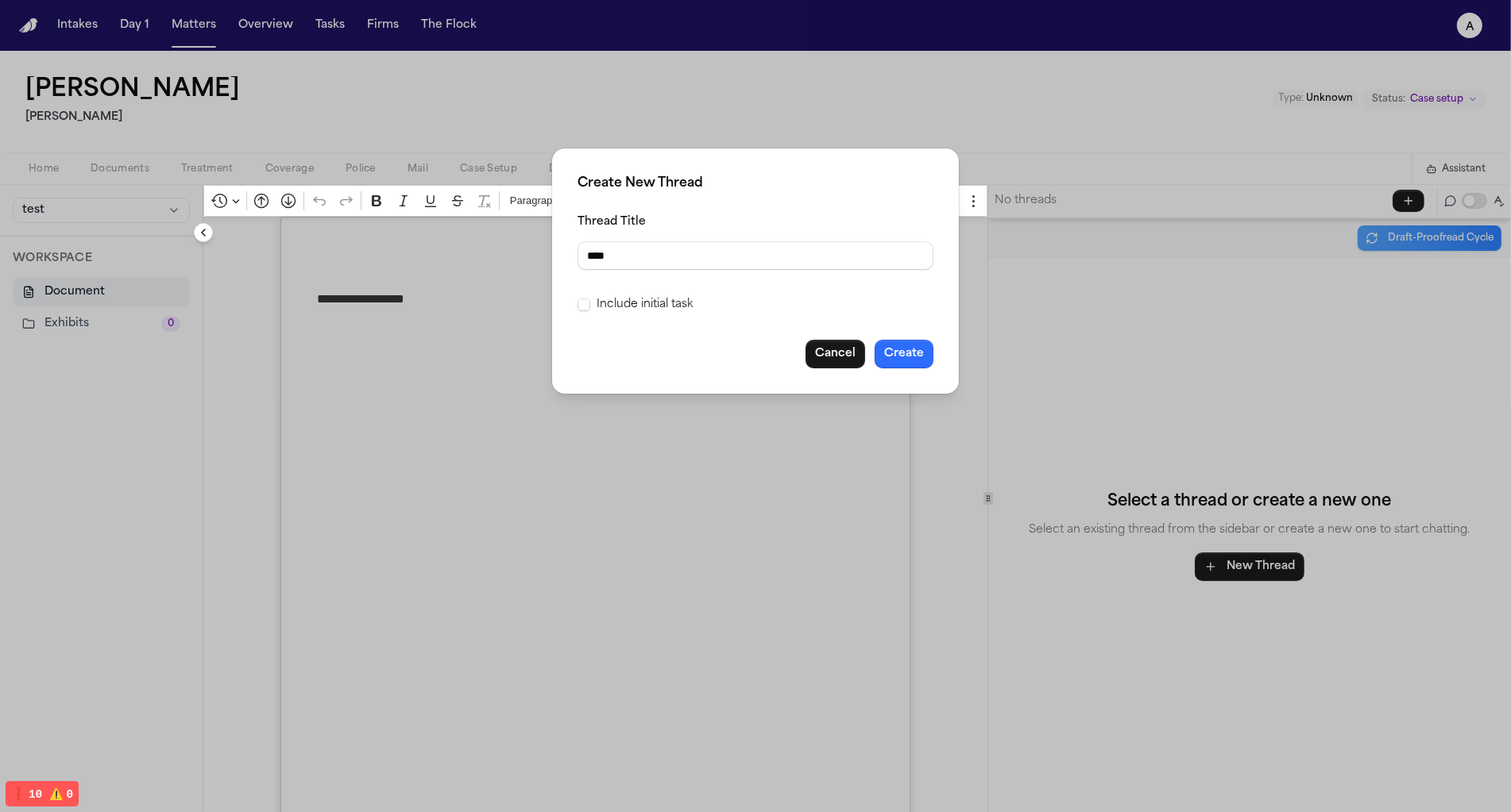
type input "****"
click at [922, 355] on button "Create" at bounding box center [903, 354] width 59 height 29
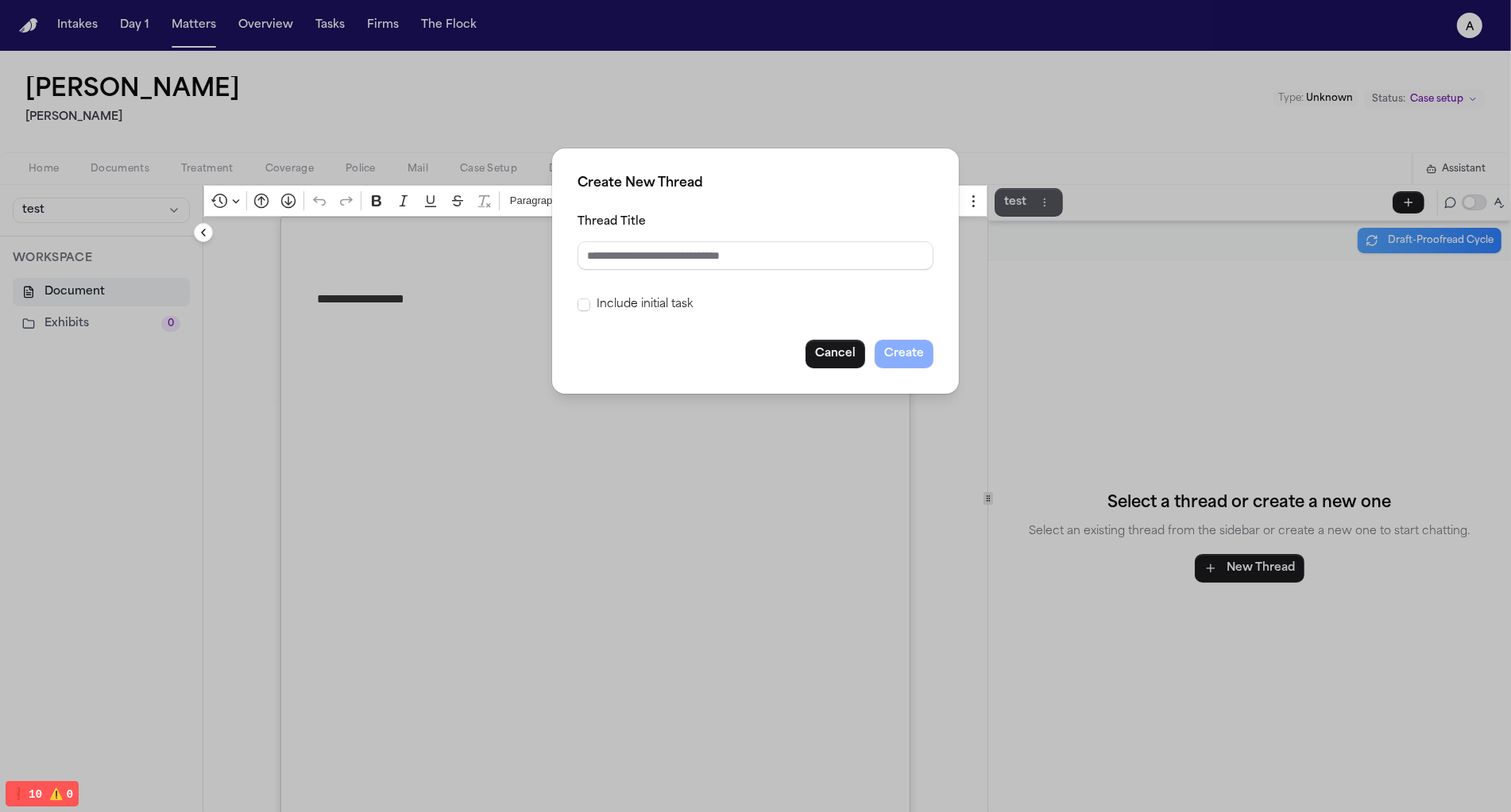
click at [1133, 219] on div "Create New Thread Thread Title Include initial task Cancel Create" at bounding box center [755, 406] width 1511 height 812
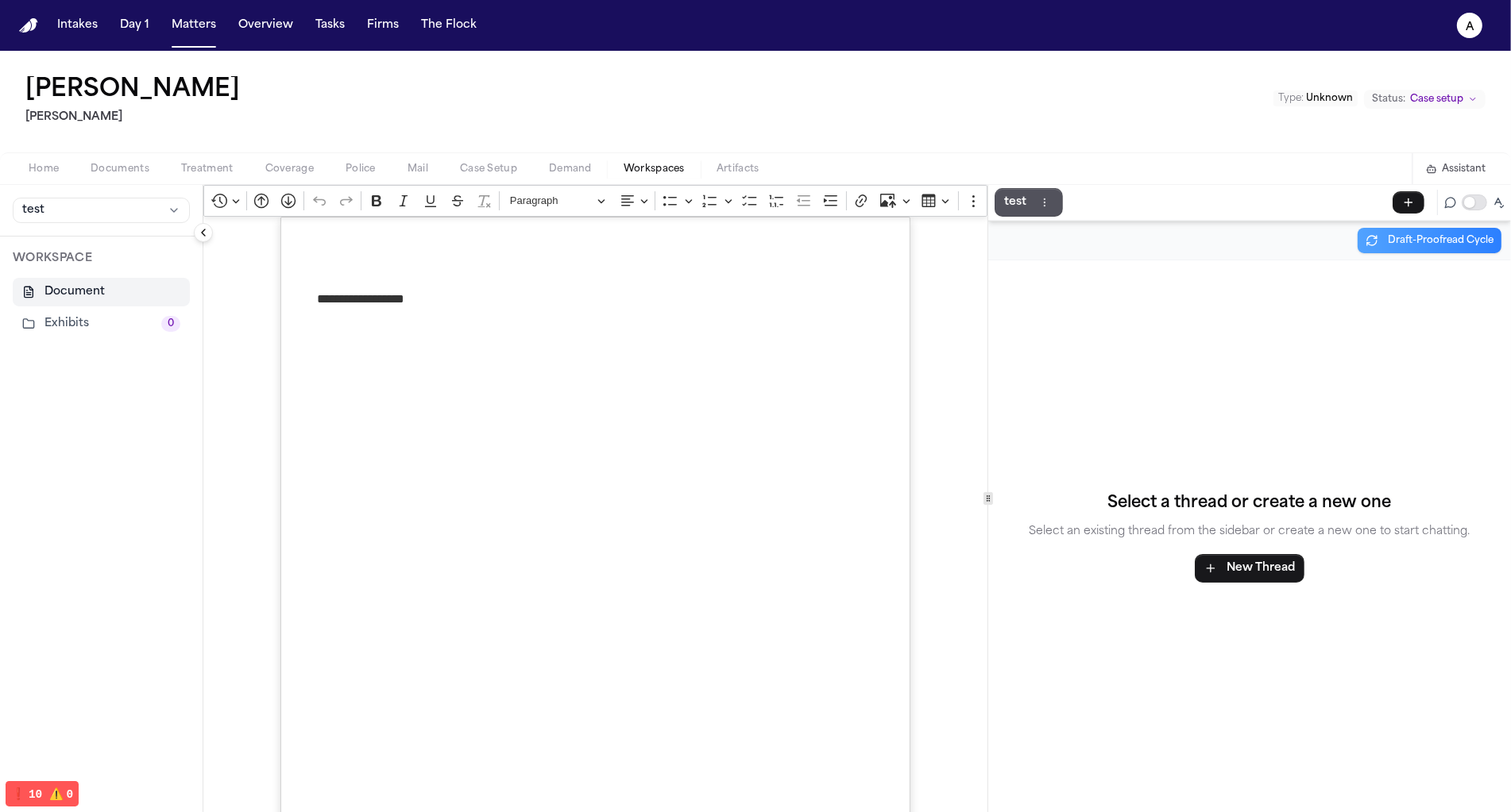
click at [1024, 204] on p "test" at bounding box center [1014, 202] width 22 height 19
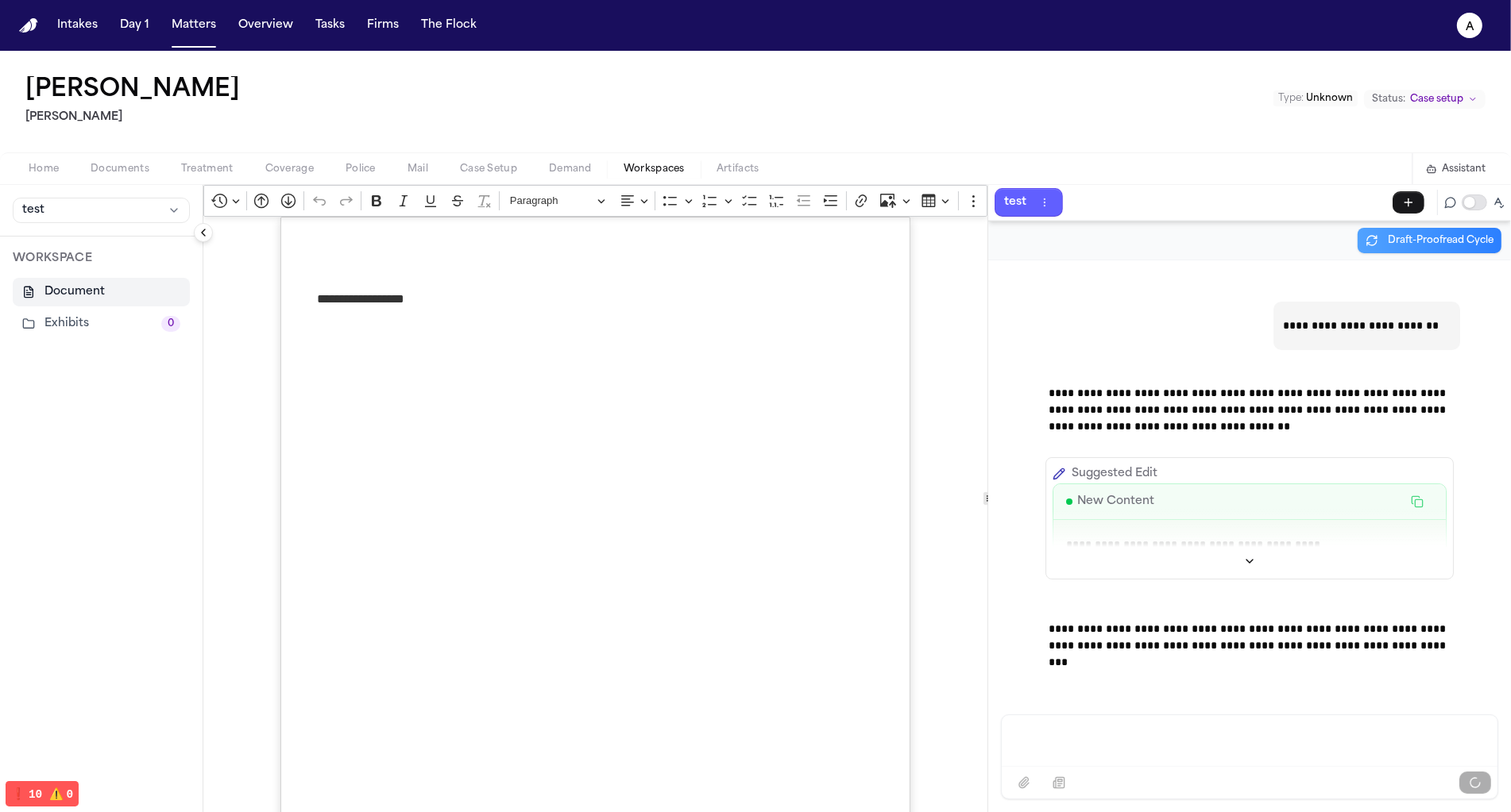
scroll to position [26, 0]
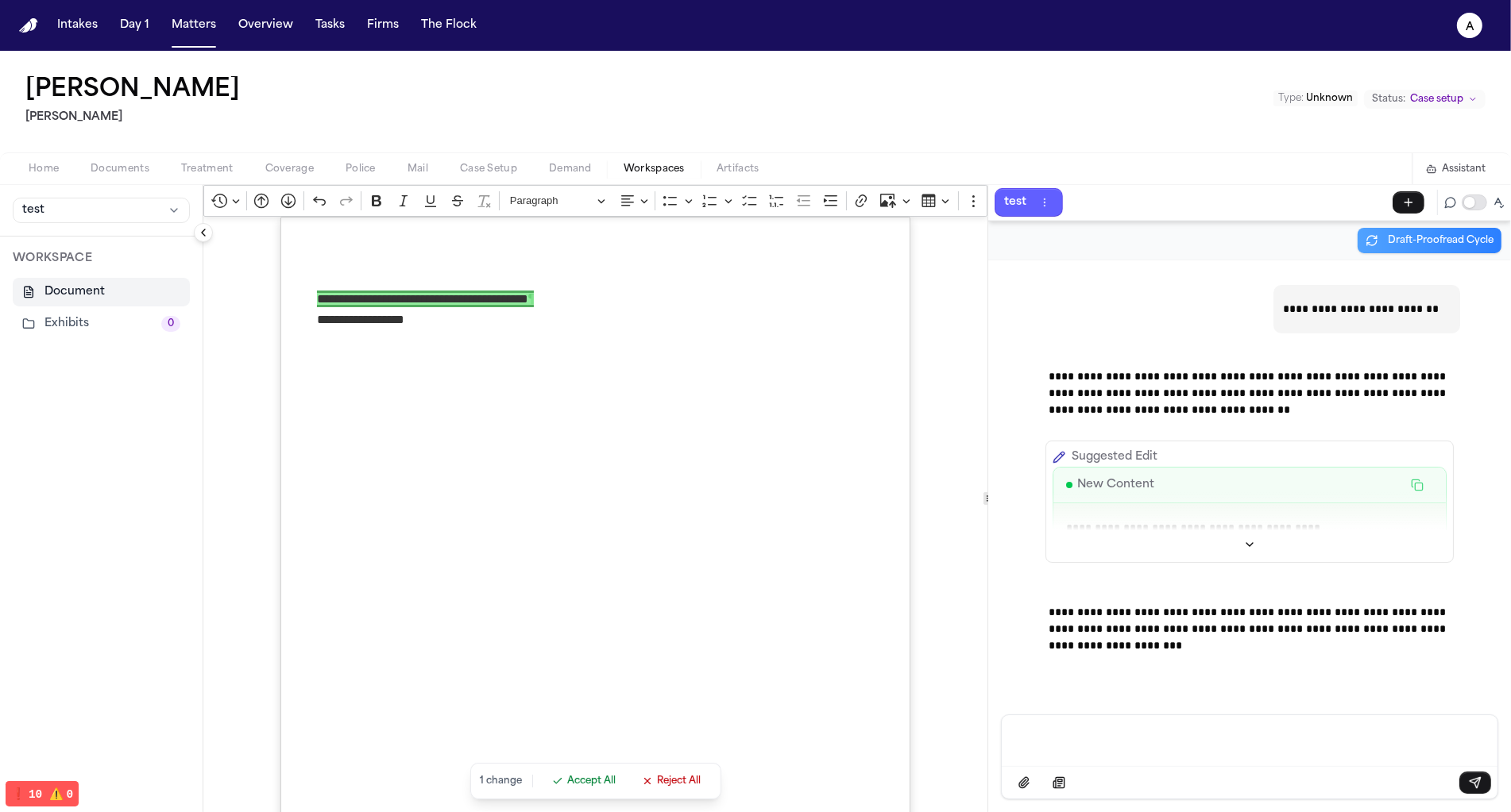
click at [584, 781] on span "Accept All" at bounding box center [592, 781] width 48 height 13
